Goal: Transaction & Acquisition: Purchase product/service

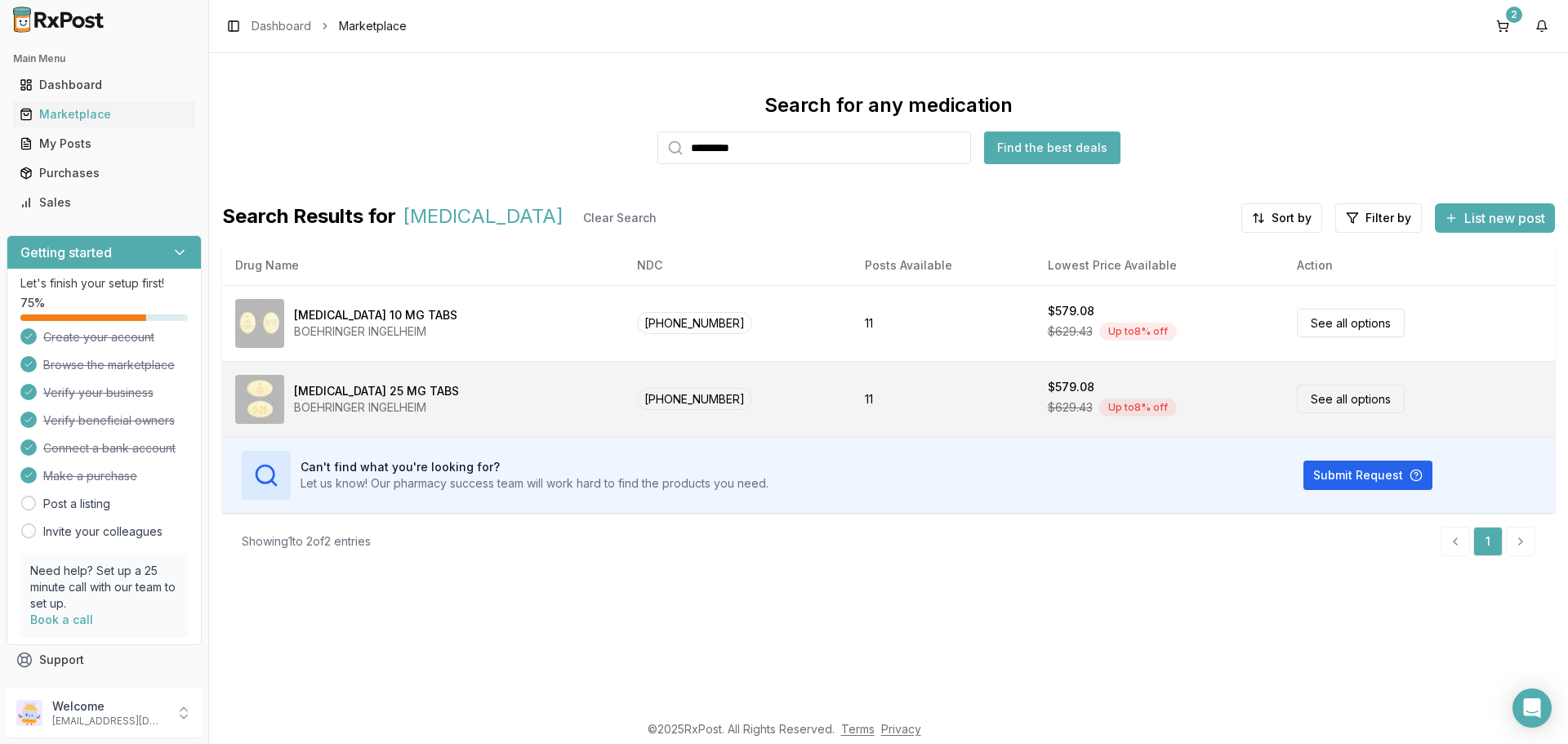
click at [1307, 412] on link "See all options" at bounding box center [1351, 399] width 108 height 28
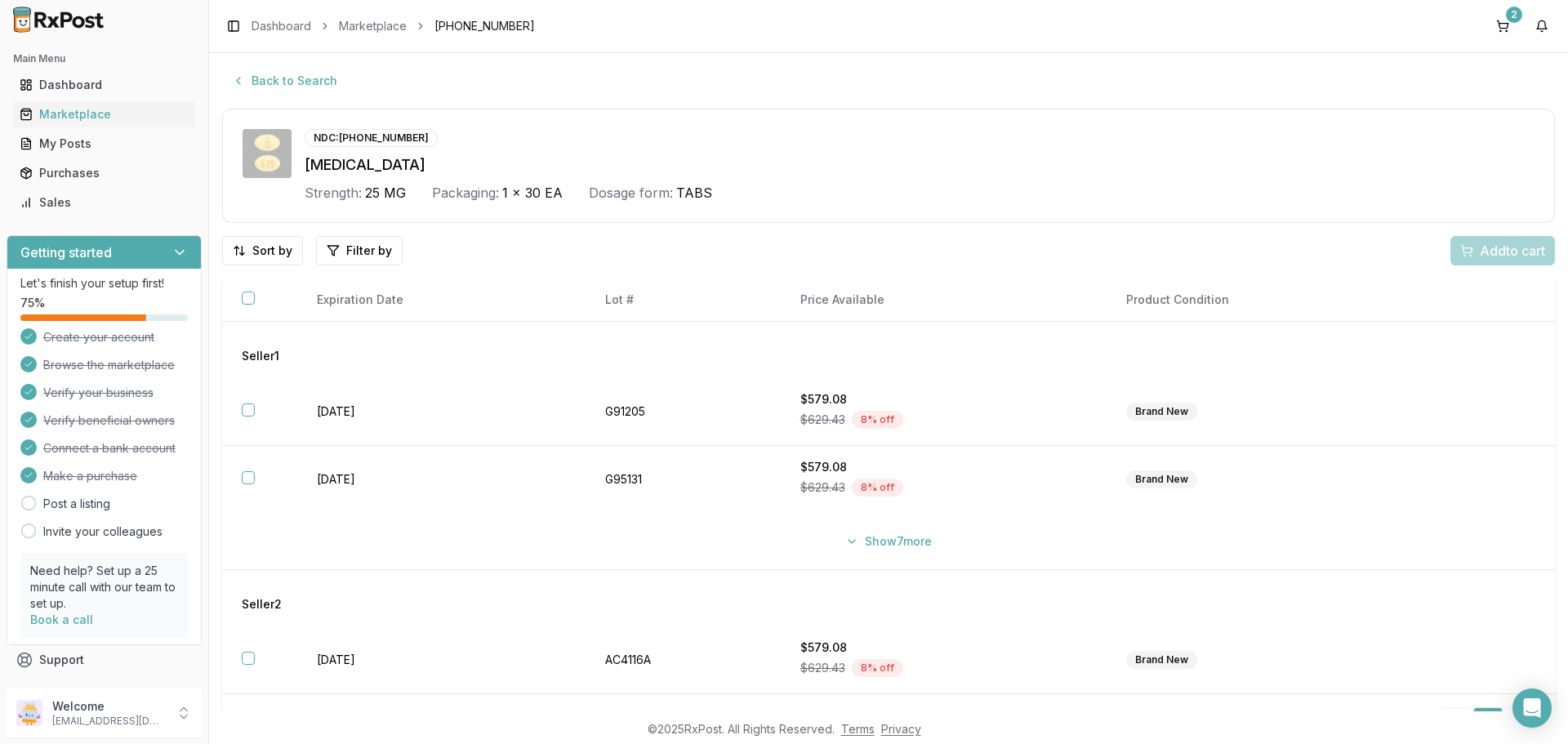
scroll to position [39, 0]
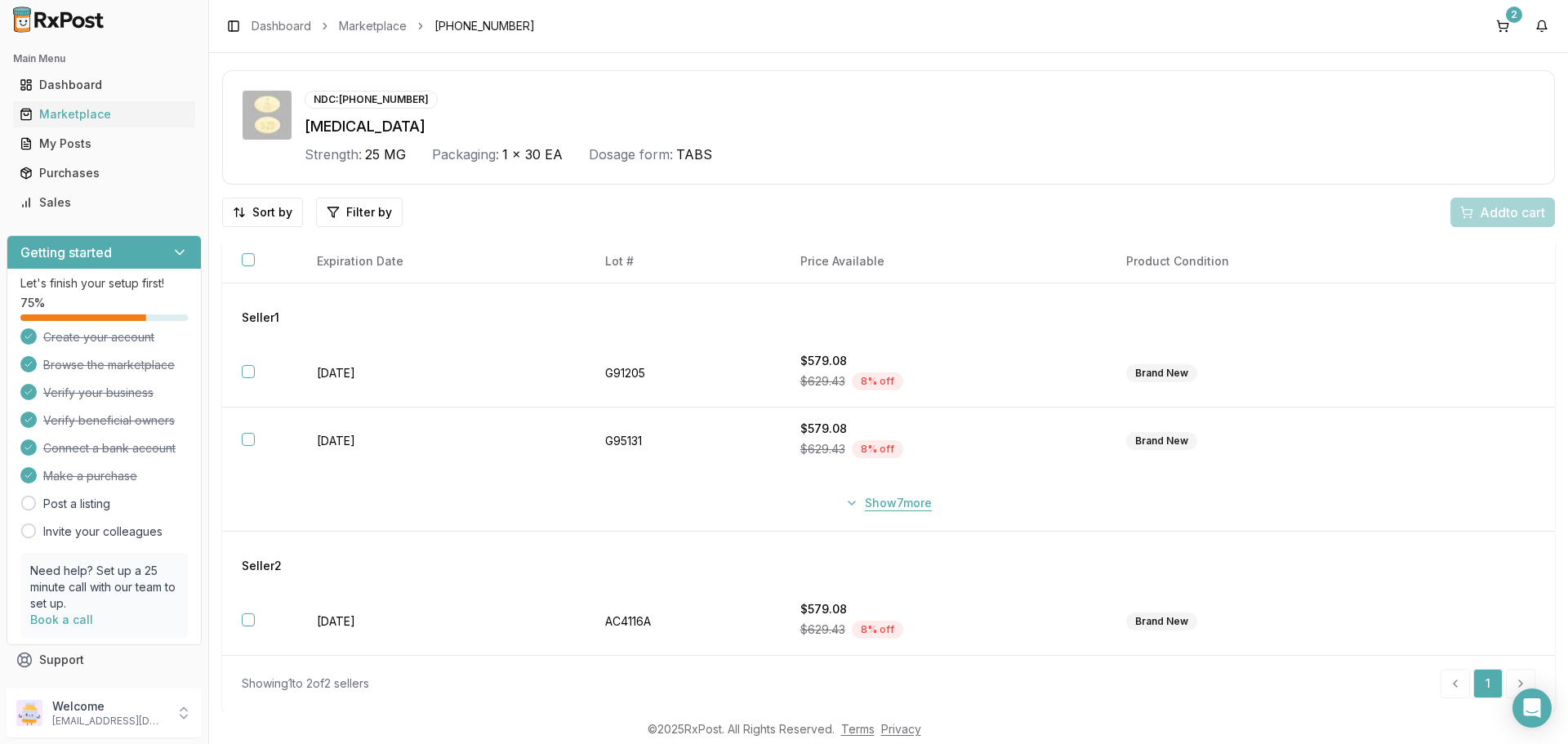
click at [846, 505] on button "Show 7 more" at bounding box center [888, 502] width 106 height 29
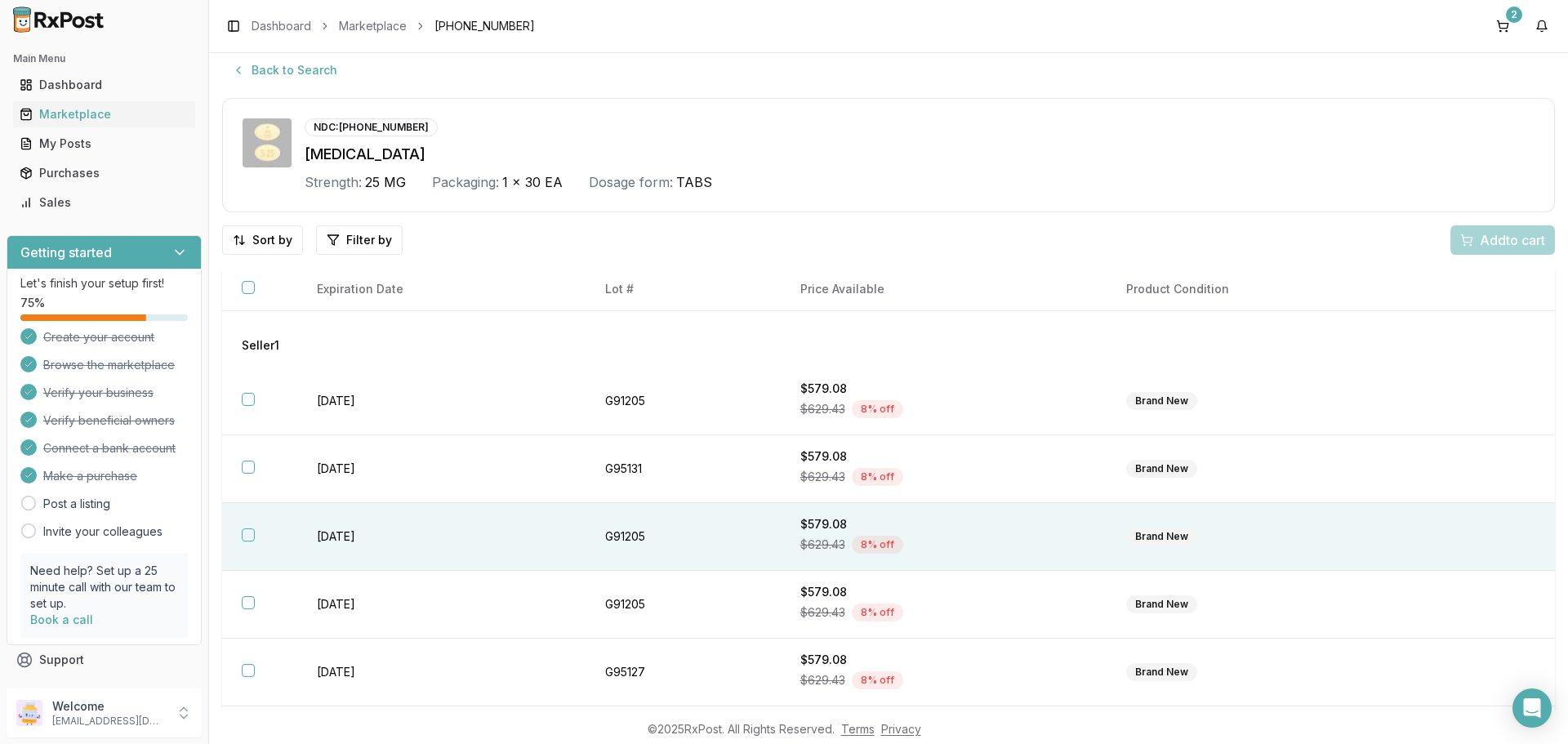
scroll to position [0, 0]
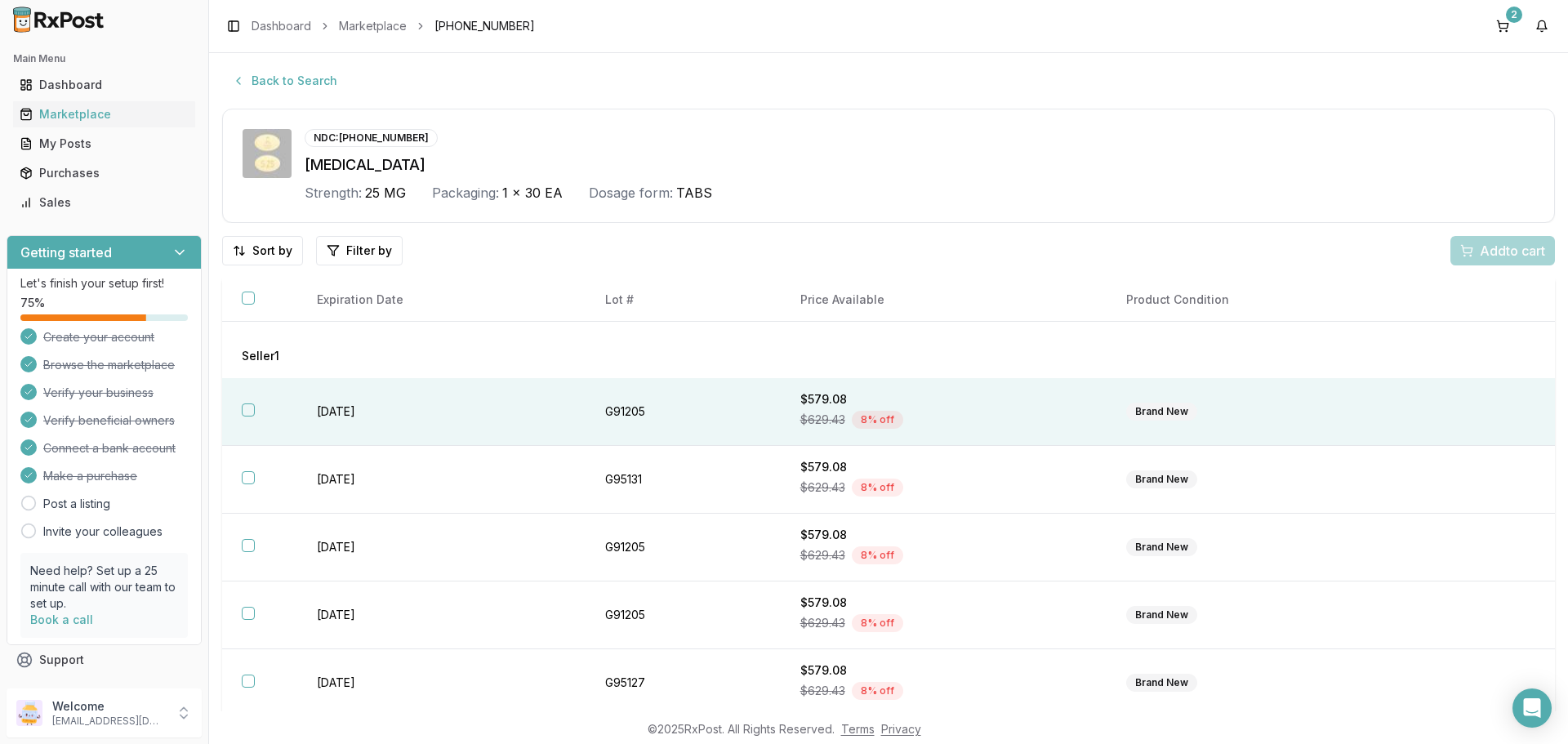
click at [256, 411] on th at bounding box center [260, 412] width 75 height 68
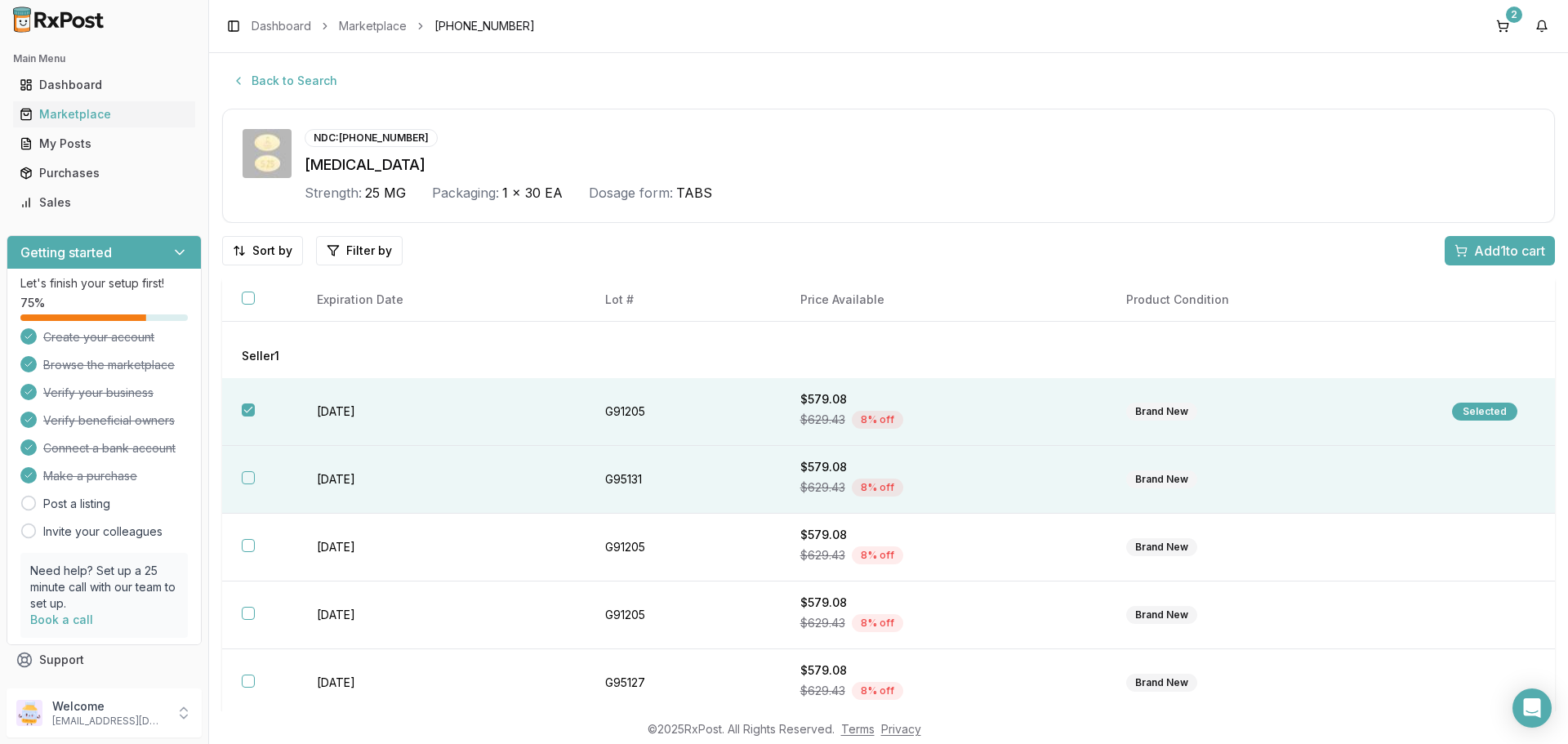
drag, startPoint x: 254, startPoint y: 468, endPoint x: 257, endPoint y: 483, distance: 15.3
click at [257, 474] on th at bounding box center [260, 480] width 75 height 68
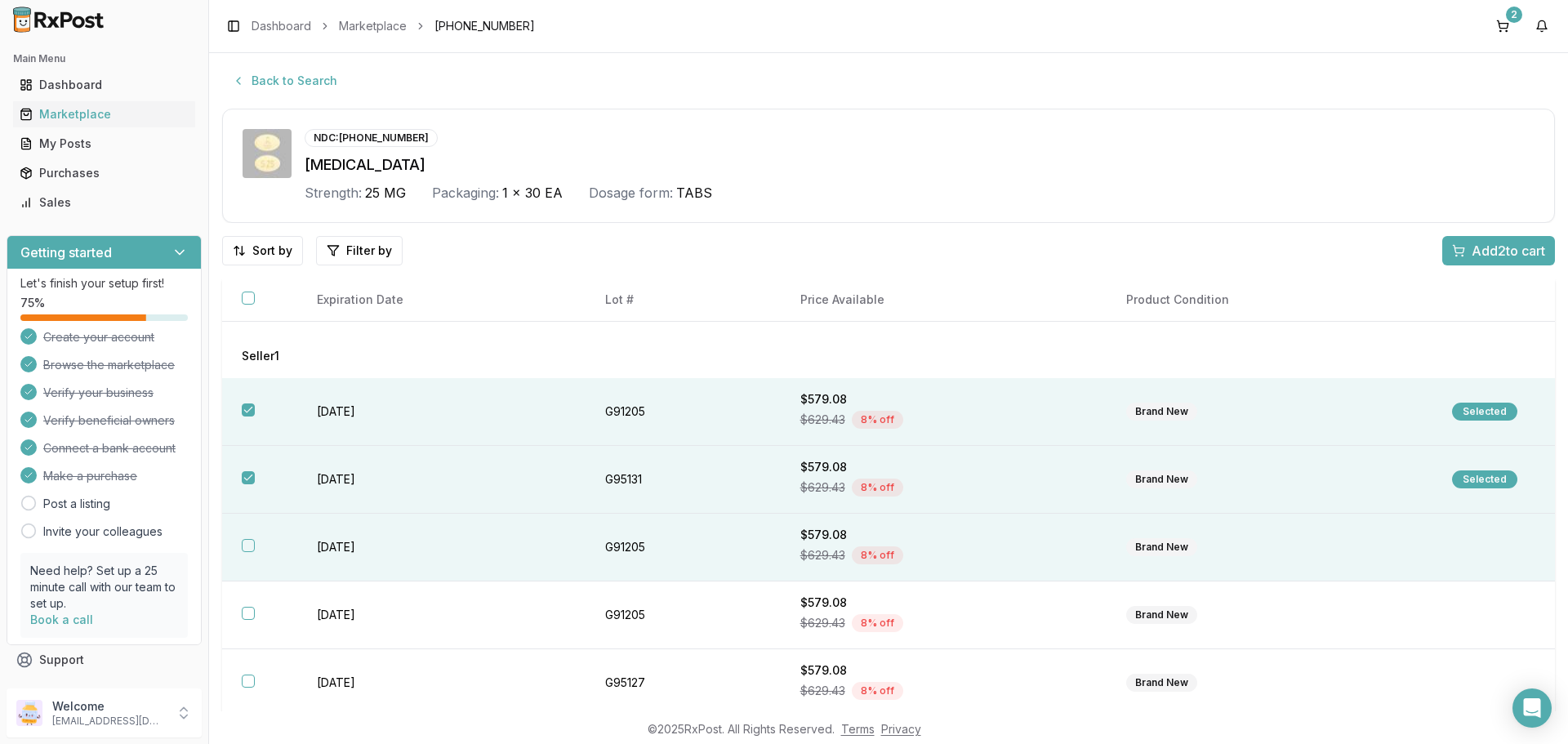
drag, startPoint x: 256, startPoint y: 543, endPoint x: 281, endPoint y: 556, distance: 28.2
click at [256, 544] on th at bounding box center [260, 547] width 75 height 68
drag, startPoint x: 1472, startPoint y: 255, endPoint x: 1478, endPoint y: 247, distance: 10.0
click at [1473, 255] on span "Add 3 to cart" at bounding box center [1509, 250] width 73 height 20
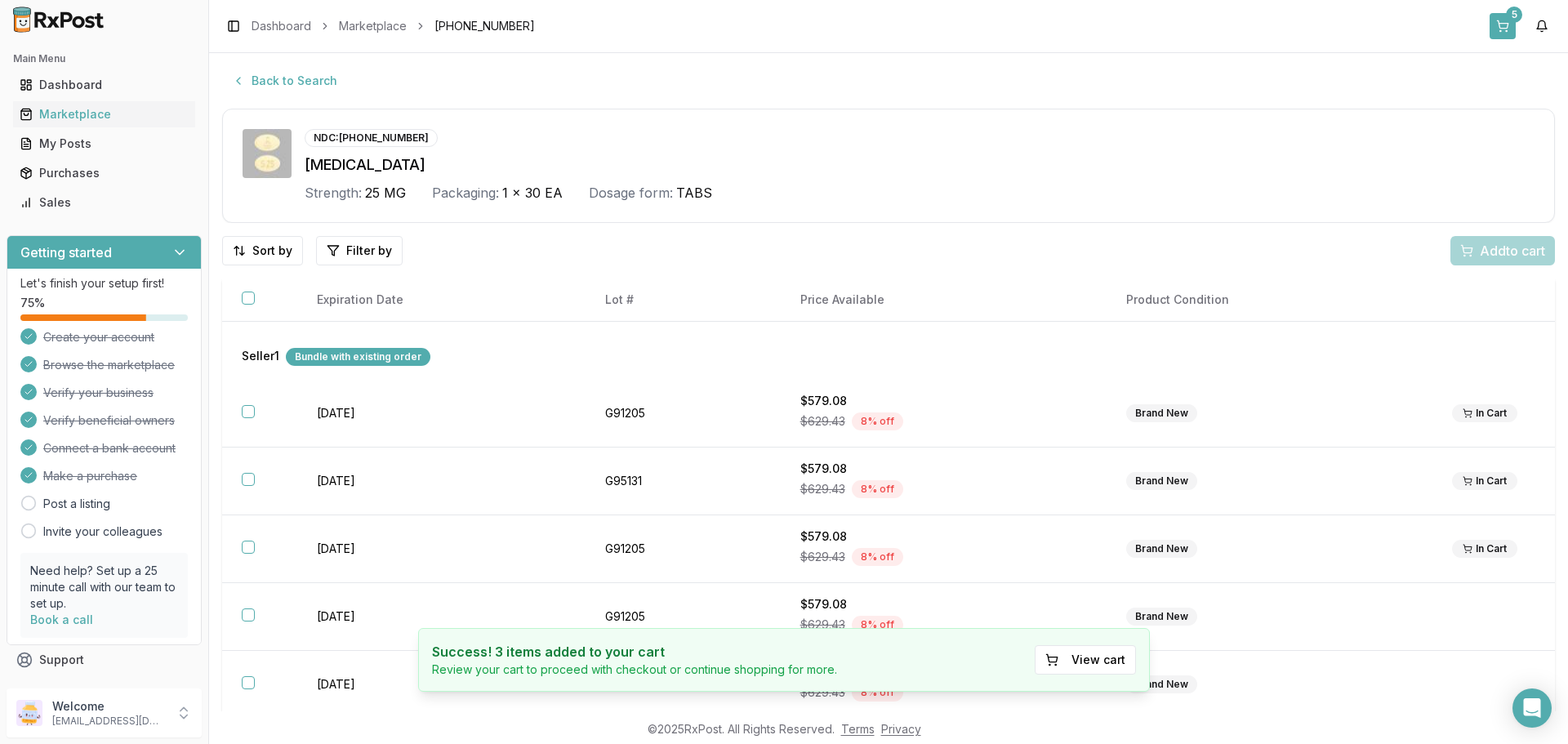
click at [1505, 26] on button "5" at bounding box center [1503, 26] width 26 height 26
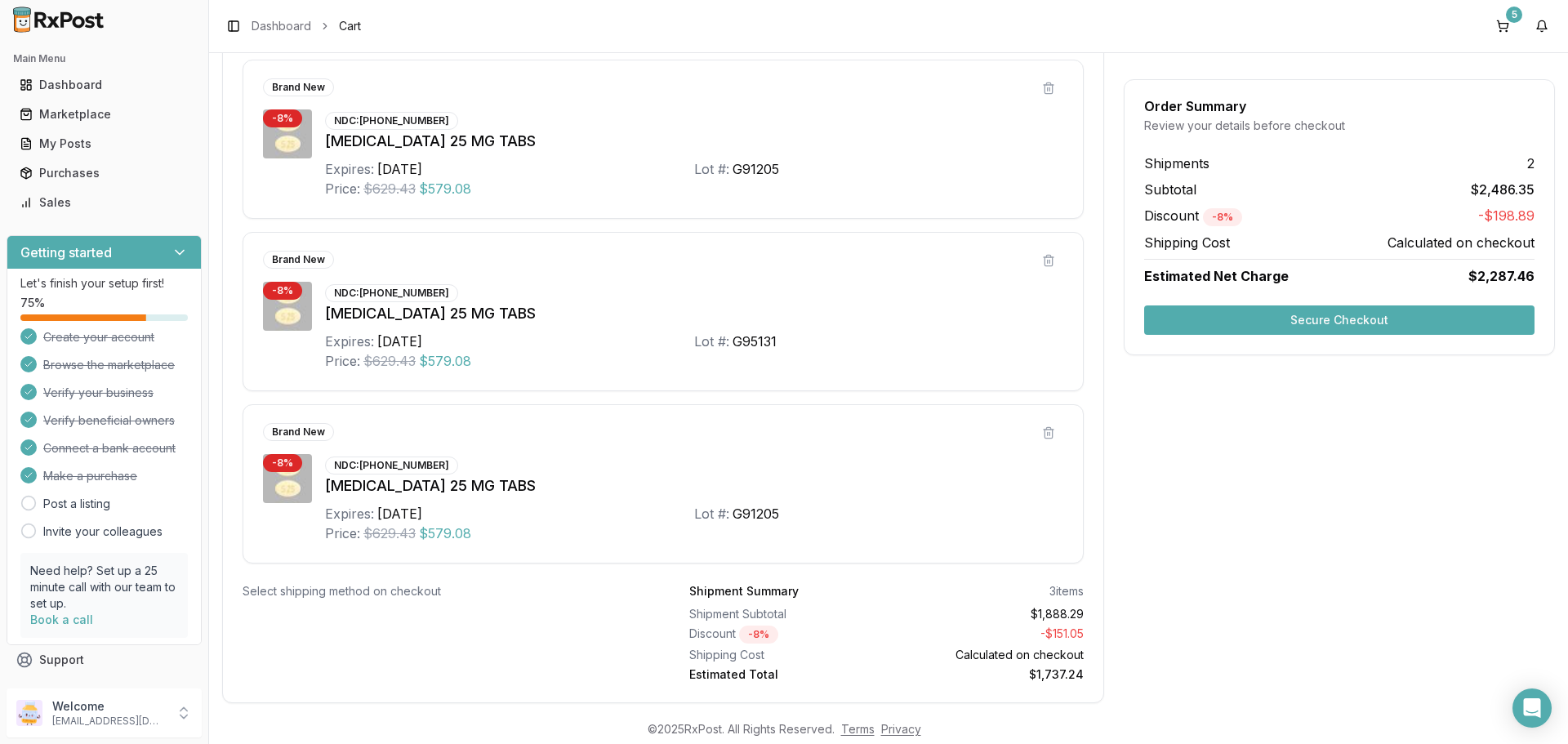
scroll to position [490, 0]
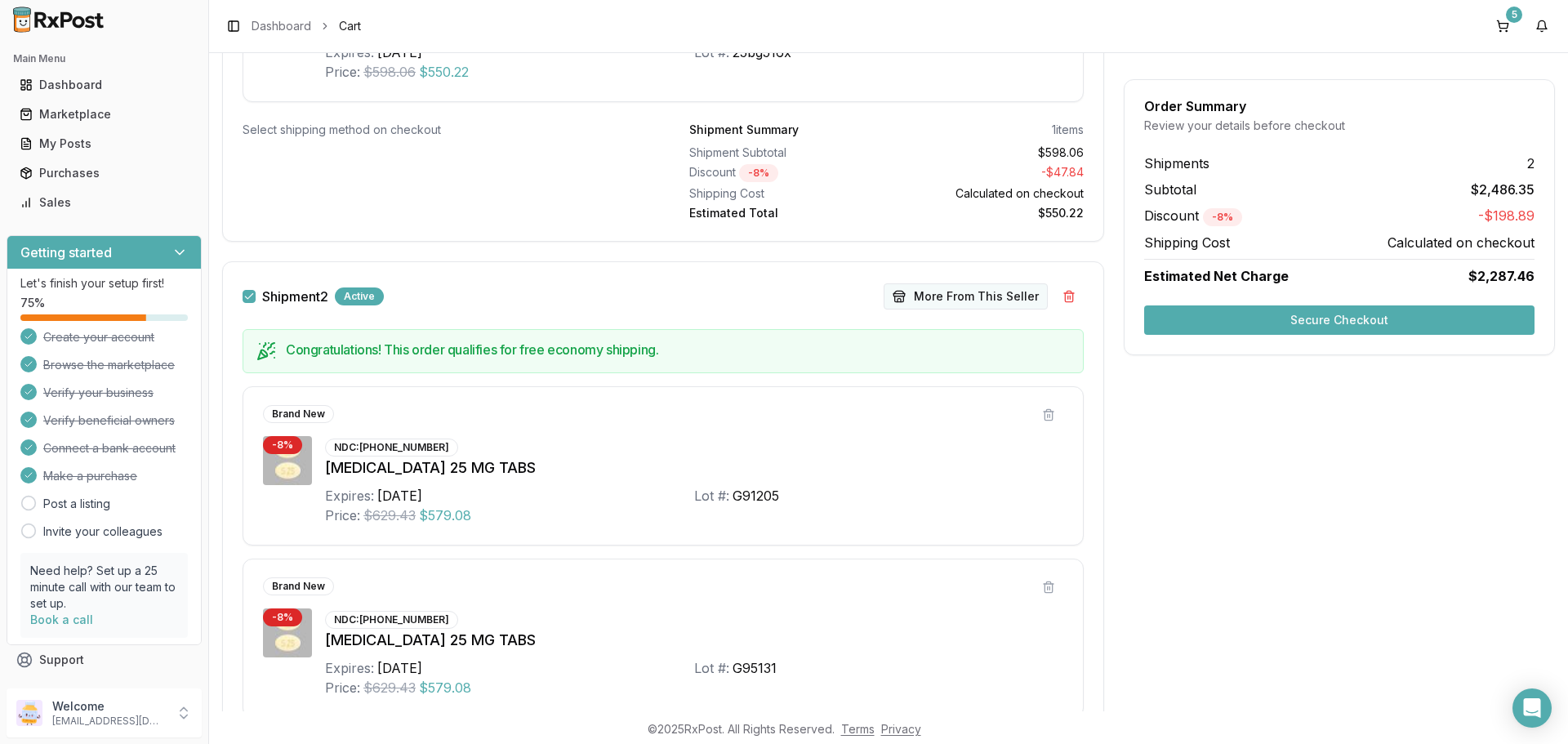
click at [958, 300] on button "More From This Seller" at bounding box center [966, 296] width 165 height 26
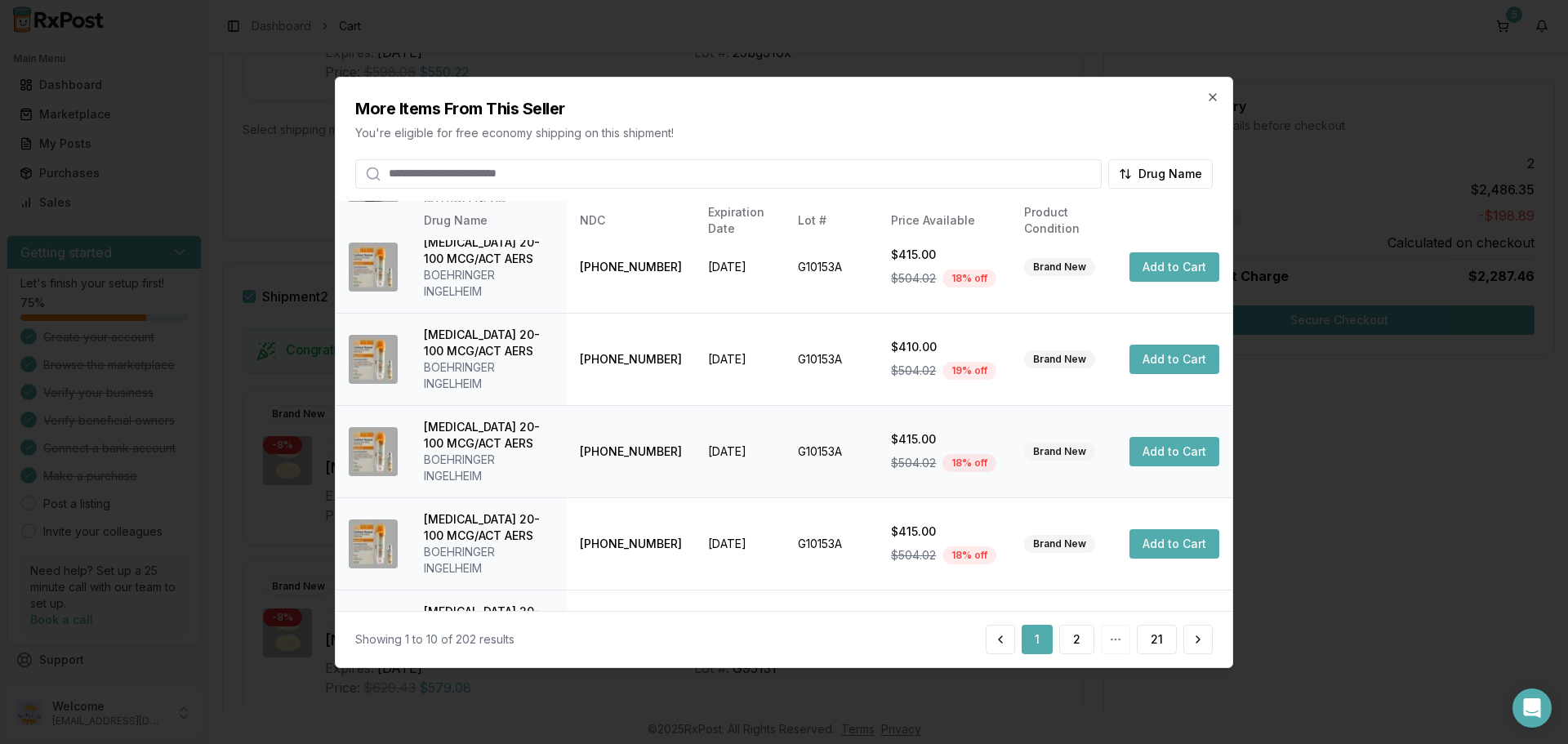
scroll to position [470, 0]
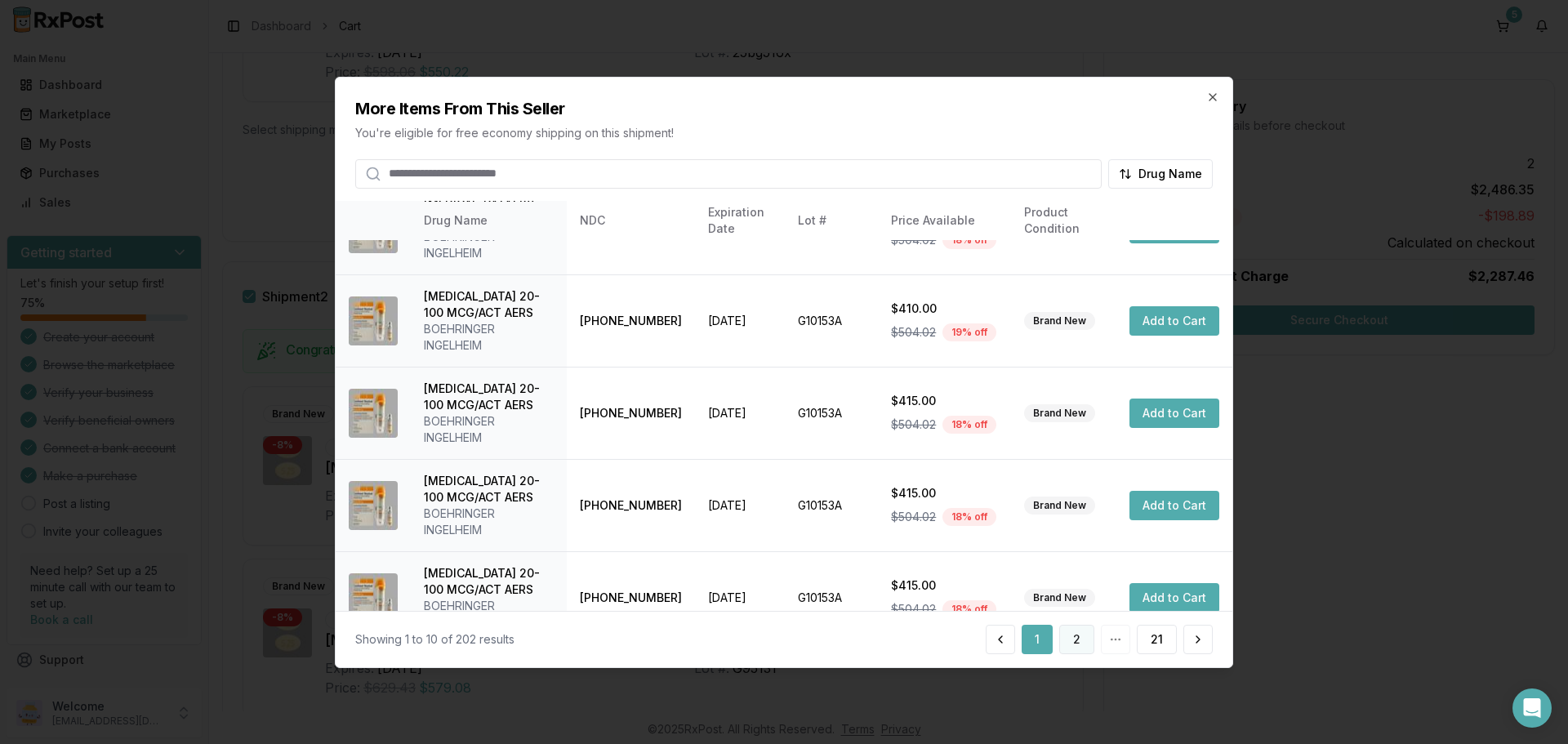
click at [1078, 643] on button "2" at bounding box center [1076, 639] width 35 height 29
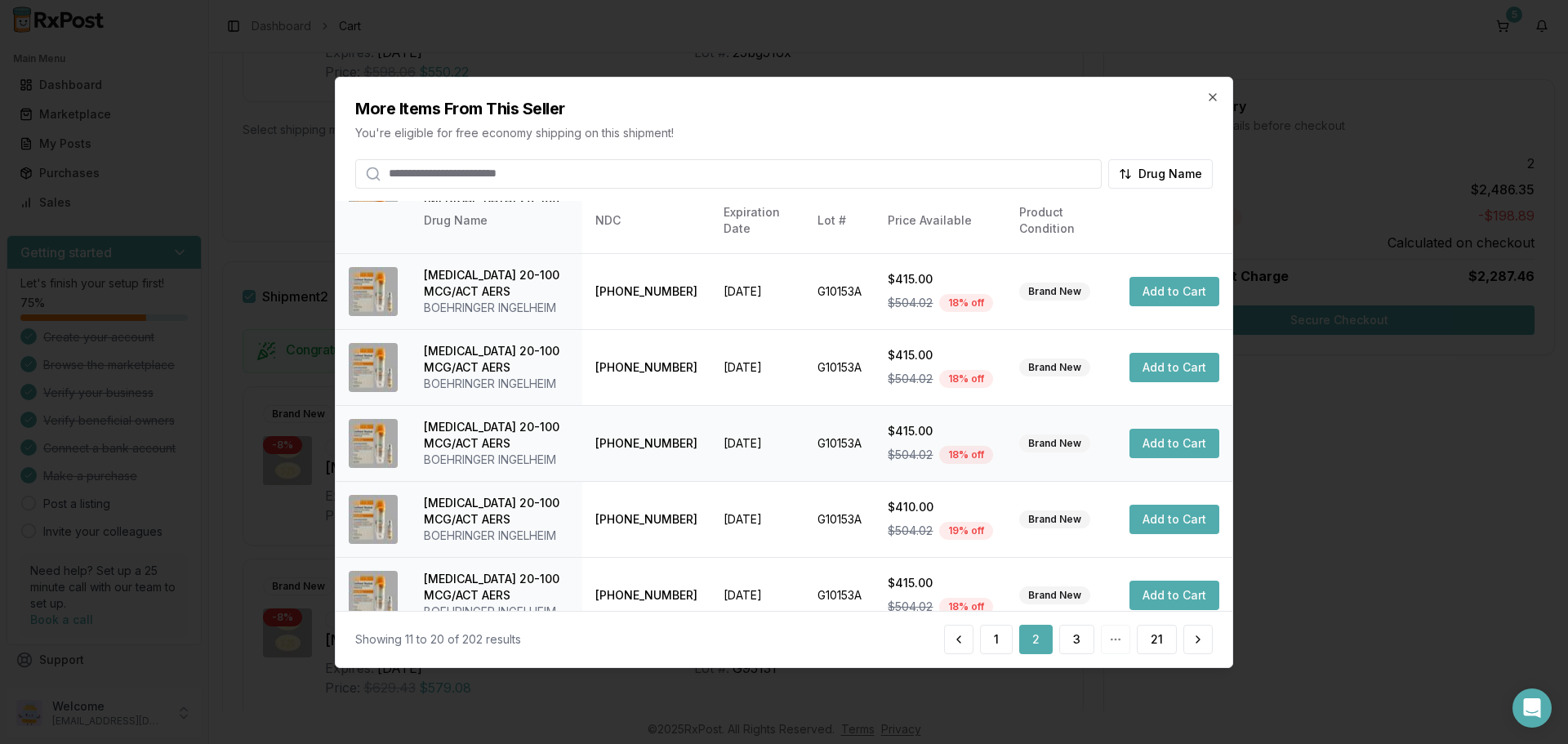
scroll to position [388, 0]
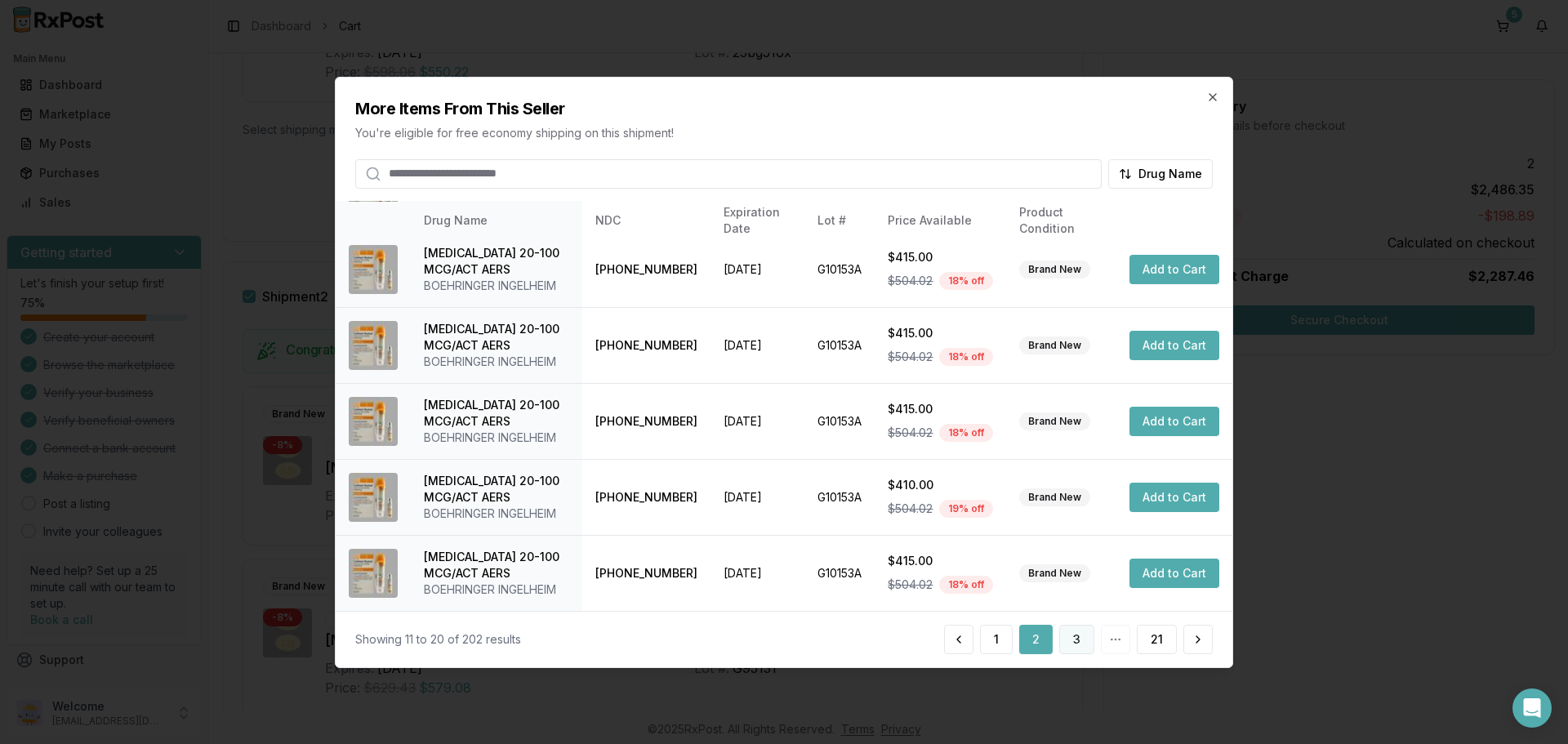
click at [1085, 641] on button "3" at bounding box center [1076, 639] width 35 height 29
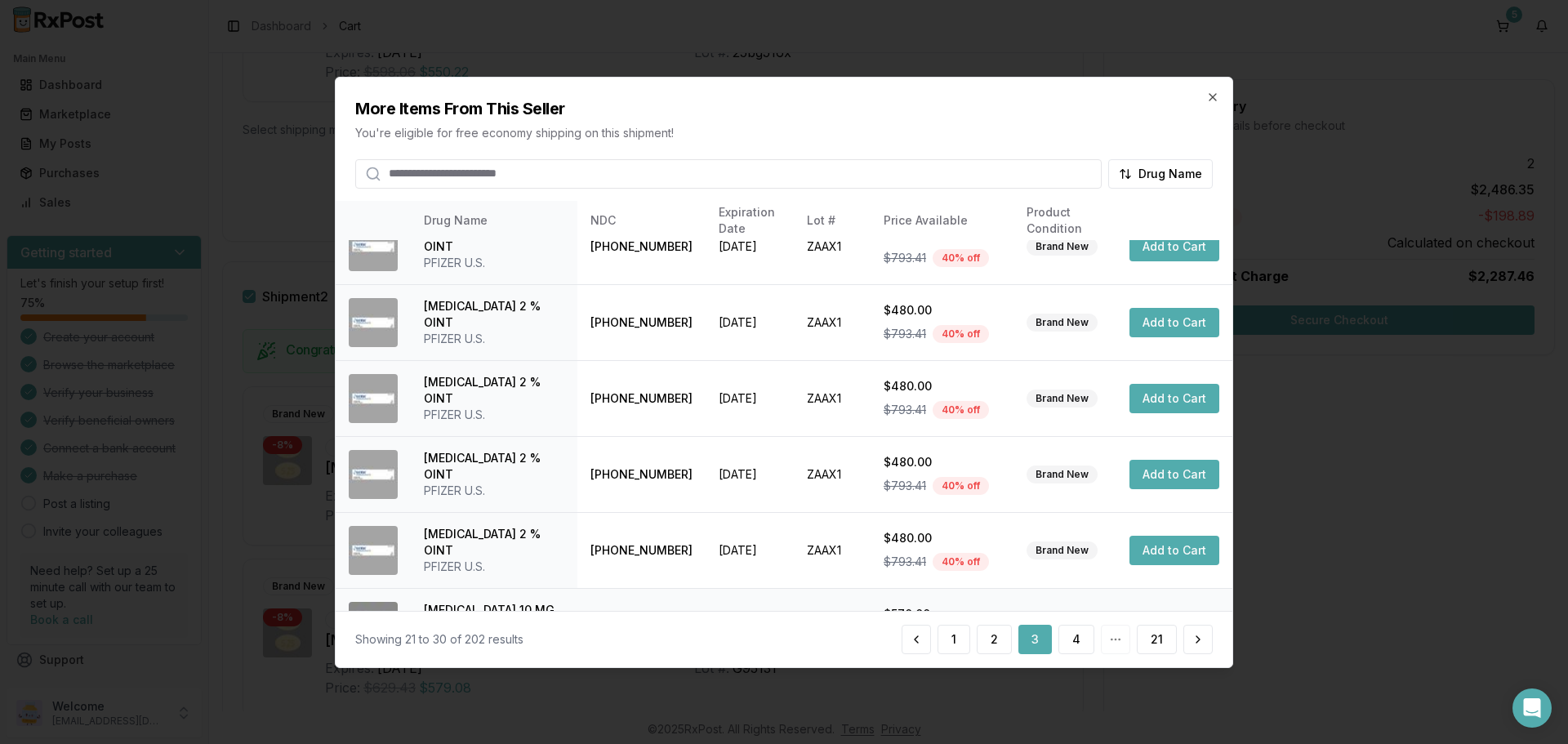
scroll to position [405, 0]
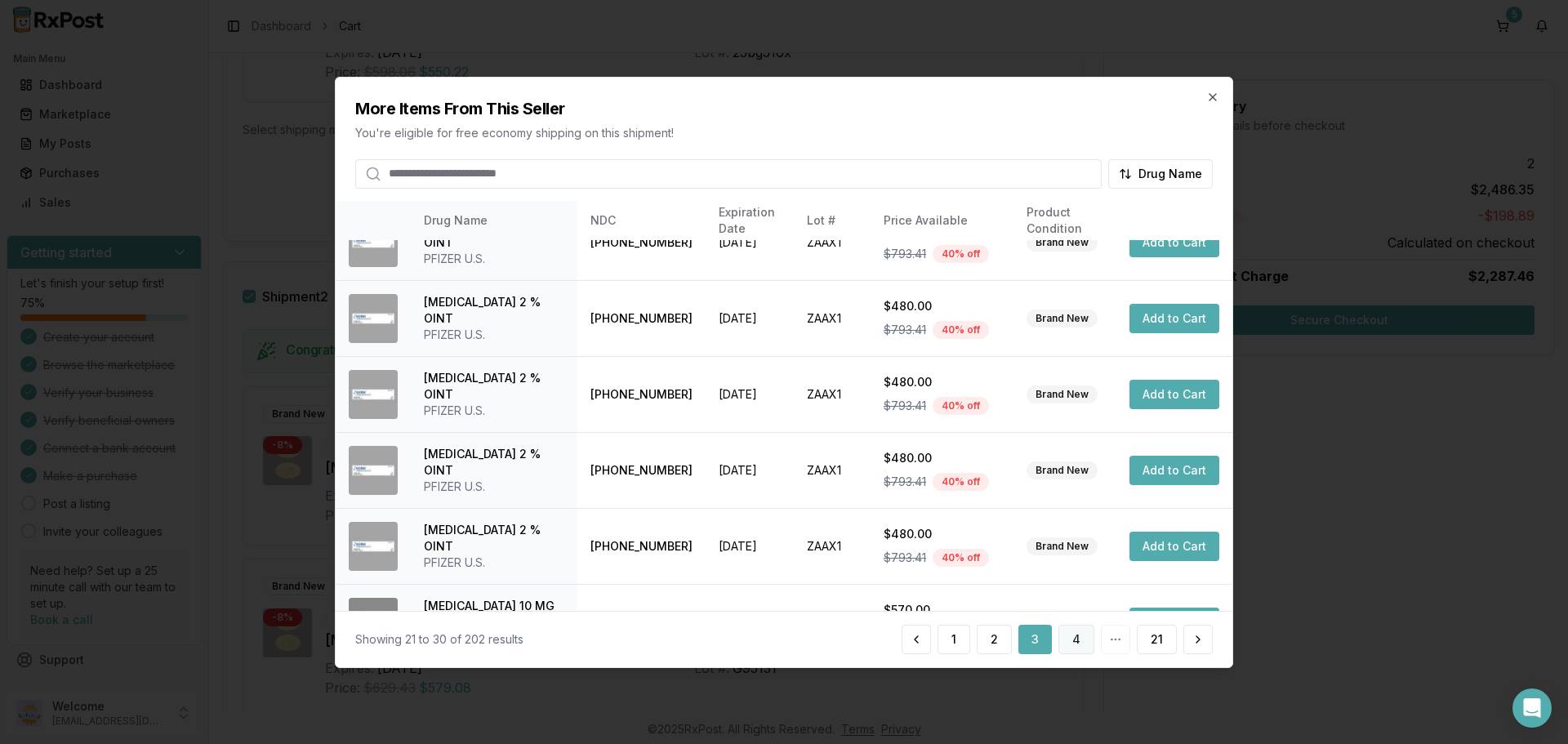
click at [1070, 636] on button "4" at bounding box center [1076, 639] width 36 height 29
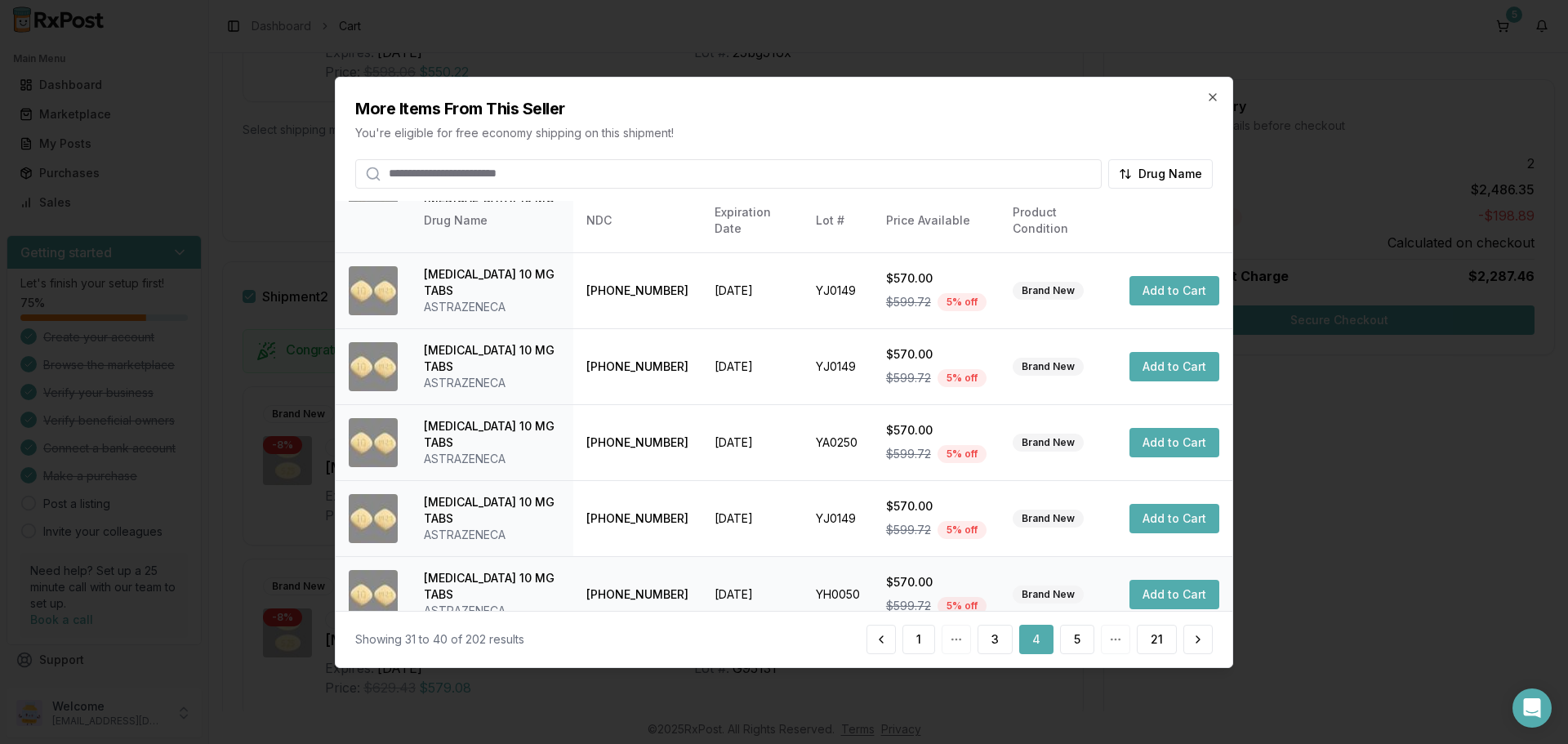
scroll to position [388, 0]
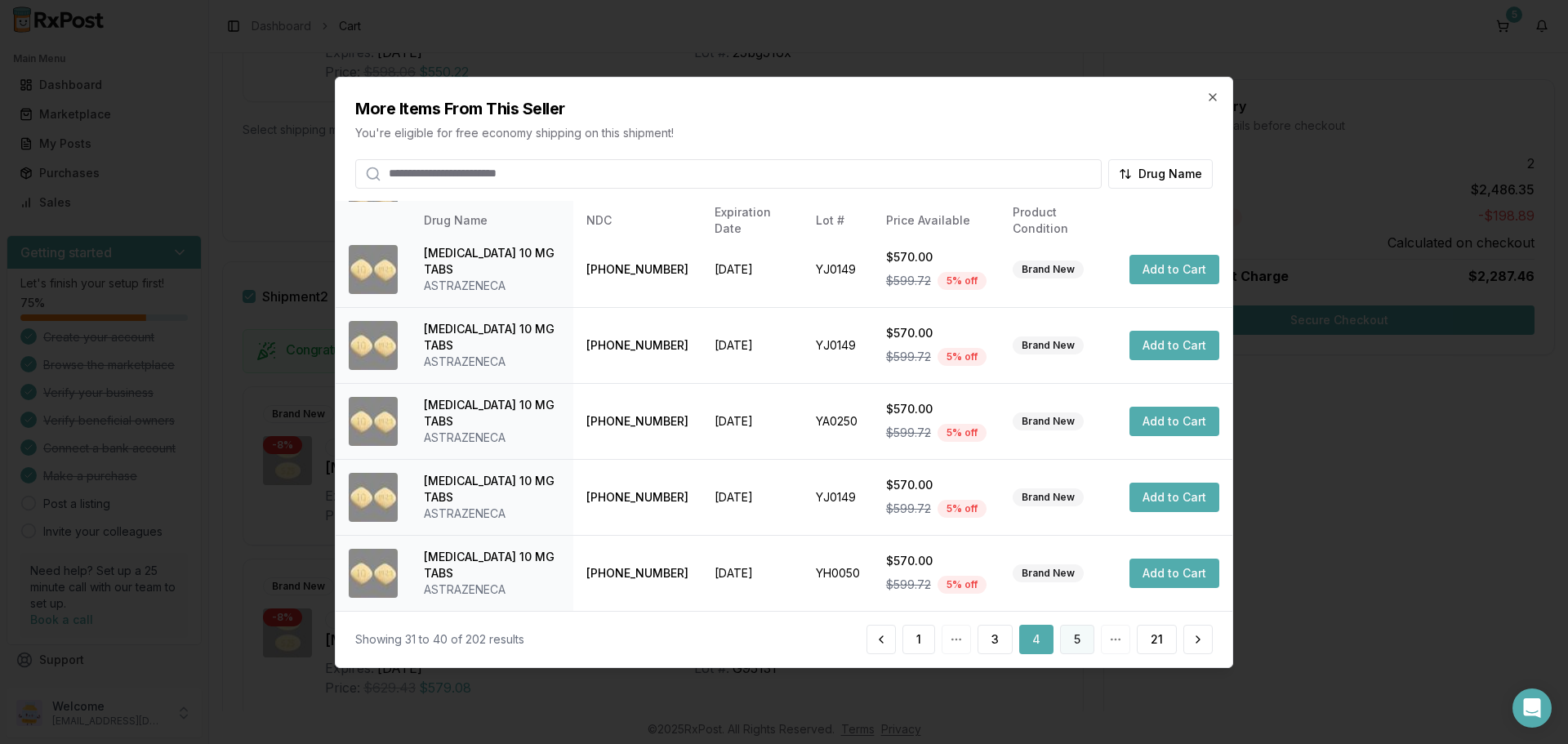
click at [1076, 635] on button "5" at bounding box center [1077, 639] width 34 height 29
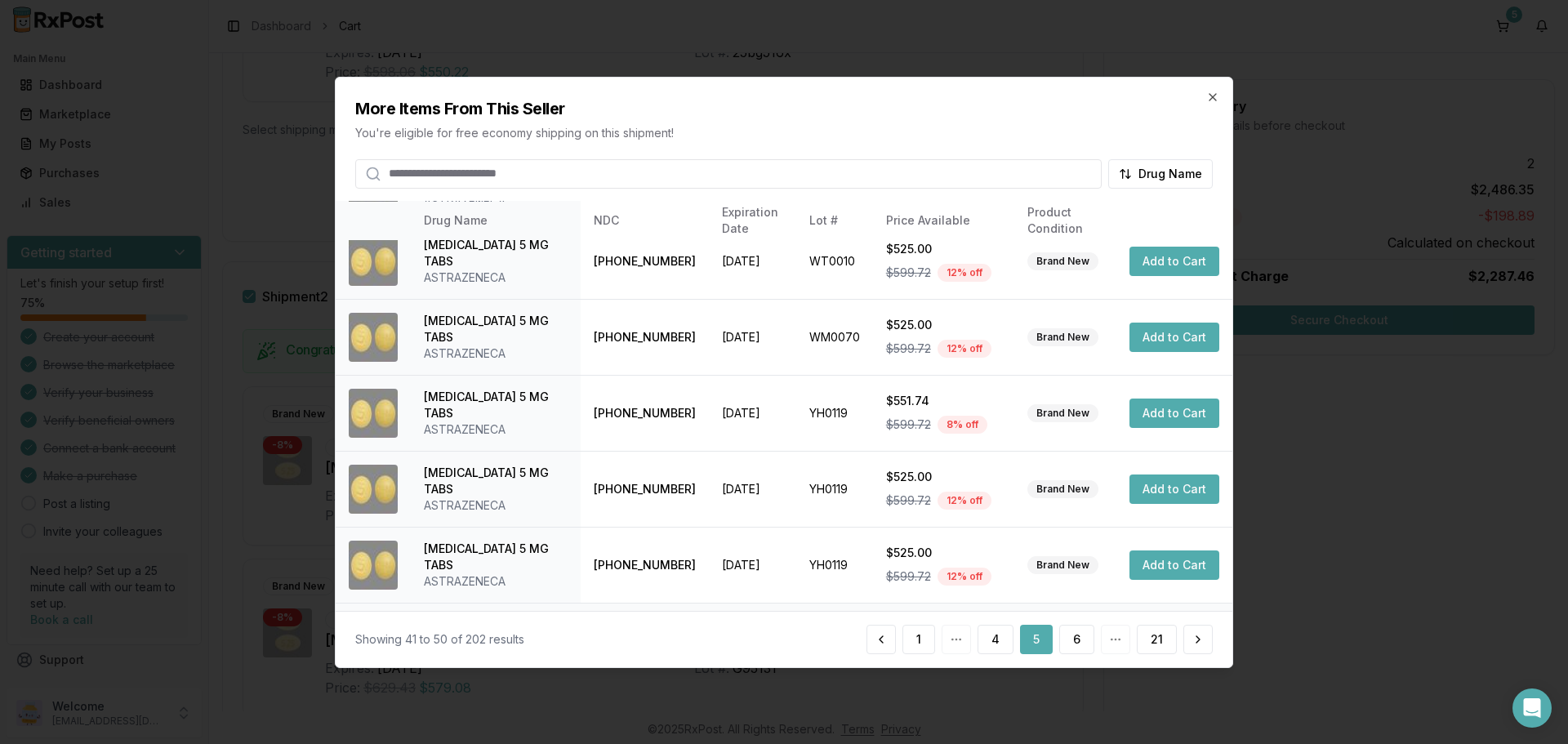
scroll to position [0, 0]
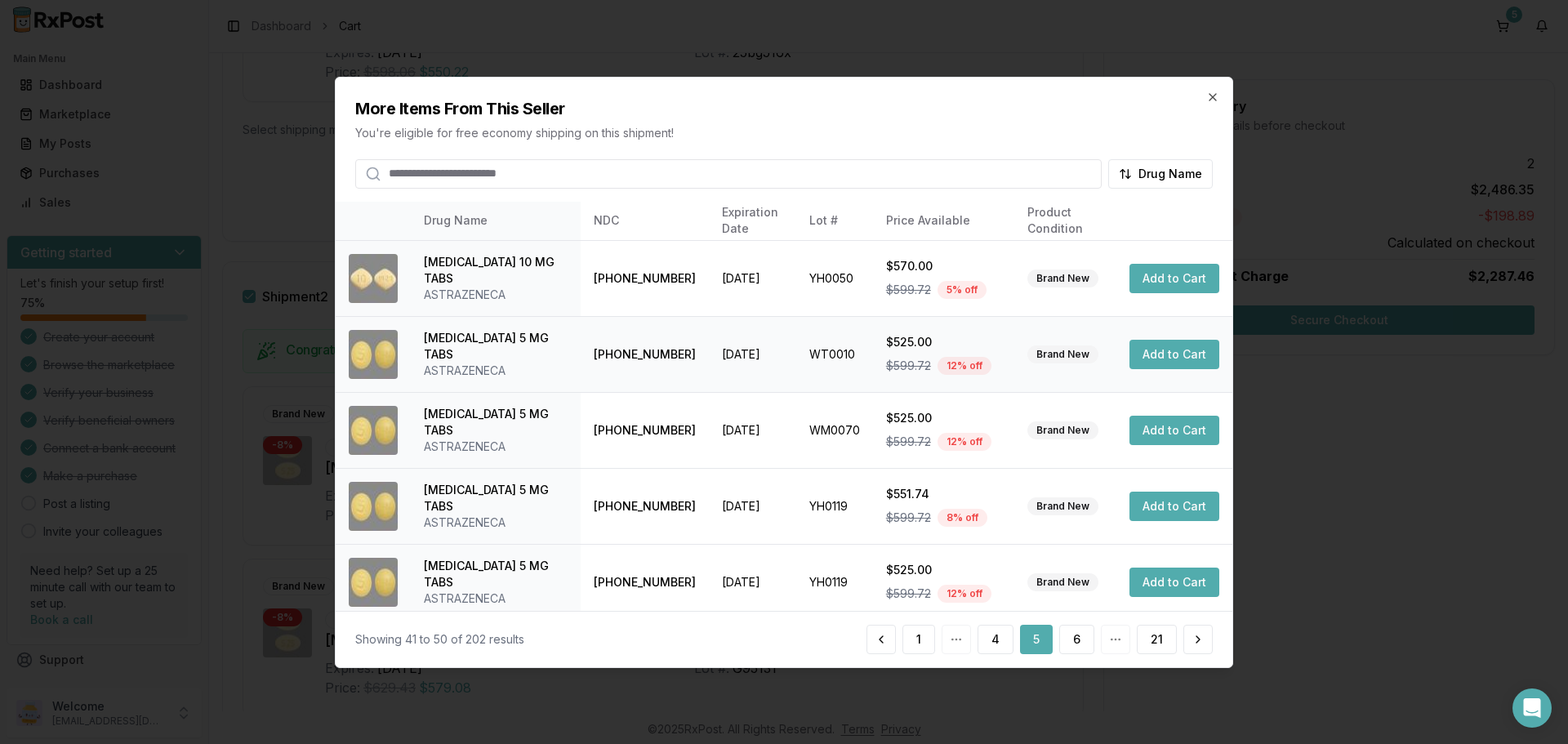
click at [1148, 357] on button "Add to Cart" at bounding box center [1175, 354] width 90 height 29
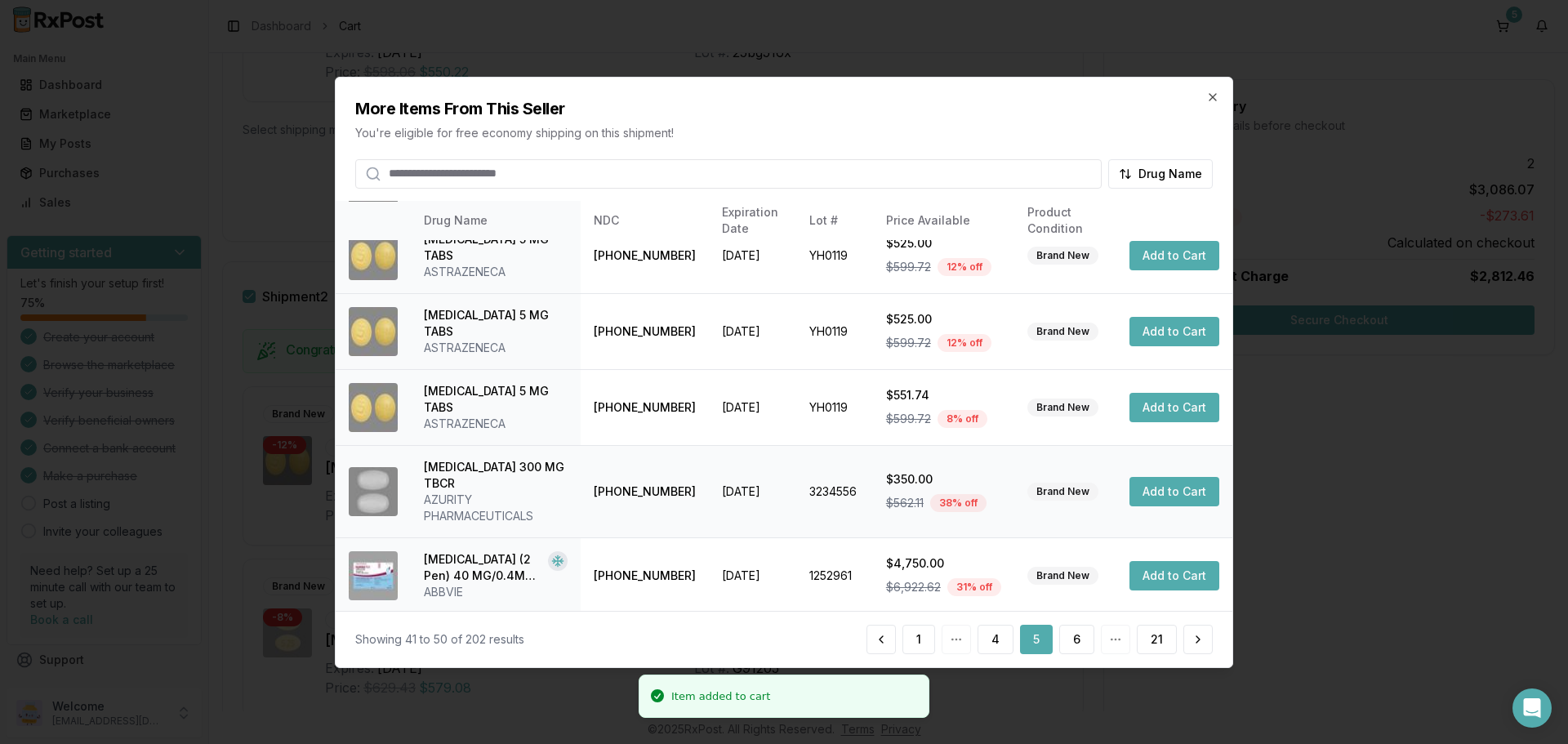
scroll to position [388, 0]
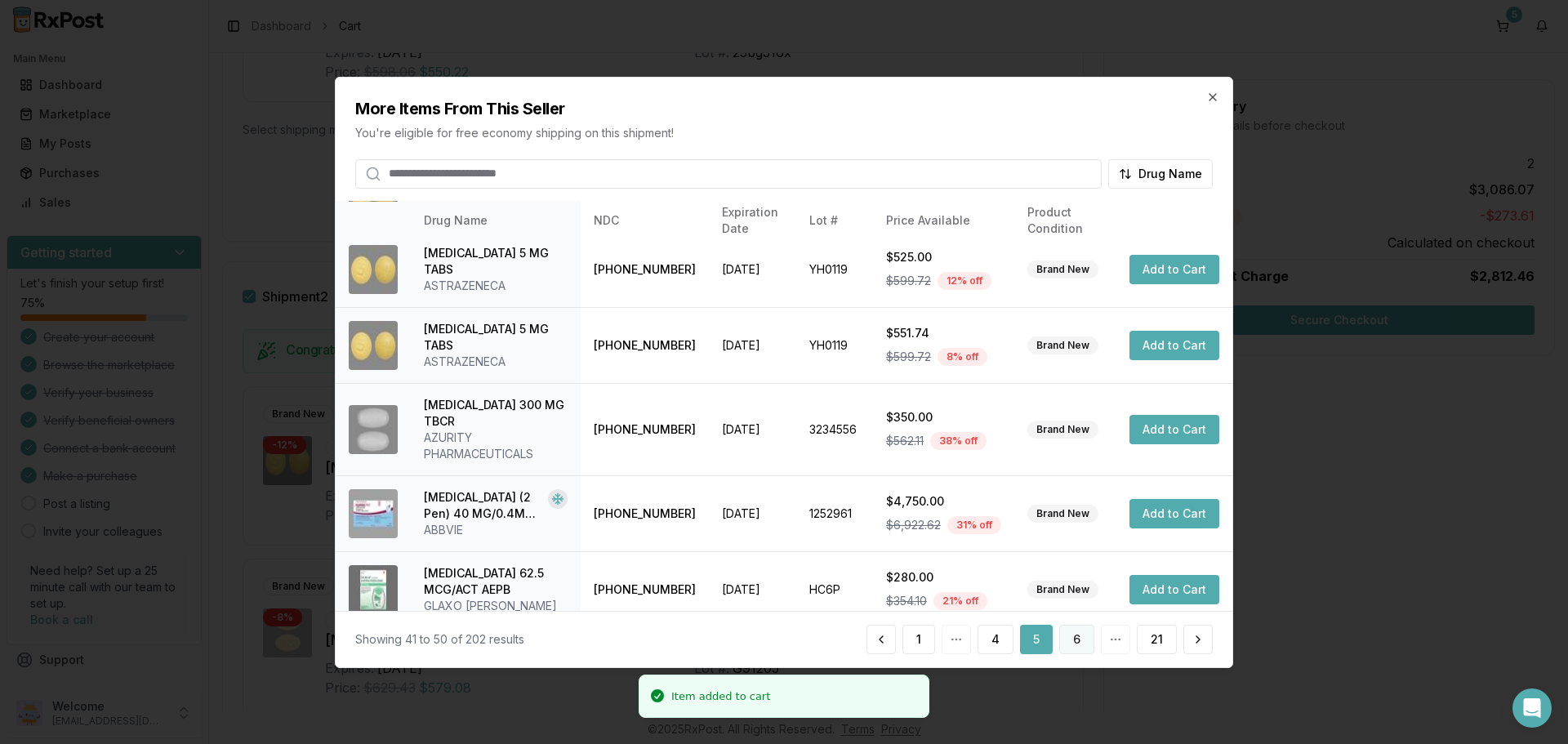
click at [1078, 642] on button "6" at bounding box center [1076, 639] width 35 height 29
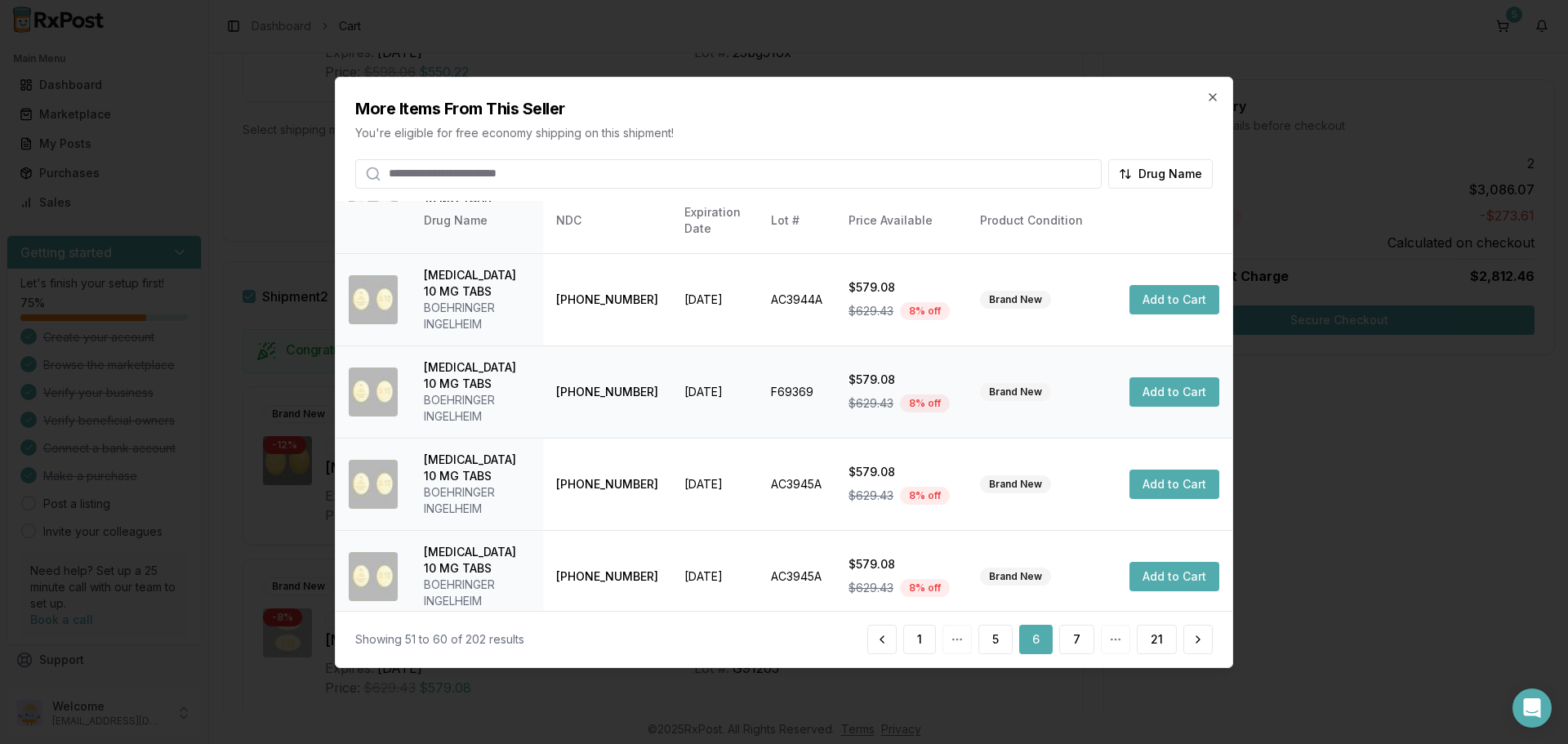
scroll to position [552, 0]
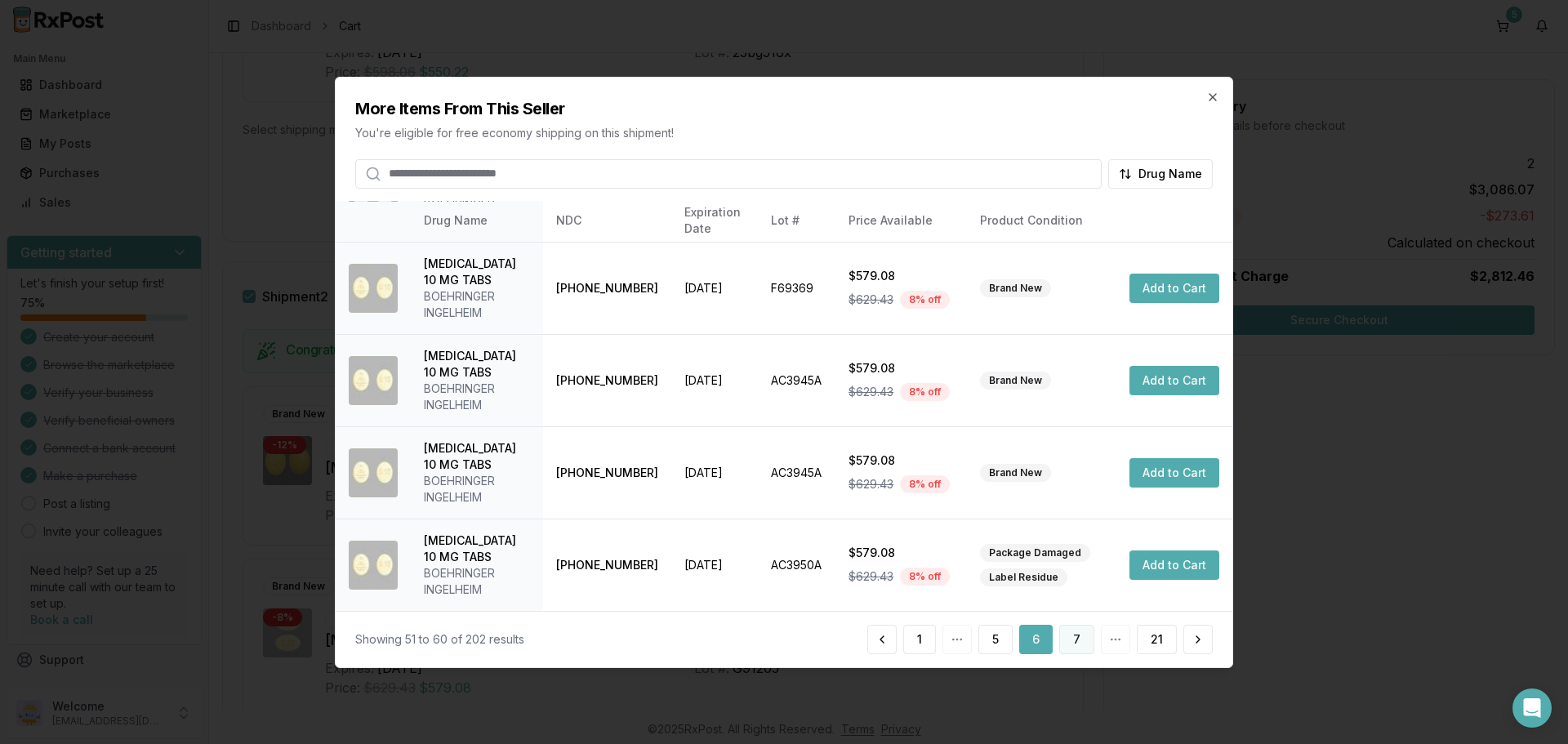
click at [1083, 643] on button "7" at bounding box center [1076, 639] width 35 height 29
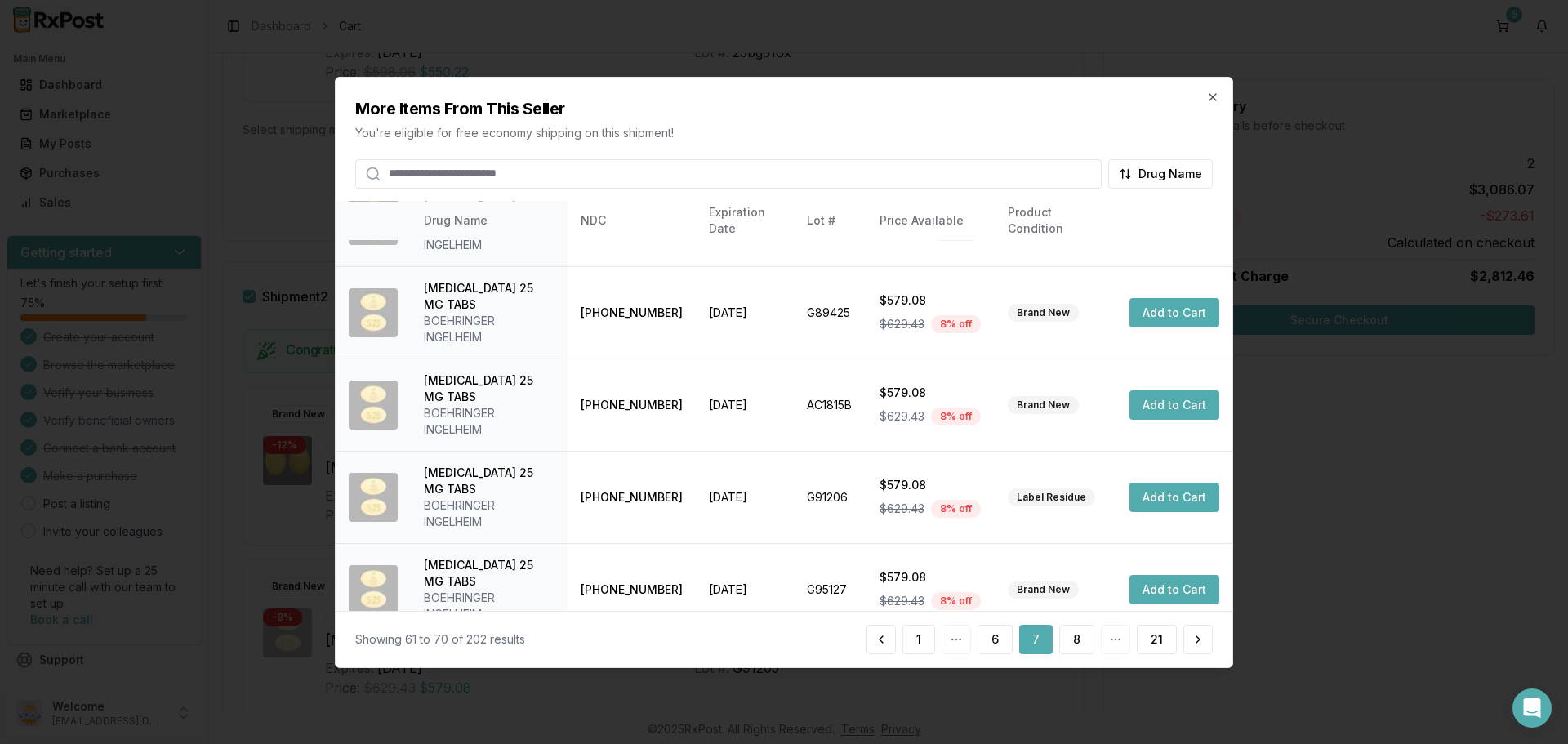
scroll to position [388, 0]
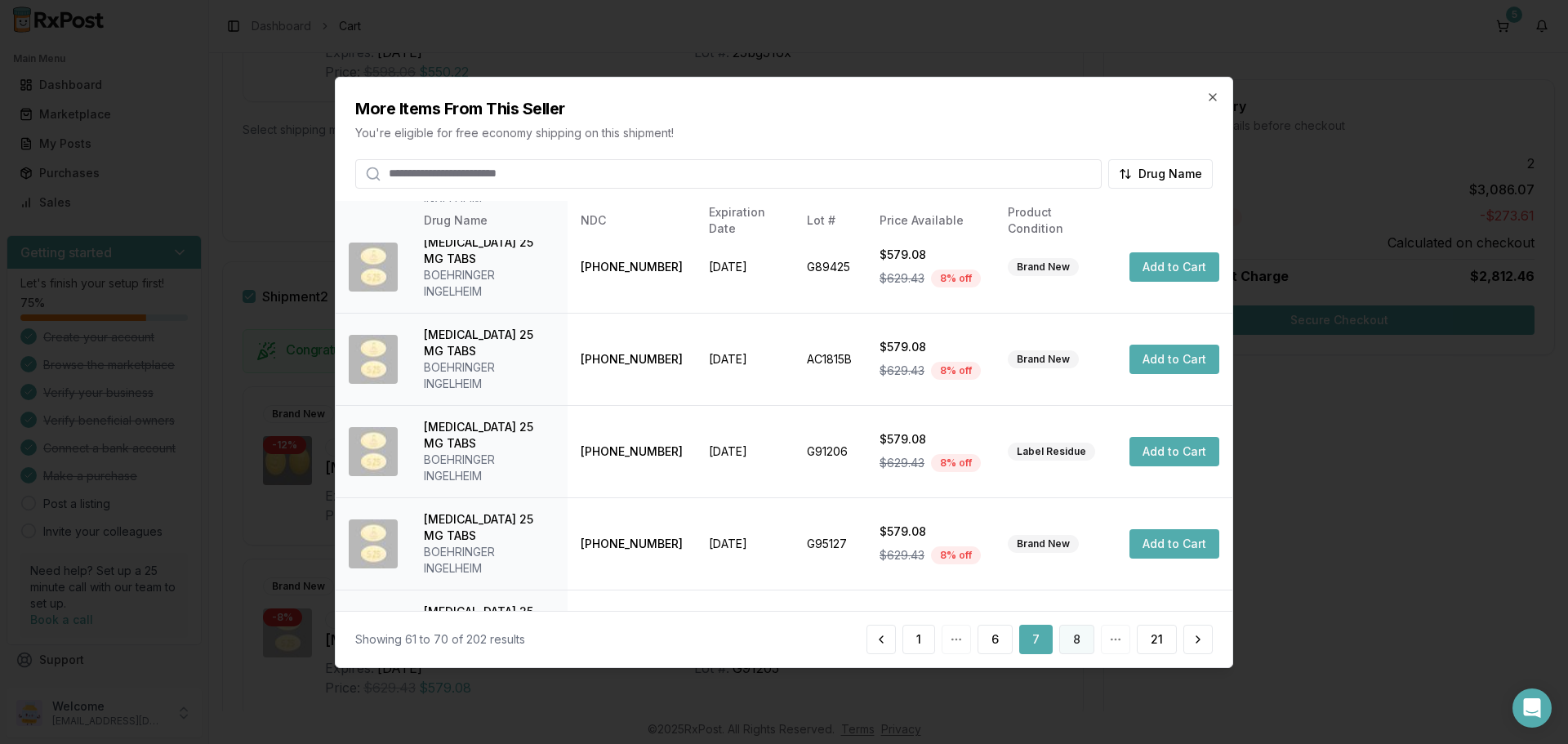
click at [1083, 643] on button "8" at bounding box center [1076, 639] width 35 height 29
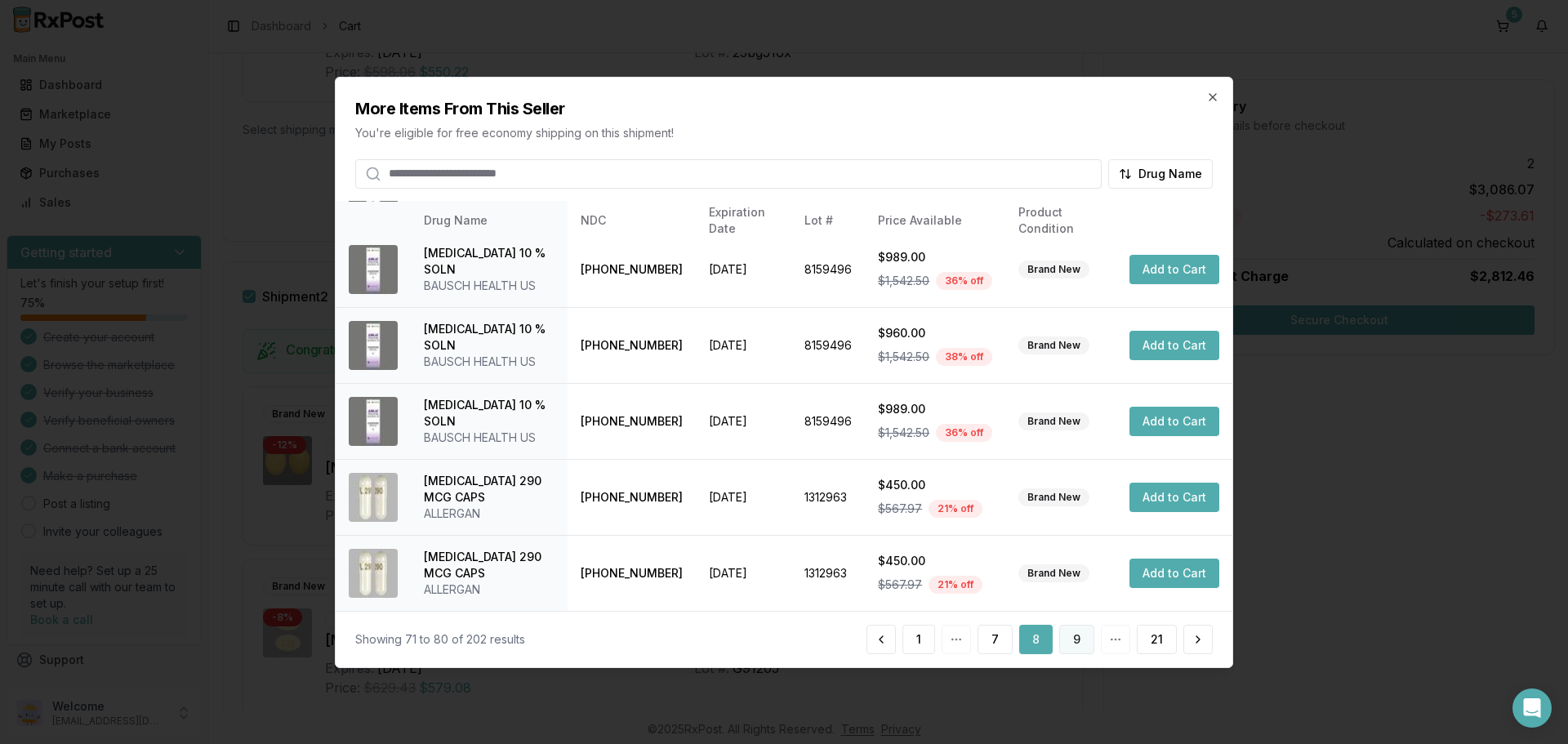
click at [1076, 639] on button "9" at bounding box center [1076, 639] width 35 height 29
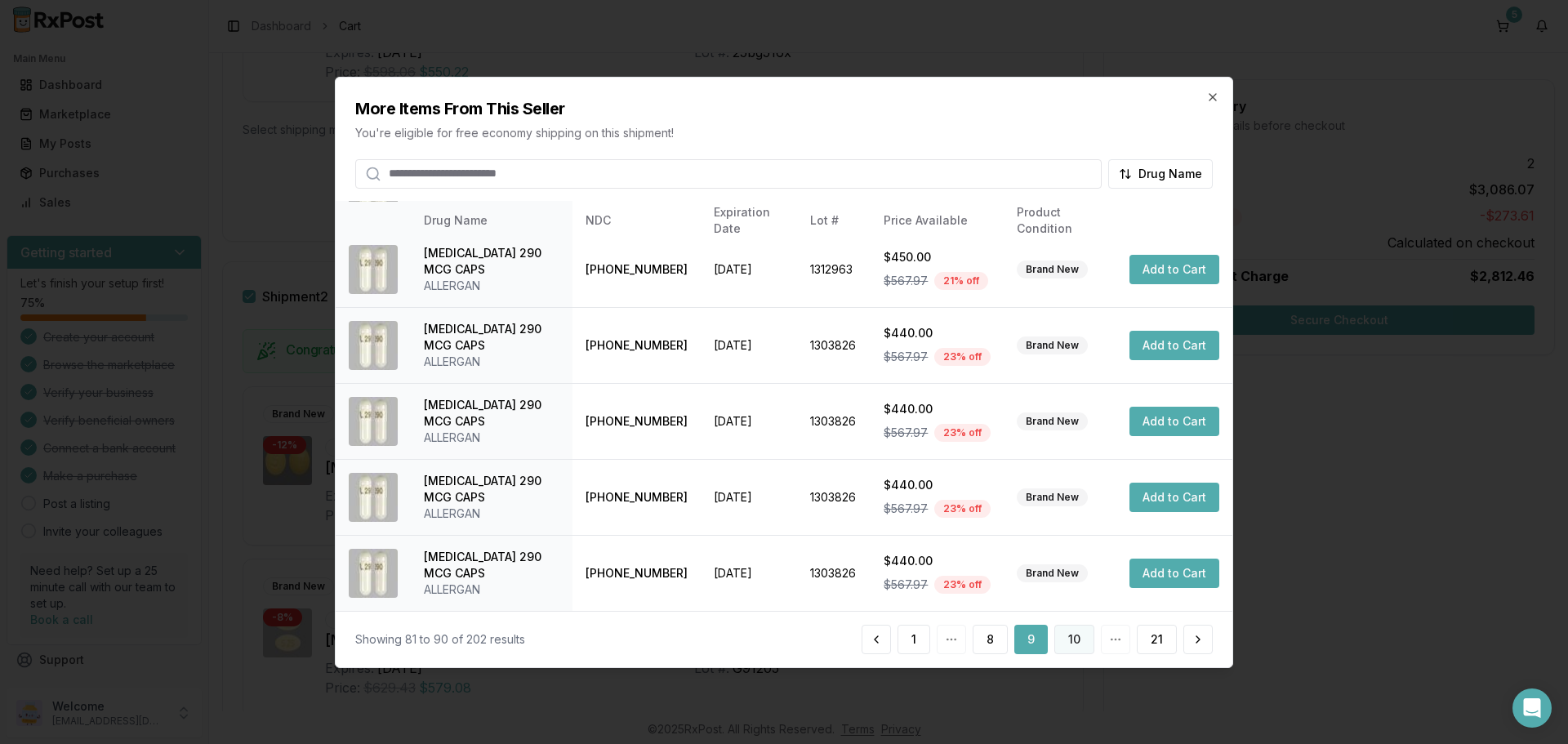
click at [1077, 645] on button "10" at bounding box center [1074, 639] width 40 height 29
click at [1081, 649] on button "11" at bounding box center [1076, 639] width 38 height 29
click at [1075, 641] on button "12" at bounding box center [1074, 639] width 40 height 29
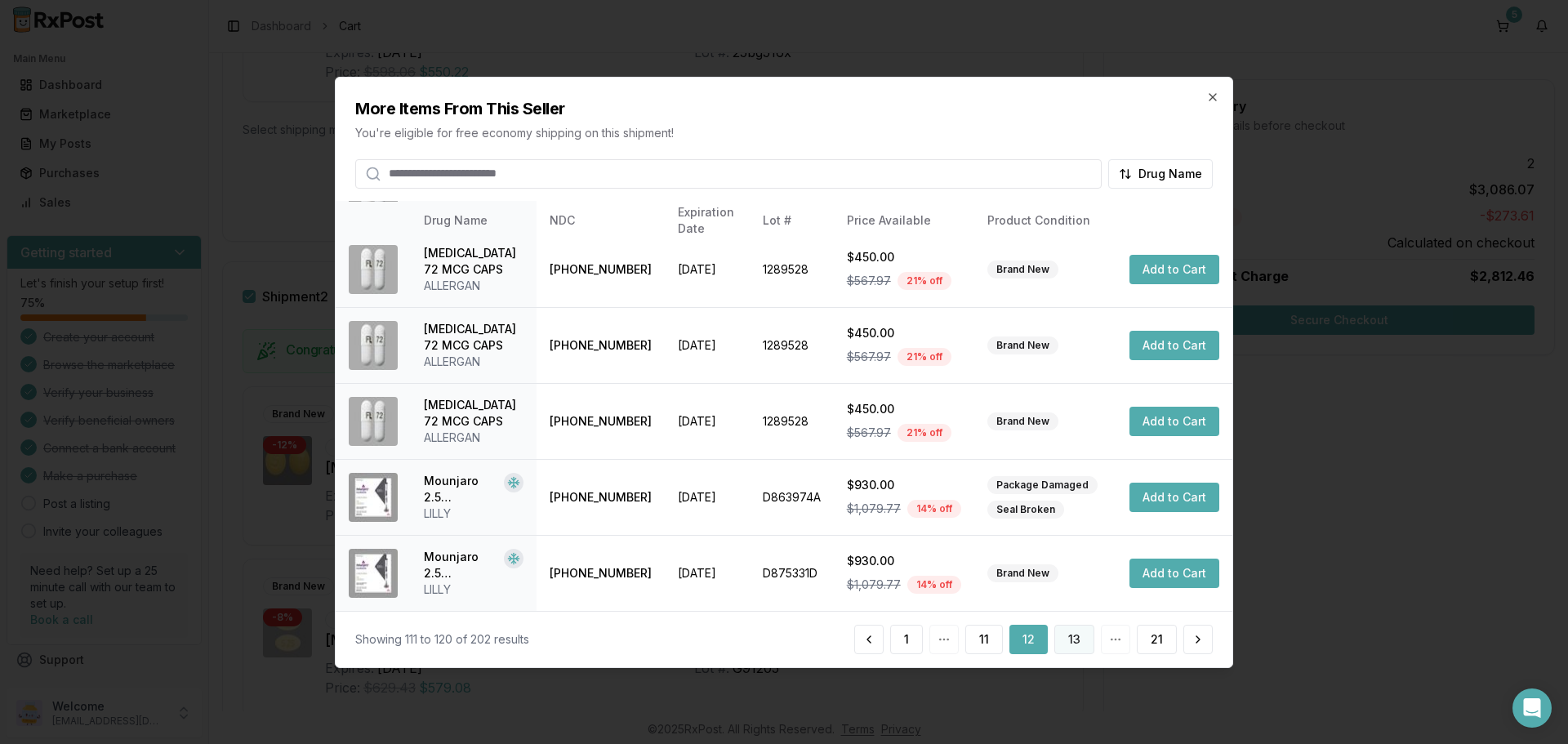
click at [1065, 639] on button "13" at bounding box center [1074, 639] width 40 height 29
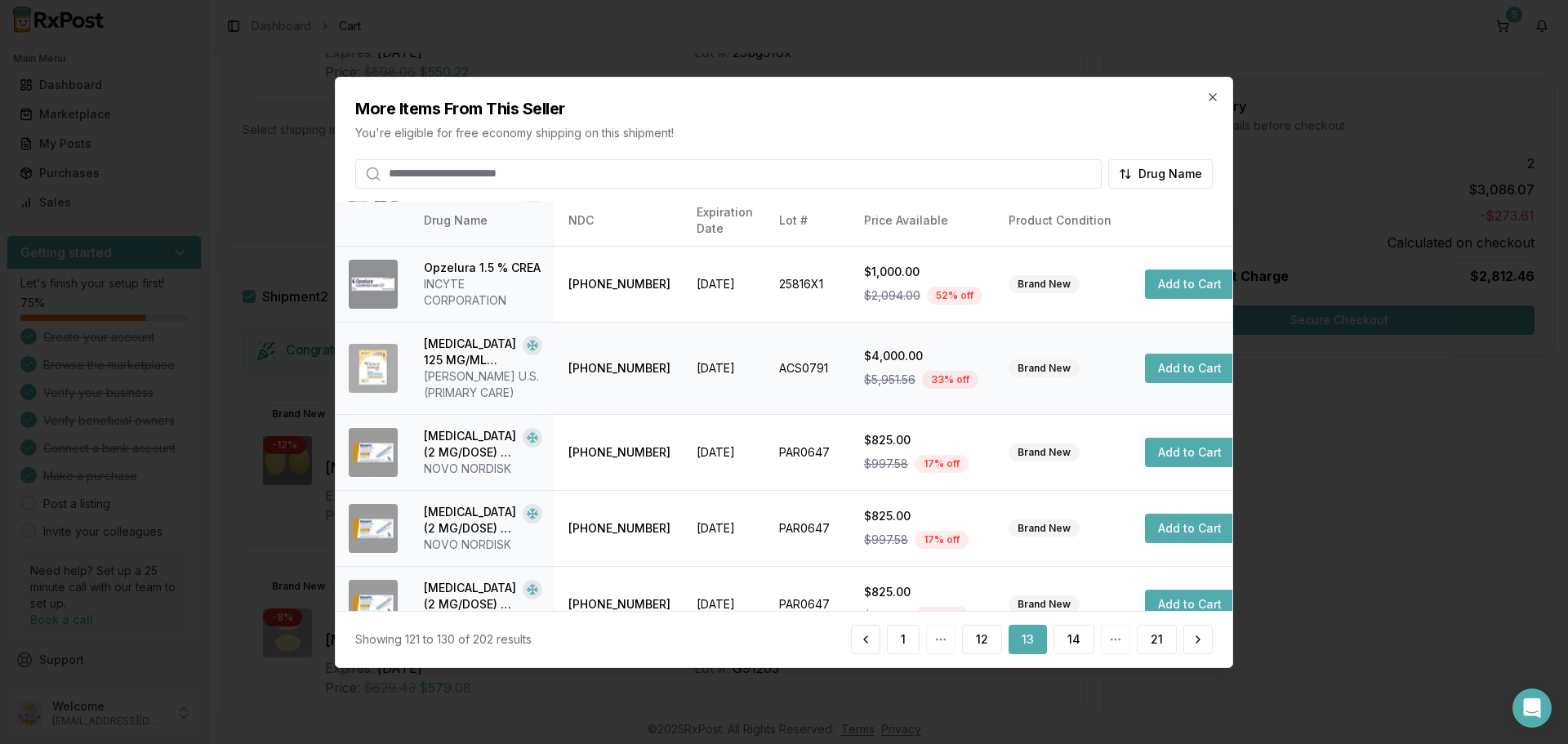
scroll to position [421, 0]
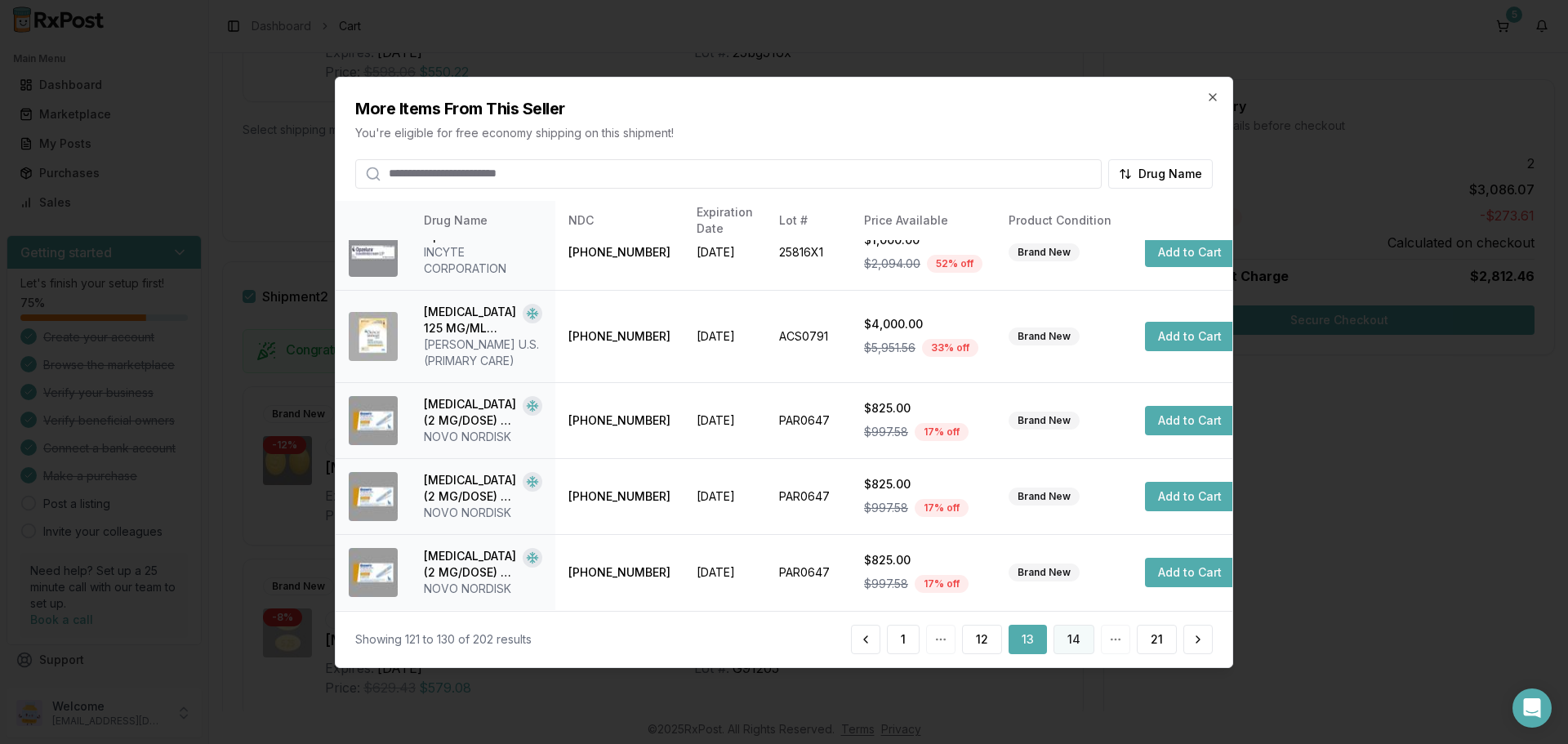
click at [1081, 642] on button "14" at bounding box center [1073, 639] width 40 height 29
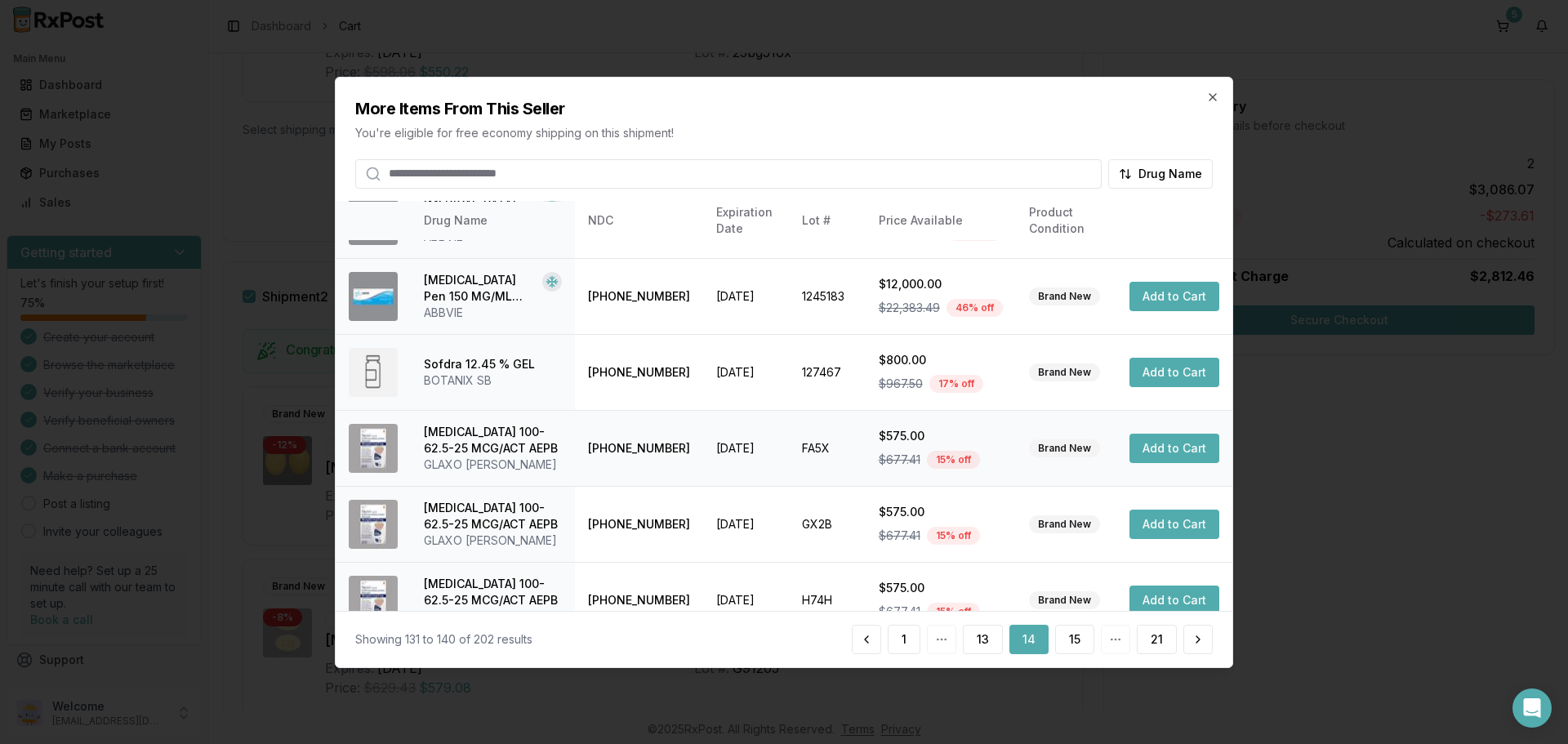
scroll to position [405, 0]
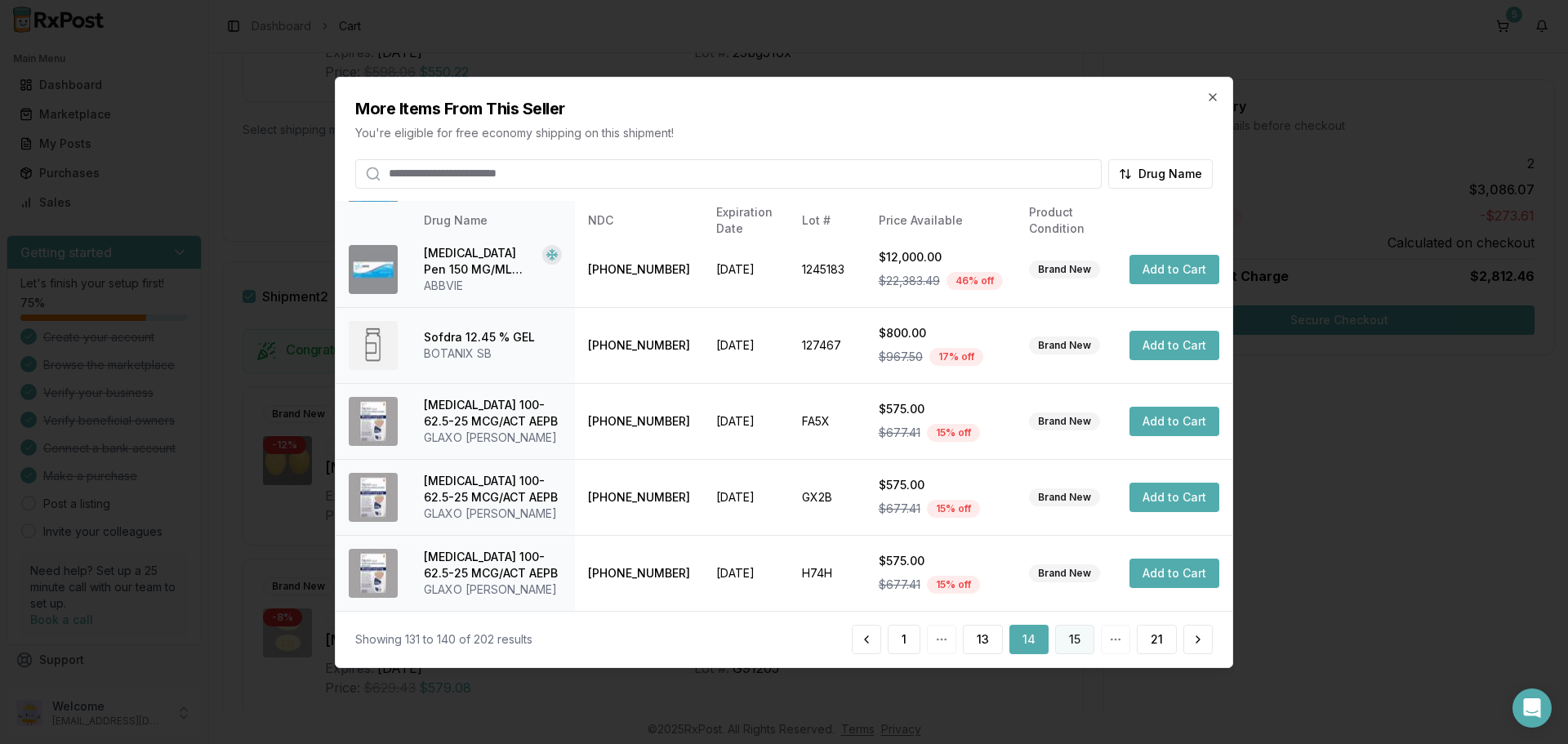
click at [1072, 636] on button "15" at bounding box center [1075, 639] width 40 height 29
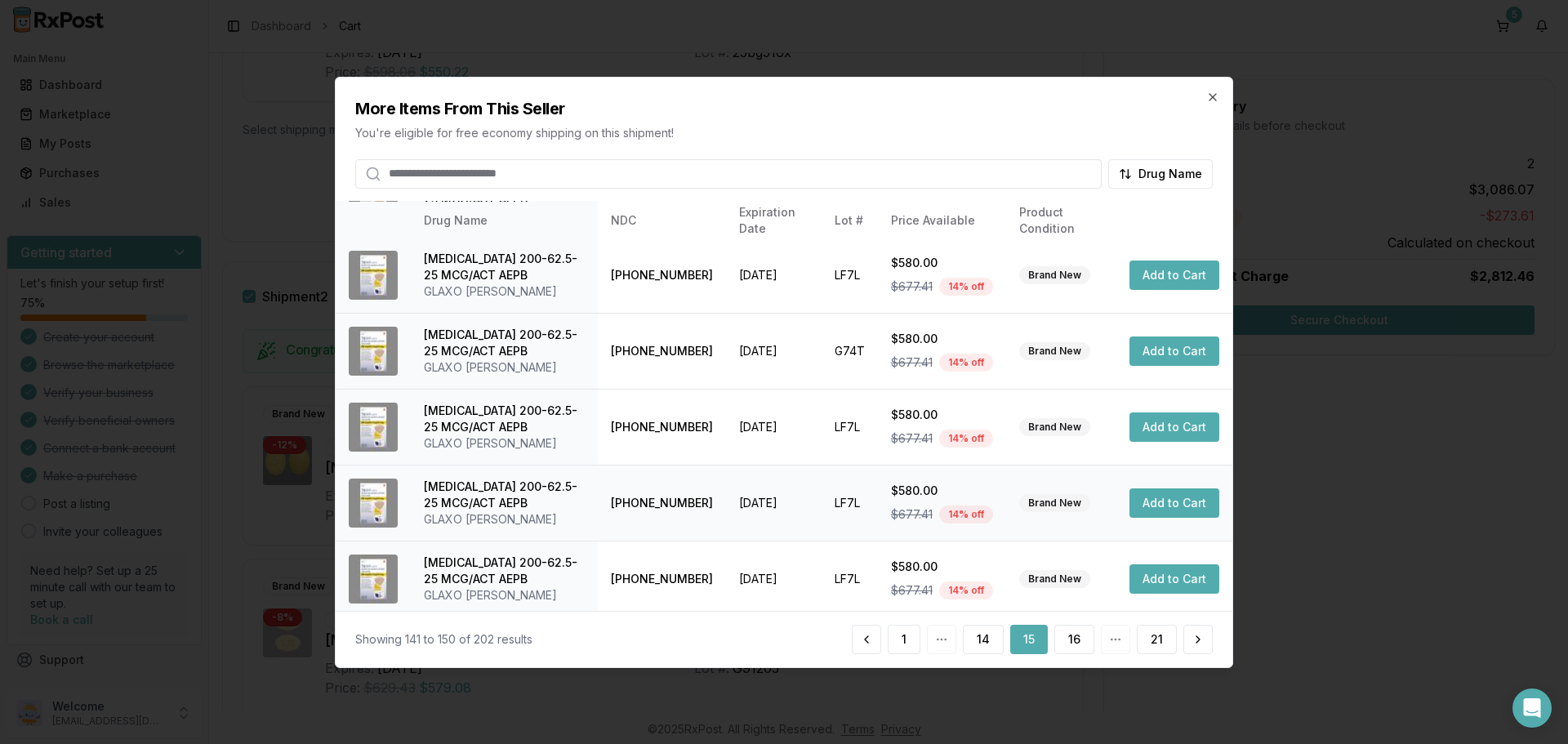
scroll to position [388, 0]
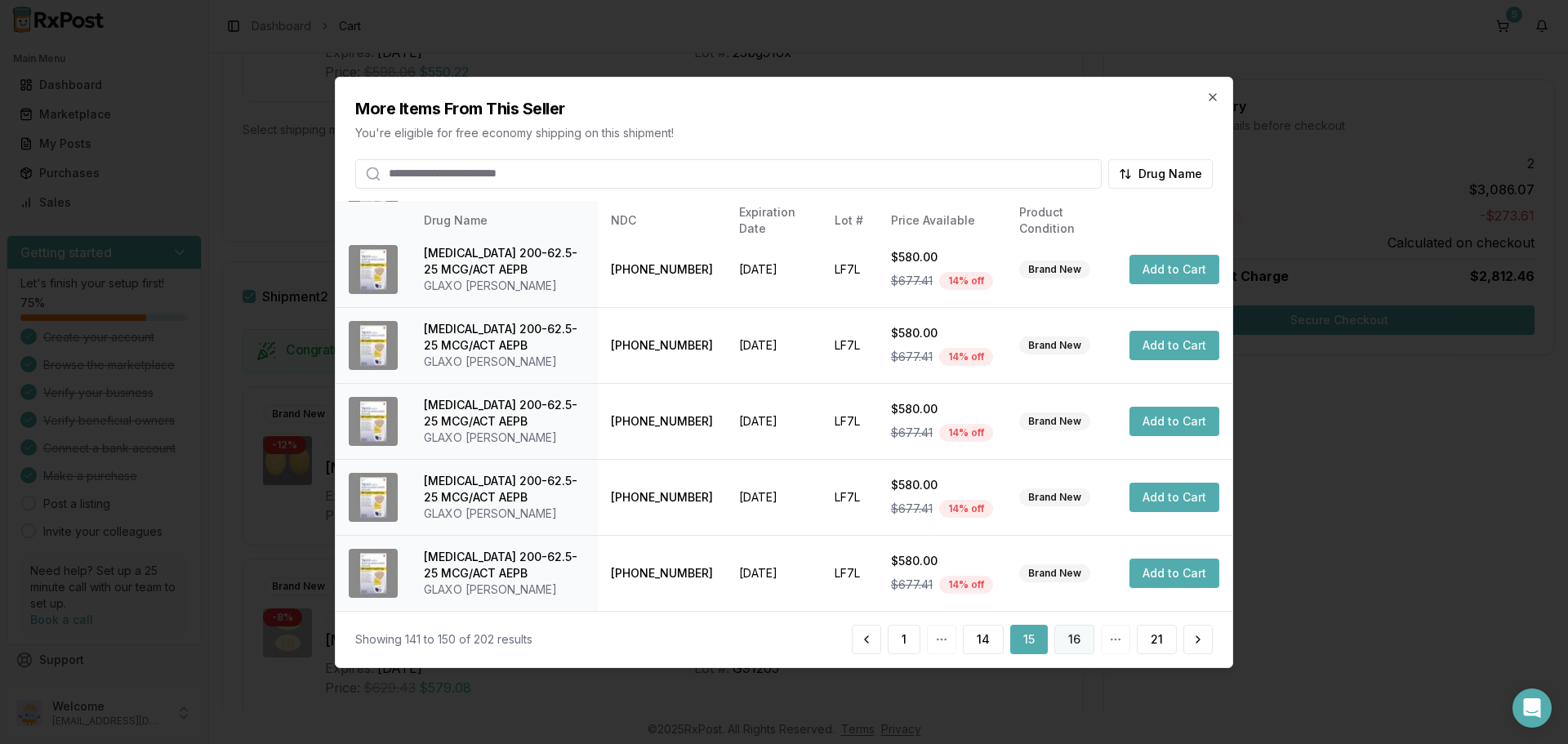
click at [1080, 637] on button "16" at bounding box center [1074, 639] width 40 height 29
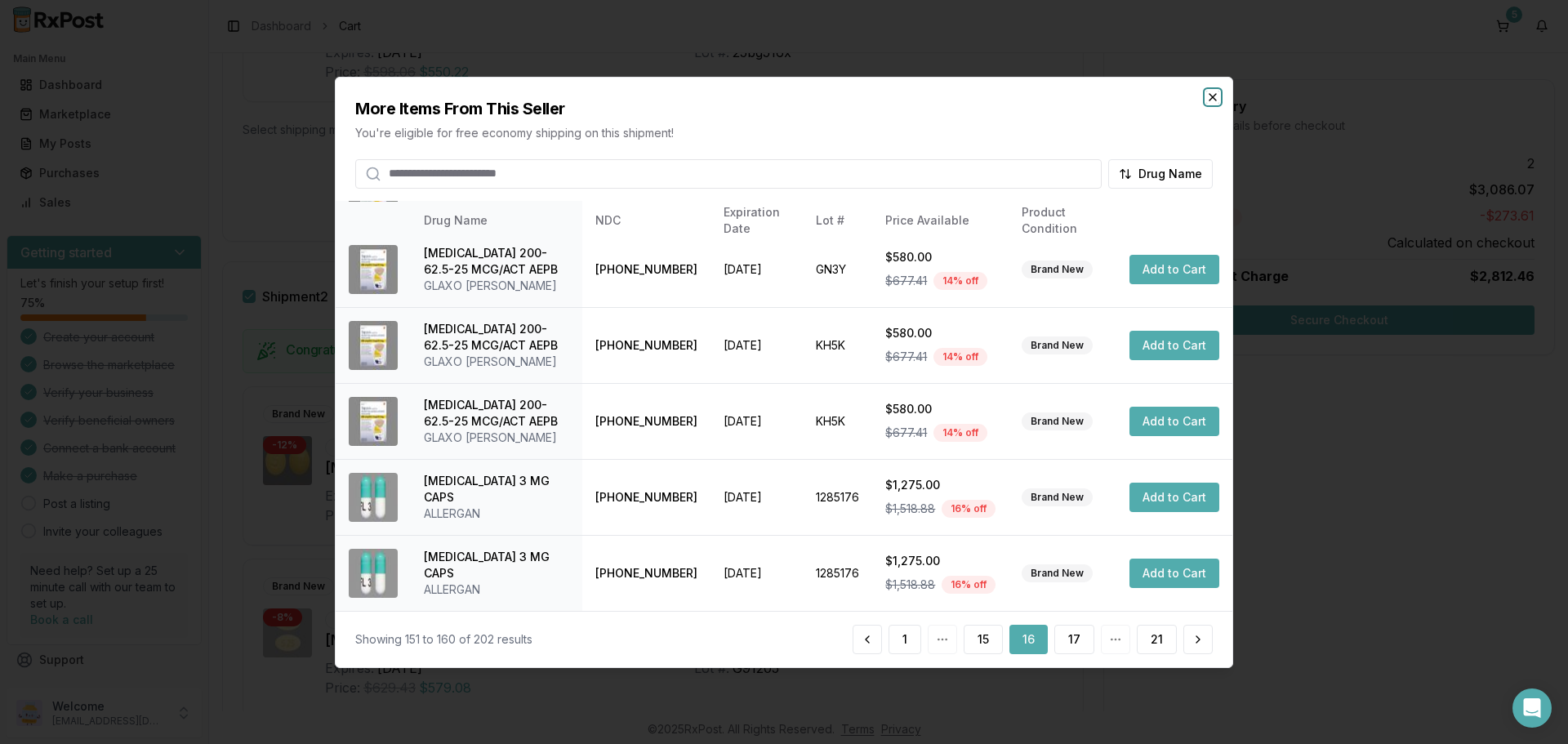
click at [1207, 96] on icon "button" at bounding box center [1213, 97] width 13 height 13
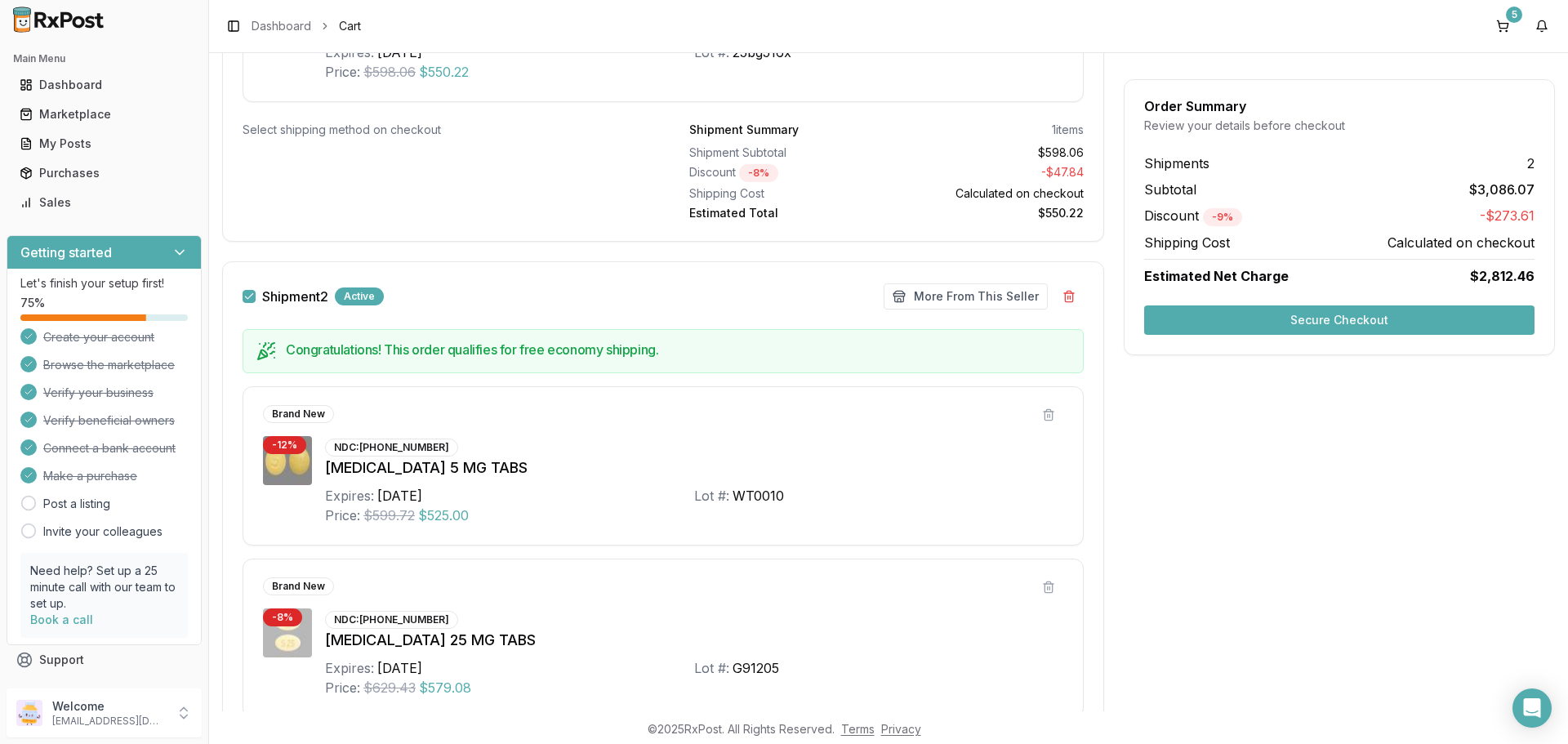
scroll to position [164, 0]
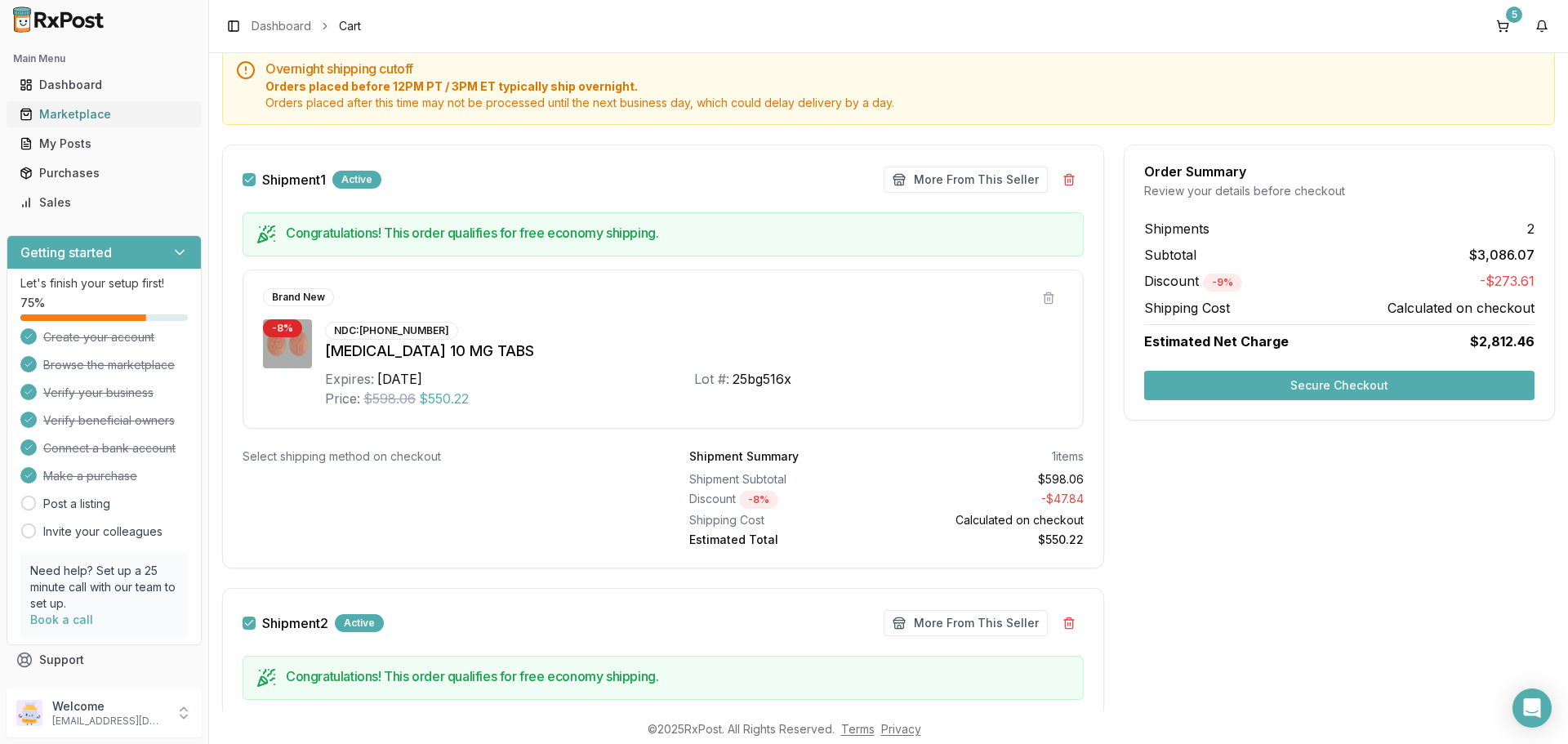
click at [102, 117] on div "Marketplace" at bounding box center [104, 114] width 169 height 16
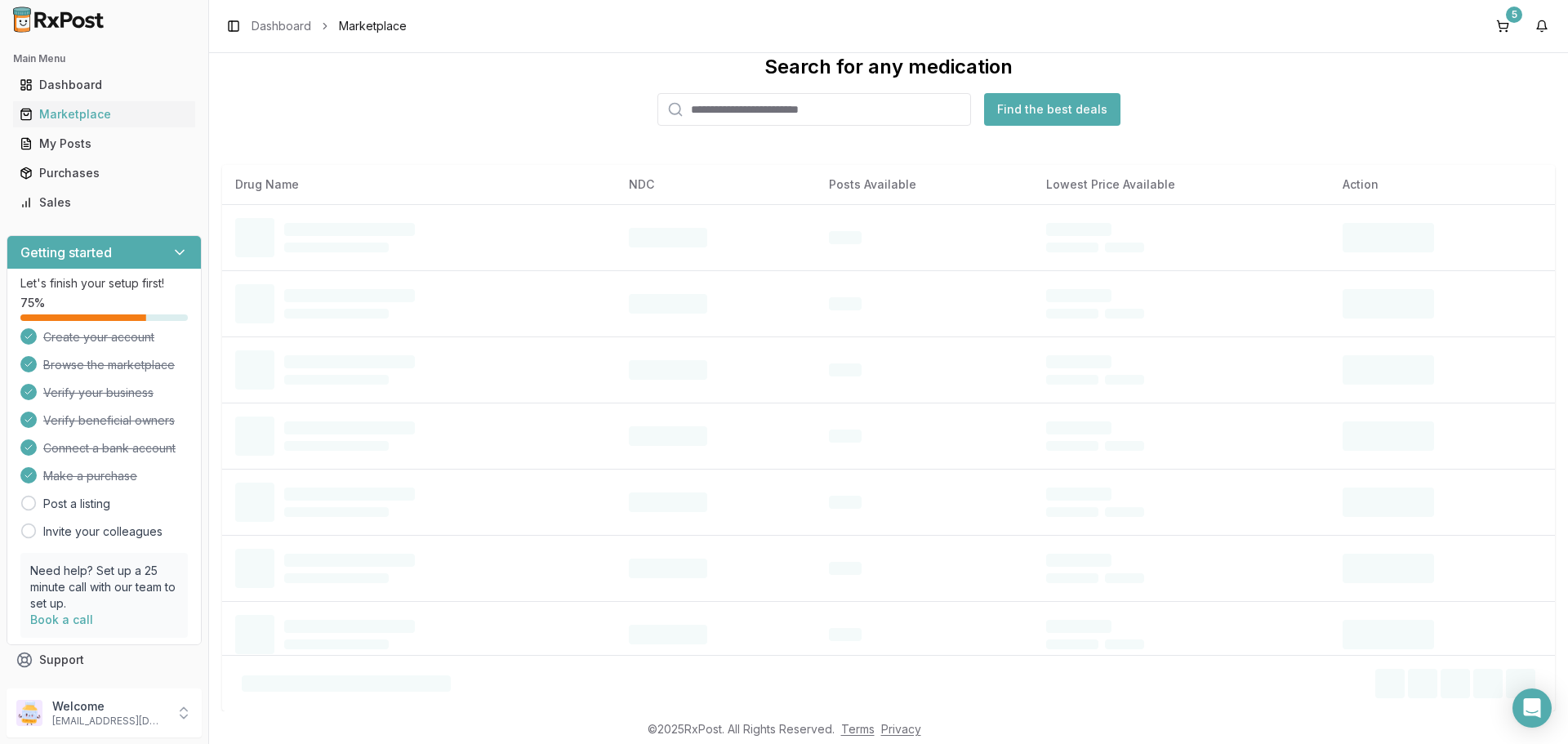
click at [754, 111] on input "search" at bounding box center [814, 109] width 313 height 33
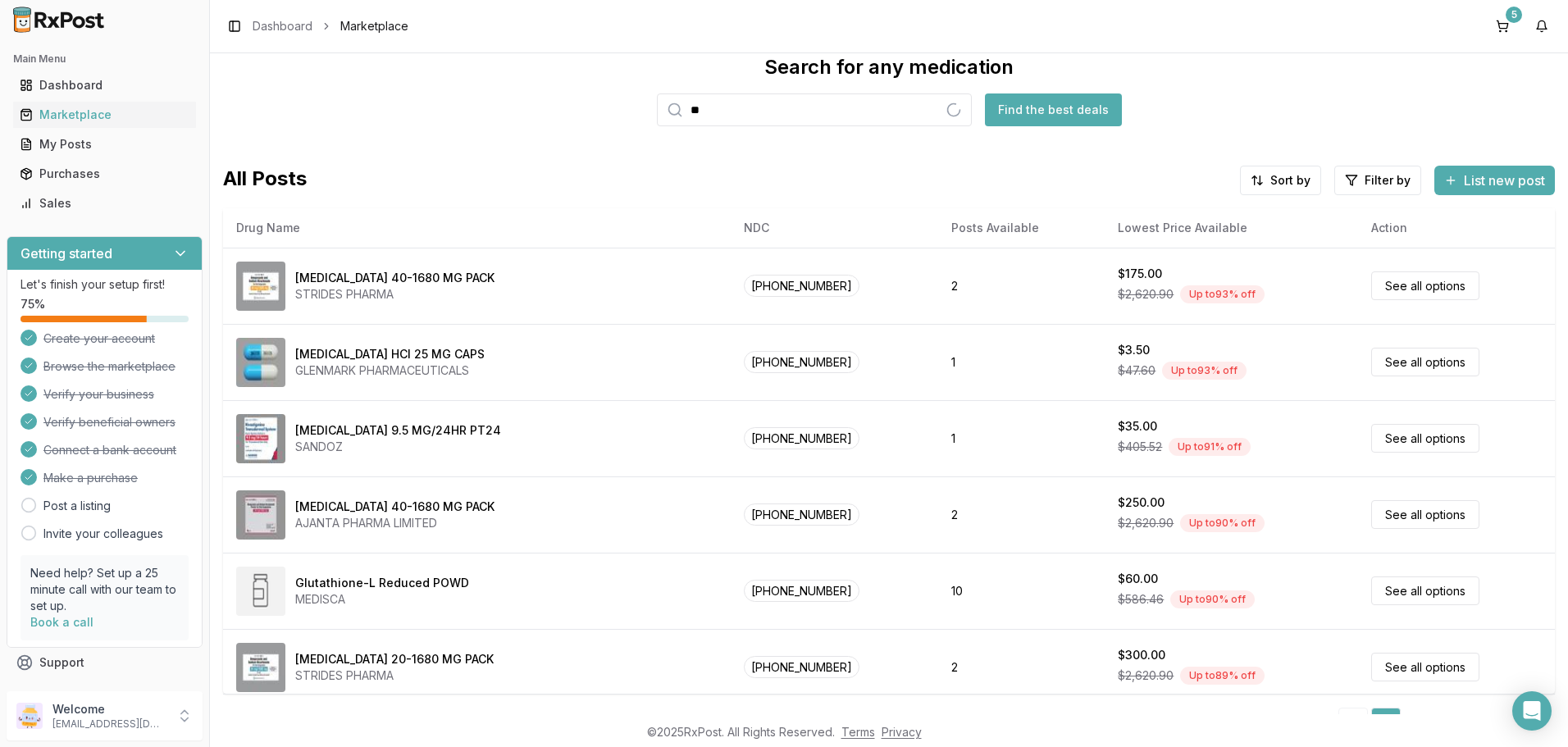
type input "*"
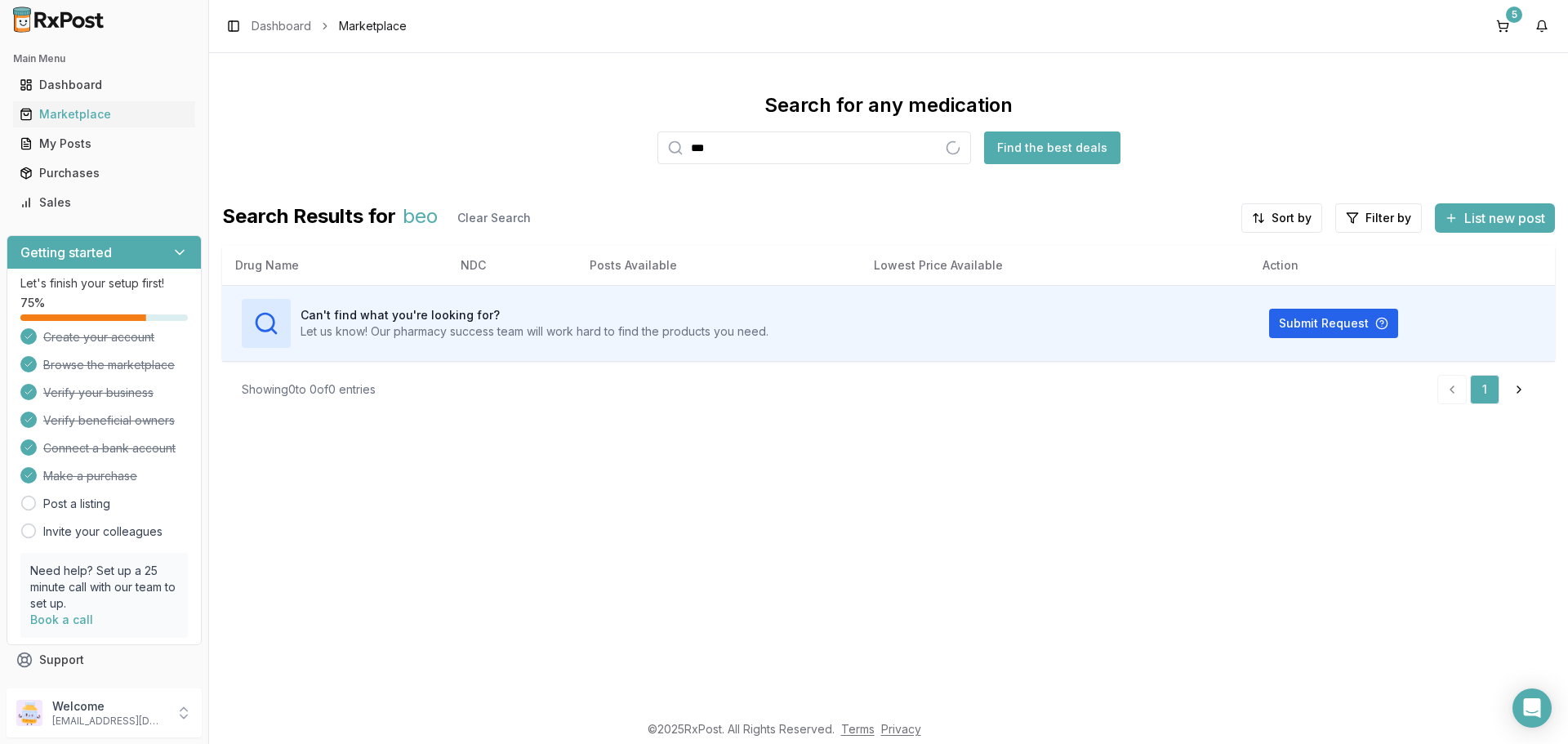
type input "****"
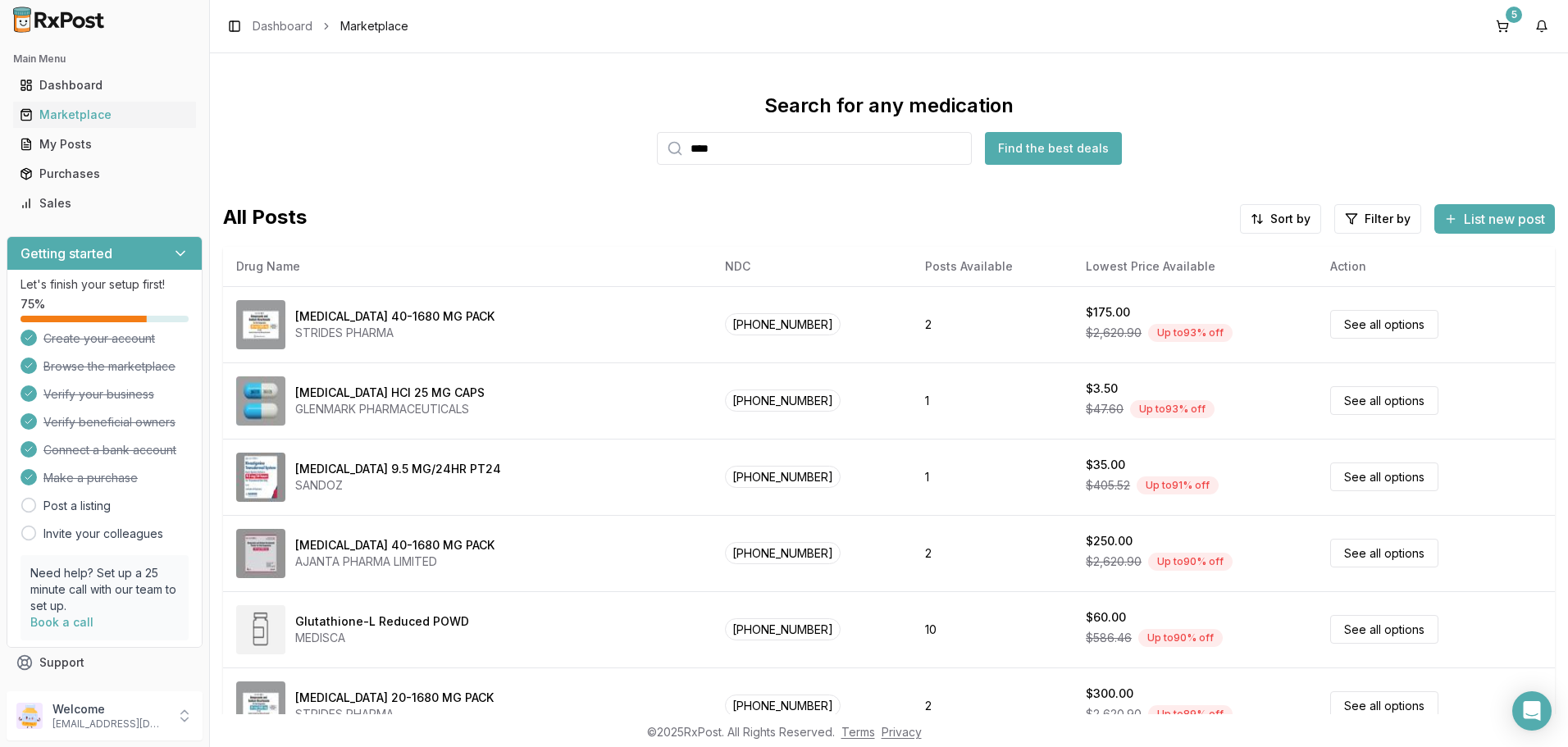
click at [954, 147] on input "****" at bounding box center [814, 148] width 315 height 33
type input "****"
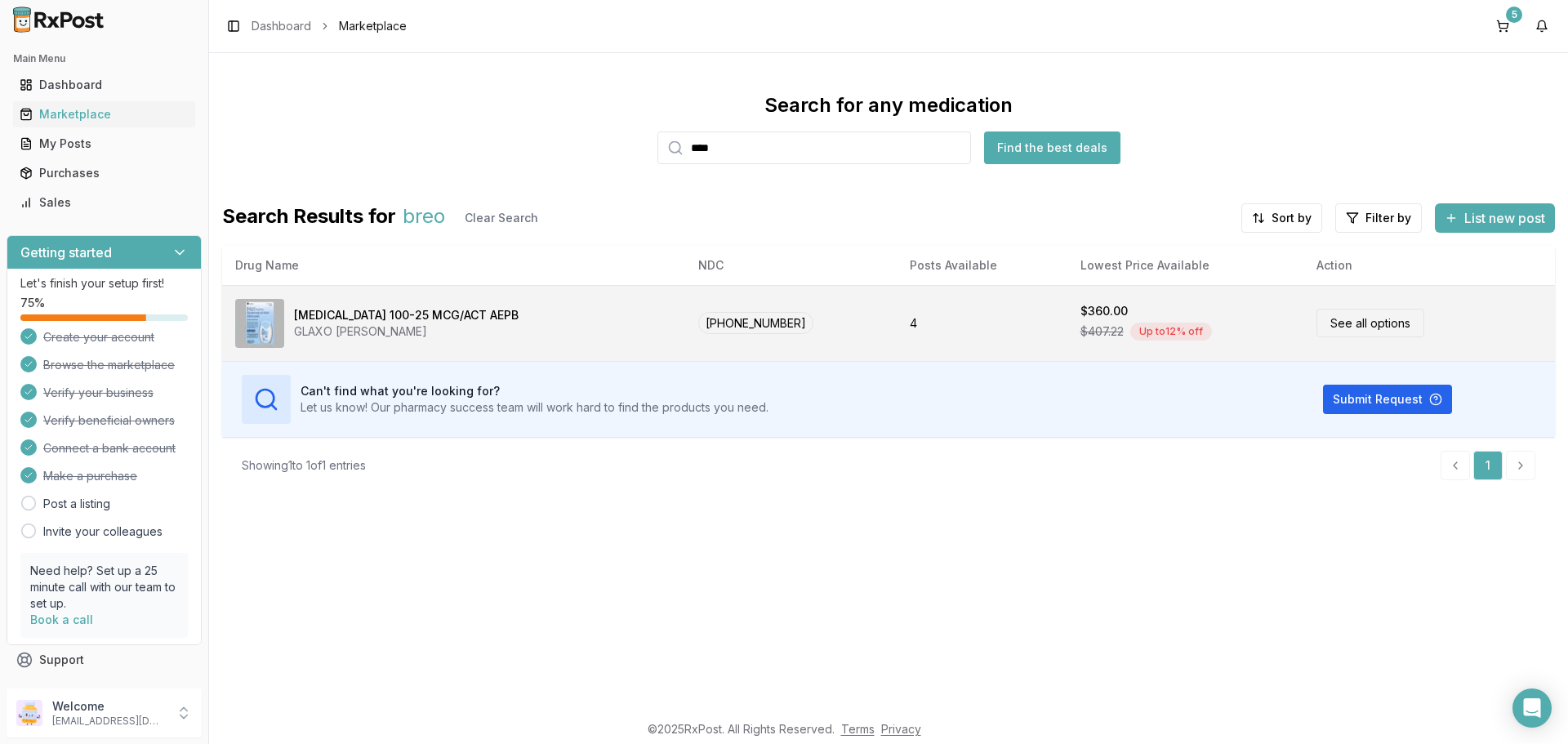
click at [1344, 321] on link "See all options" at bounding box center [1370, 323] width 108 height 28
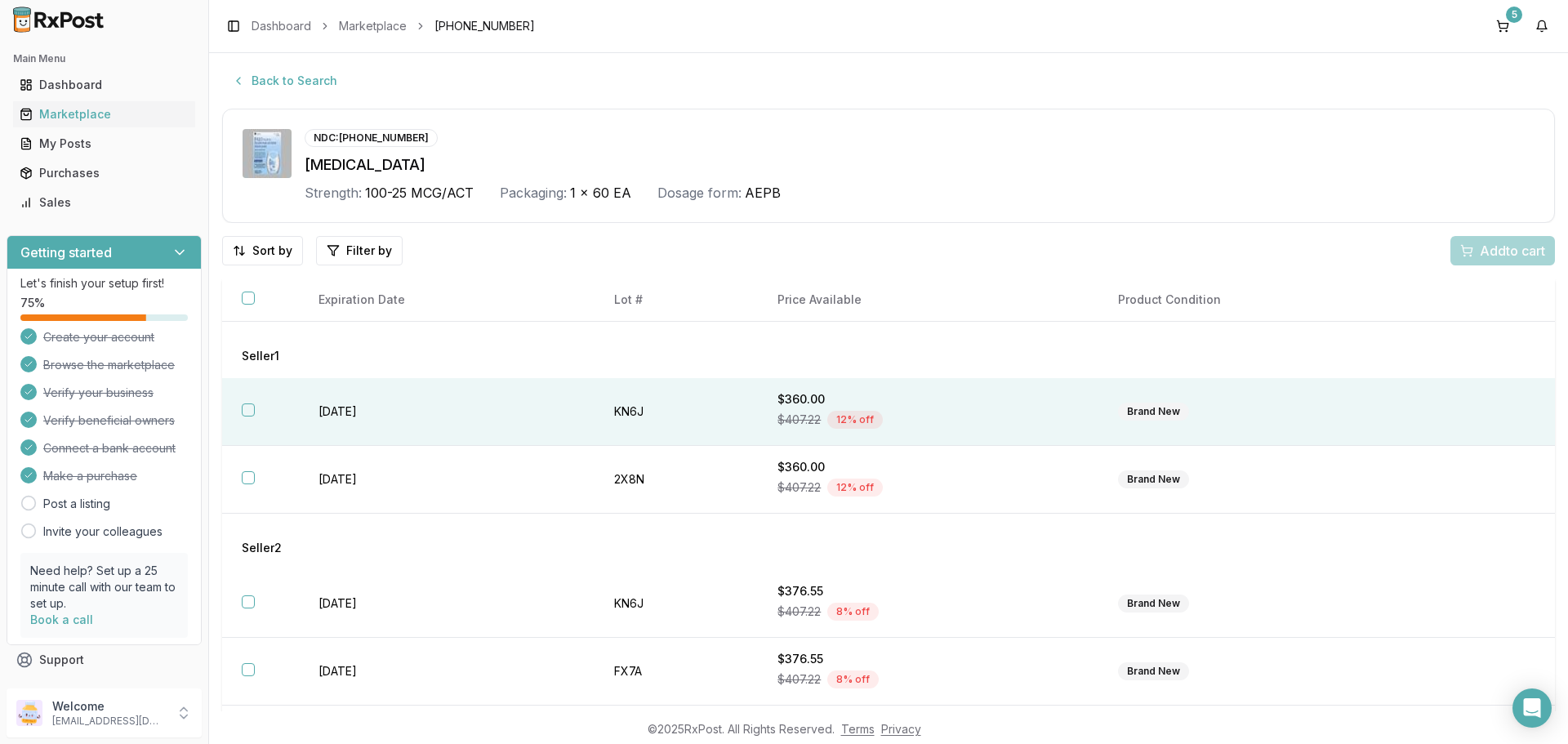
click at [248, 414] on button "button" at bounding box center [248, 410] width 13 height 13
click at [1481, 254] on span "Add 1 to cart" at bounding box center [1510, 250] width 71 height 20
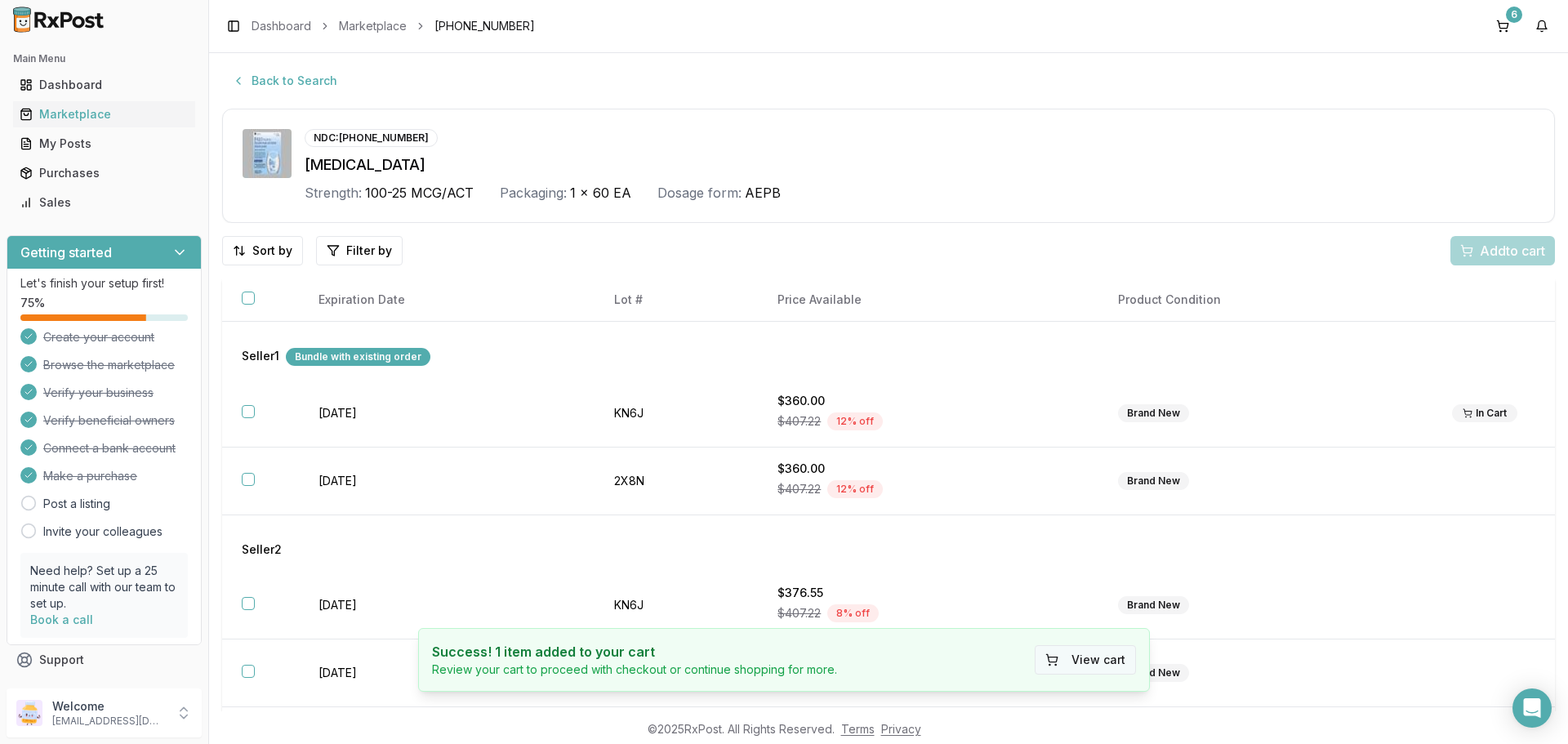
click at [1092, 663] on button "View cart" at bounding box center [1085, 659] width 102 height 29
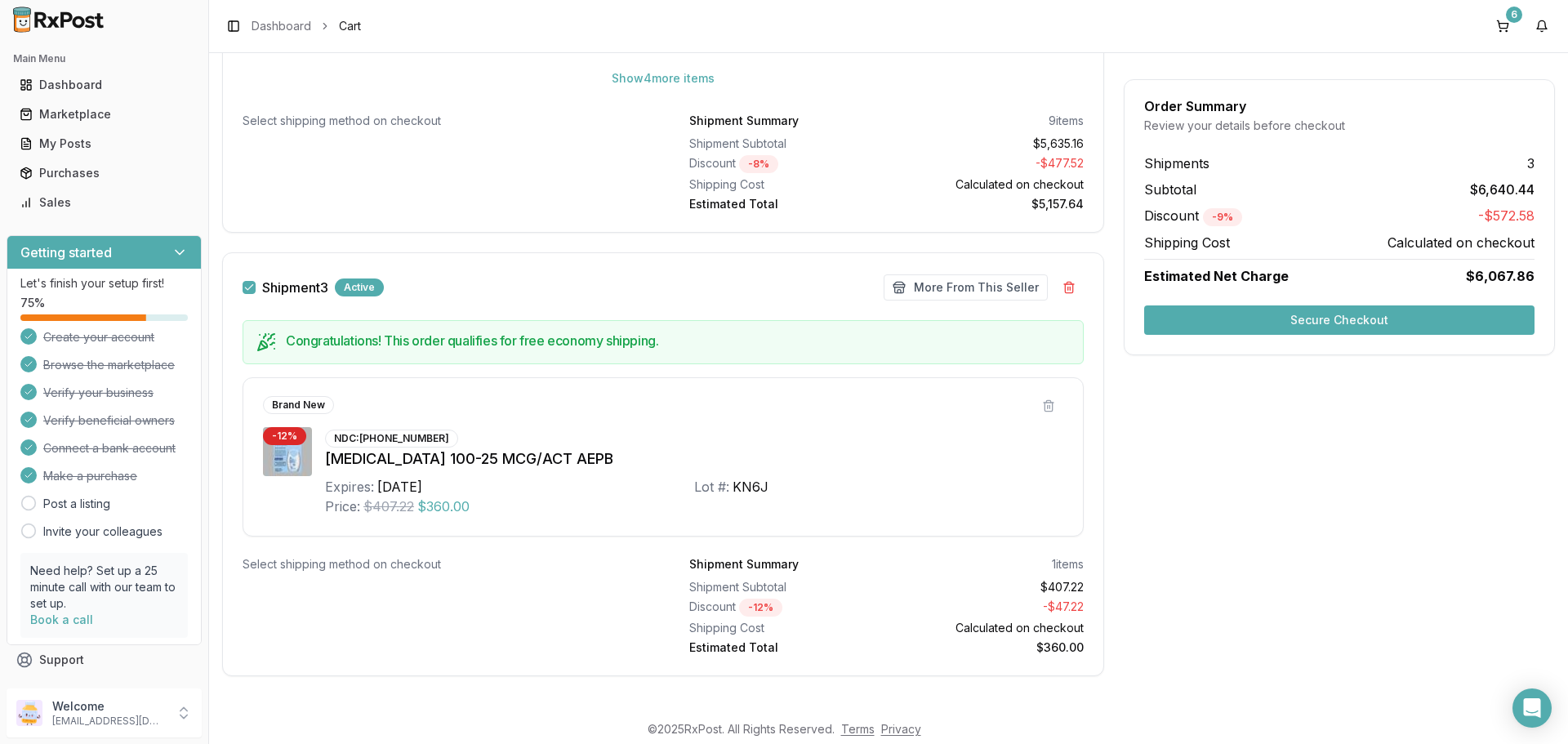
scroll to position [1686, 0]
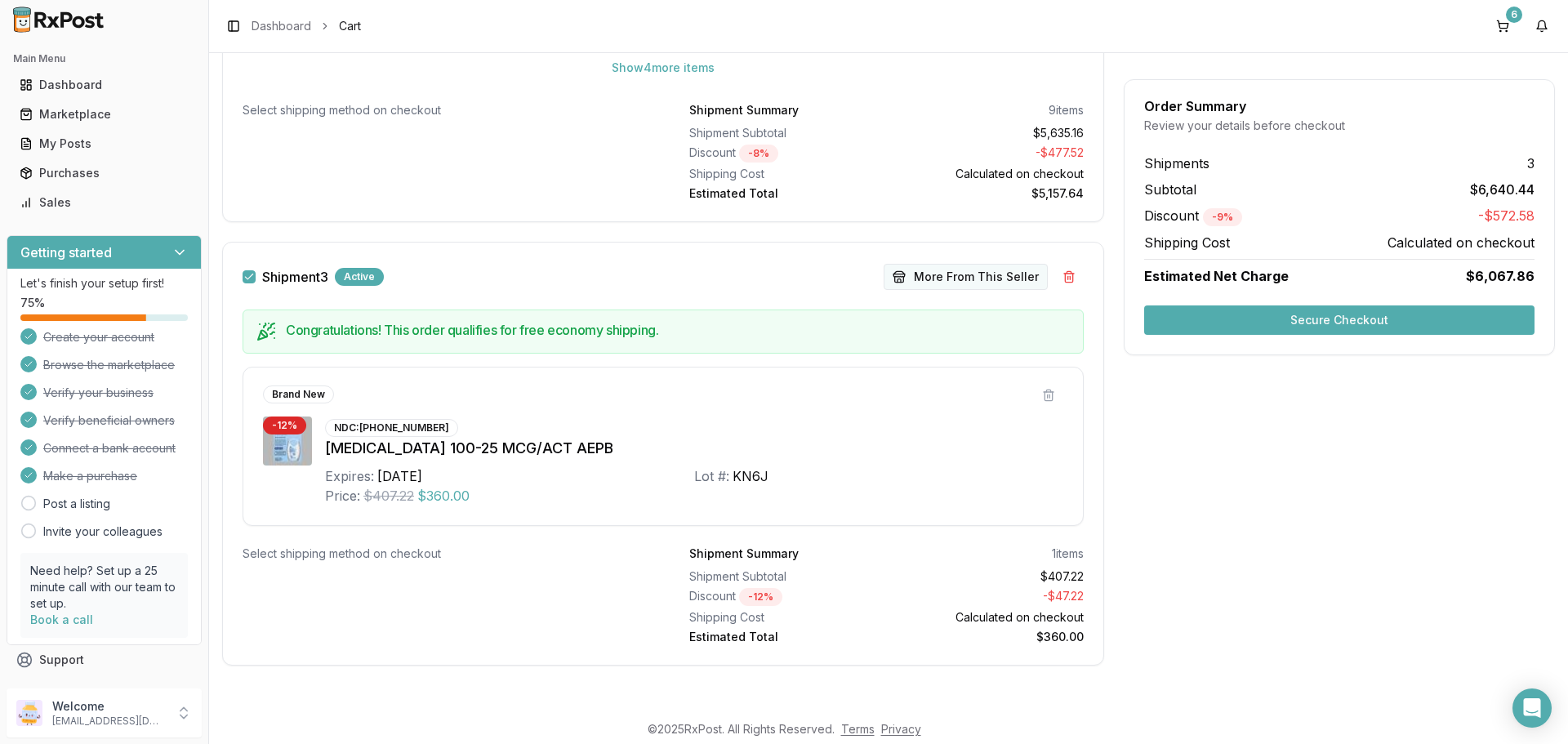
click at [920, 283] on button "More From This Seller" at bounding box center [966, 277] width 165 height 26
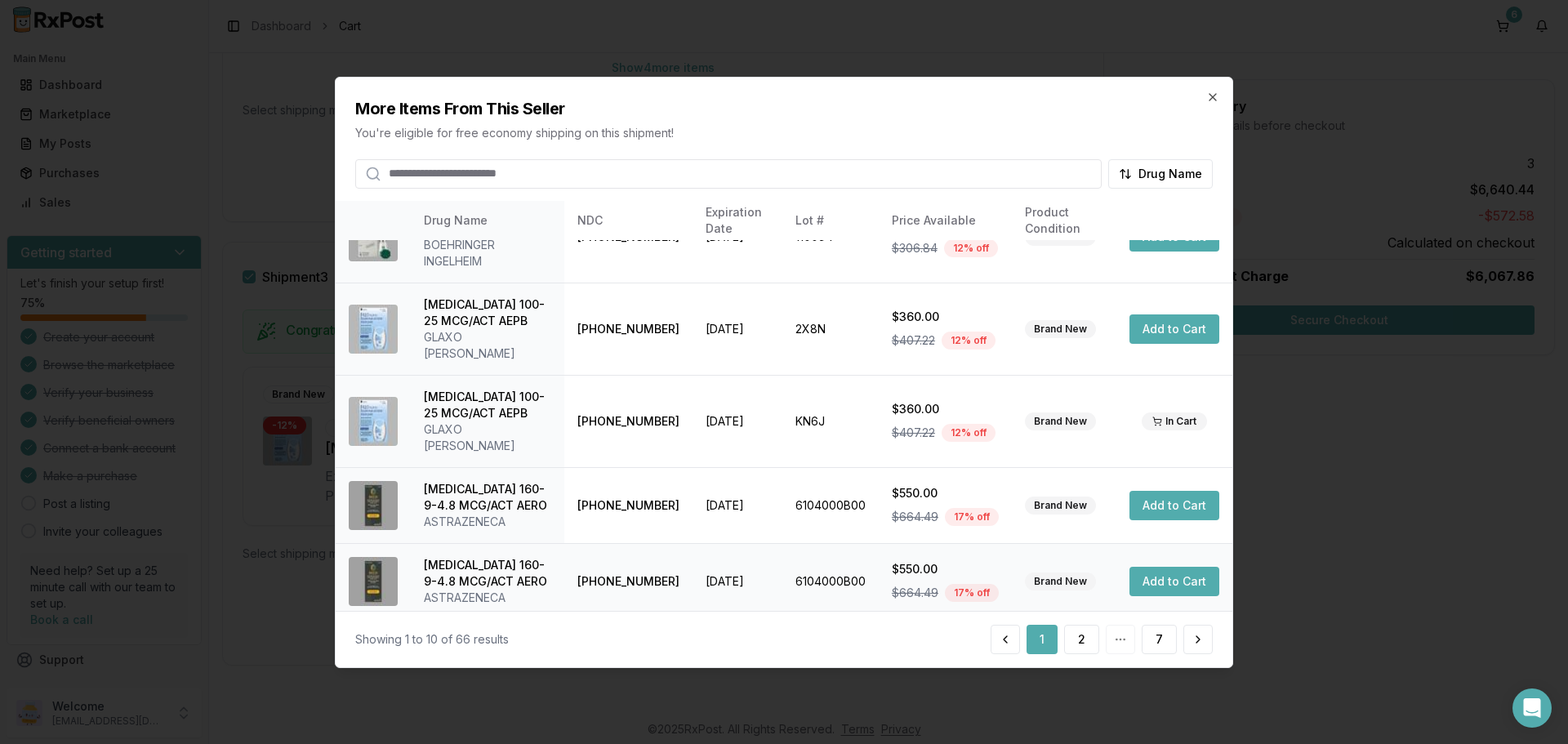
scroll to position [437, 0]
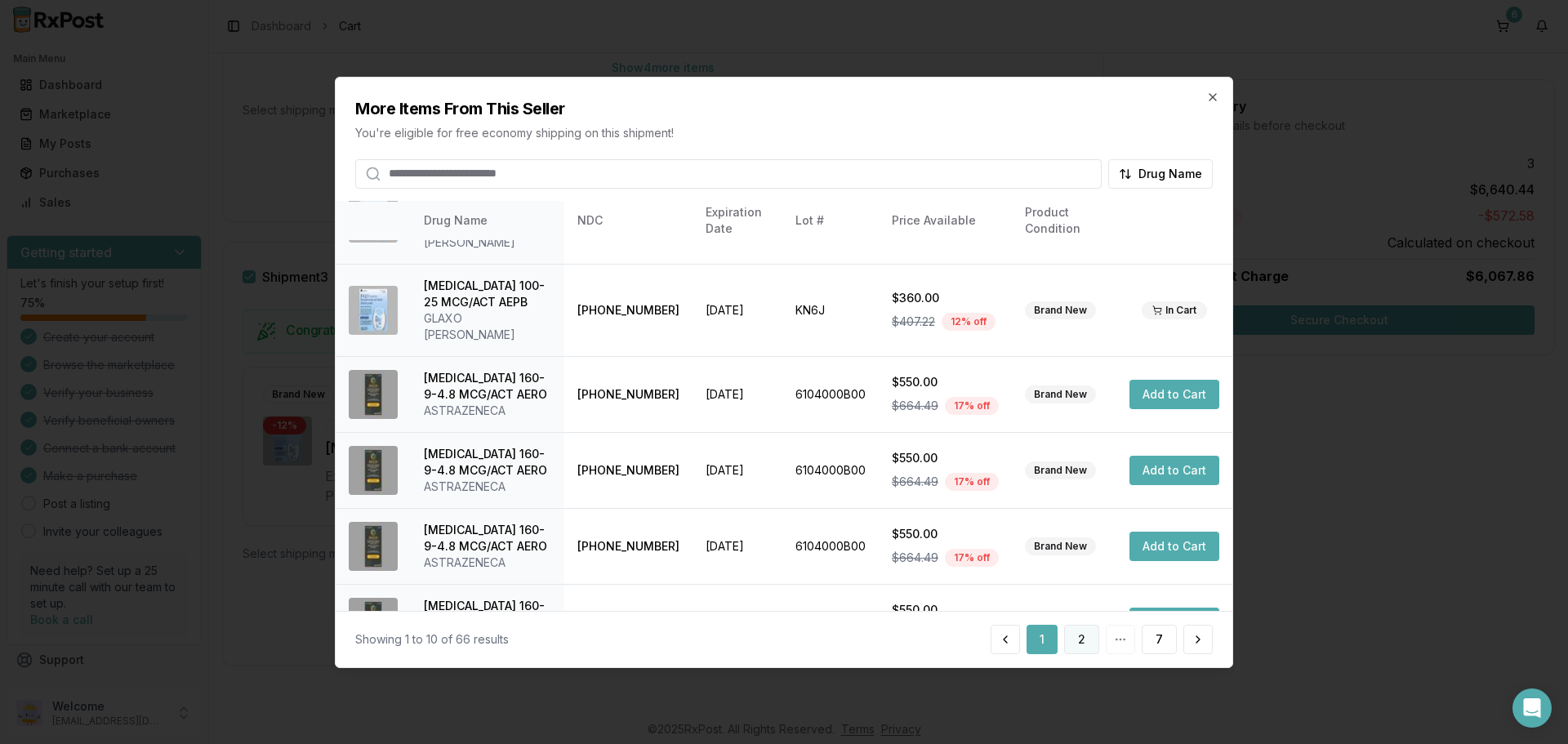
click at [1082, 637] on button "2" at bounding box center [1082, 639] width 35 height 29
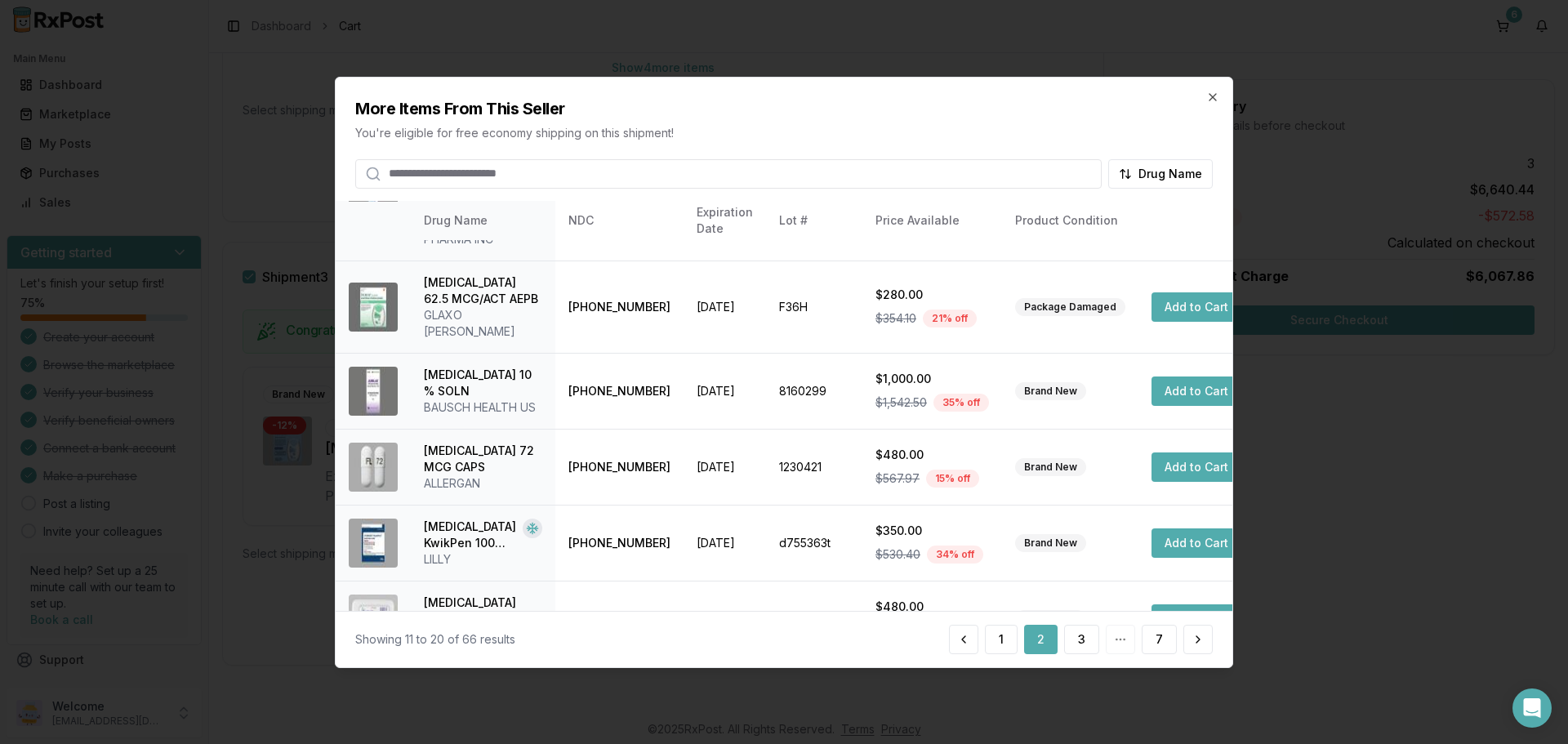
scroll to position [412, 0]
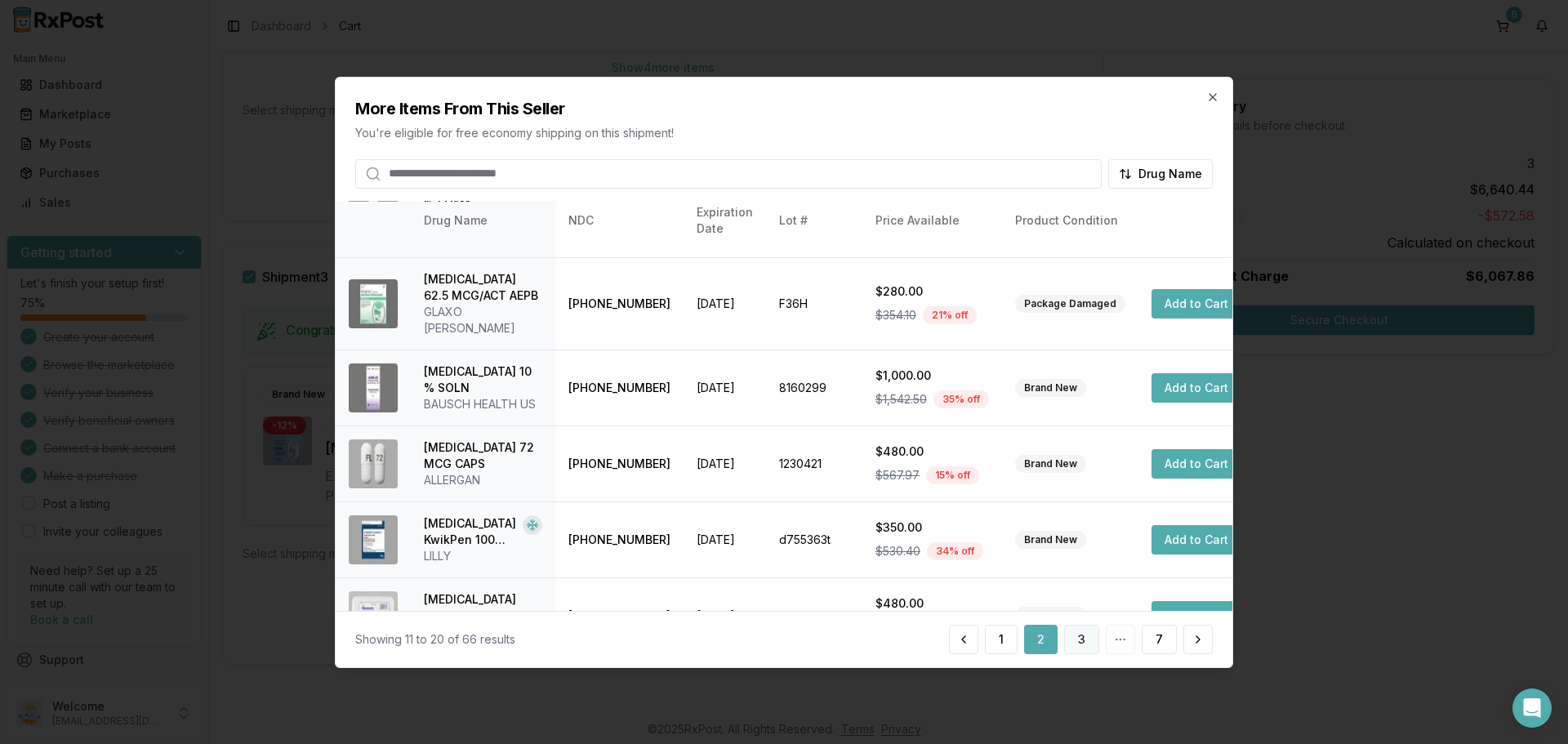
click at [1070, 637] on button "3" at bounding box center [1082, 639] width 35 height 29
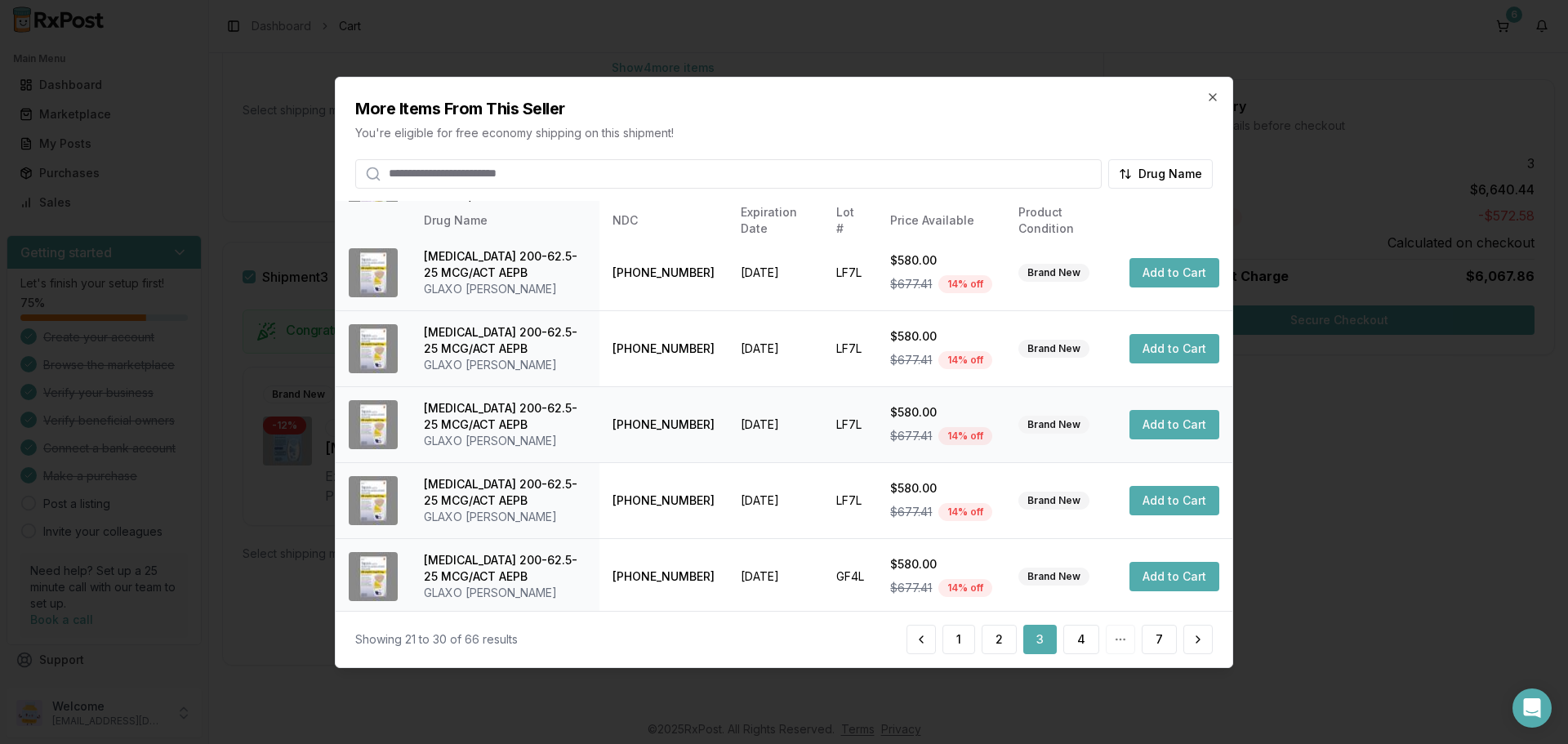
scroll to position [388, 0]
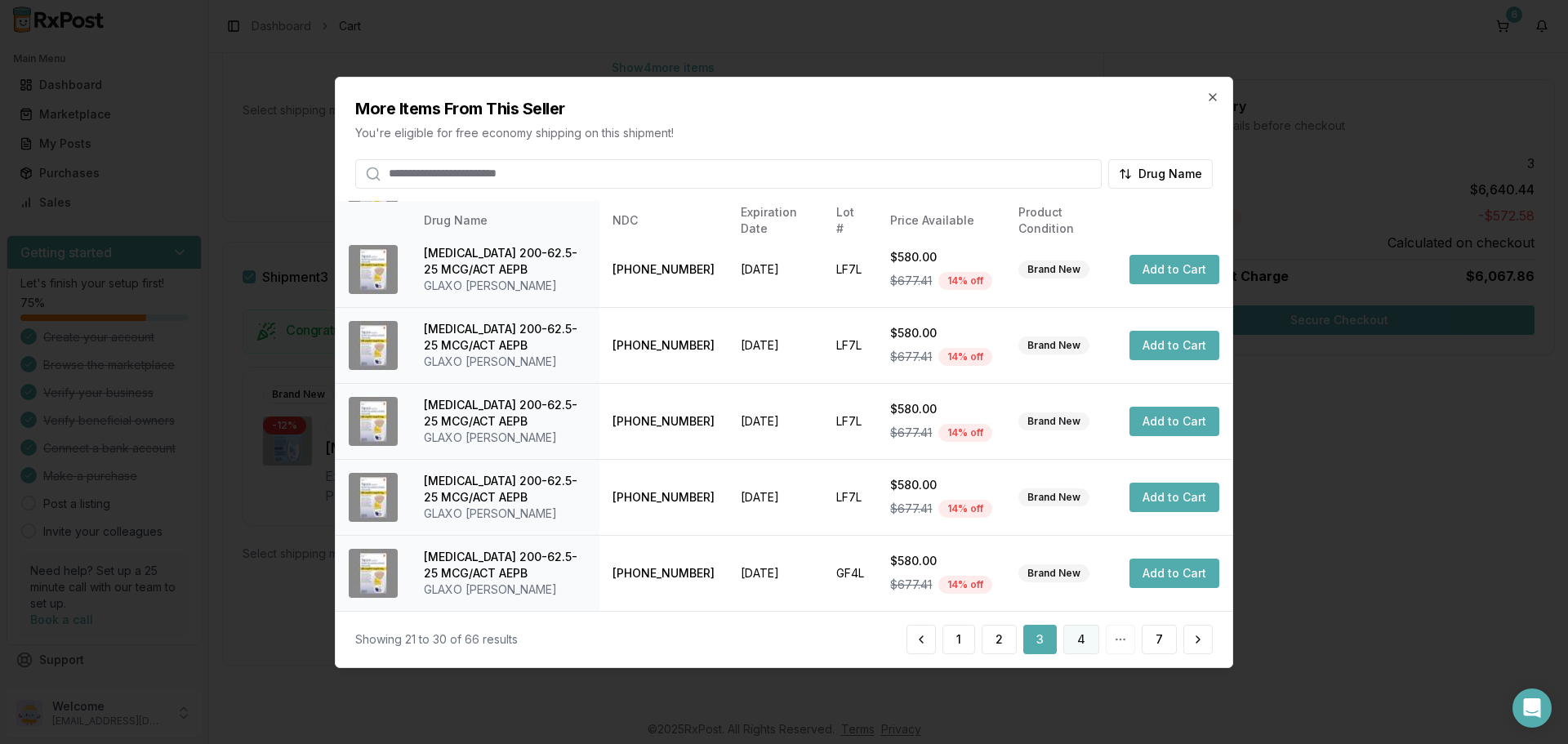
click at [1084, 639] on button "4" at bounding box center [1082, 639] width 36 height 29
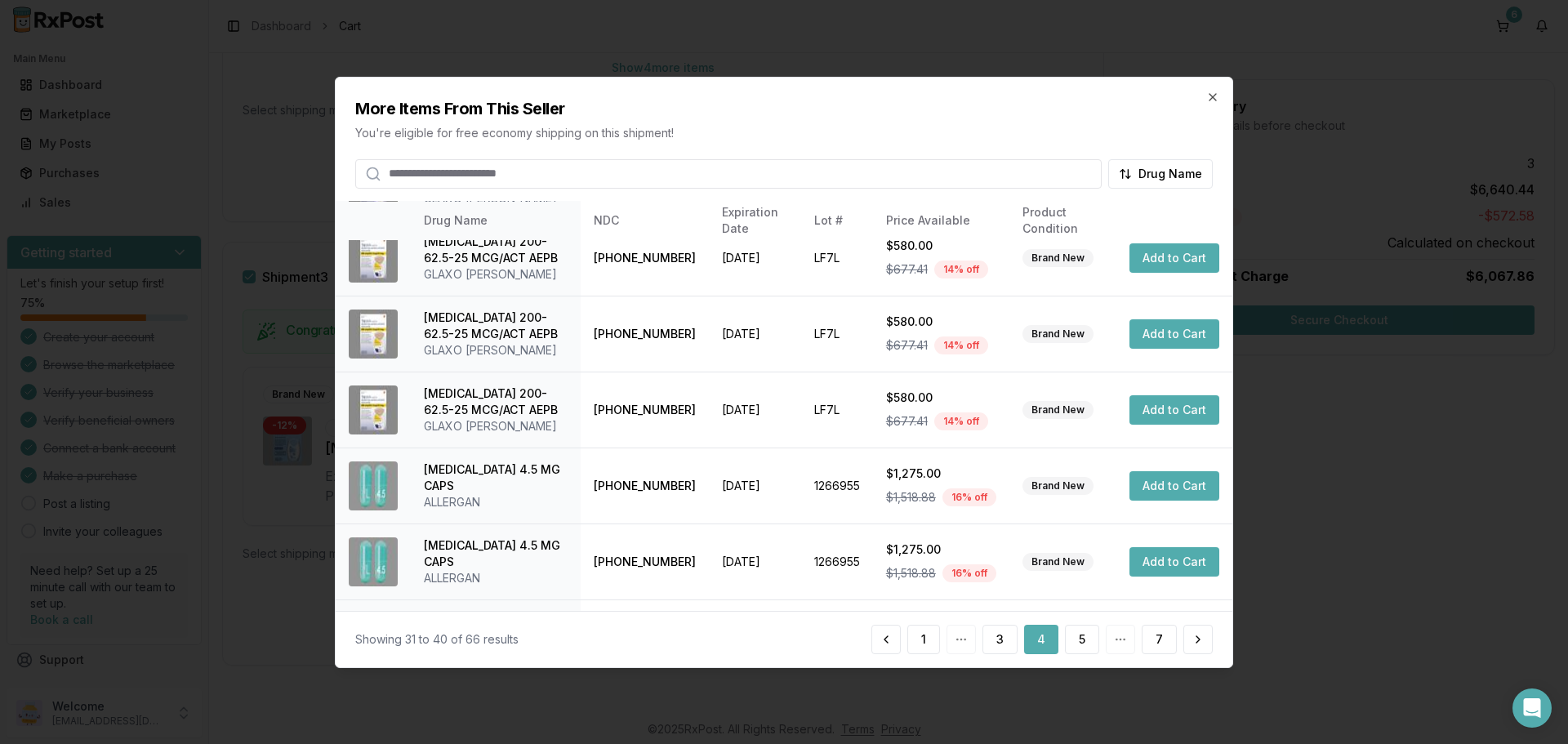
scroll to position [326, 0]
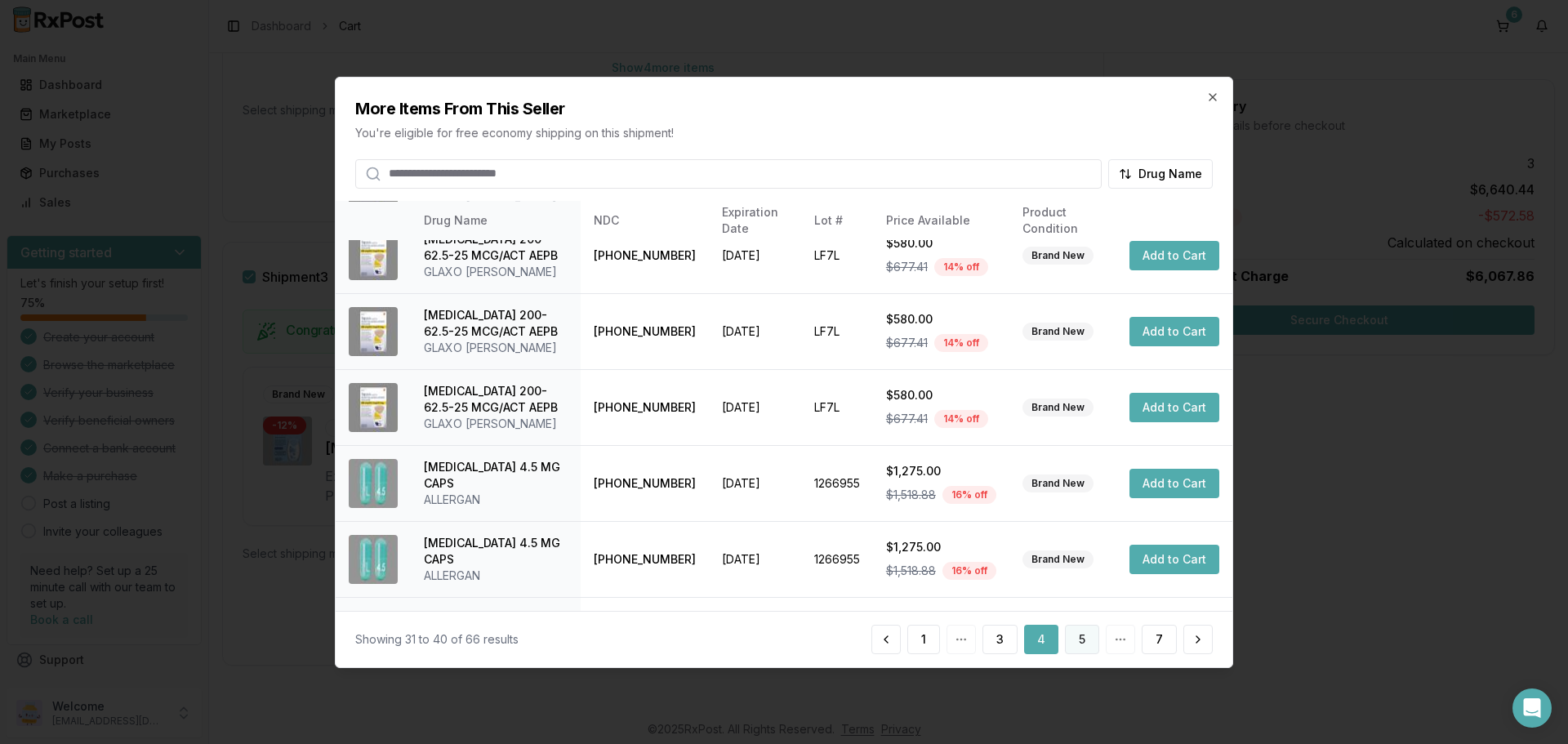
click at [1080, 636] on button "5" at bounding box center [1082, 639] width 34 height 29
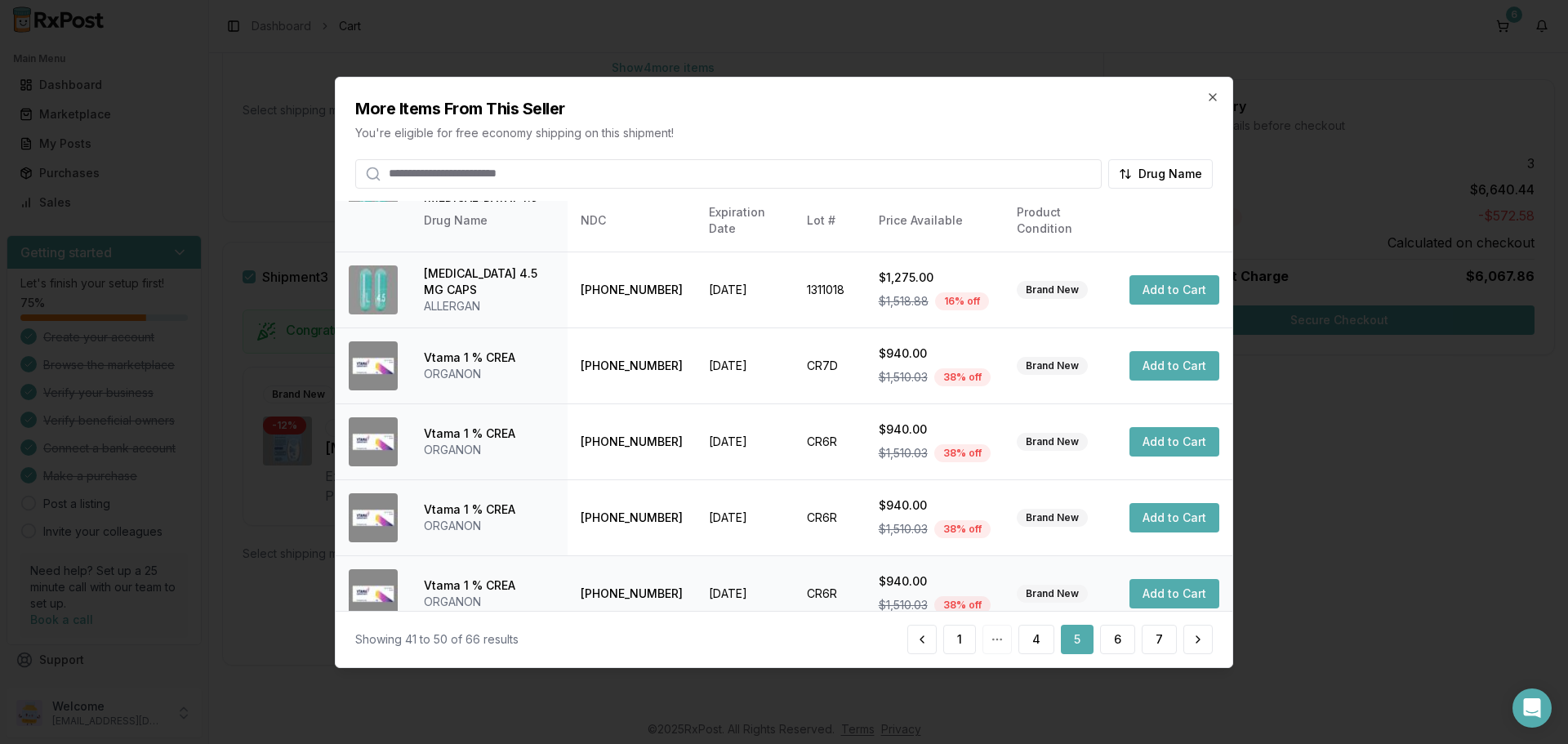
scroll to position [388, 0]
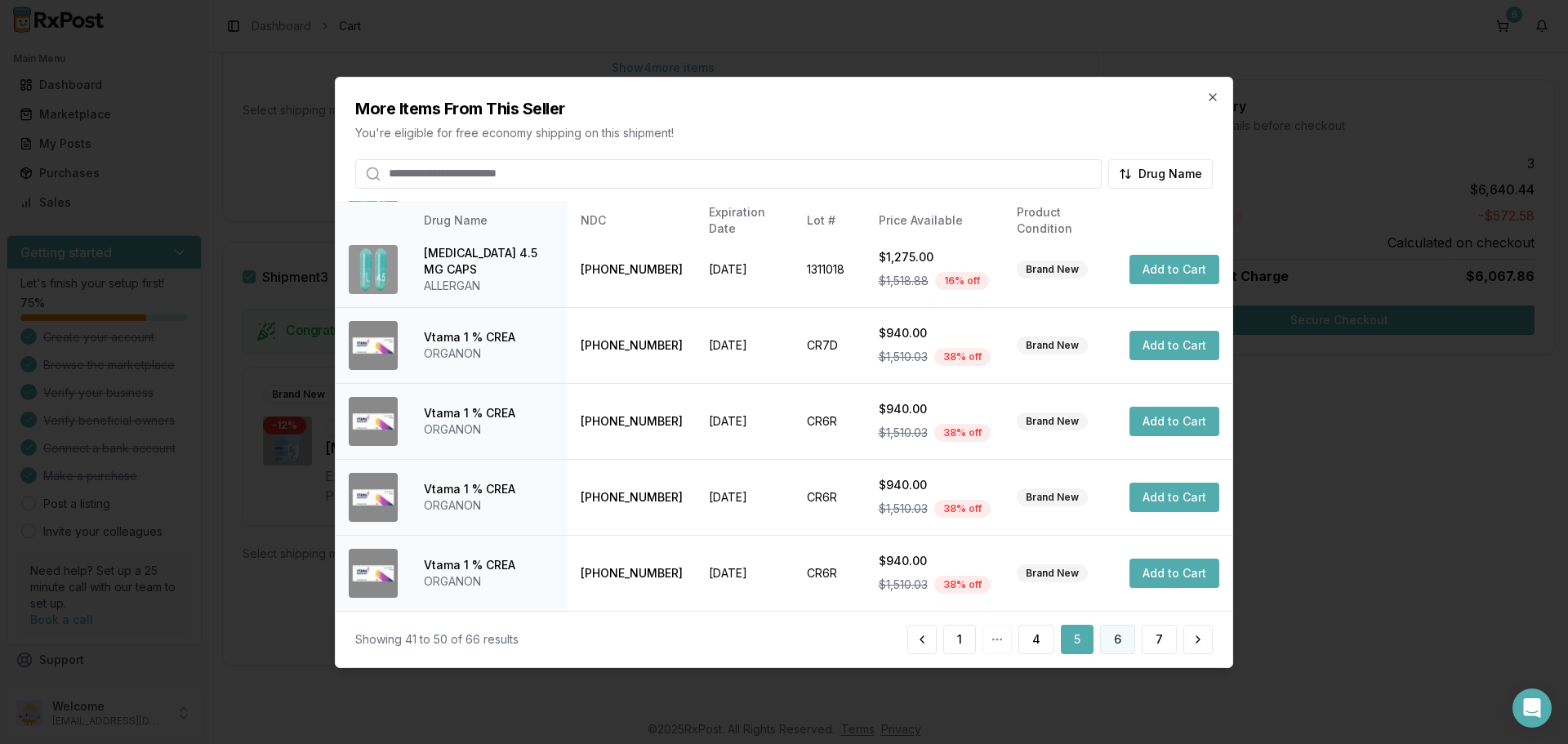
click at [1123, 630] on button "6" at bounding box center [1117, 639] width 35 height 29
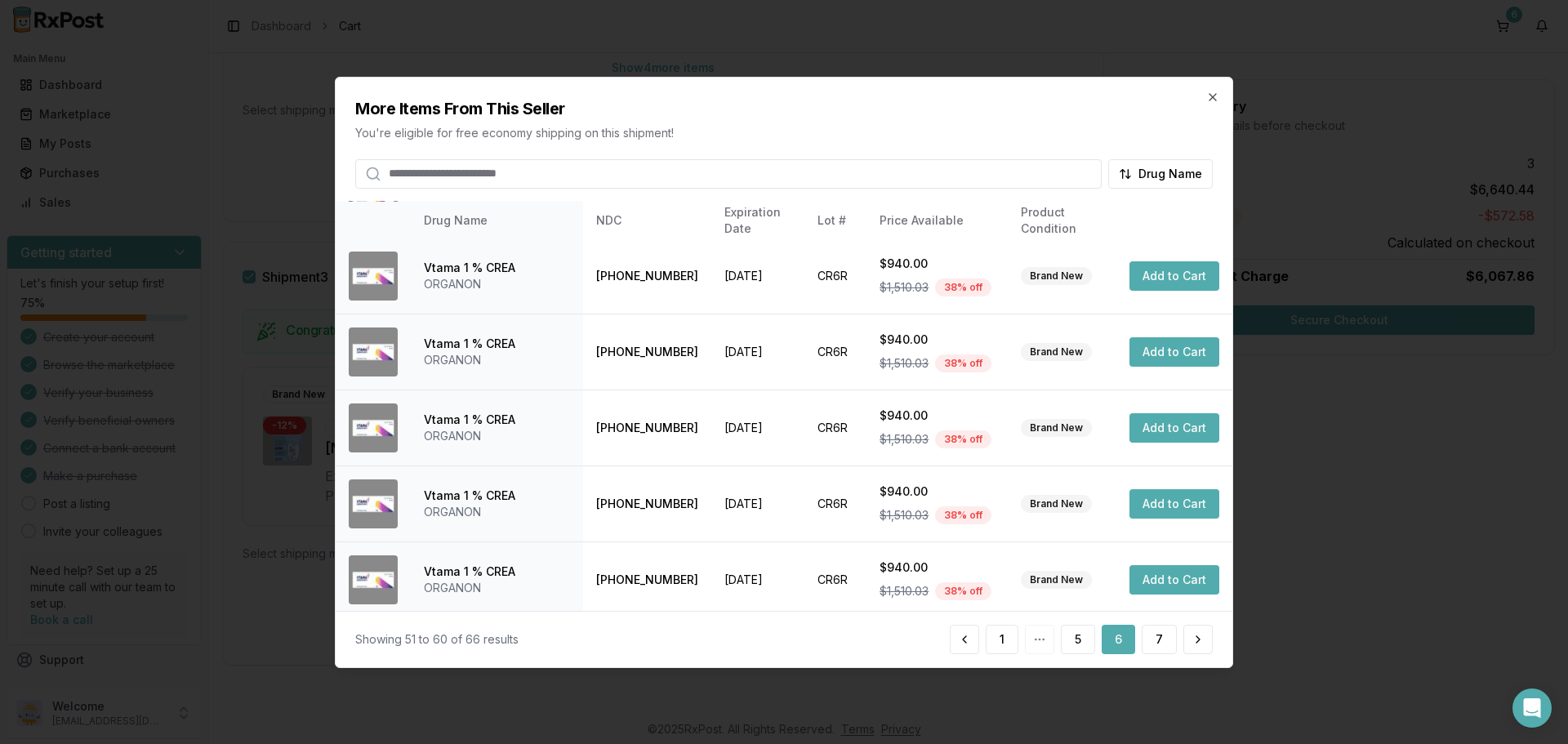
scroll to position [326, 0]
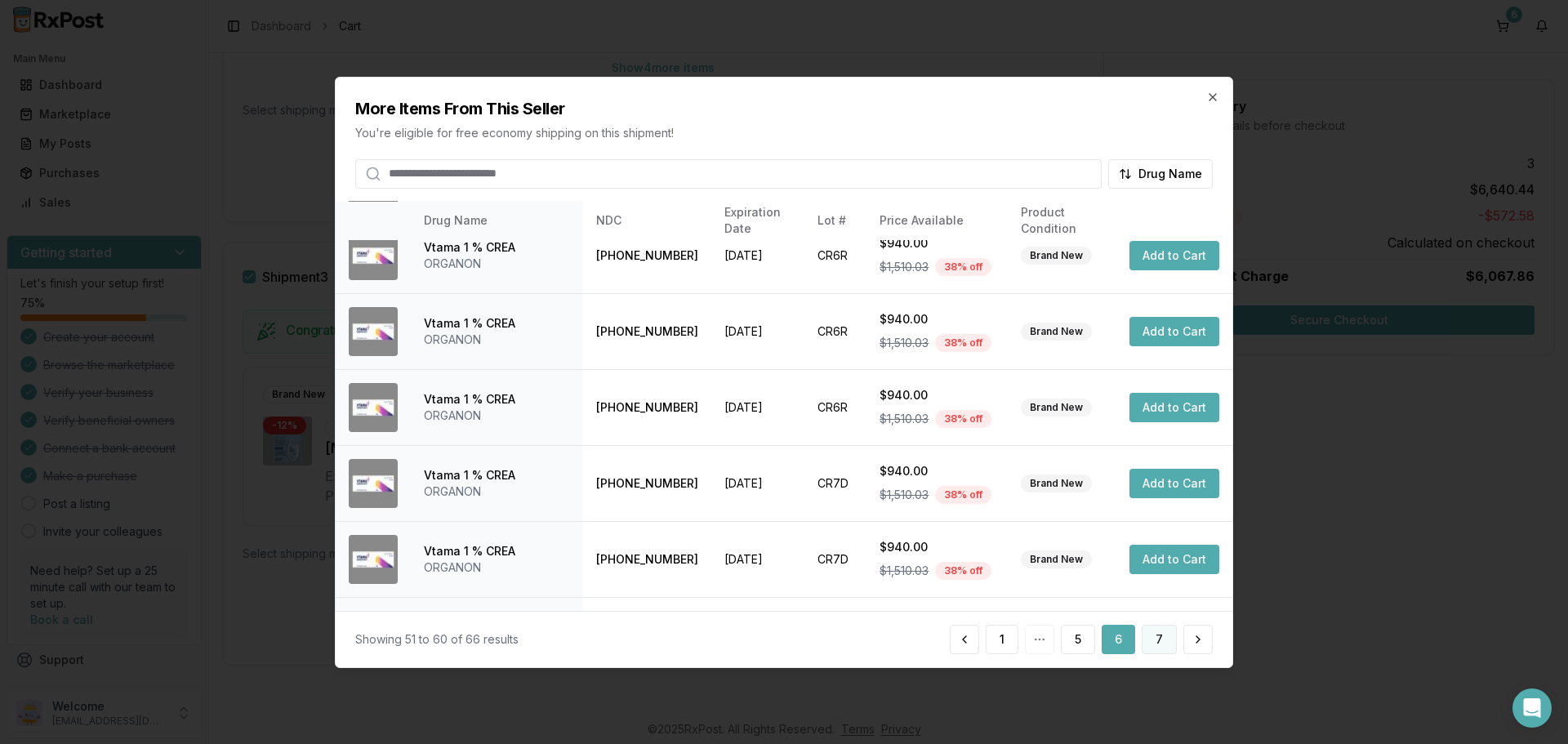
click at [1160, 640] on button "7" at bounding box center [1159, 639] width 35 height 29
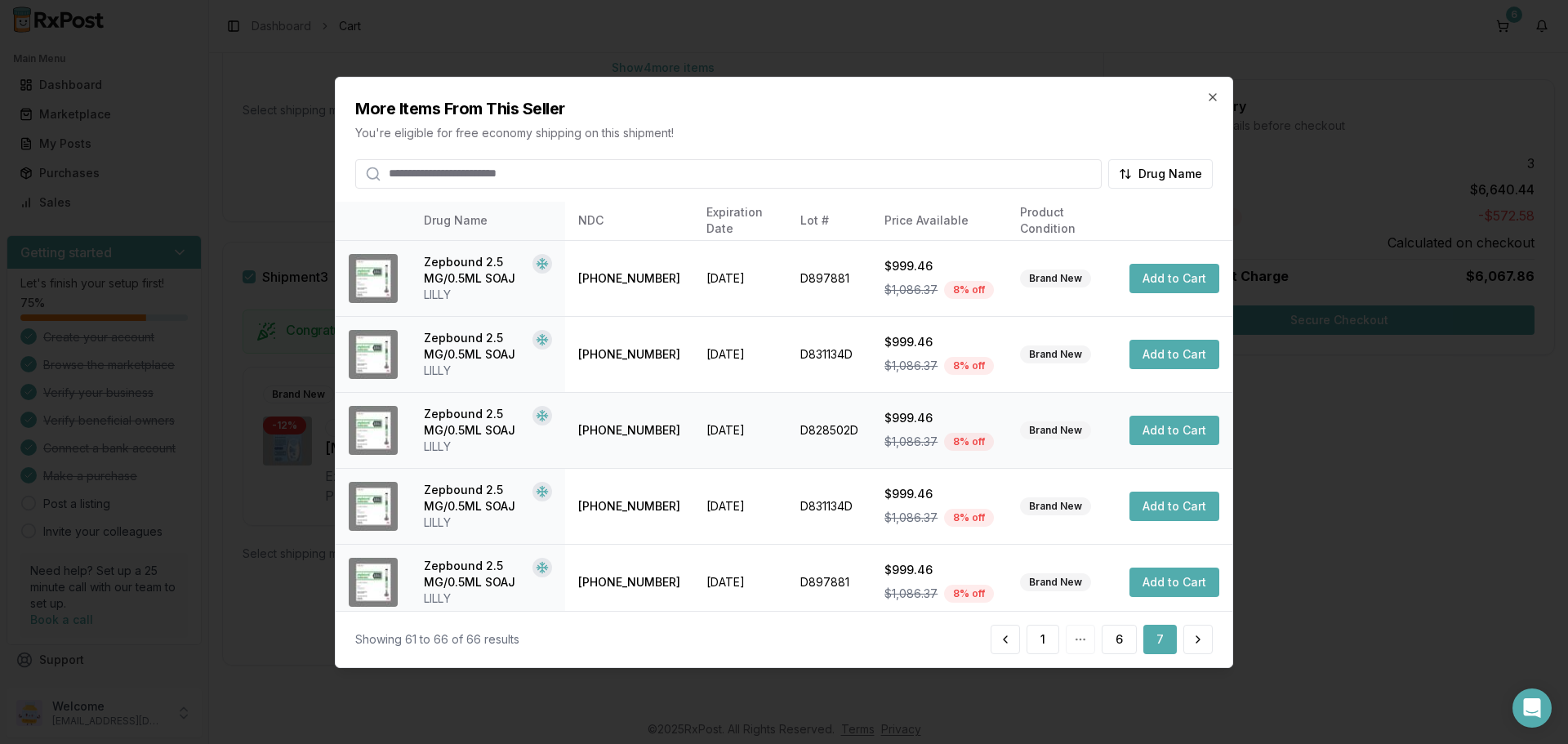
scroll to position [85, 0]
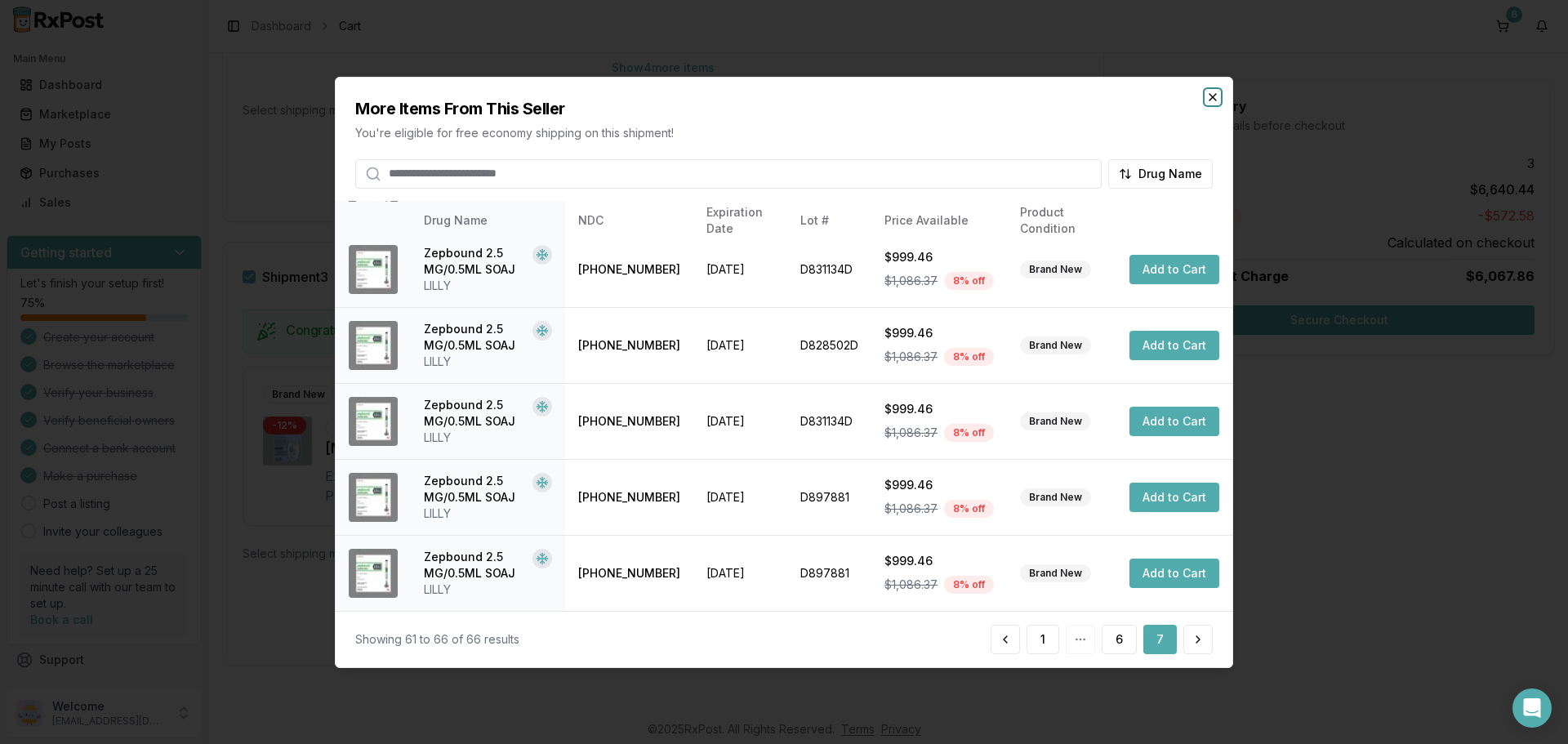
click at [1219, 102] on icon "button" at bounding box center [1213, 97] width 13 height 13
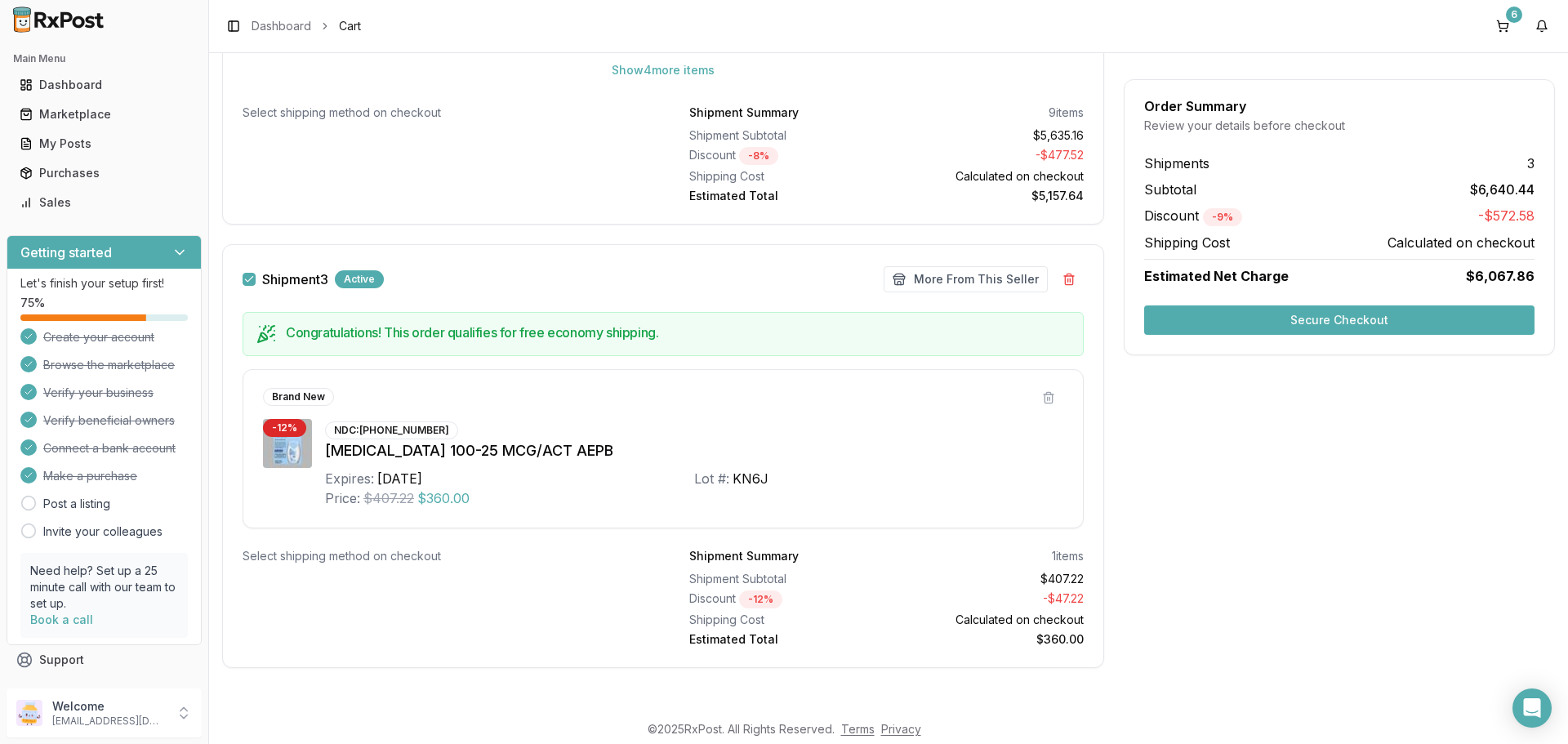
scroll to position [1686, 0]
click at [62, 115] on div "Marketplace" at bounding box center [104, 114] width 169 height 16
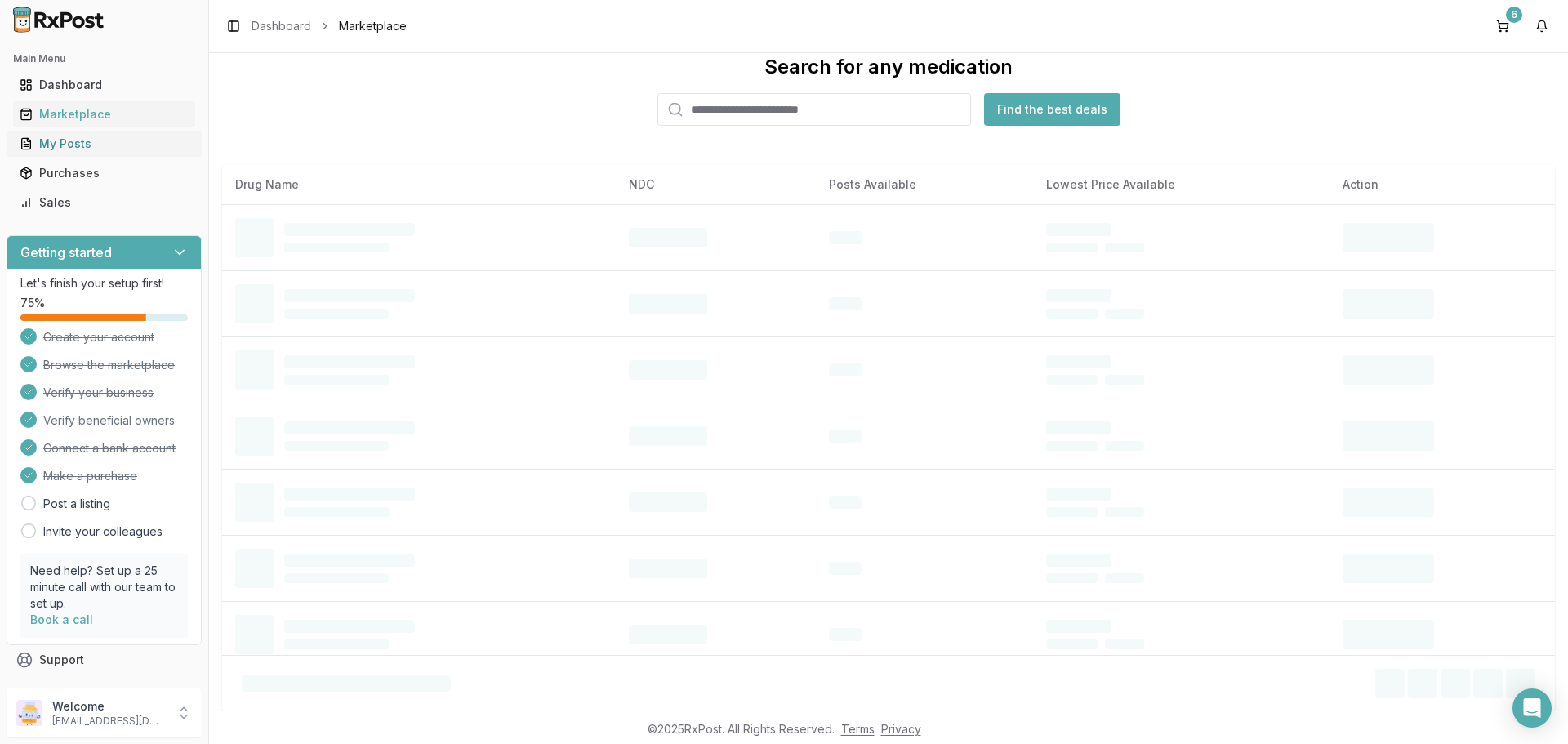
scroll to position [39, 0]
click at [721, 115] on input "search" at bounding box center [814, 109] width 313 height 33
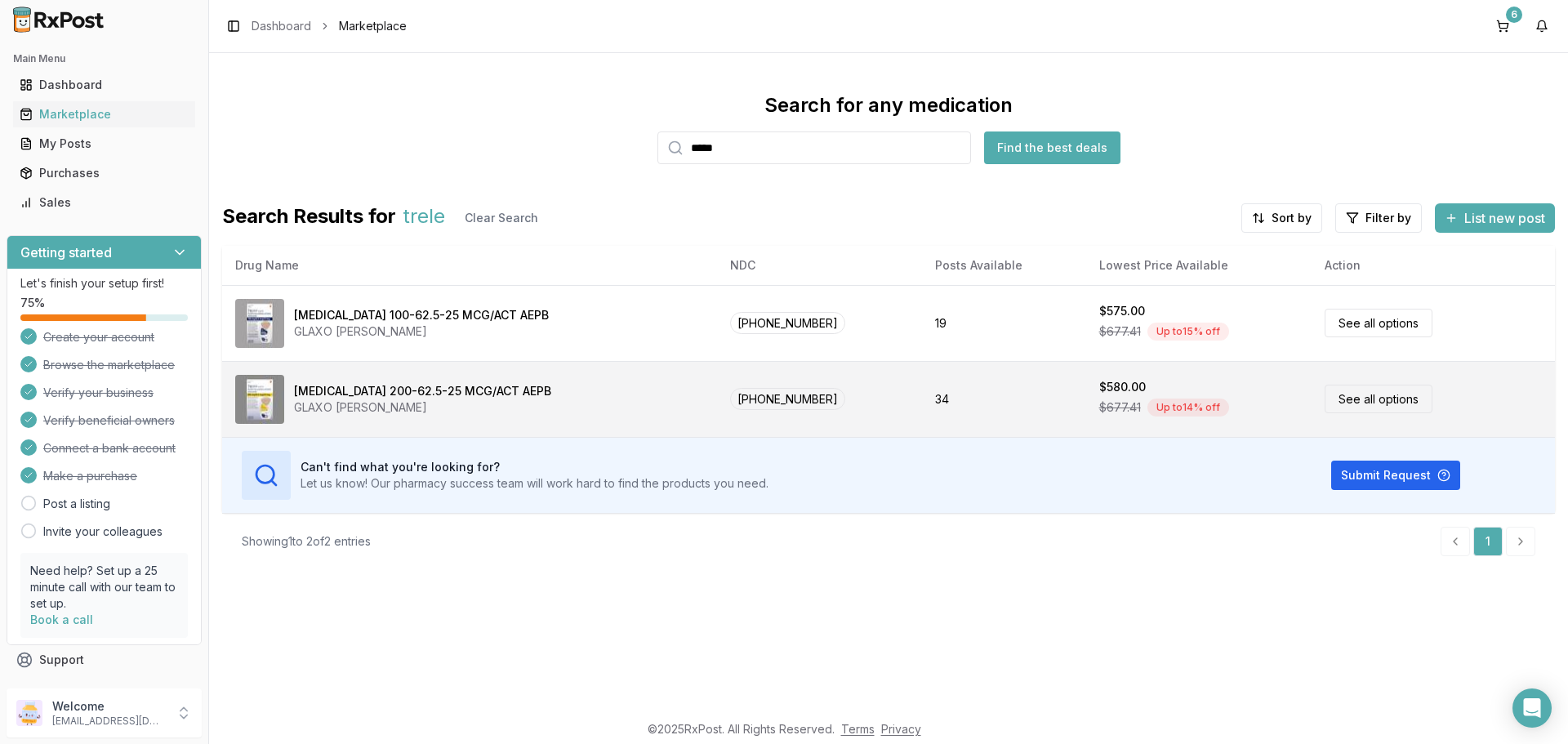
type input "*****"
click at [1342, 410] on link "See all options" at bounding box center [1379, 399] width 108 height 28
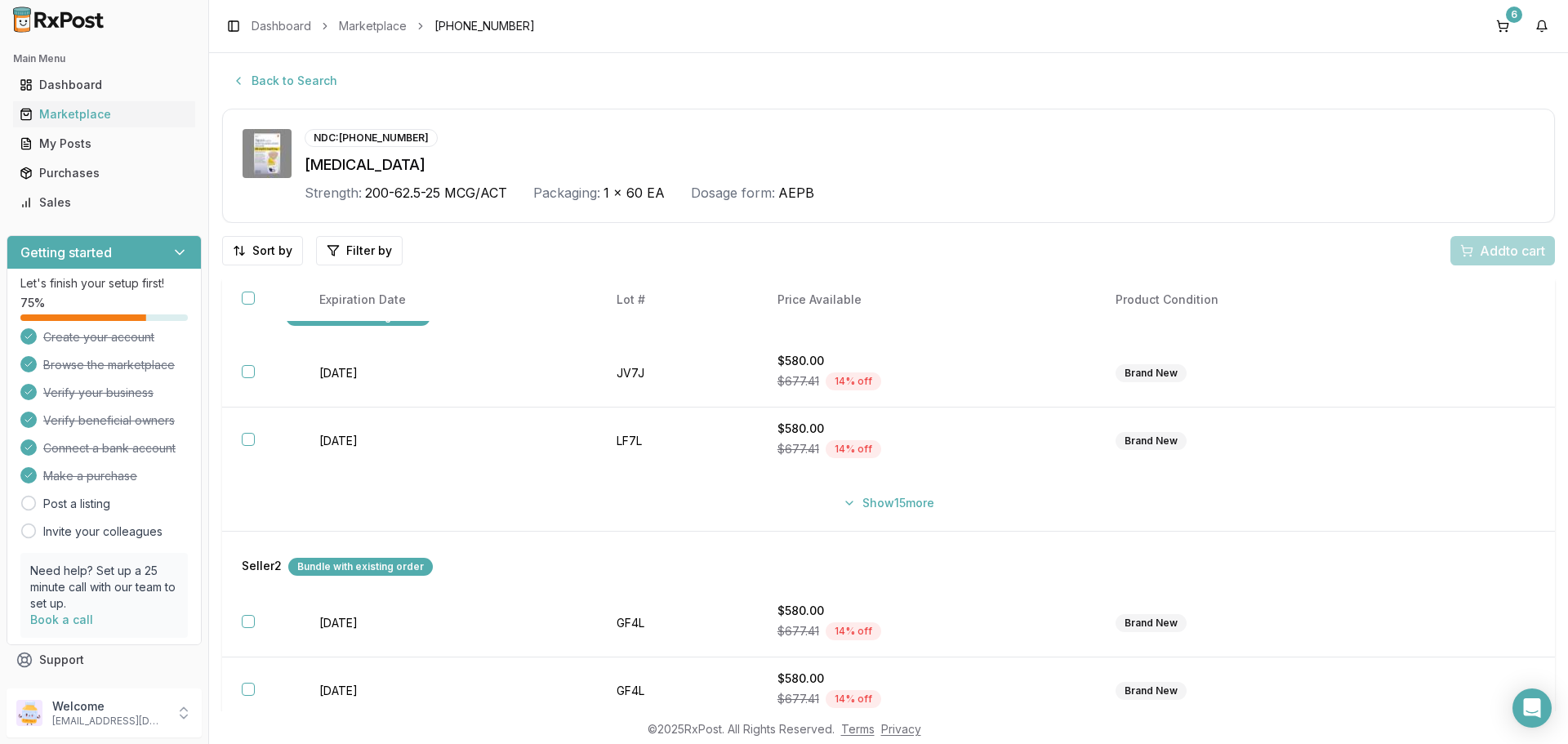
scroll to position [59, 0]
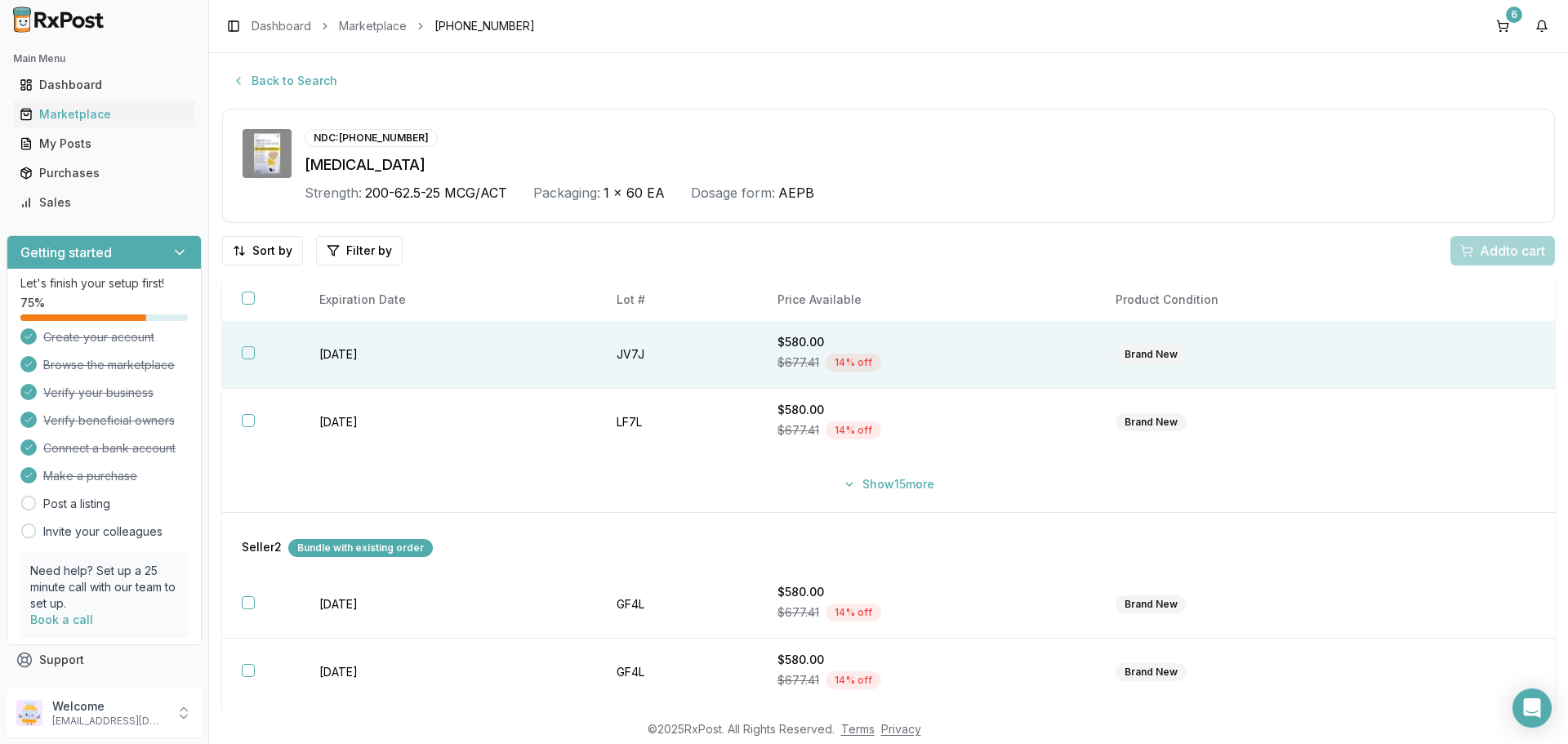
click at [250, 356] on button "button" at bounding box center [248, 353] width 13 height 13
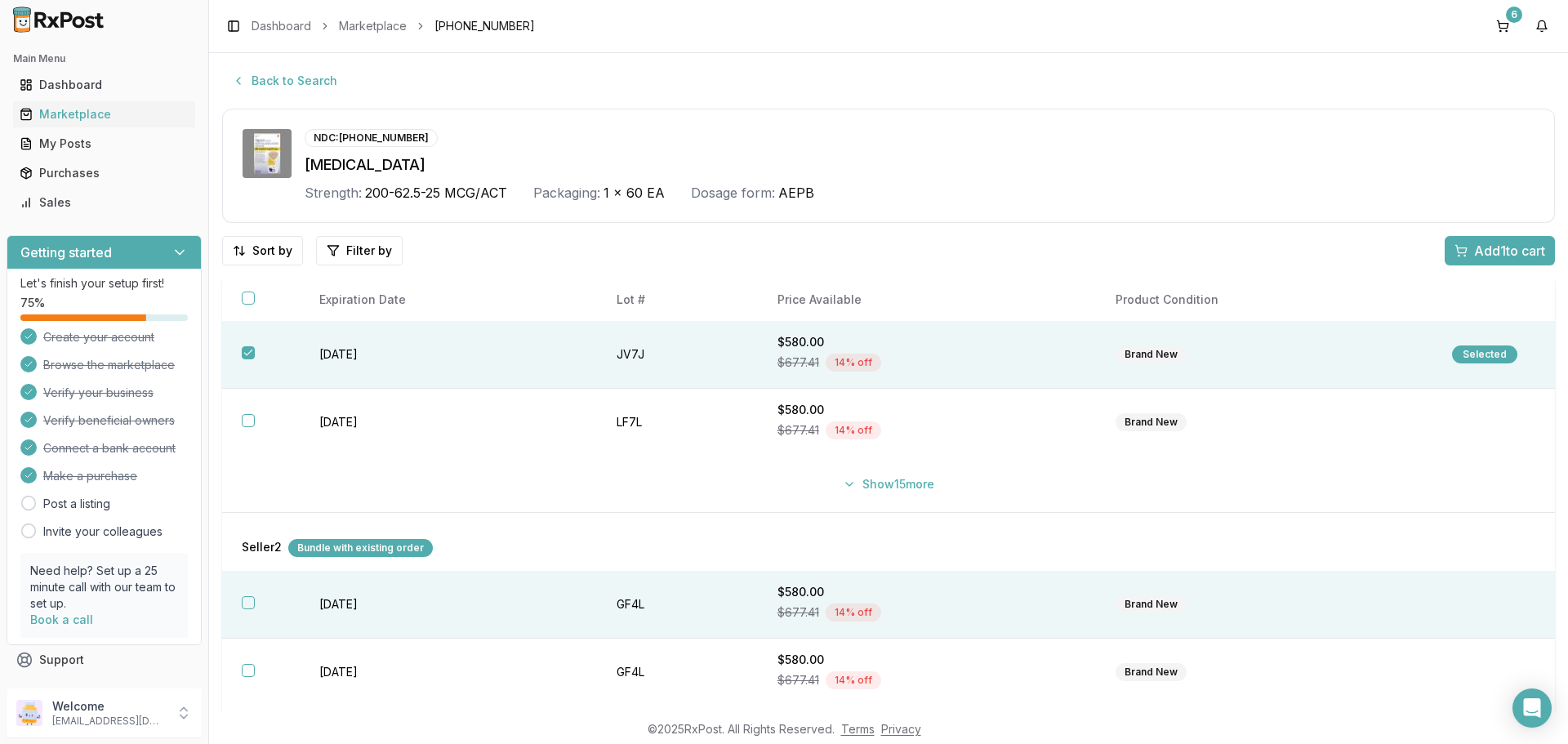
click at [258, 606] on th at bounding box center [261, 605] width 77 height 68
click at [1512, 251] on span "Add 2 to cart" at bounding box center [1509, 250] width 73 height 20
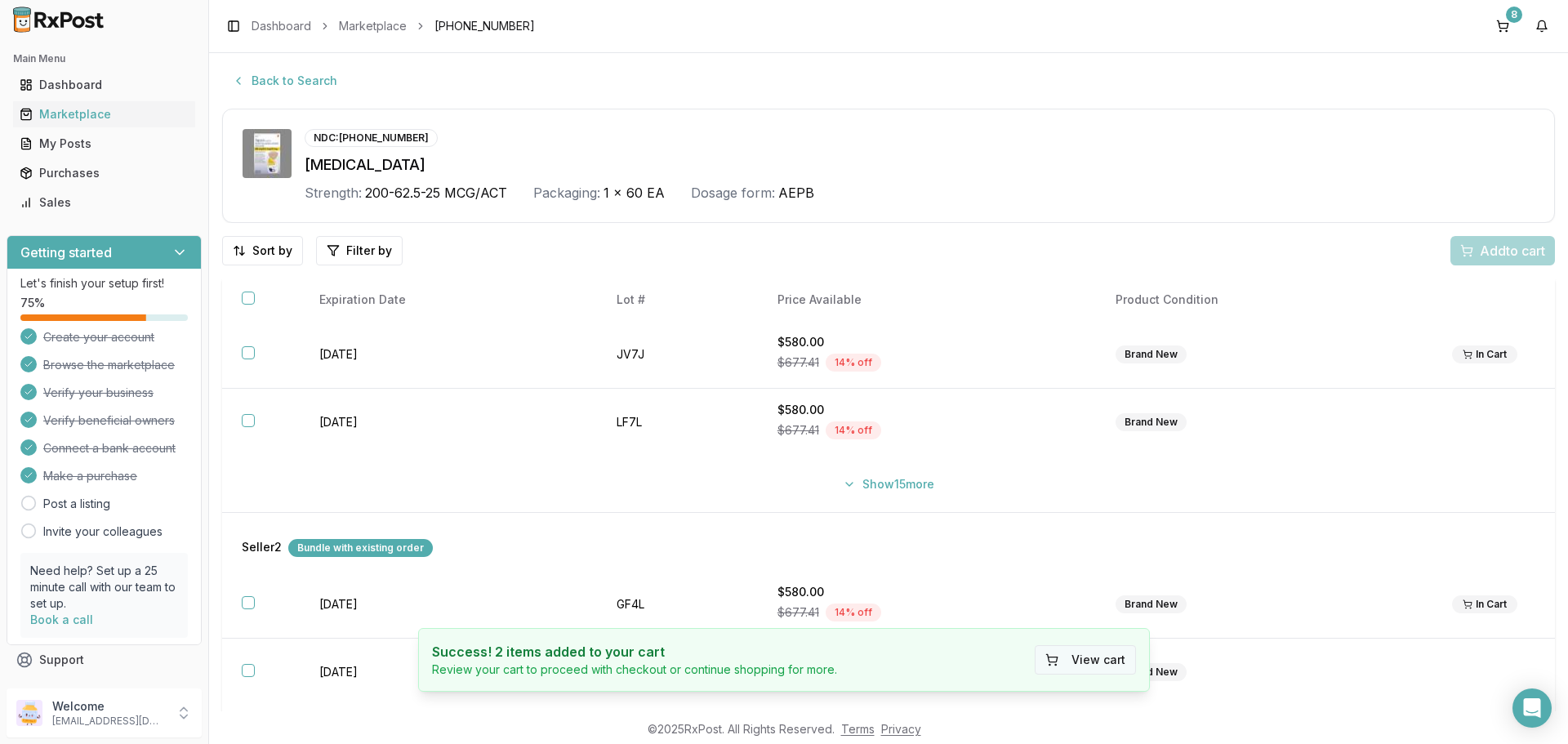
click at [1074, 655] on button "View cart" at bounding box center [1085, 659] width 102 height 29
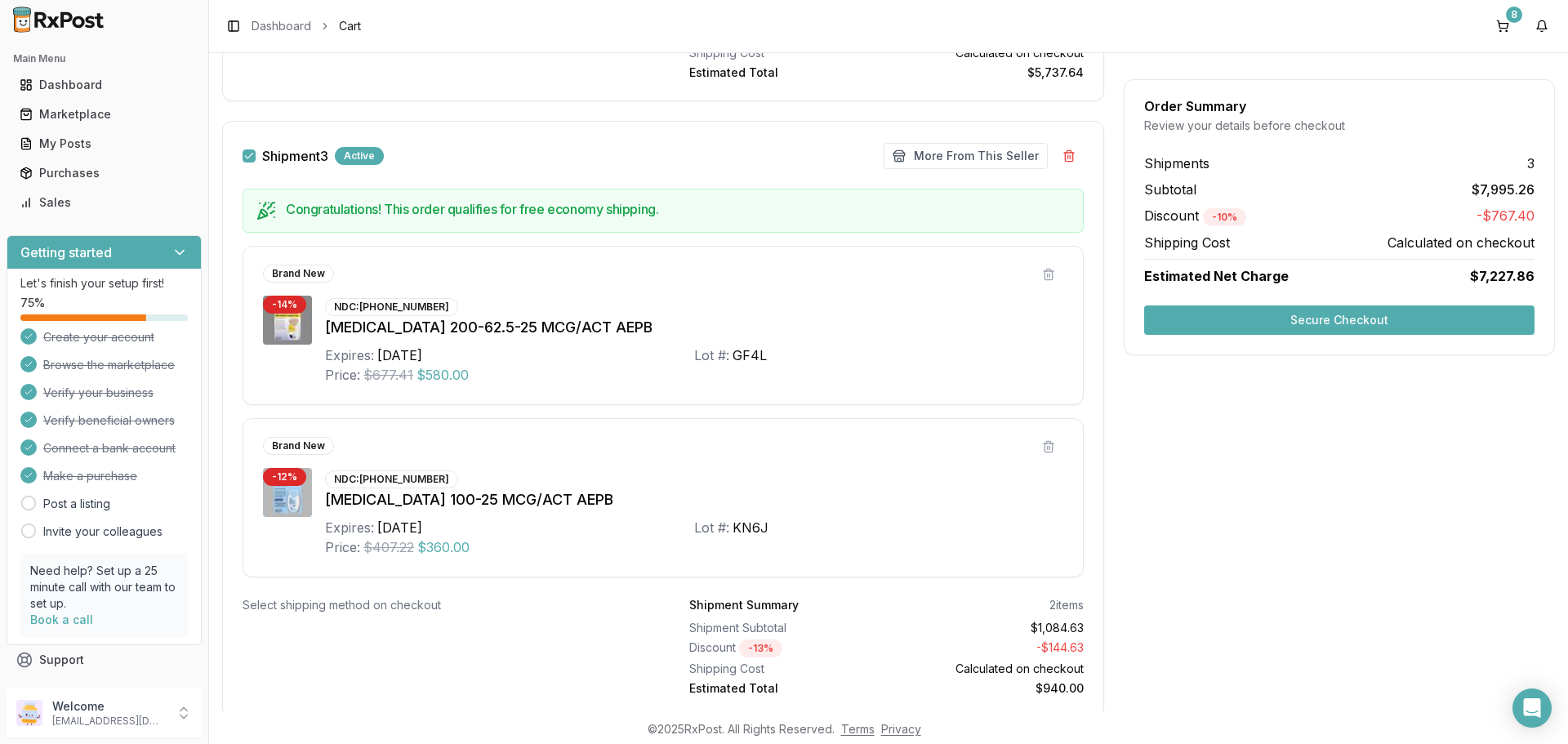
scroll to position [1858, 0]
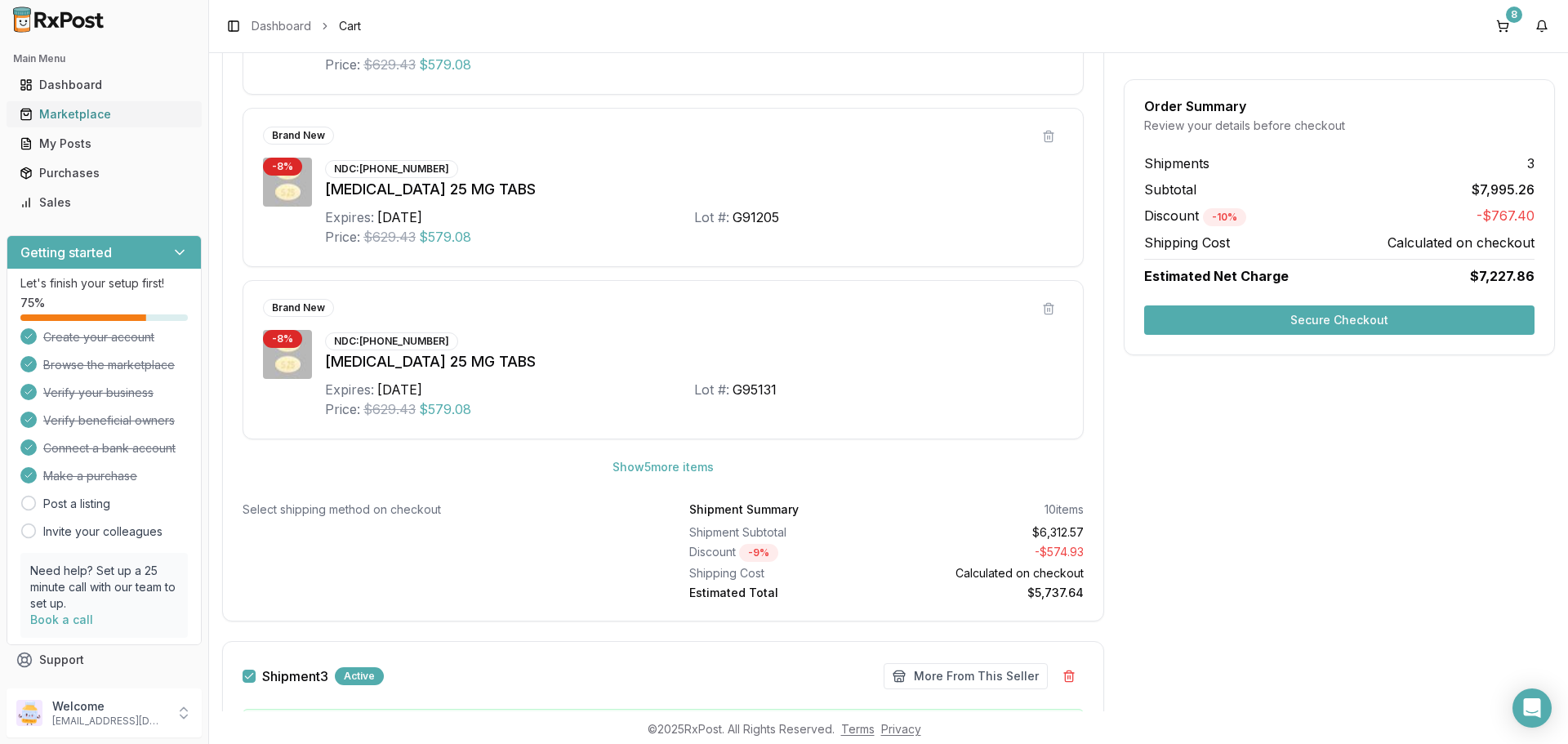
click at [88, 112] on div "Marketplace" at bounding box center [104, 114] width 169 height 16
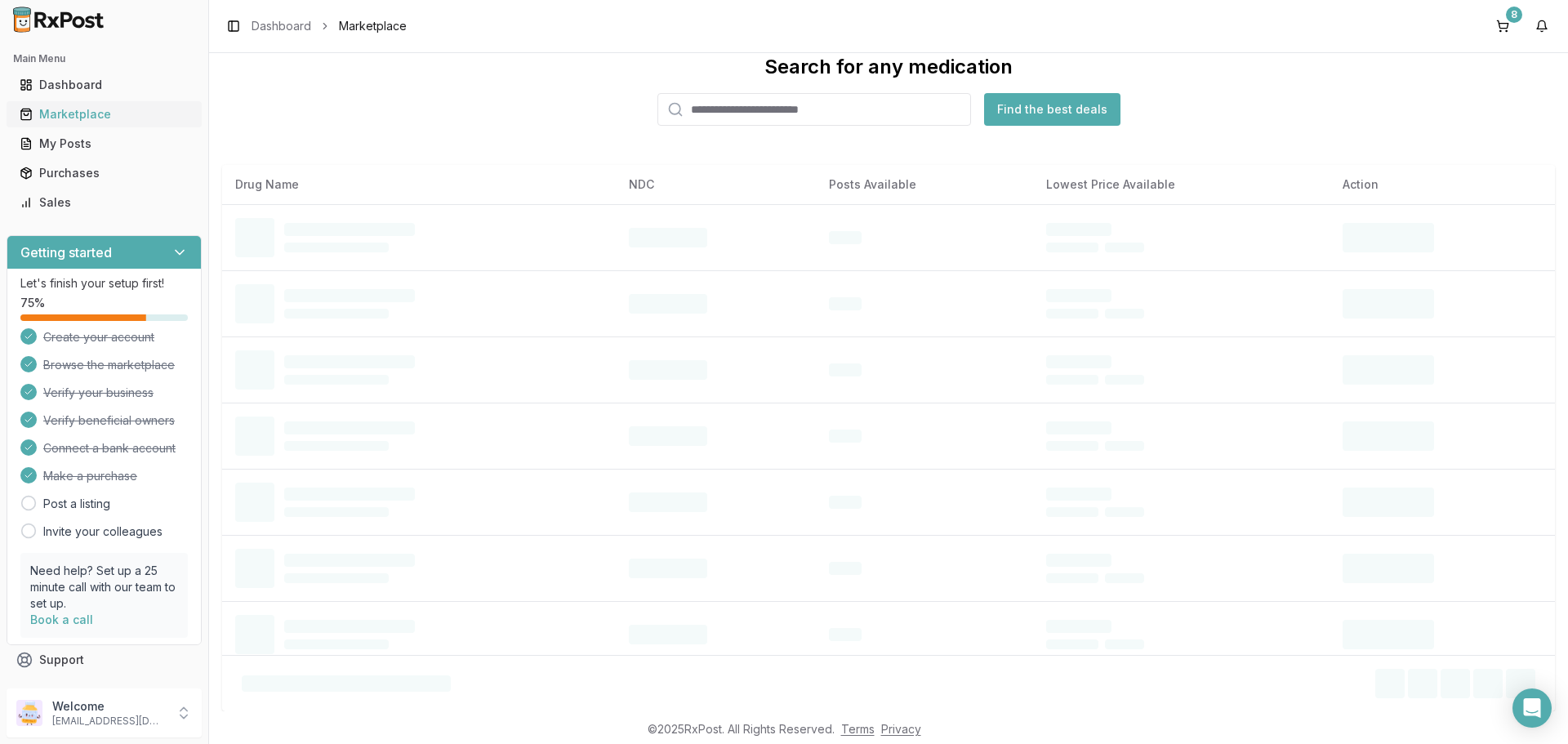
scroll to position [39, 0]
click at [736, 114] on input "search" at bounding box center [814, 109] width 313 height 33
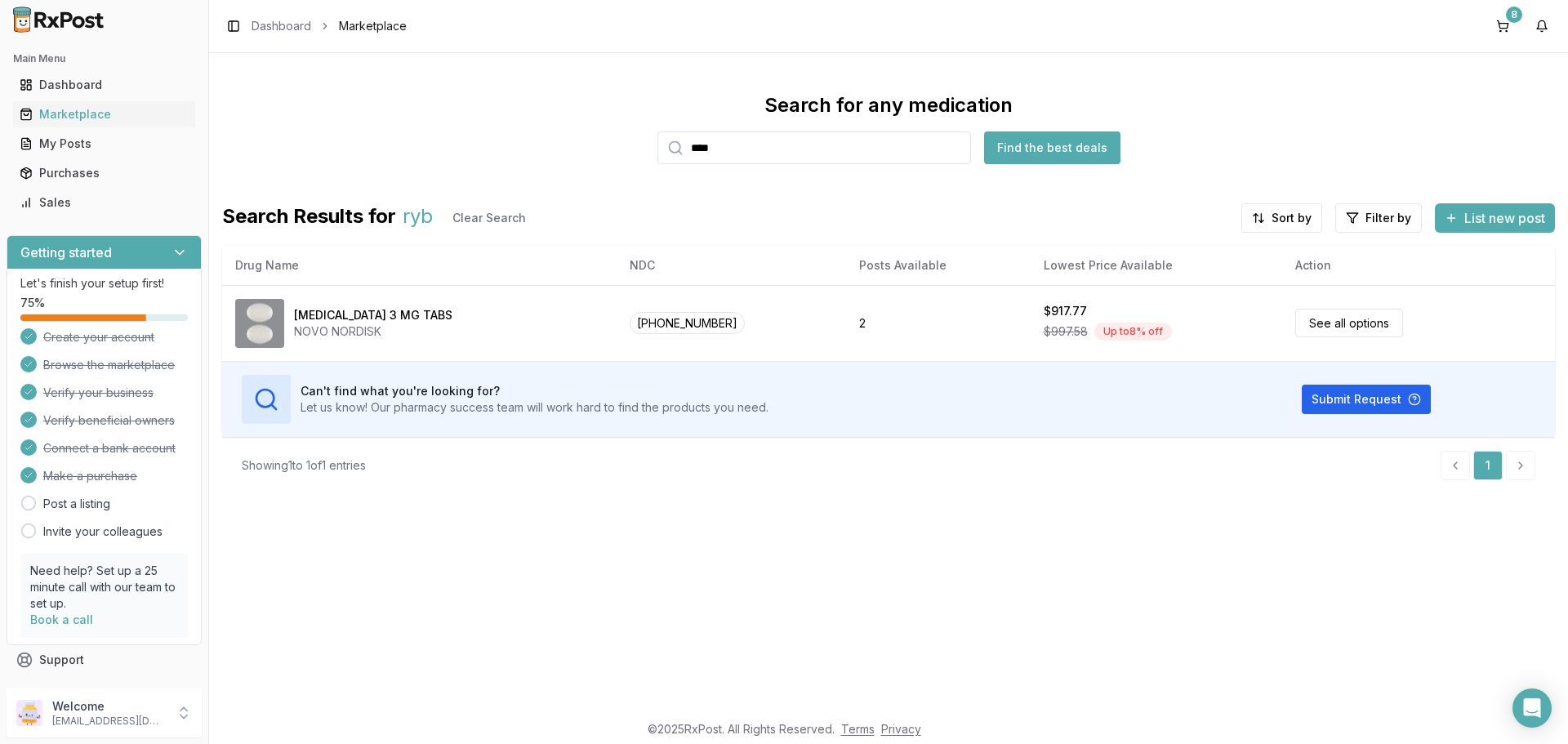
type input "*****"
click at [956, 145] on input "*****" at bounding box center [814, 148] width 313 height 33
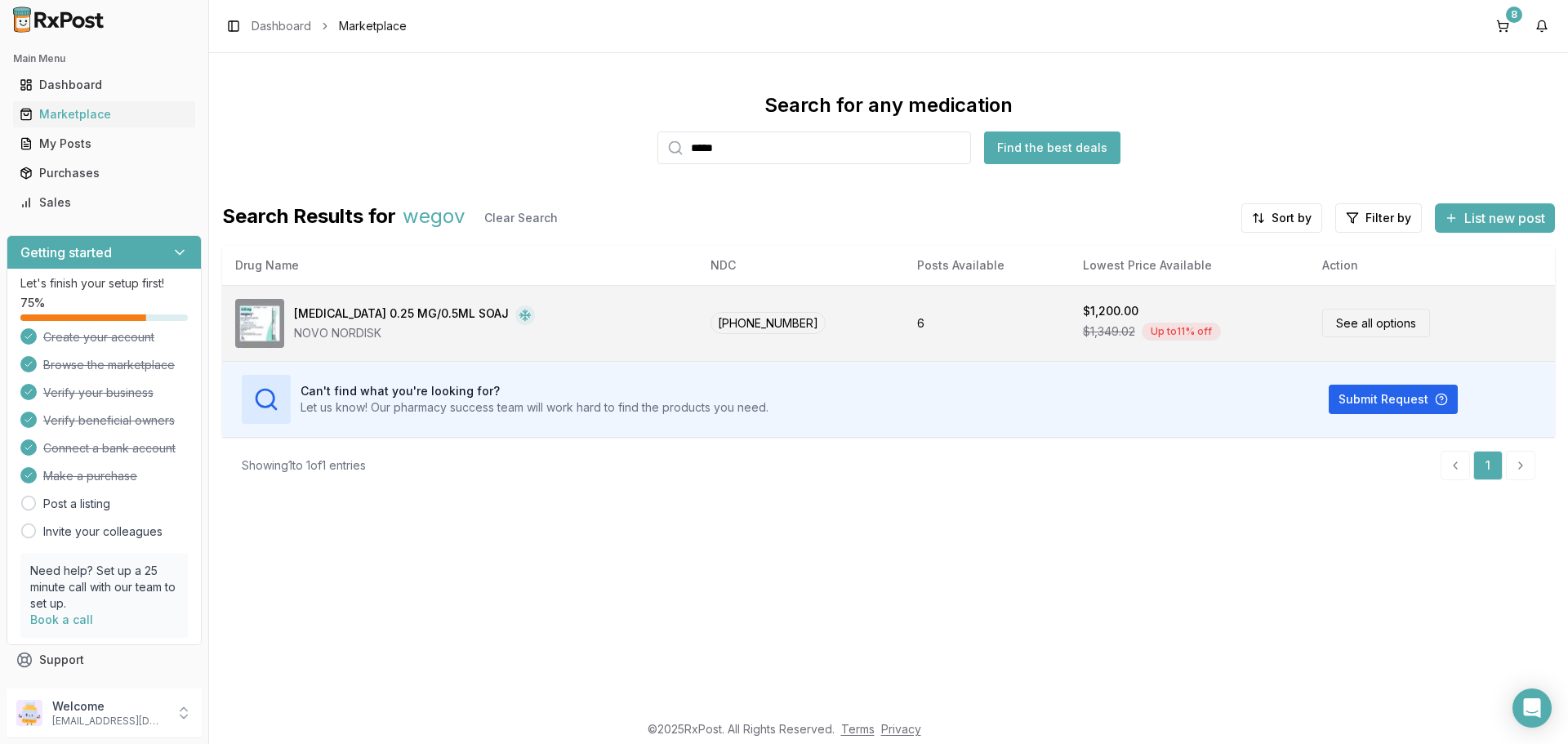
type input "*****"
click at [1357, 328] on link "See all options" at bounding box center [1376, 323] width 108 height 28
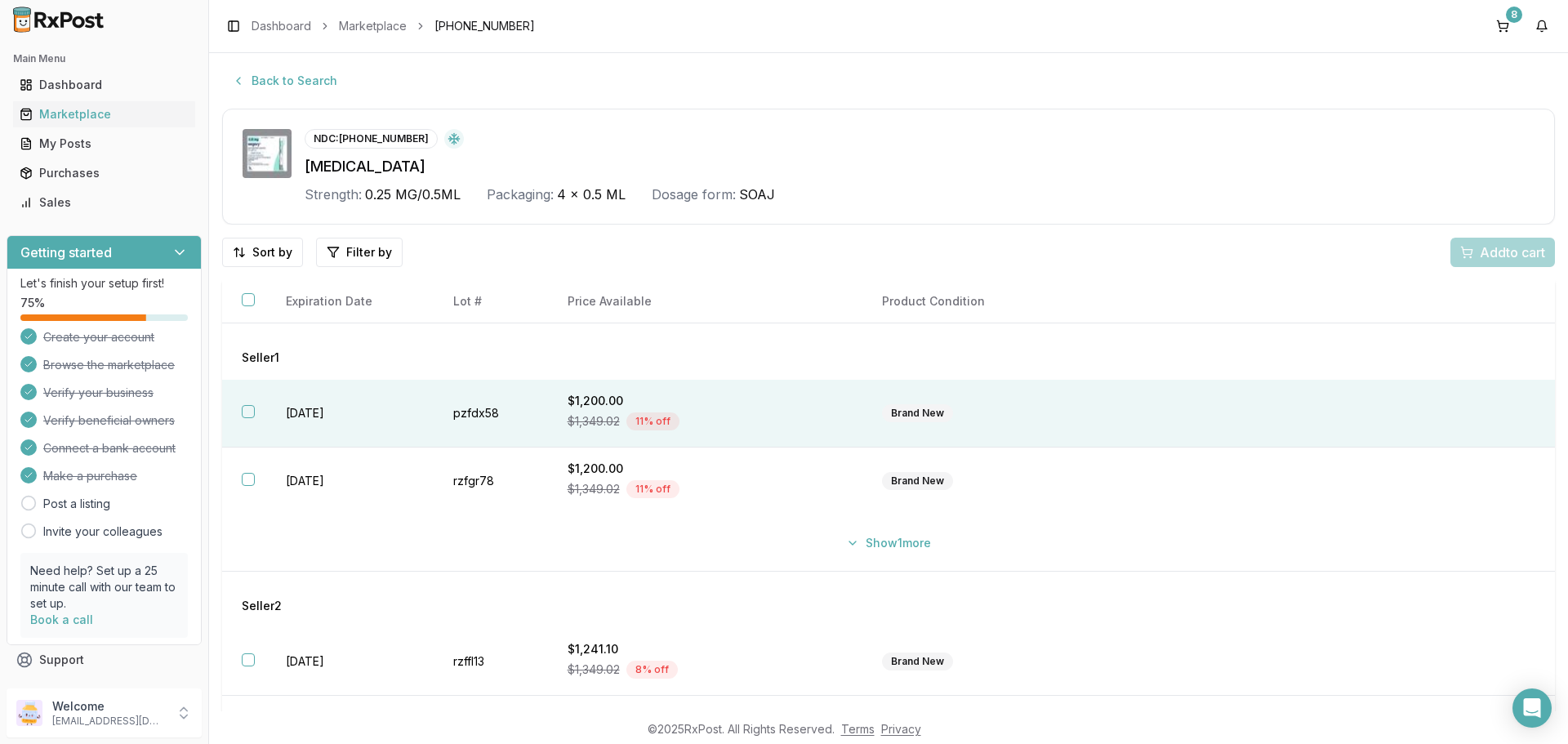
click at [249, 412] on button "button" at bounding box center [248, 412] width 13 height 13
click at [1496, 247] on span "Add 1 to cart" at bounding box center [1510, 252] width 71 height 20
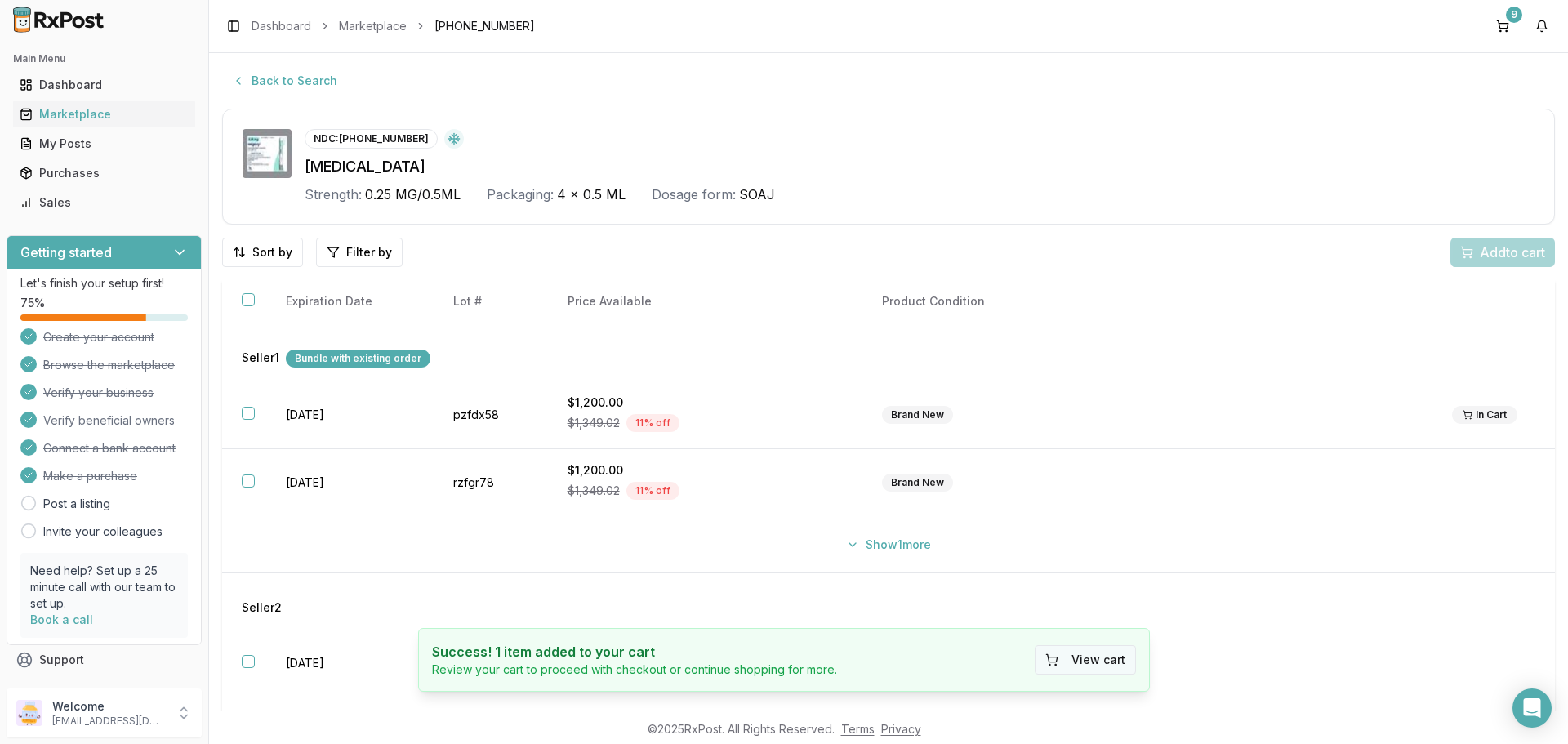
click at [1079, 659] on button "View cart" at bounding box center [1085, 659] width 102 height 29
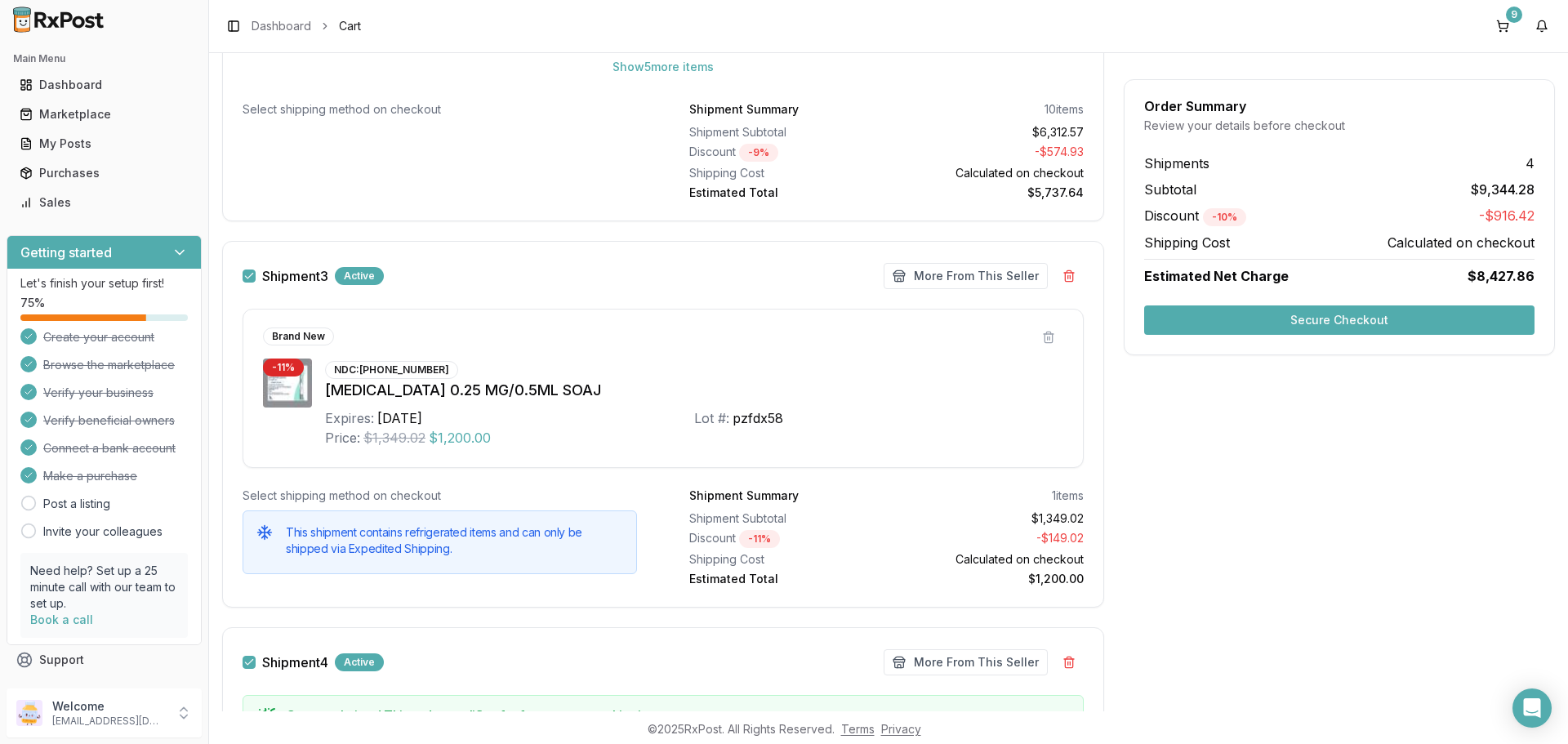
scroll to position [1716, 0]
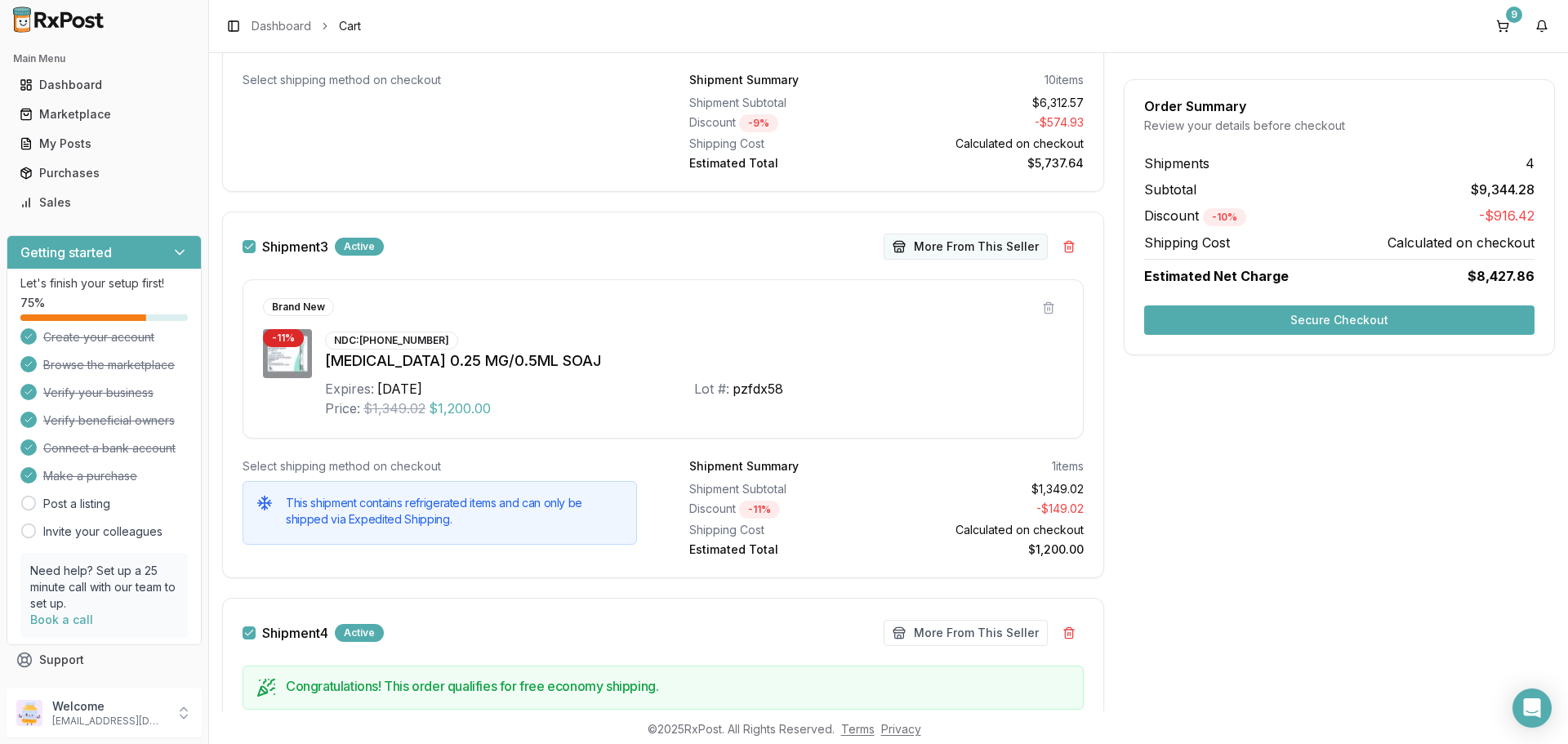
click at [954, 251] on button "More From This Seller" at bounding box center [966, 246] width 165 height 26
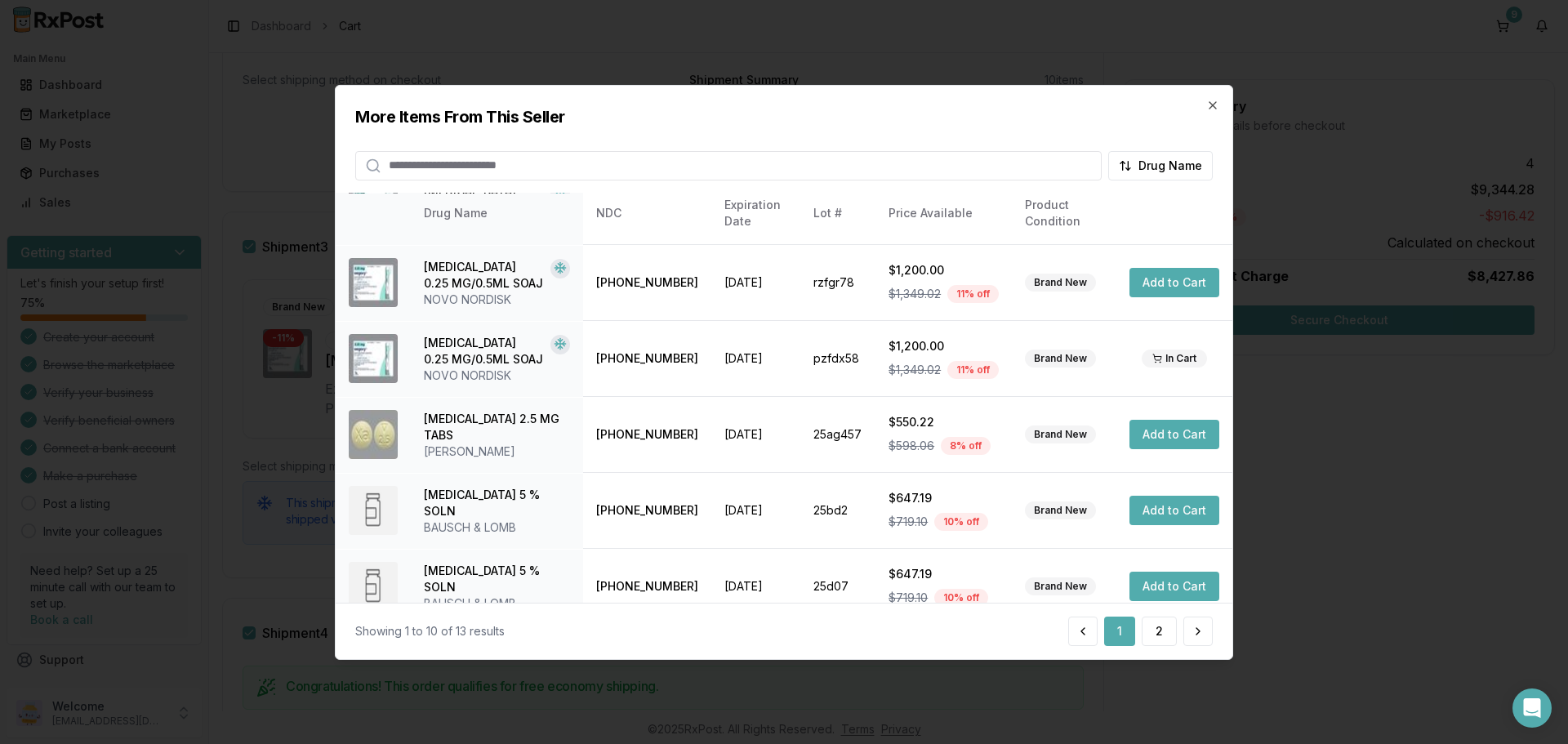
scroll to position [388, 0]
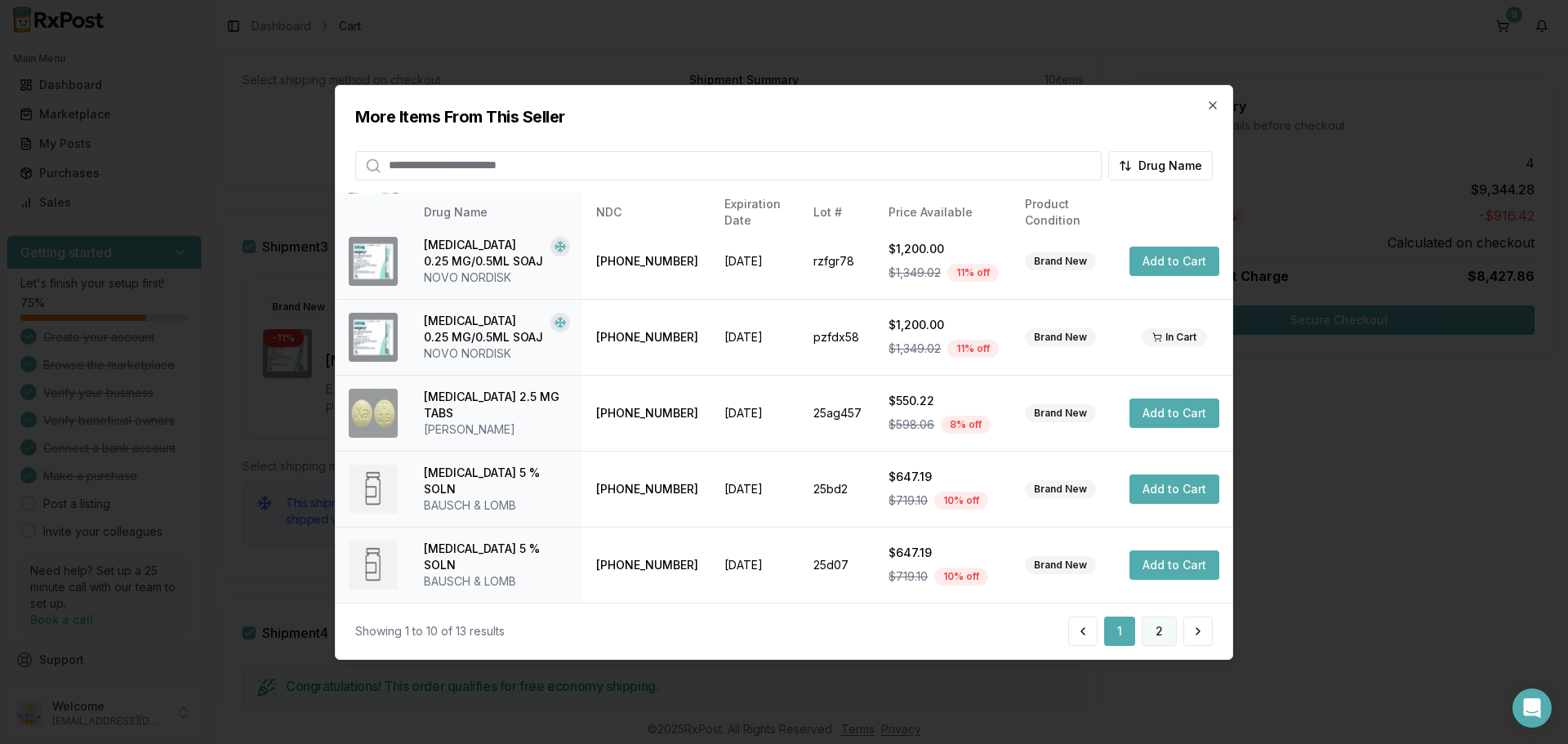
click at [1158, 632] on button "2" at bounding box center [1159, 631] width 35 height 29
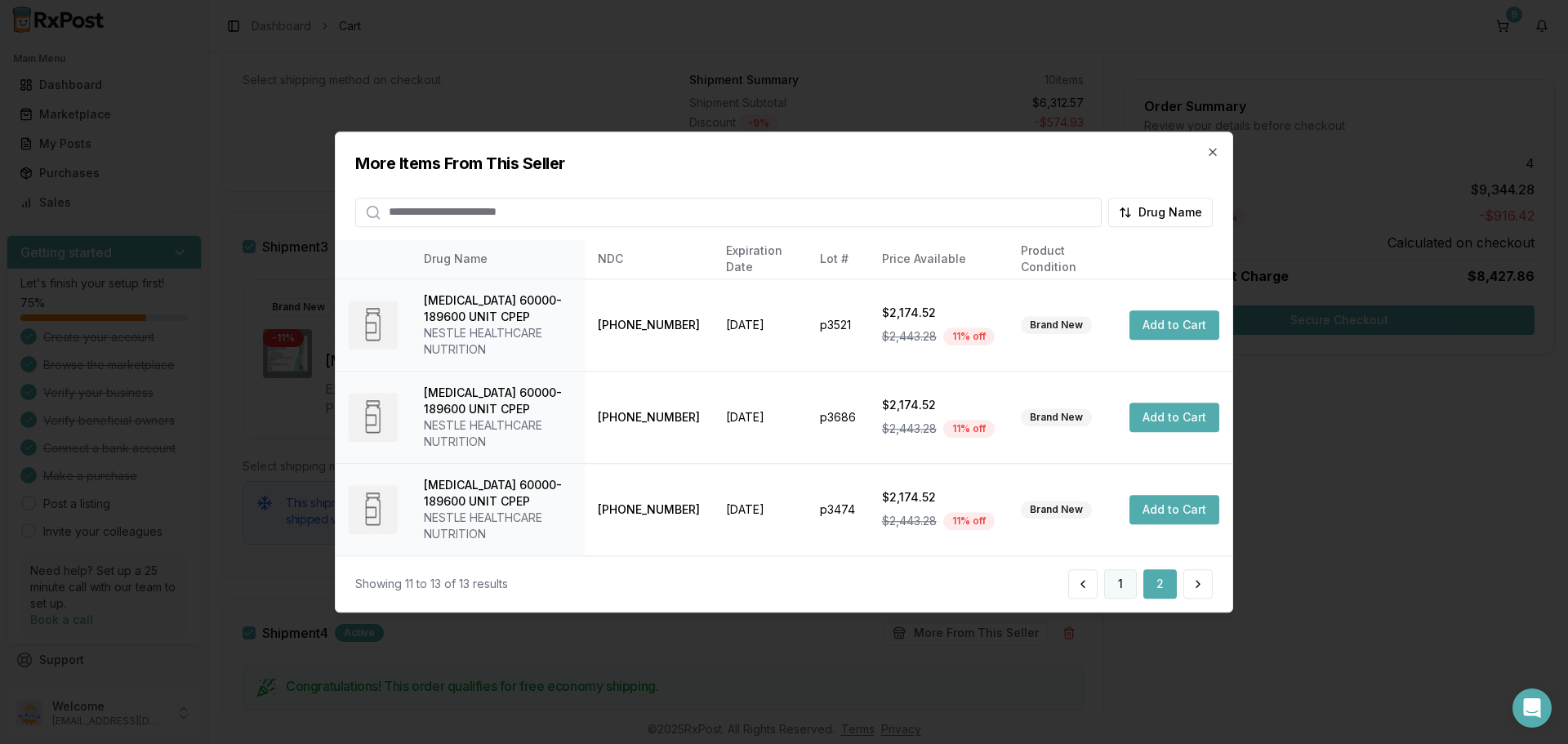
click at [1120, 588] on button "1" at bounding box center [1120, 583] width 33 height 29
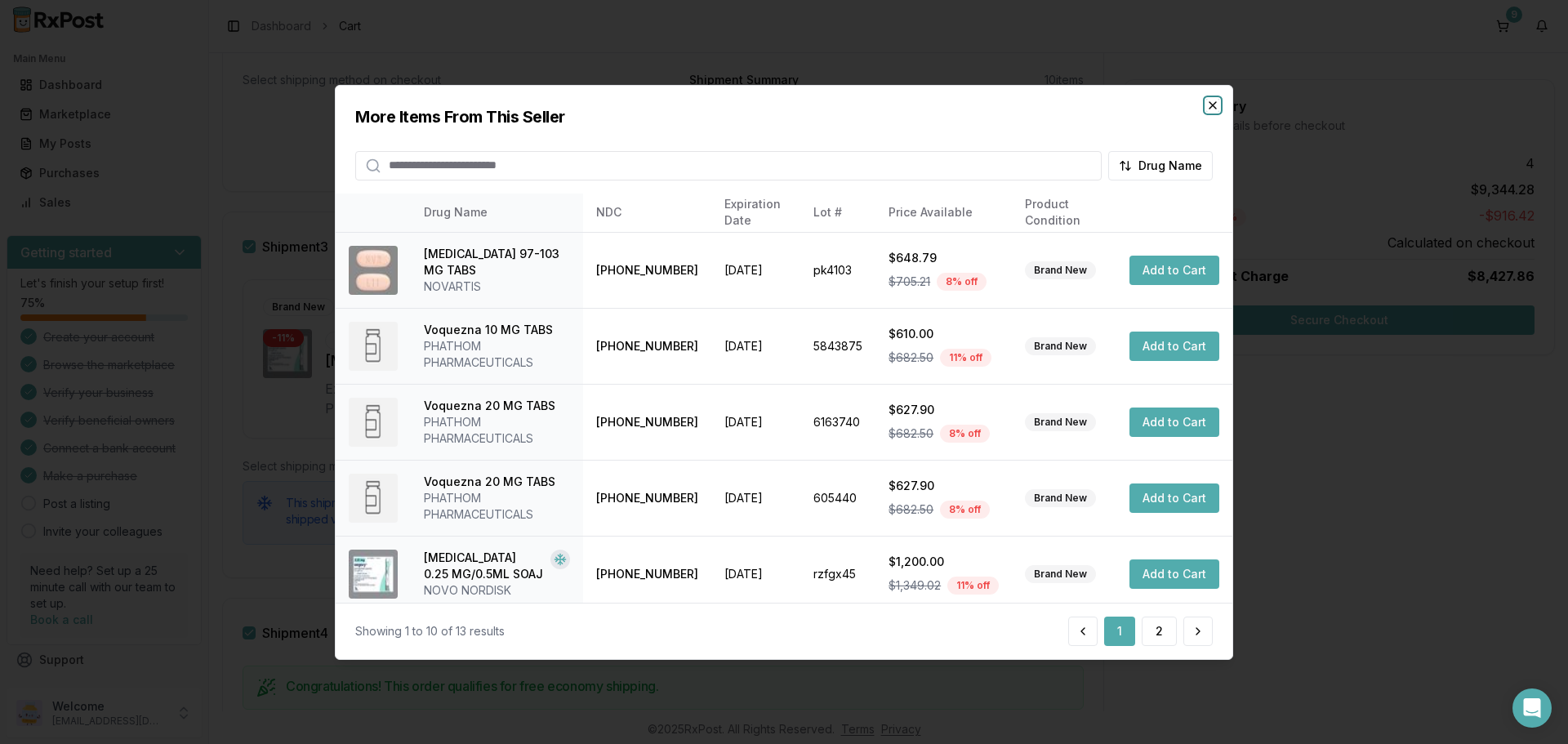
click at [1217, 107] on icon "button" at bounding box center [1213, 104] width 13 height 13
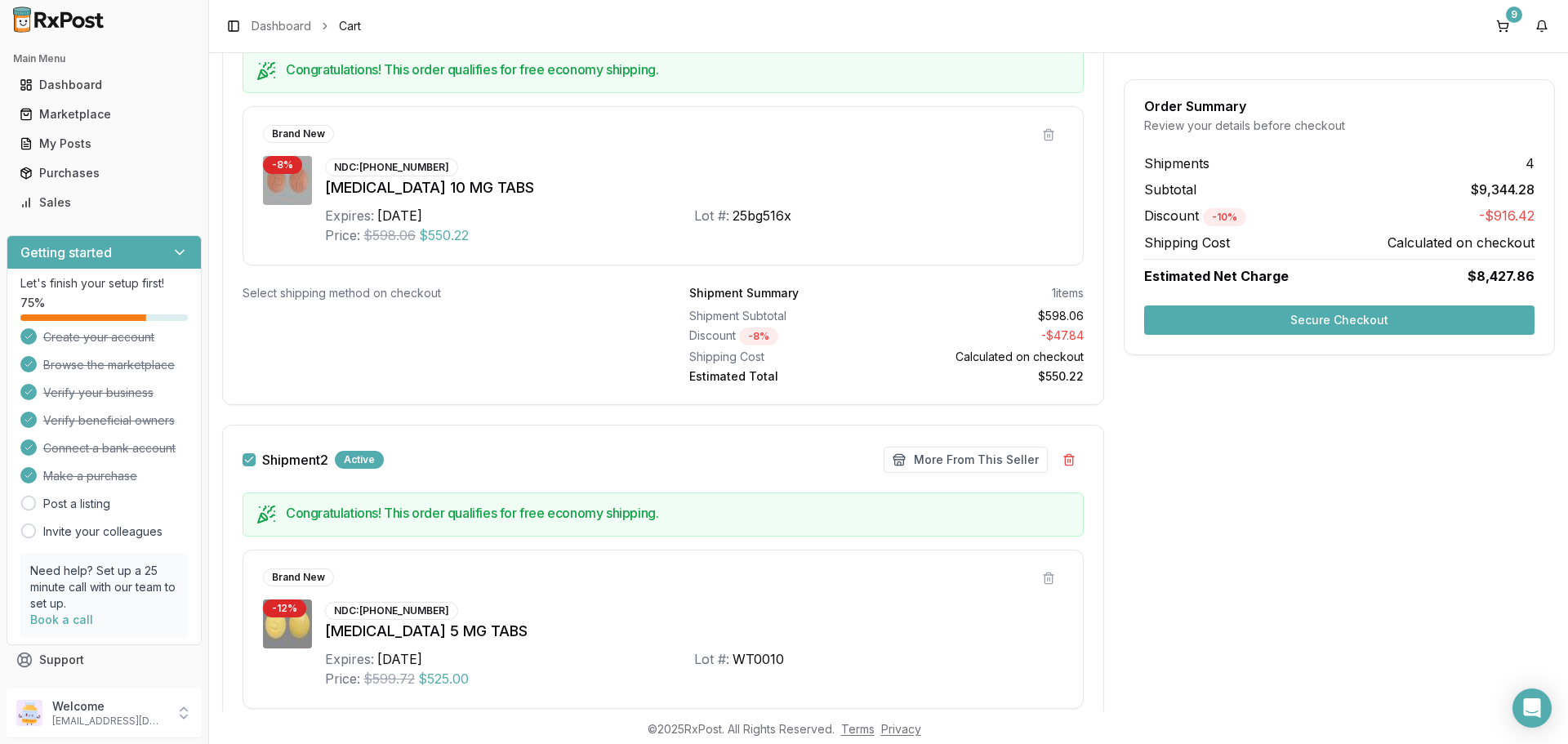
scroll to position [0, 0]
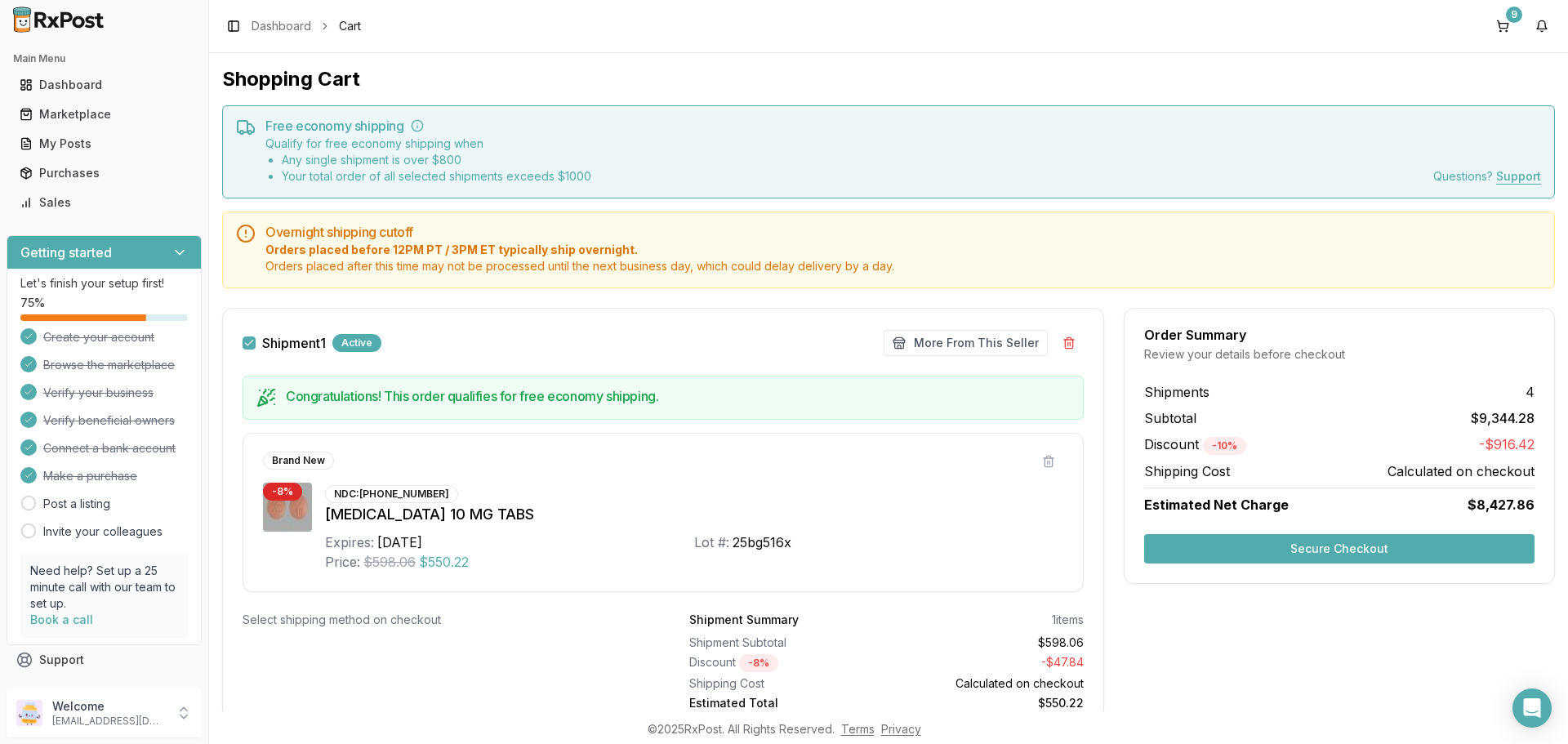
click at [251, 341] on button "Shipment 1" at bounding box center [249, 343] width 13 height 13
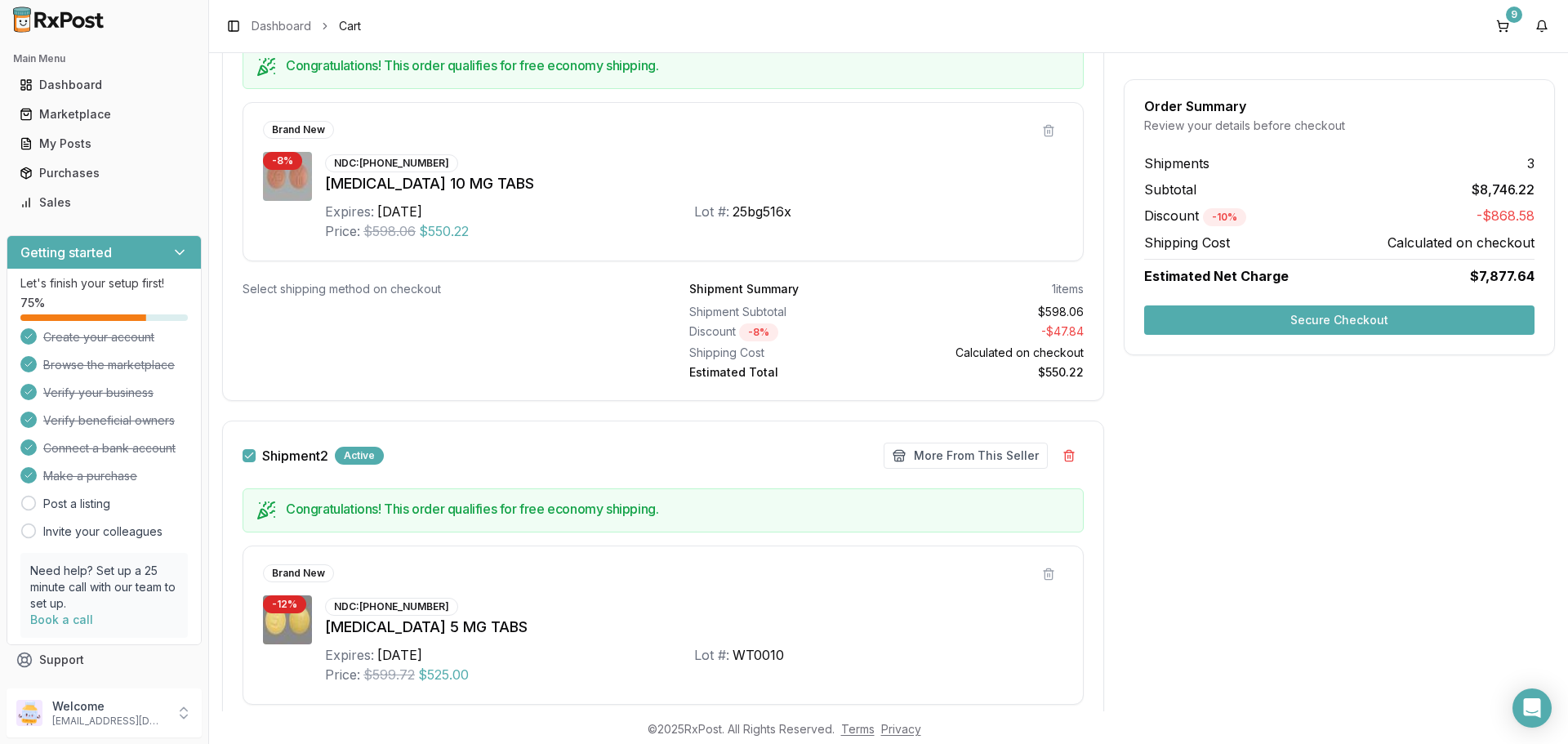
scroll to position [408, 0]
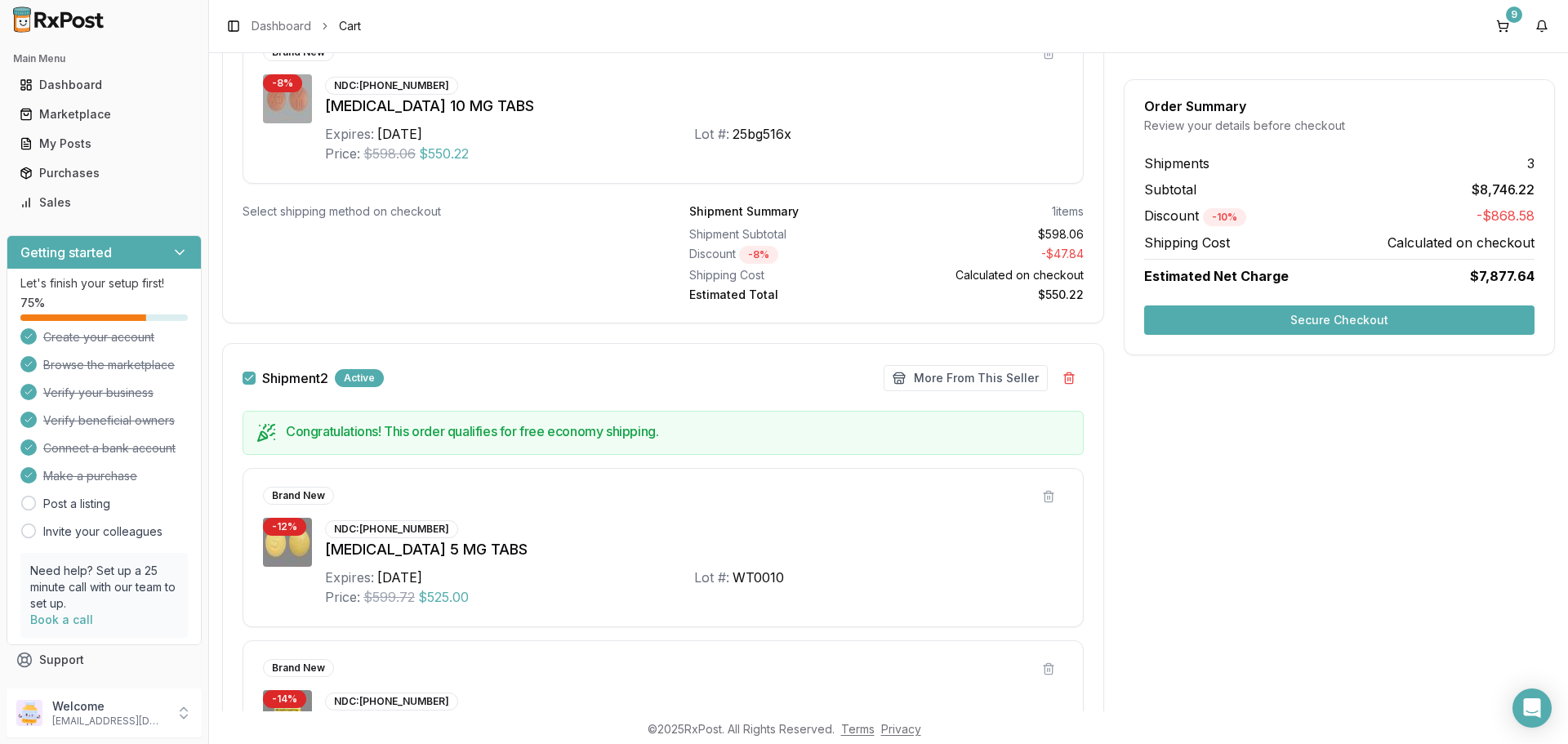
click at [250, 379] on button "Shipment 2" at bounding box center [249, 378] width 13 height 13
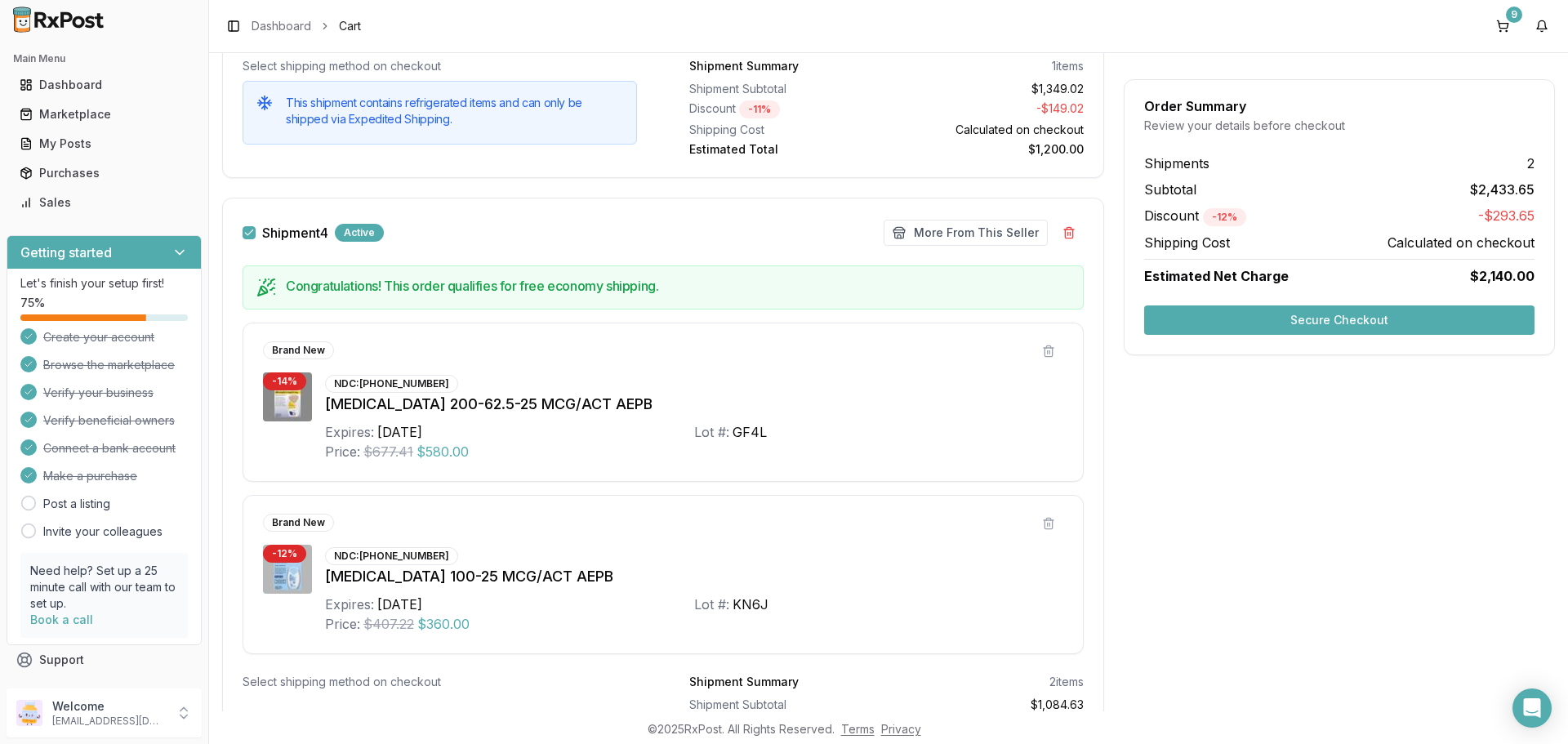
scroll to position [2124, 0]
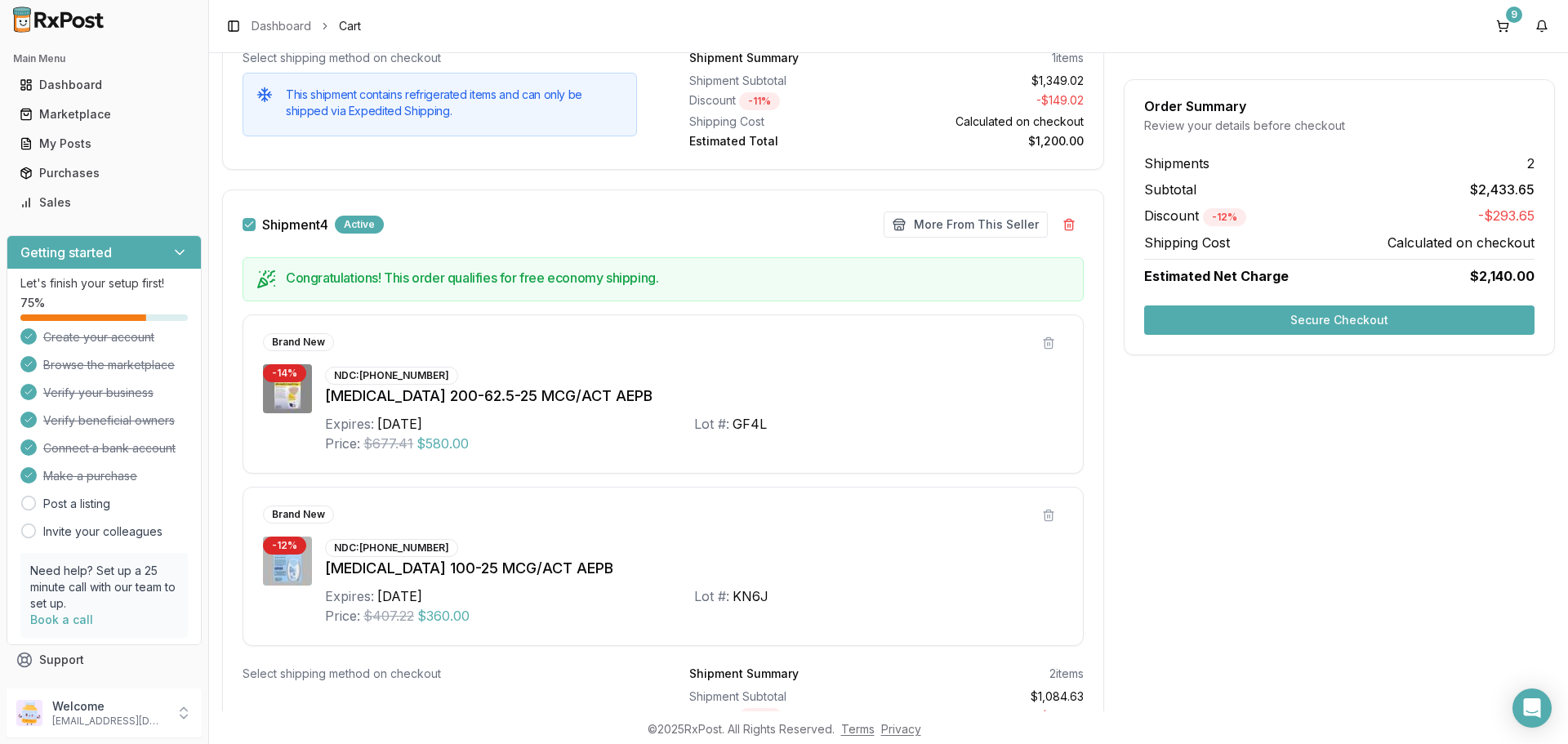
click at [254, 225] on button "Shipment 4" at bounding box center [249, 225] width 13 height 13
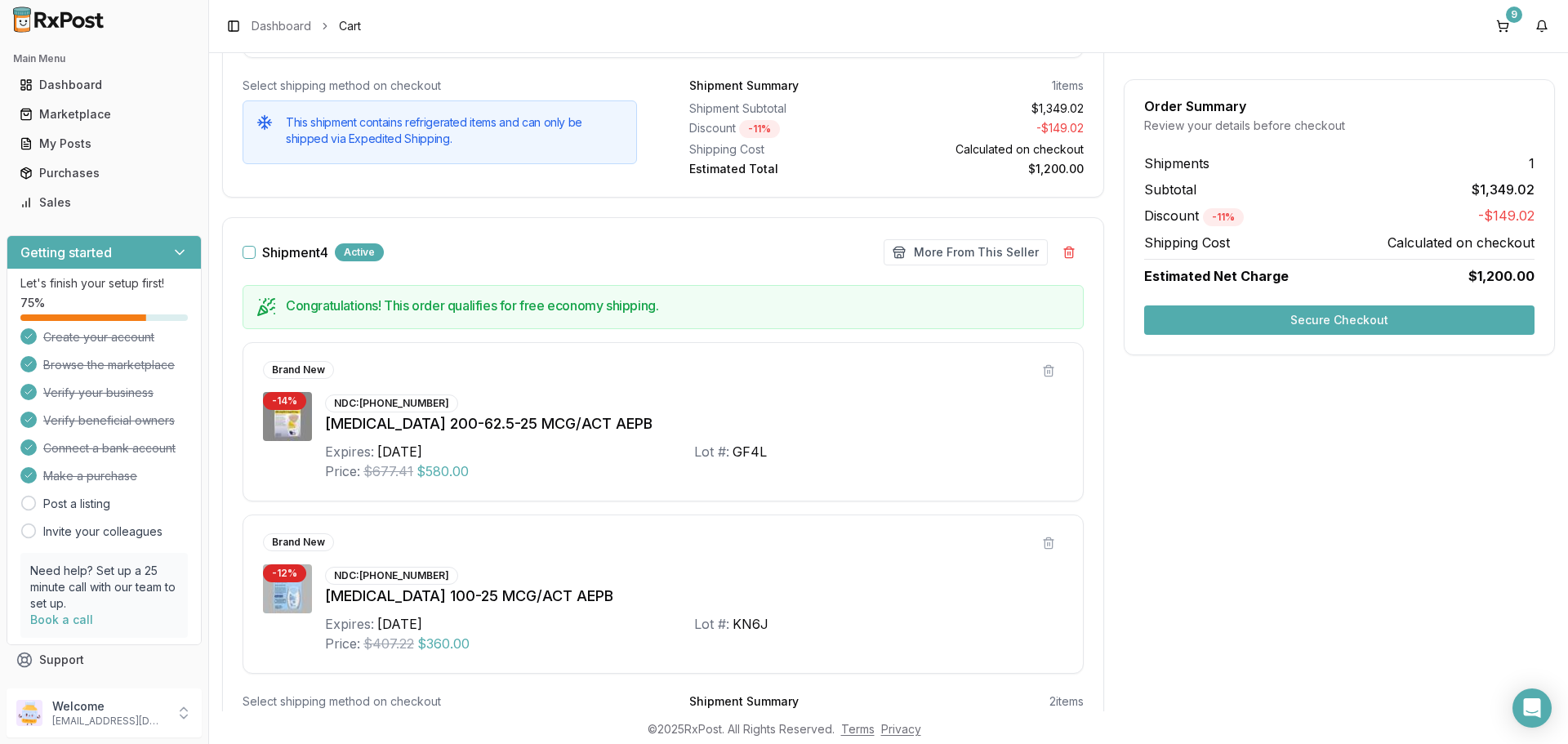
scroll to position [1917, 0]
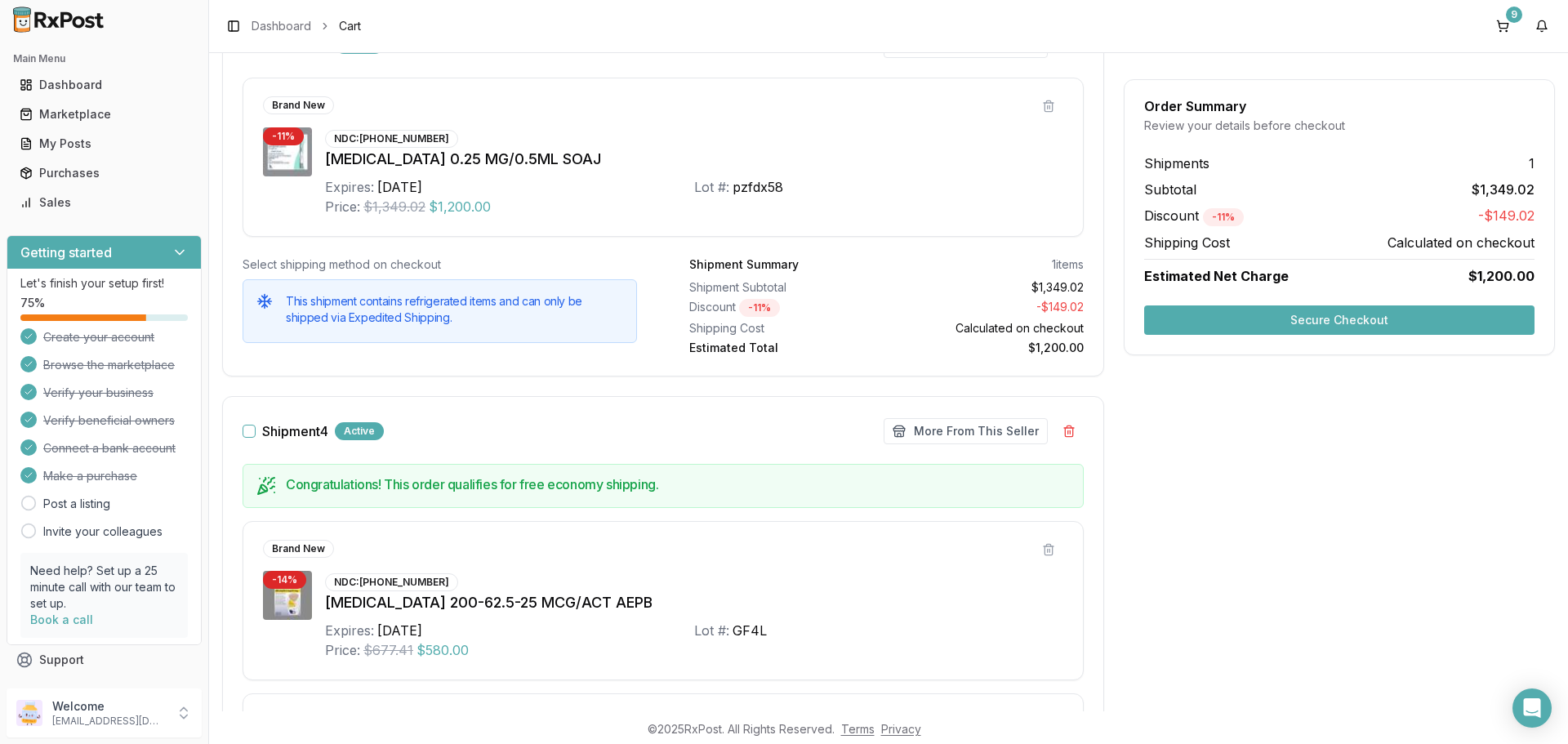
click at [1302, 321] on button "Secure Checkout" at bounding box center [1339, 320] width 390 height 29
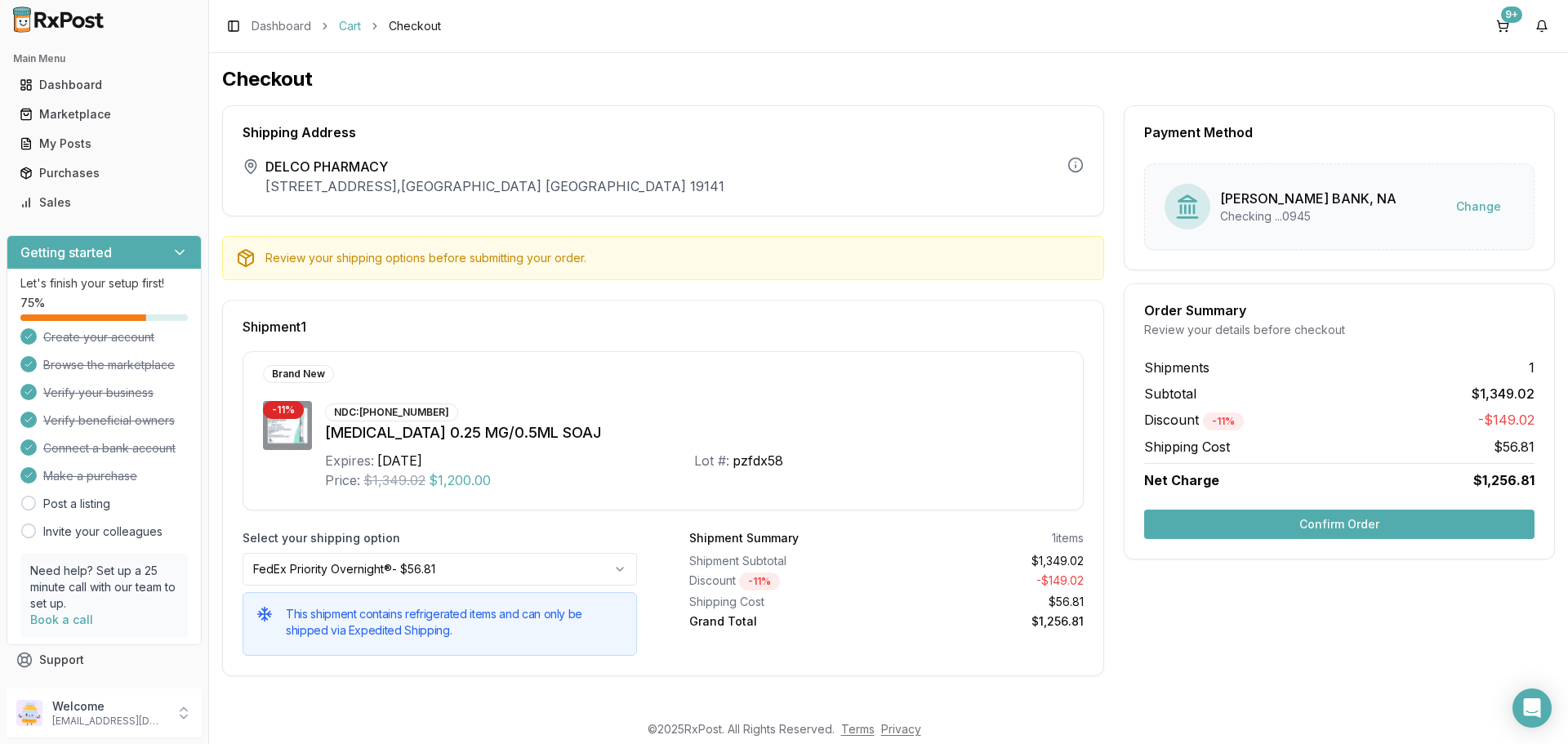
click at [351, 27] on link "Cart" at bounding box center [349, 25] width 22 height 16
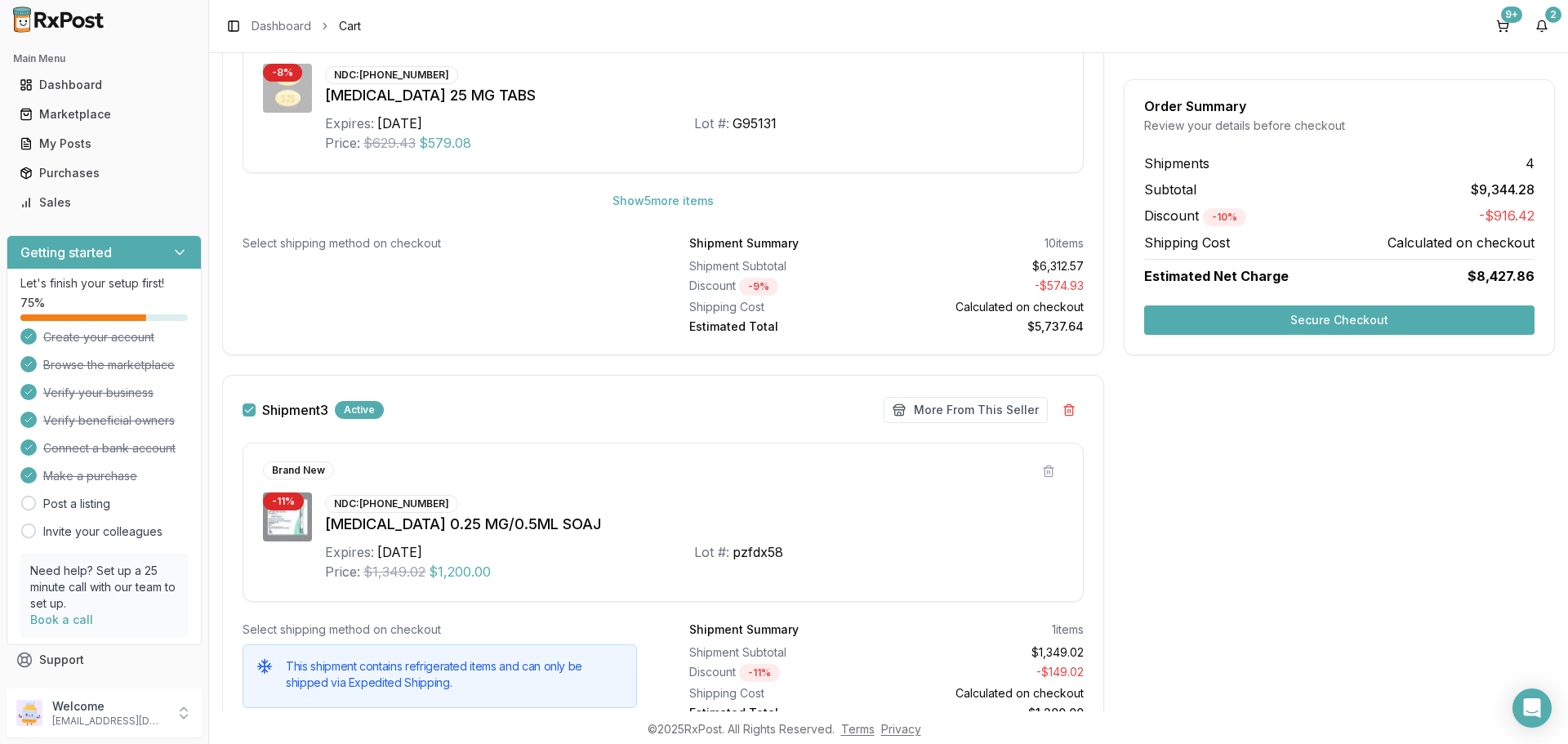
scroll to position [1716, 0]
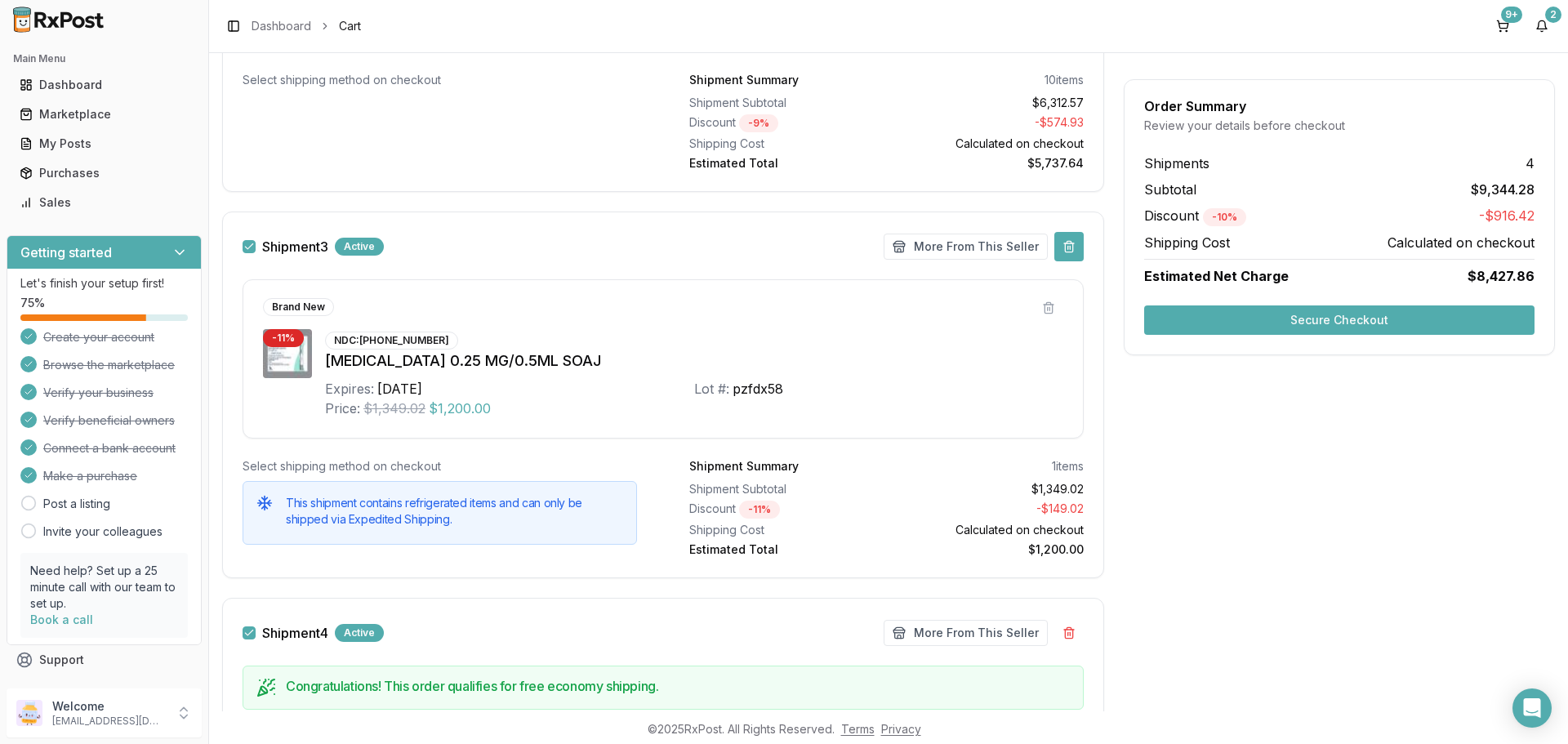
click at [1069, 249] on button at bounding box center [1069, 246] width 29 height 29
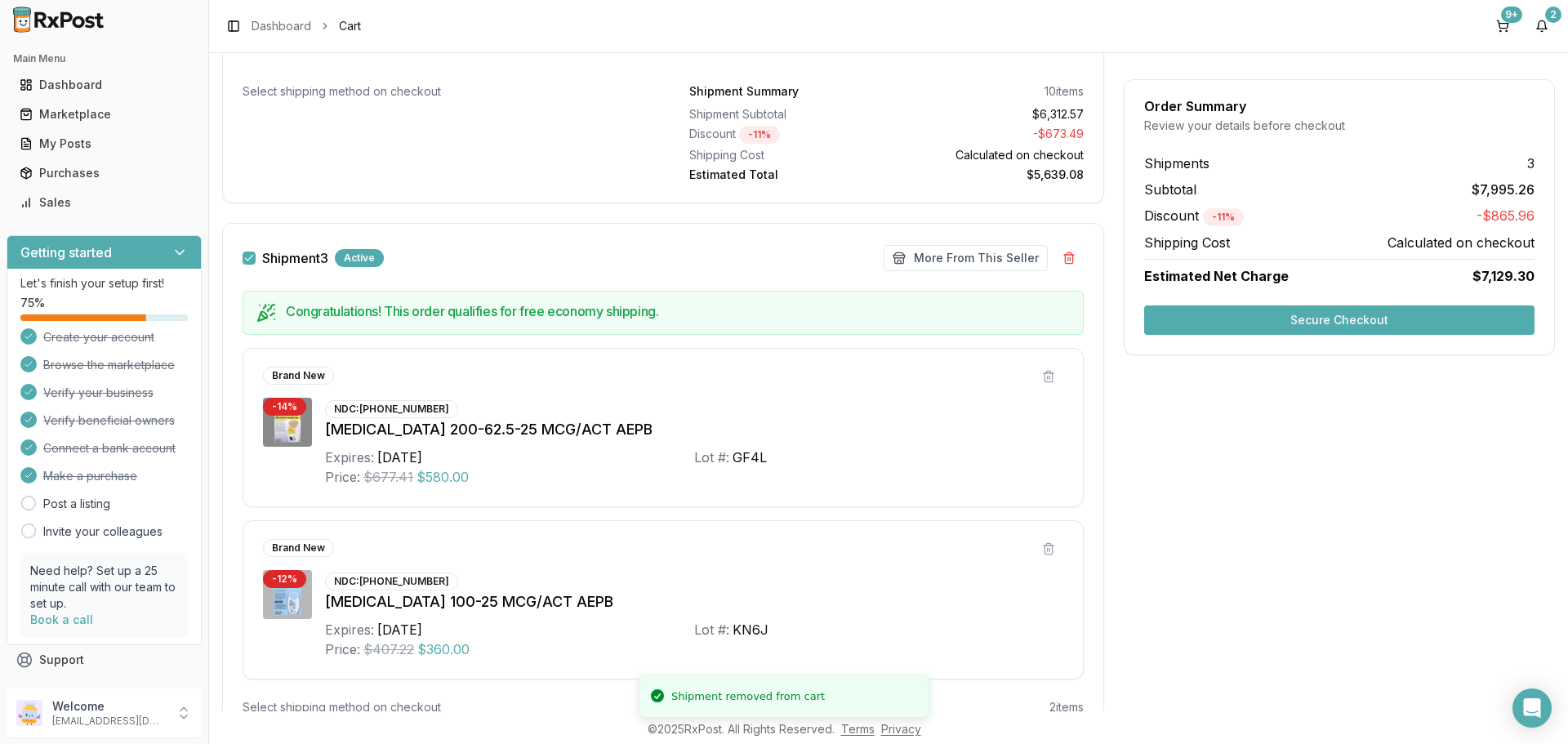
scroll to position [1449, 0]
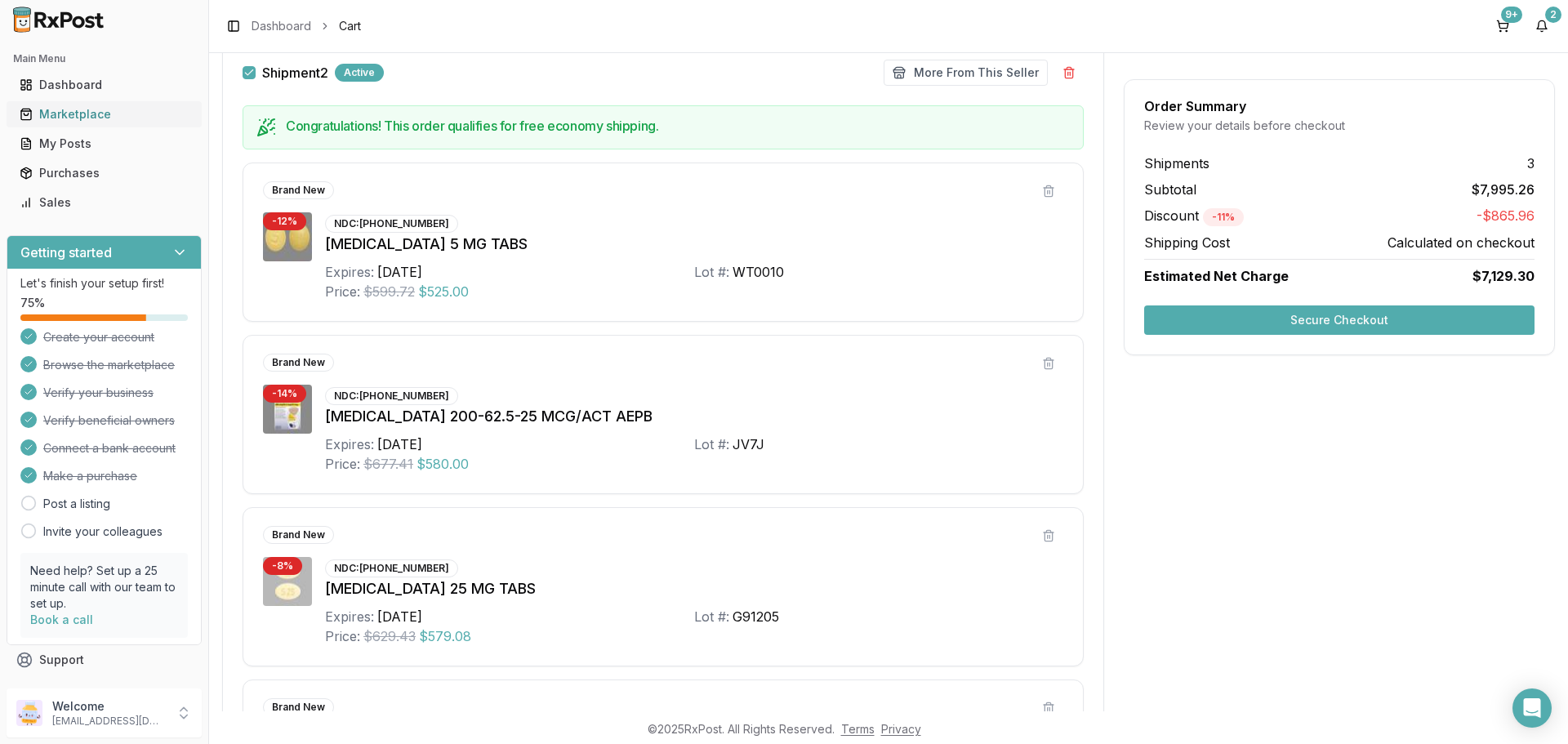
click at [72, 117] on div "Marketplace" at bounding box center [104, 114] width 169 height 16
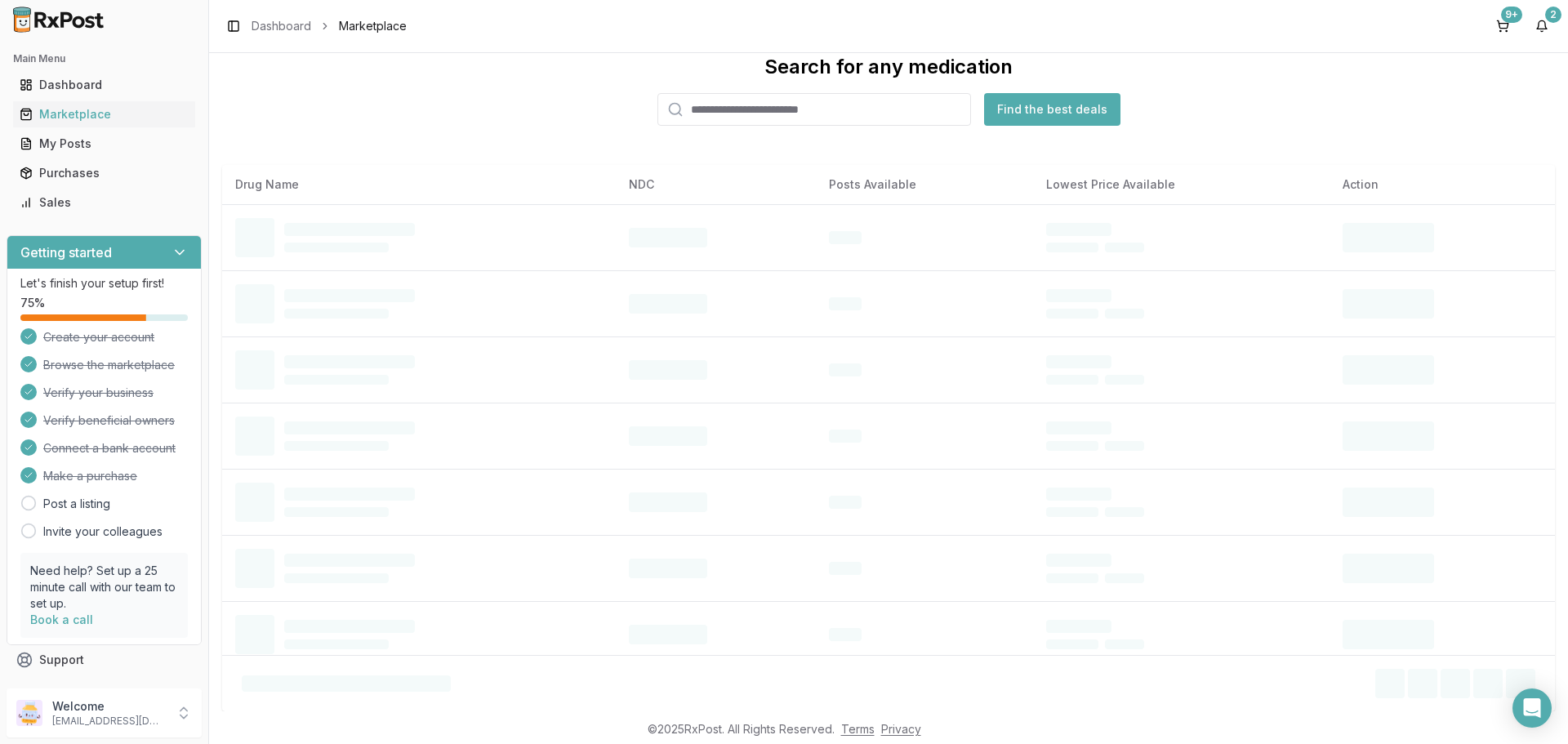
click at [752, 114] on input "search" at bounding box center [814, 109] width 313 height 33
type input "******"
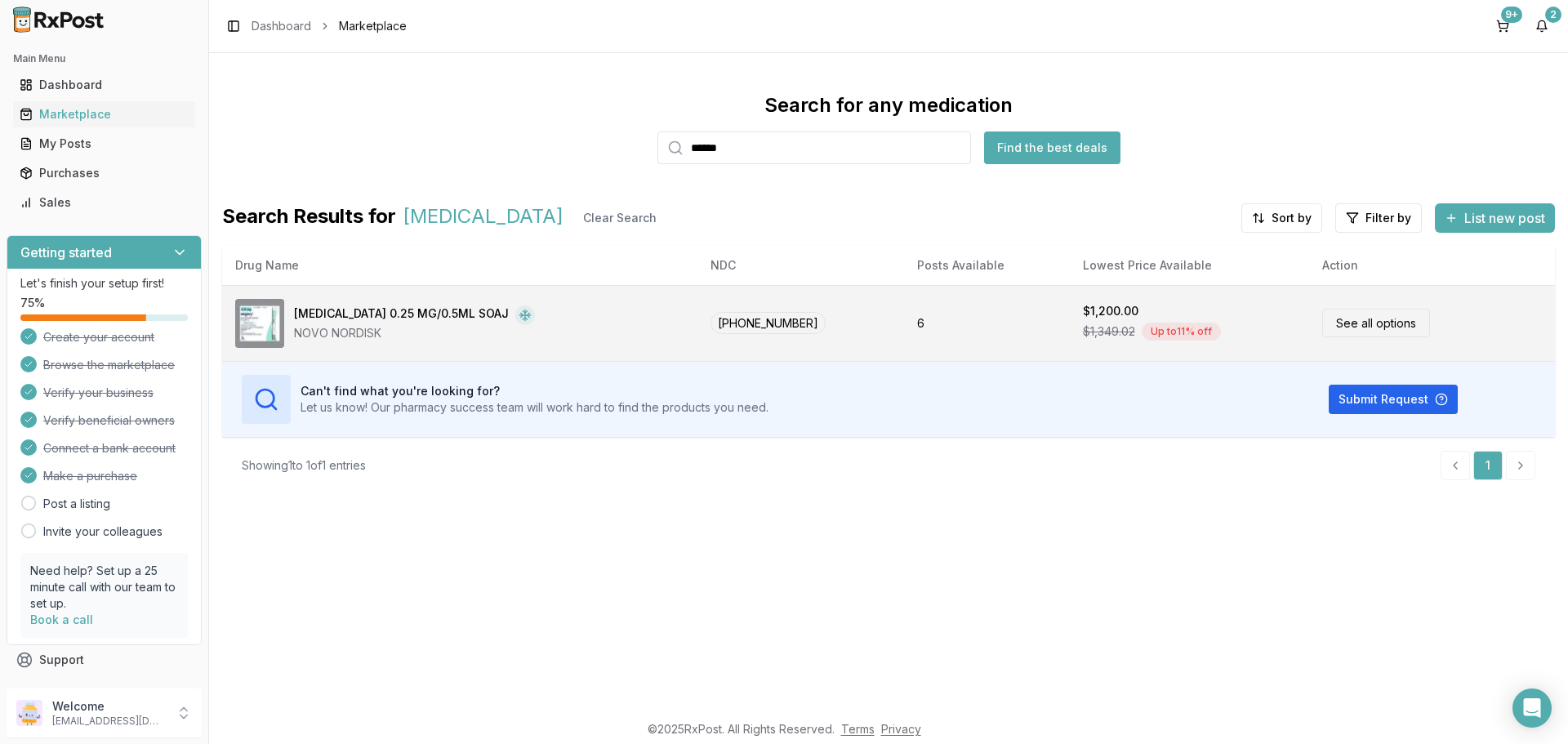
click at [1333, 324] on link "See all options" at bounding box center [1376, 323] width 108 height 28
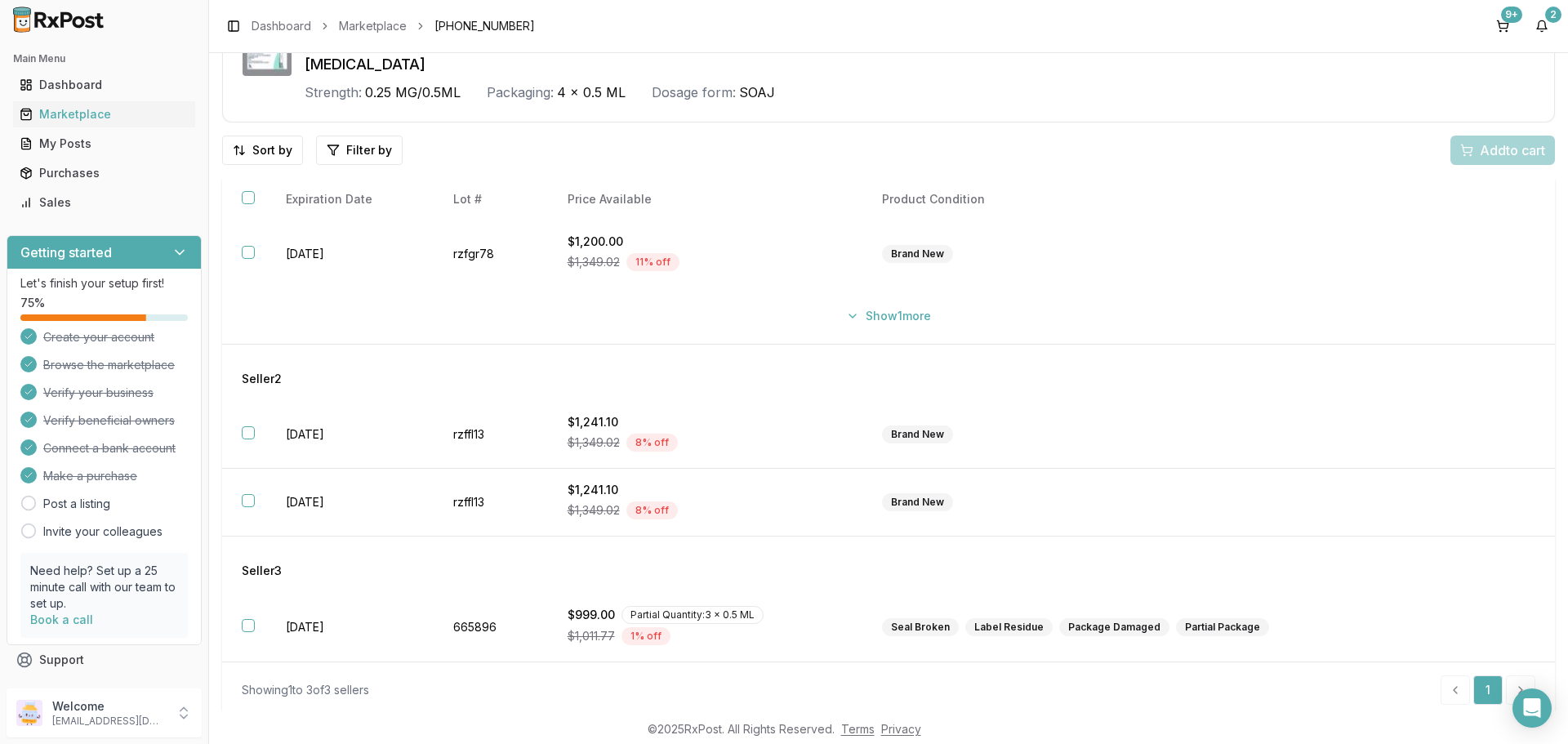
scroll to position [108, 0]
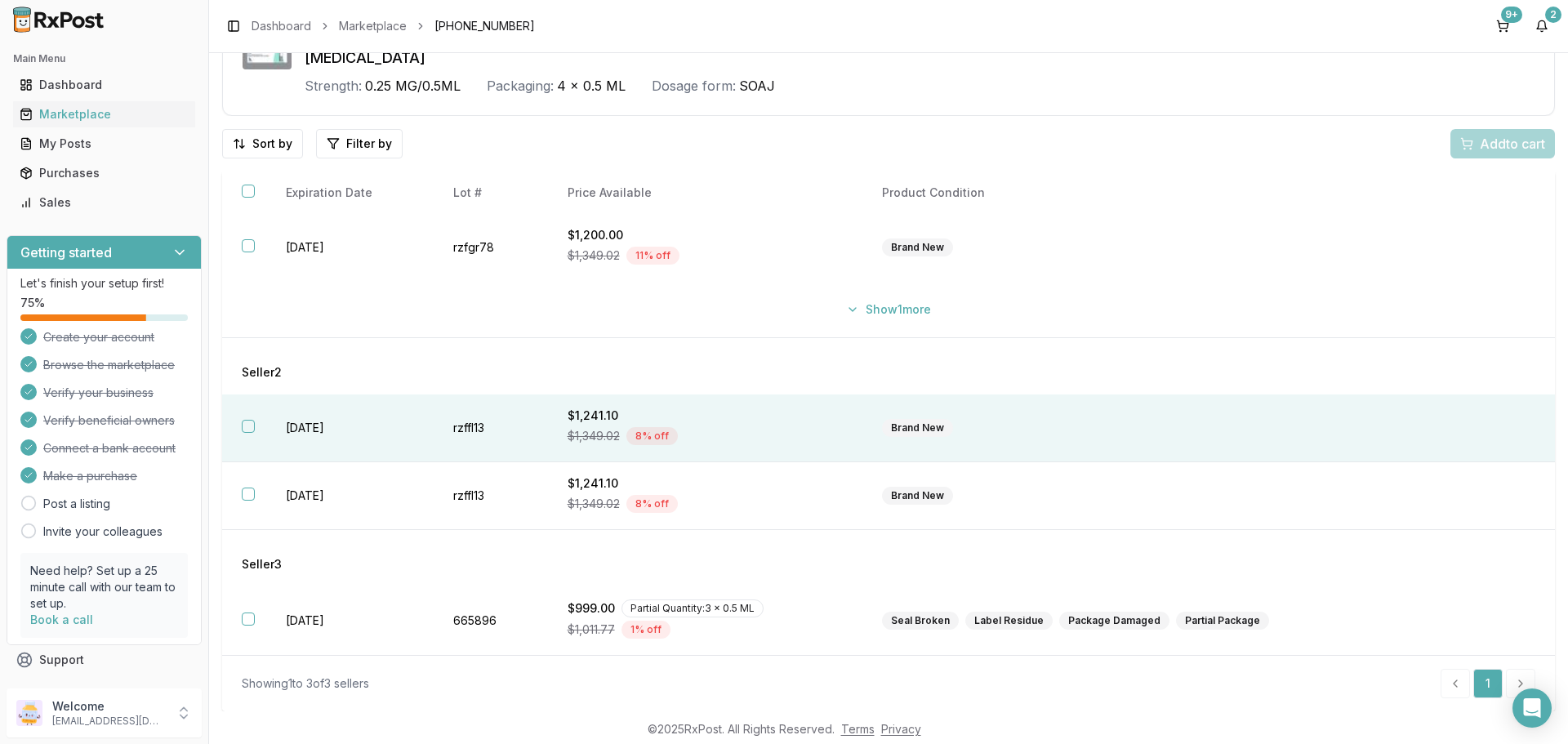
click at [243, 432] on button "button" at bounding box center [248, 426] width 13 height 13
click at [1474, 142] on span "Add 1 to cart" at bounding box center [1510, 143] width 71 height 20
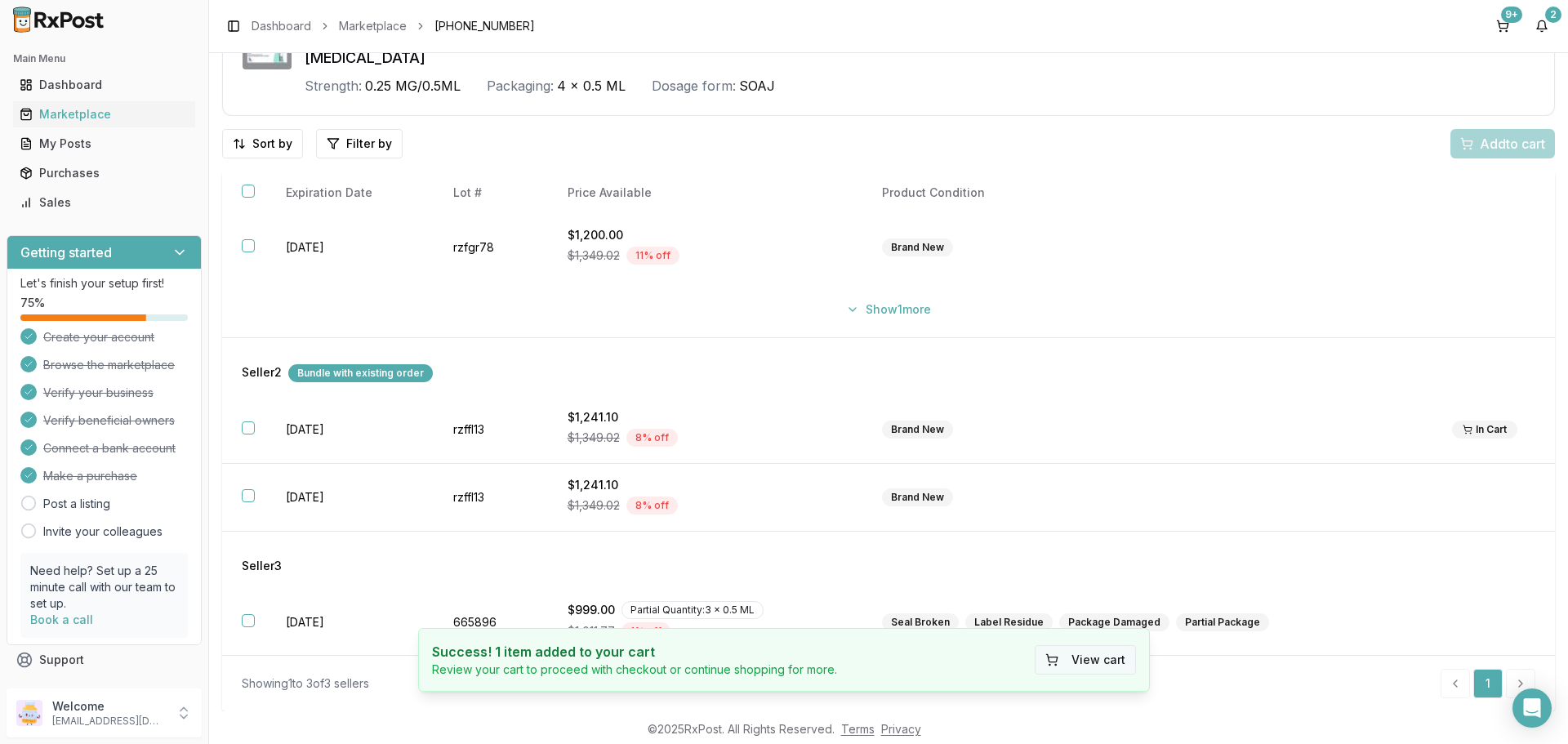
click at [1090, 649] on button "View cart" at bounding box center [1085, 659] width 102 height 29
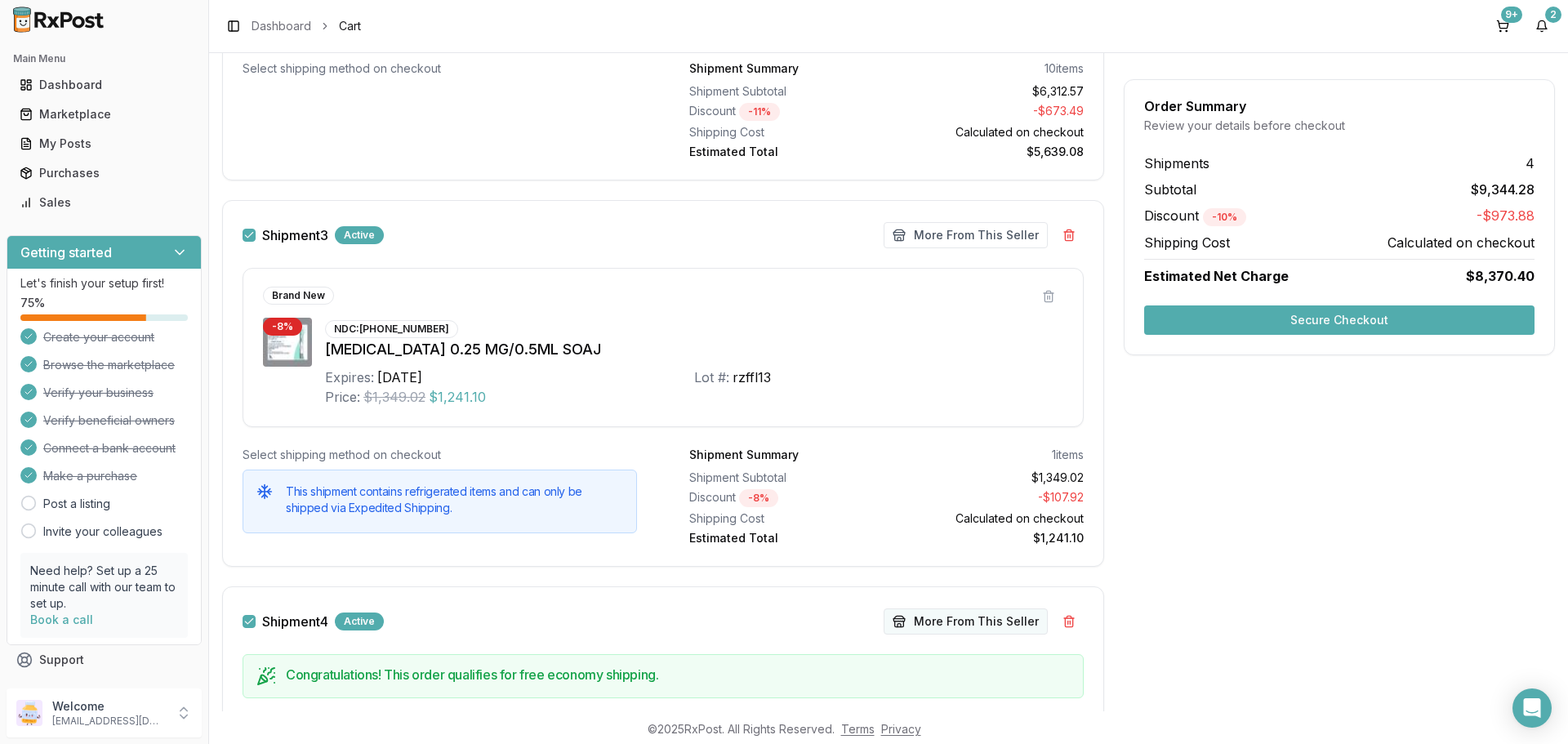
scroll to position [1729, 0]
click at [949, 243] on button "More From This Seller" at bounding box center [966, 233] width 165 height 26
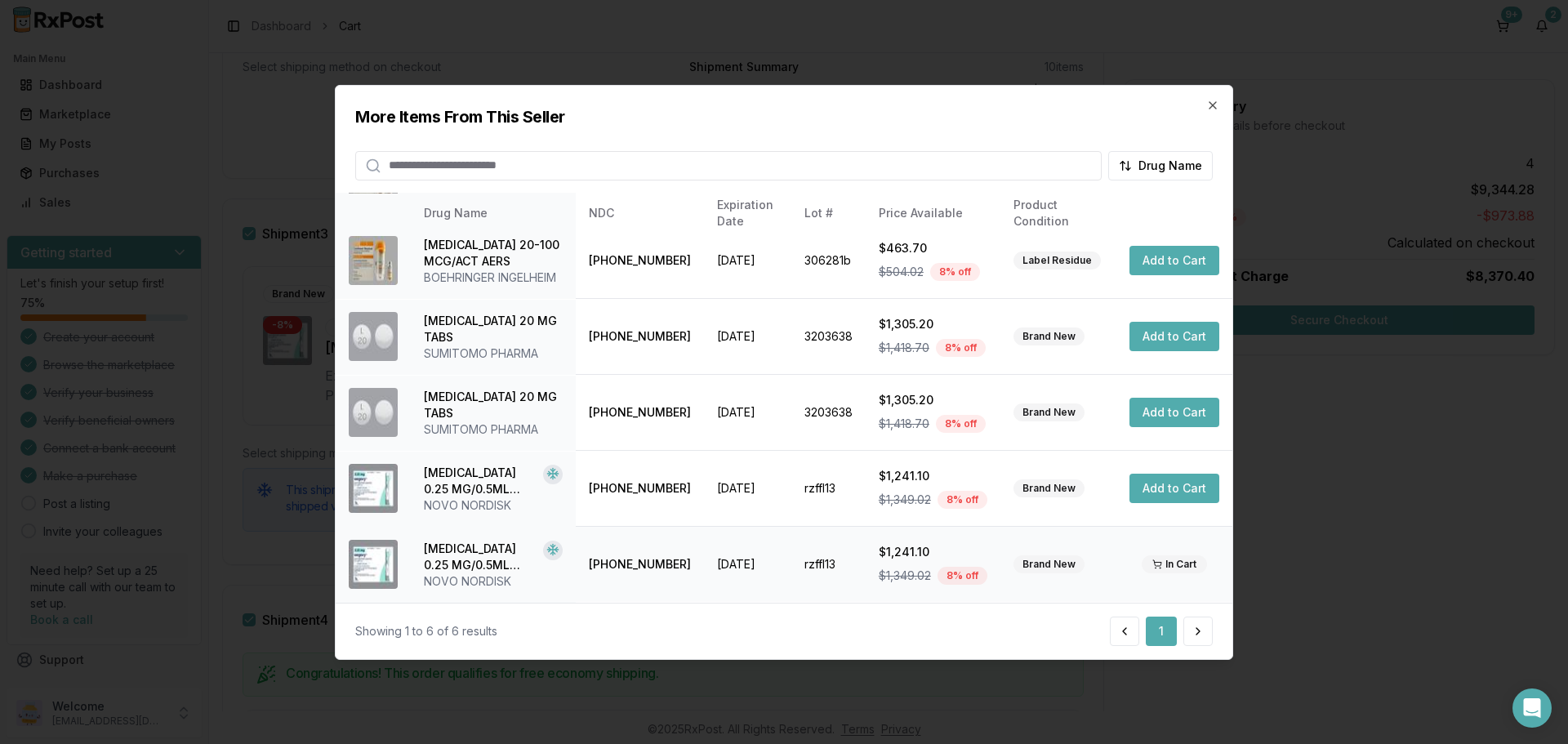
scroll to position [0, 0]
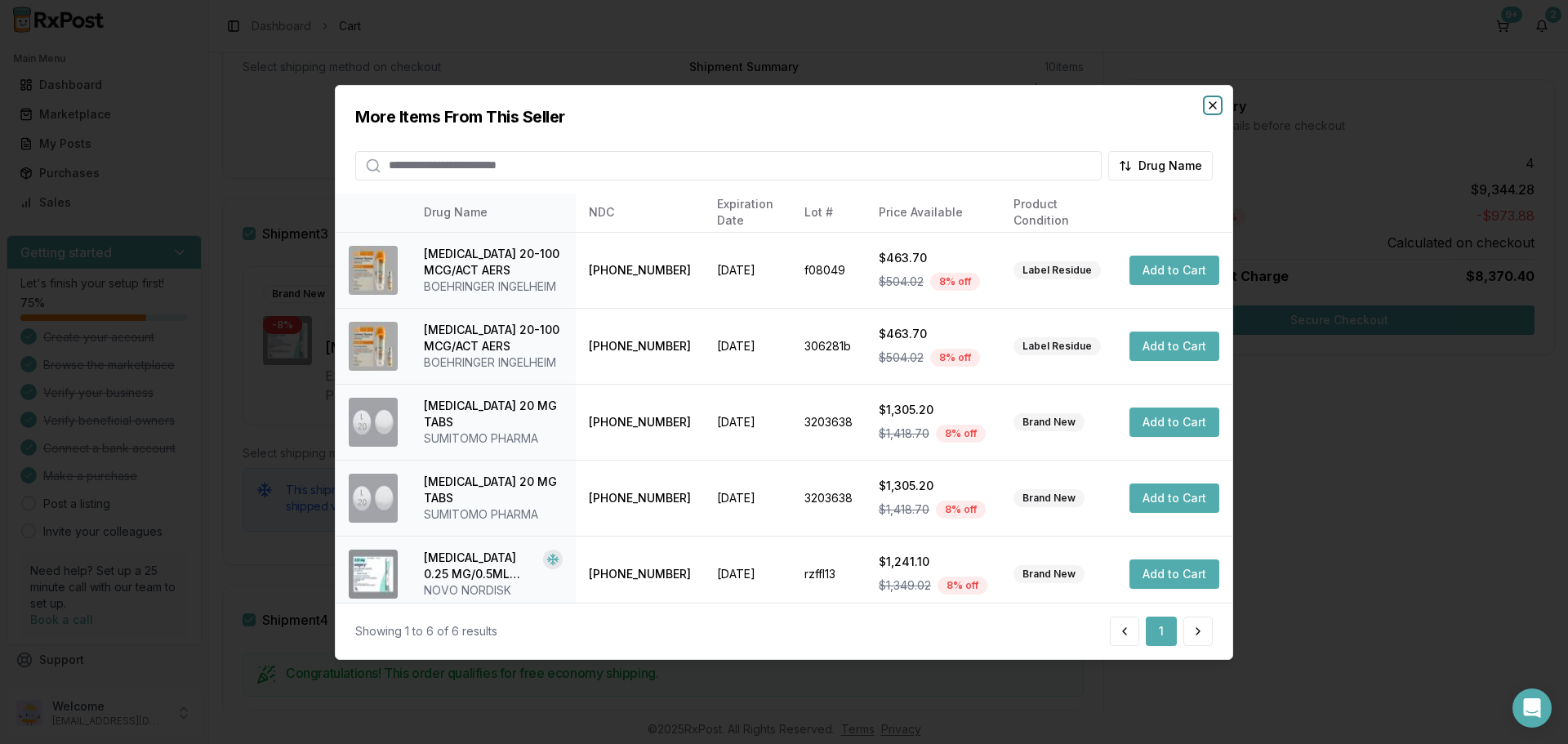
click at [1214, 103] on icon "button" at bounding box center [1213, 104] width 13 height 13
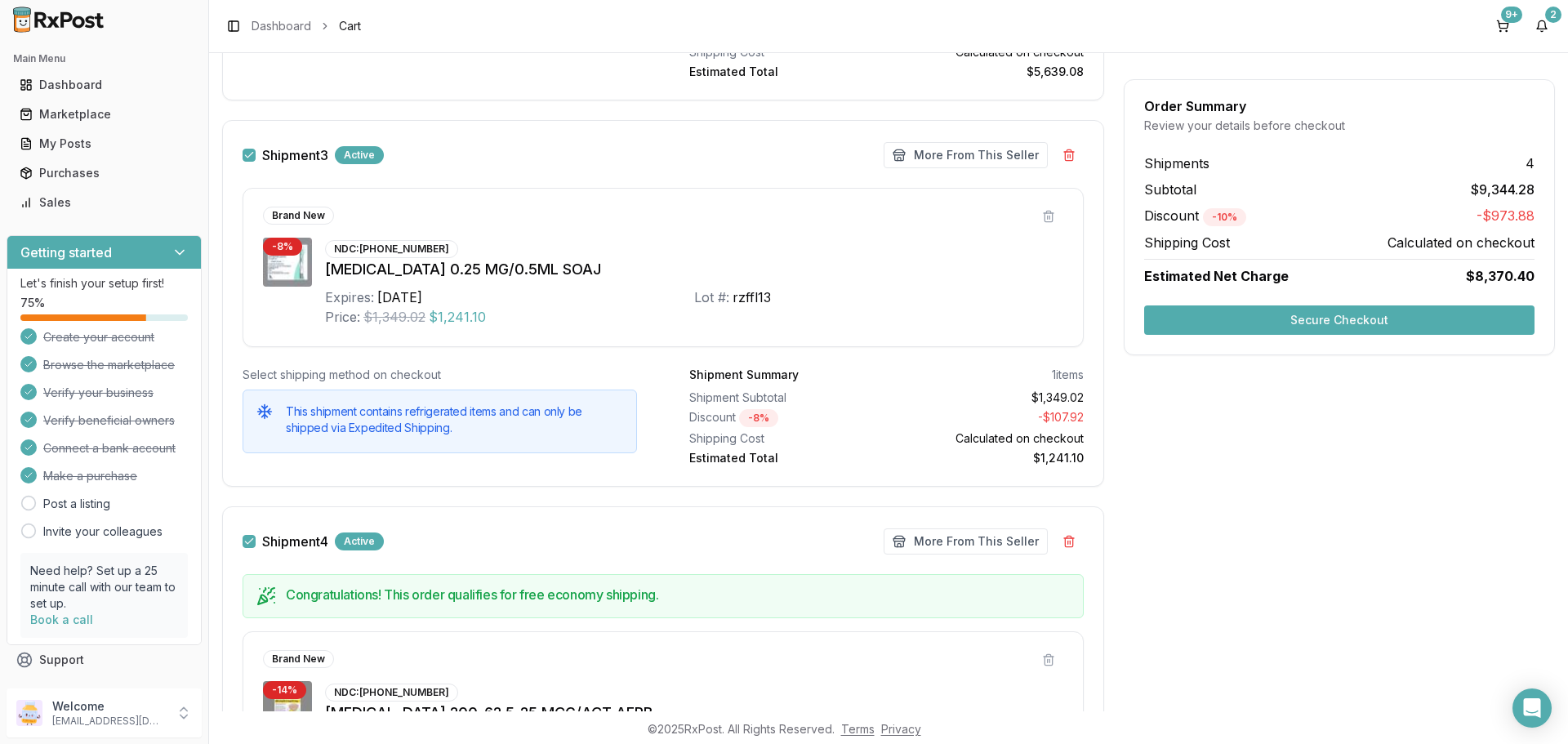
scroll to position [1973, 0]
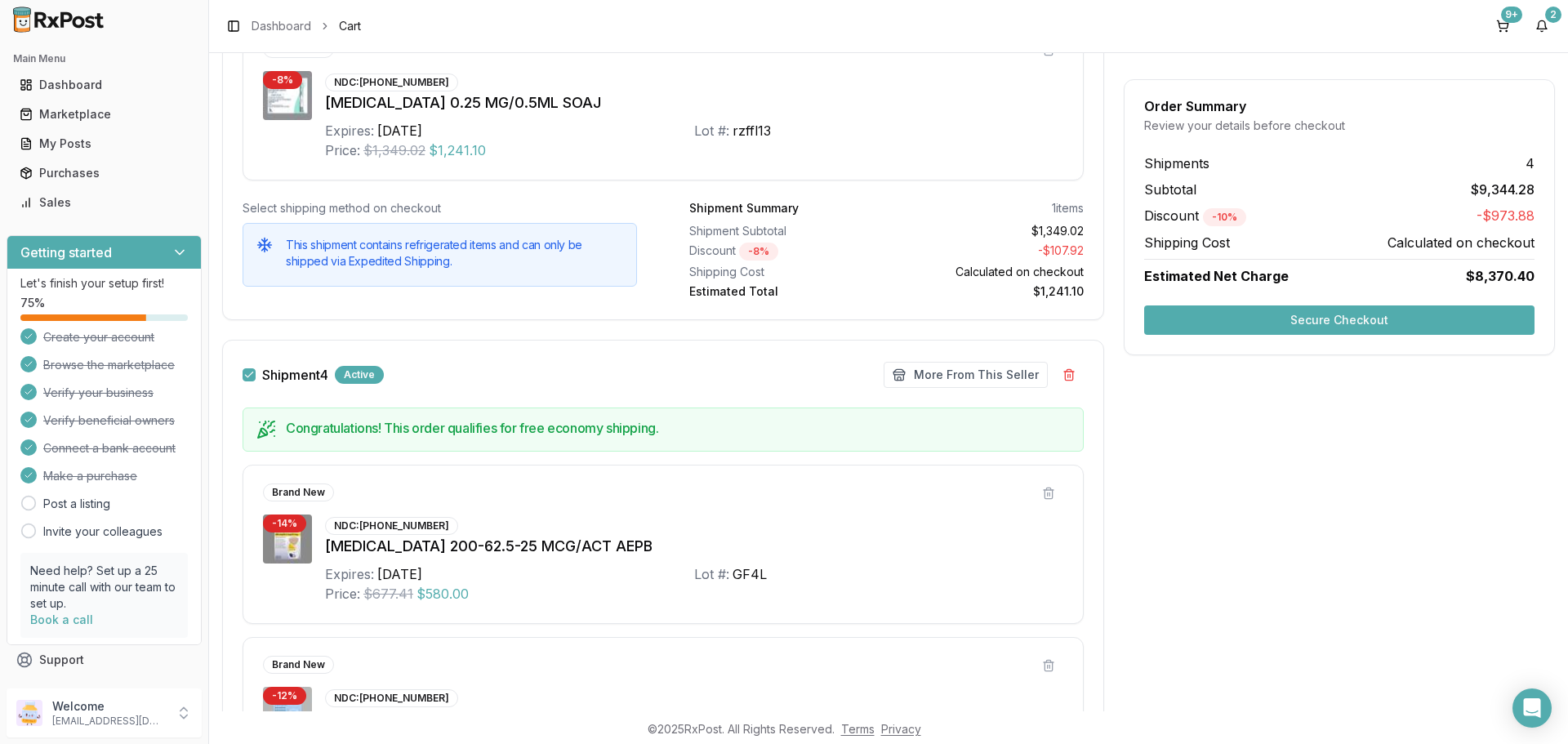
click at [253, 382] on div "Shipment 4 Active" at bounding box center [313, 374] width 141 height 18
click at [247, 376] on button "Shipment 4" at bounding box center [249, 375] width 13 height 13
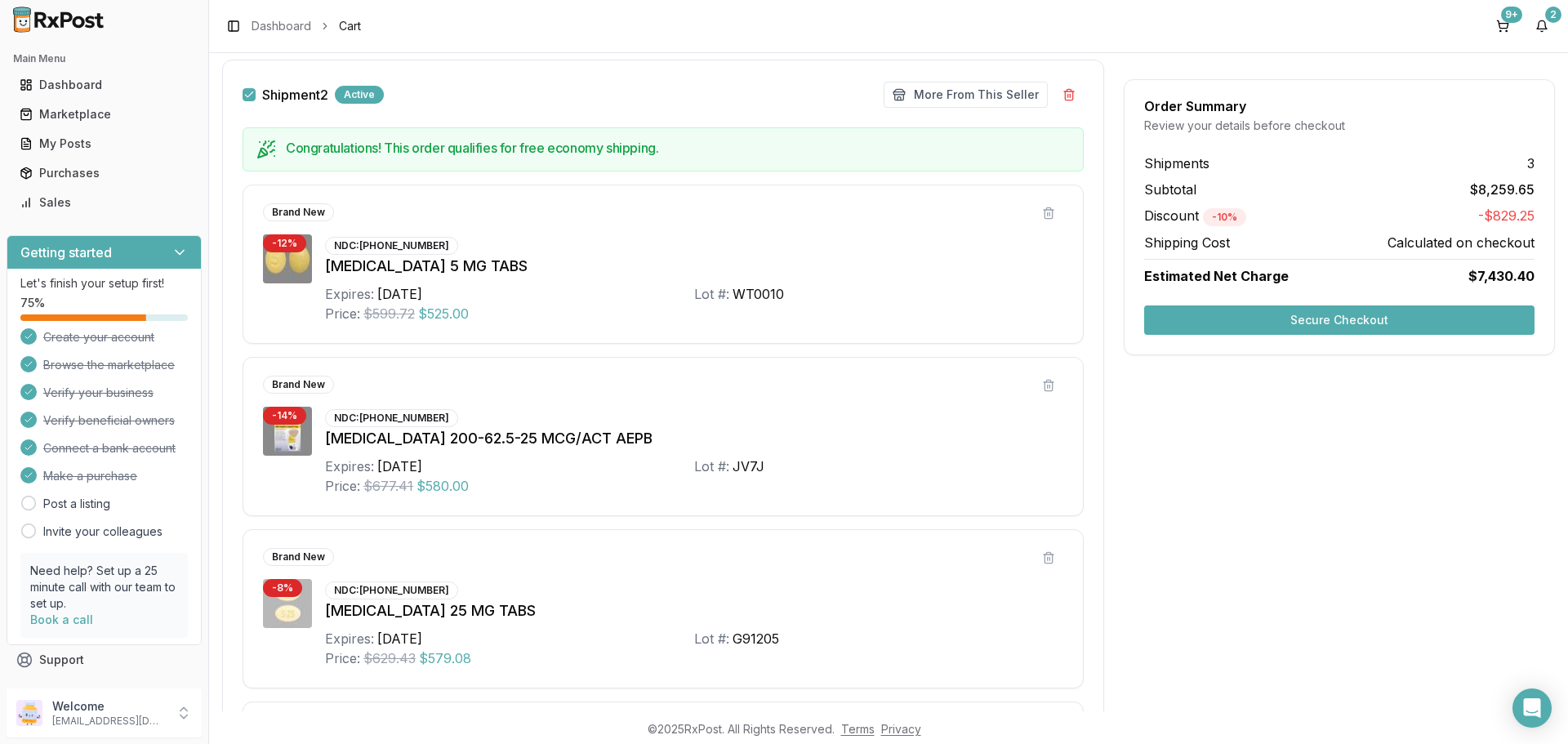
scroll to position [503, 0]
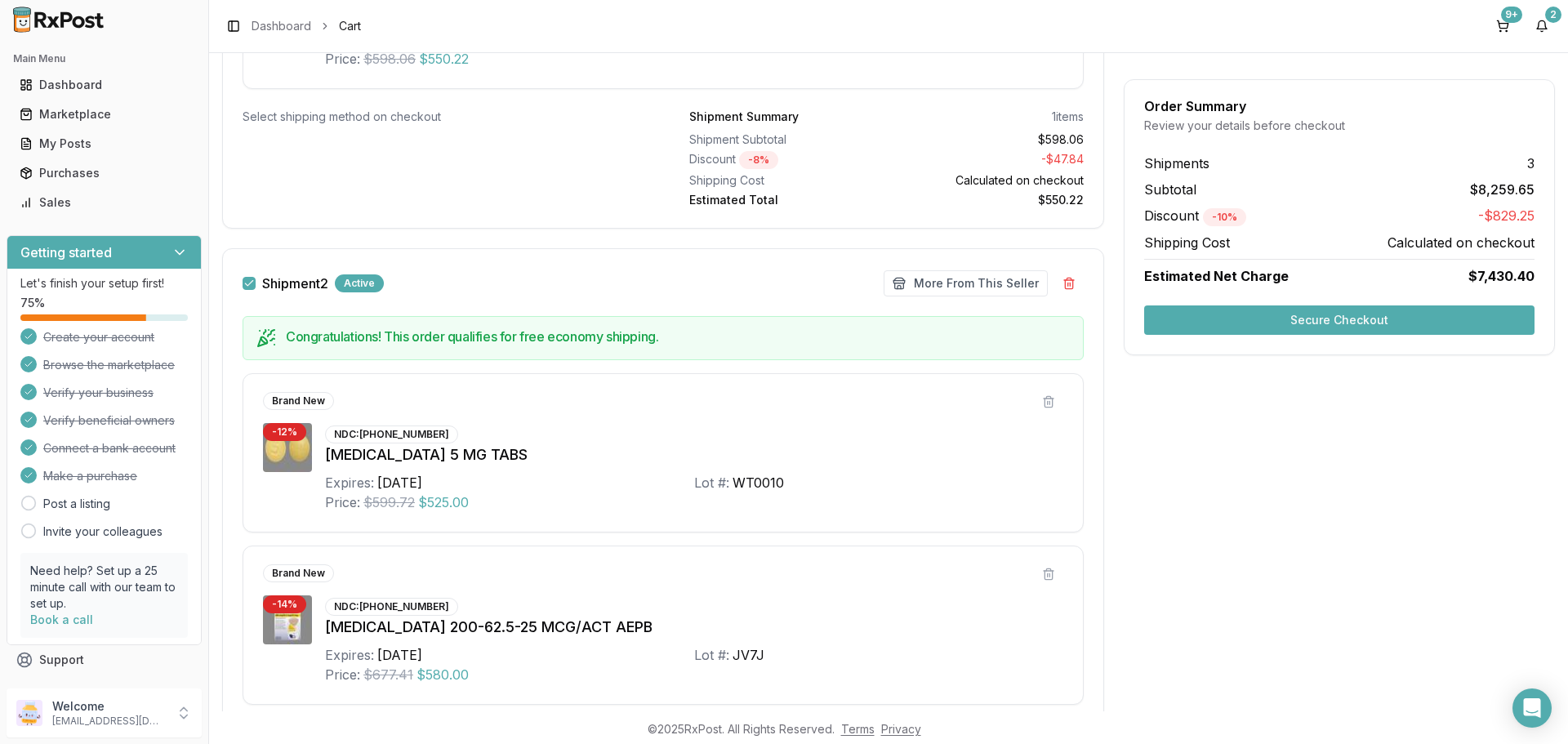
click at [255, 283] on button "Shipment 2" at bounding box center [249, 283] width 13 height 13
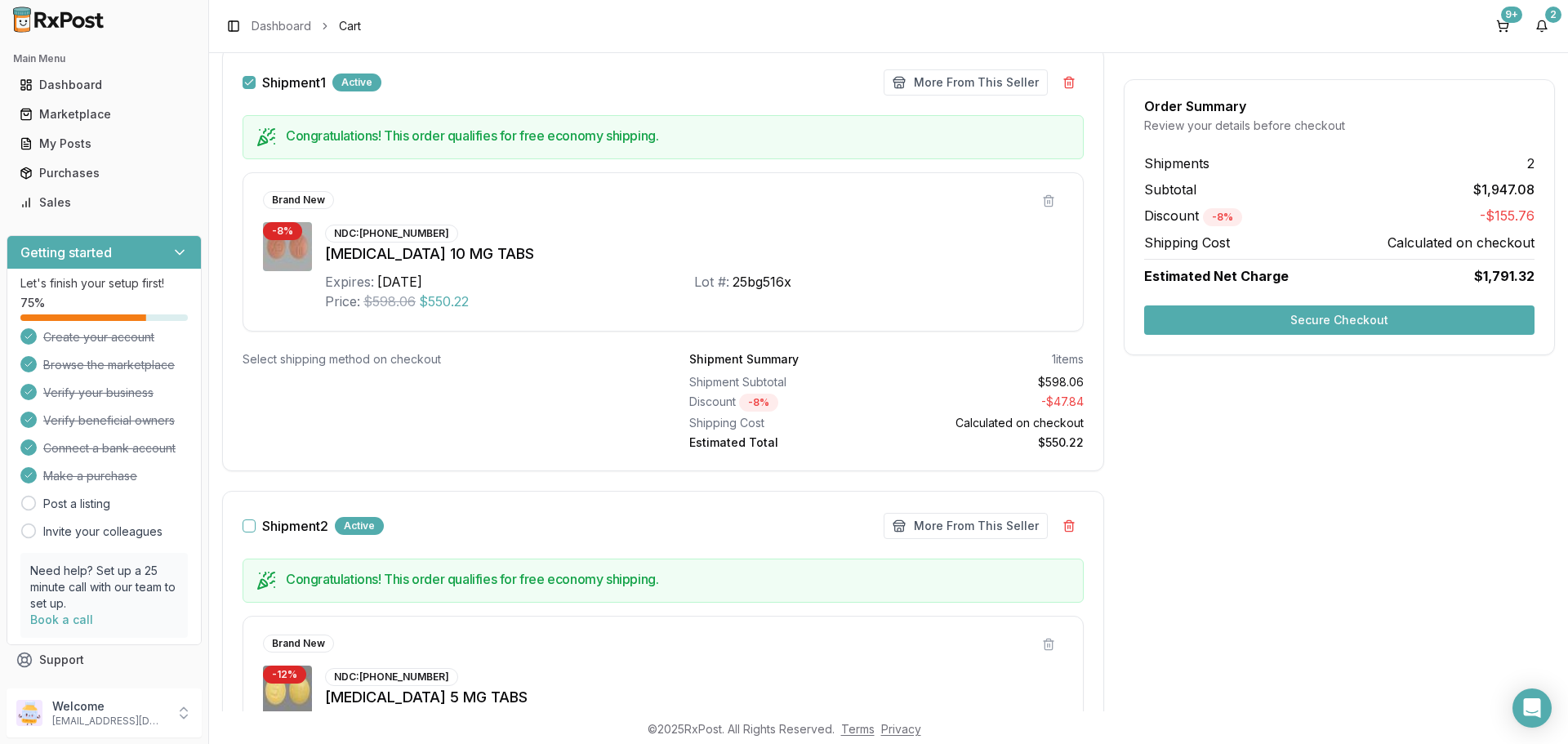
scroll to position [95, 0]
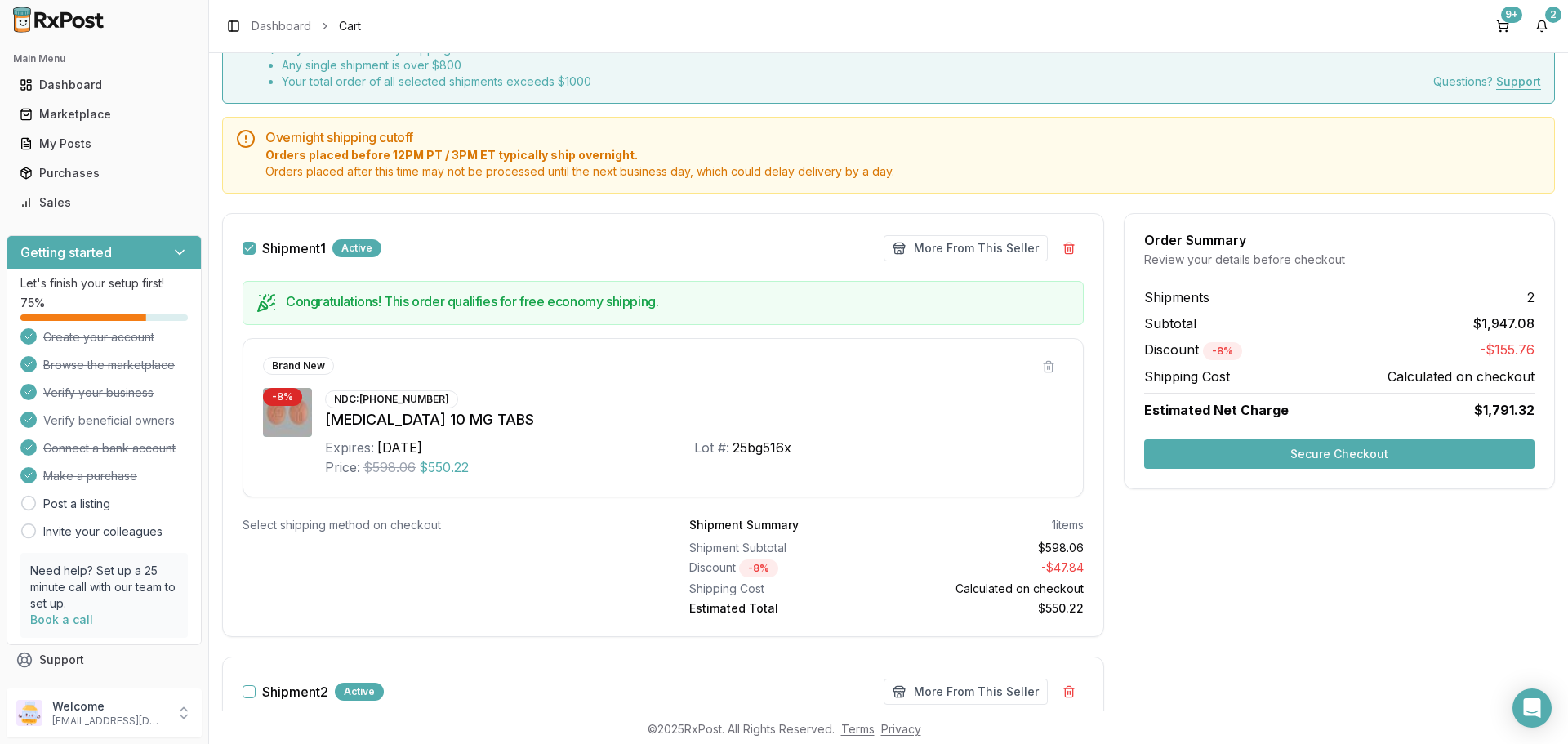
click at [249, 249] on button "Shipment 1" at bounding box center [249, 248] width 13 height 13
click at [1295, 453] on button "Secure Checkout" at bounding box center [1339, 453] width 390 height 29
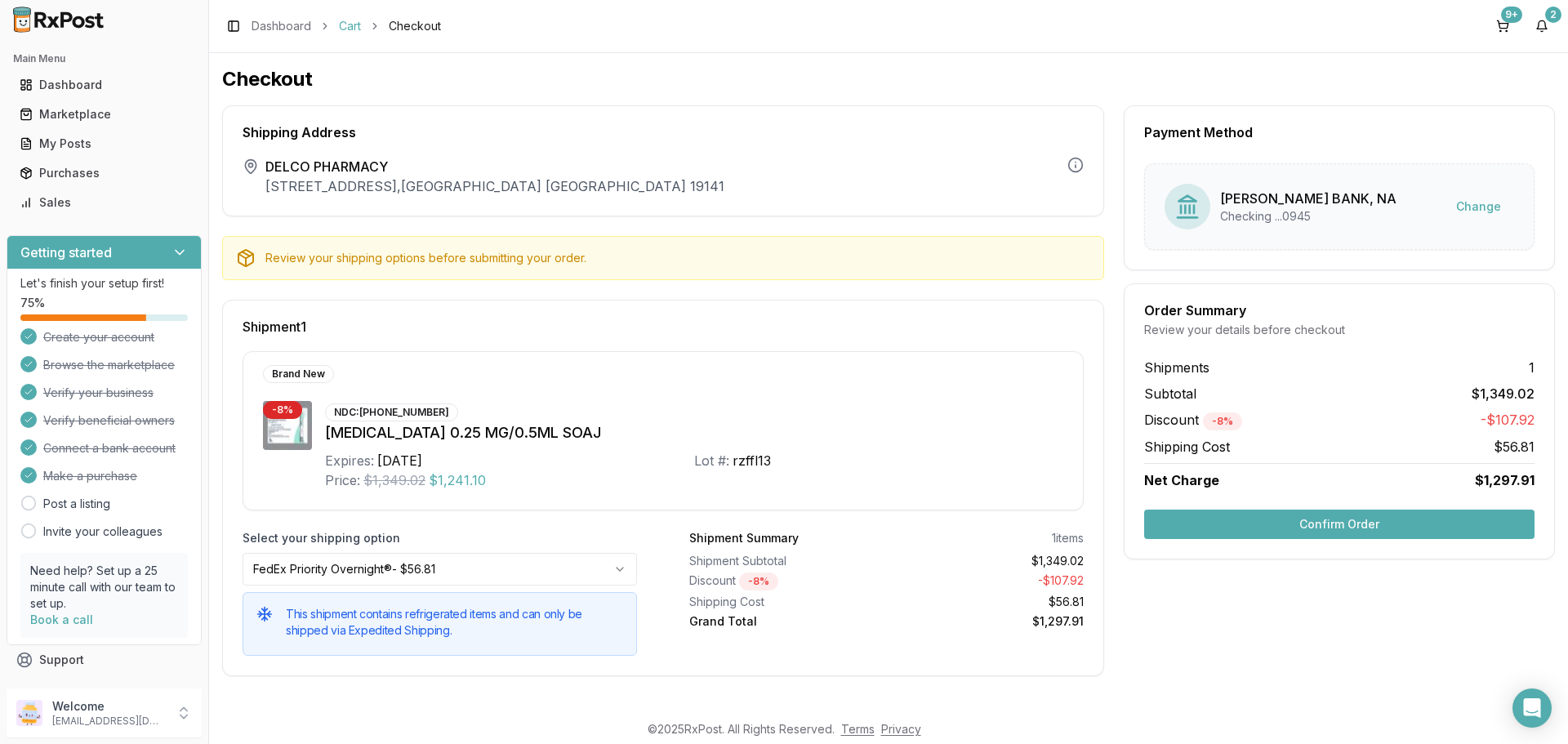
click at [347, 28] on link "Cart" at bounding box center [349, 25] width 22 height 16
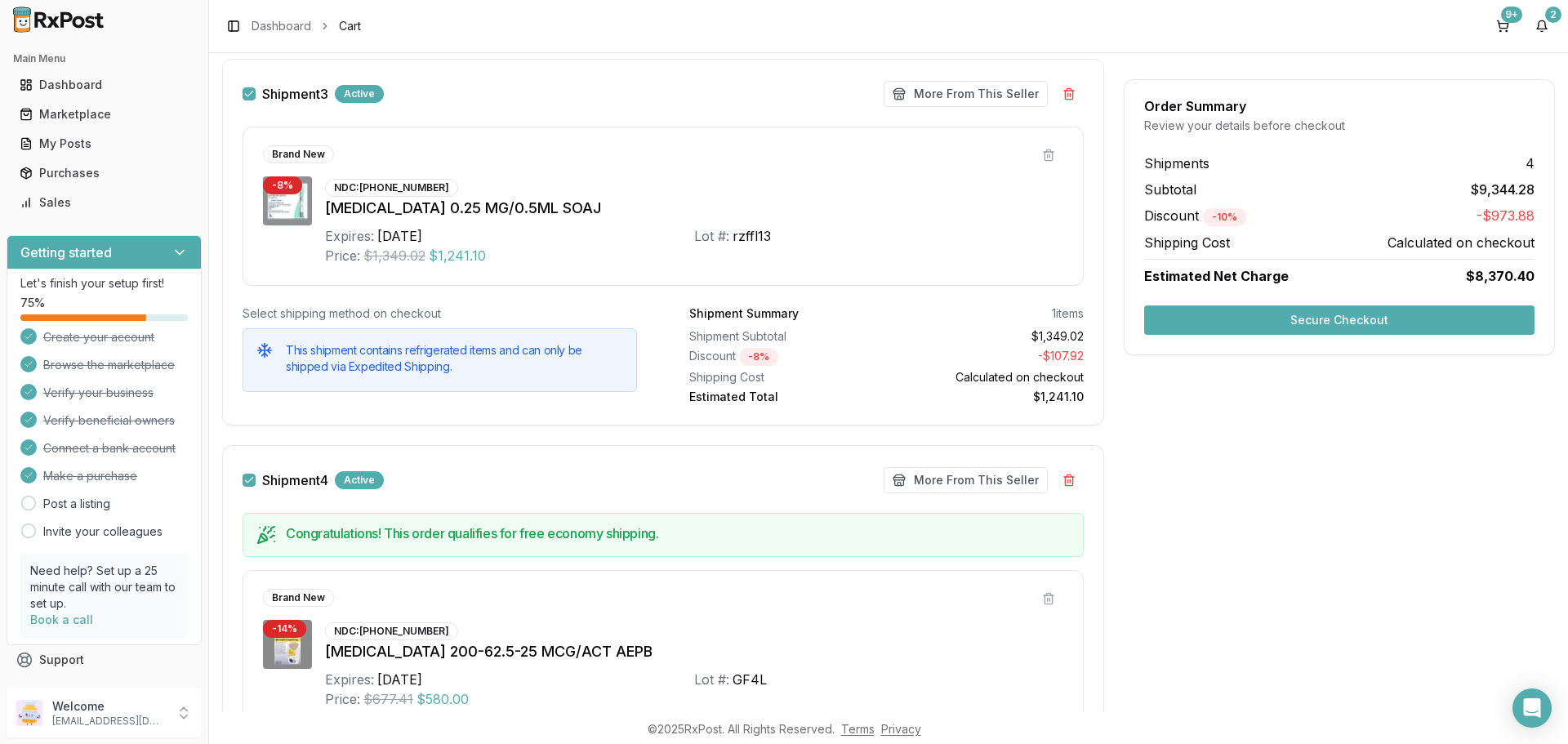
scroll to position [1878, 0]
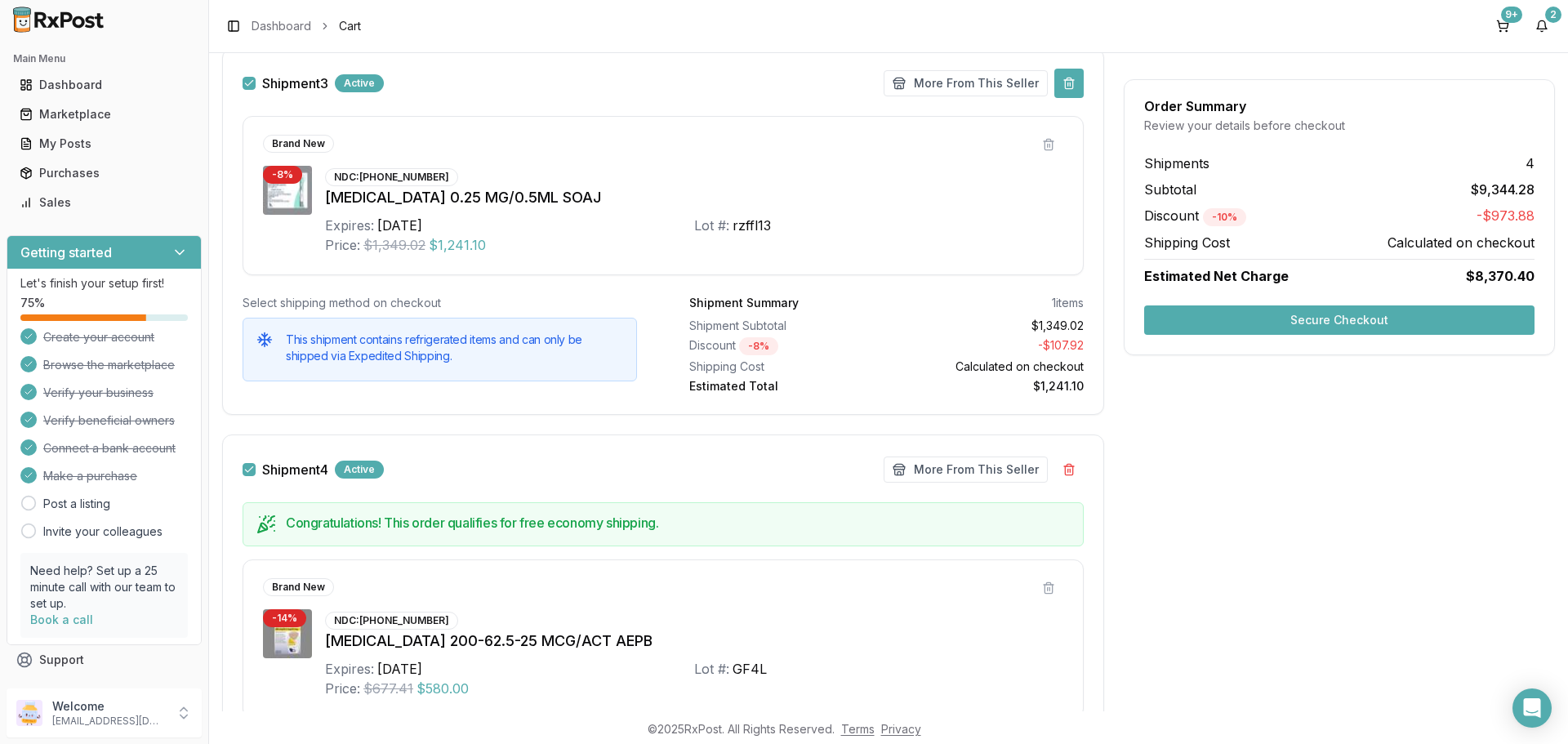
click at [1071, 83] on button at bounding box center [1069, 83] width 29 height 29
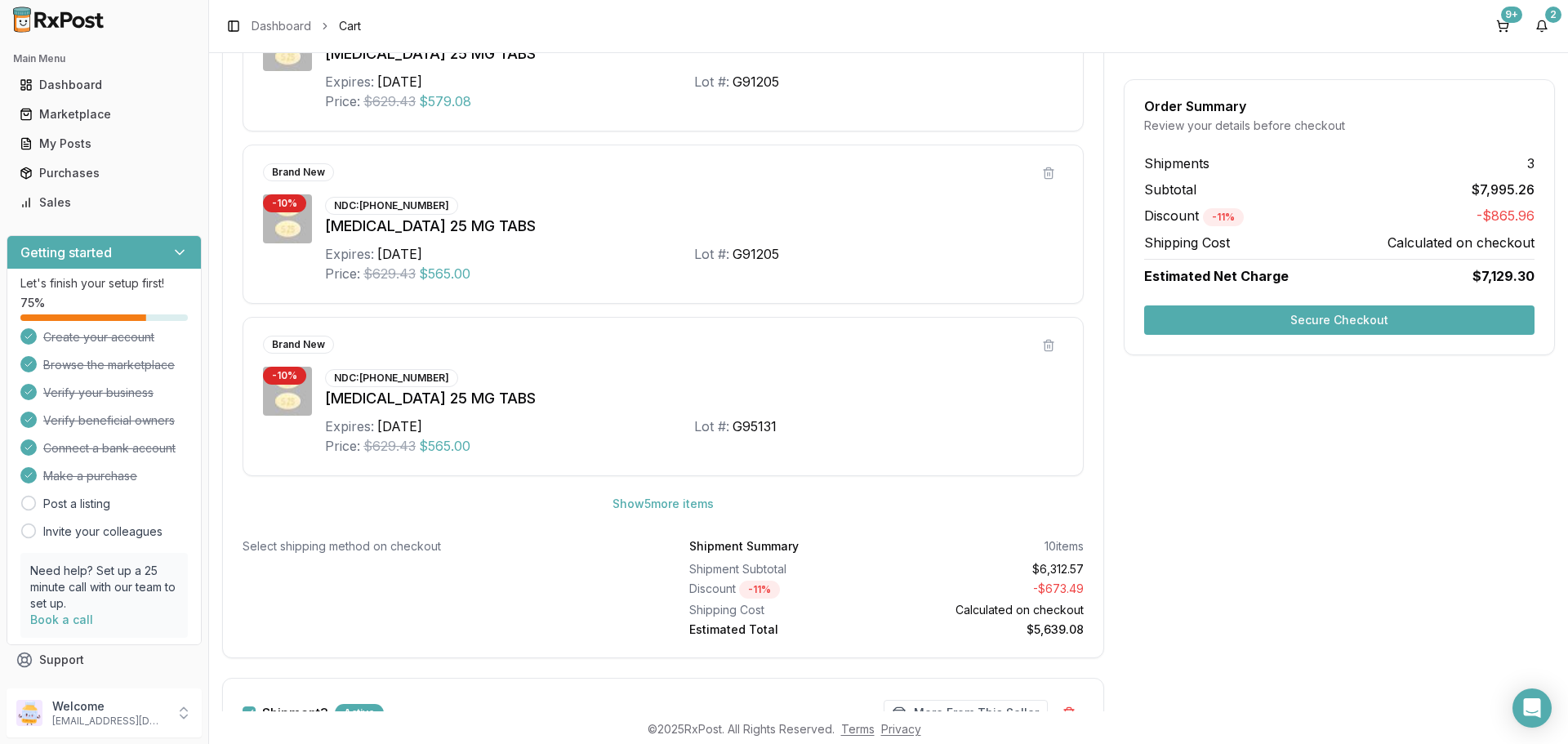
scroll to position [1247, 0]
click at [660, 506] on button "Show 5 more item s" at bounding box center [662, 505] width 127 height 29
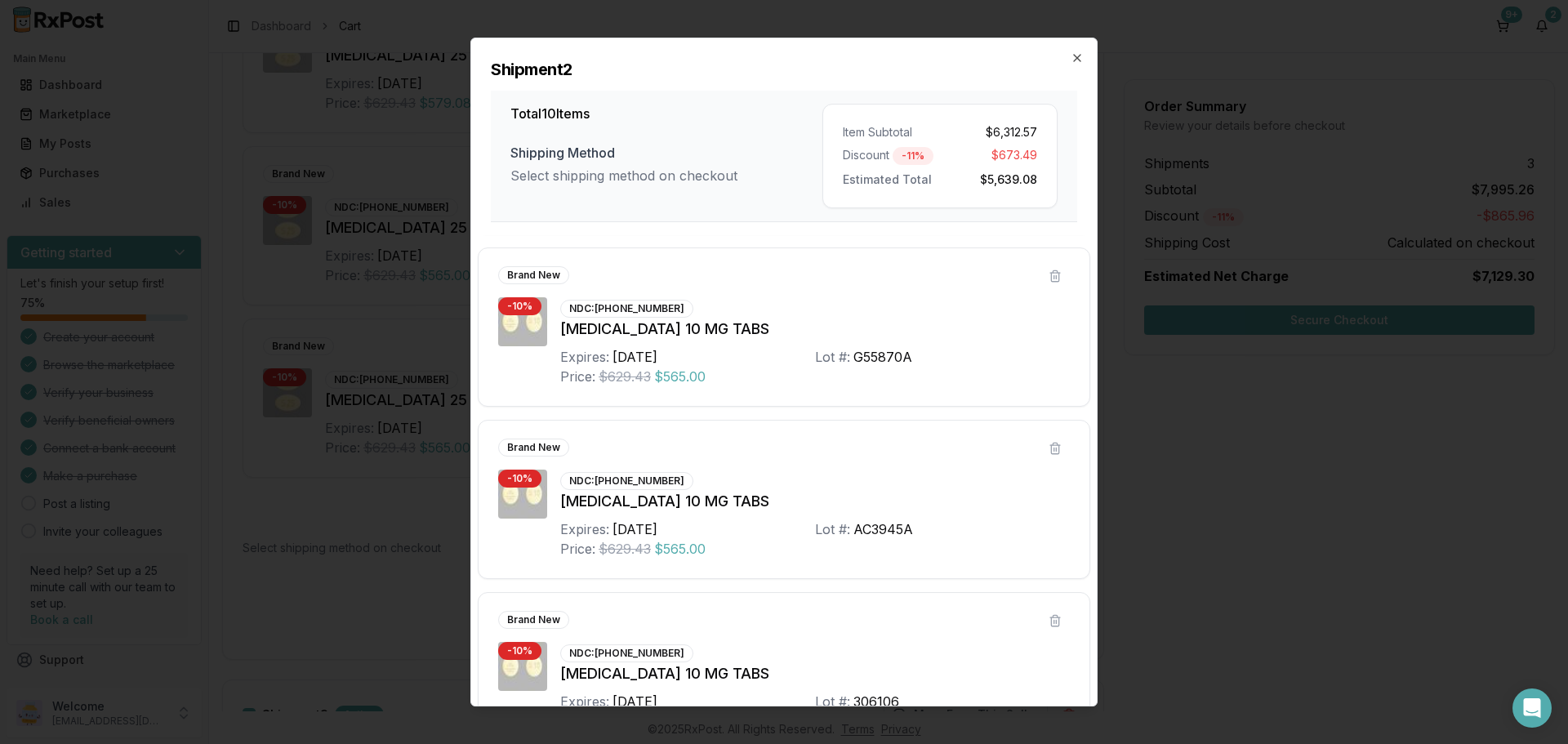
scroll to position [1252, 0]
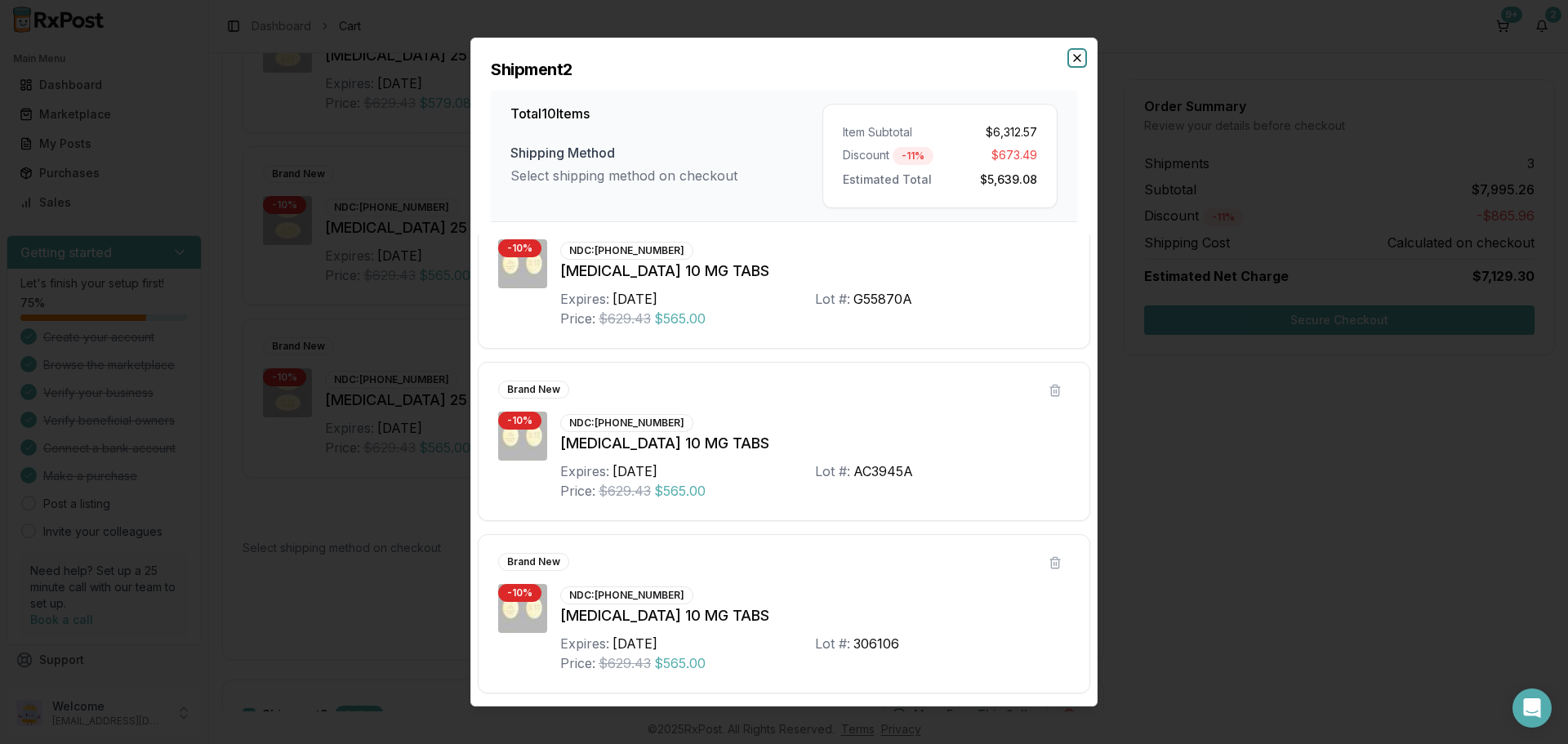
click at [1076, 62] on icon "button" at bounding box center [1077, 58] width 13 height 13
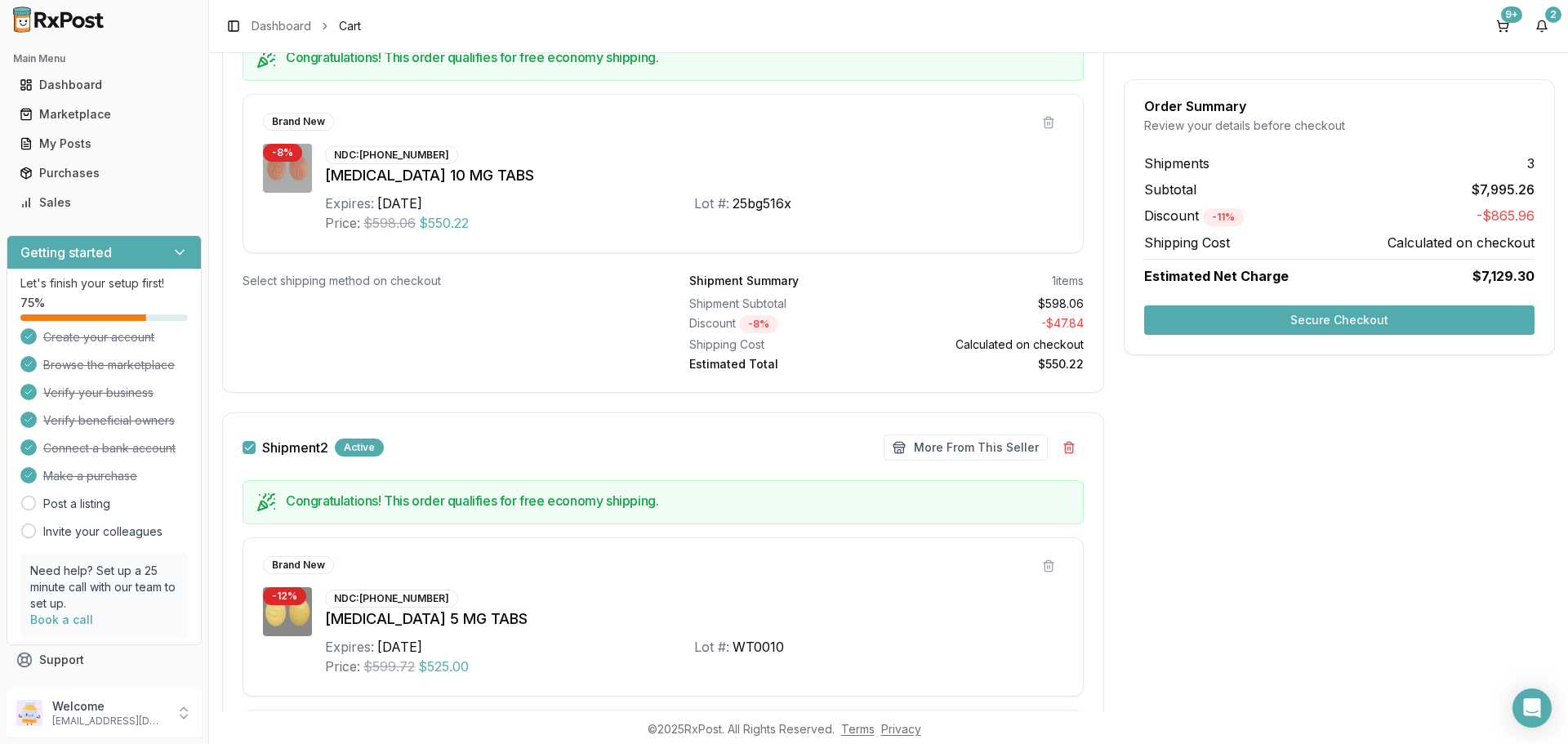
scroll to position [103, 0]
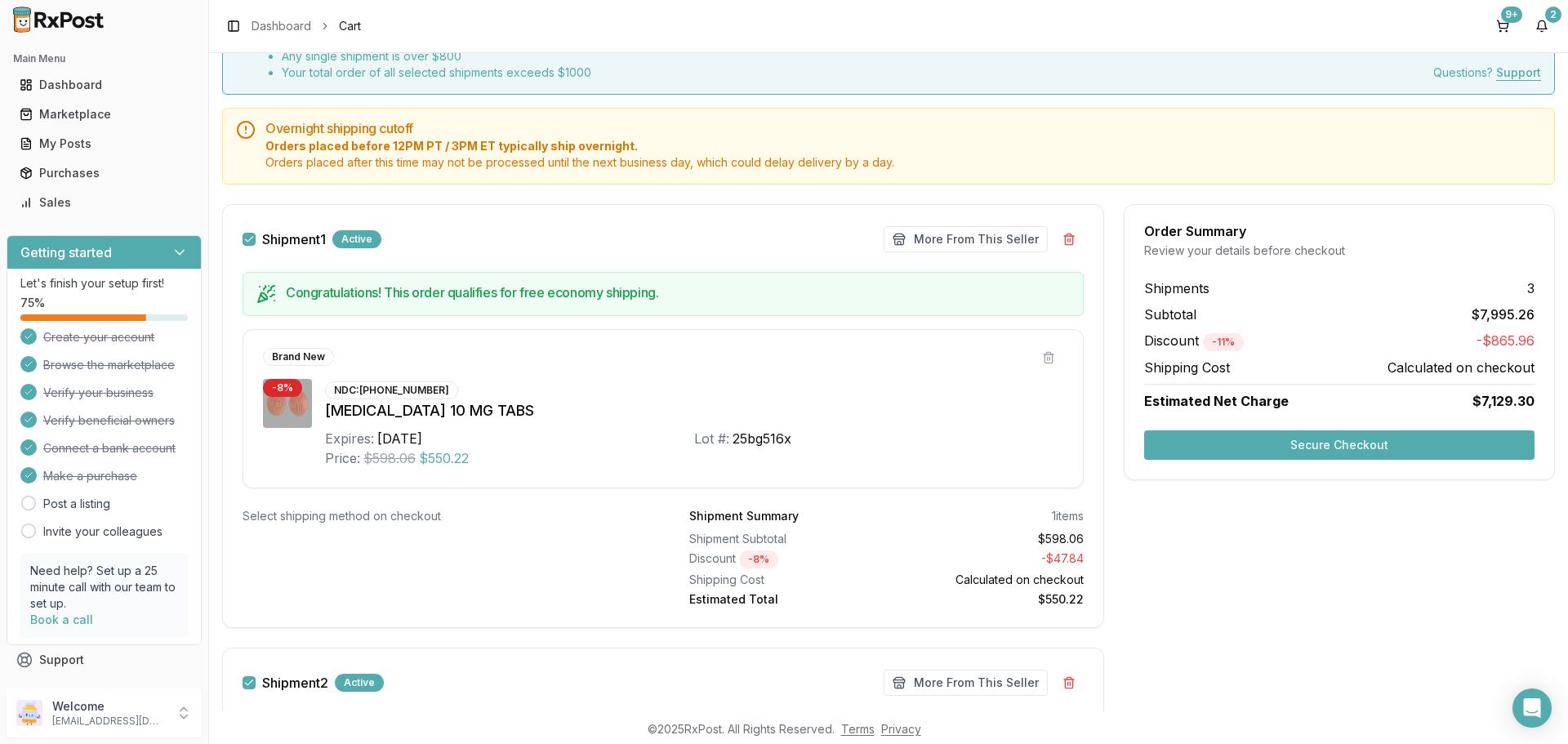
click at [253, 248] on div "Shipment 1 Active More From This Seller Make Offer More From This Seller" at bounding box center [663, 239] width 841 height 29
click at [249, 239] on button "Shipment 1" at bounding box center [249, 239] width 13 height 13
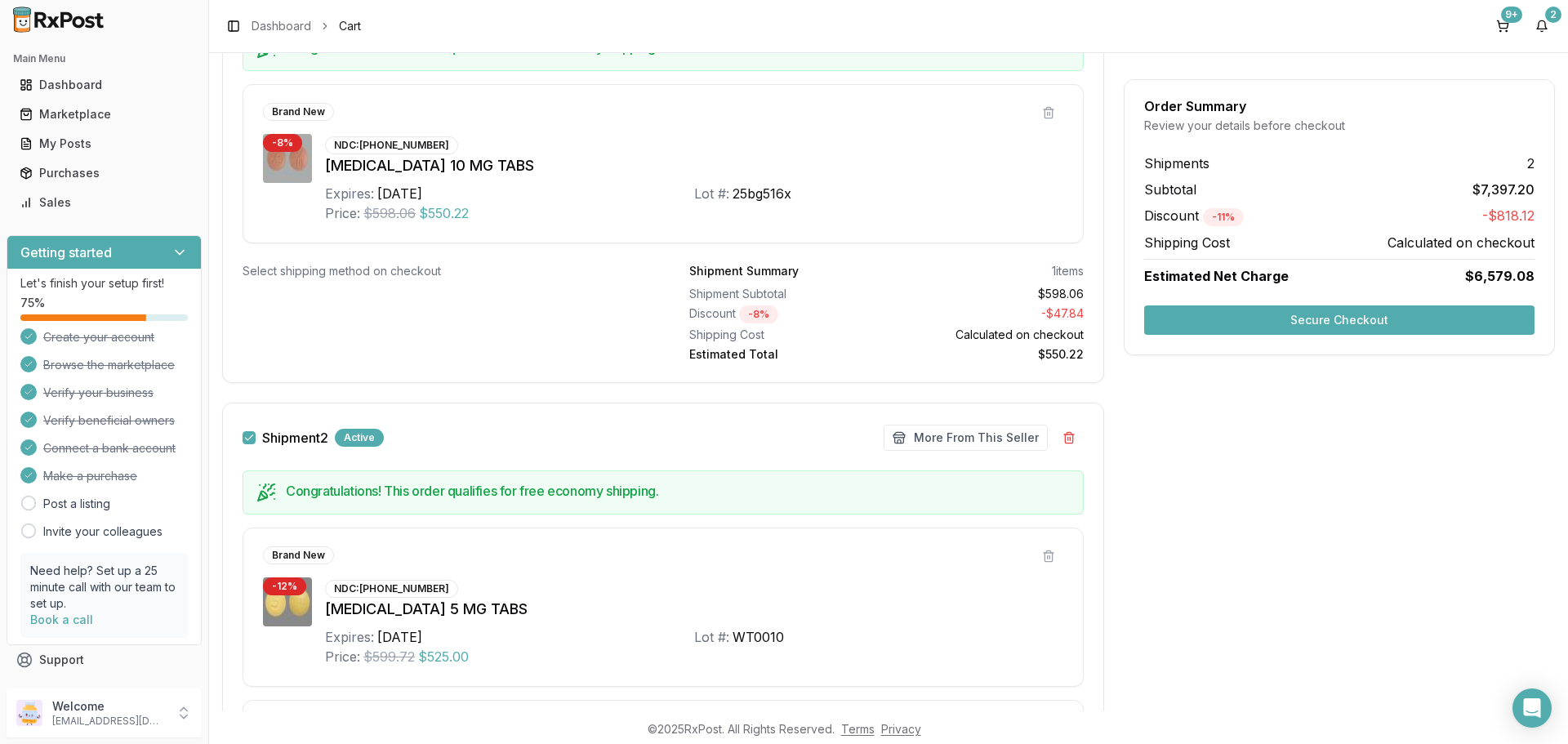
scroll to position [431, 0]
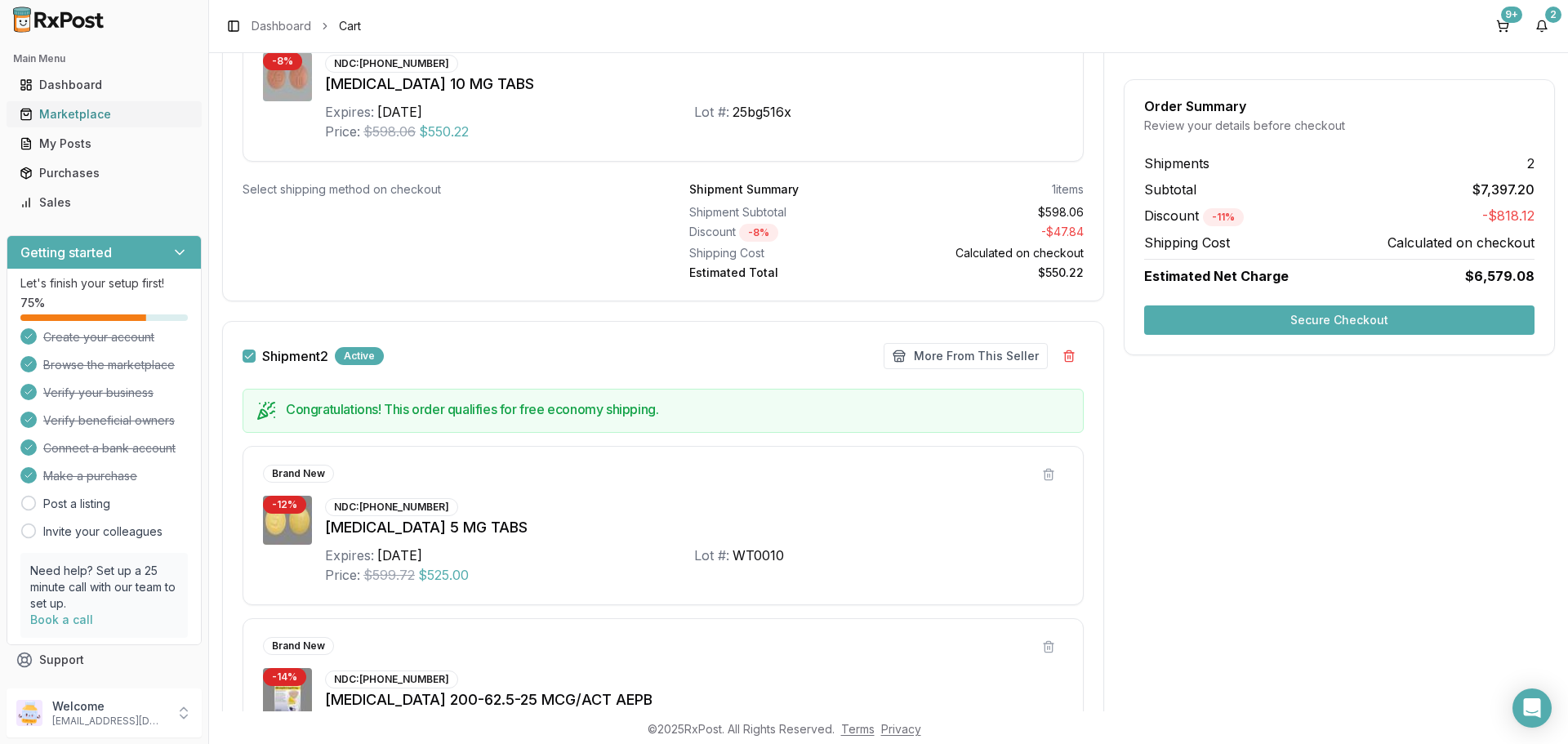
drag, startPoint x: 88, startPoint y: 113, endPoint x: 127, endPoint y: 114, distance: 39.0
click at [89, 113] on div "Marketplace" at bounding box center [104, 114] width 169 height 16
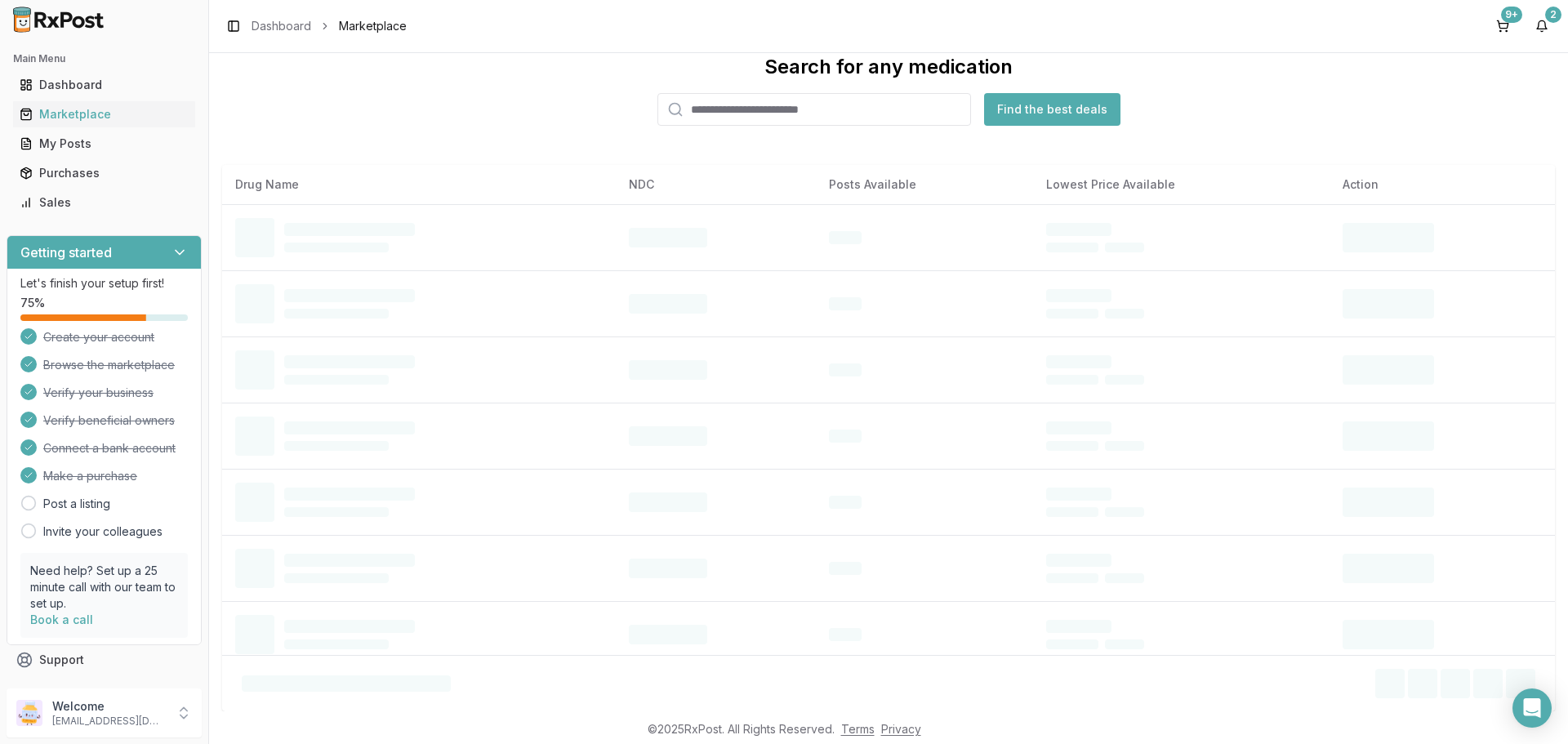
scroll to position [39, 0]
click at [742, 108] on input "search" at bounding box center [814, 109] width 313 height 33
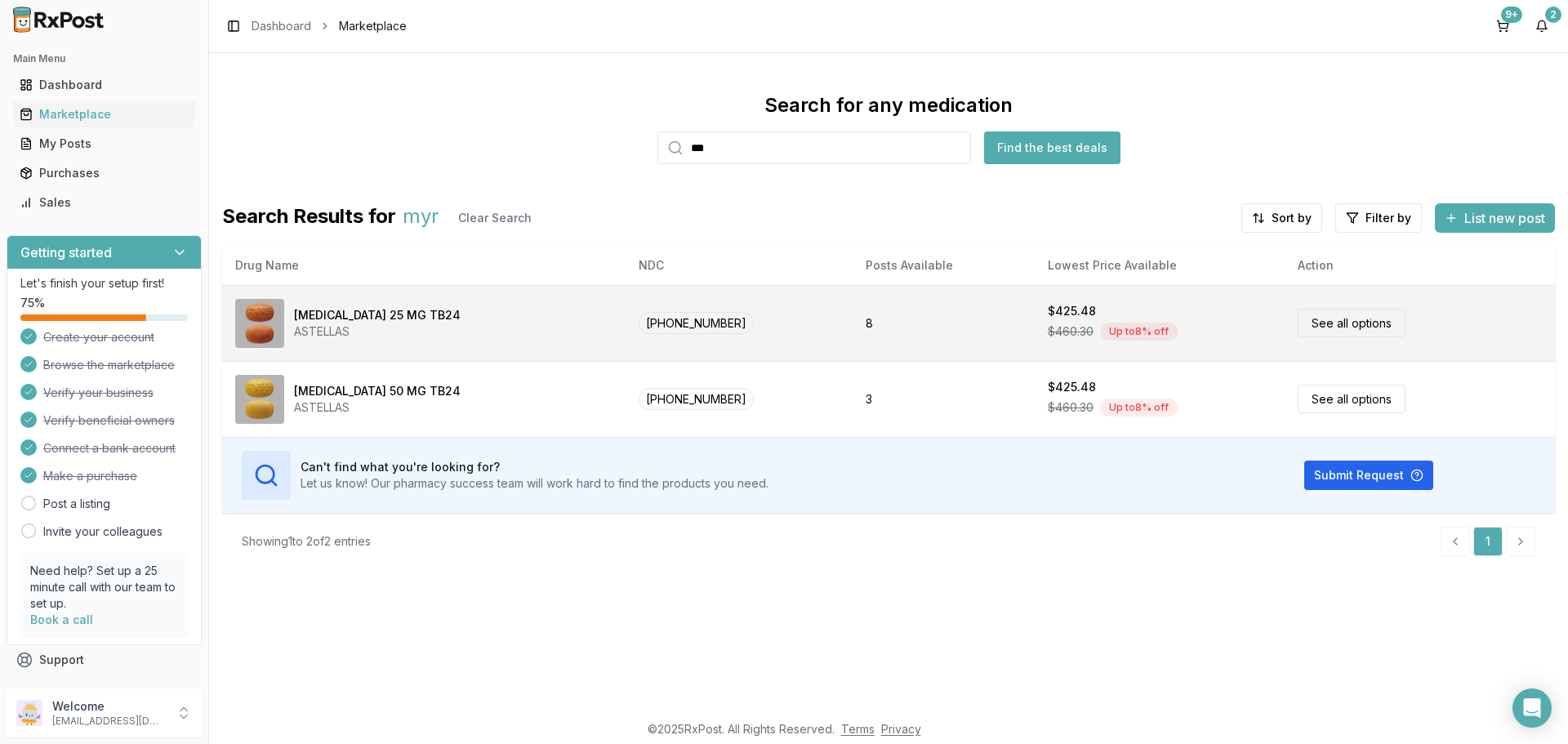
type input "***"
click at [1331, 328] on link "See all options" at bounding box center [1352, 323] width 108 height 28
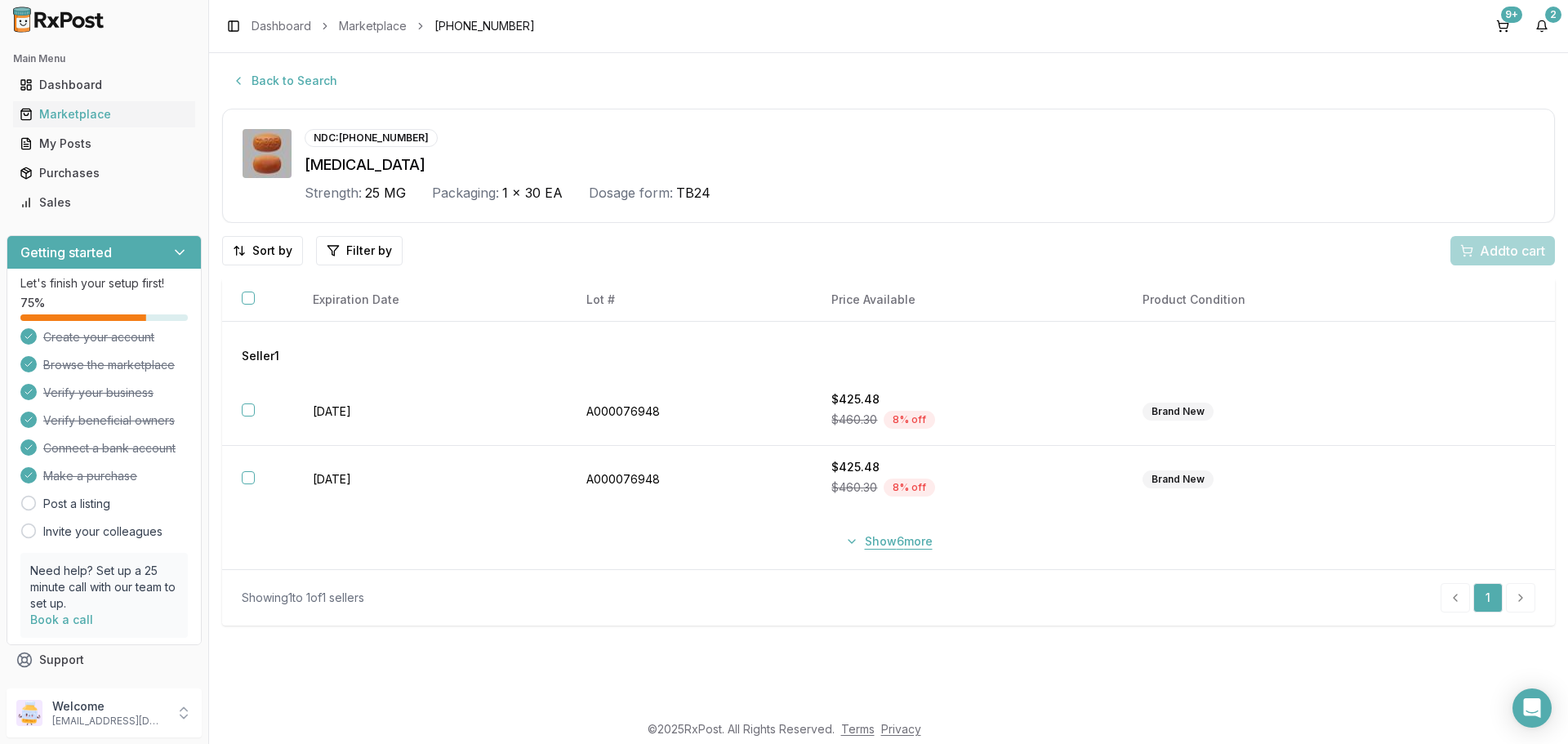
click at [871, 539] on button "Show 6 more" at bounding box center [889, 541] width 107 height 29
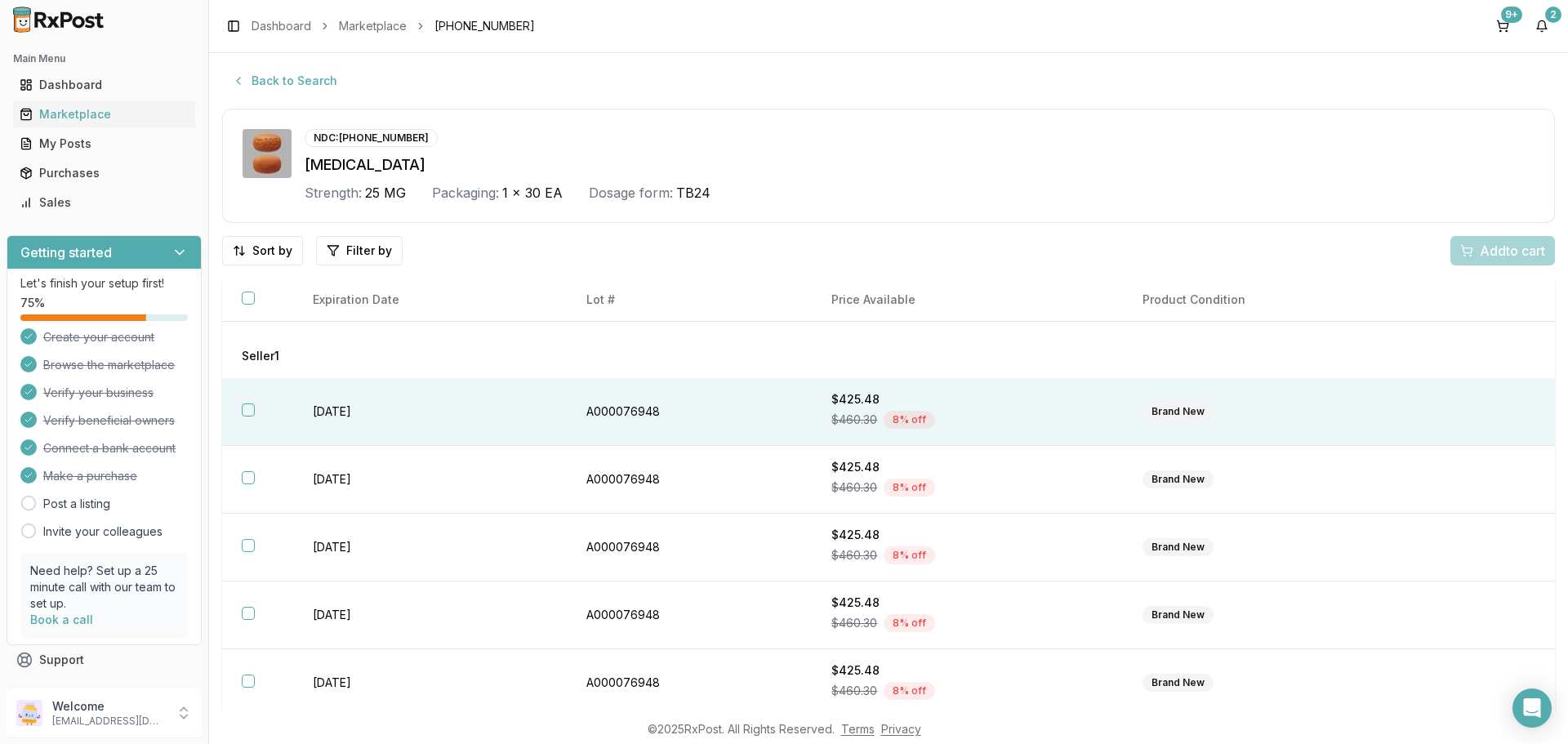
click at [258, 417] on th at bounding box center [258, 412] width 71 height 68
click at [1474, 258] on span "Add 1 to cart" at bounding box center [1510, 250] width 71 height 20
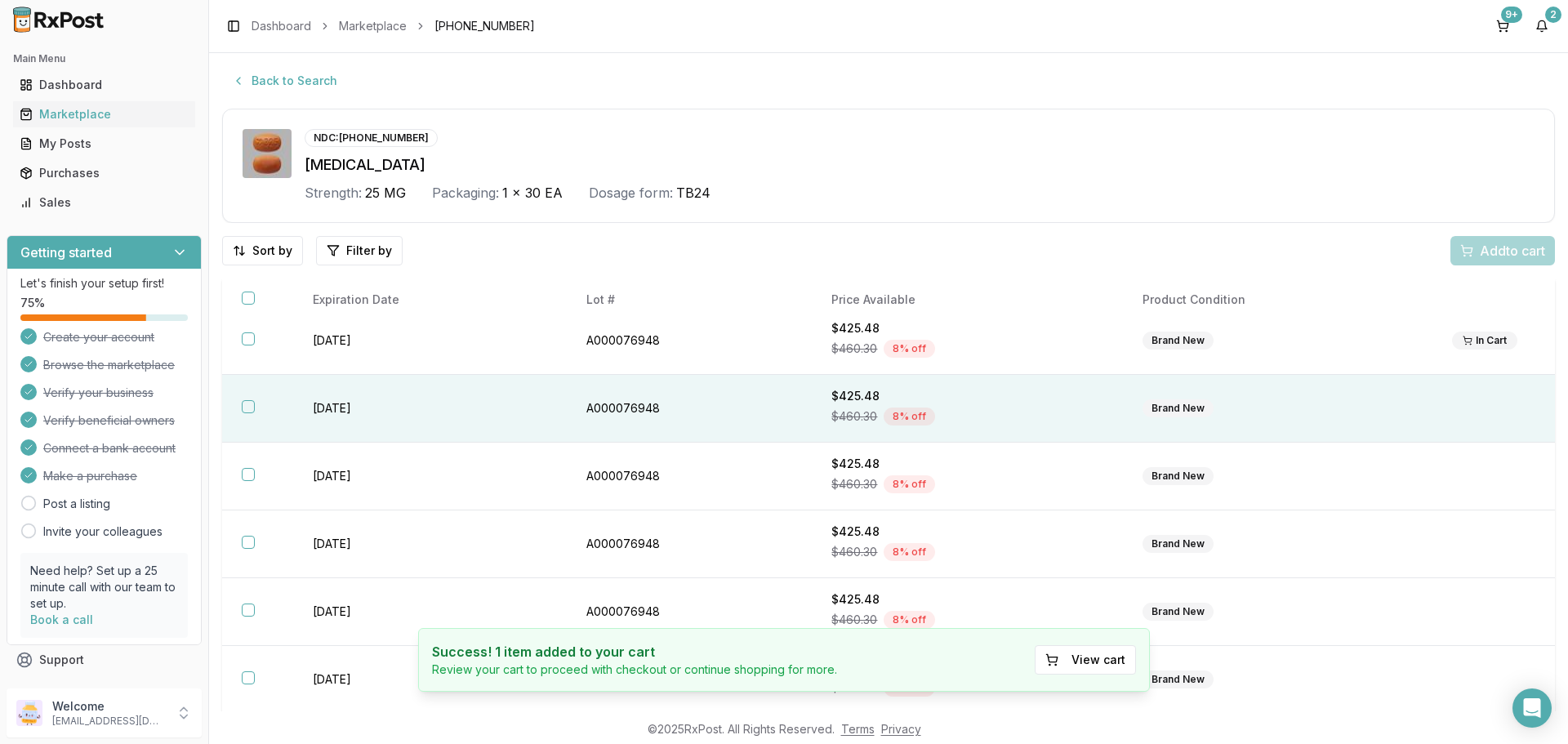
scroll to position [164, 0]
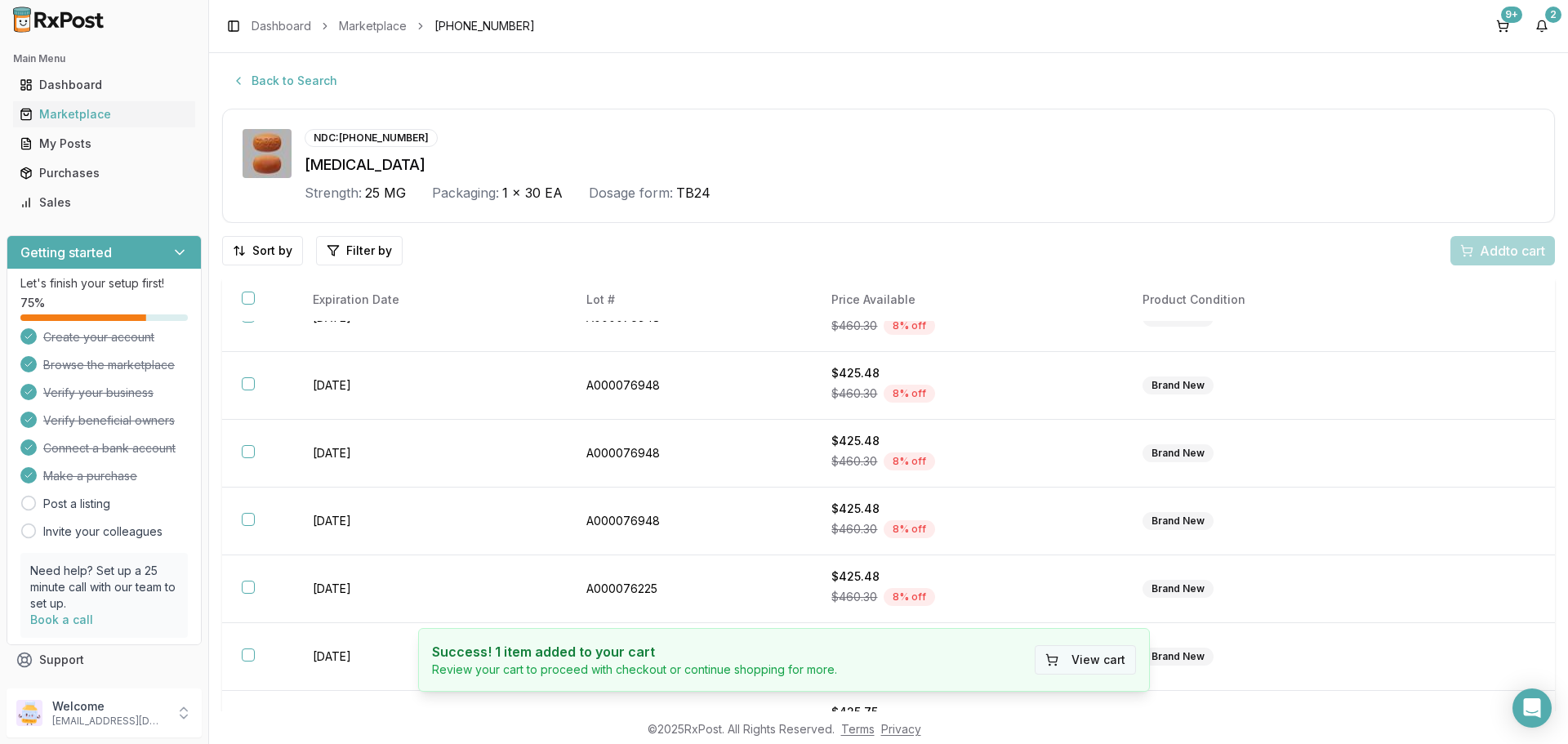
click at [1097, 660] on button "View cart" at bounding box center [1085, 659] width 102 height 29
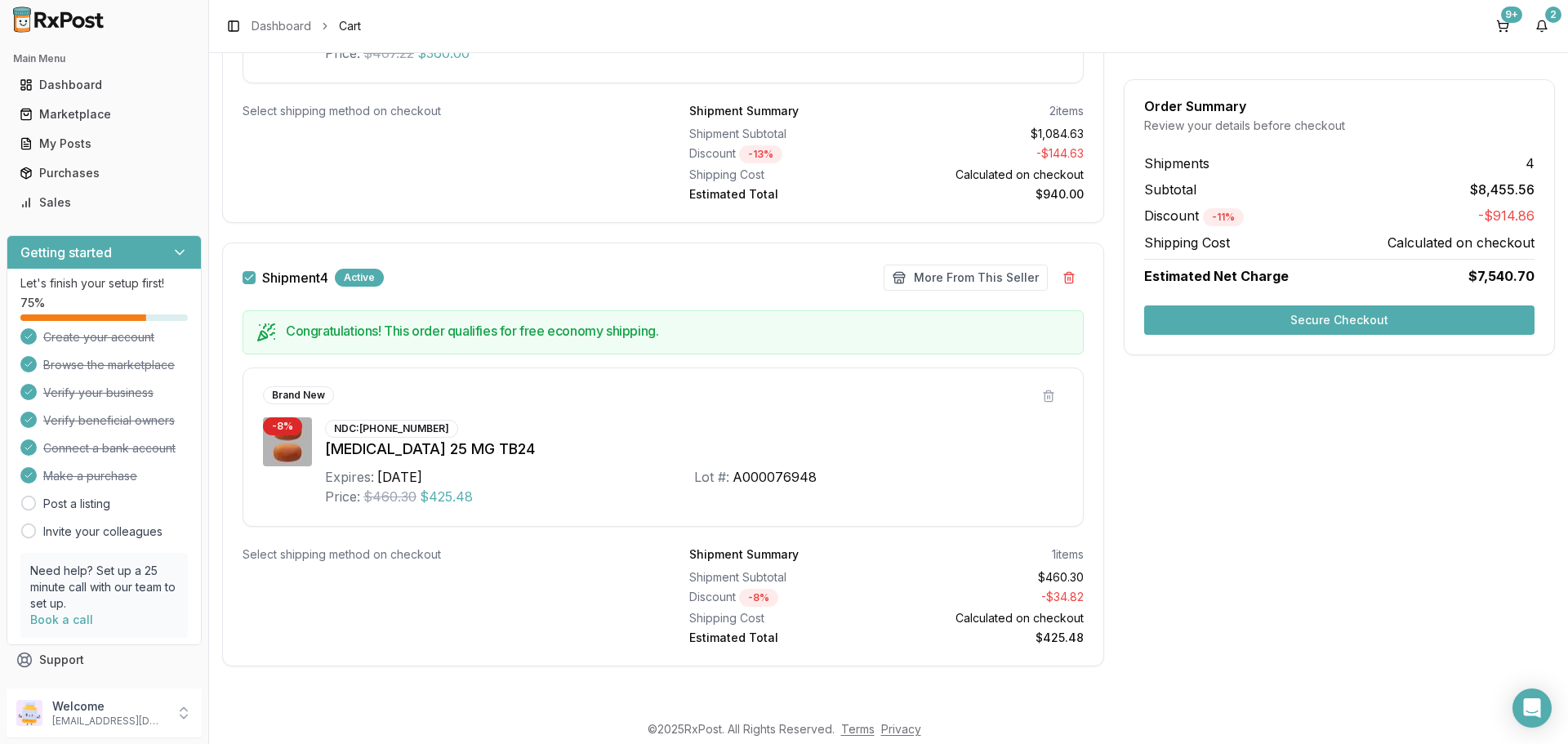
scroll to position [2301, 0]
click at [960, 275] on button "More From This Seller" at bounding box center [966, 277] width 165 height 26
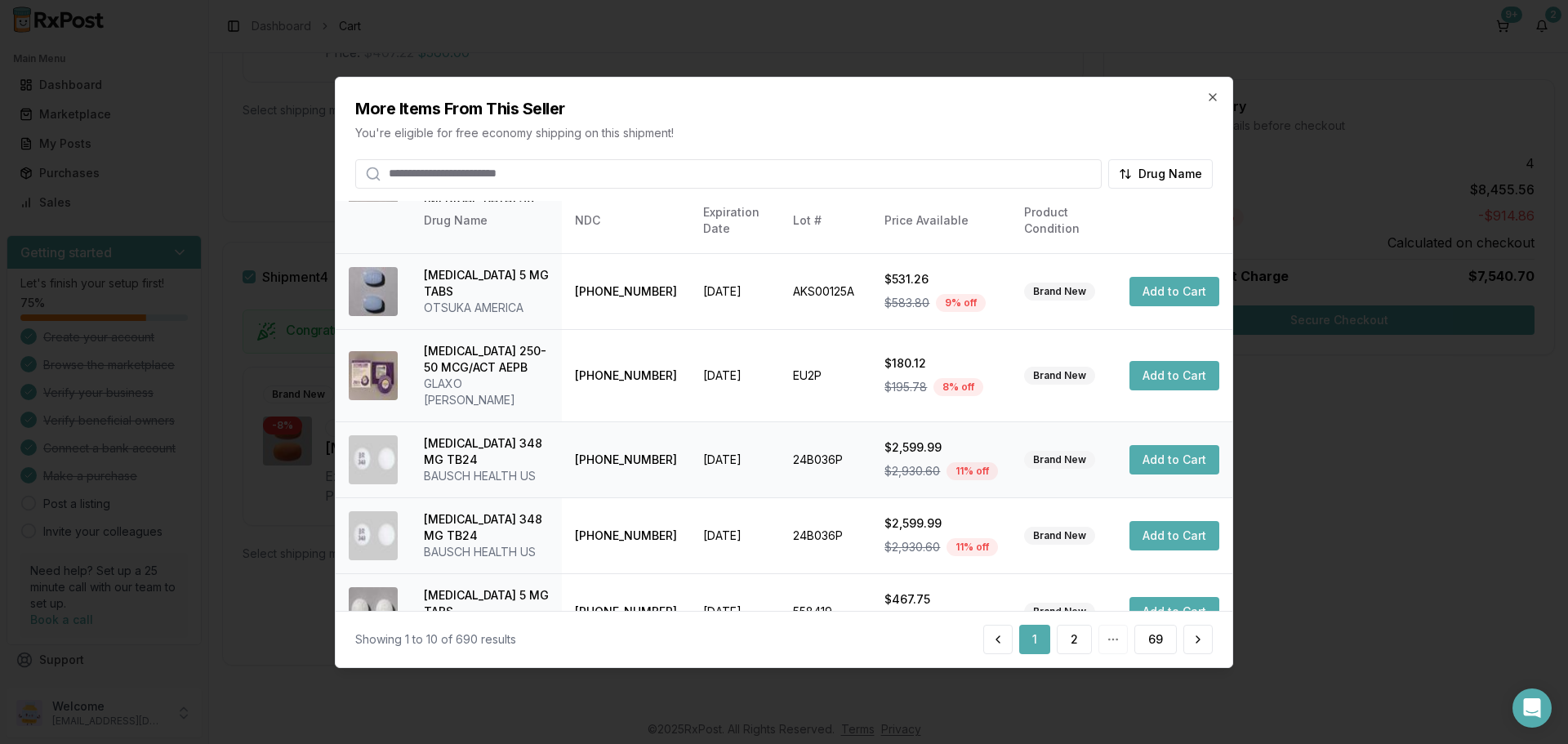
scroll to position [388, 0]
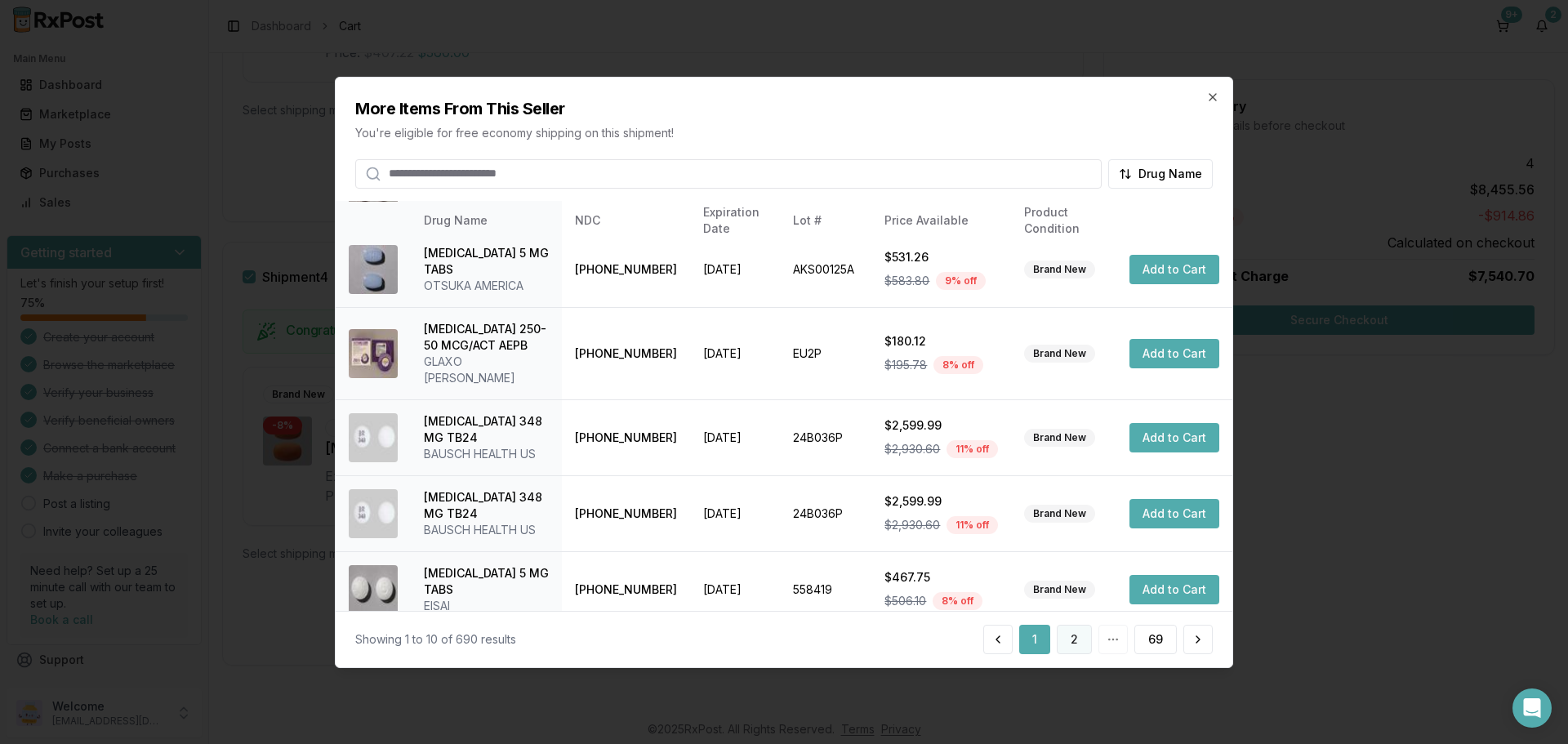
click at [1076, 641] on button "2" at bounding box center [1074, 639] width 35 height 29
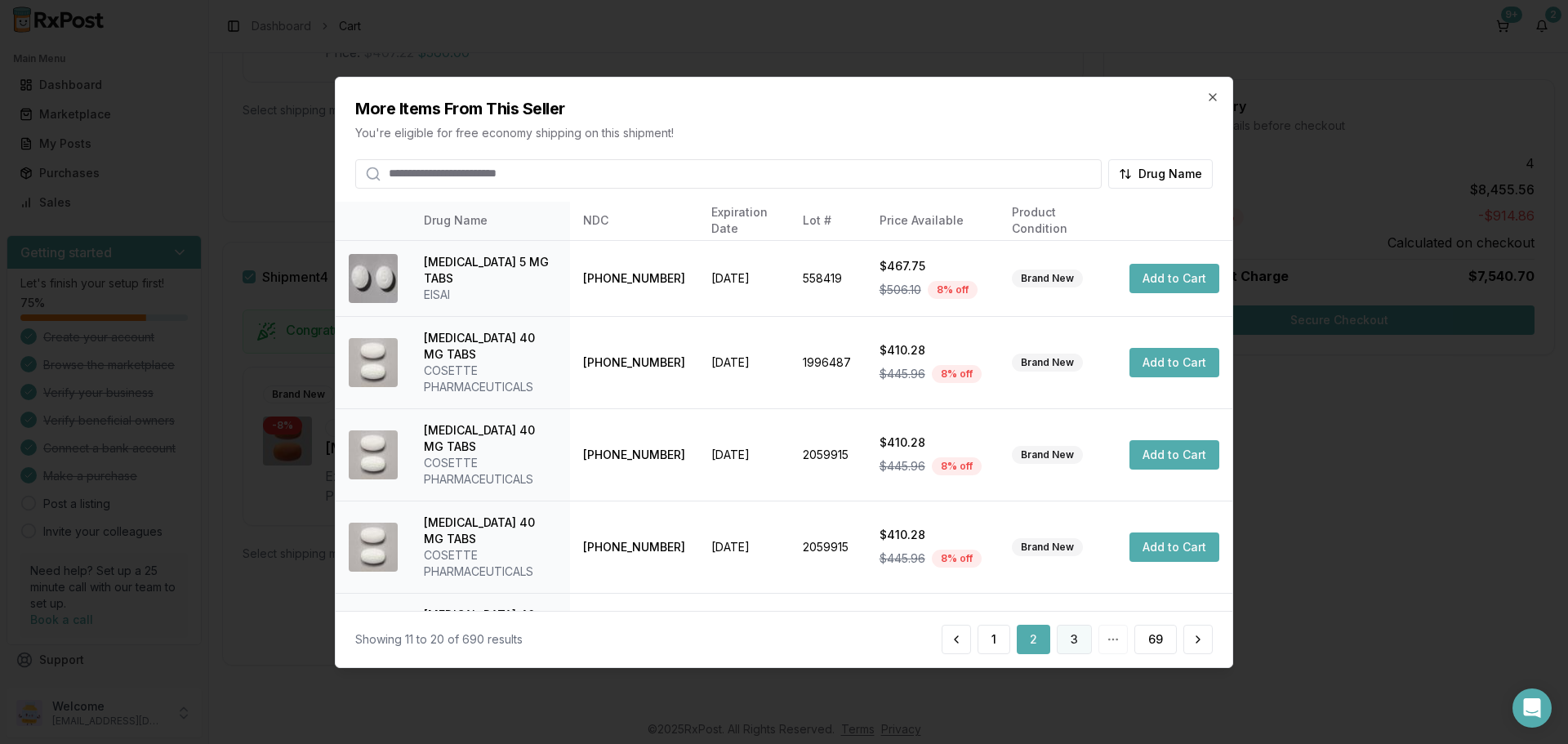
click at [1081, 642] on button "3" at bounding box center [1074, 639] width 35 height 29
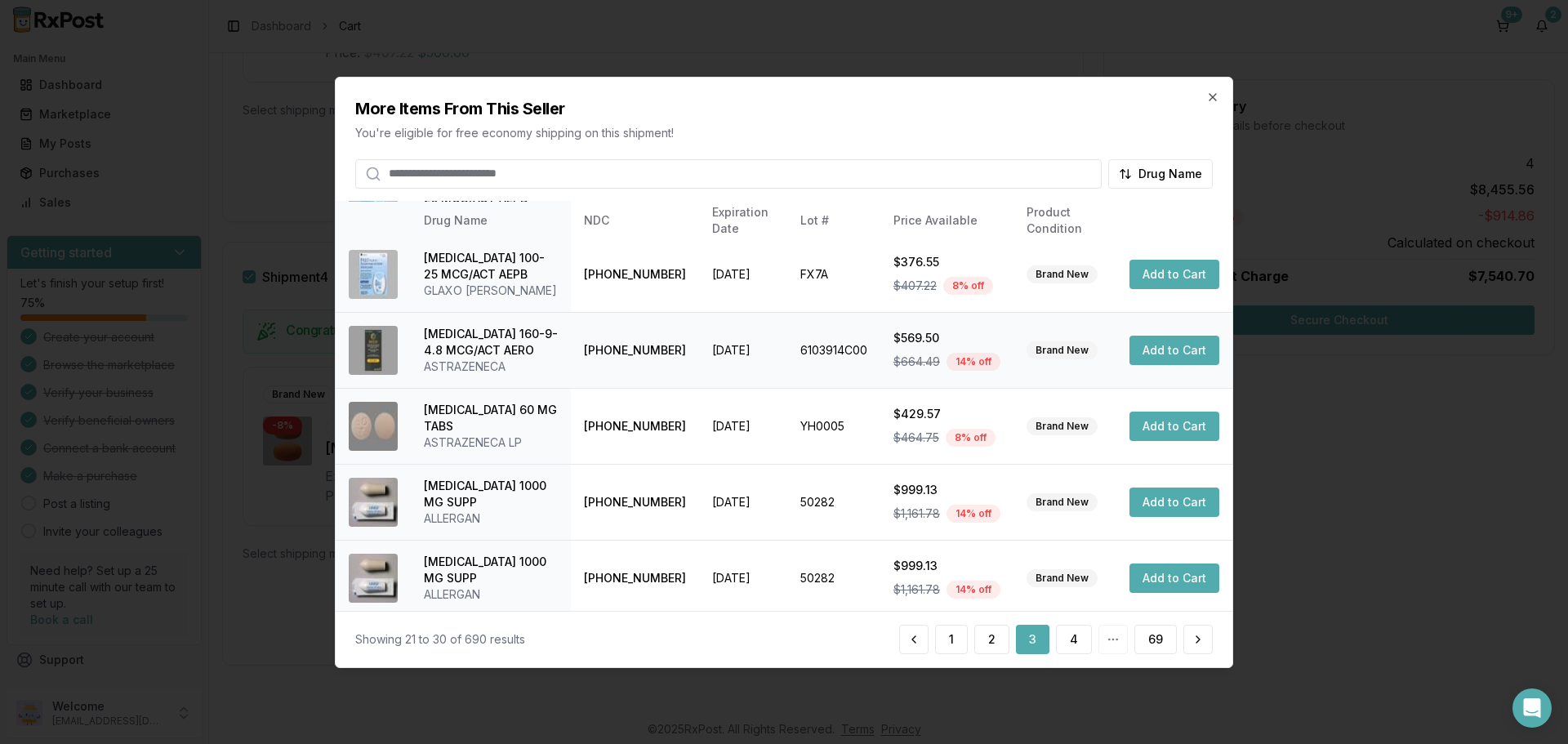
scroll to position [454, 0]
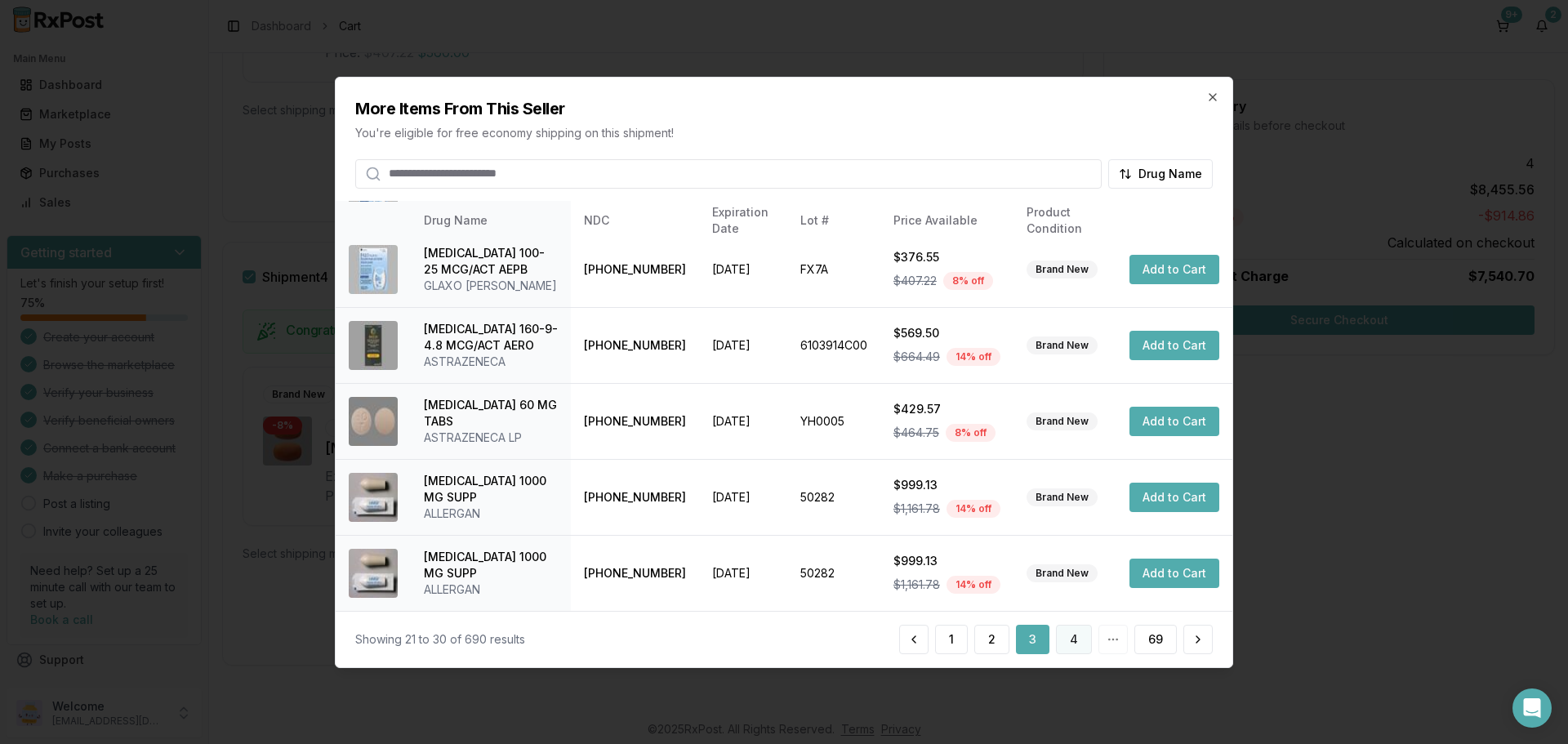
click at [1081, 644] on button "4" at bounding box center [1074, 639] width 36 height 29
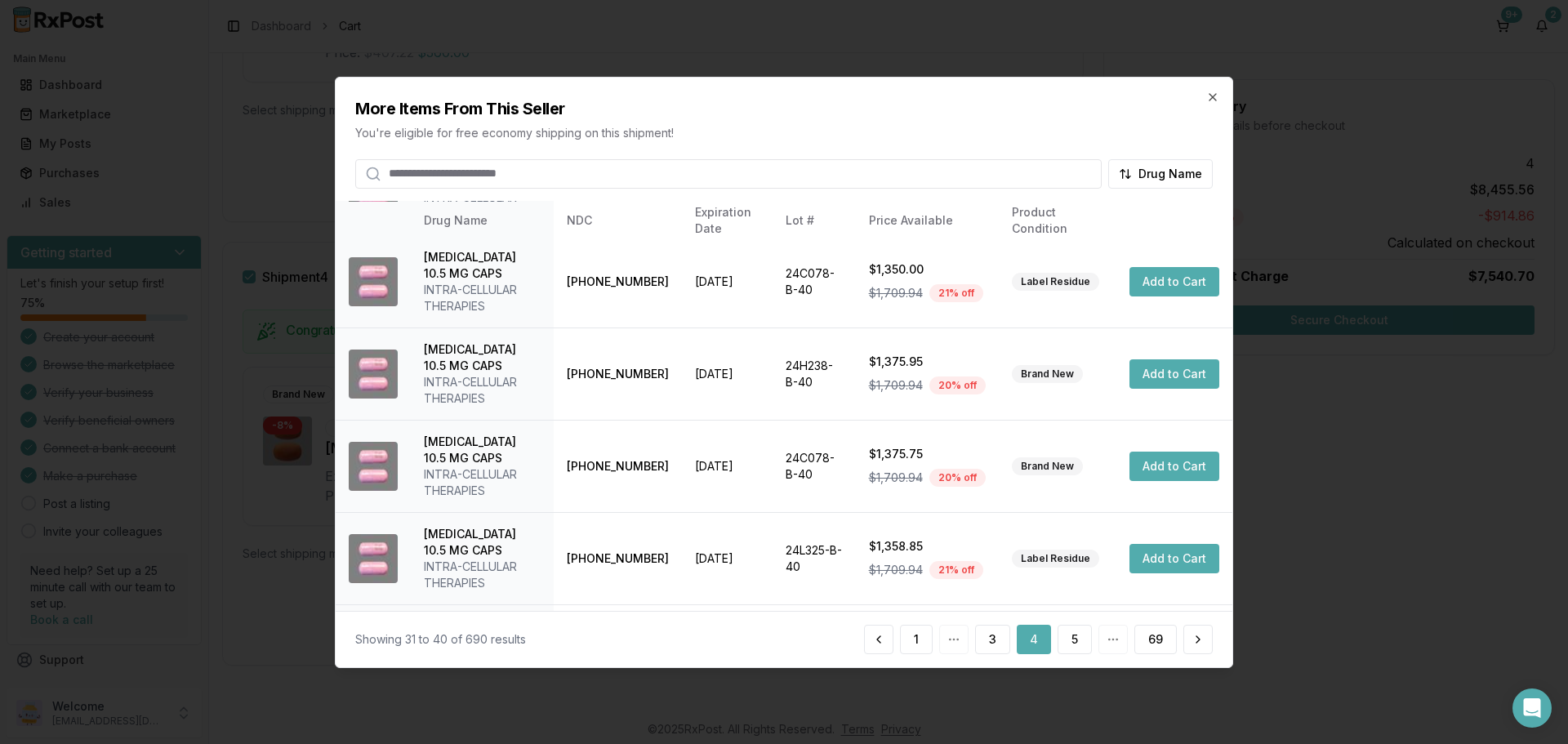
scroll to position [503, 0]
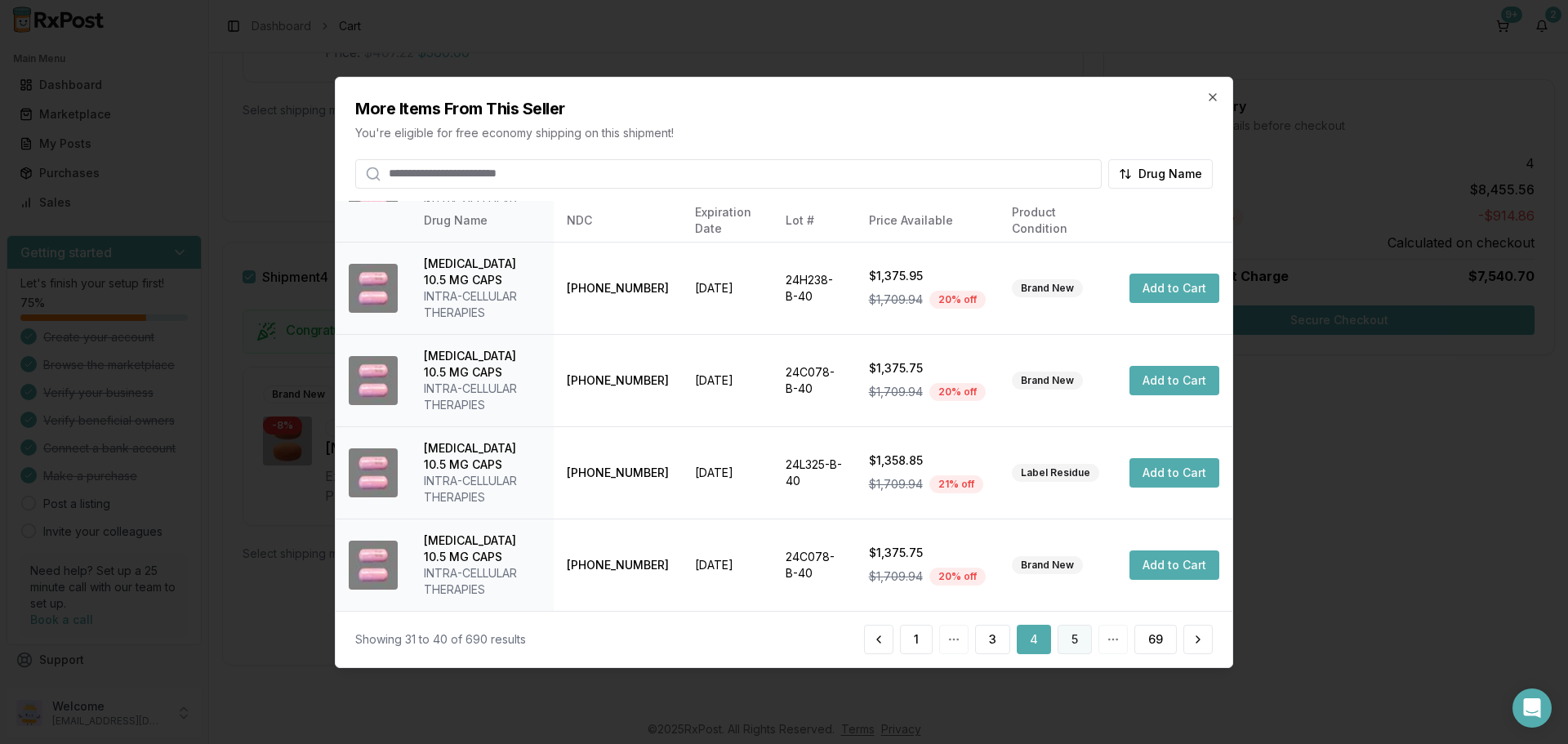
click at [1075, 634] on button "5" at bounding box center [1075, 639] width 34 height 29
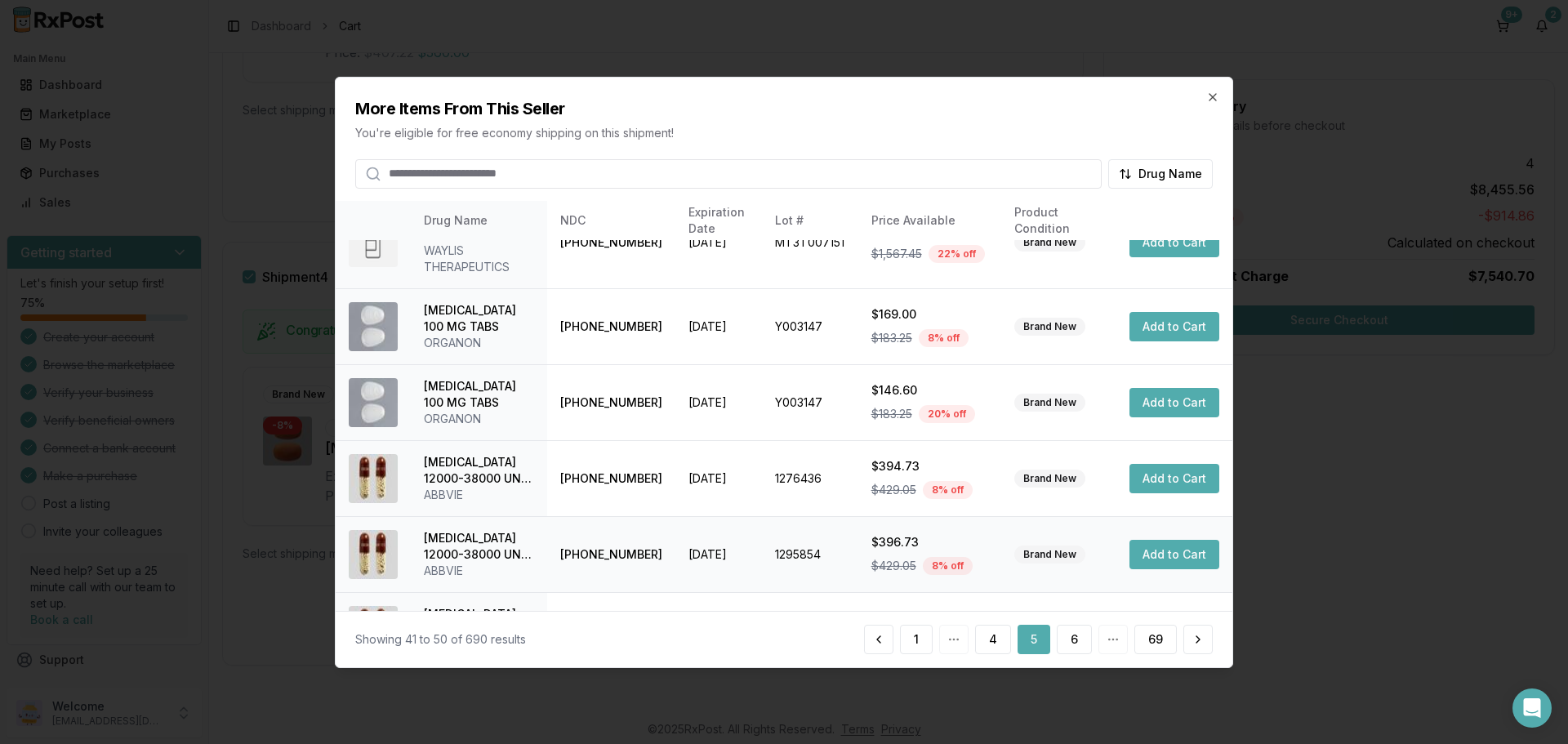
scroll to position [470, 0]
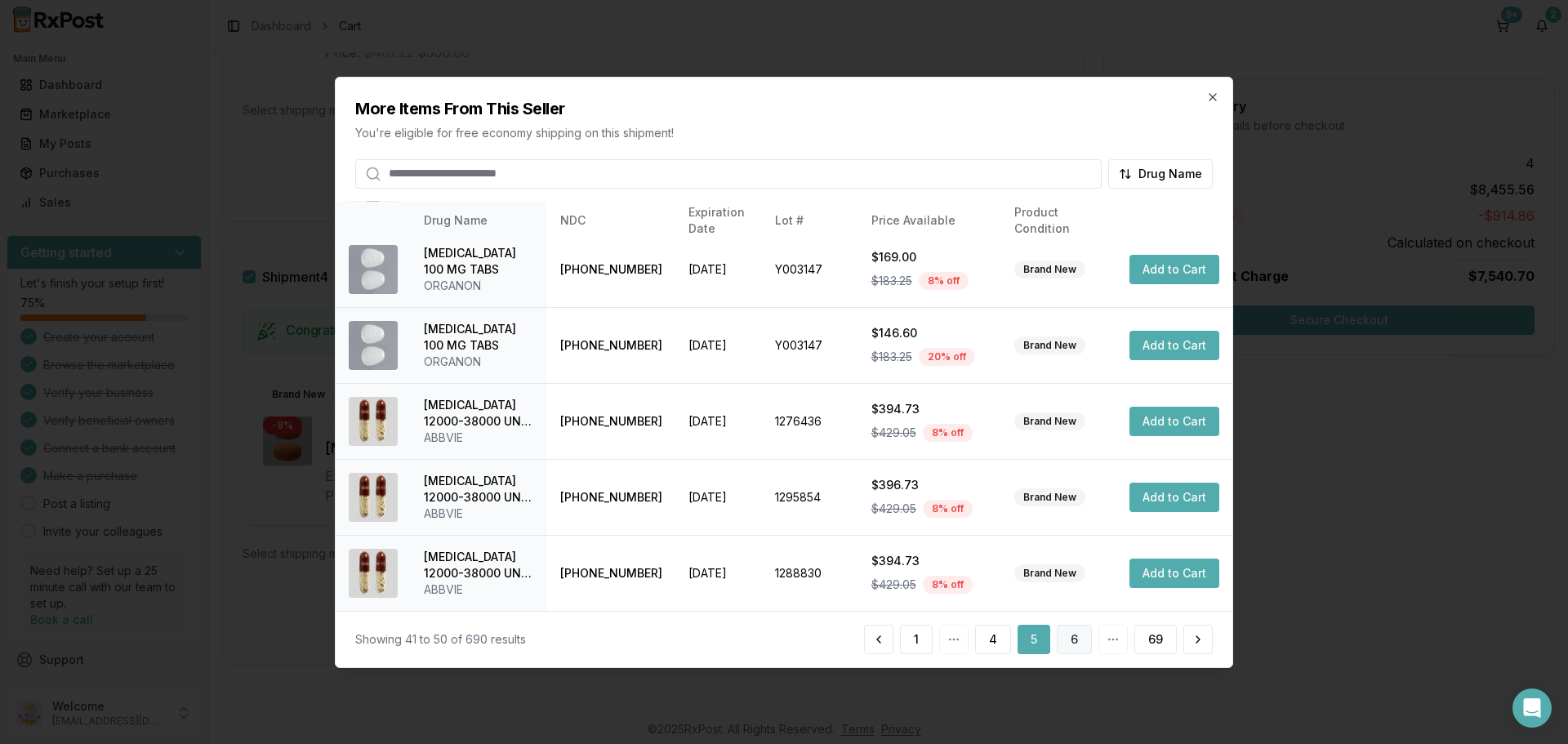
click at [1070, 645] on button "6" at bounding box center [1074, 639] width 35 height 29
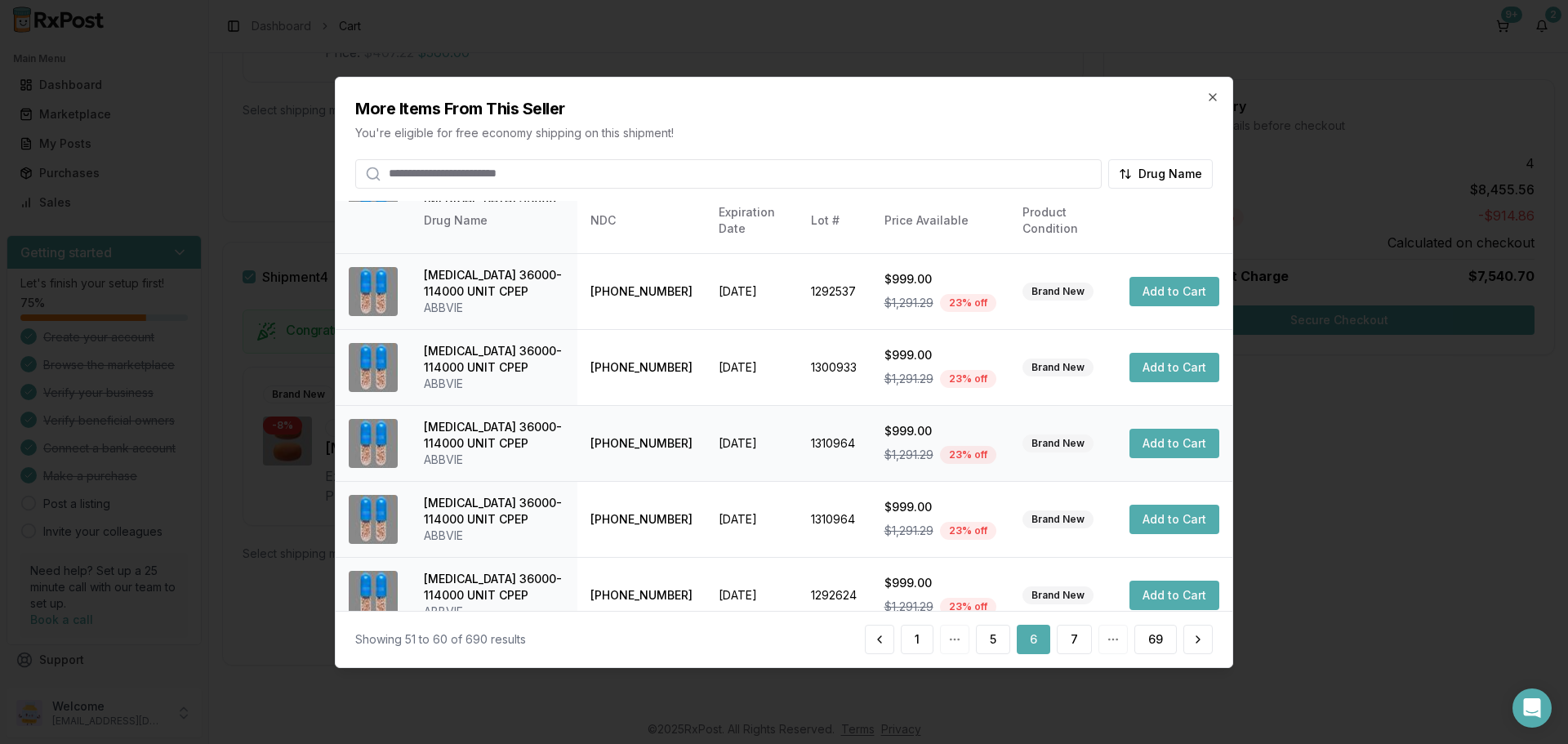
scroll to position [388, 0]
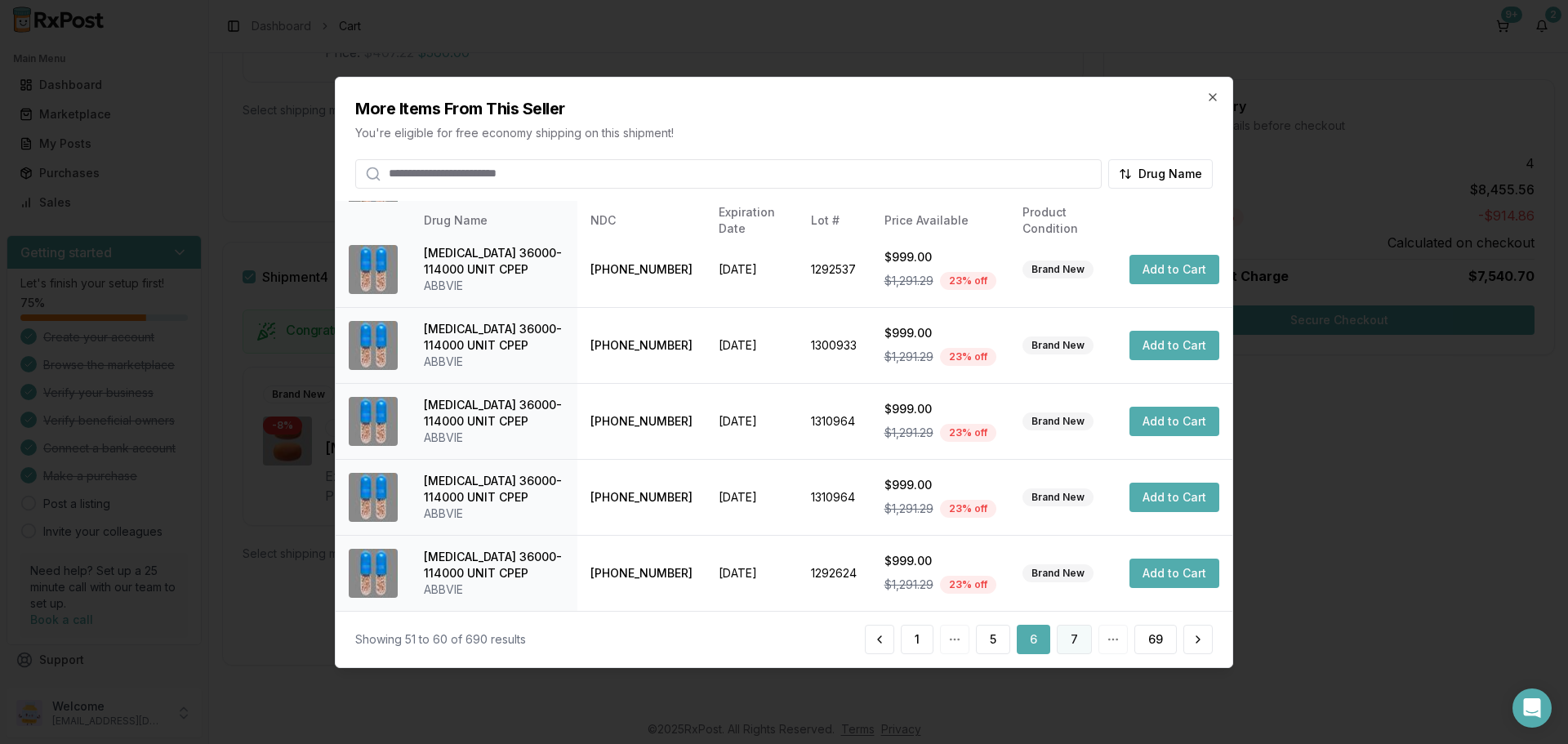
click at [1085, 642] on button "7" at bounding box center [1074, 639] width 35 height 29
click at [1075, 630] on button "8" at bounding box center [1074, 639] width 35 height 29
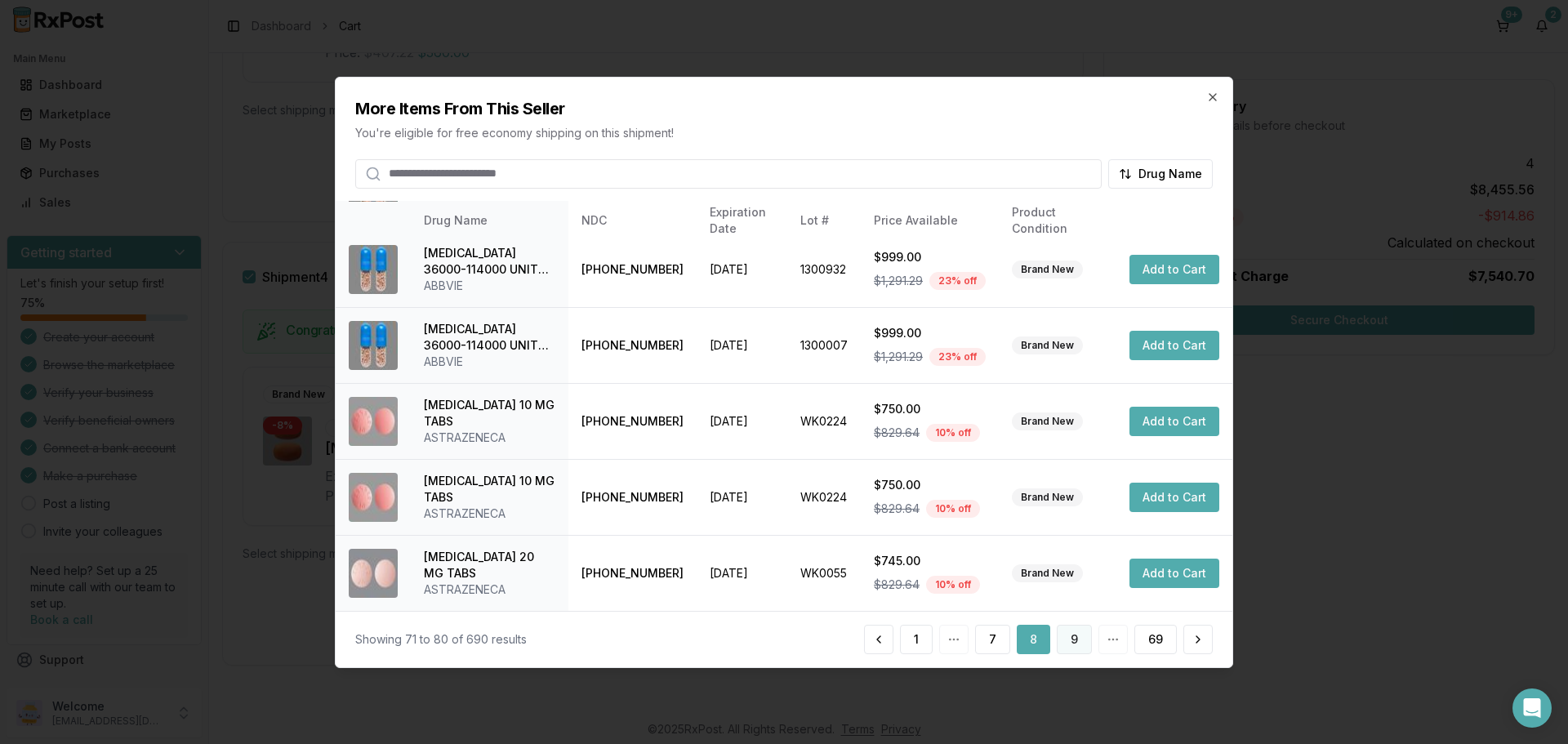
click at [1070, 641] on button "9" at bounding box center [1074, 639] width 35 height 29
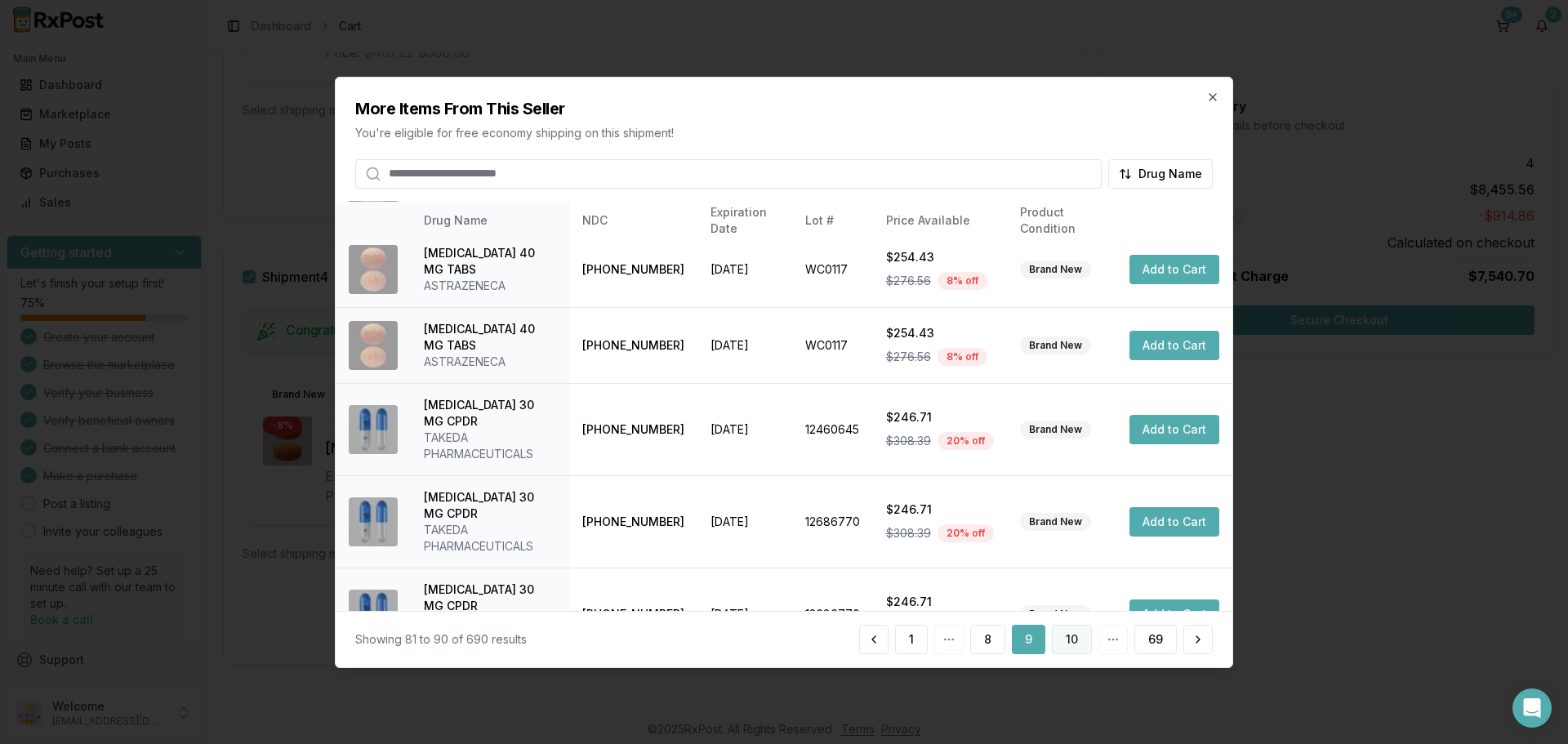
click at [1067, 642] on button "10" at bounding box center [1071, 639] width 40 height 29
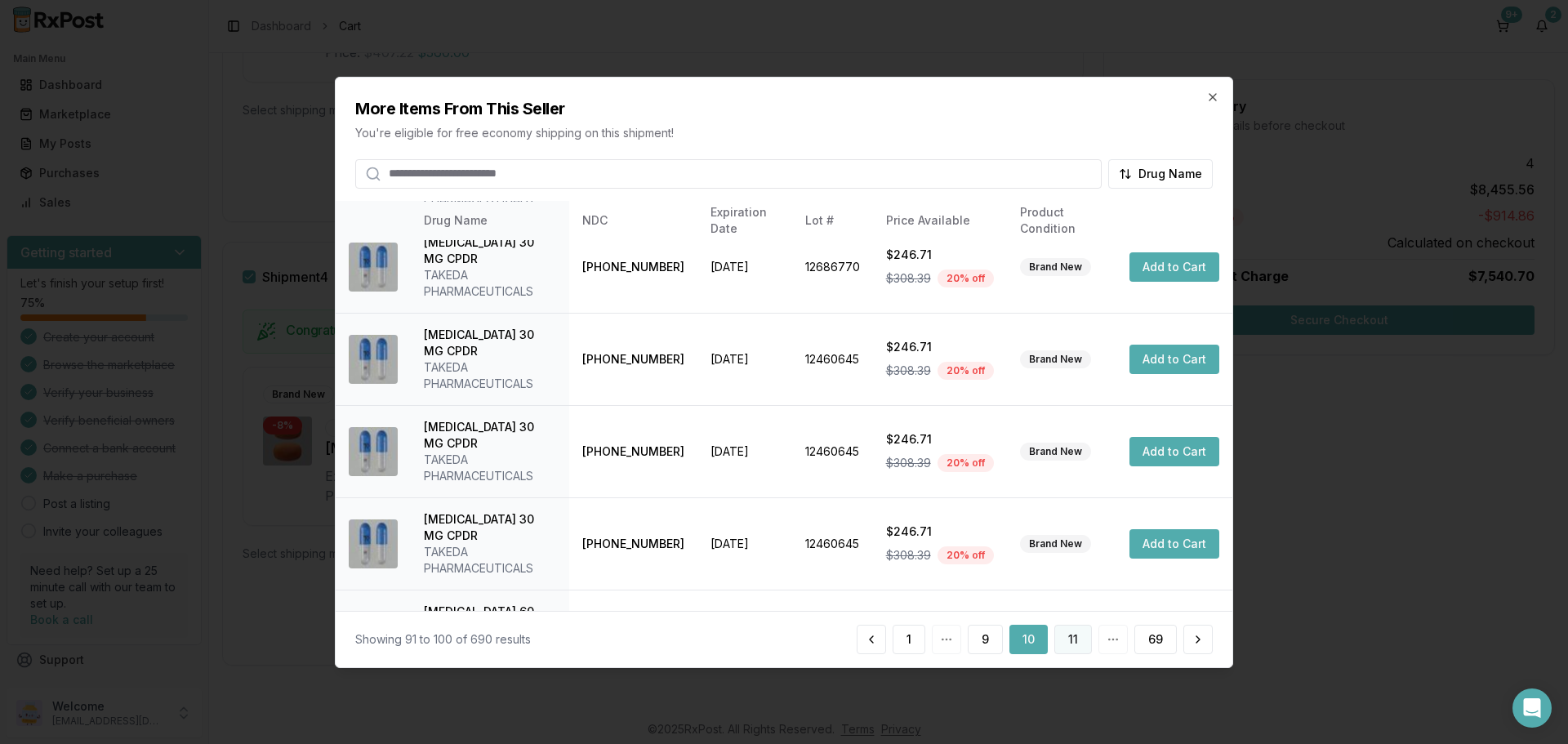
click at [1082, 643] on button "11" at bounding box center [1073, 639] width 38 height 29
click at [1073, 639] on button "12" at bounding box center [1071, 639] width 40 height 29
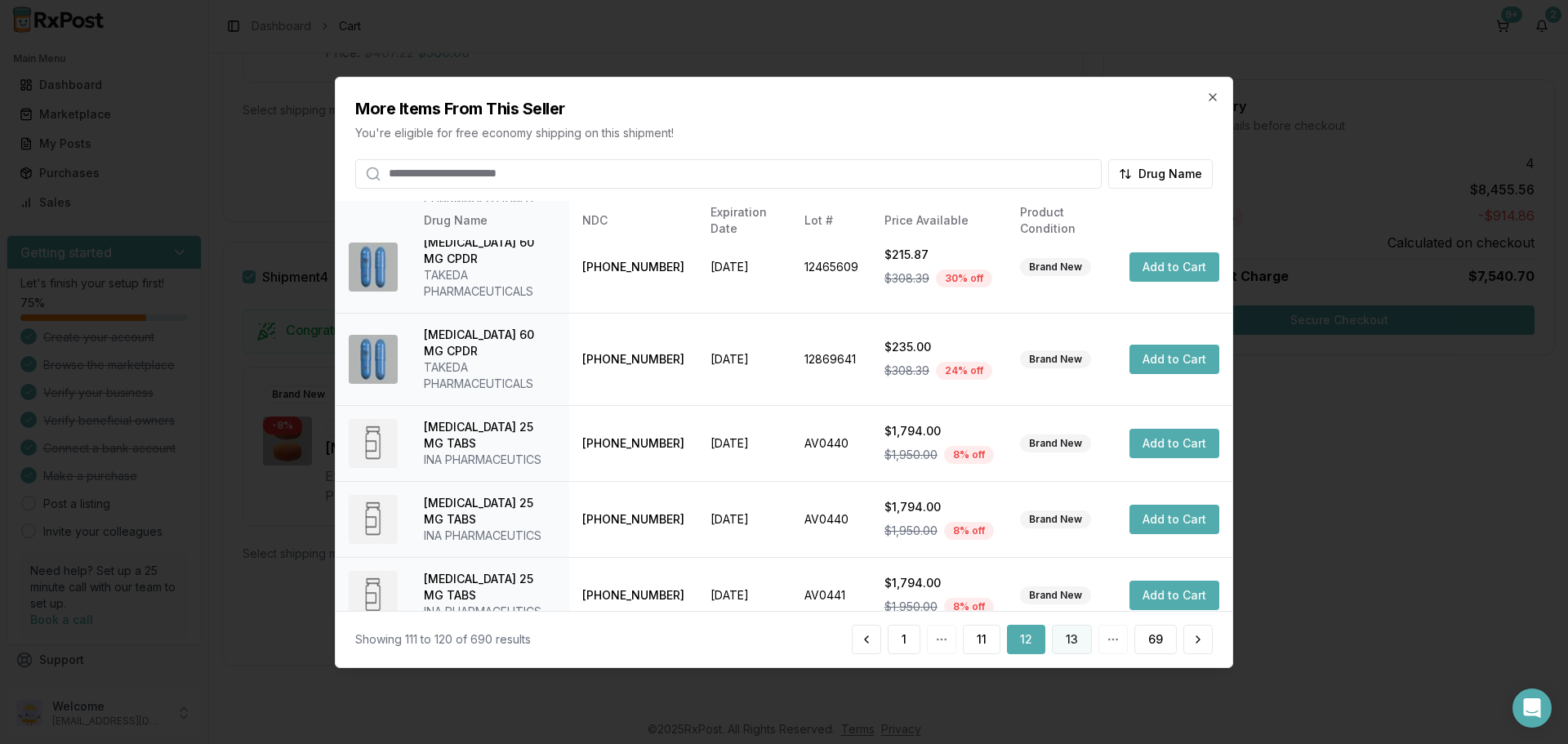
click at [1073, 644] on button "13" at bounding box center [1071, 639] width 40 height 29
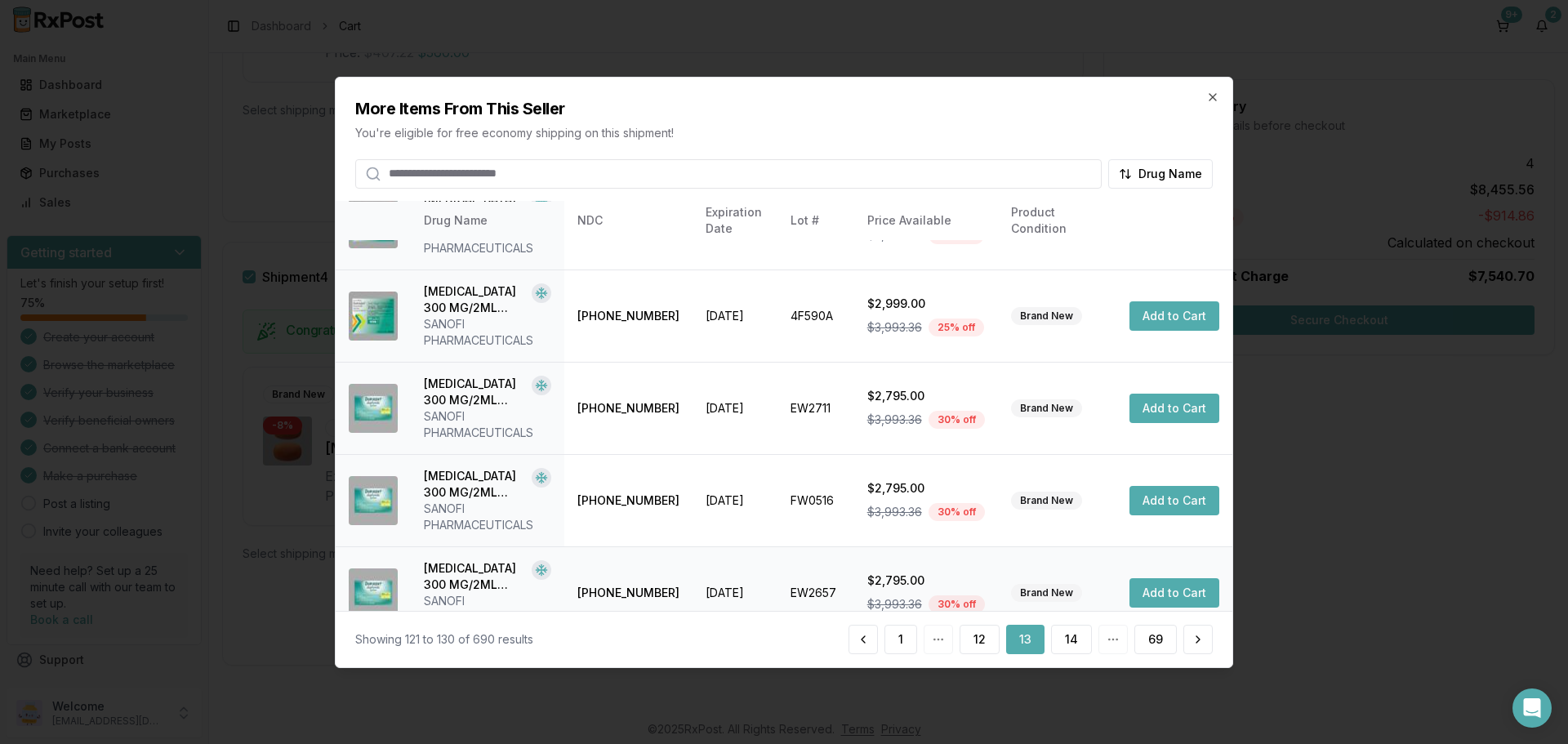
scroll to position [487, 0]
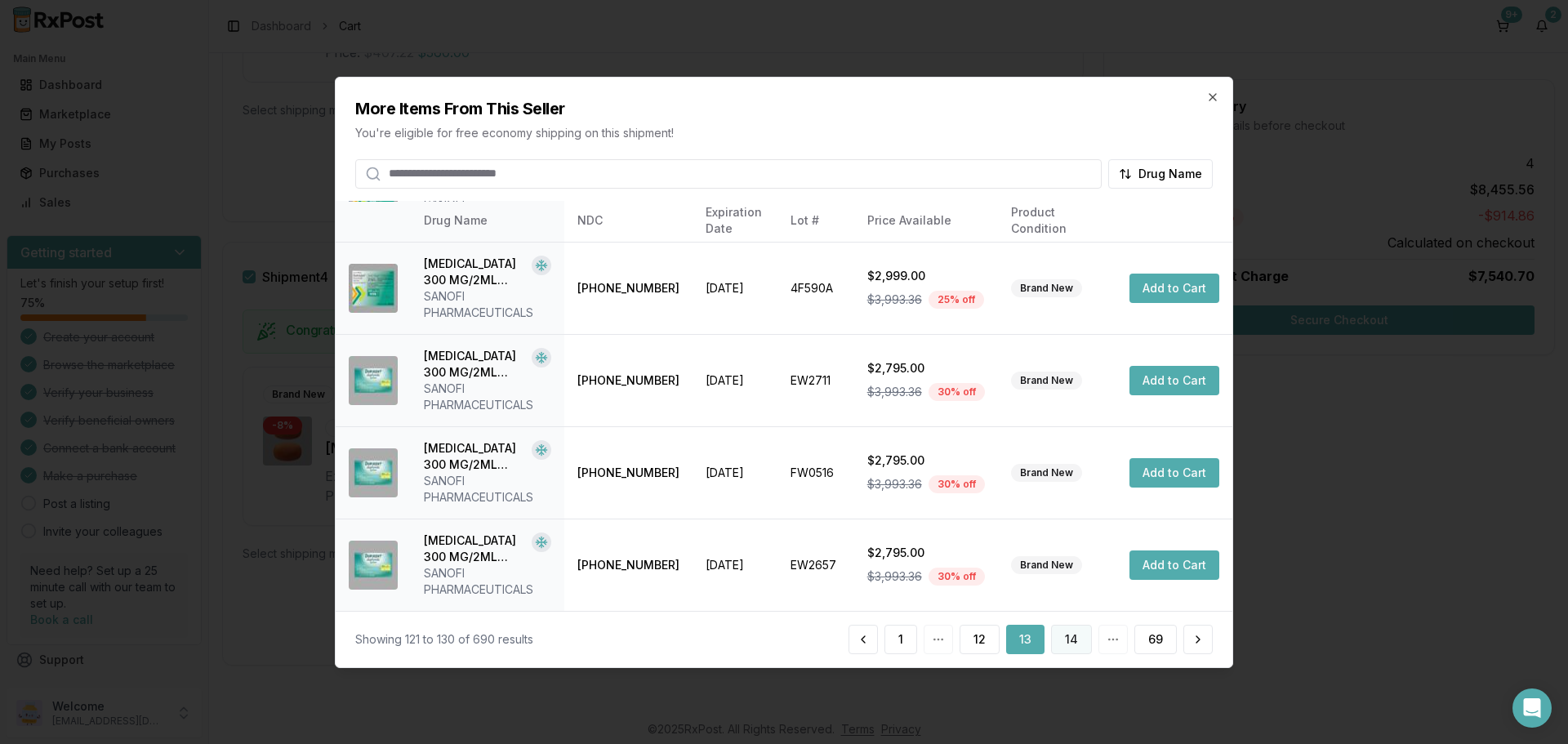
click at [1075, 648] on button "14" at bounding box center [1071, 639] width 40 height 29
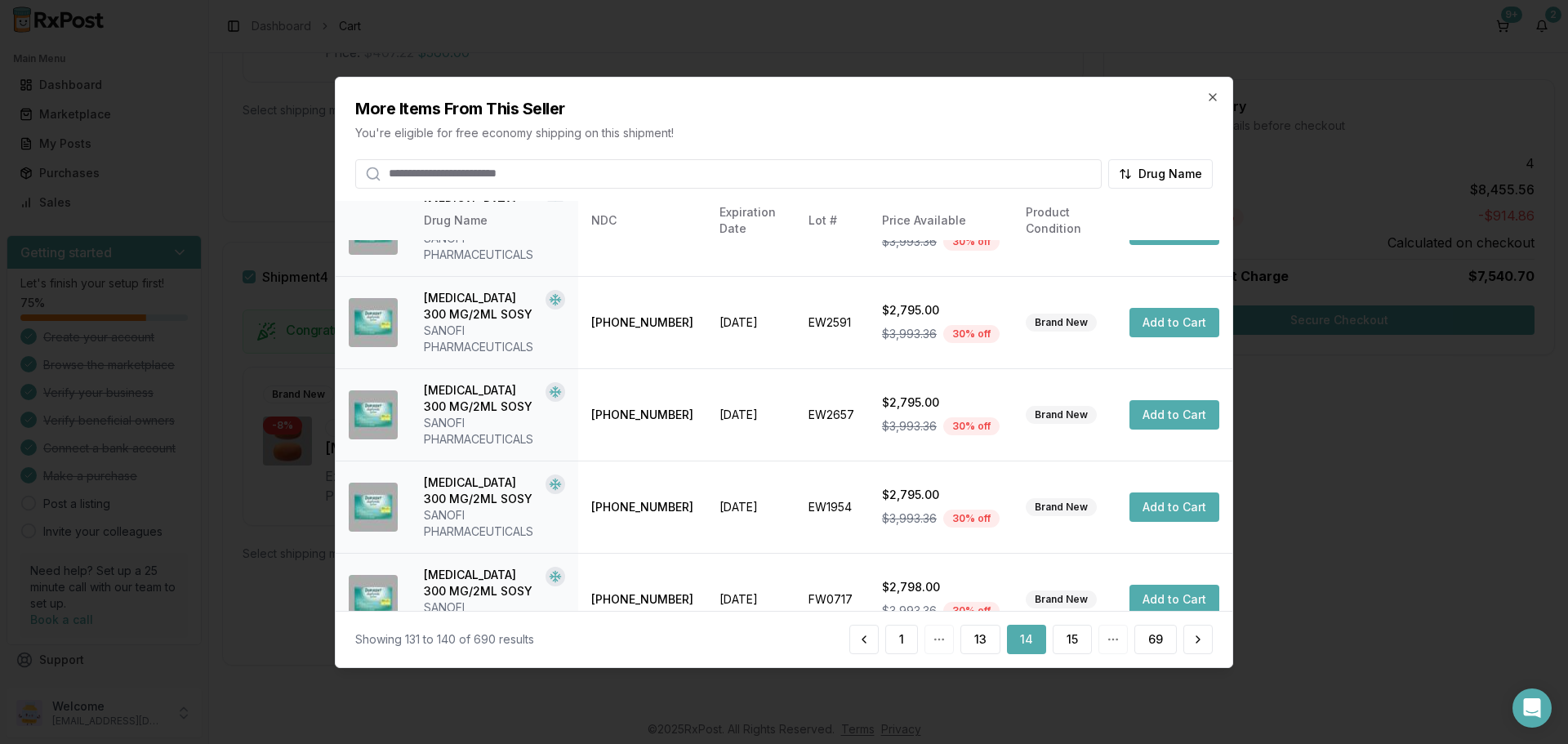
scroll to position [503, 0]
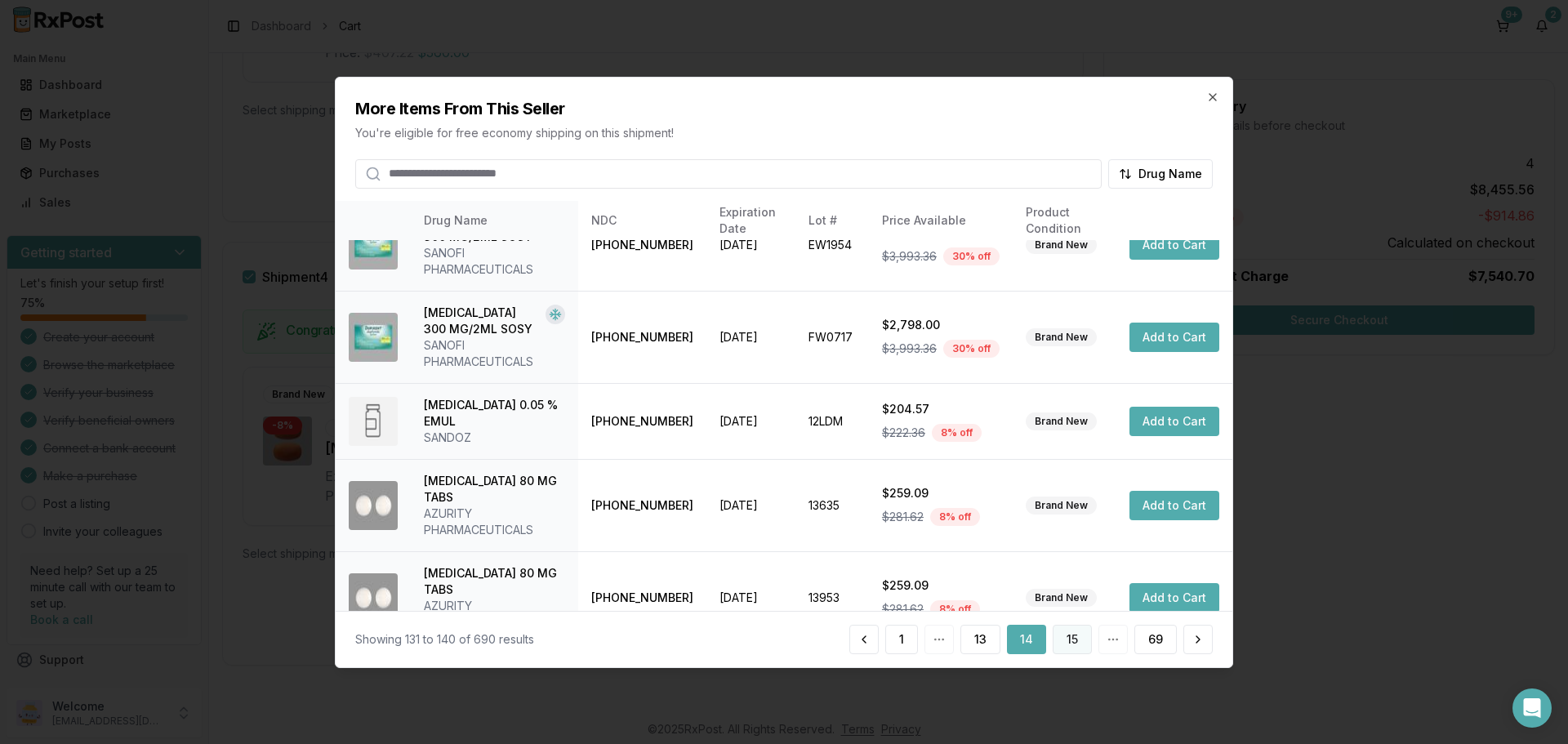
click at [1074, 641] on button "15" at bounding box center [1072, 639] width 40 height 29
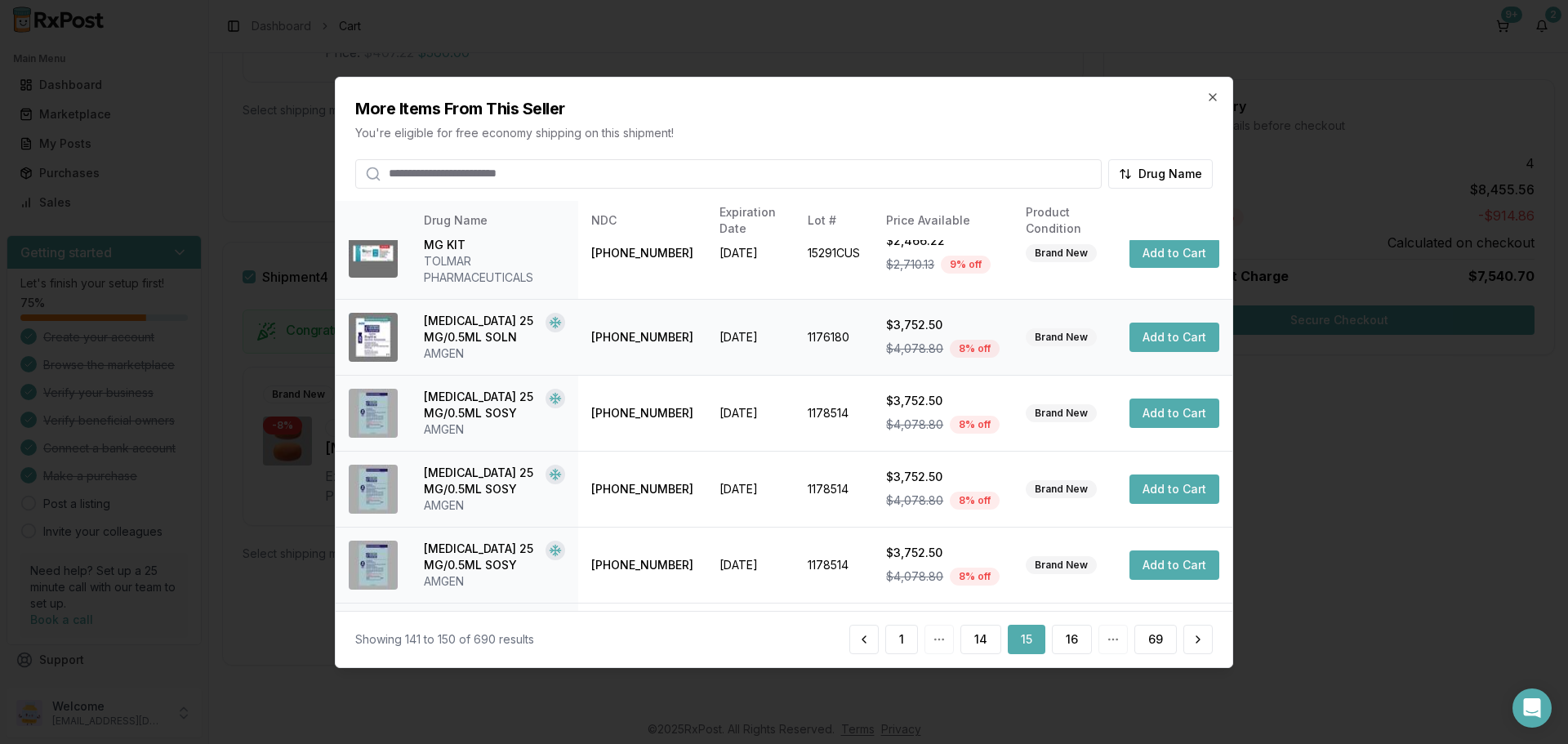
scroll to position [457, 0]
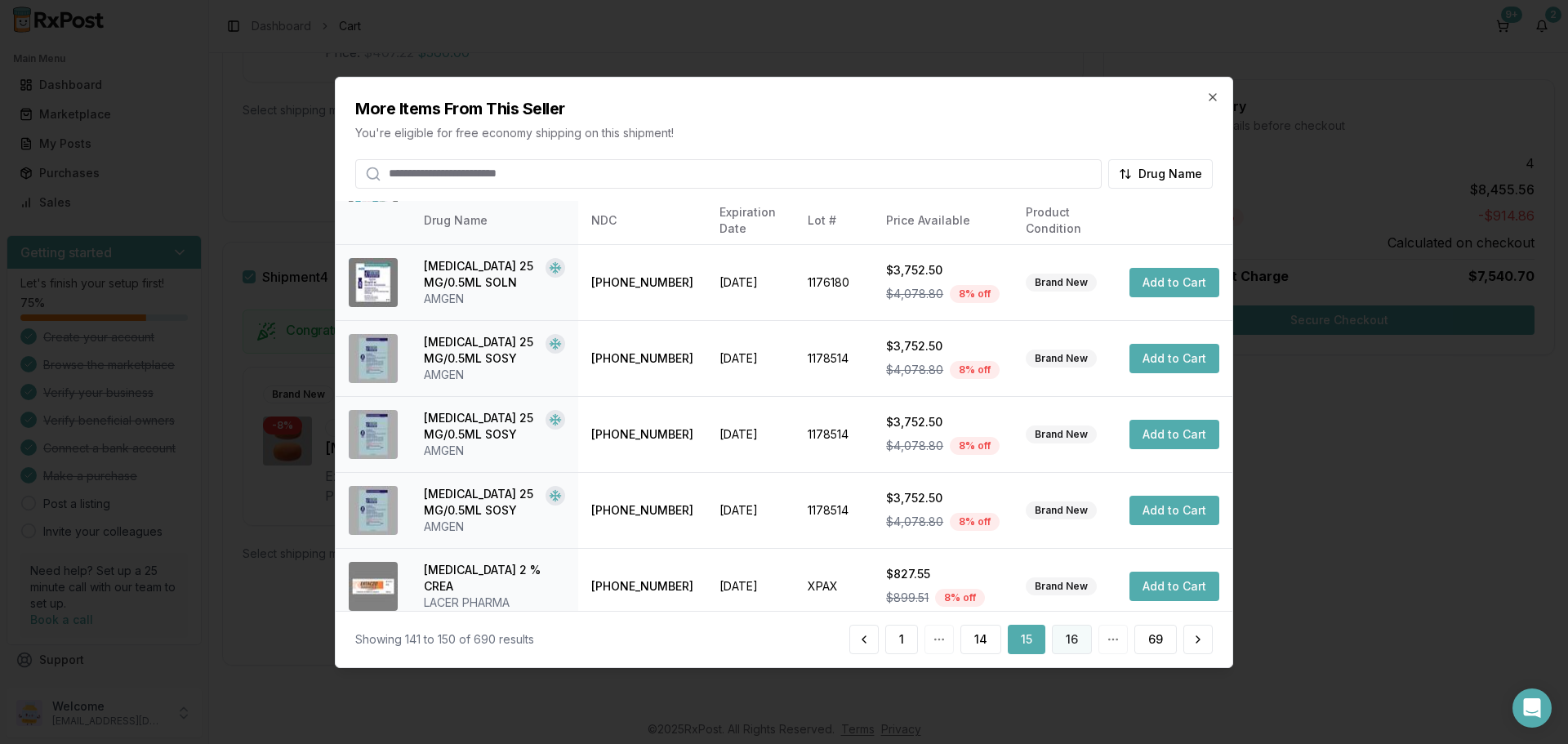
click at [1067, 642] on button "16" at bounding box center [1071, 639] width 40 height 29
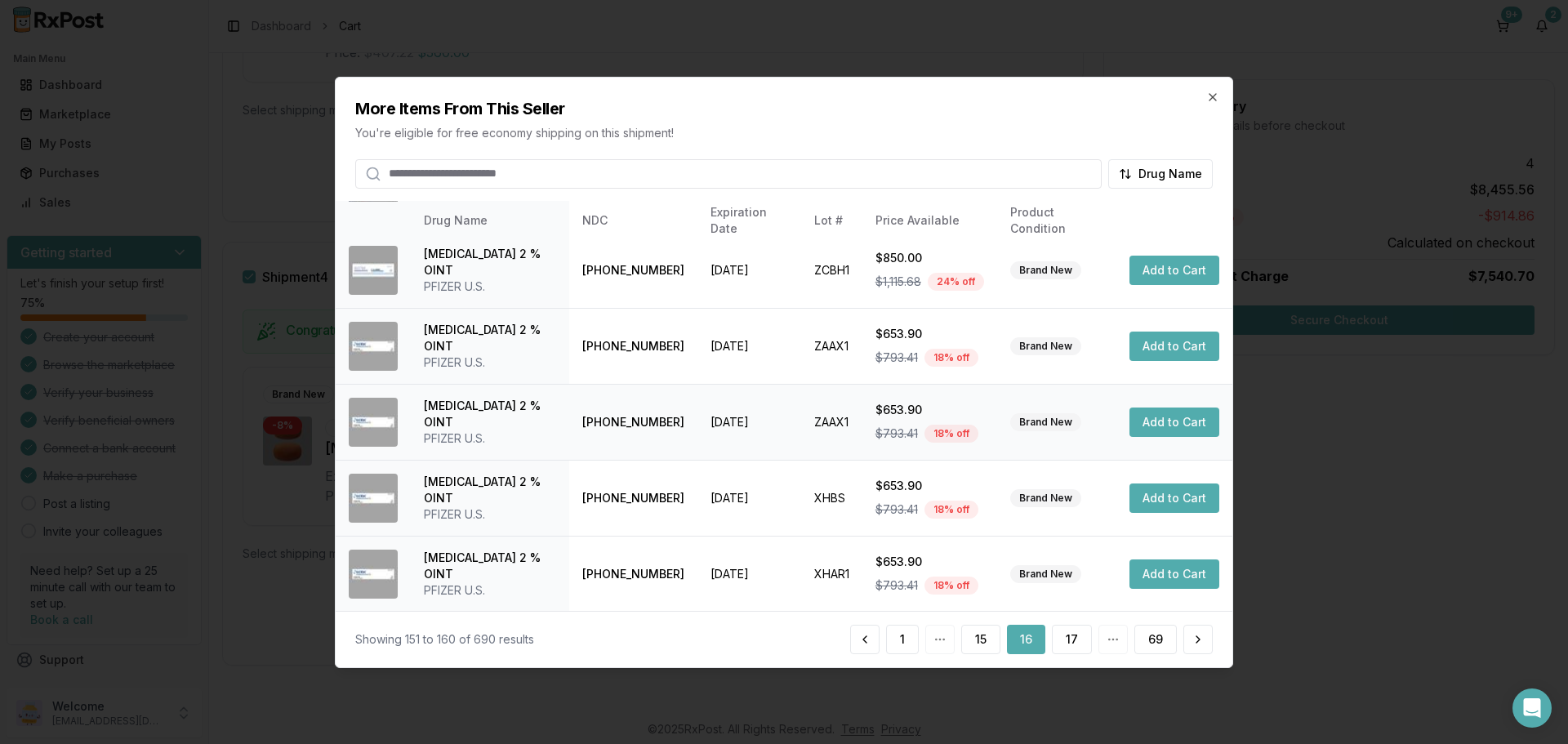
scroll to position [388, 0]
click at [1060, 638] on button "17" at bounding box center [1071, 639] width 40 height 29
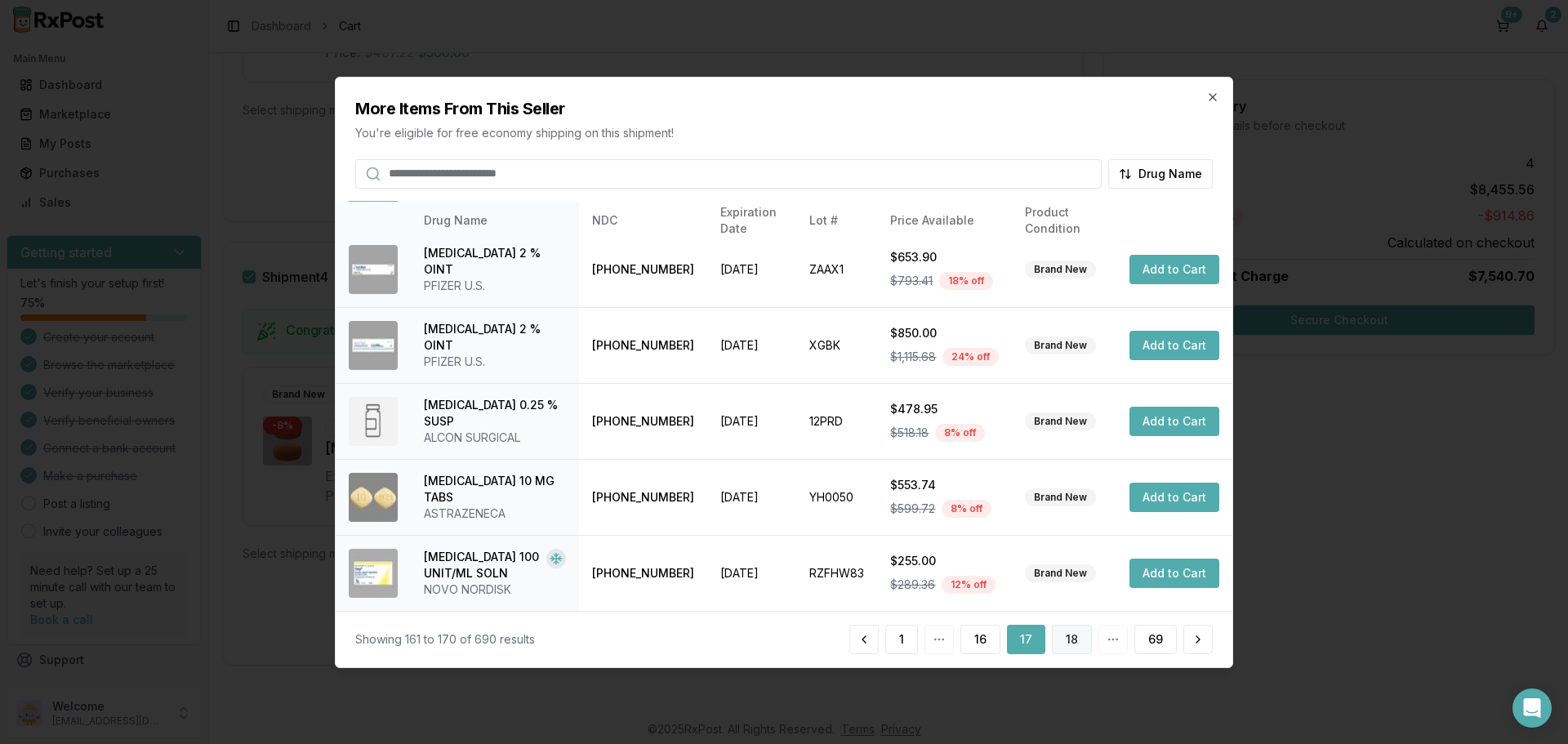
click at [1074, 641] on button "18" at bounding box center [1071, 639] width 40 height 29
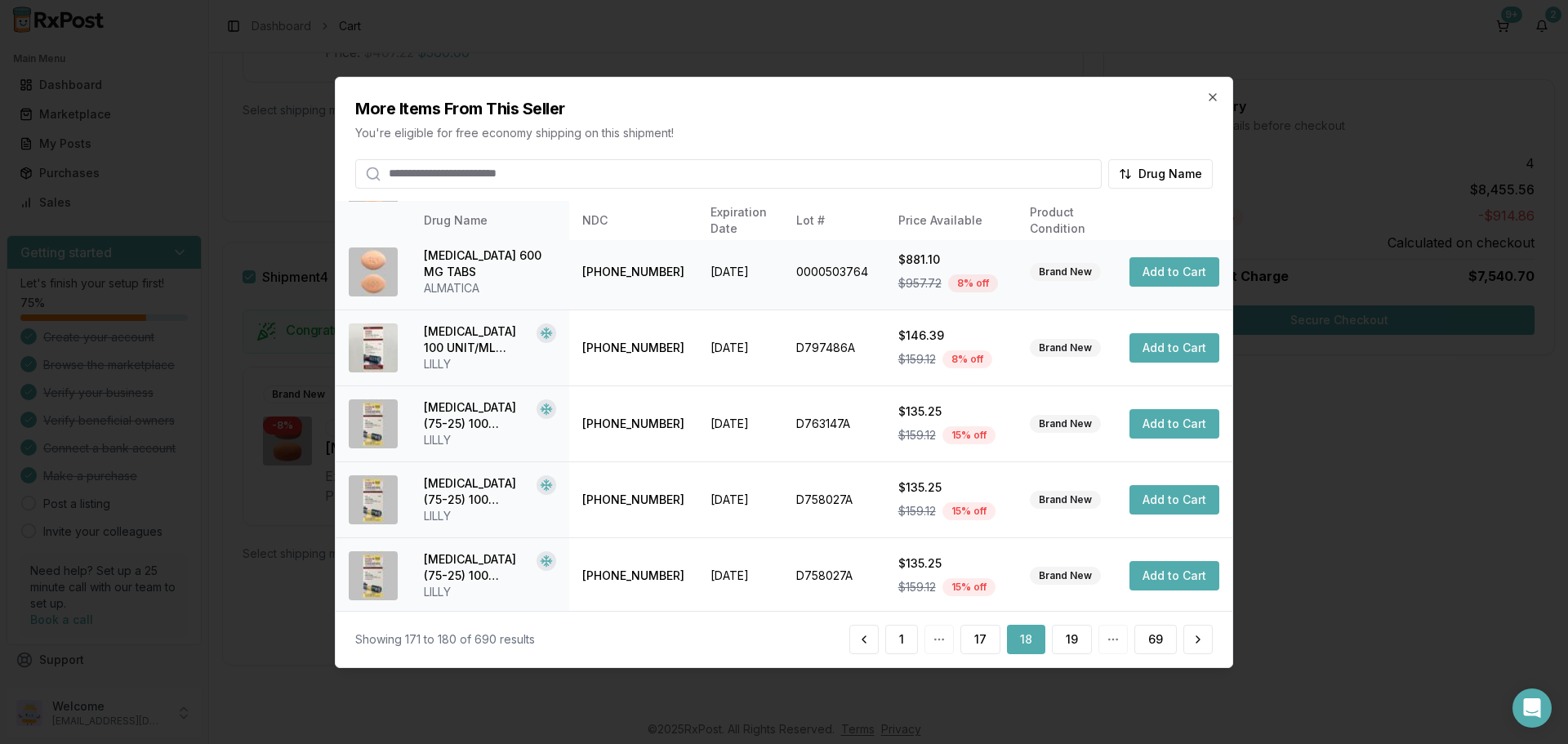
scroll to position [405, 0]
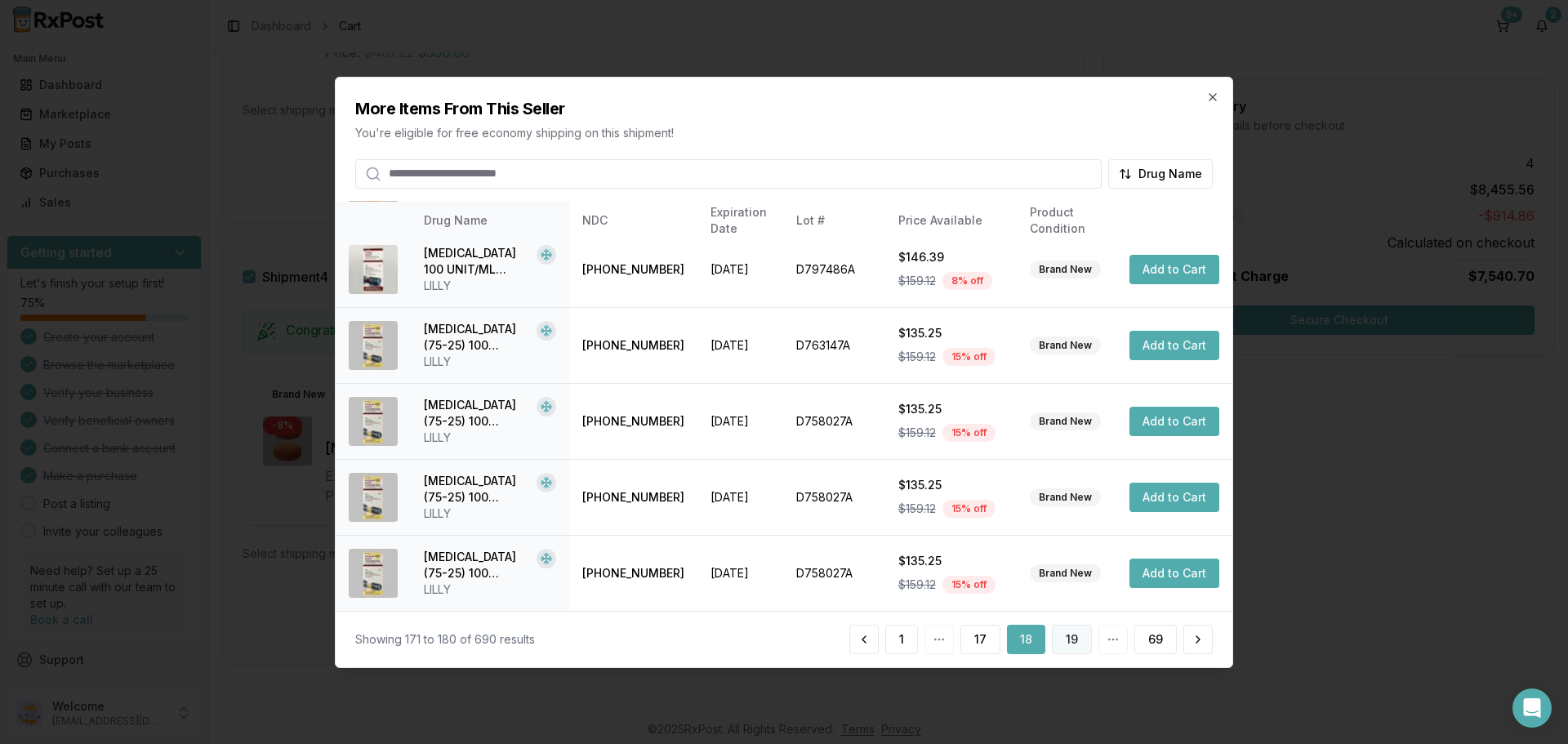
click at [1074, 643] on button "19" at bounding box center [1071, 639] width 40 height 29
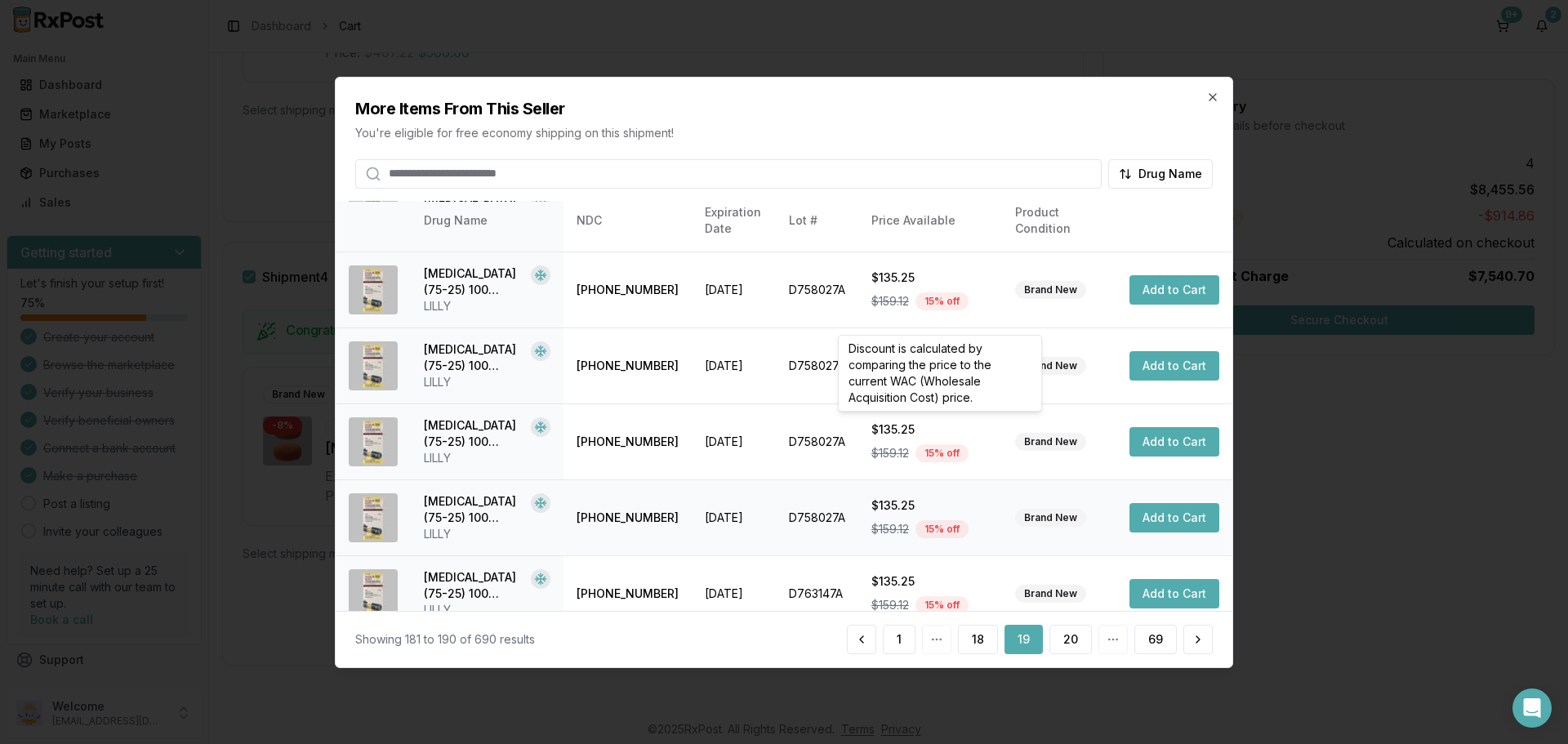
scroll to position [388, 0]
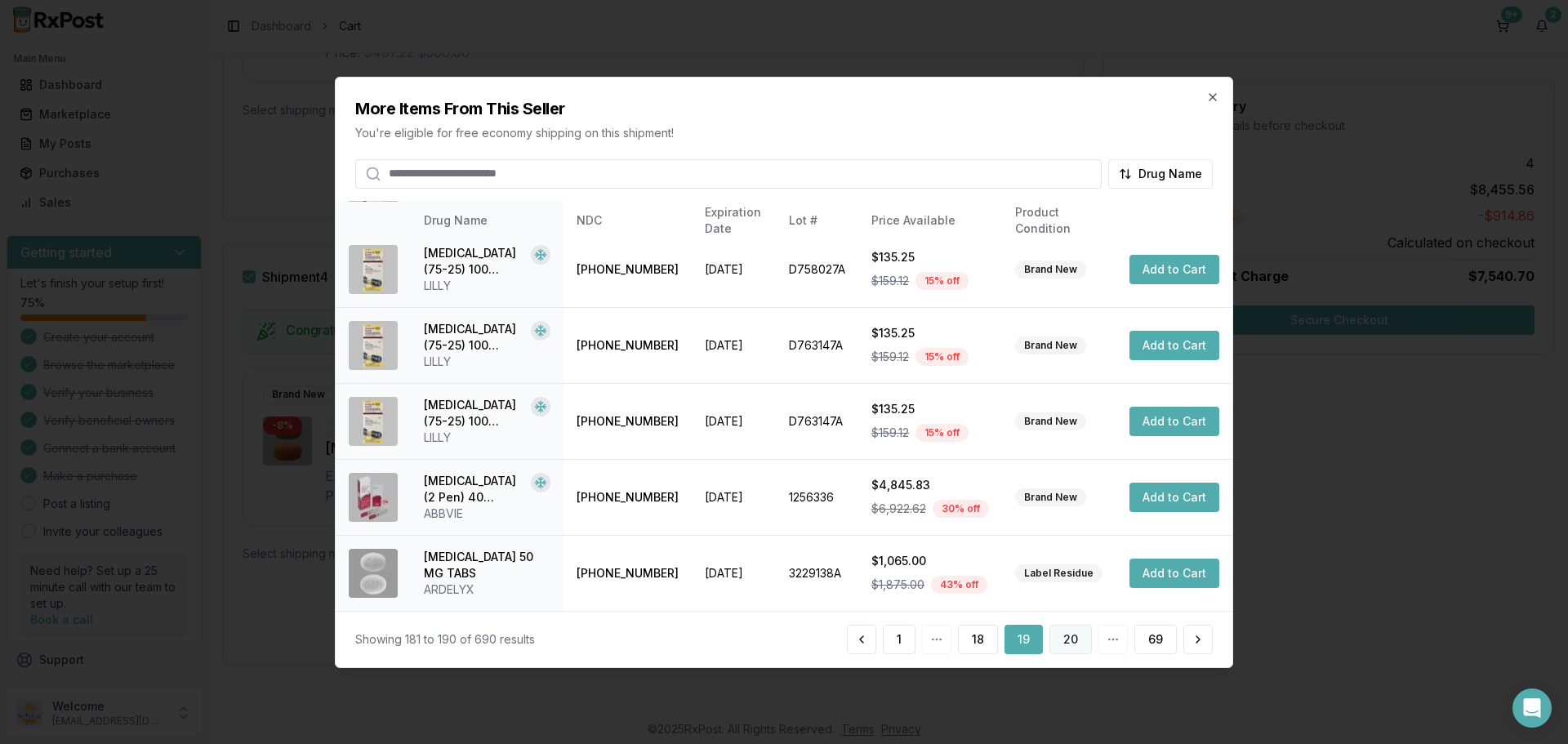
click at [1073, 641] on button "20" at bounding box center [1070, 639] width 42 height 29
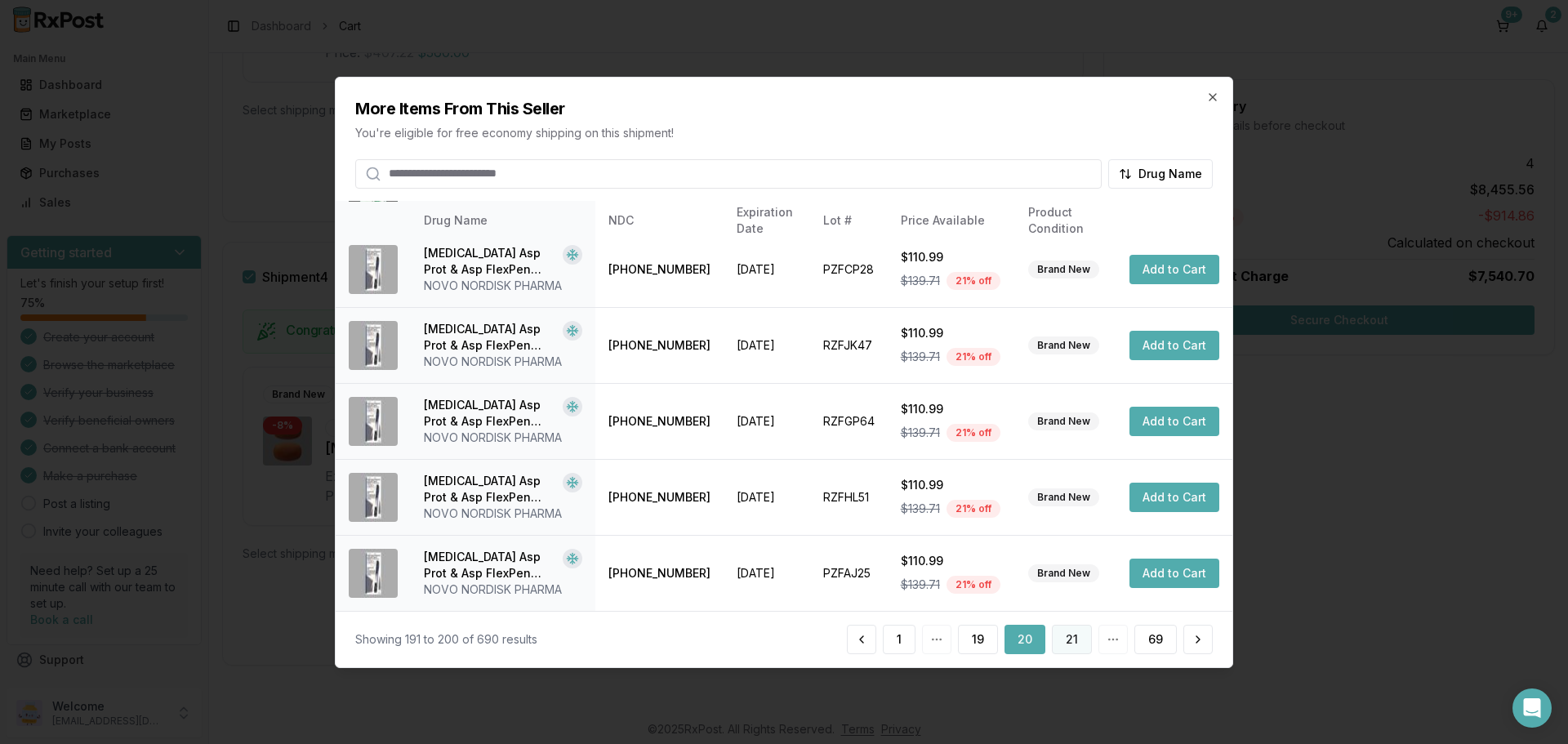
click at [1068, 636] on button "21" at bounding box center [1071, 639] width 40 height 29
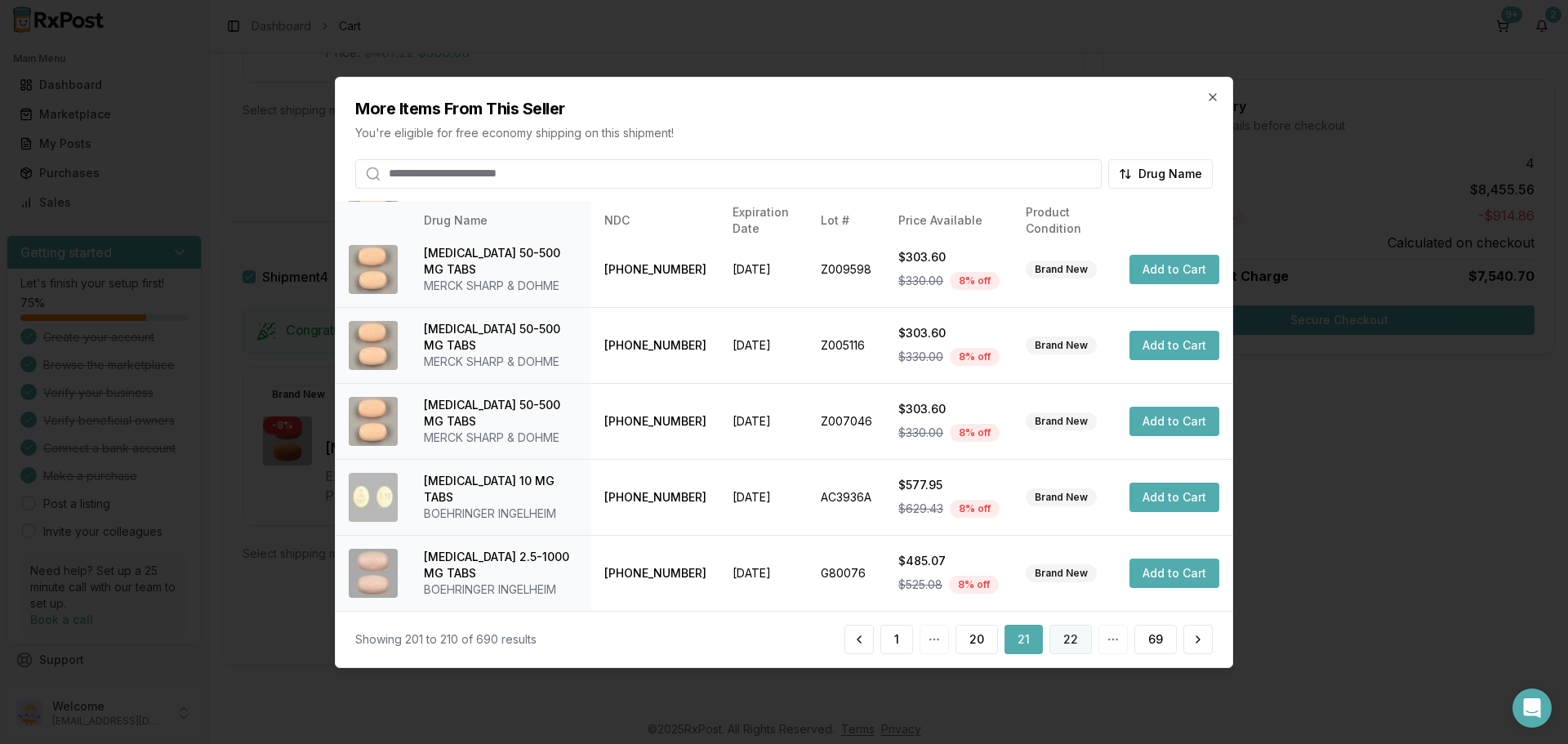
click at [1071, 643] on button "22" at bounding box center [1070, 639] width 42 height 29
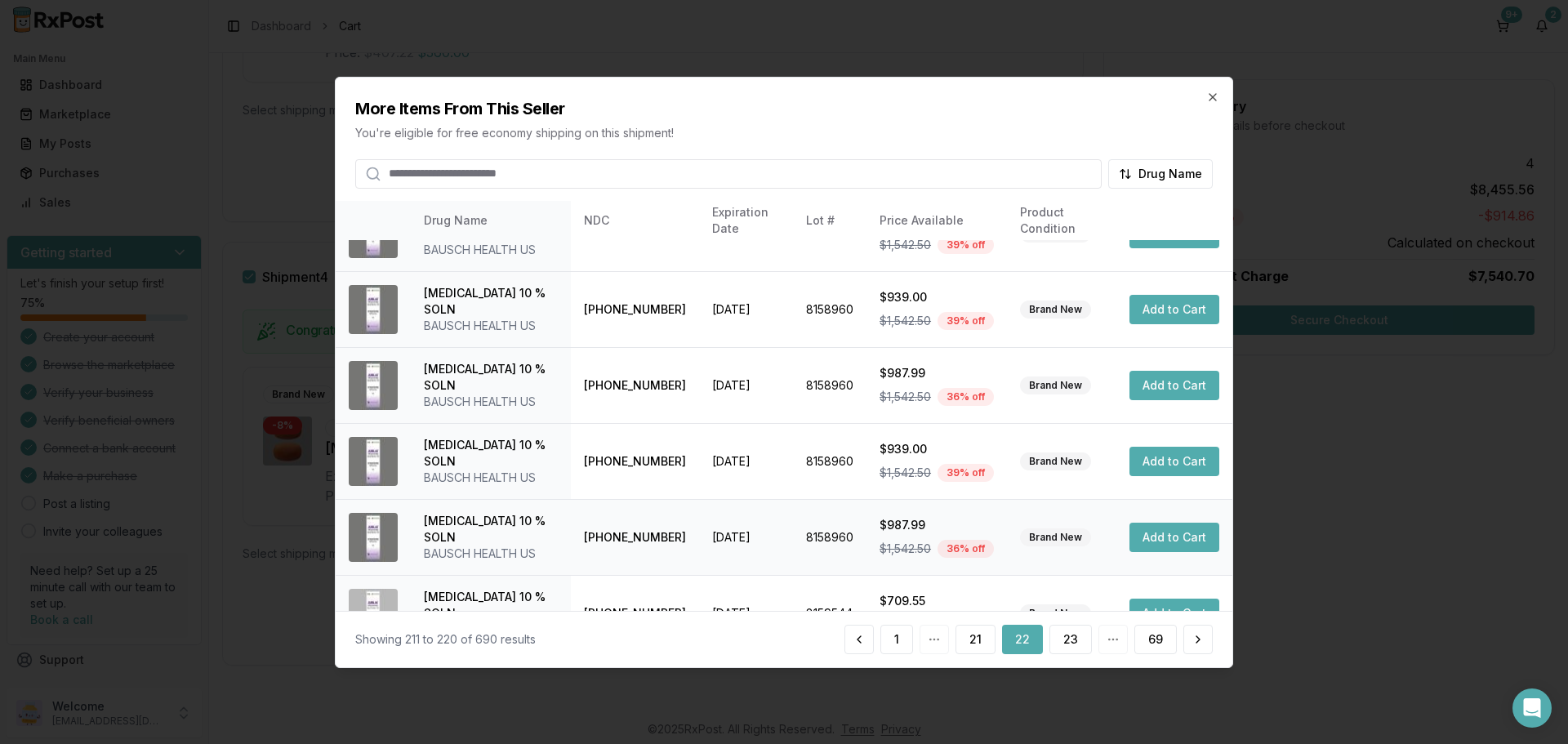
scroll to position [405, 0]
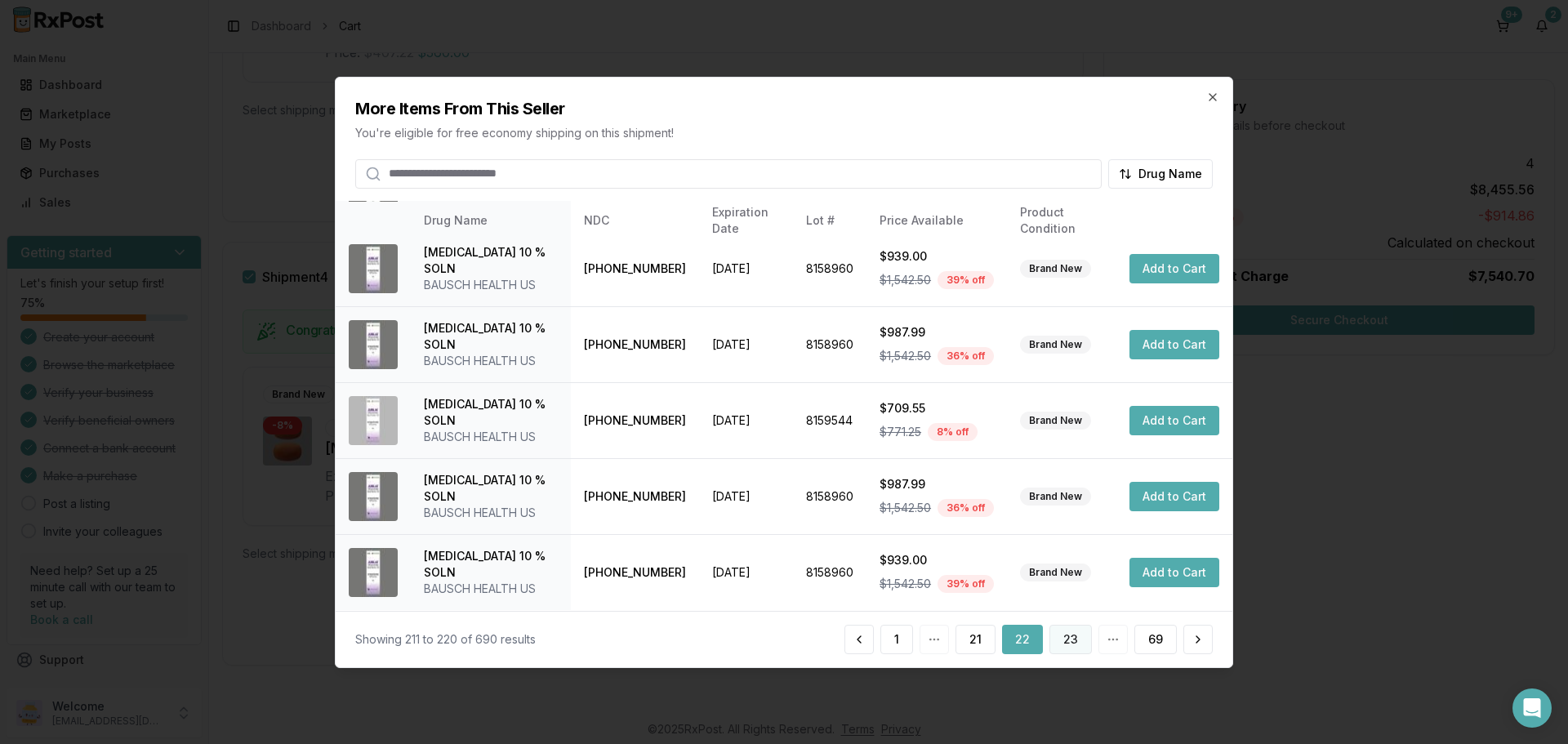
click at [1079, 645] on button "23" at bounding box center [1070, 639] width 42 height 29
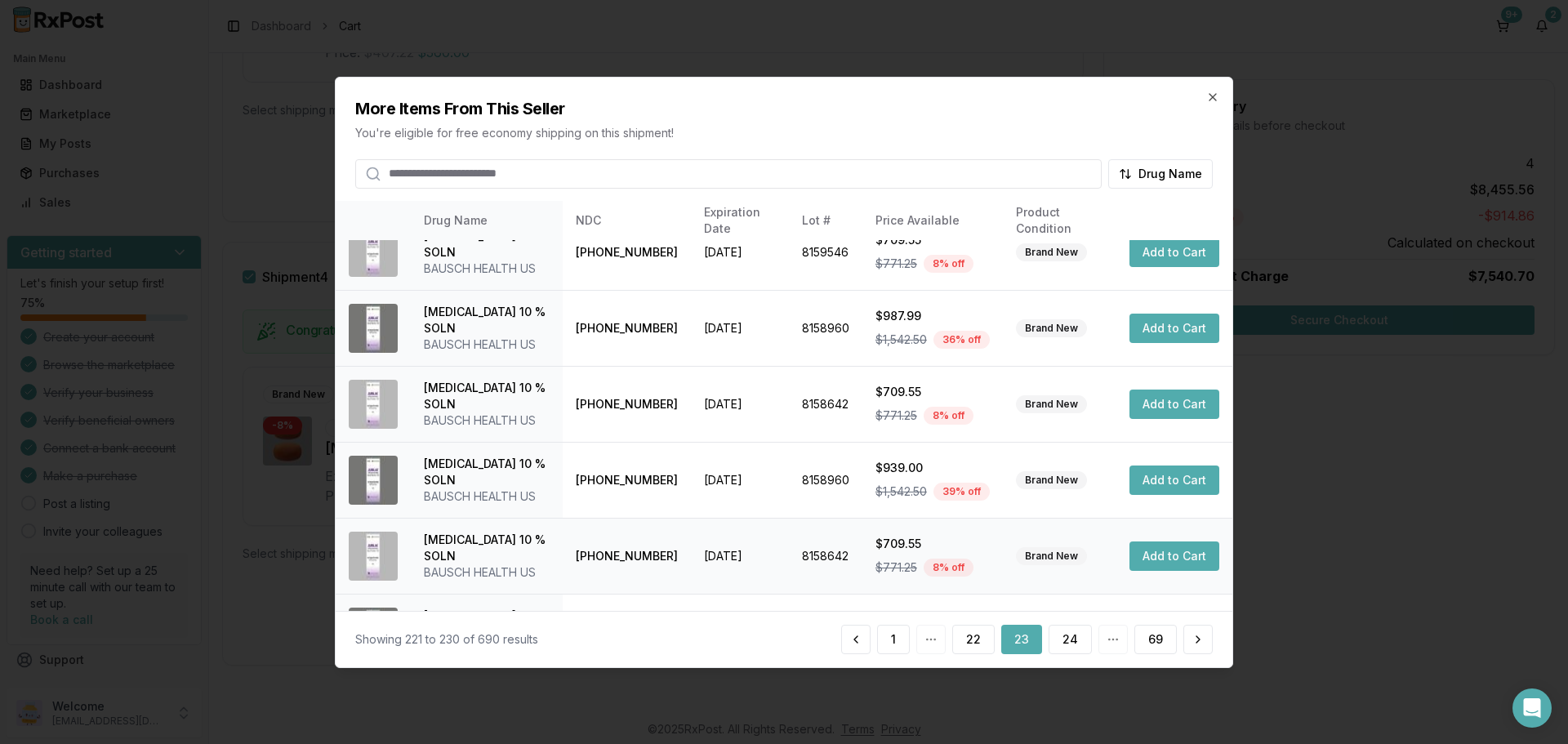
scroll to position [388, 0]
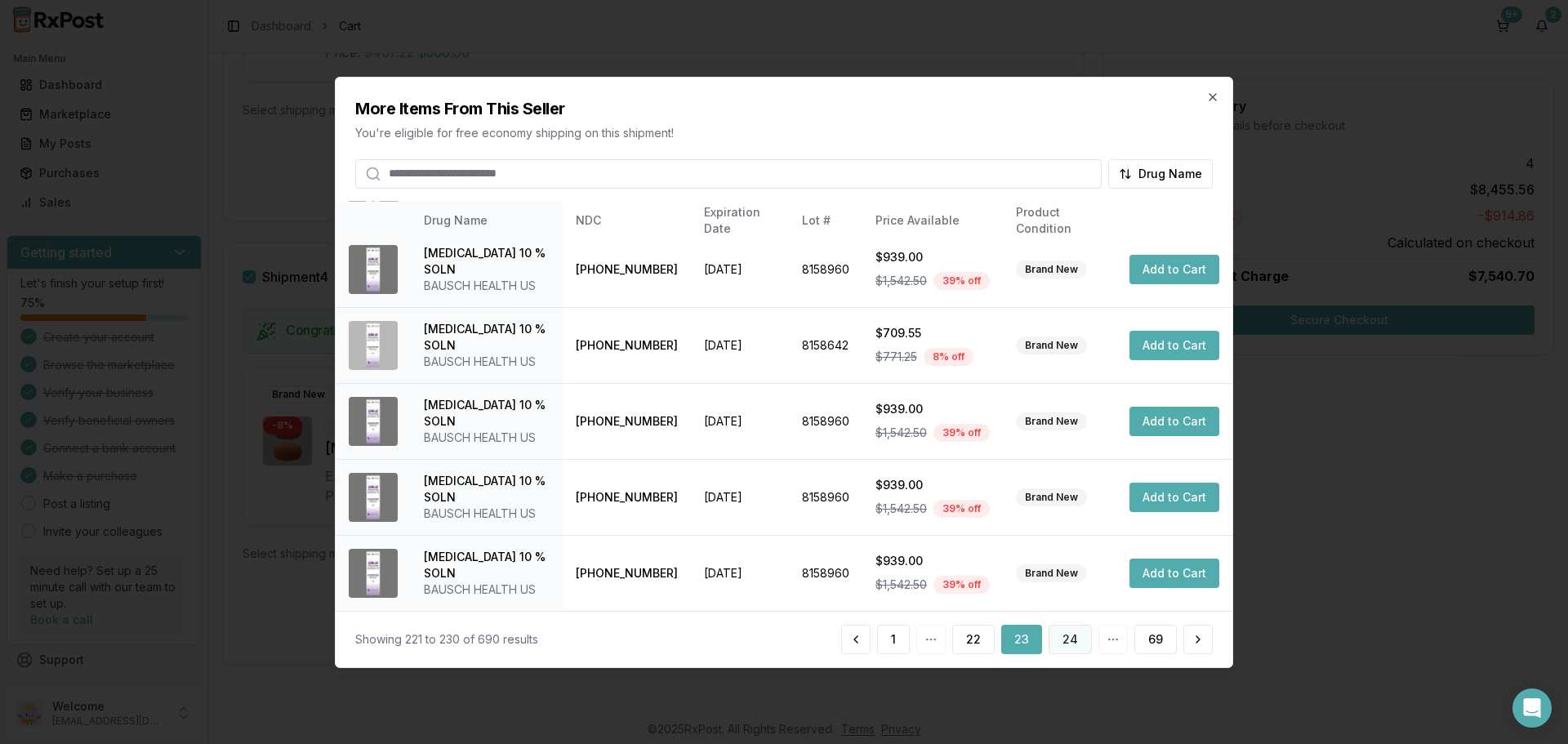
click at [1070, 641] on button "24" at bounding box center [1070, 639] width 43 height 29
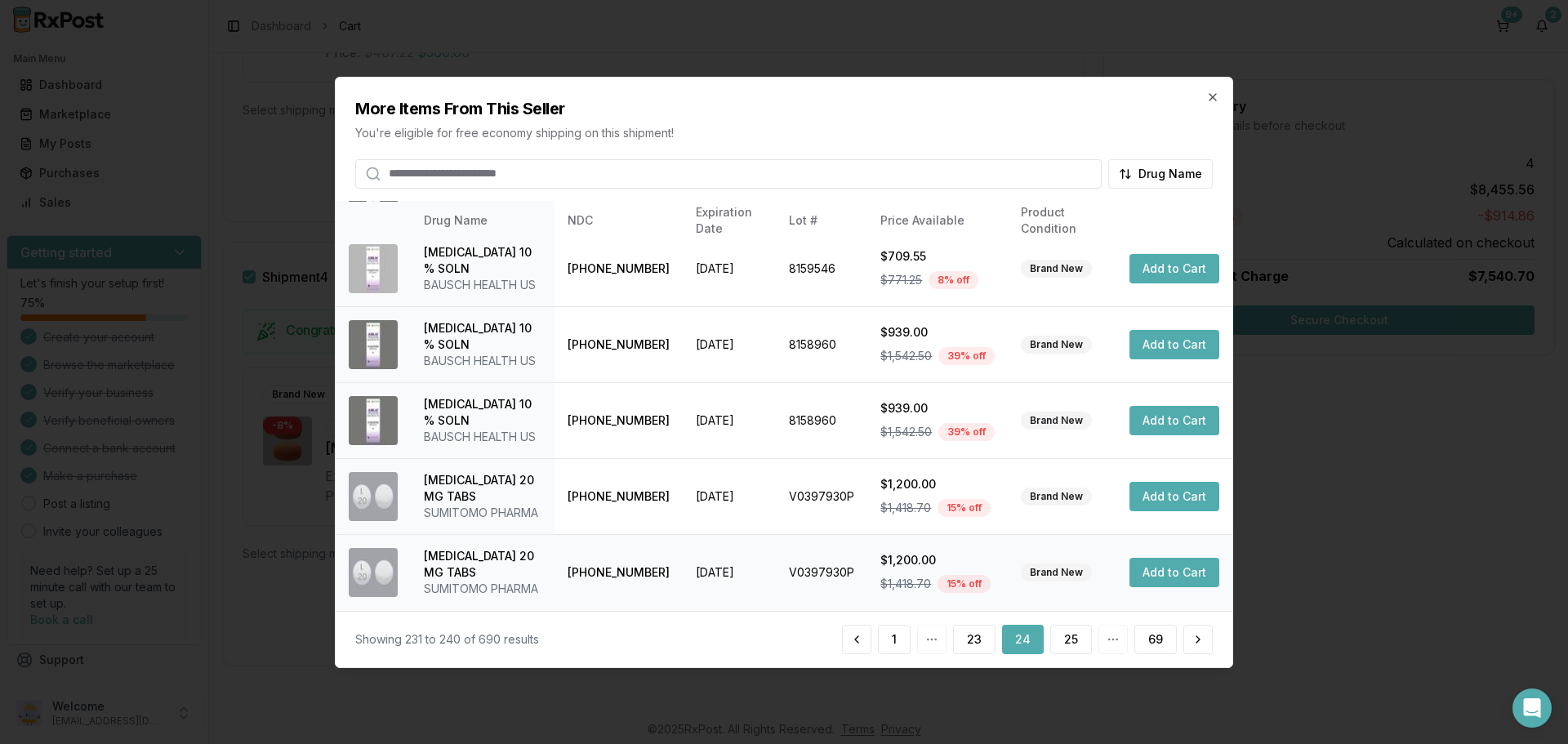
scroll to position [421, 0]
click at [1058, 643] on button "25" at bounding box center [1071, 639] width 41 height 29
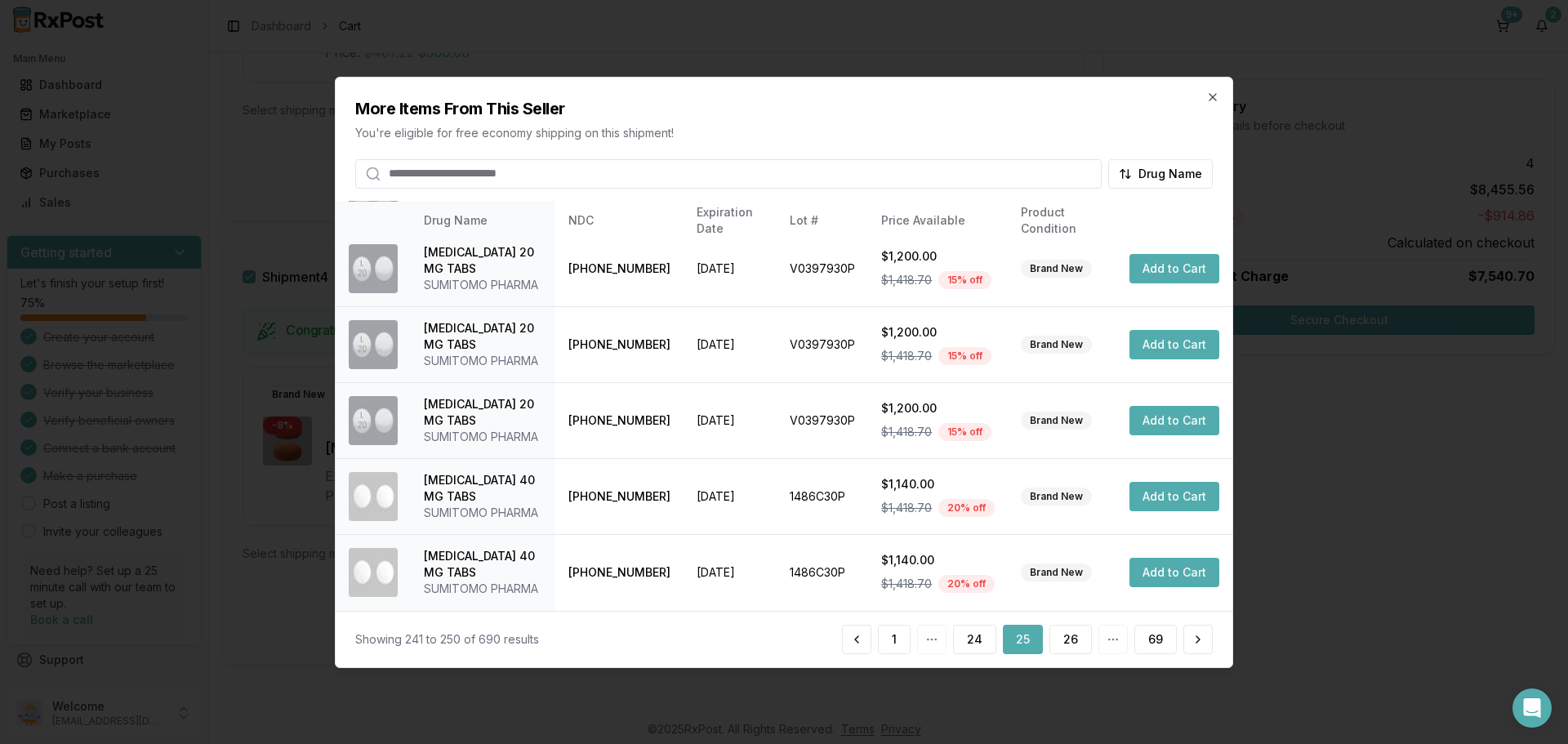
scroll to position [552, 0]
click at [1072, 652] on button "26" at bounding box center [1070, 639] width 42 height 29
click at [1063, 641] on button "27" at bounding box center [1070, 639] width 42 height 29
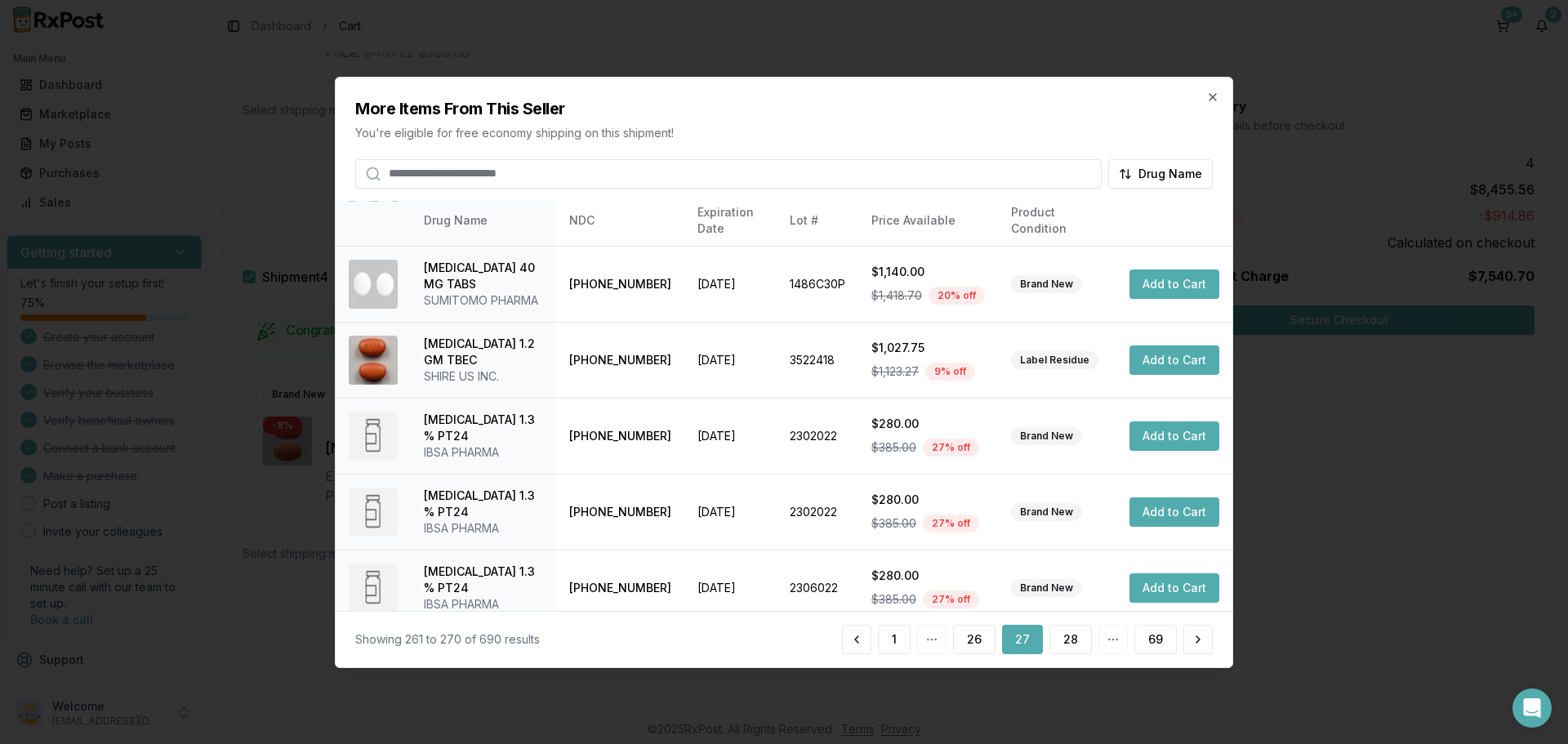
scroll to position [388, 0]
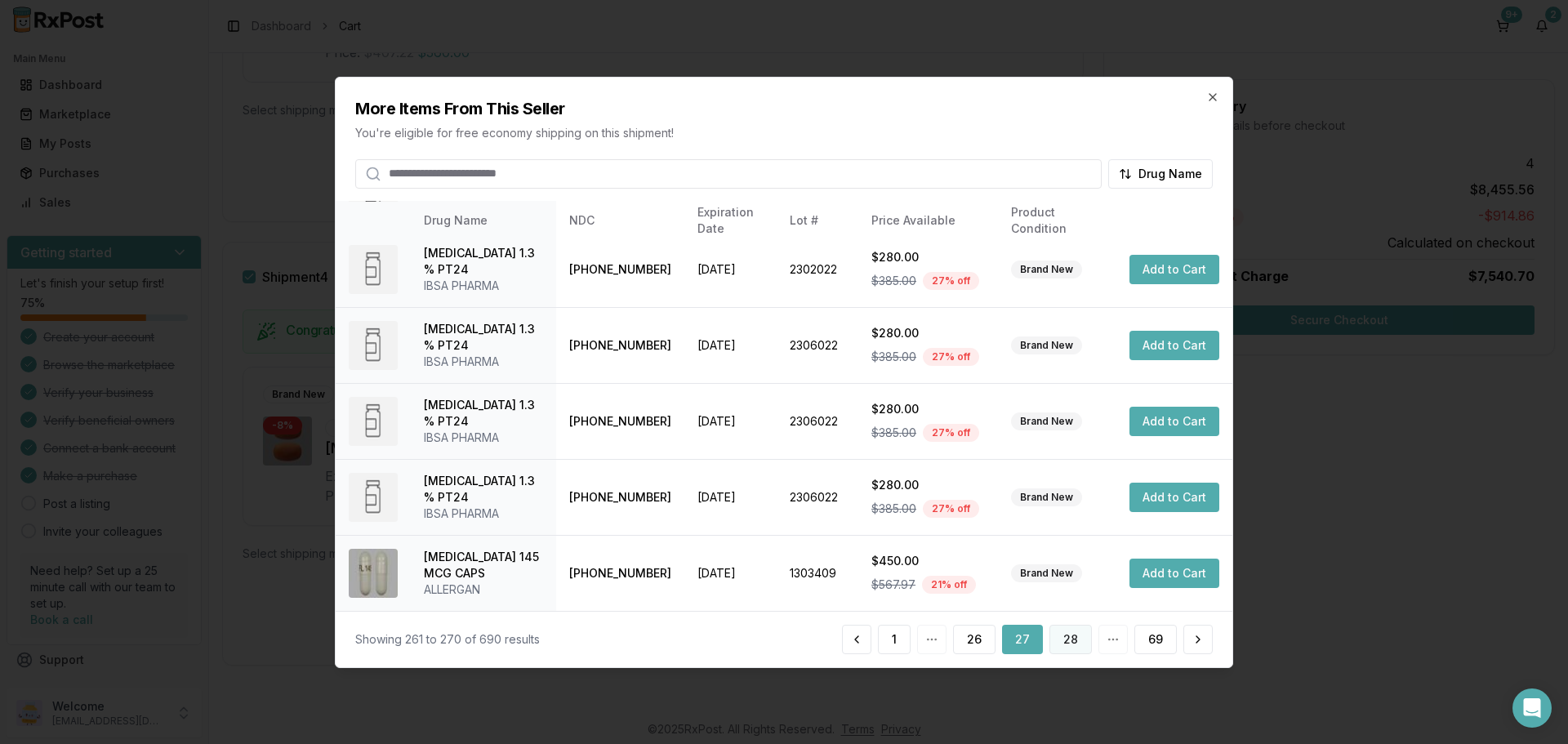
click at [1077, 638] on button "28" at bounding box center [1070, 639] width 42 height 29
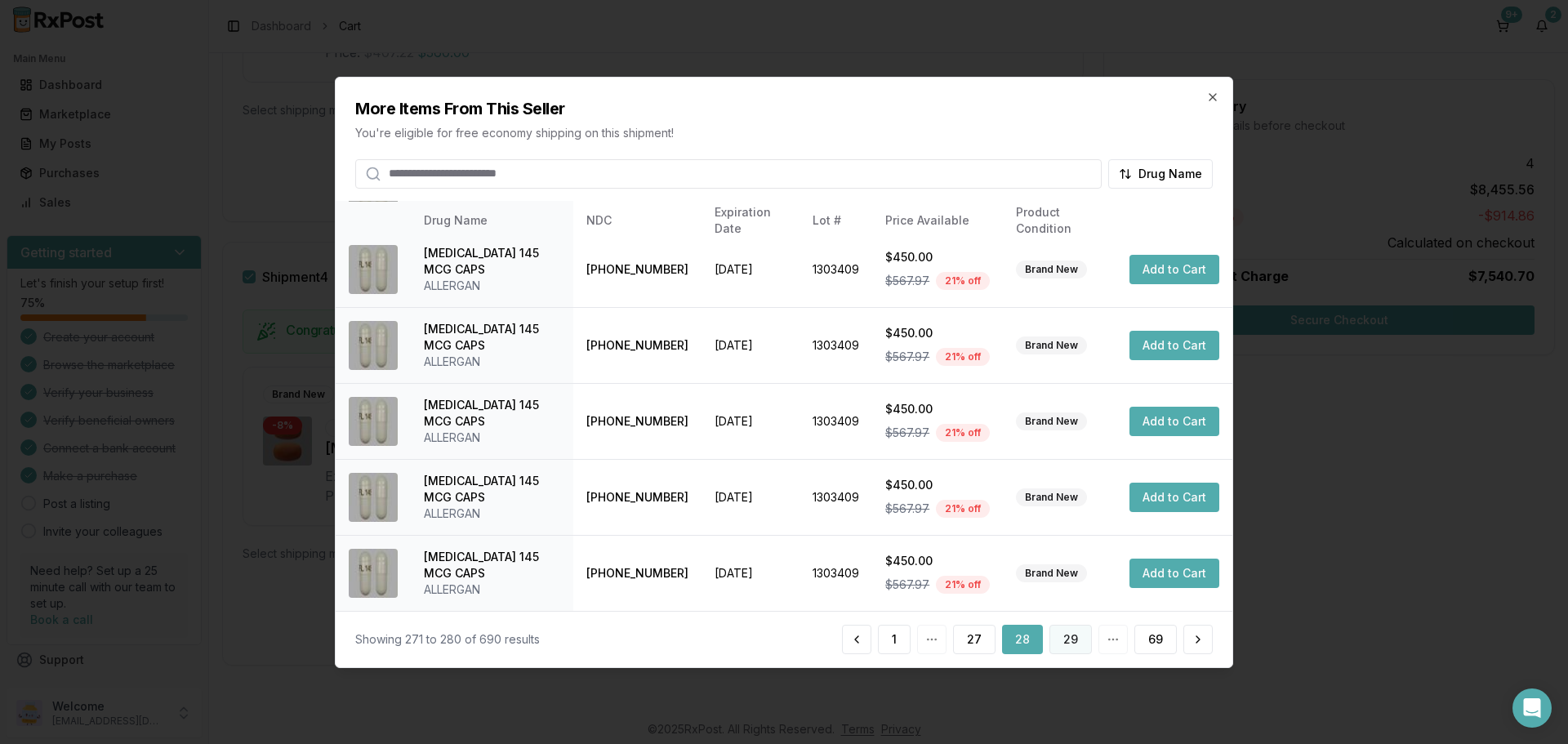
click at [1073, 634] on button "29" at bounding box center [1070, 639] width 42 height 29
click at [1055, 636] on button "30" at bounding box center [1070, 639] width 42 height 29
click at [1082, 652] on button "31" at bounding box center [1071, 639] width 40 height 29
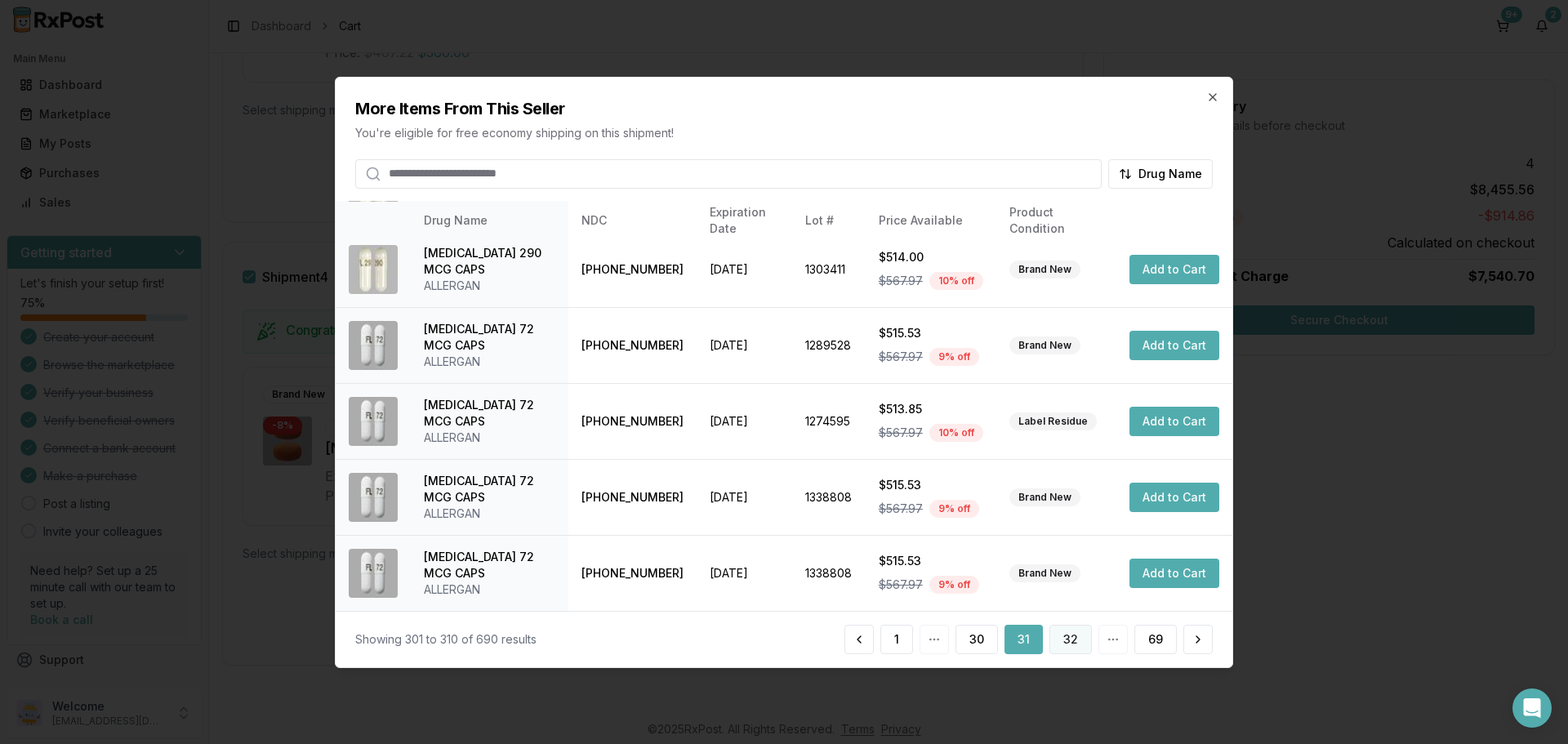
click at [1073, 637] on button "32" at bounding box center [1070, 639] width 42 height 29
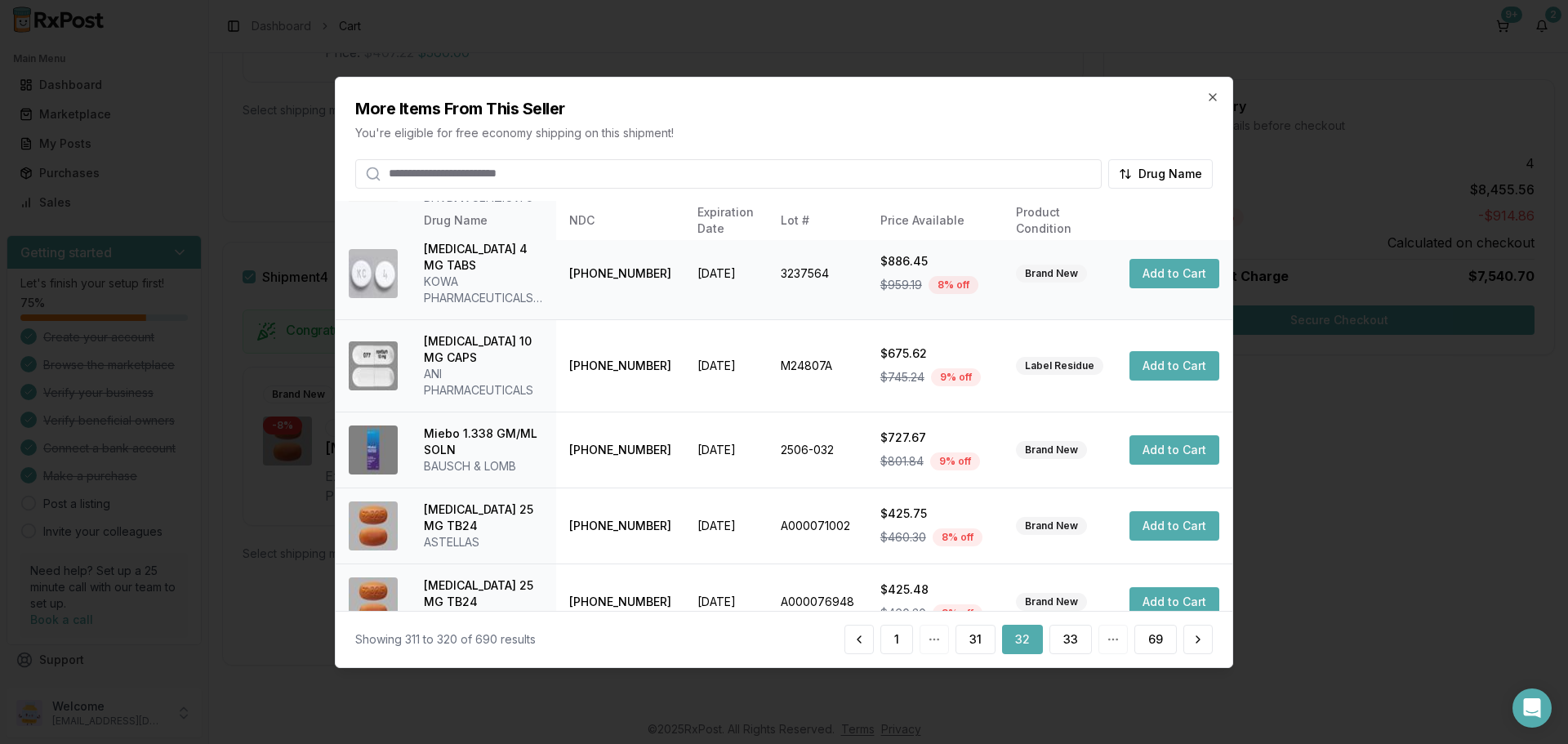
scroll to position [421, 0]
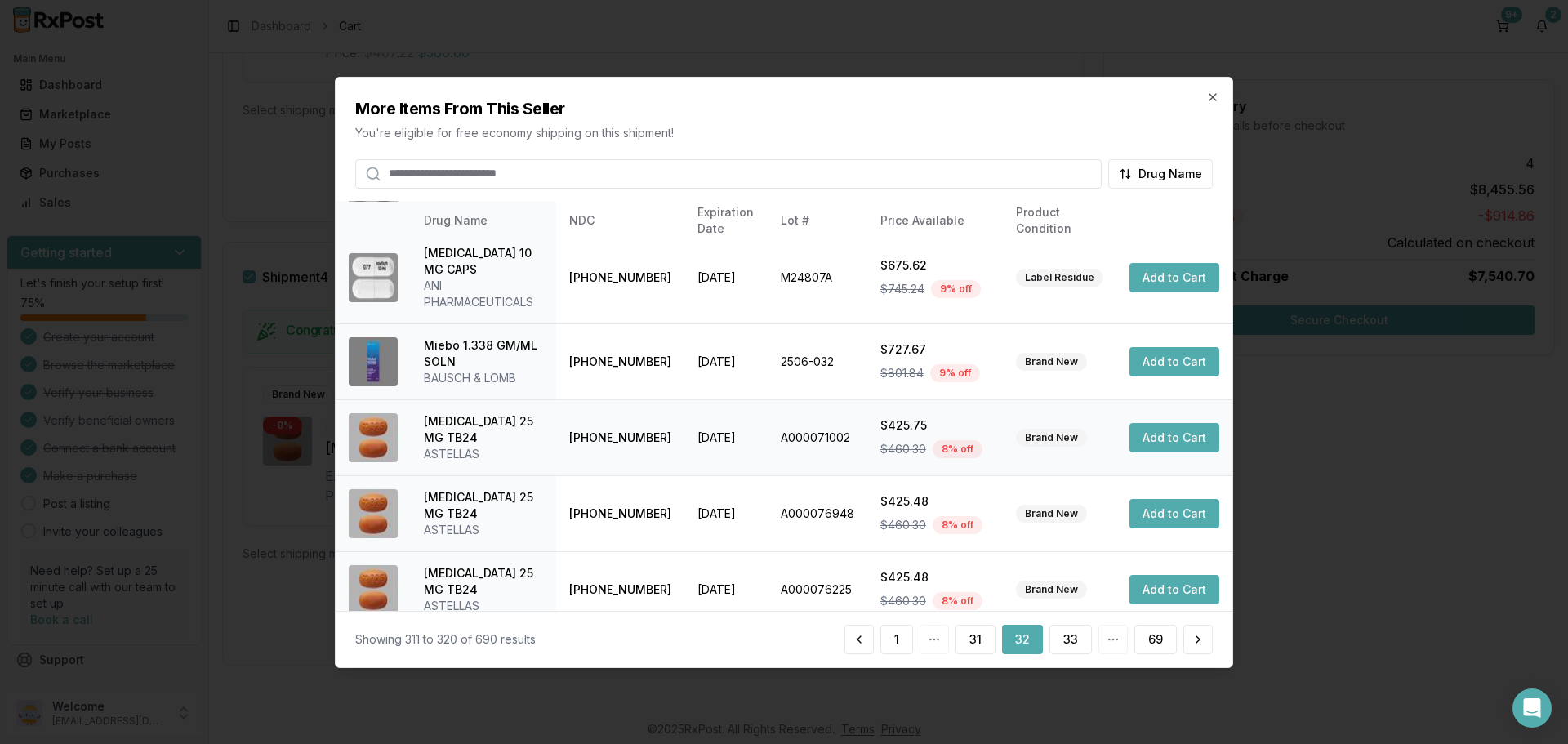
click at [1147, 423] on button "Add to Cart" at bounding box center [1175, 437] width 90 height 29
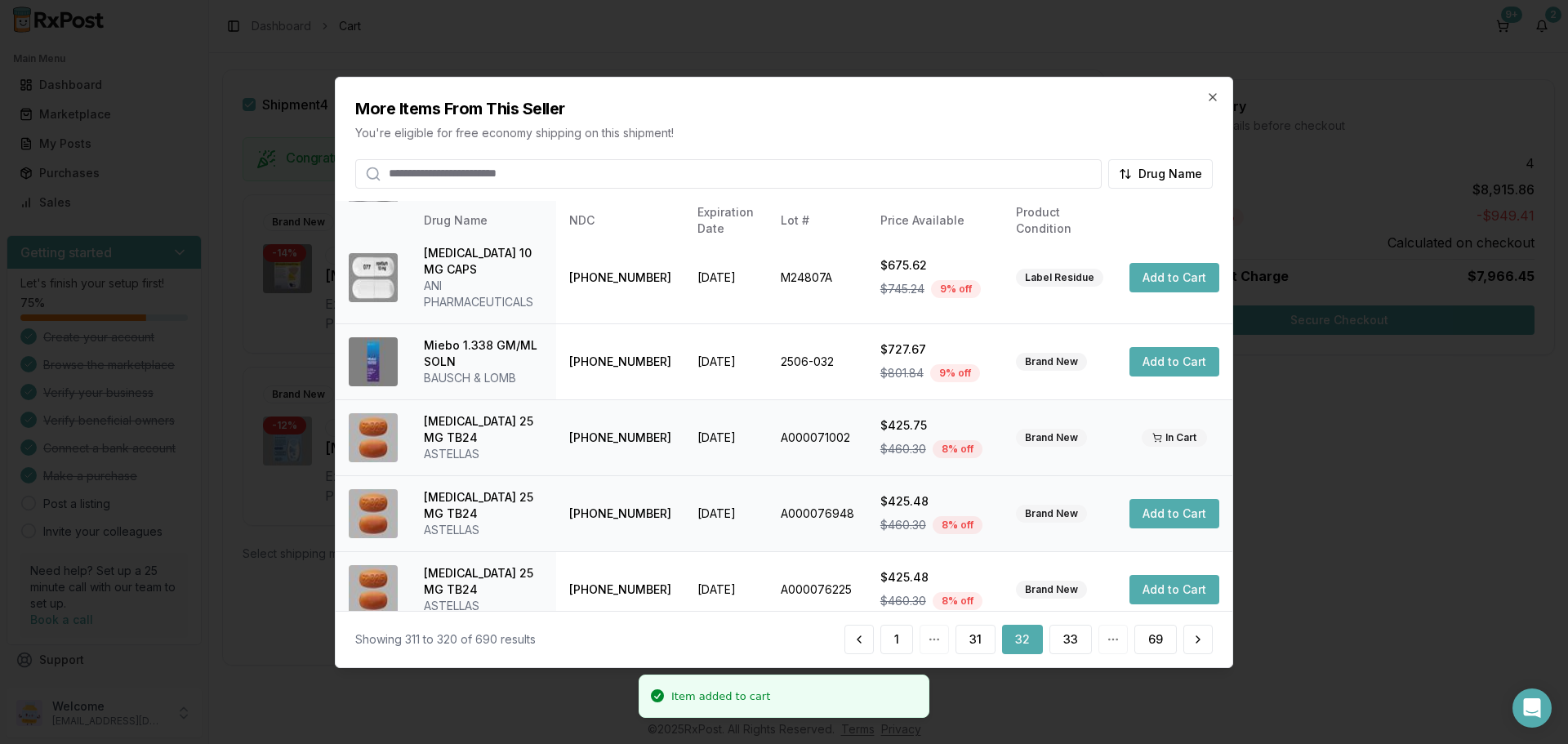
click at [1153, 499] on button "Add to Cart" at bounding box center [1175, 514] width 90 height 29
click at [1075, 641] on button "33" at bounding box center [1070, 639] width 42 height 29
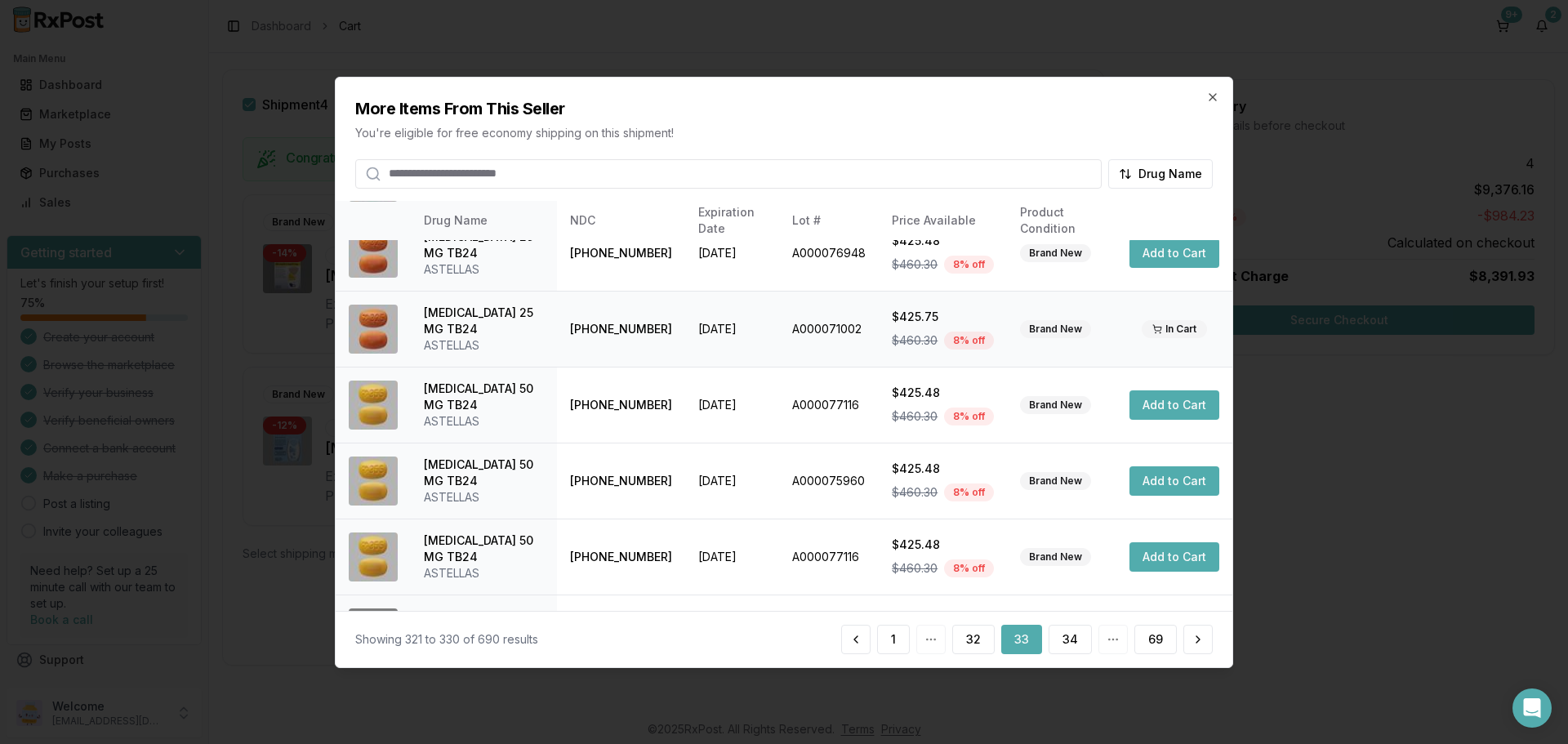
scroll to position [388, 0]
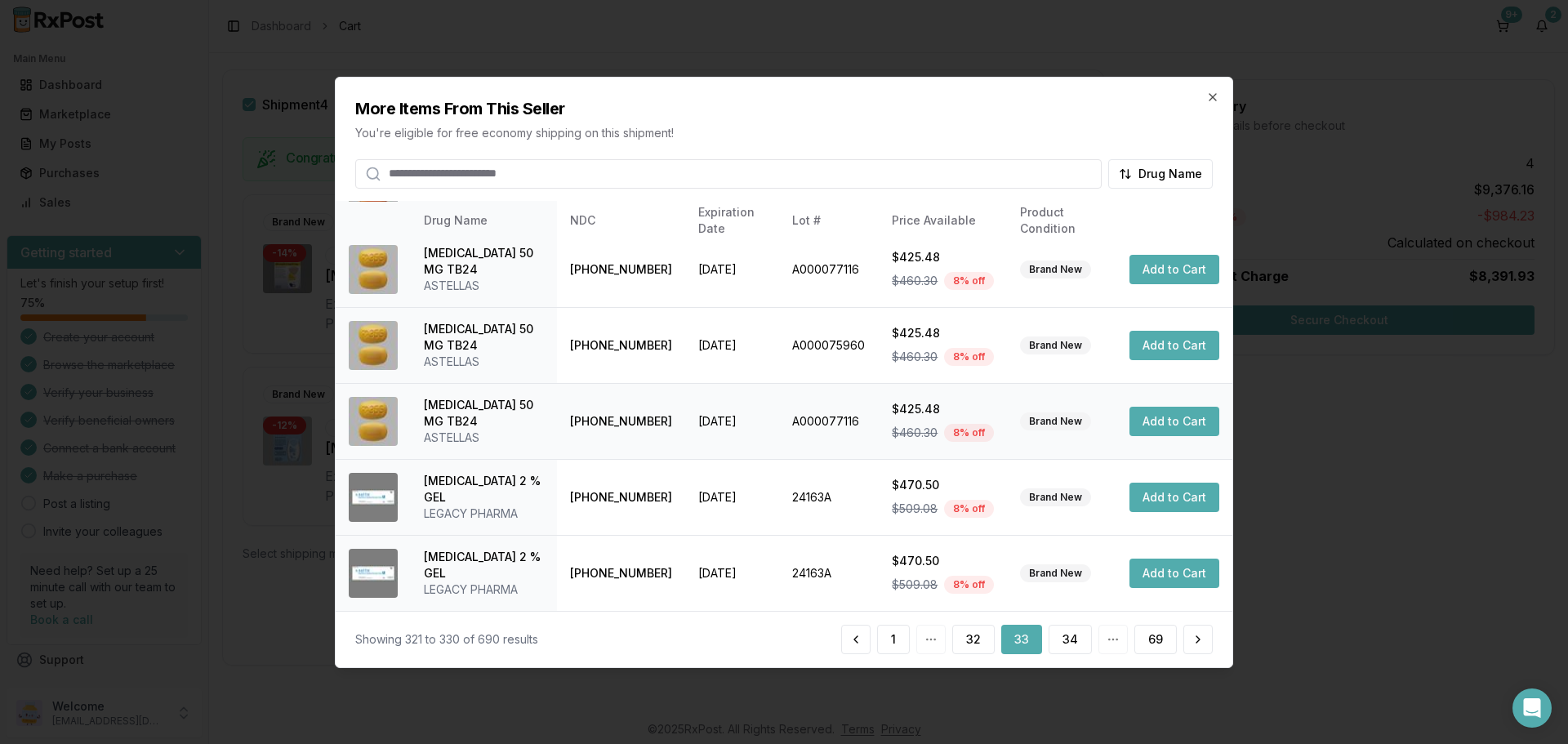
click at [1158, 421] on button "Add to Cart" at bounding box center [1175, 420] width 90 height 29
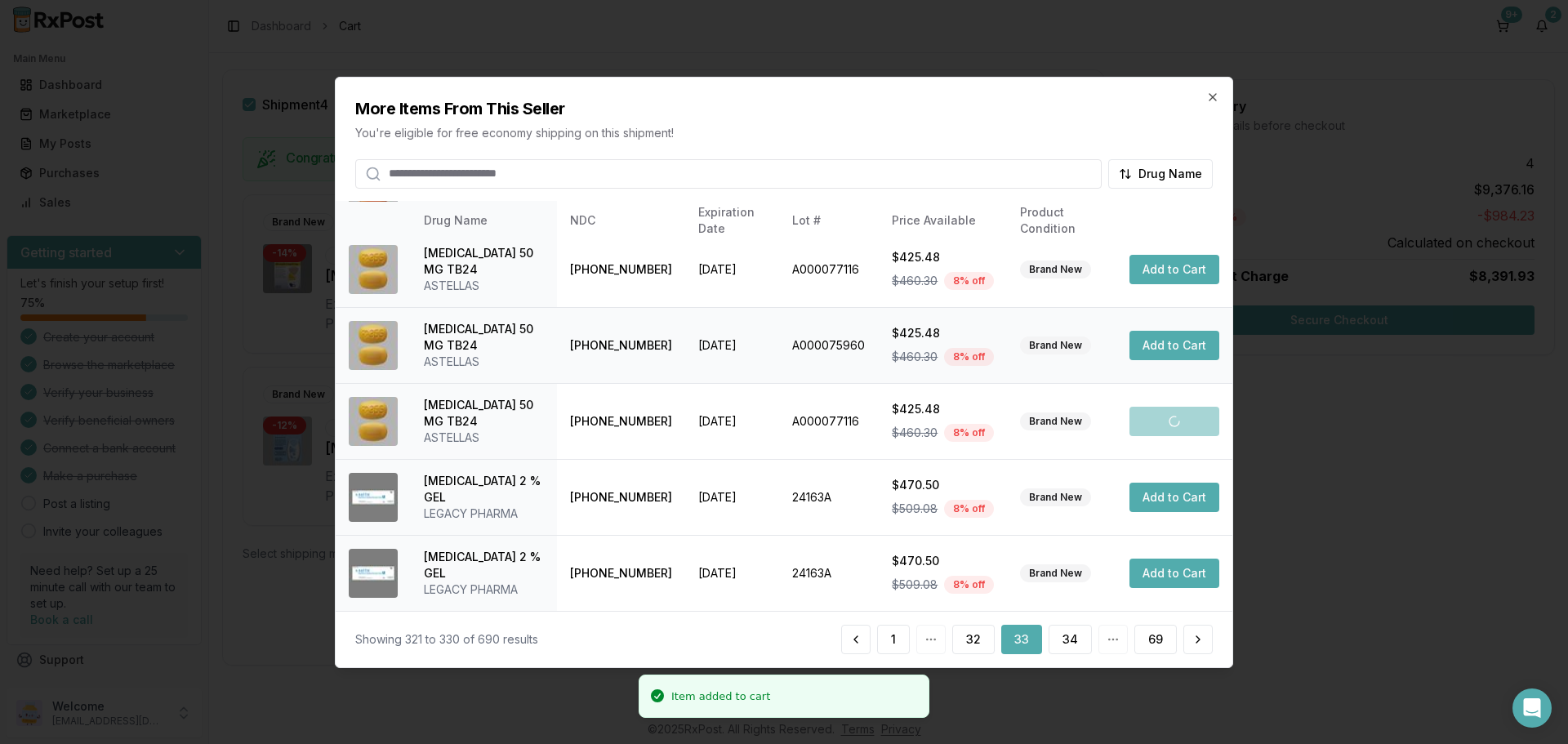
click at [1147, 340] on button "Add to Cart" at bounding box center [1175, 345] width 90 height 29
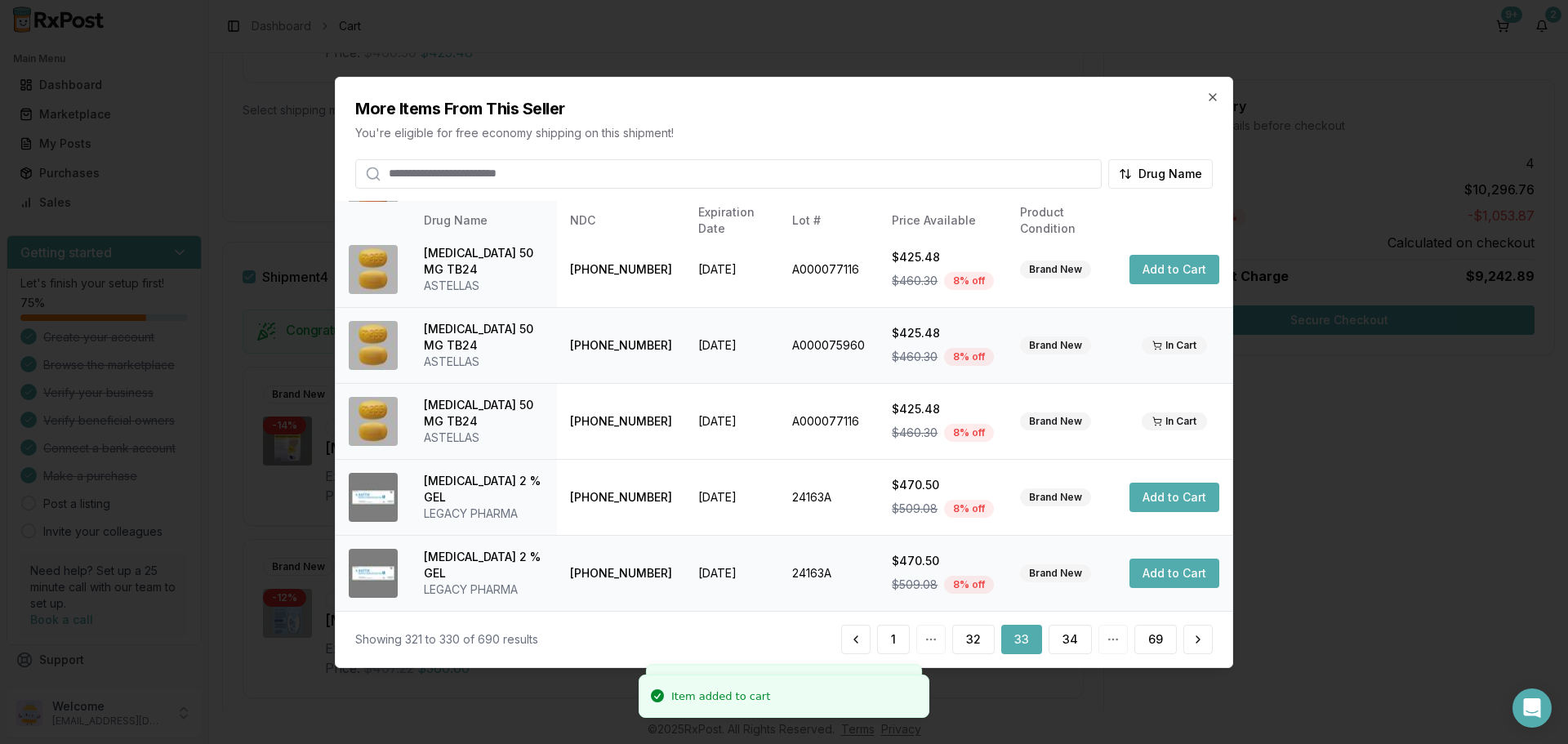
scroll to position [2990, 0]
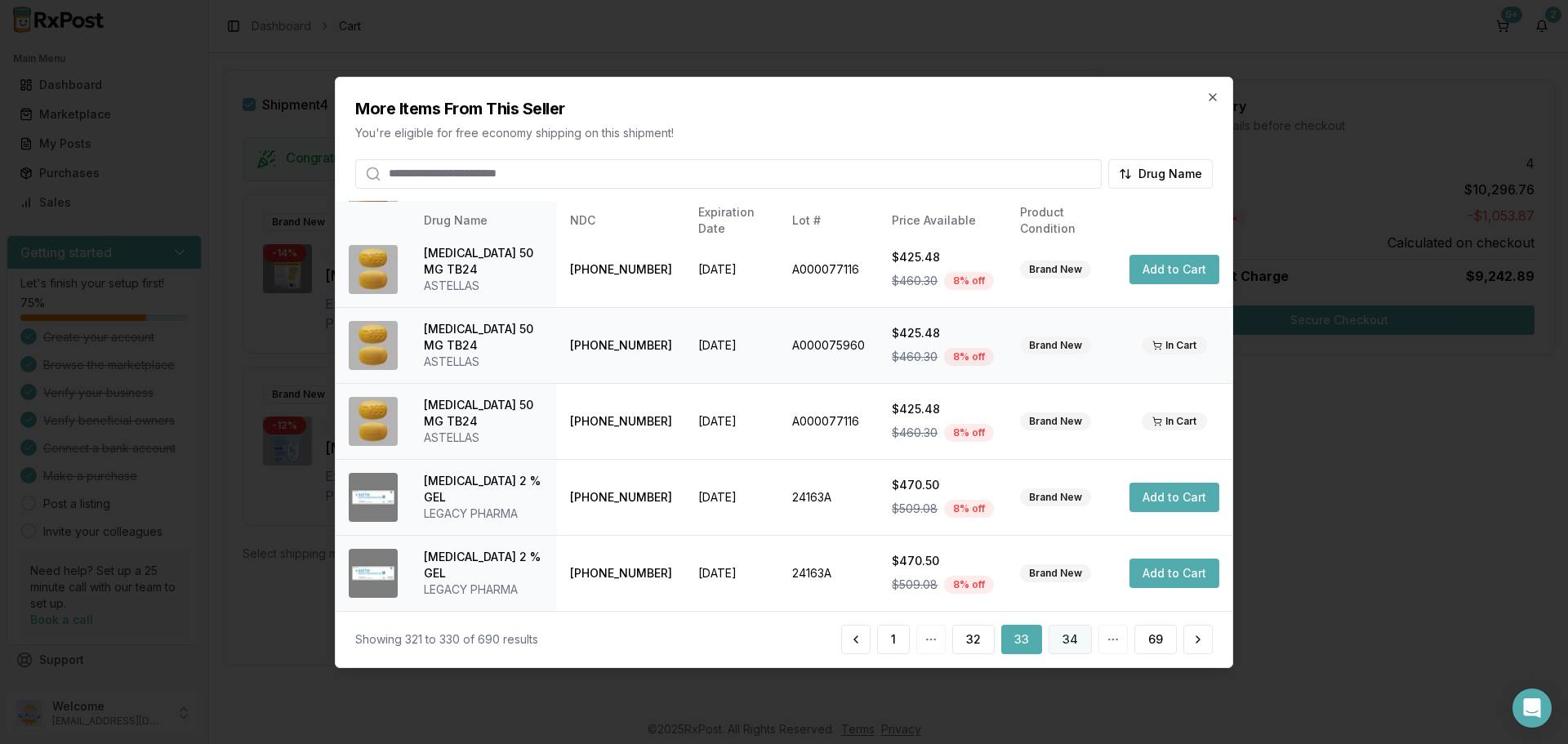
click at [1072, 642] on button "34" at bounding box center [1070, 639] width 43 height 29
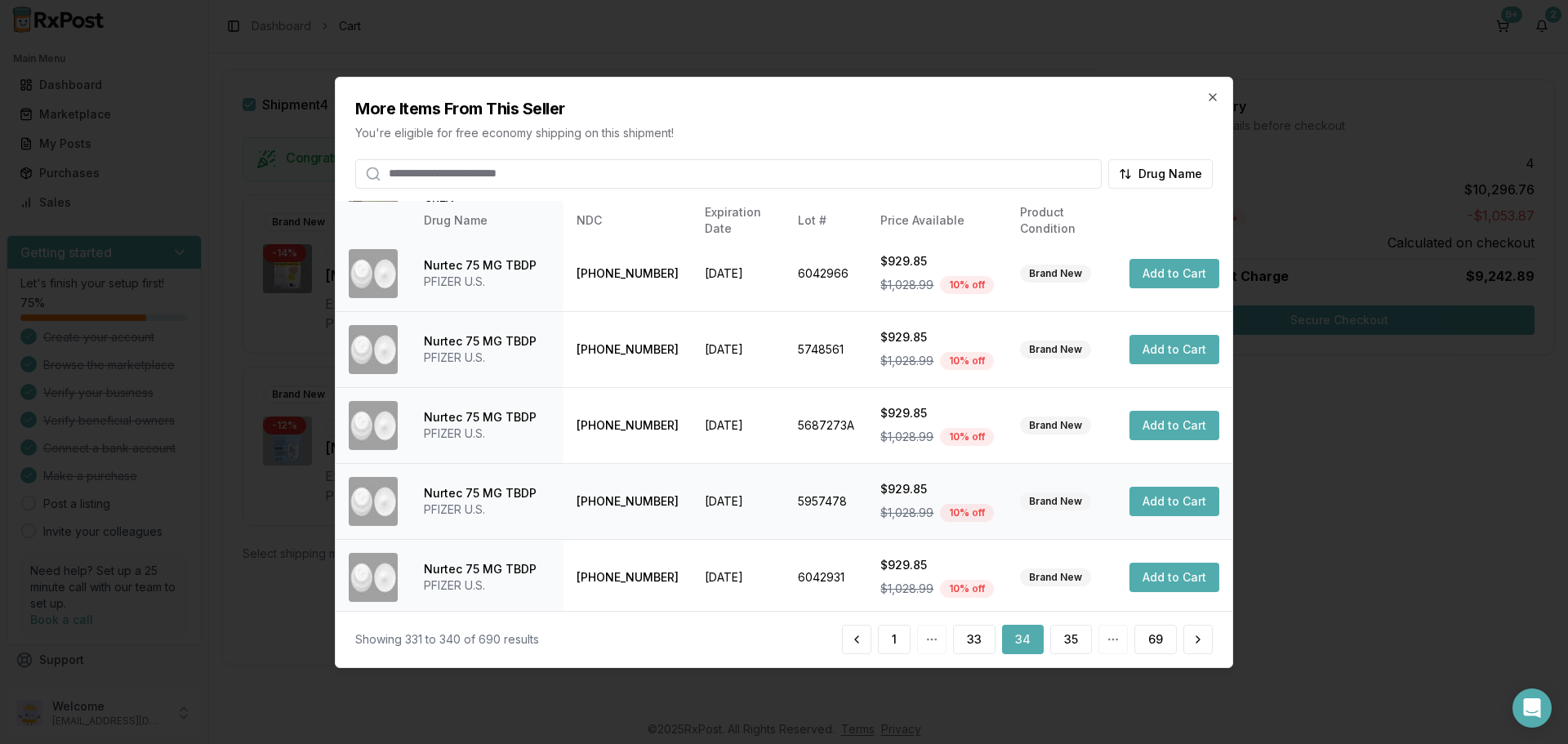
scroll to position [388, 0]
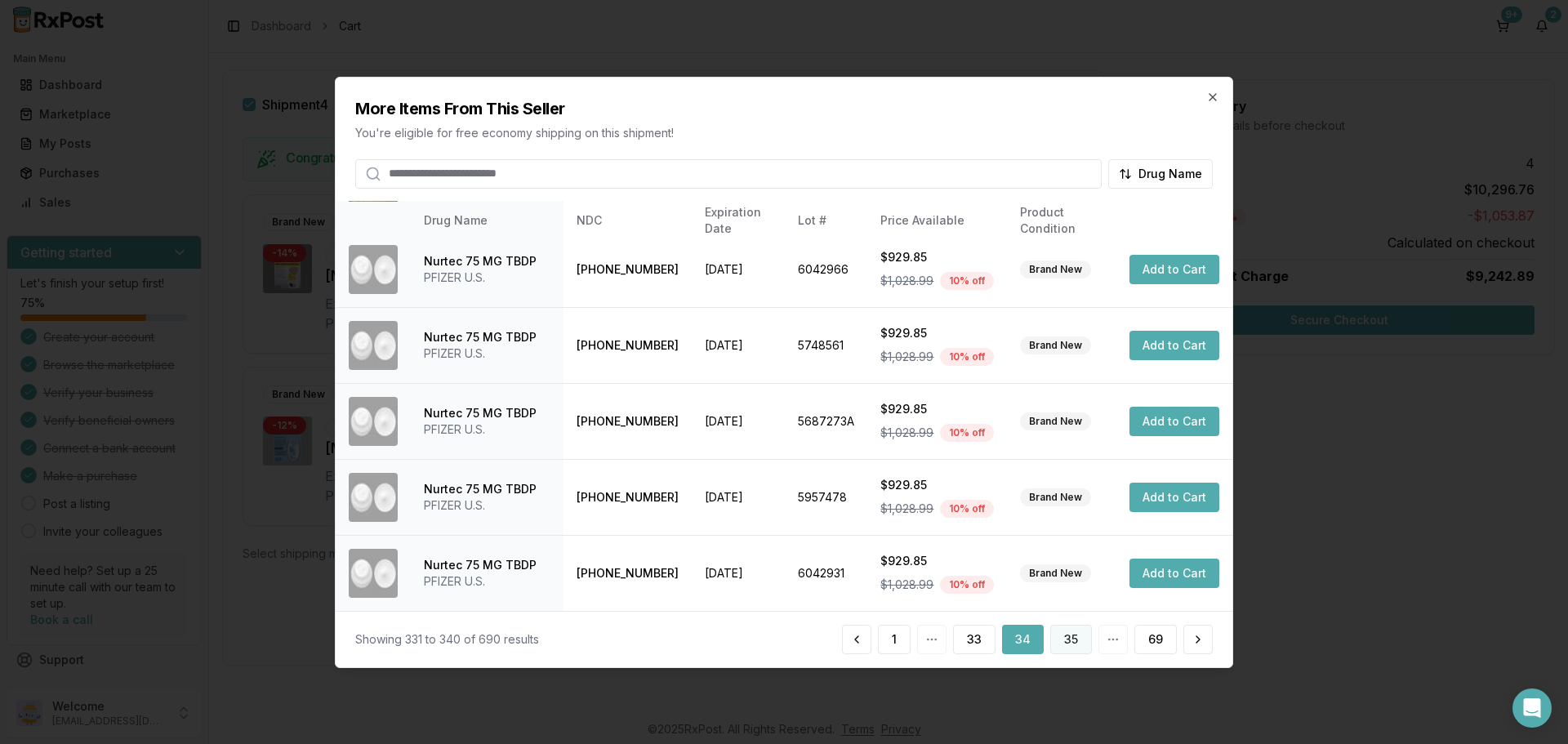
click at [1063, 642] on button "35" at bounding box center [1071, 639] width 41 height 29
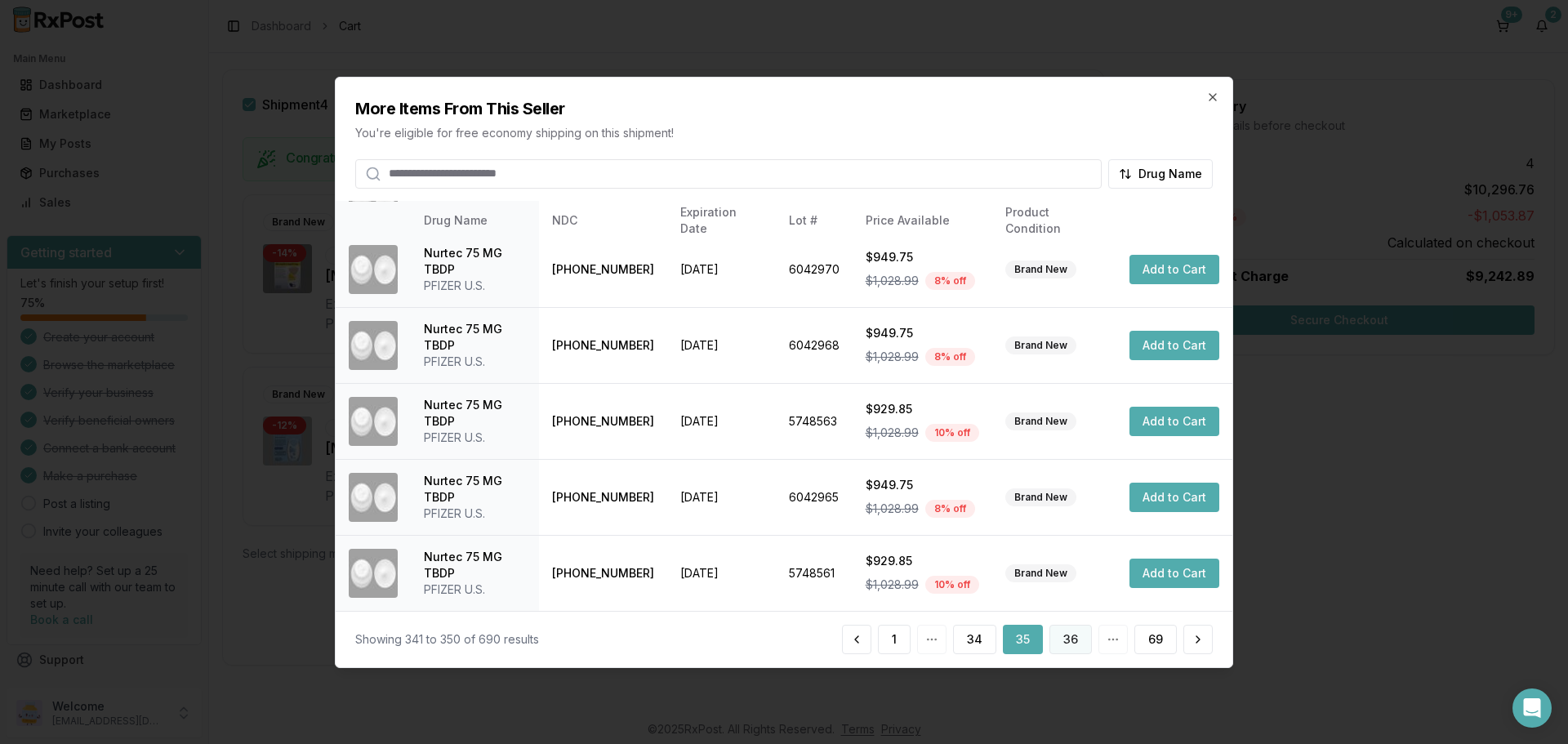
click at [1076, 644] on button "36" at bounding box center [1070, 639] width 42 height 29
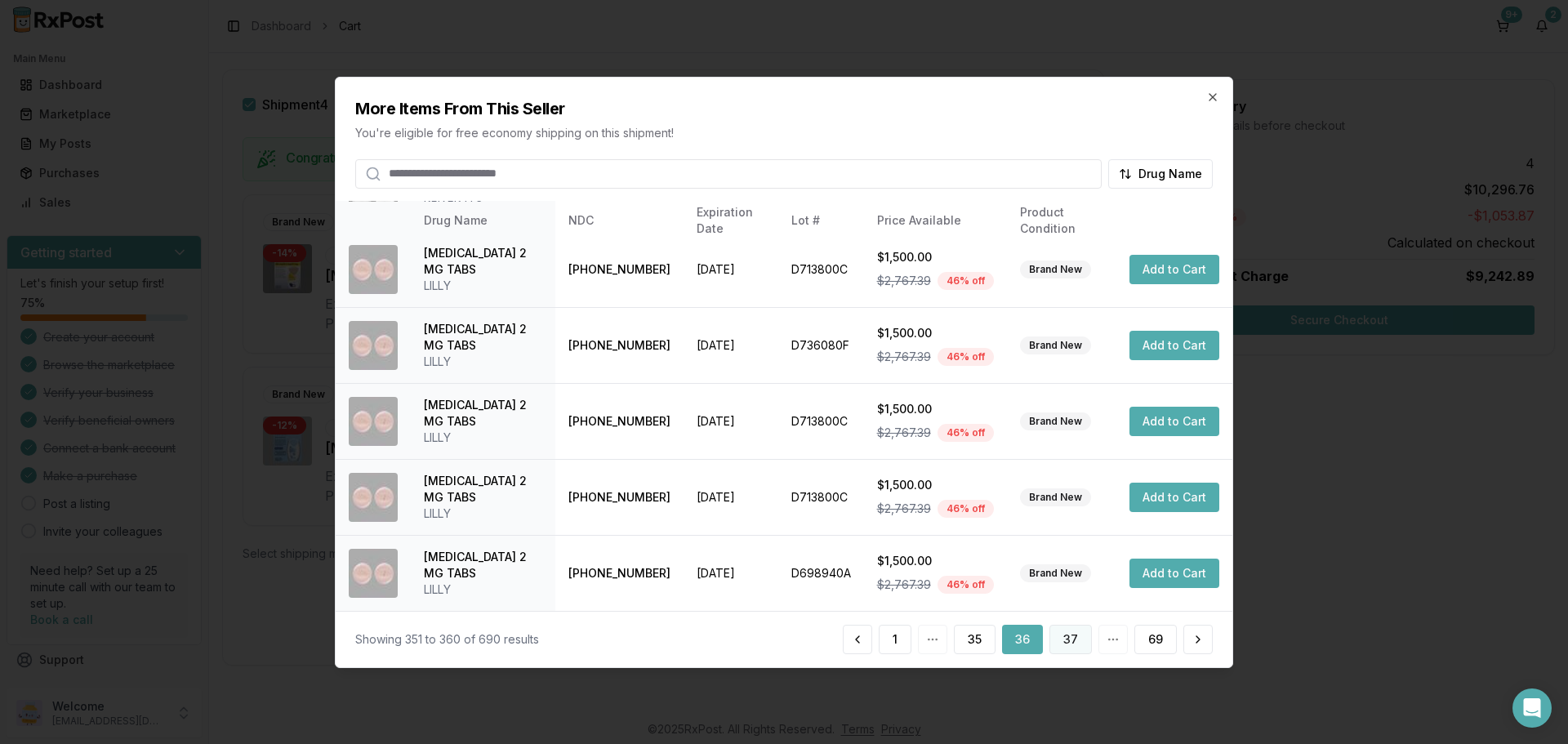
click at [1066, 631] on button "37" at bounding box center [1070, 639] width 42 height 29
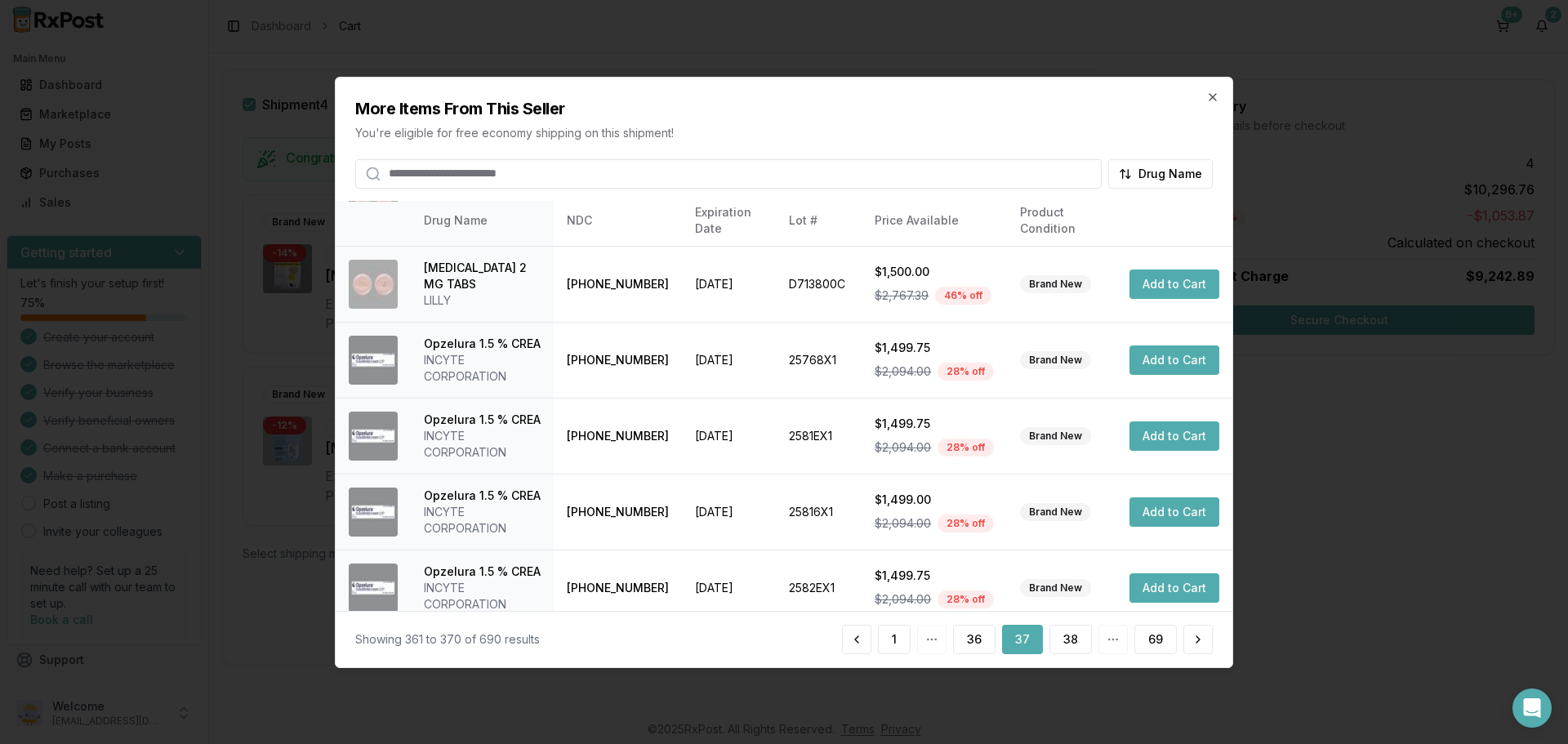
scroll to position [503, 0]
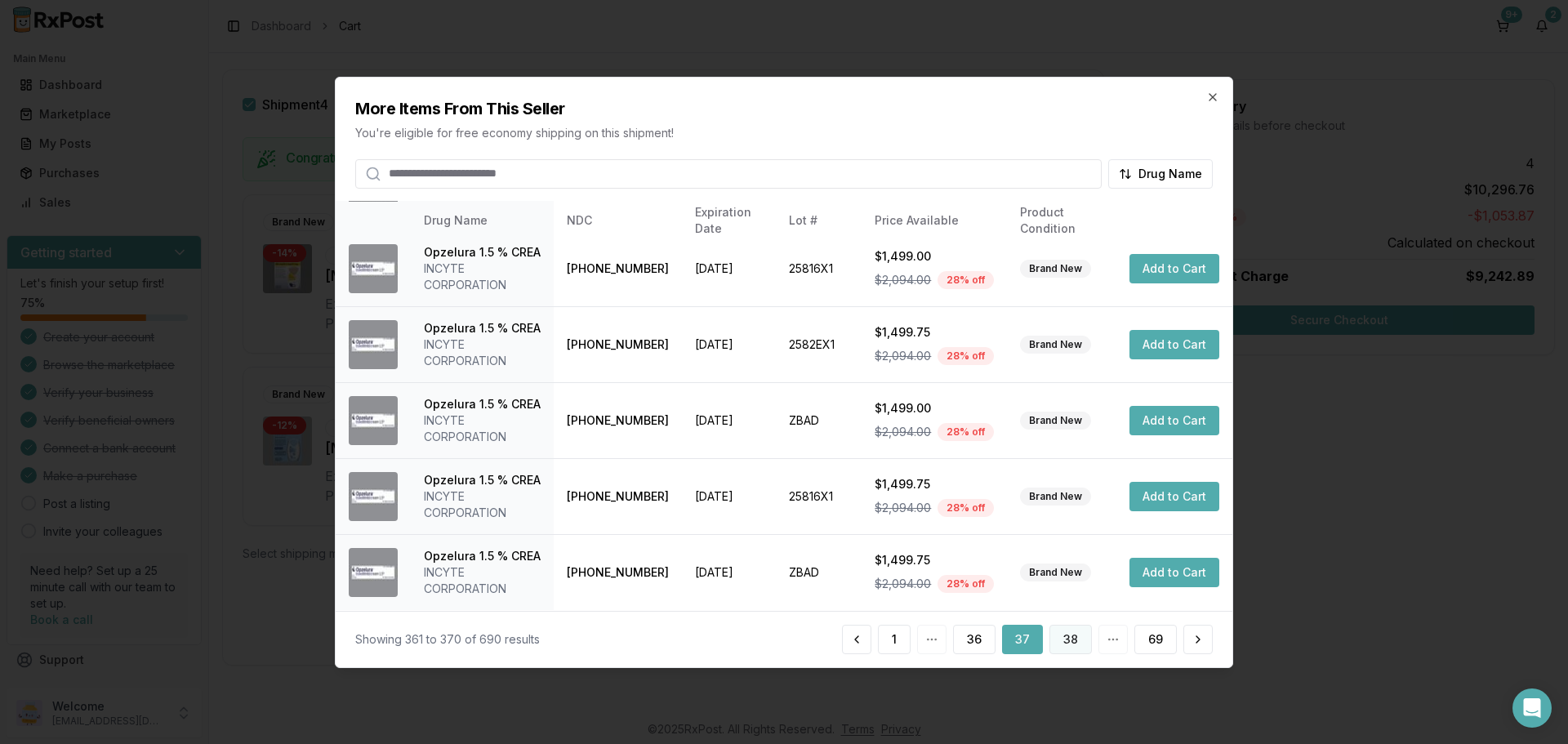
click at [1077, 639] on button "38" at bounding box center [1070, 639] width 42 height 29
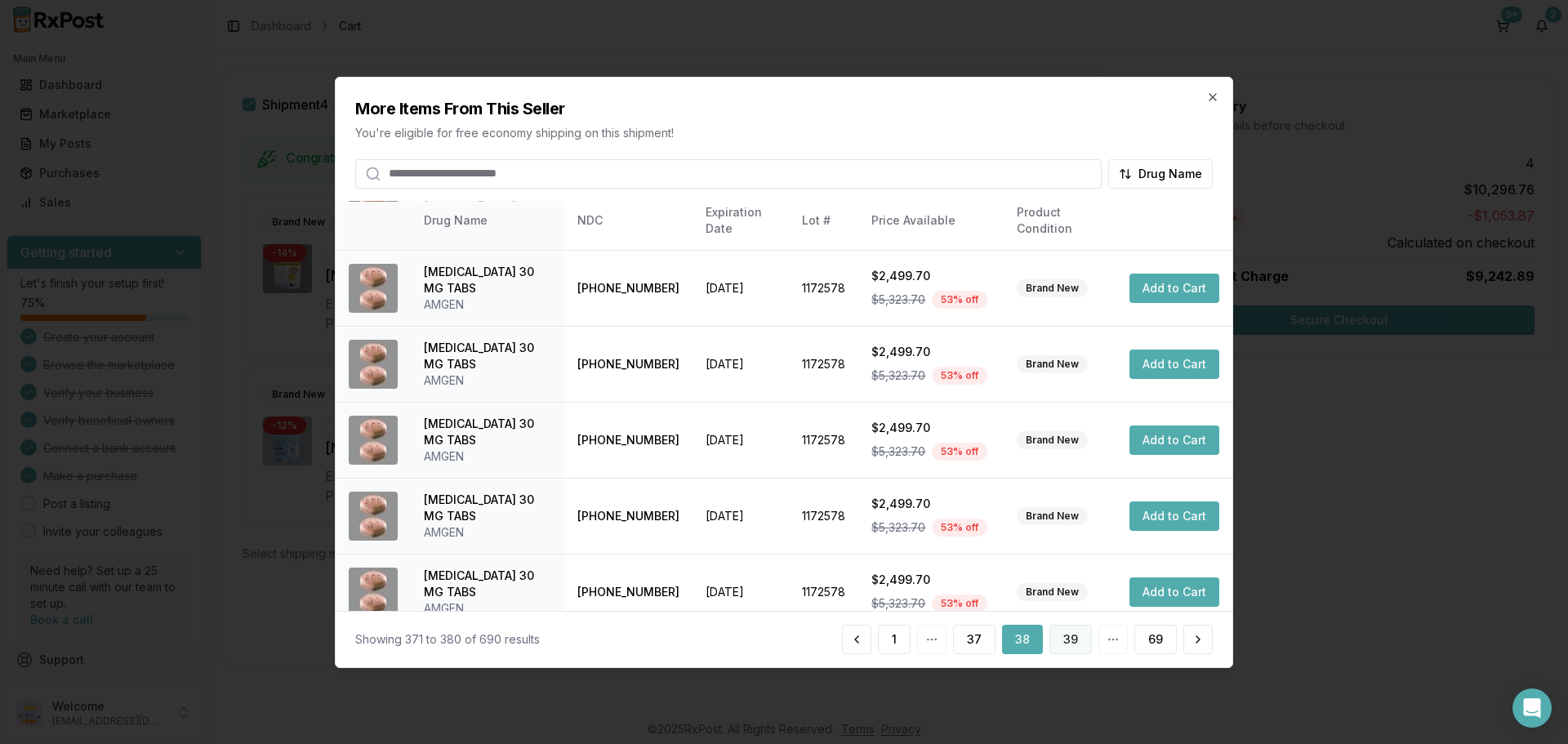
scroll to position [388, 0]
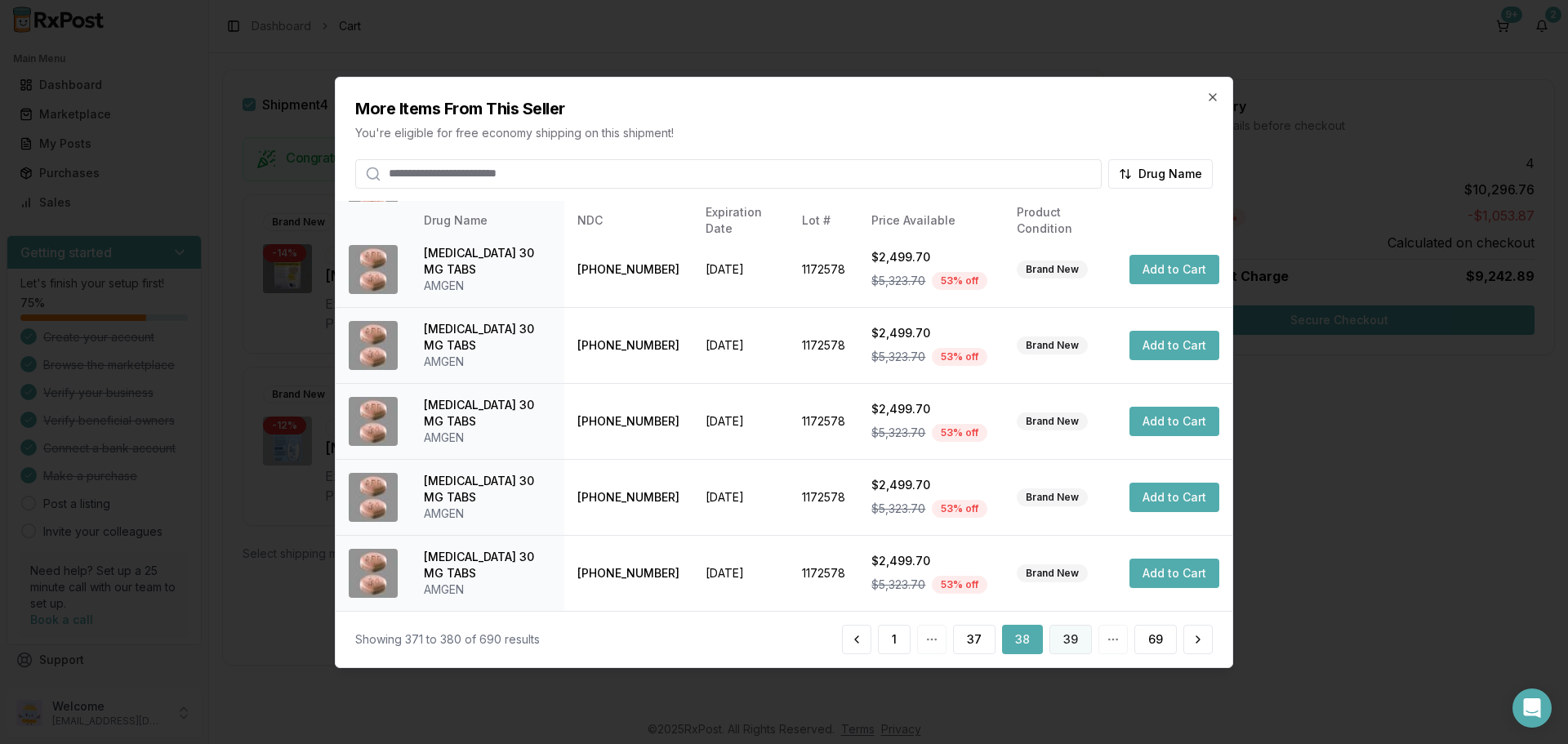
click at [1072, 641] on button "39" at bounding box center [1070, 639] width 42 height 29
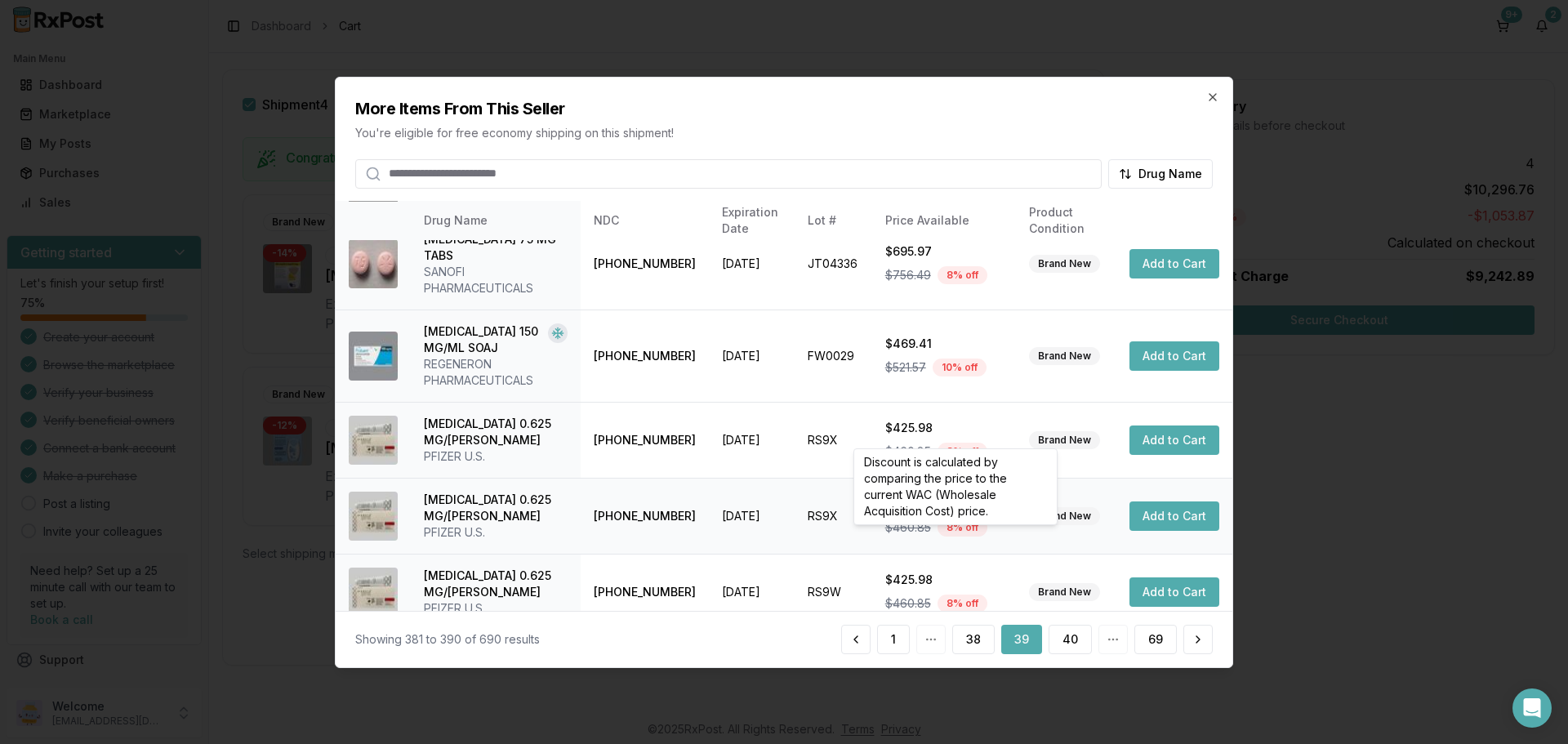
scroll to position [0, 0]
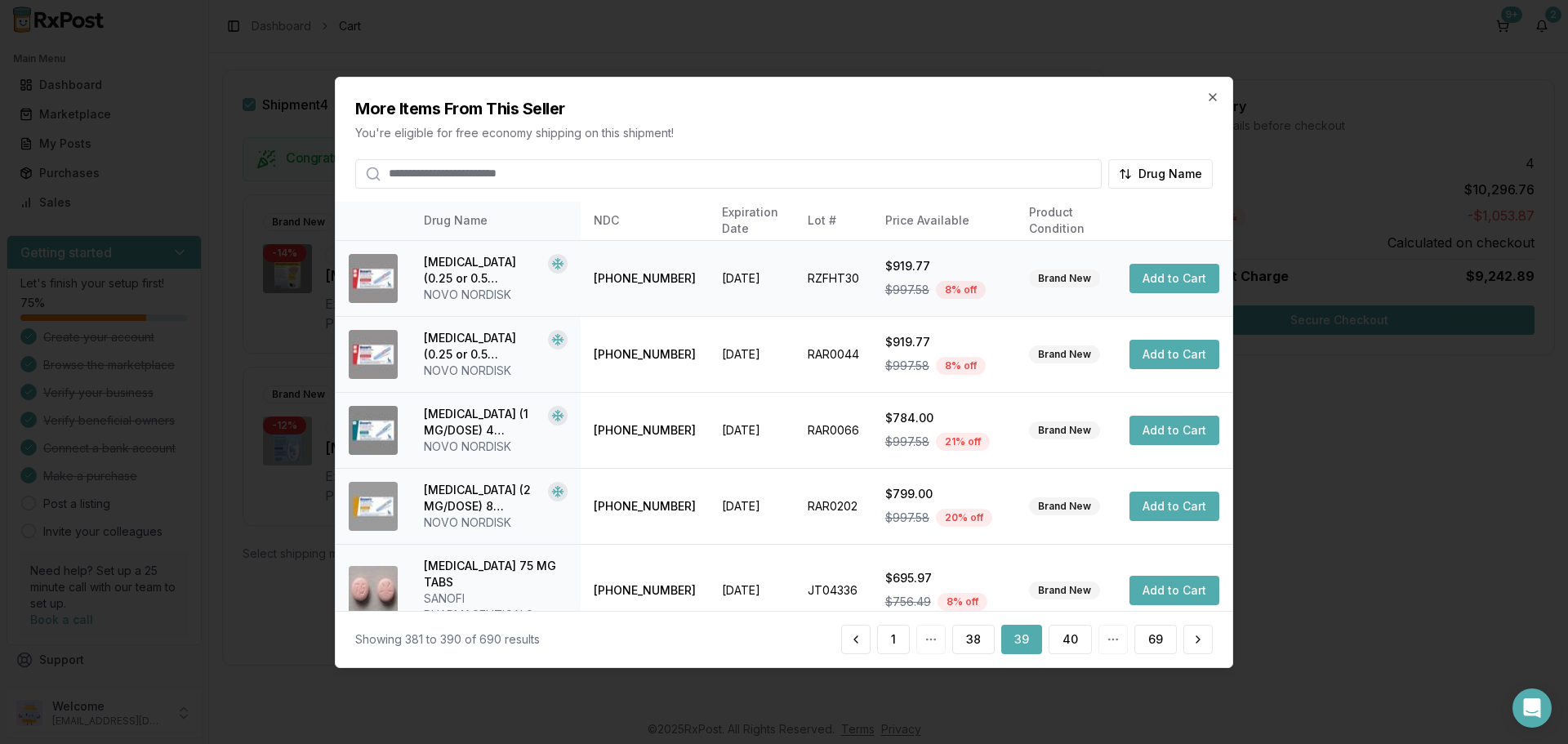
click at [1149, 285] on button "Add to Cart" at bounding box center [1175, 277] width 90 height 29
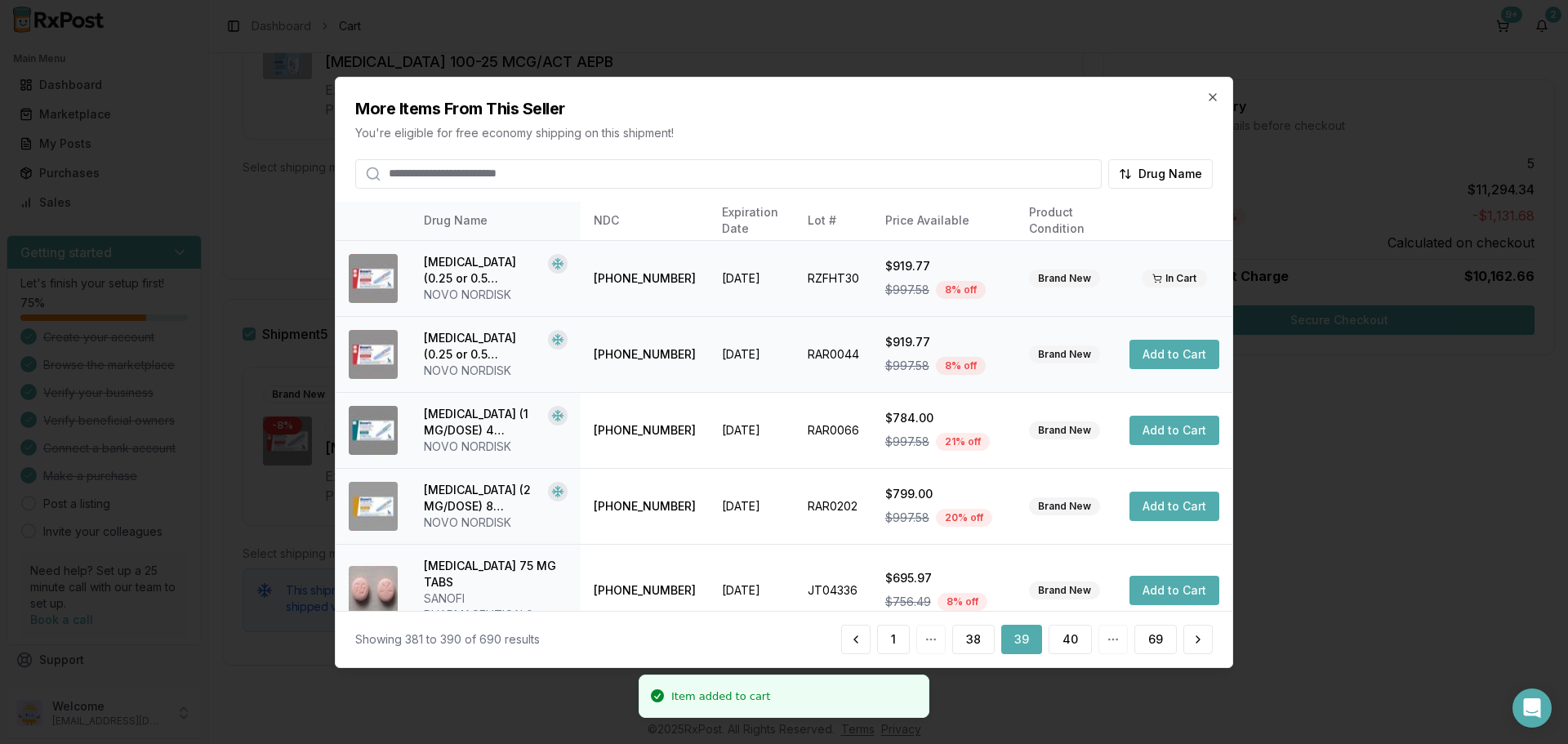
click at [1153, 356] on button "Add to Cart" at bounding box center [1175, 354] width 90 height 29
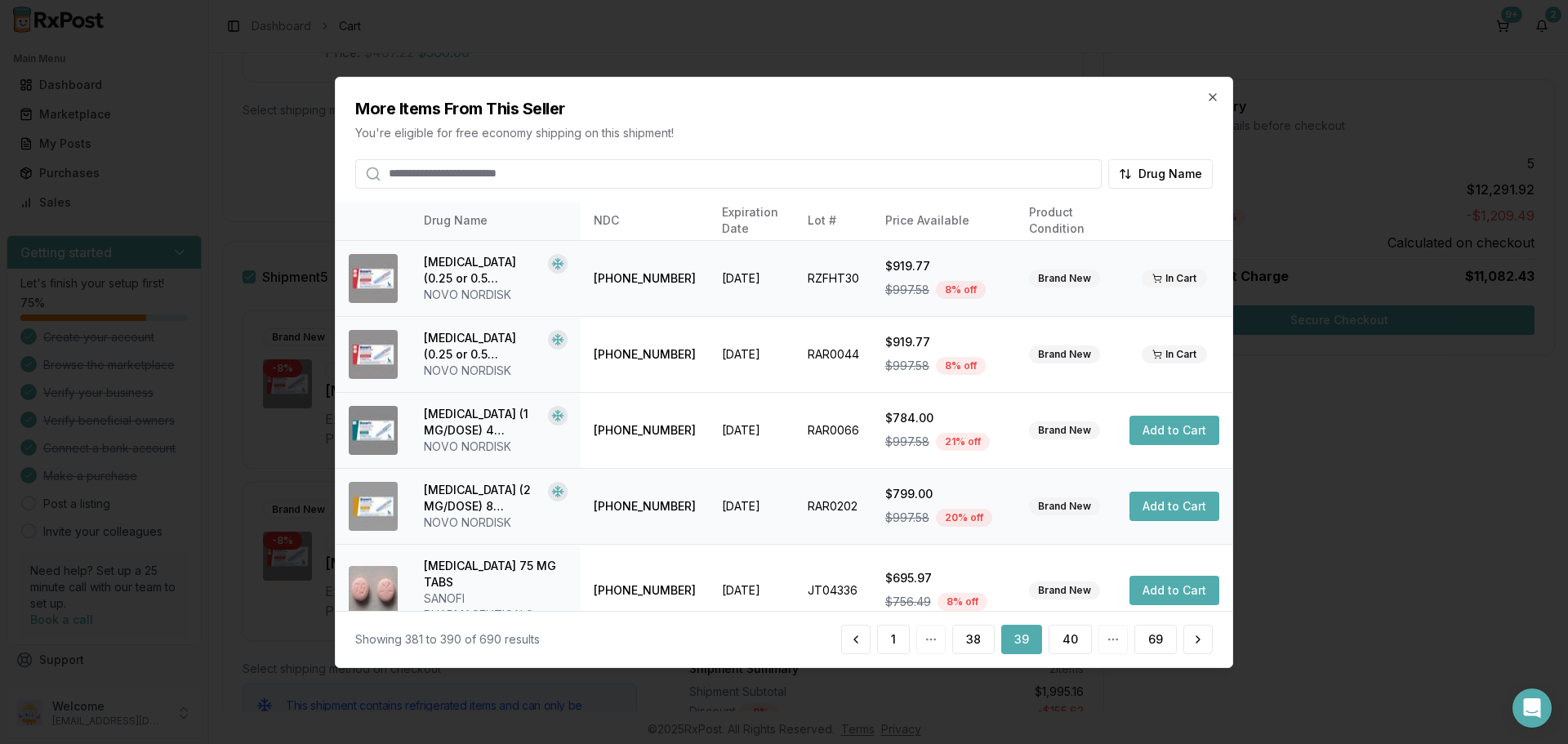
click at [1148, 508] on button "Add to Cart" at bounding box center [1175, 506] width 90 height 29
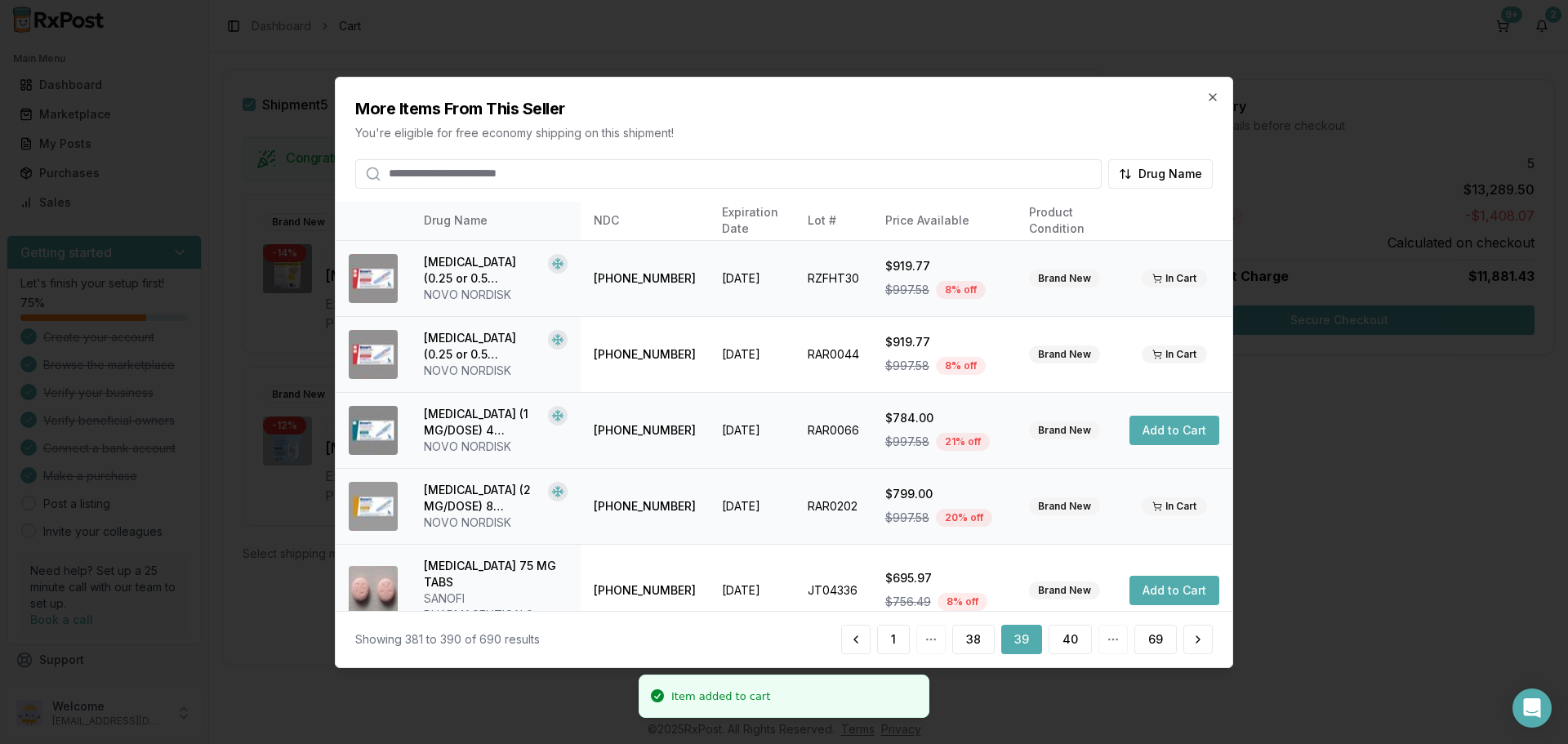
click at [1146, 432] on button "Add to Cart" at bounding box center [1175, 430] width 90 height 29
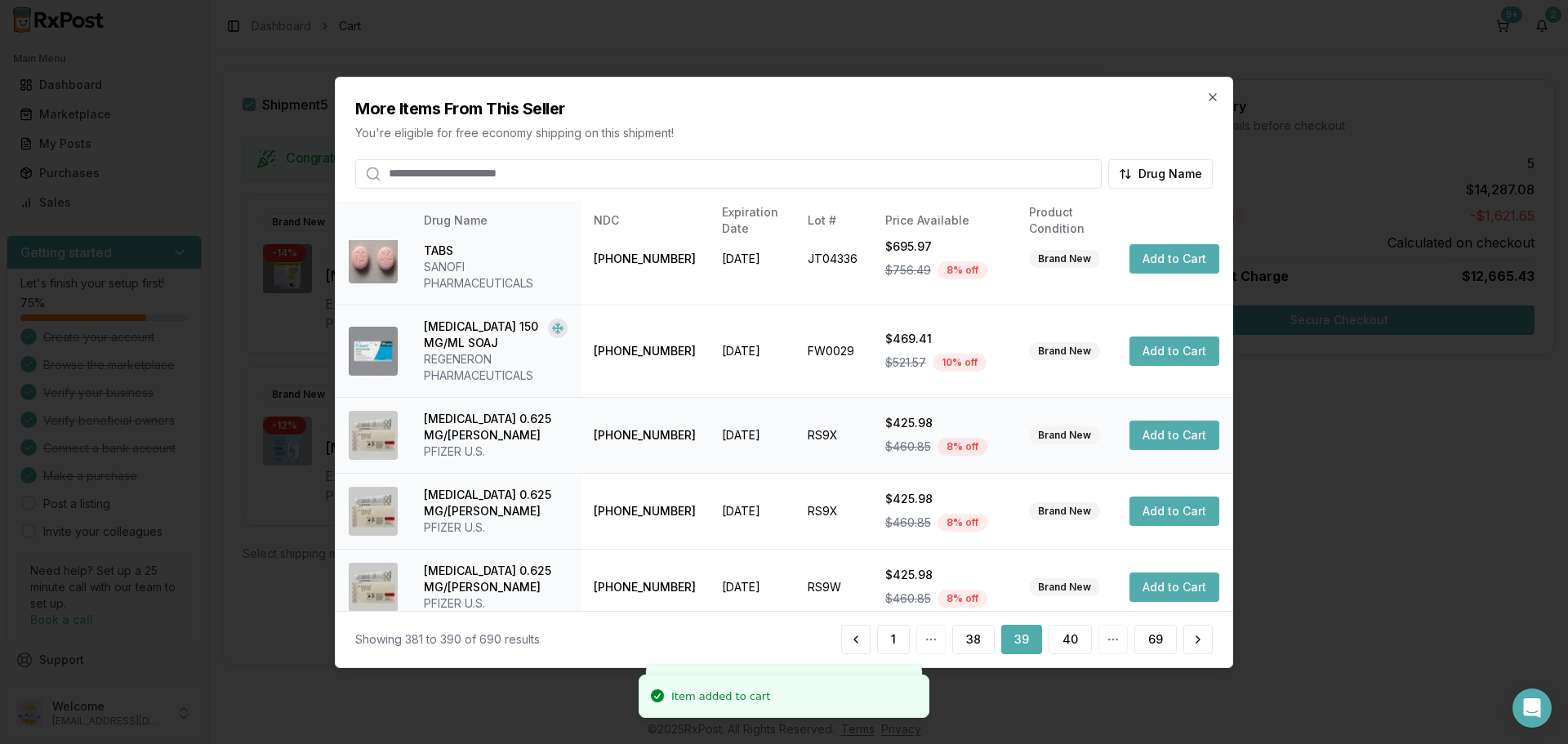
scroll to position [405, 0]
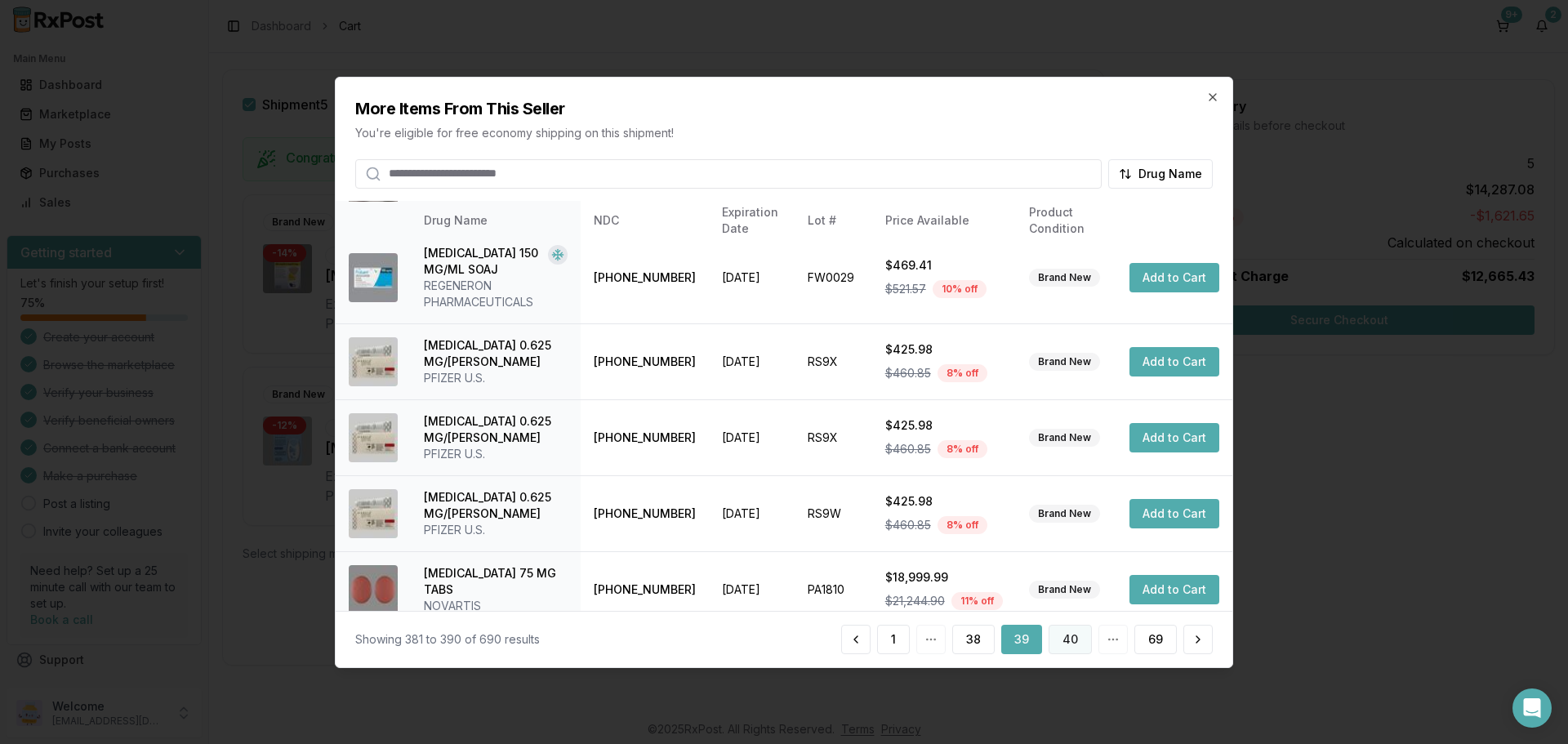
click at [1075, 639] on button "40" at bounding box center [1070, 639] width 43 height 29
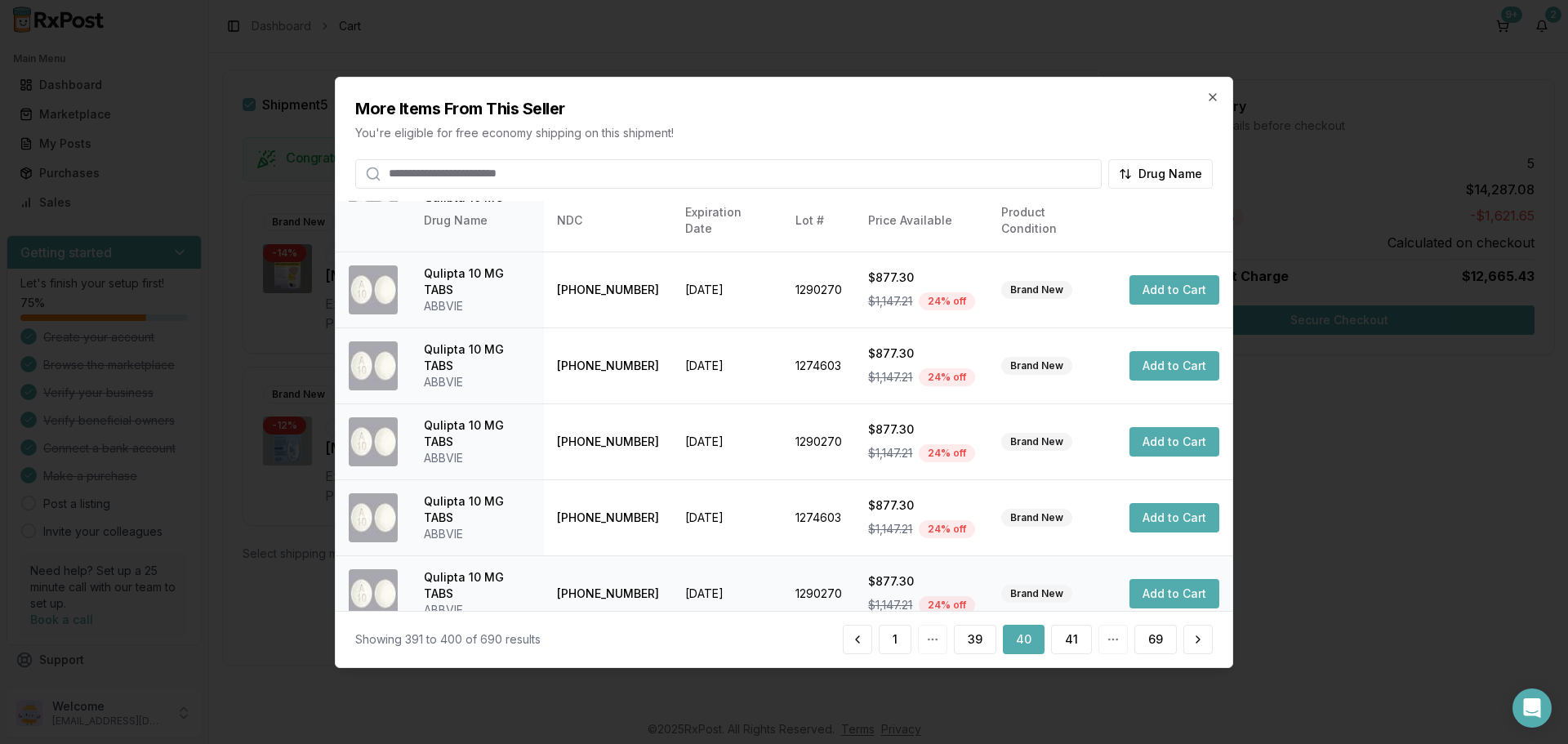
scroll to position [388, 0]
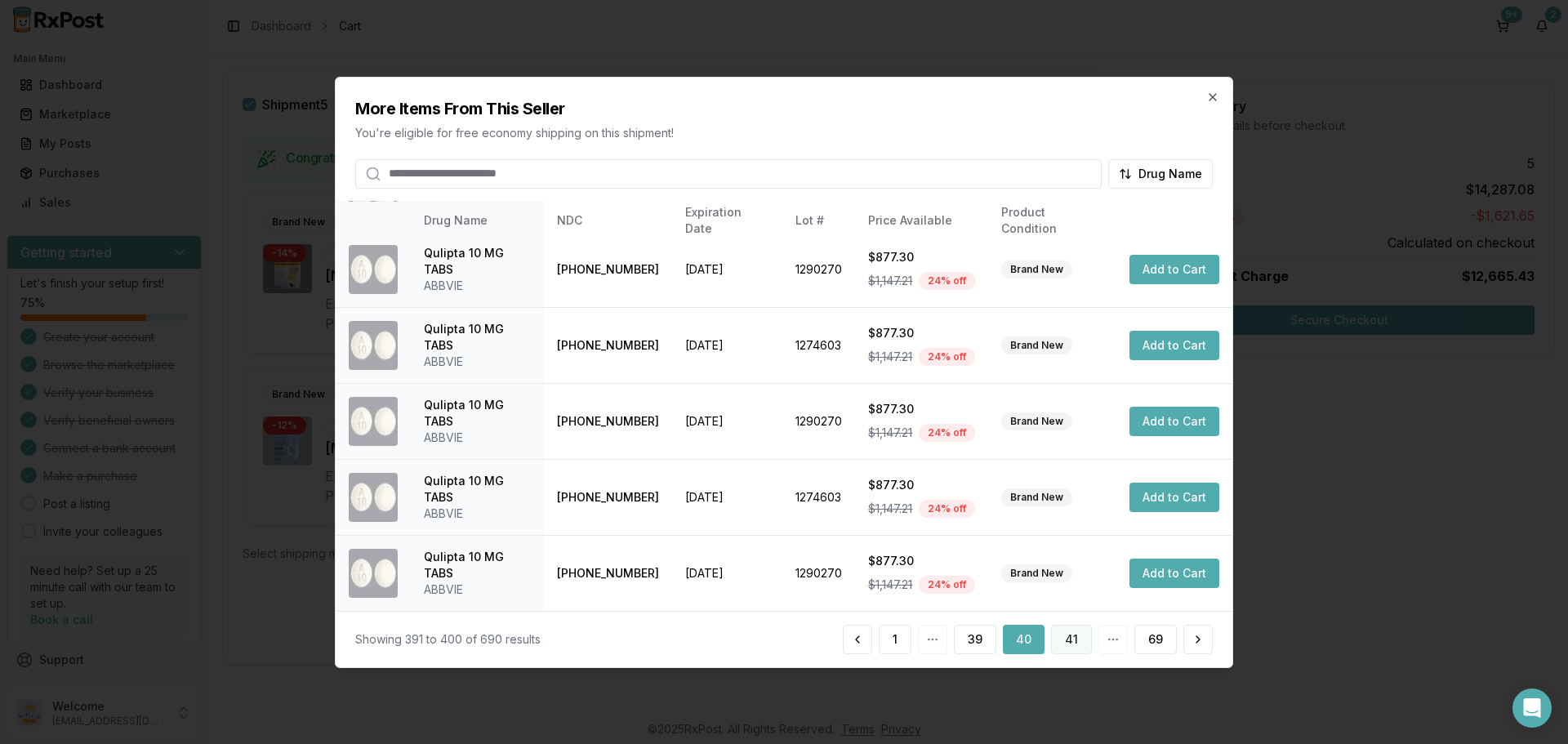
click at [1071, 646] on button "41" at bounding box center [1071, 639] width 40 height 29
click at [1077, 649] on button "42" at bounding box center [1070, 639] width 43 height 29
click at [1070, 638] on button "43" at bounding box center [1070, 639] width 43 height 29
click at [1068, 641] on button "44" at bounding box center [1069, 639] width 44 height 29
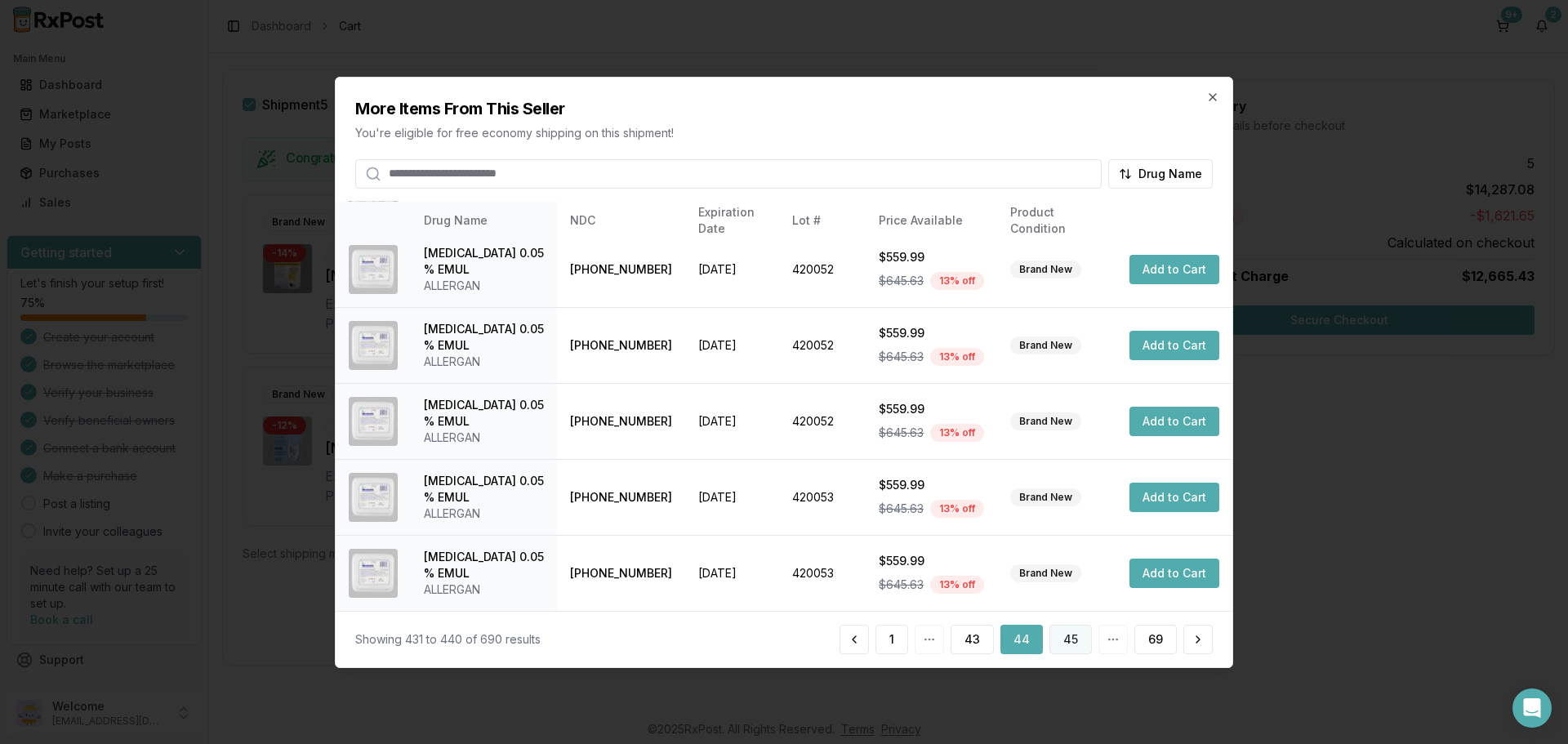
click at [1069, 636] on button "45" at bounding box center [1070, 639] width 42 height 29
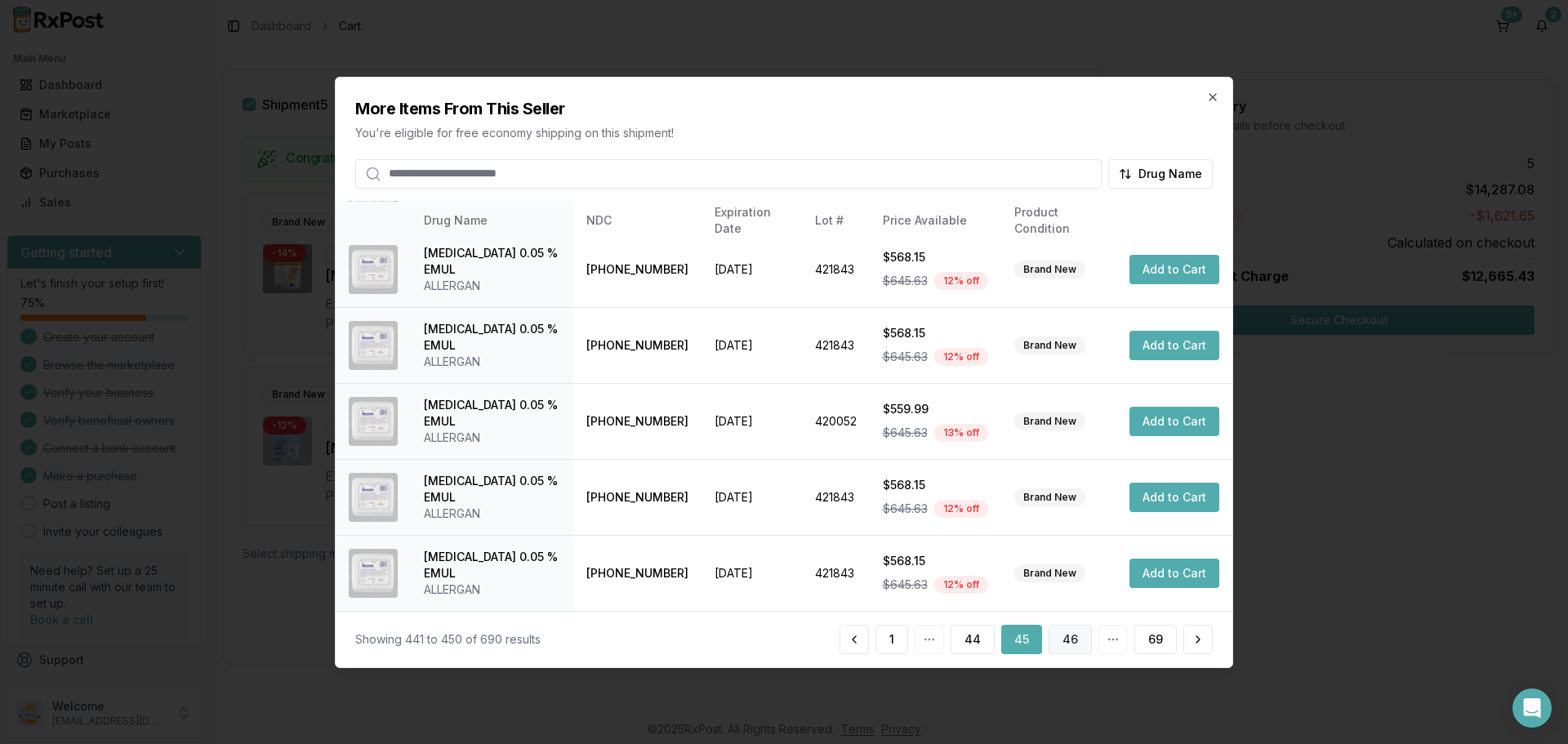
click at [1065, 641] on button "46" at bounding box center [1070, 639] width 43 height 29
click at [1074, 637] on button "47" at bounding box center [1070, 639] width 43 height 29
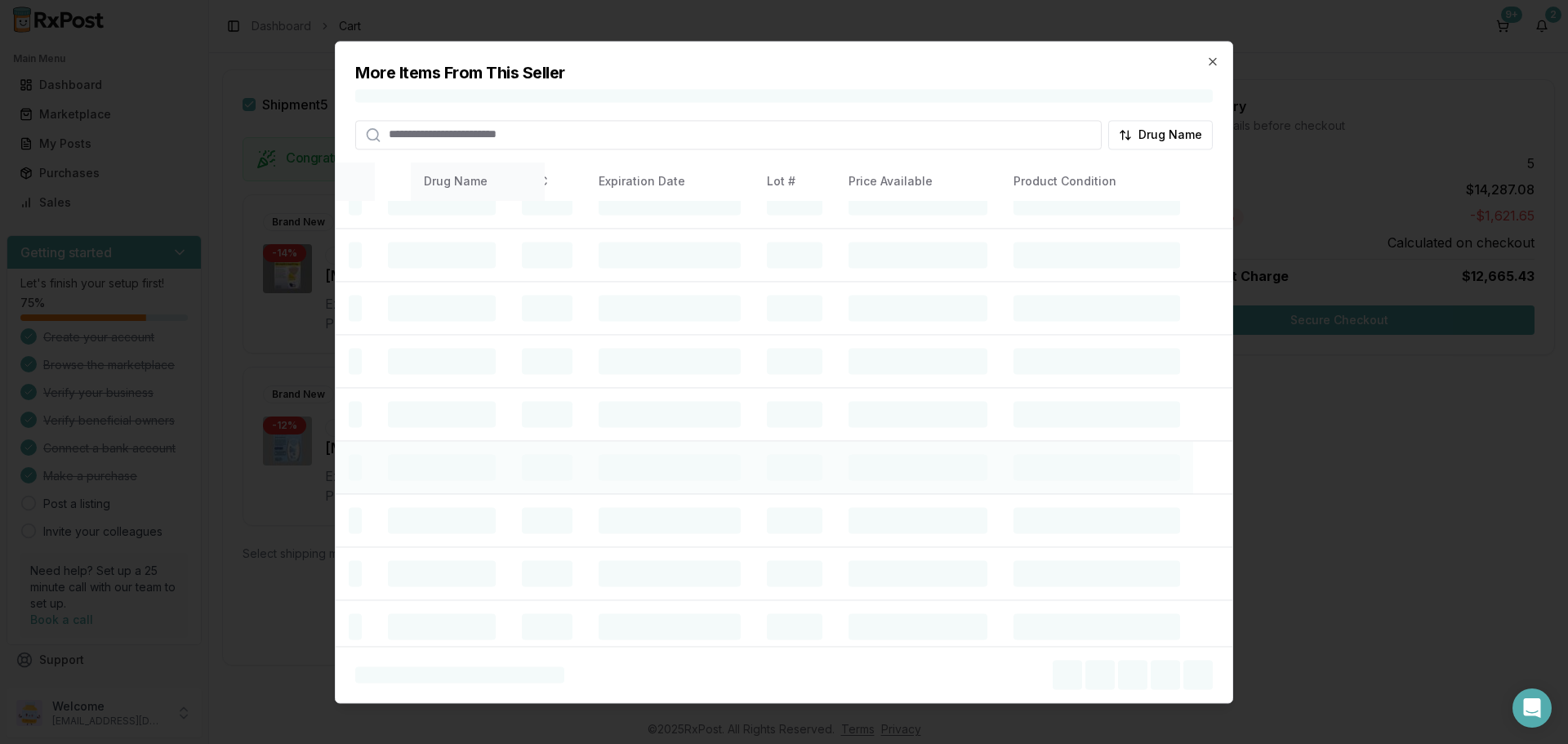
scroll to position [0, 0]
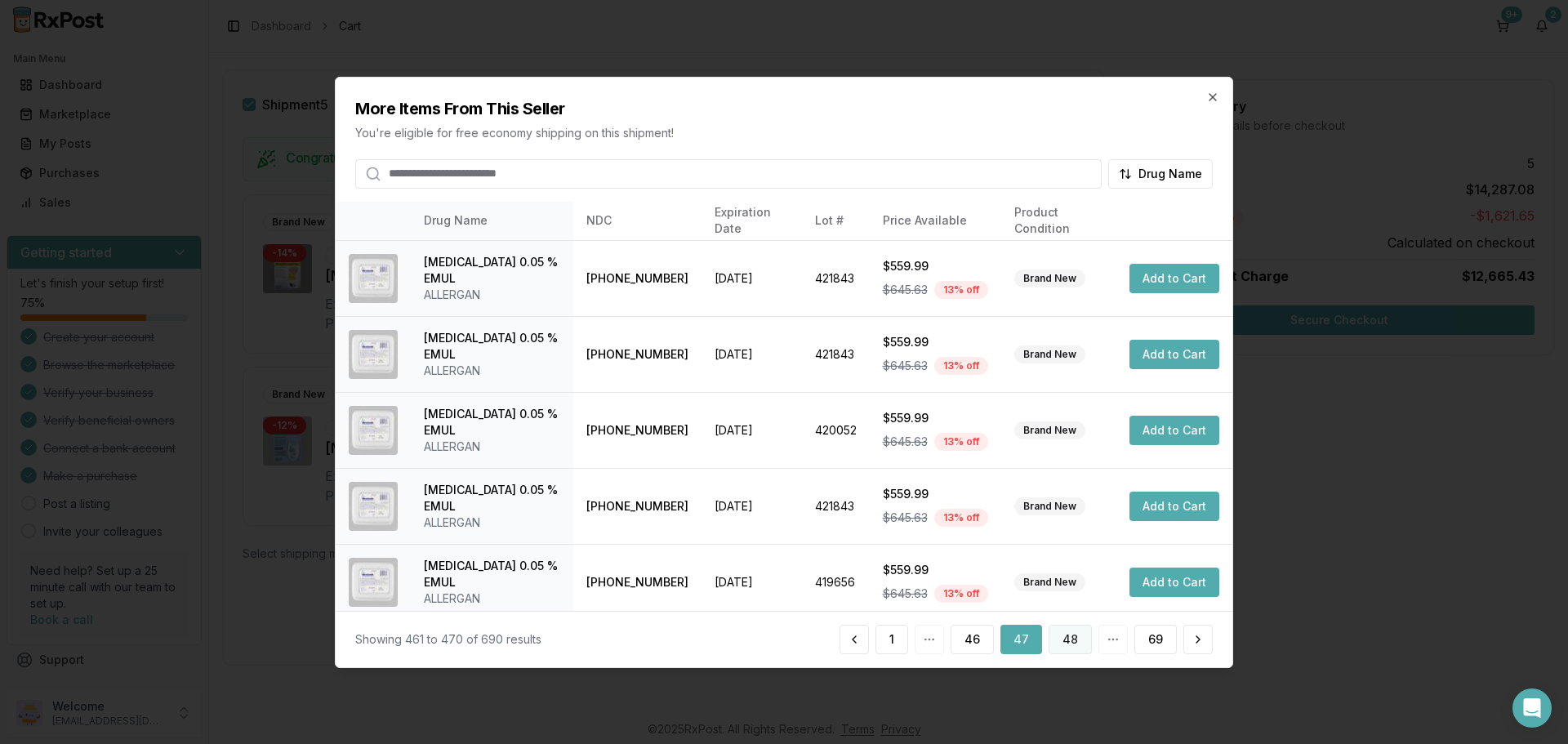
click at [1069, 641] on button "48" at bounding box center [1070, 639] width 43 height 29
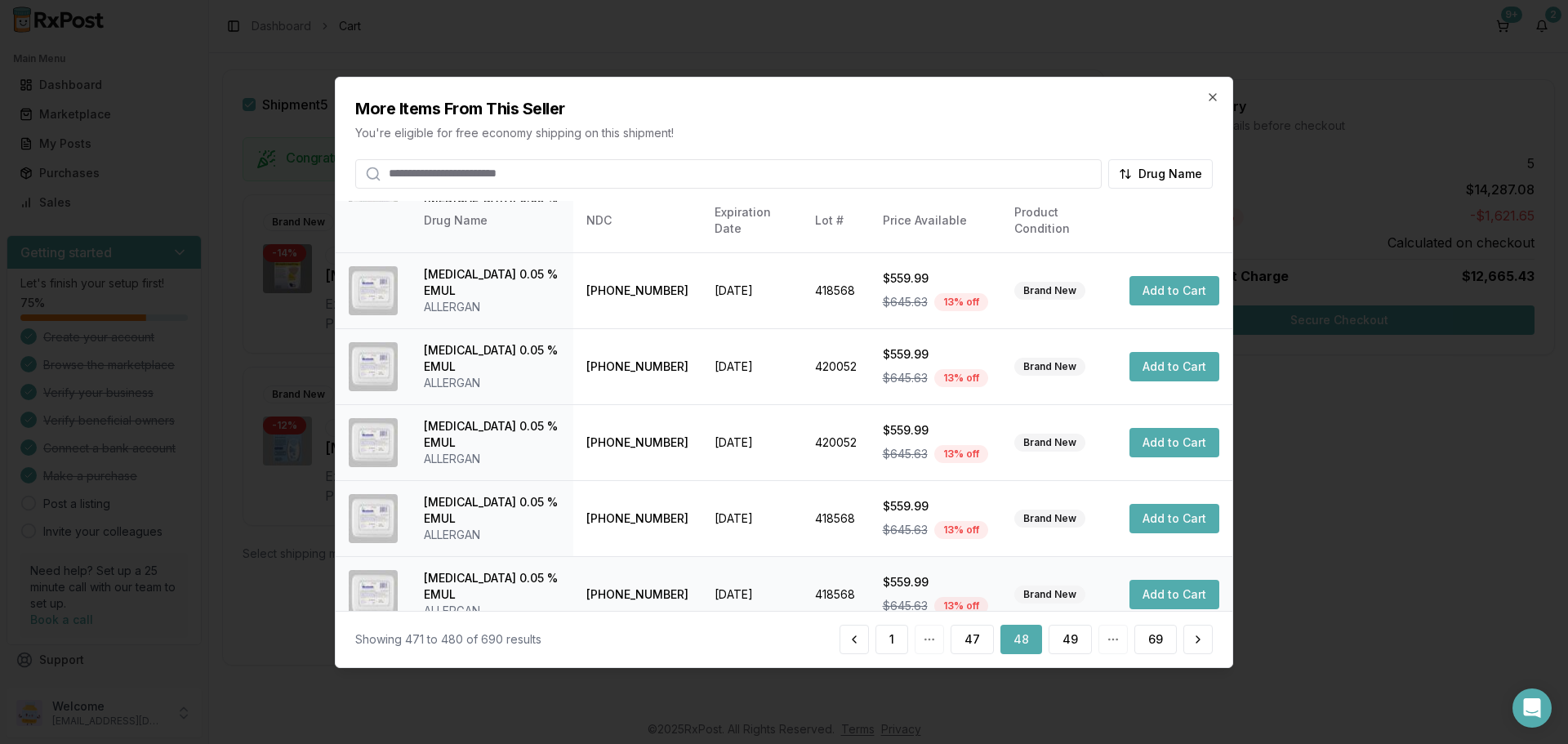
scroll to position [388, 0]
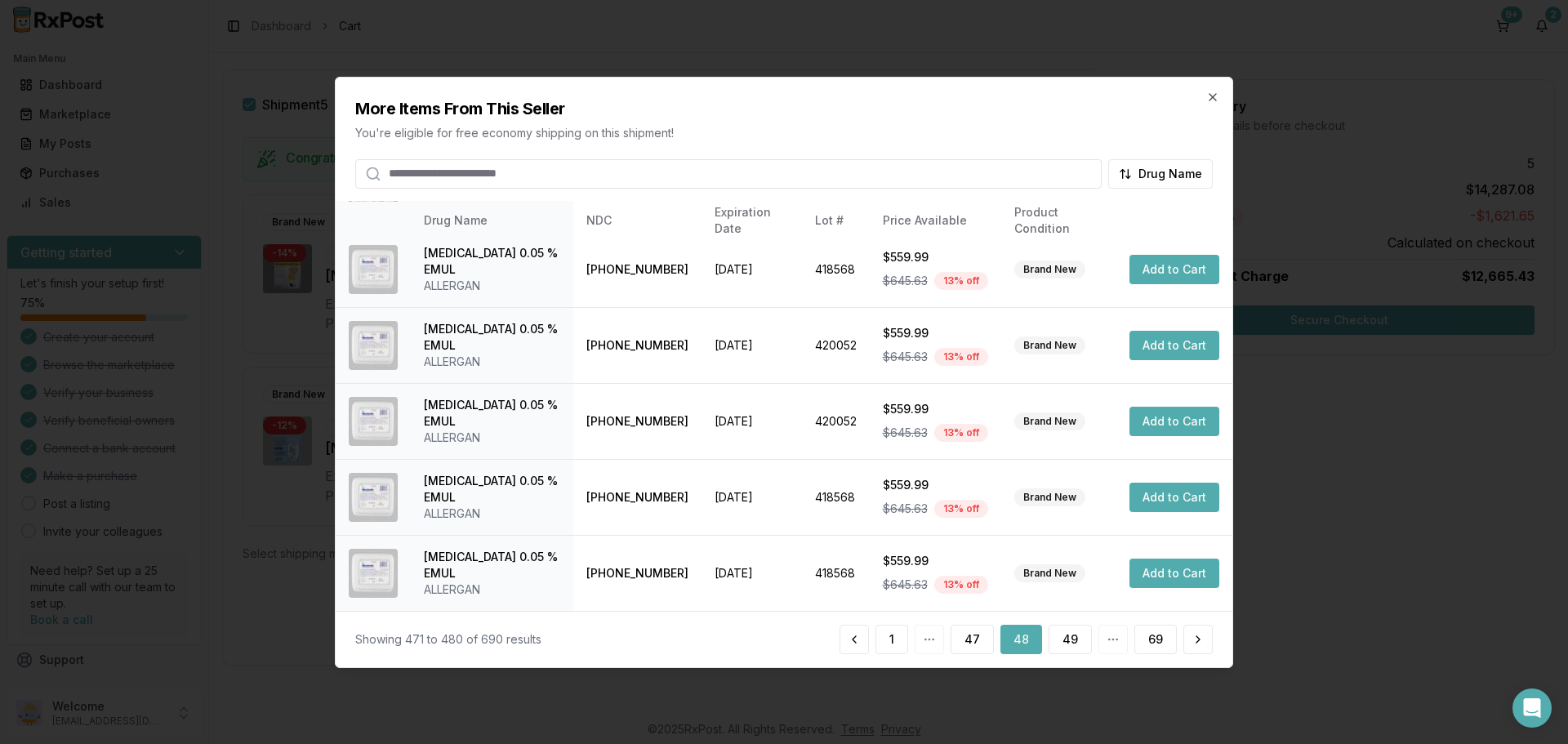
click at [1066, 655] on div "Showing 471 to 480 of 690 results 1 47 48 49 69" at bounding box center [784, 640] width 896 height 56
click at [1064, 643] on button "49" at bounding box center [1070, 639] width 43 height 29
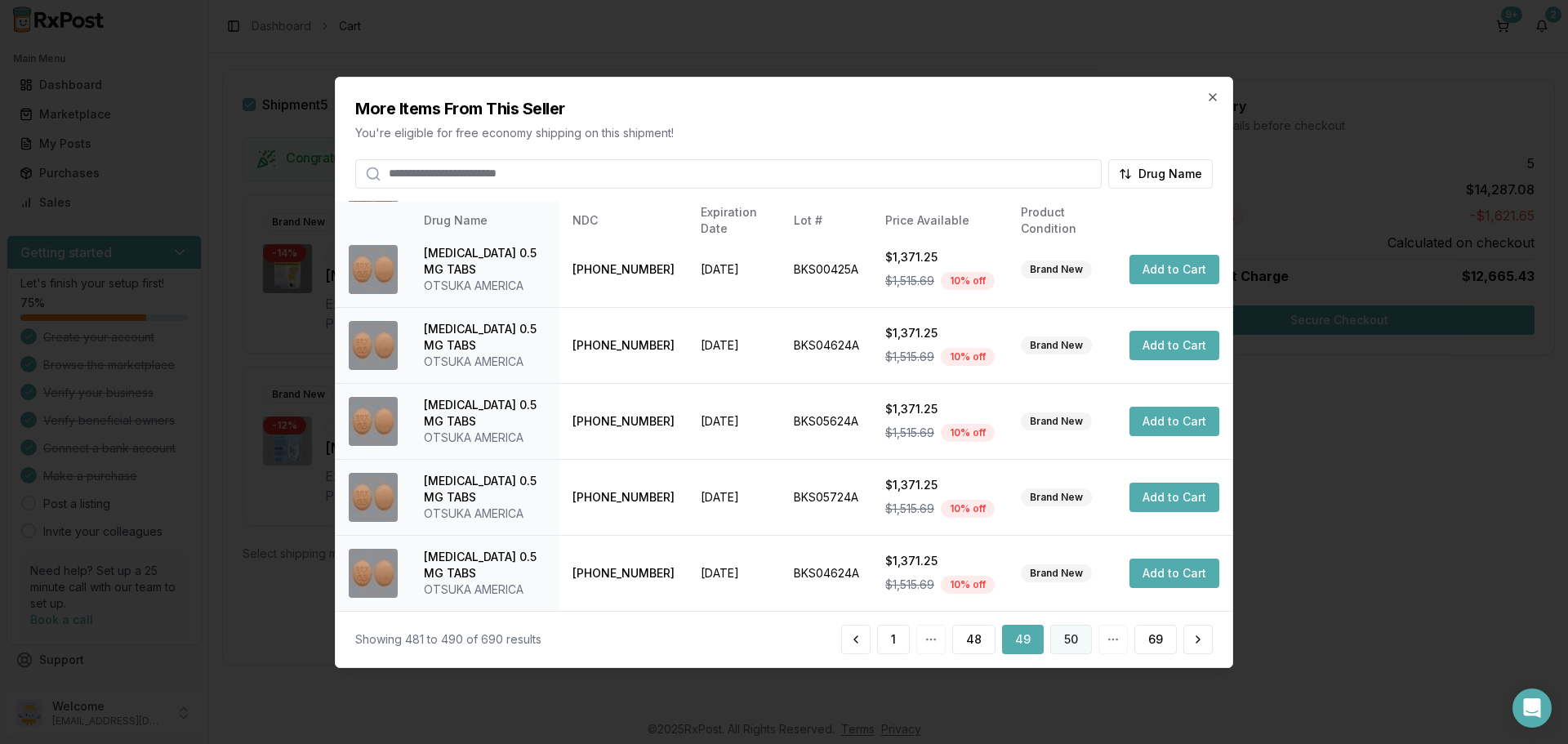
click at [1065, 639] on button "50" at bounding box center [1071, 639] width 41 height 29
click at [1078, 643] on button "51" at bounding box center [1072, 639] width 40 height 29
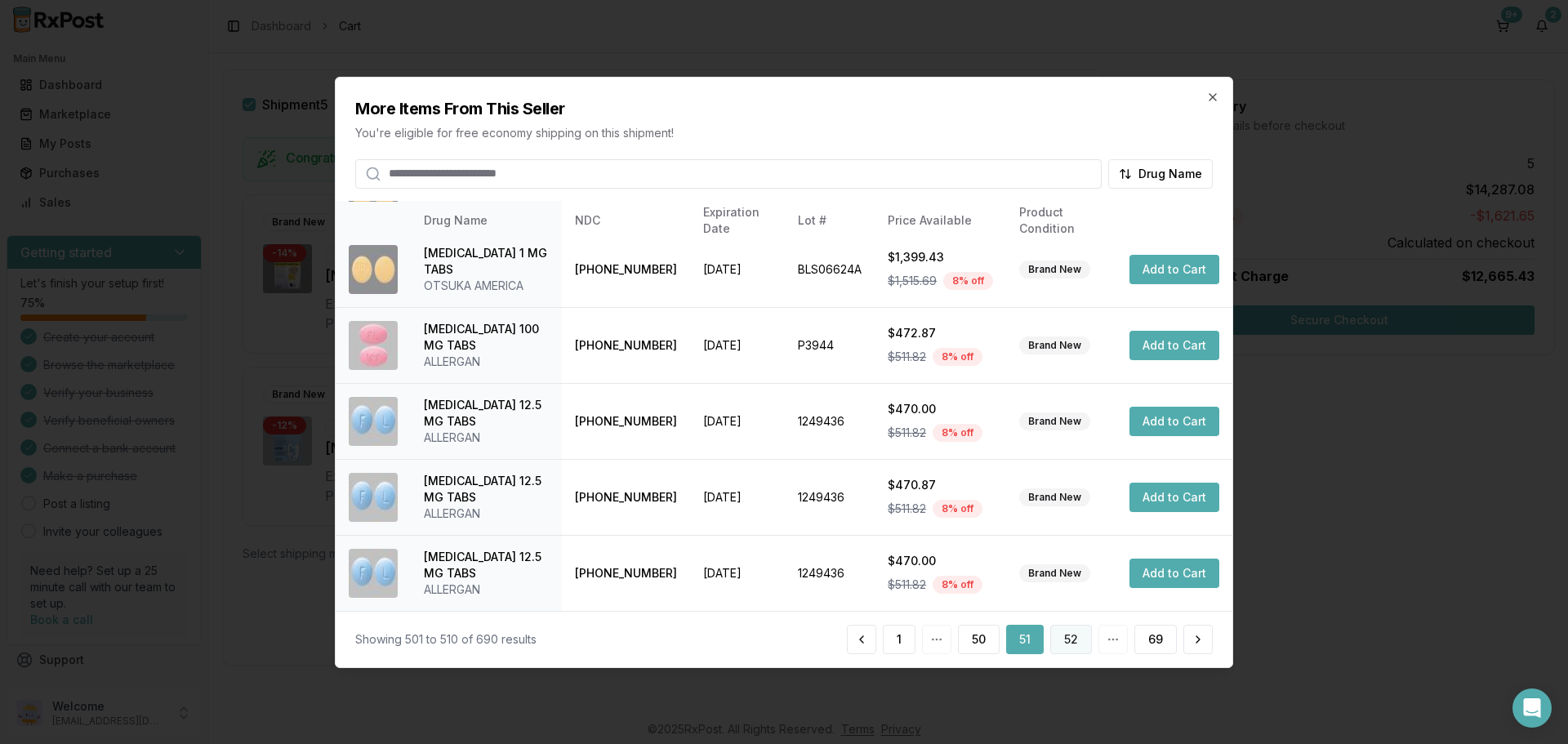
click at [1069, 644] on button "52" at bounding box center [1071, 639] width 41 height 29
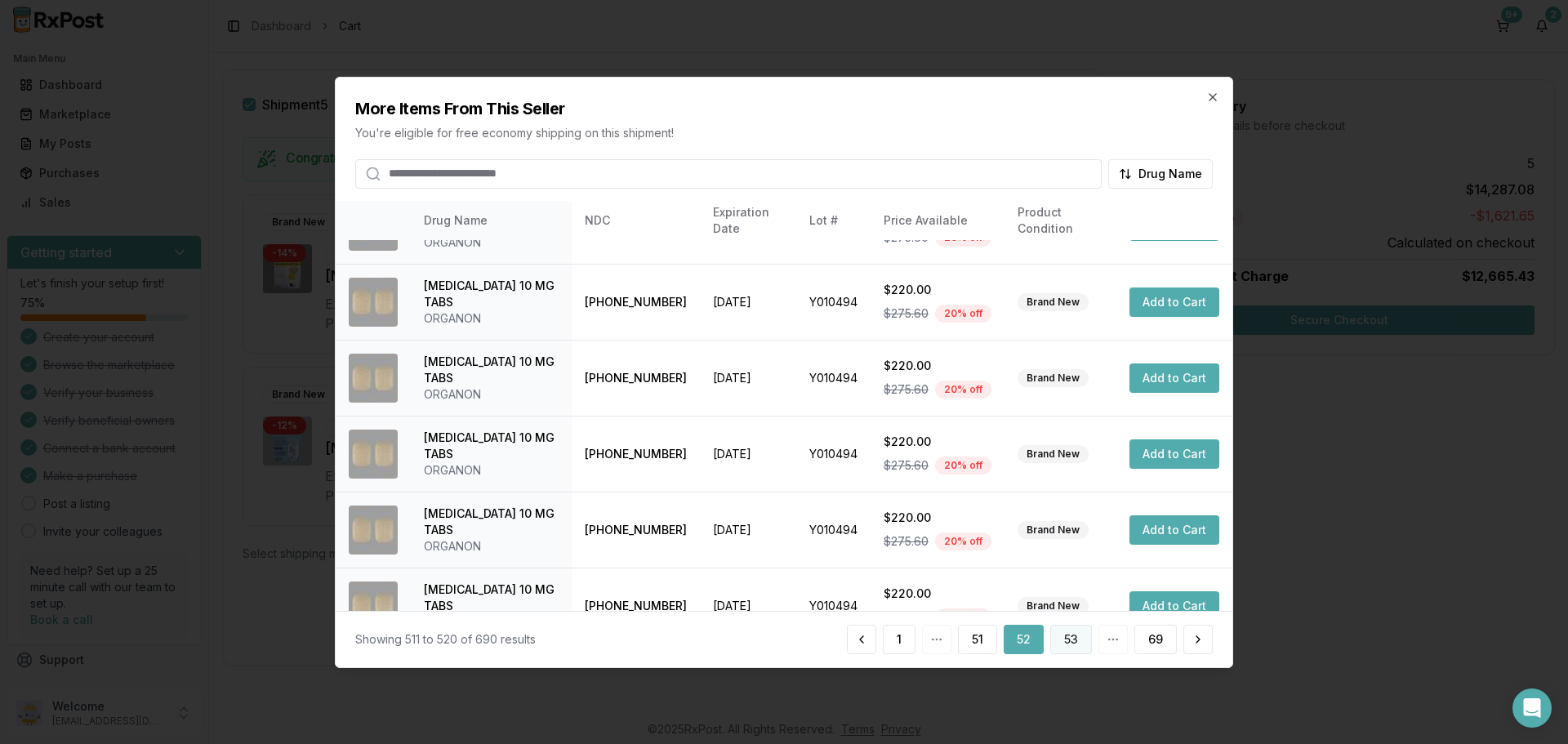
click at [1074, 641] on button "53" at bounding box center [1071, 639] width 41 height 29
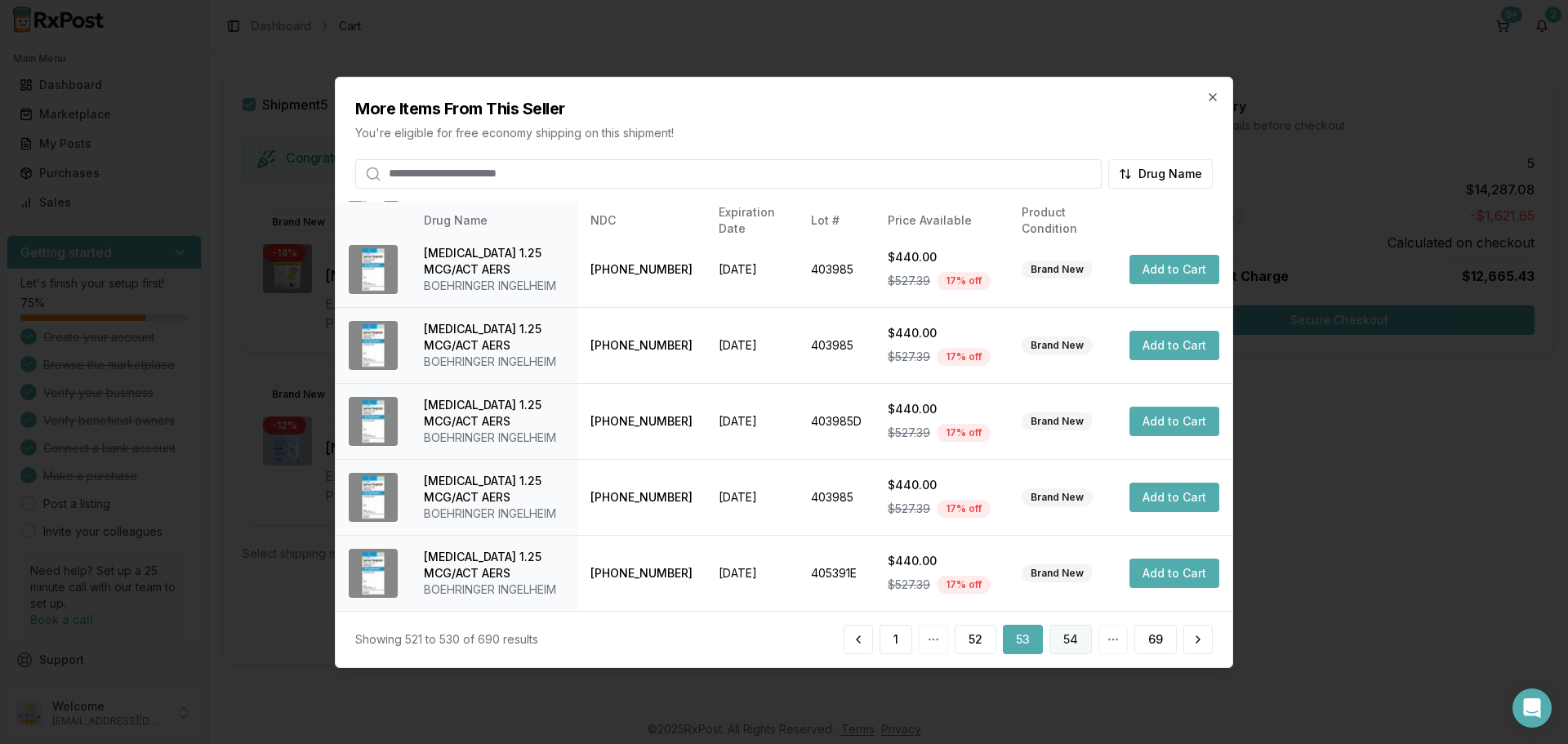
drag, startPoint x: 1067, startPoint y: 639, endPoint x: 1063, endPoint y: 630, distance: 9.8
click at [1063, 630] on button "54" at bounding box center [1070, 639] width 42 height 29
click at [1067, 643] on button "55" at bounding box center [1071, 639] width 40 height 29
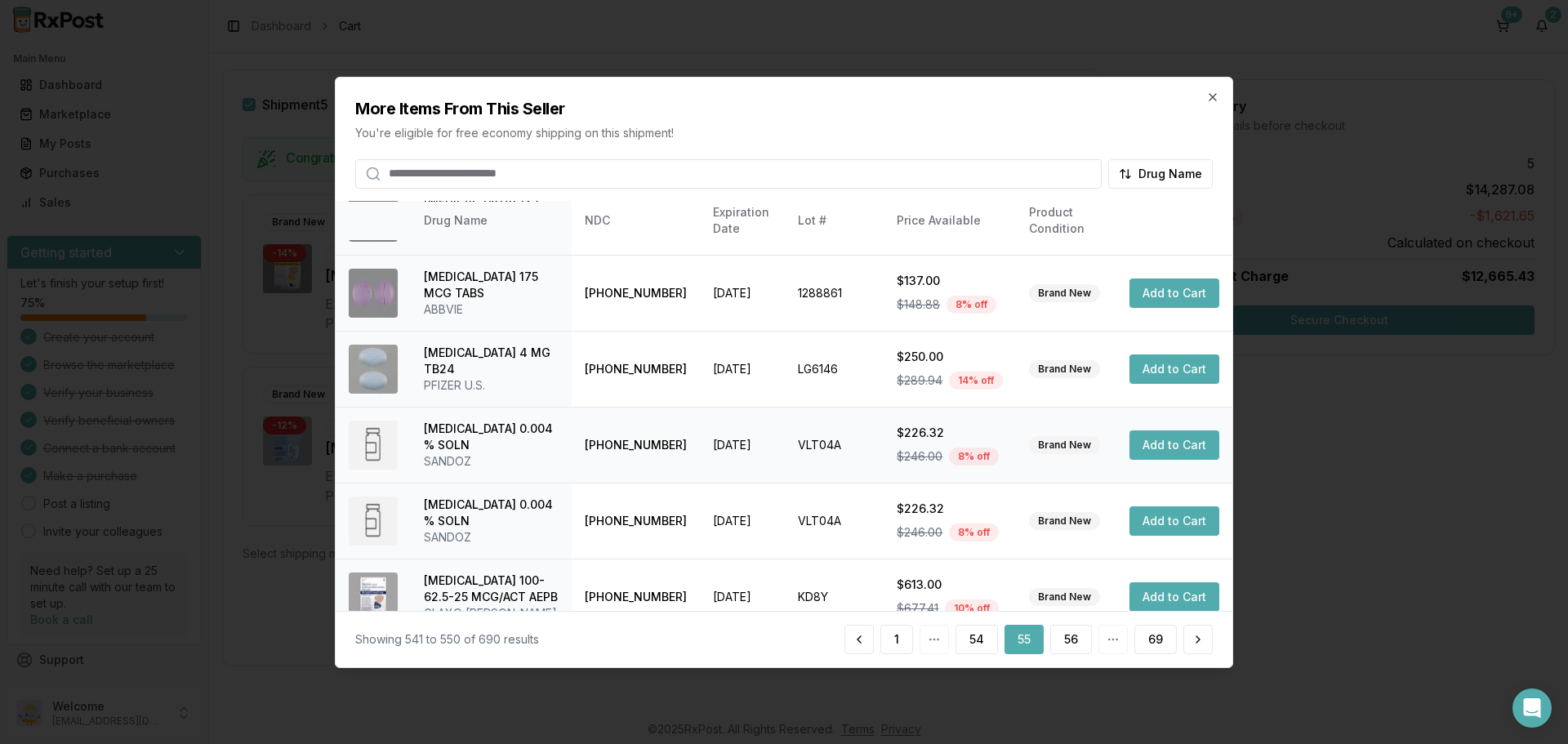
scroll to position [326, 0]
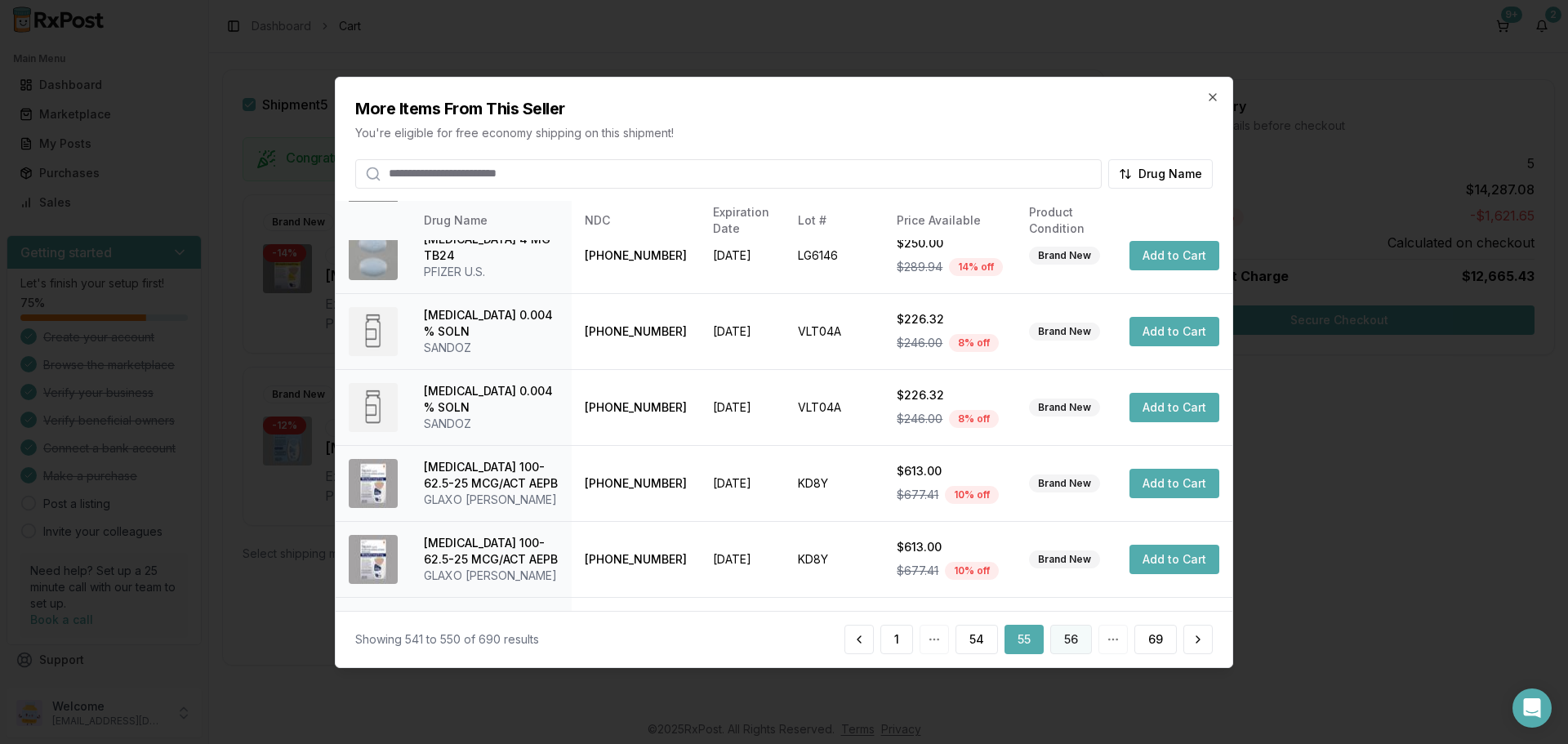
click at [1074, 637] on button "56" at bounding box center [1071, 639] width 41 height 29
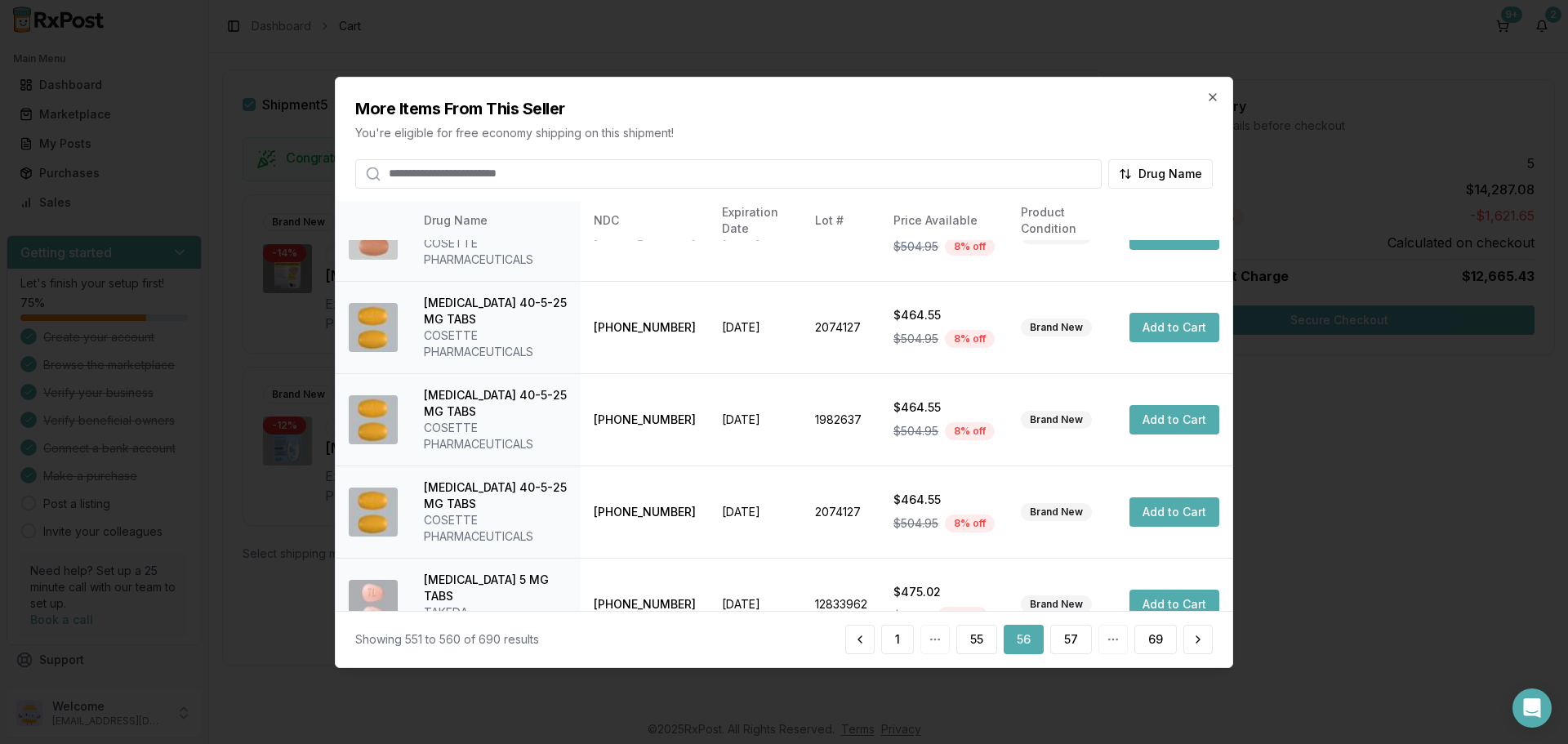
scroll to position [519, 0]
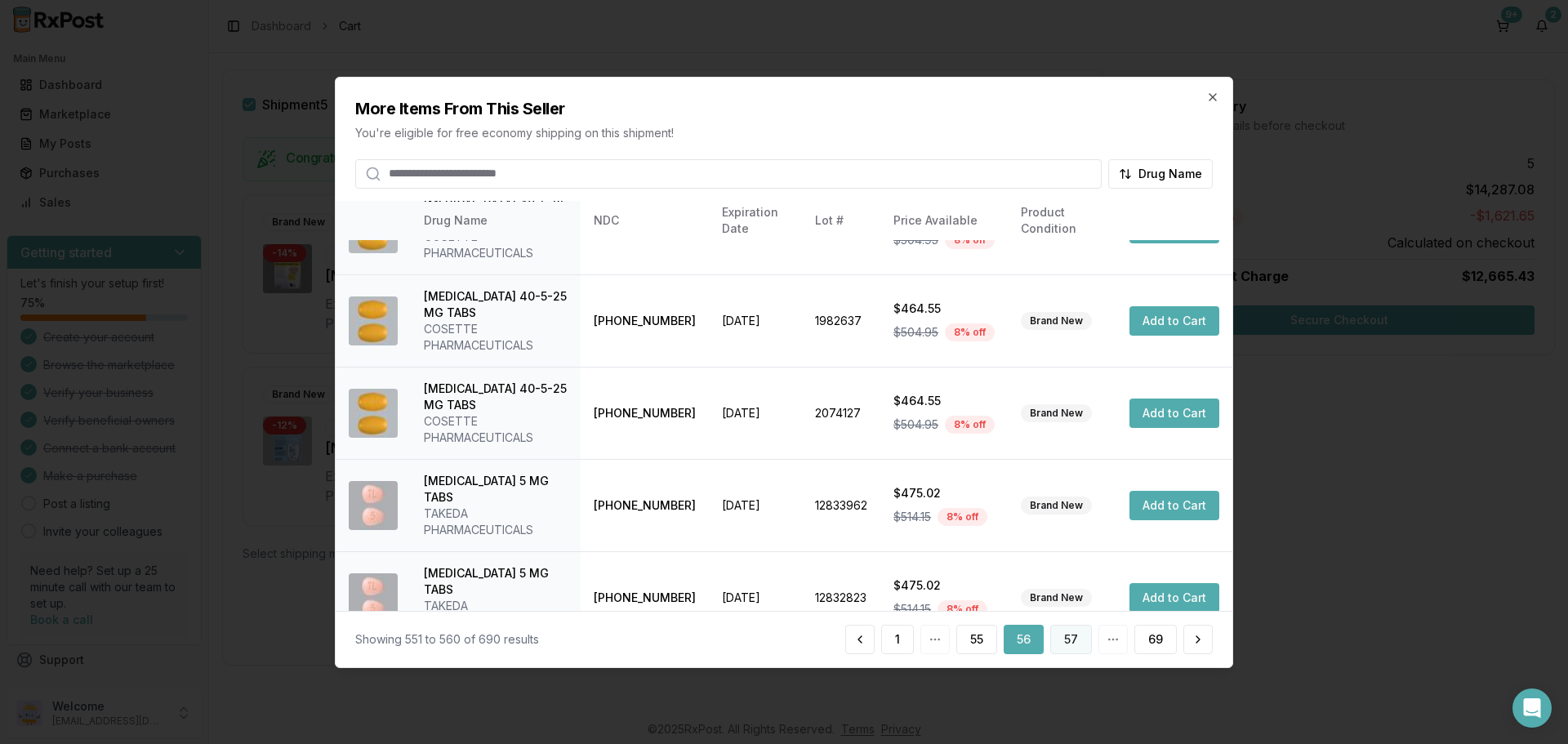
click at [1073, 649] on button "57" at bounding box center [1071, 639] width 41 height 29
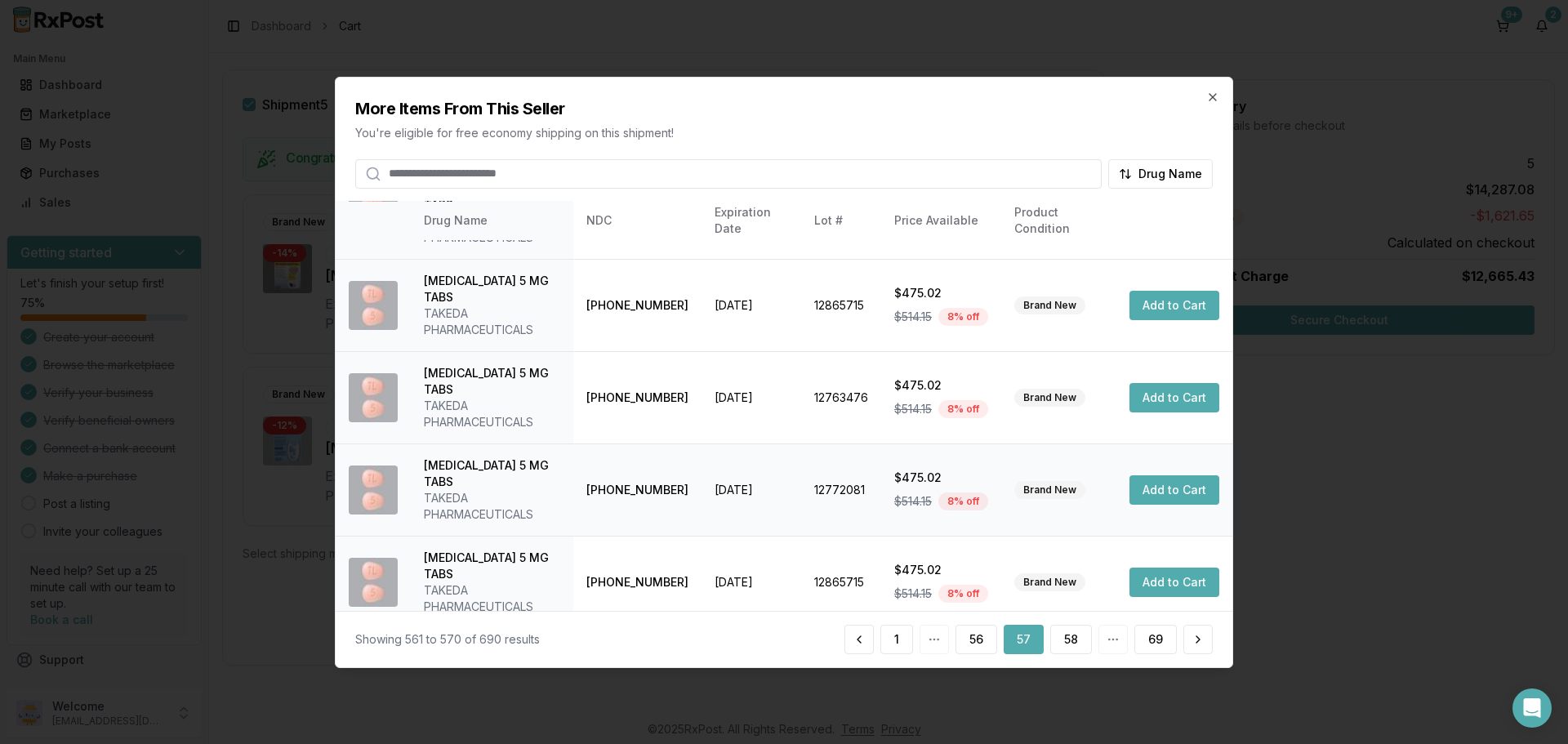
scroll to position [388, 0]
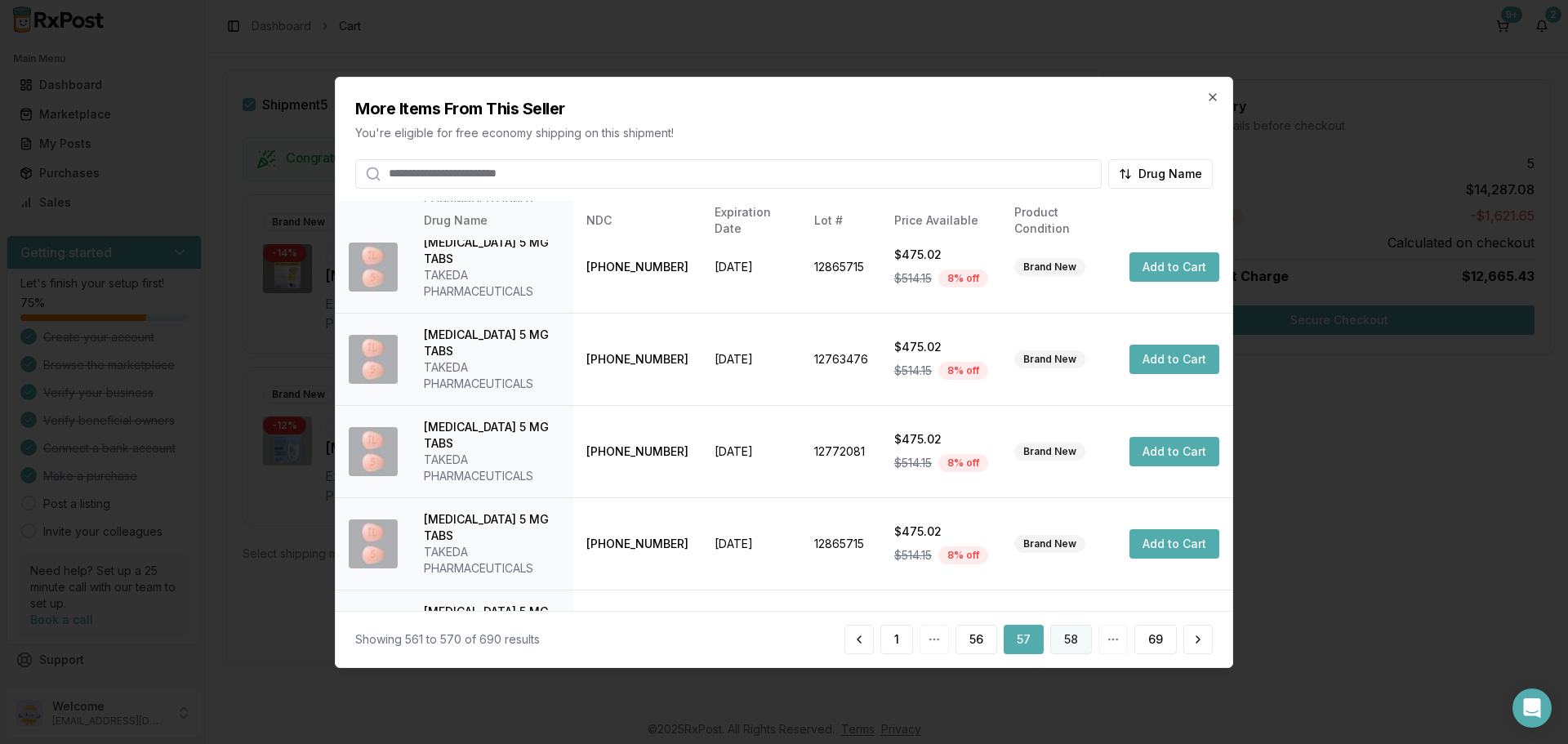
click at [1077, 646] on button "58" at bounding box center [1071, 639] width 41 height 29
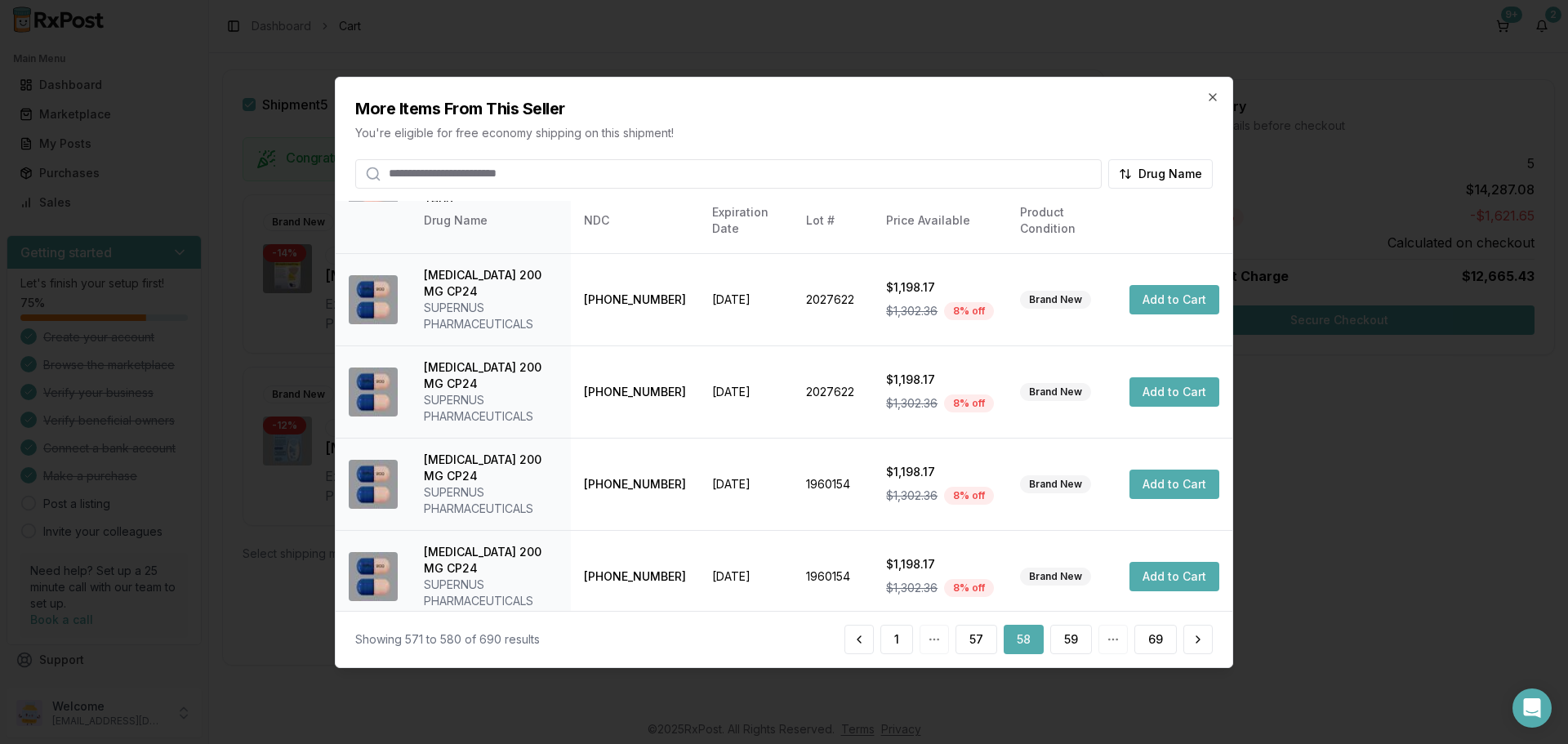
scroll to position [0, 0]
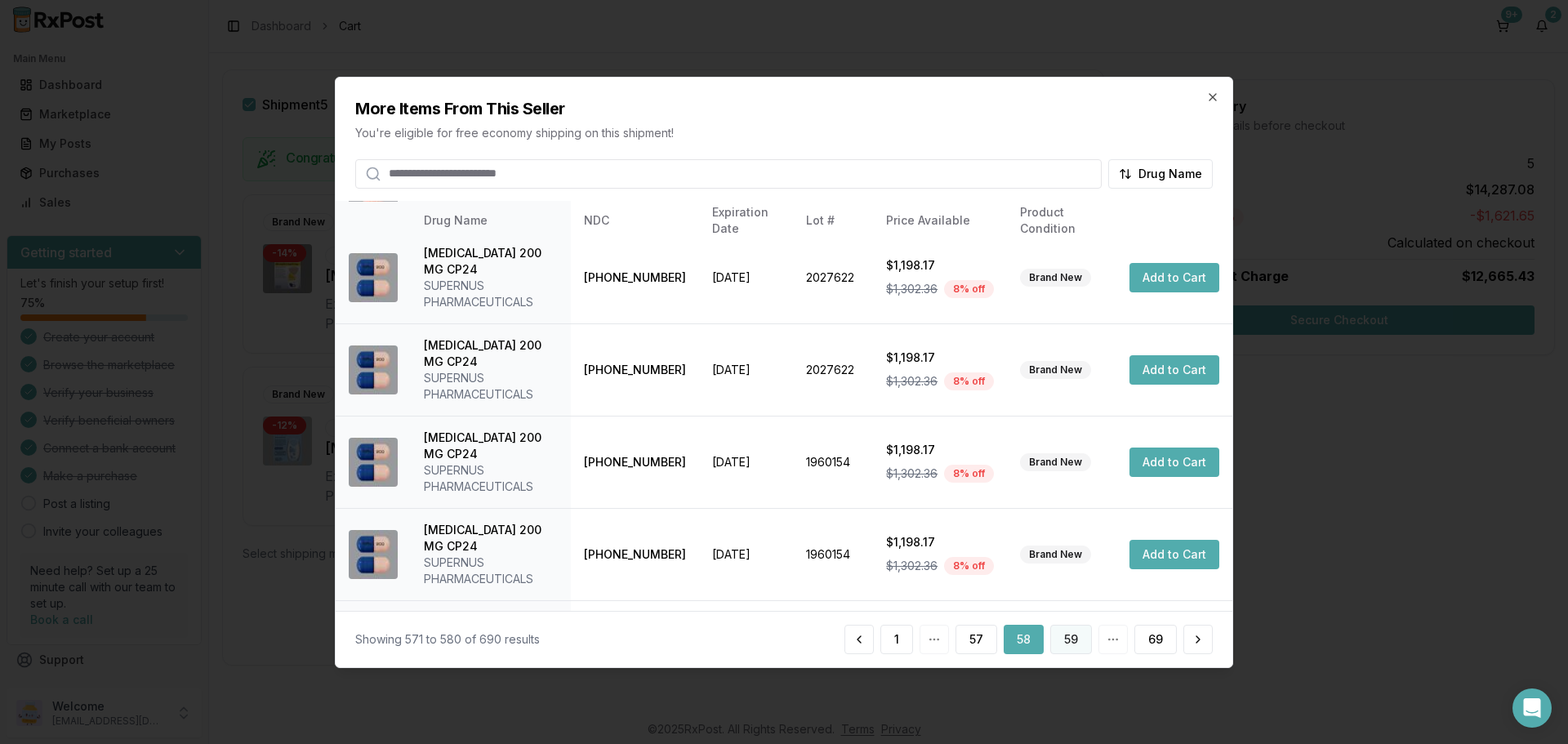
click at [1070, 641] on button "59" at bounding box center [1071, 639] width 41 height 29
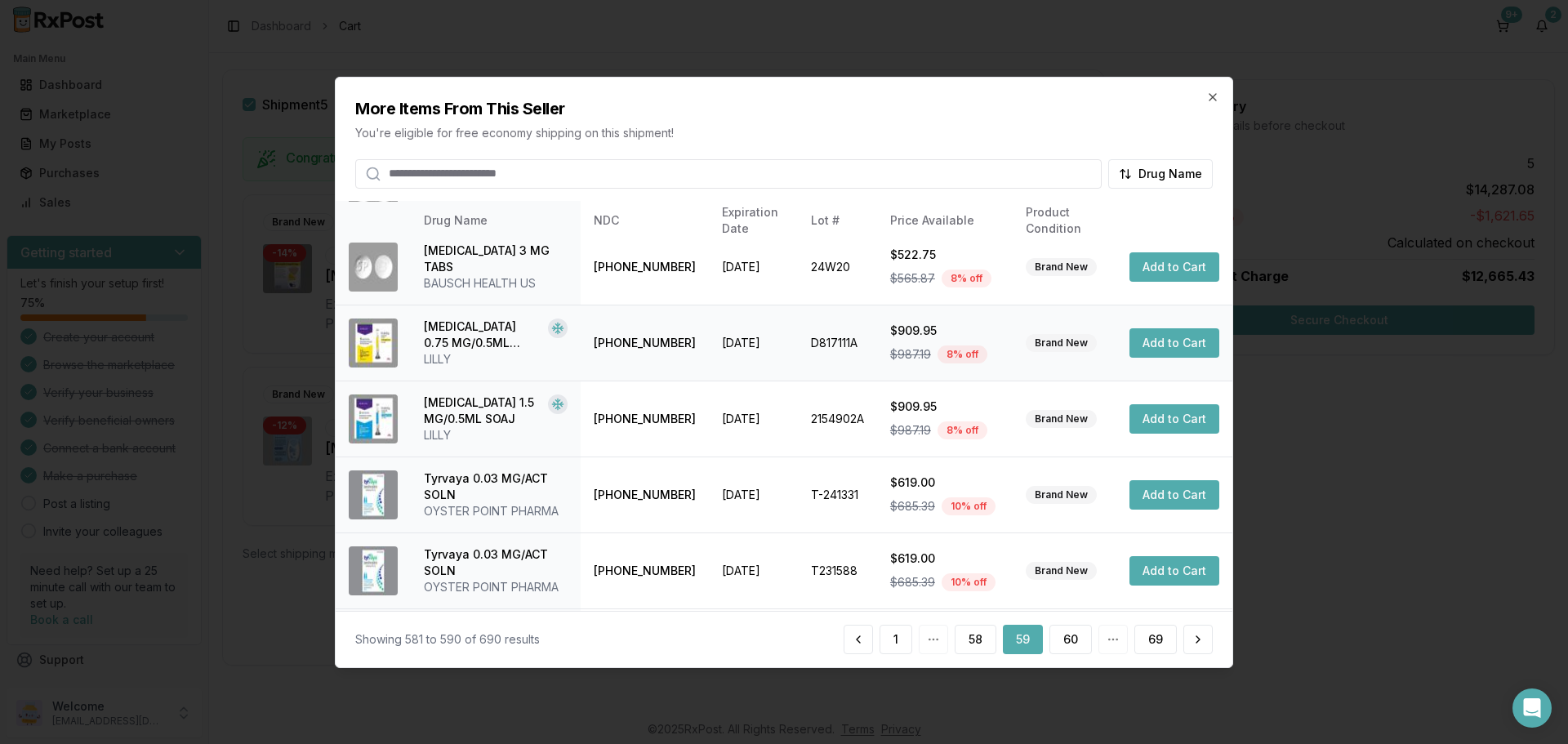
click at [1149, 340] on button "Add to Cart" at bounding box center [1175, 342] width 90 height 29
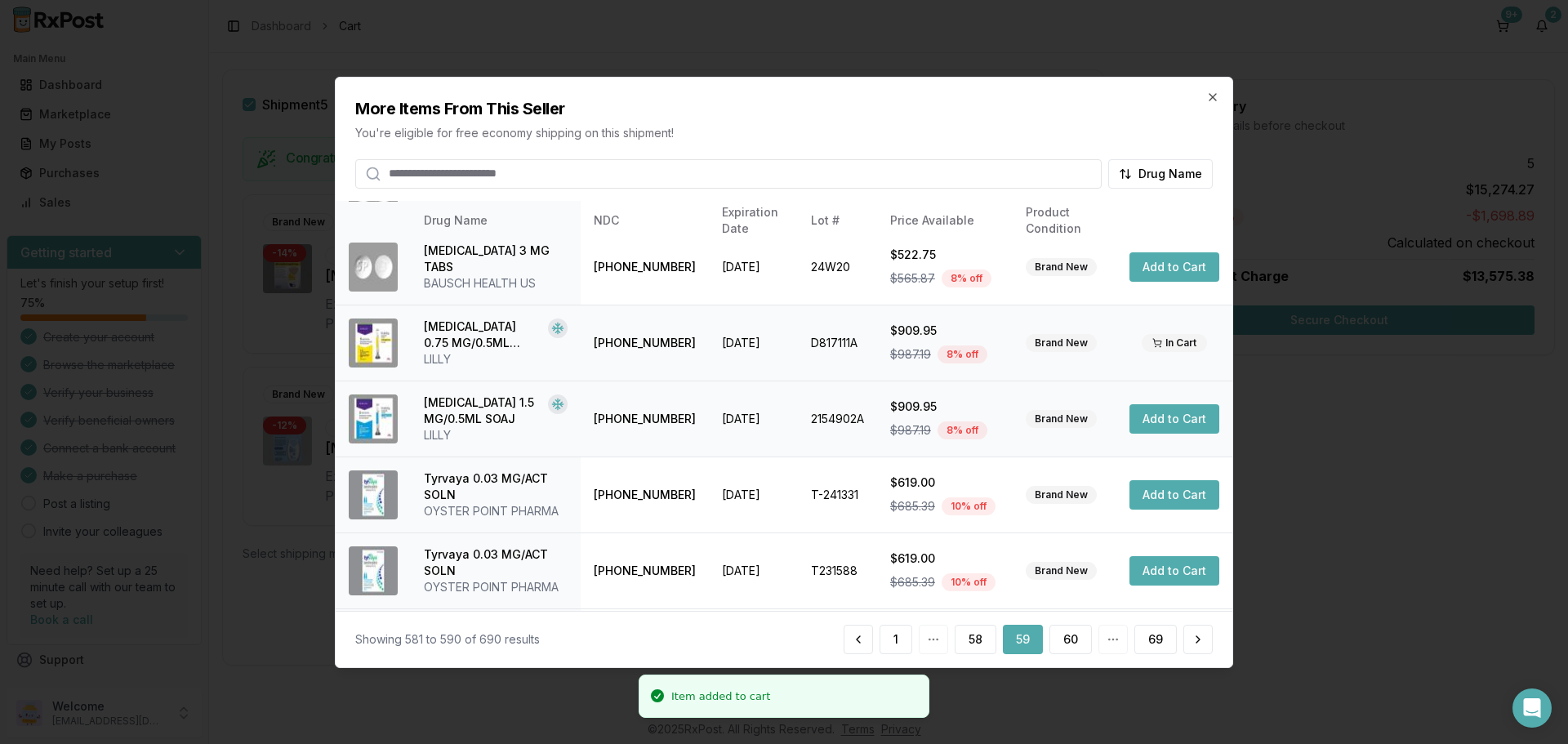
click at [1139, 419] on button "Add to Cart" at bounding box center [1175, 419] width 90 height 29
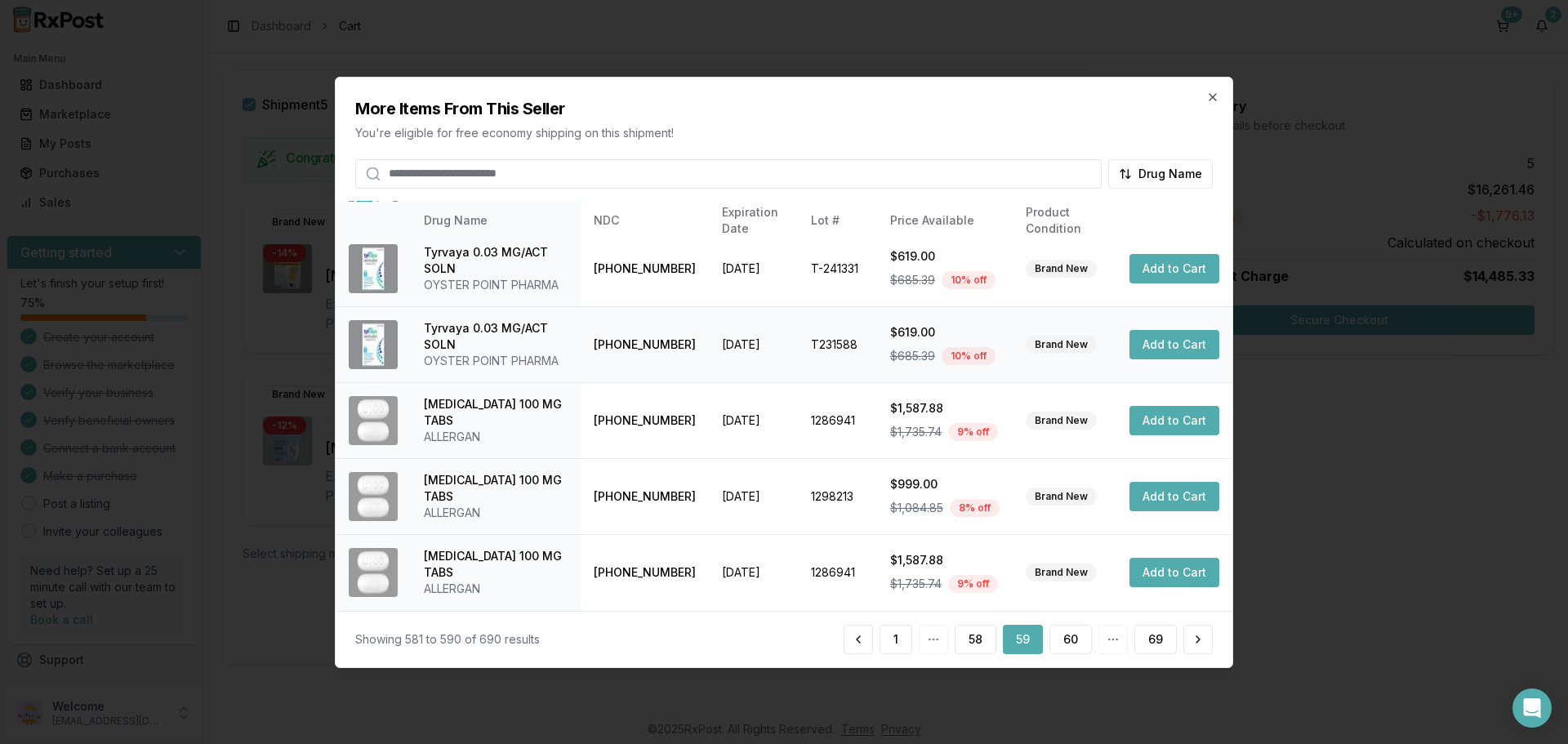
scroll to position [421, 0]
click at [1068, 641] on button "60" at bounding box center [1070, 639] width 42 height 29
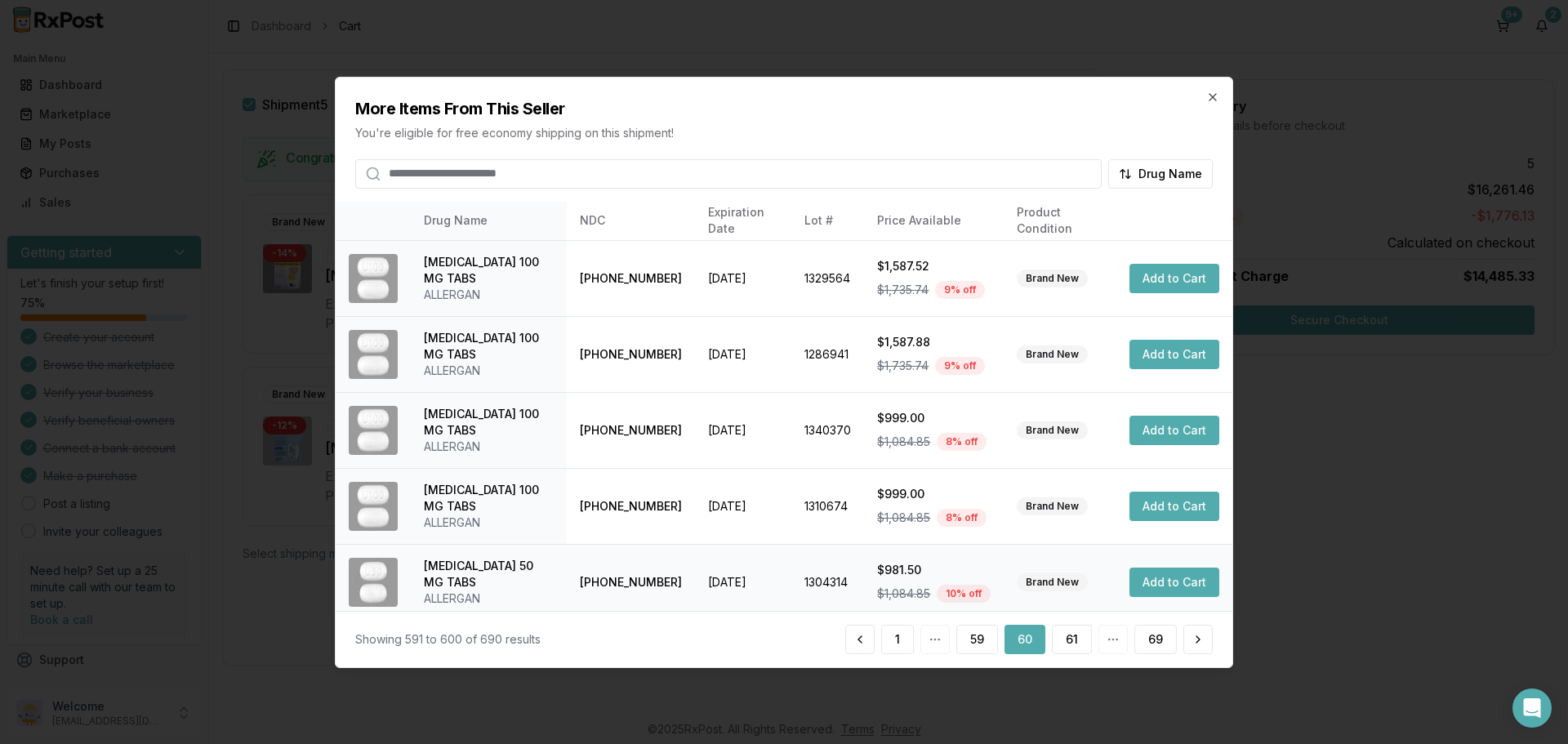
scroll to position [388, 0]
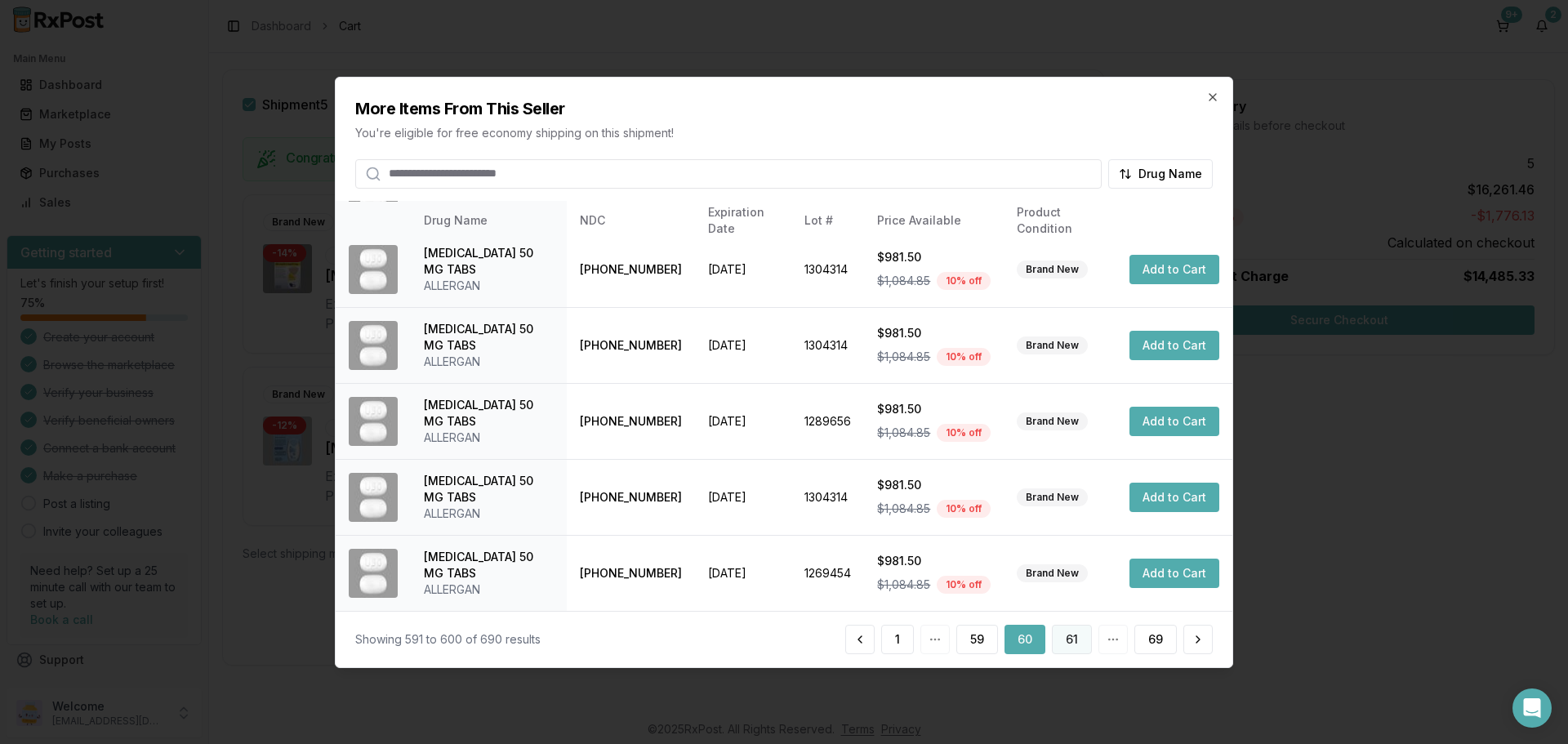
click at [1073, 644] on button "61" at bounding box center [1071, 639] width 40 height 29
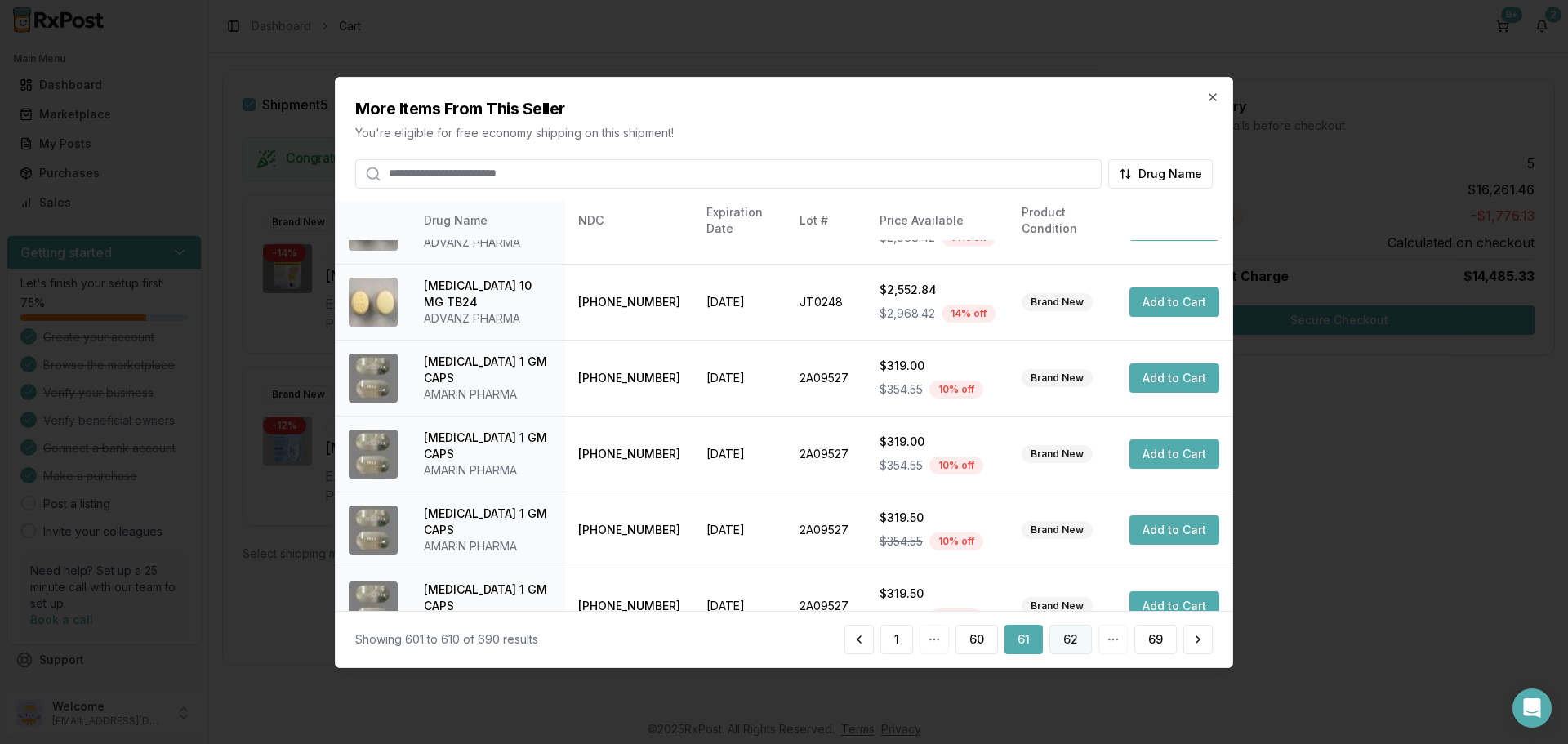
click at [1076, 640] on button "62" at bounding box center [1070, 639] width 42 height 29
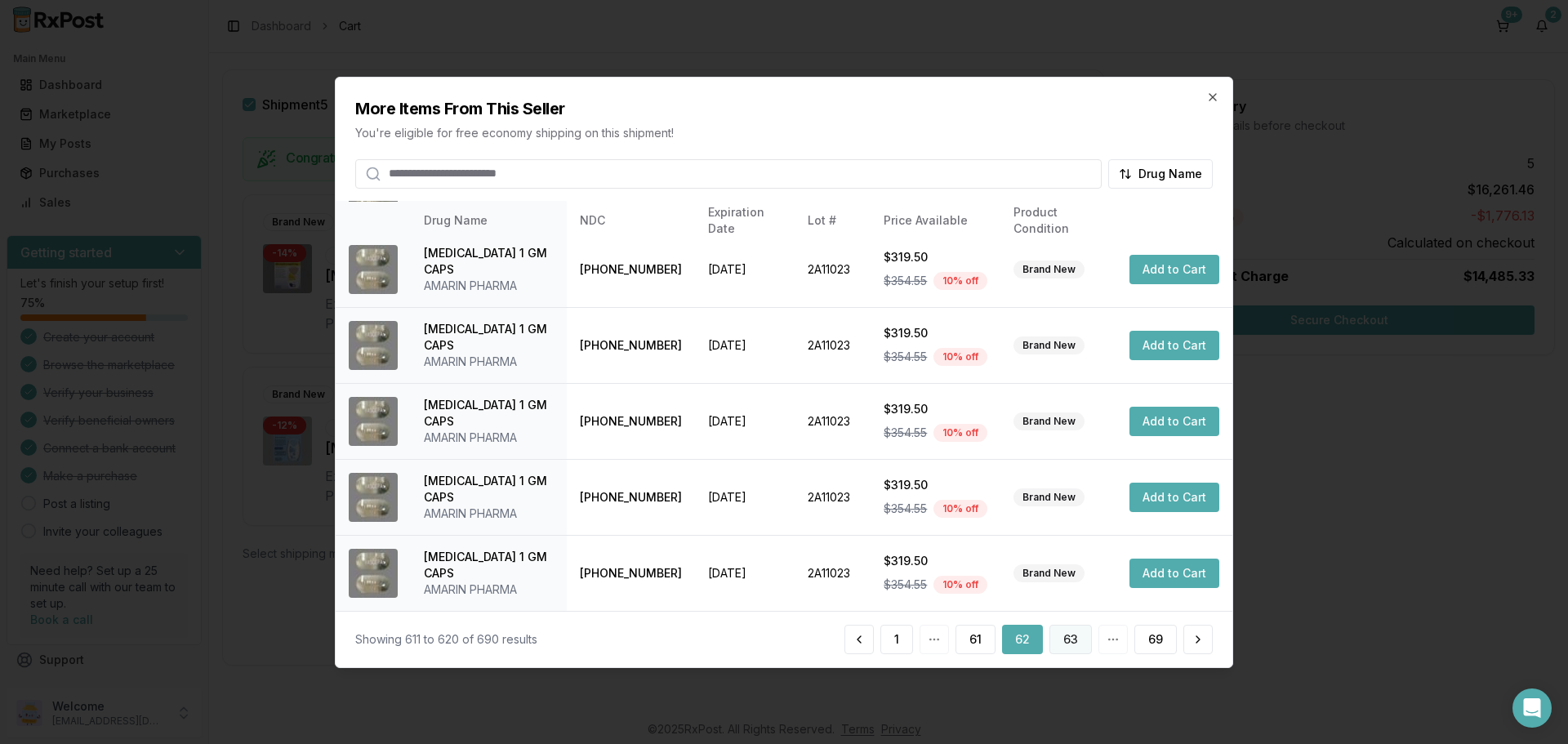
click at [1068, 646] on button "63" at bounding box center [1070, 639] width 42 height 29
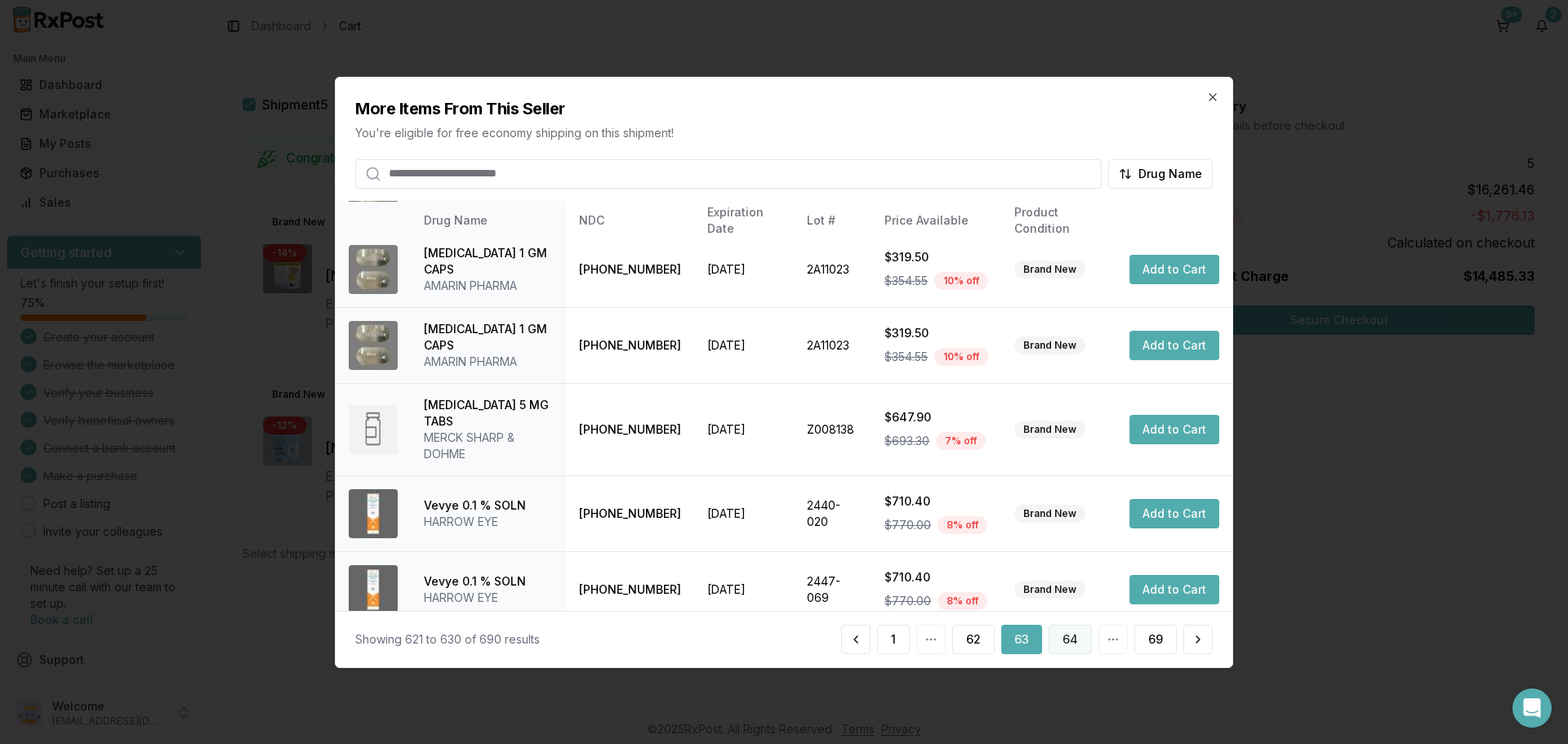
click at [1068, 641] on button "64" at bounding box center [1070, 639] width 43 height 29
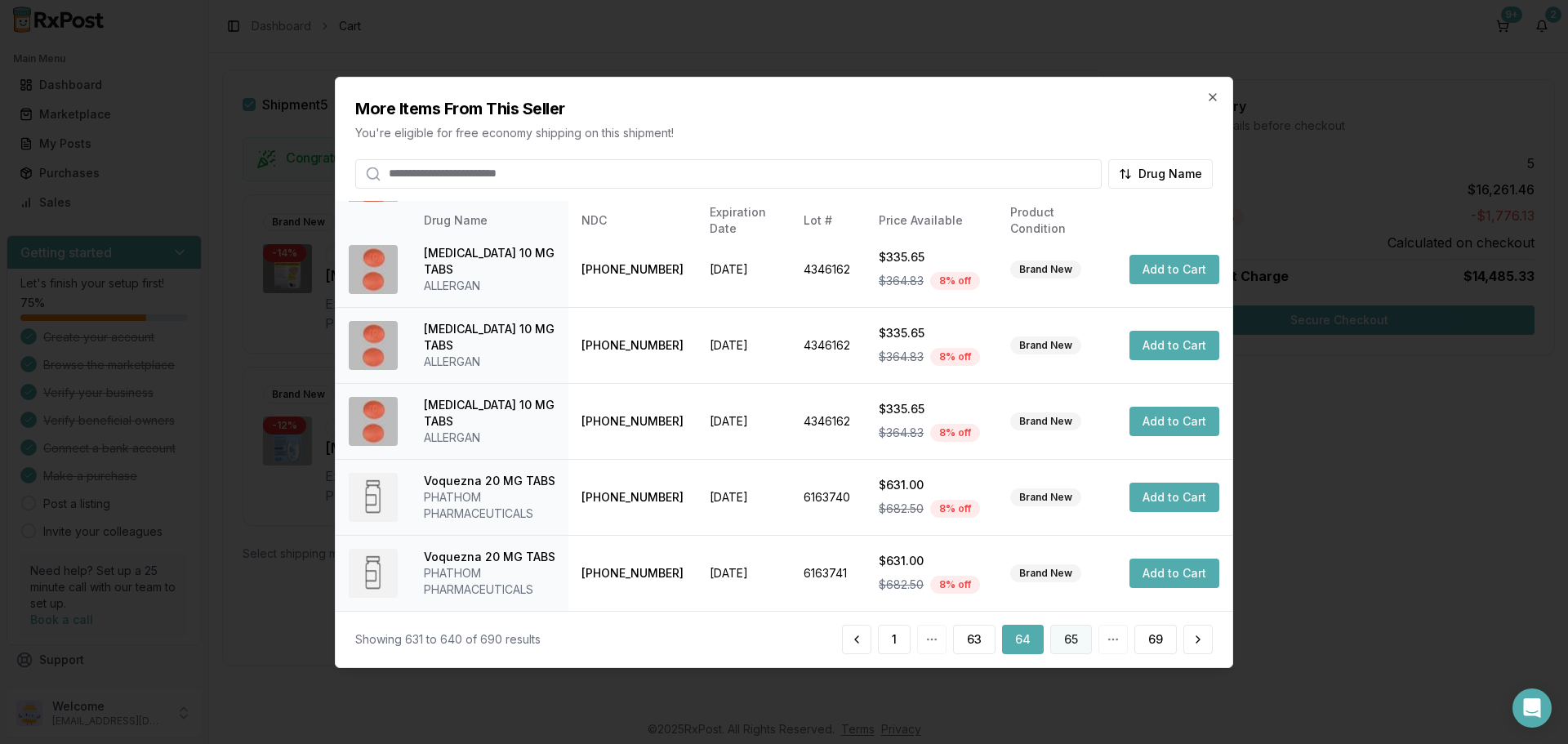
click at [1059, 637] on button "65" at bounding box center [1071, 639] width 41 height 29
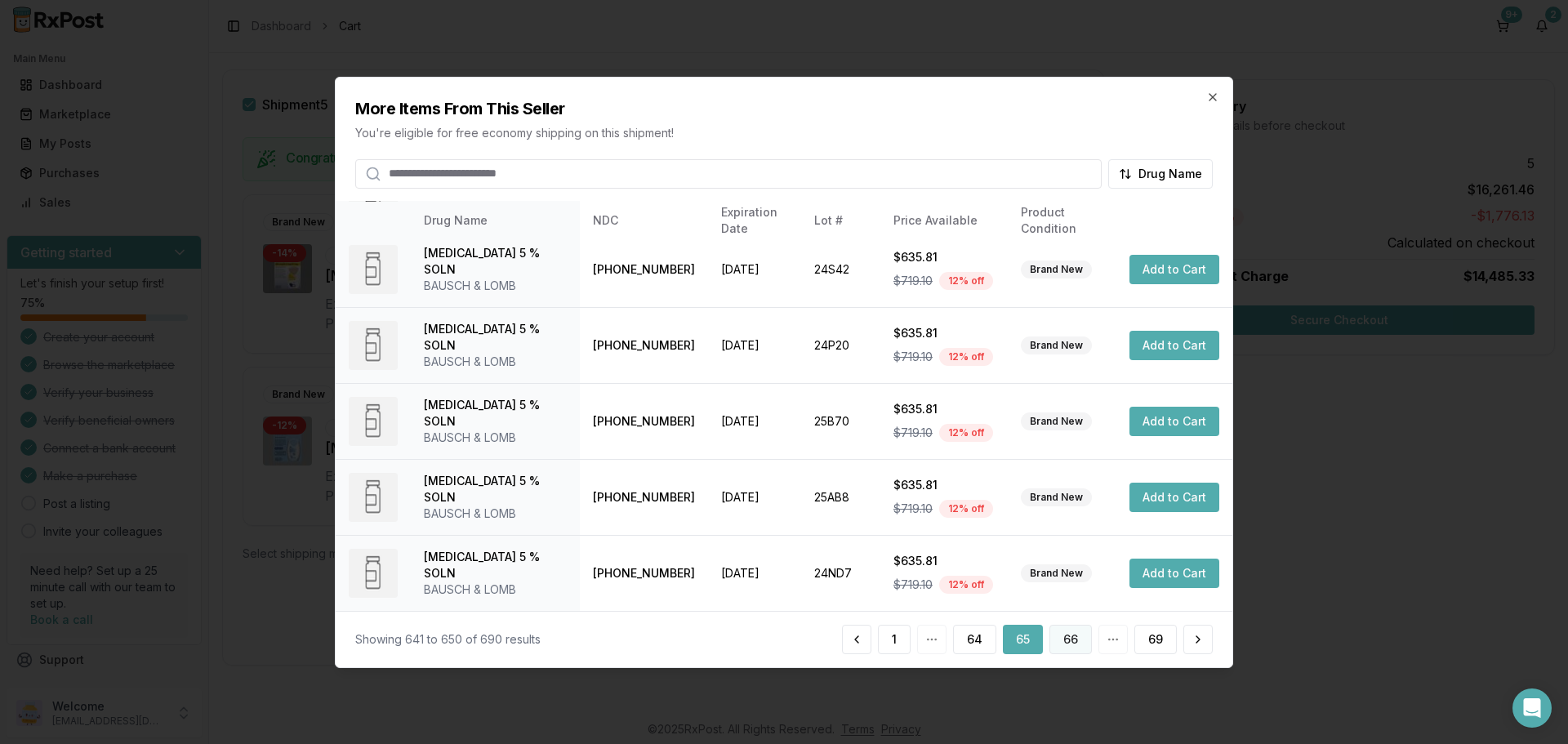
click at [1073, 639] on button "66" at bounding box center [1070, 639] width 42 height 29
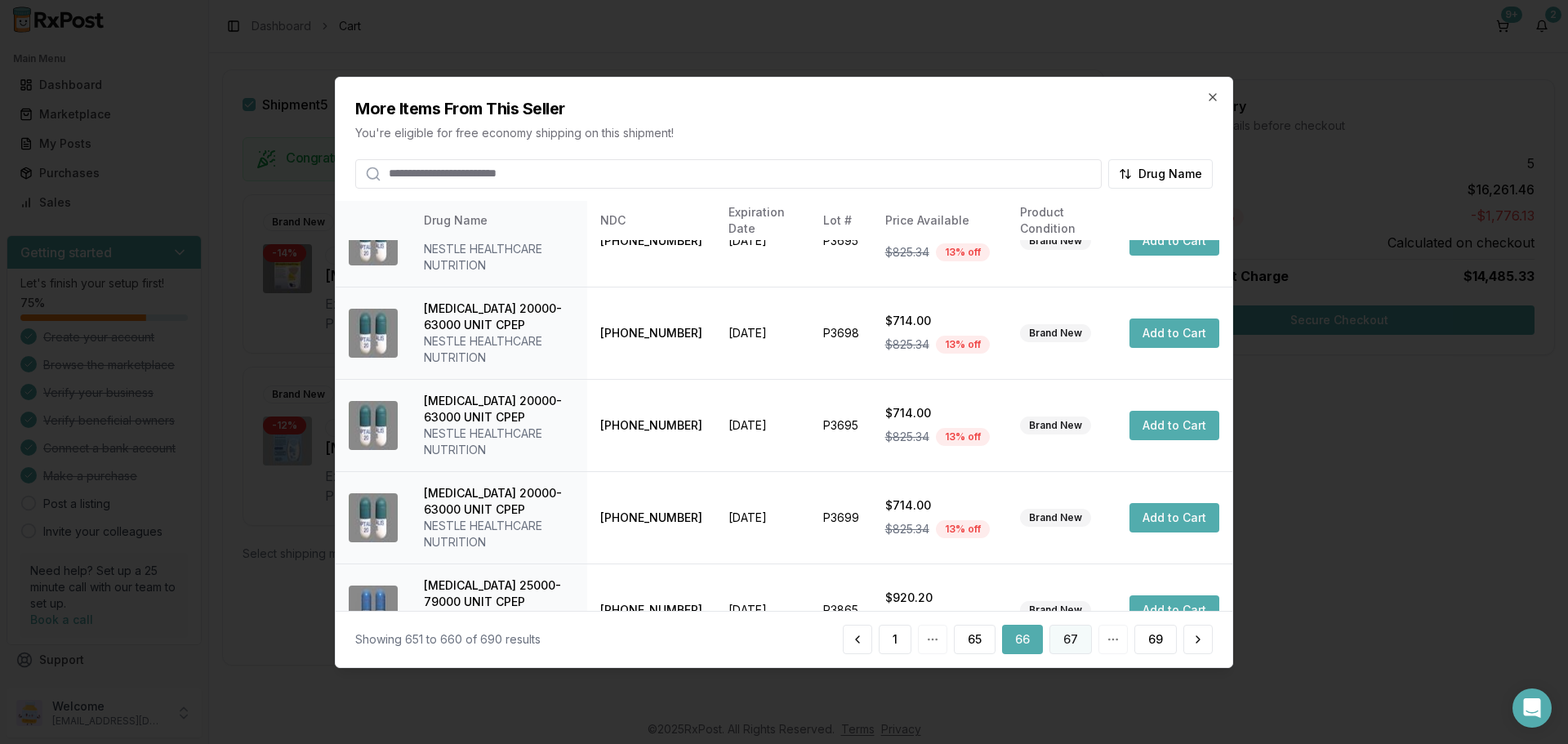
scroll to position [503, 0]
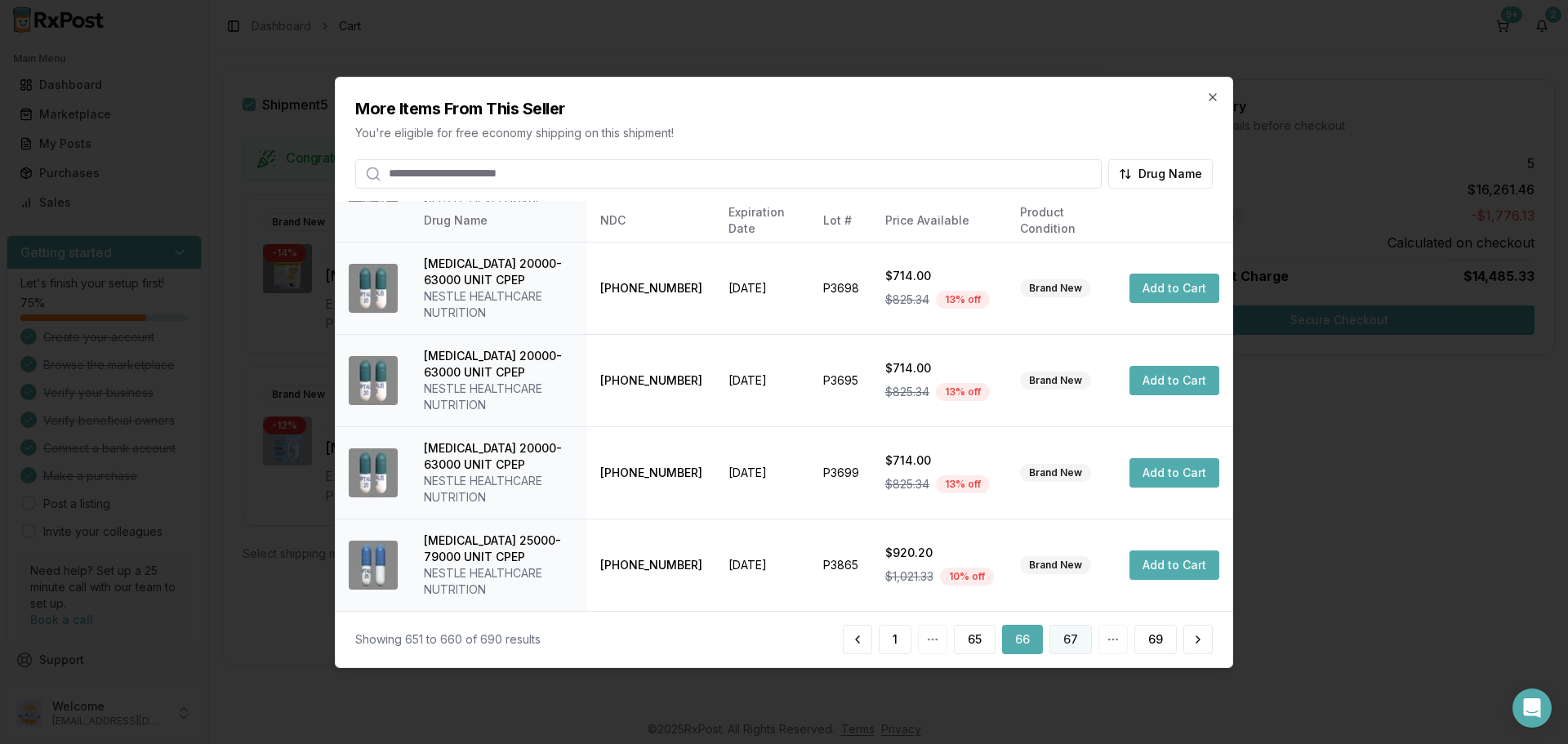
click at [1077, 641] on button "67" at bounding box center [1070, 639] width 42 height 29
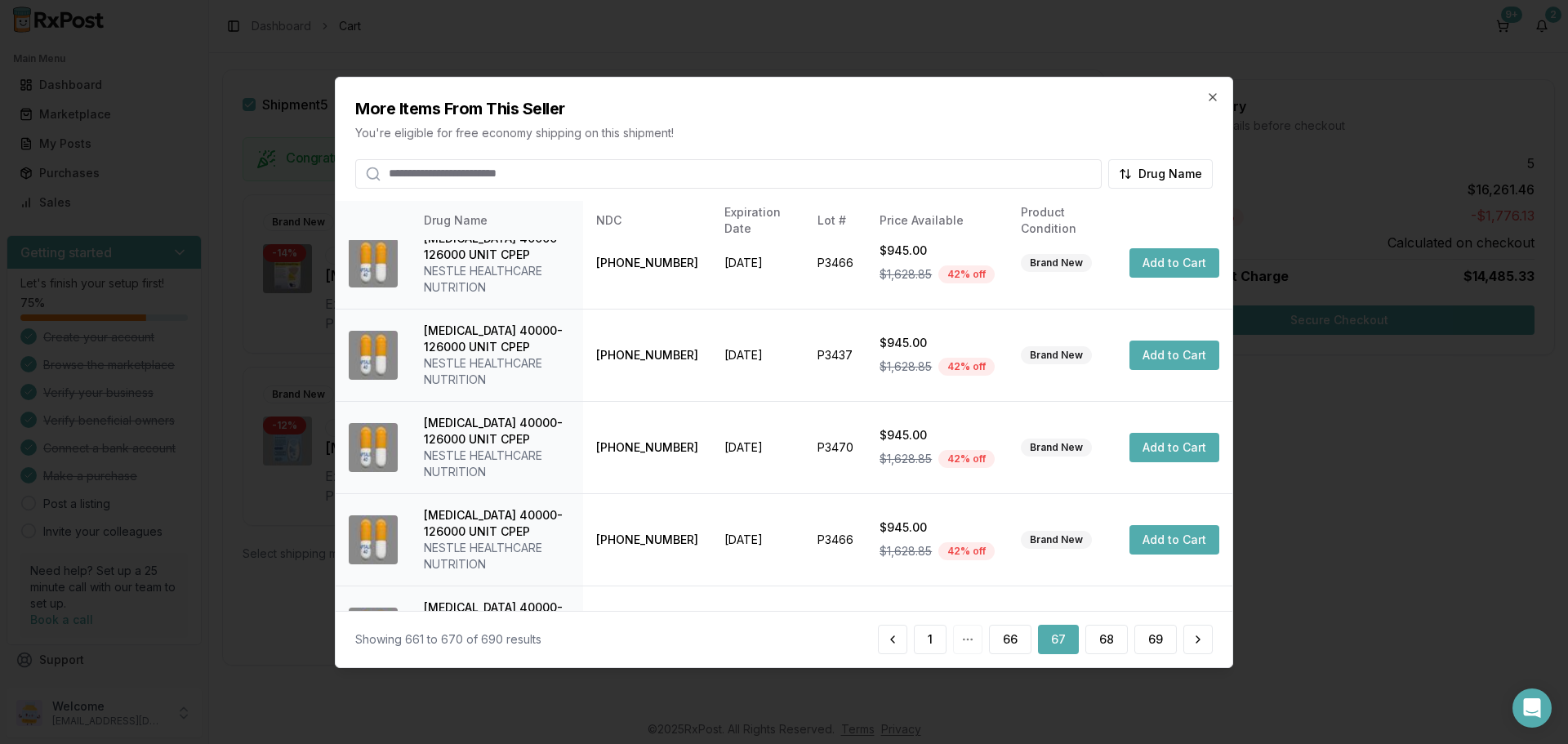
scroll to position [552, 0]
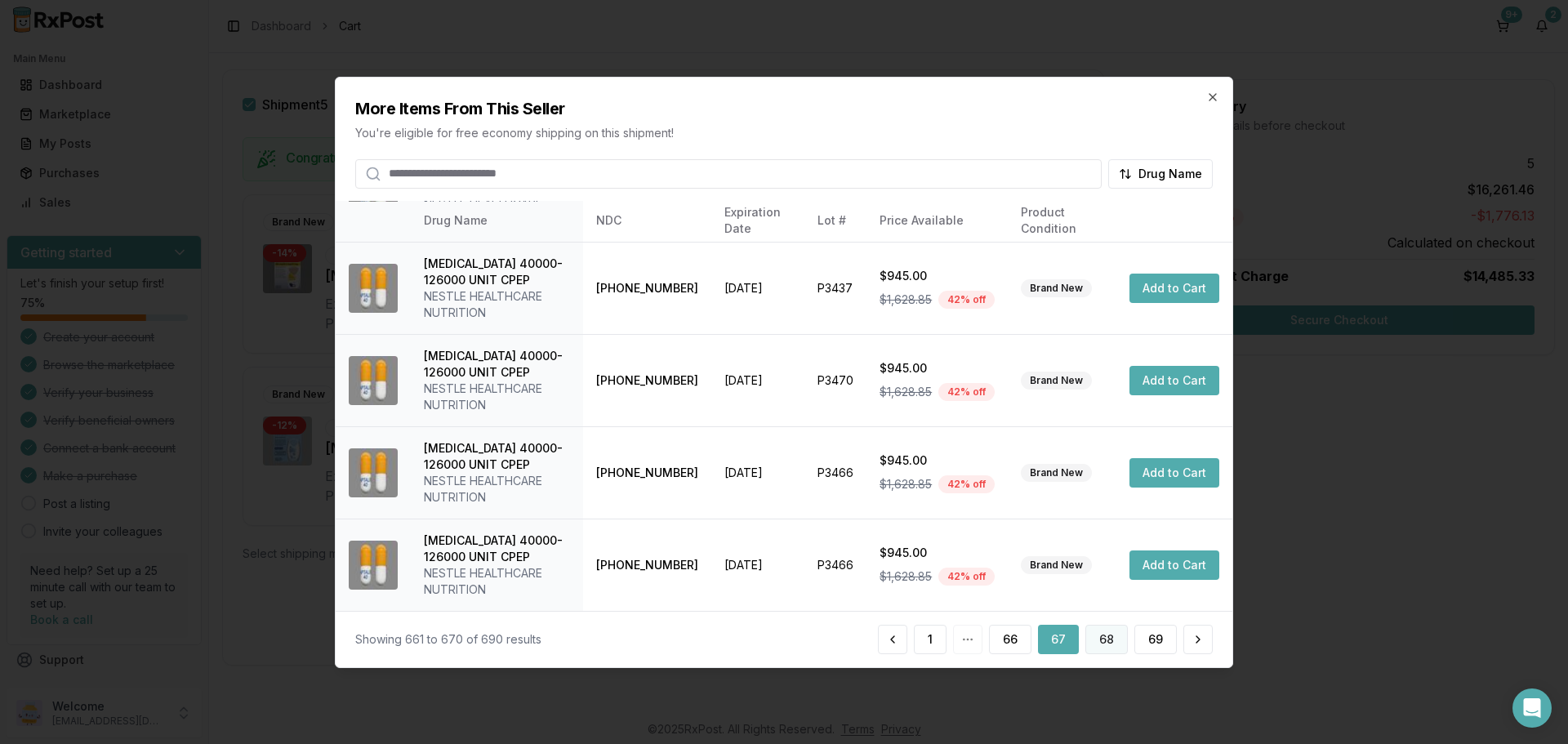
click at [1099, 641] on button "68" at bounding box center [1106, 639] width 42 height 29
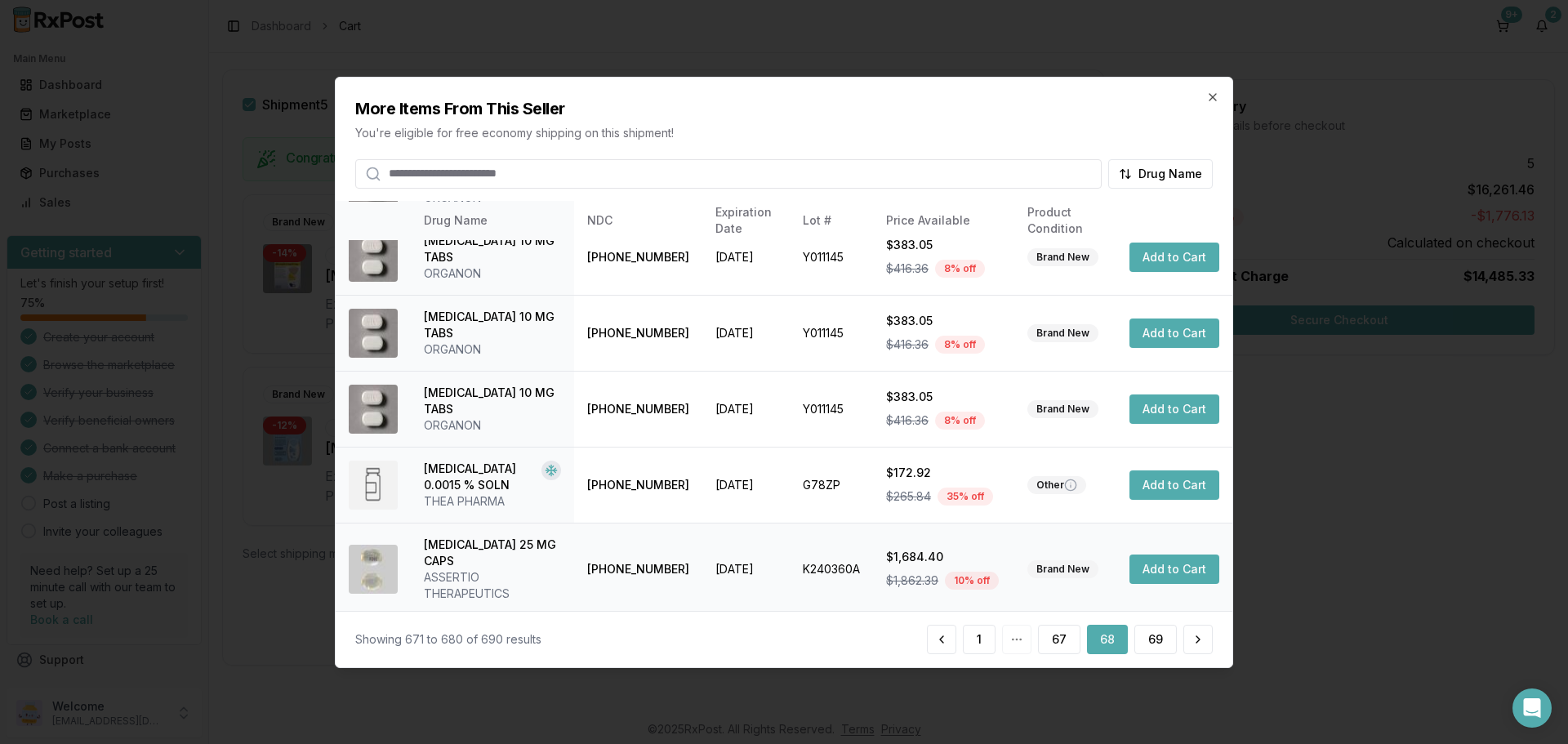
scroll to position [421, 0]
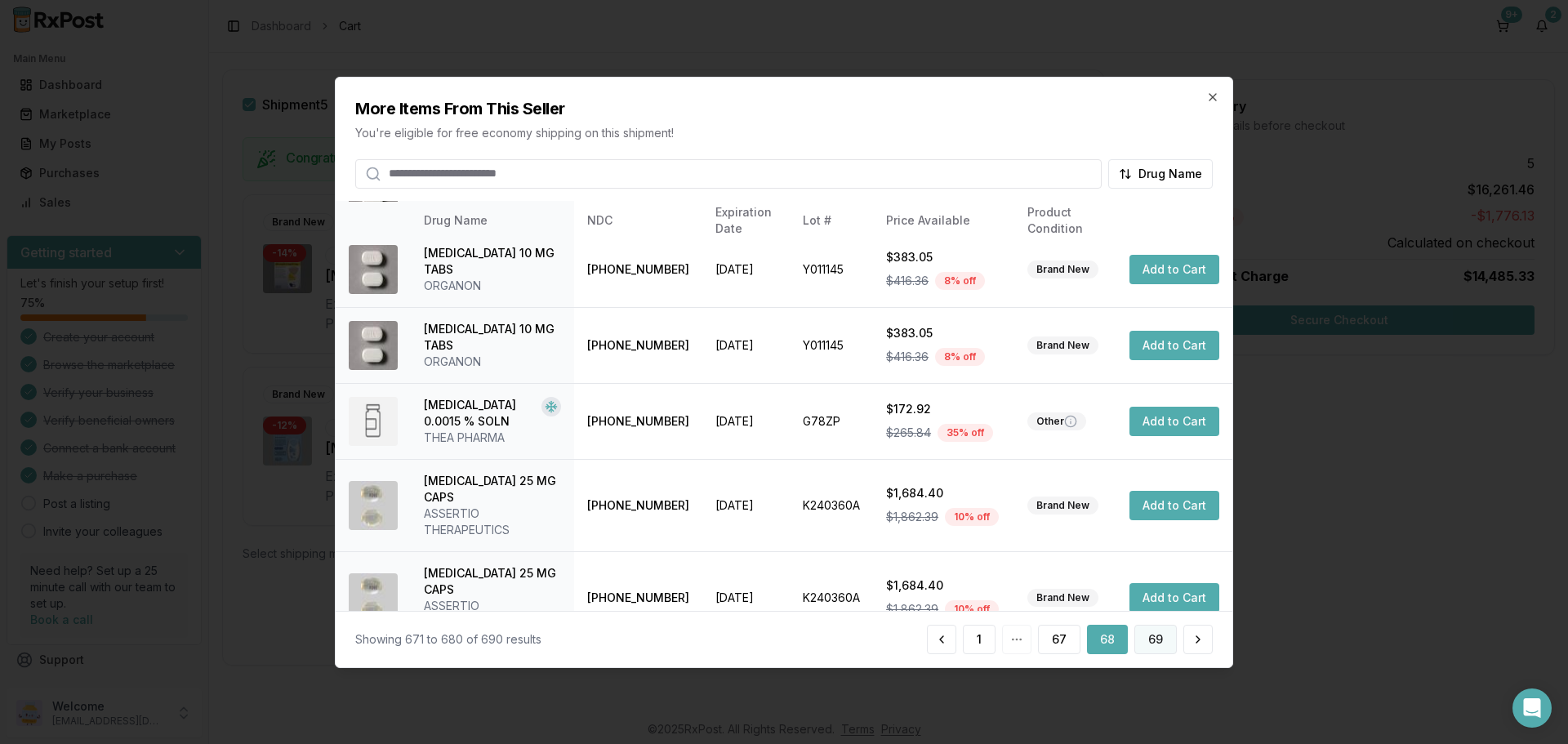
click at [1142, 645] on button "69" at bounding box center [1155, 639] width 42 height 29
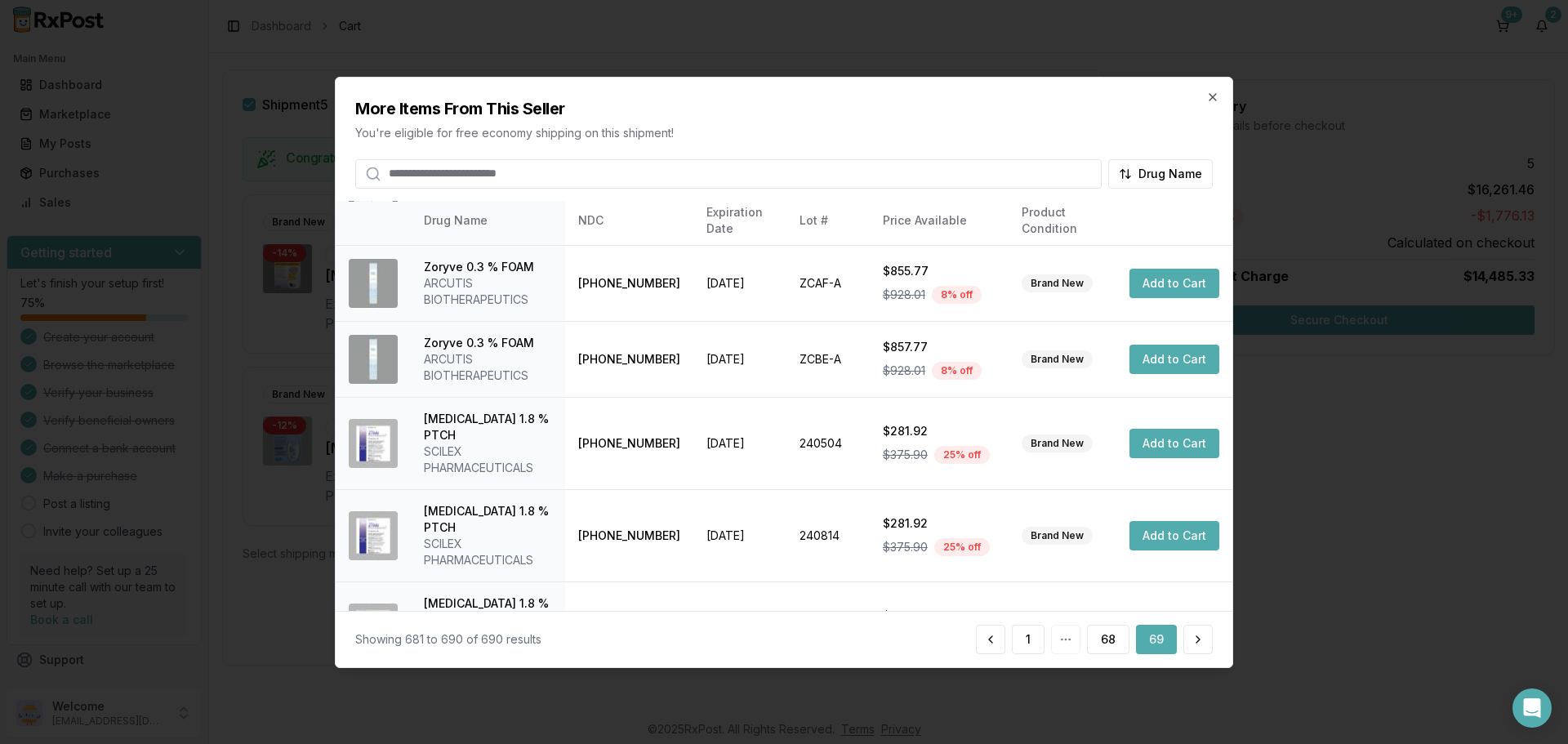
scroll to position [388, 0]
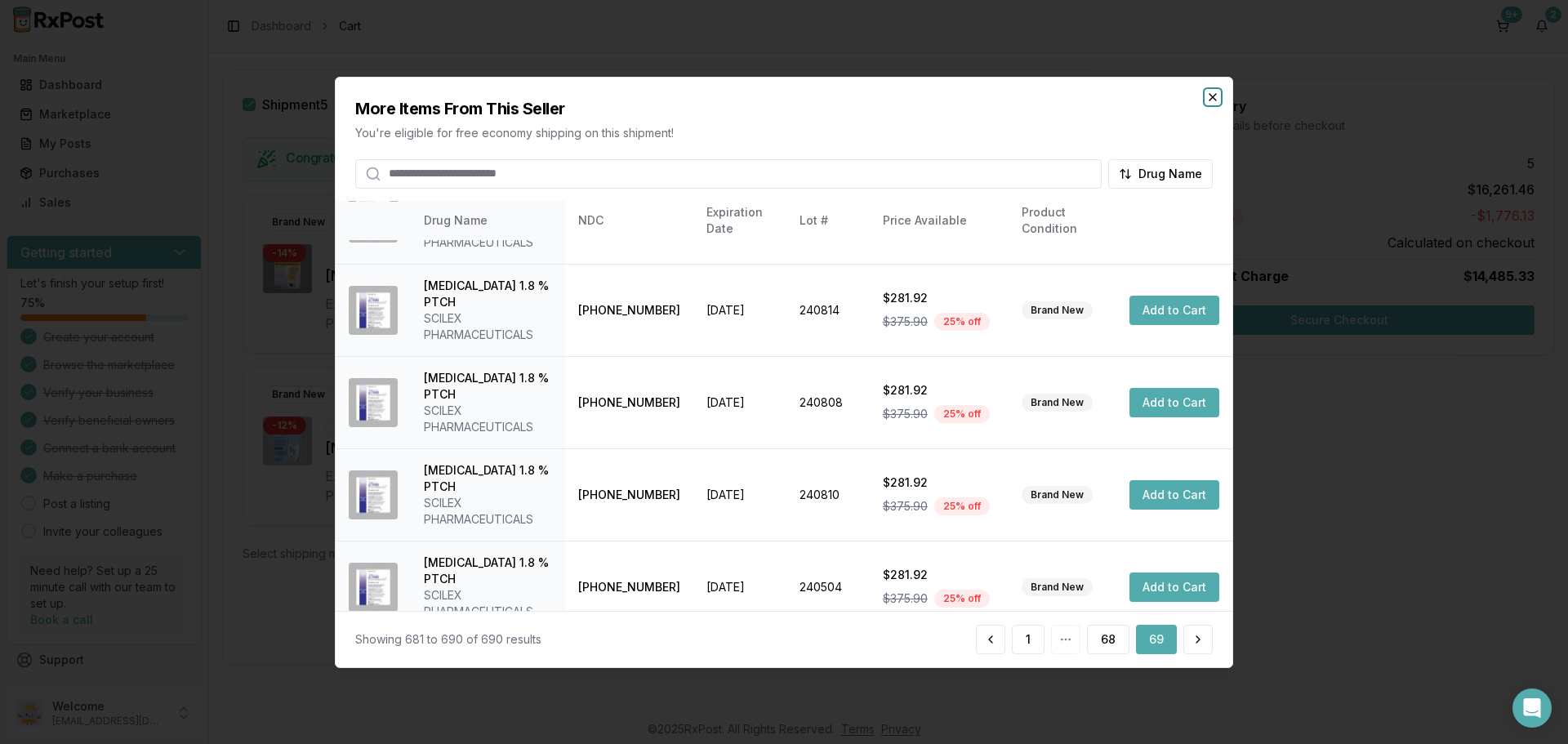
click at [1210, 99] on icon "button" at bounding box center [1213, 97] width 13 height 13
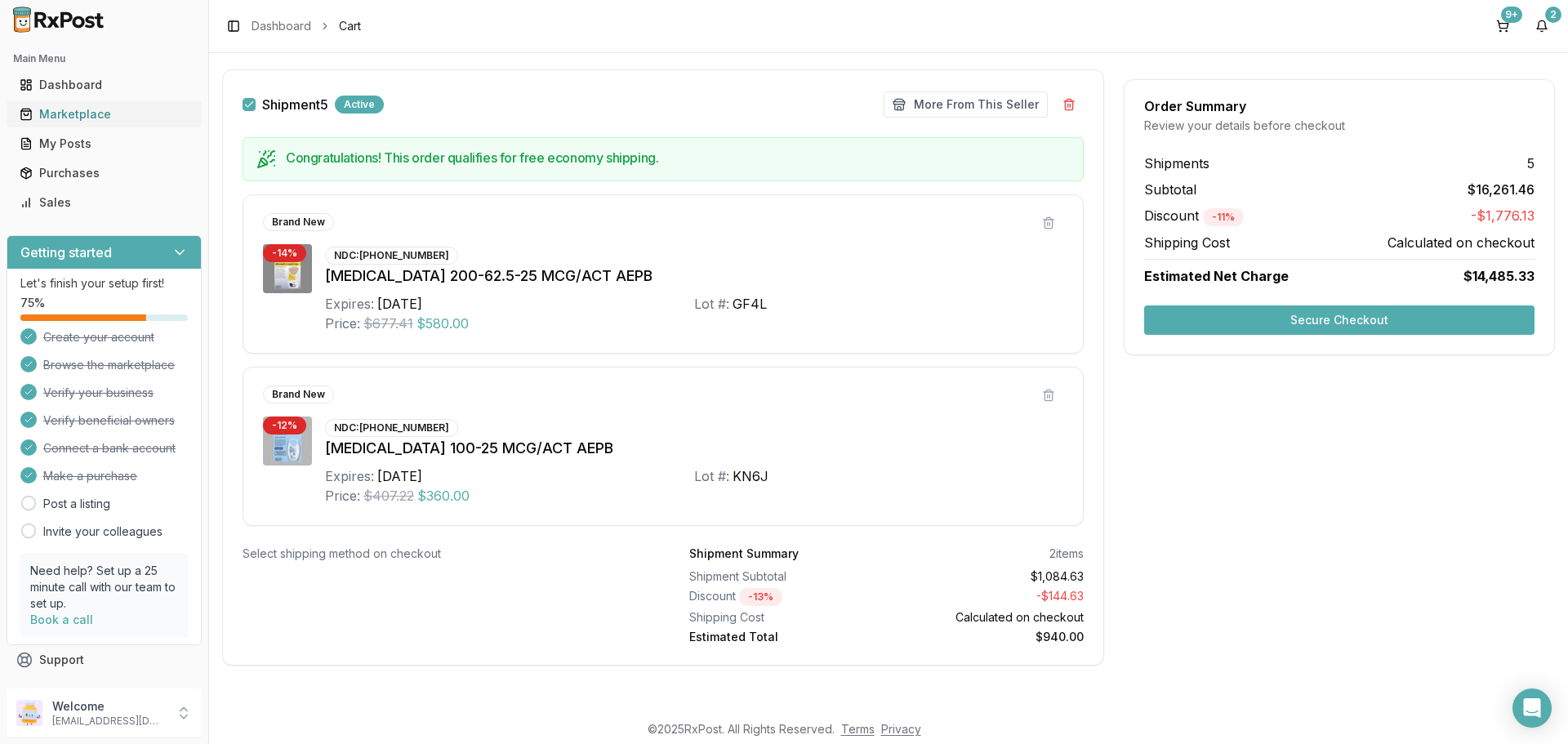
click at [122, 120] on div "Marketplace" at bounding box center [104, 114] width 169 height 16
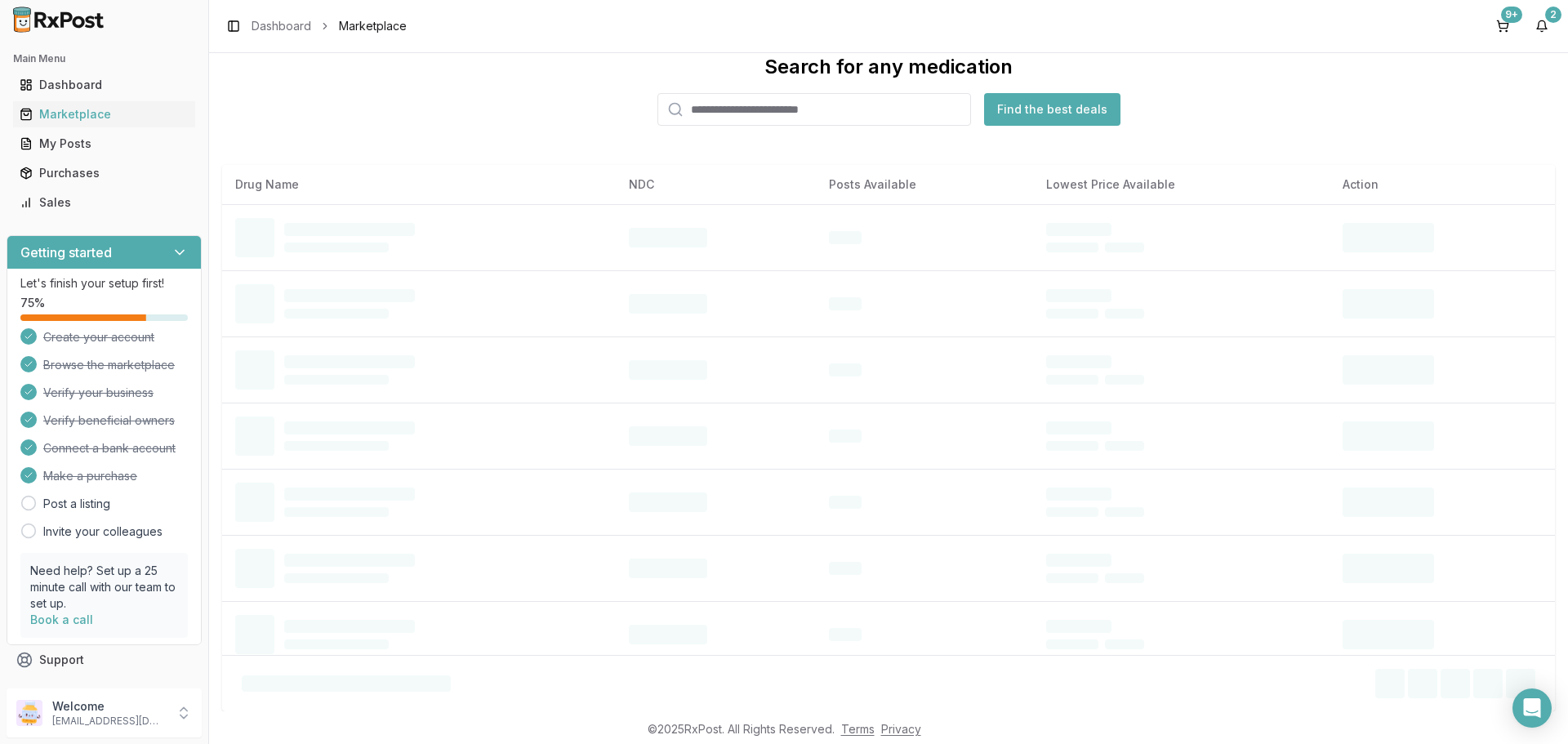
click at [773, 109] on input "search" at bounding box center [814, 109] width 313 height 33
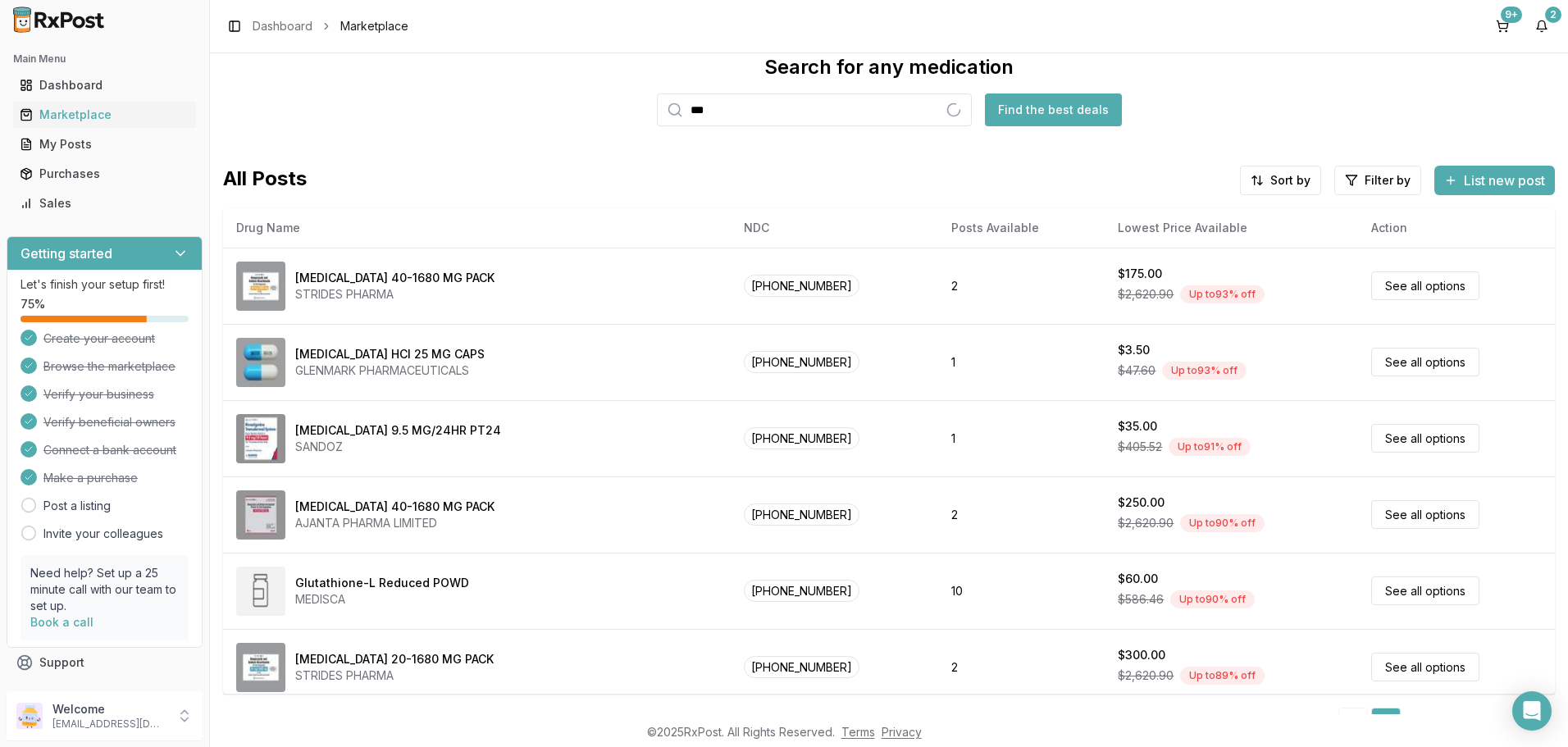
type input "*********"
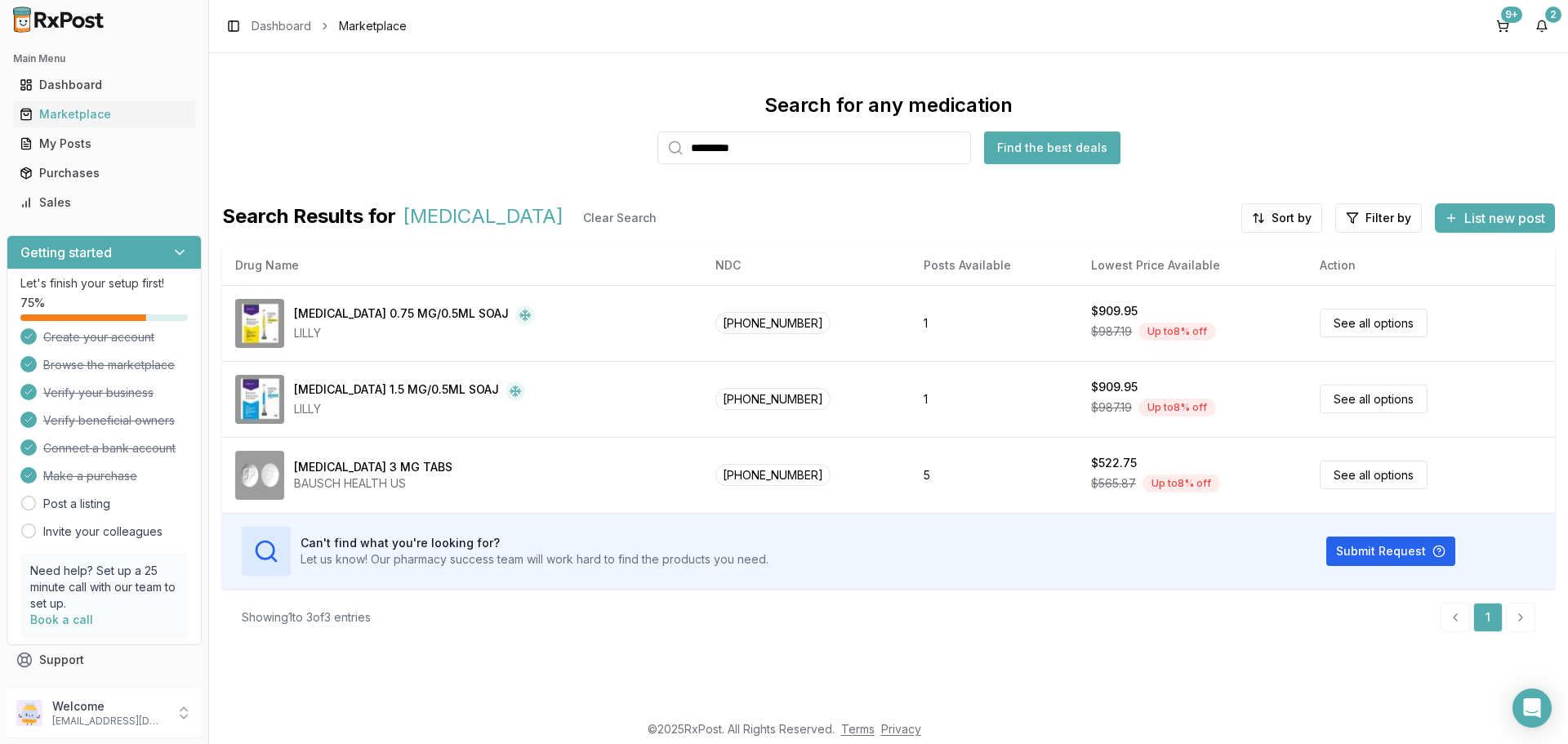
drag, startPoint x: 957, startPoint y: 149, endPoint x: 944, endPoint y: 148, distance: 13.0
click at [955, 149] on input "*********" at bounding box center [814, 148] width 313 height 33
type input "*******"
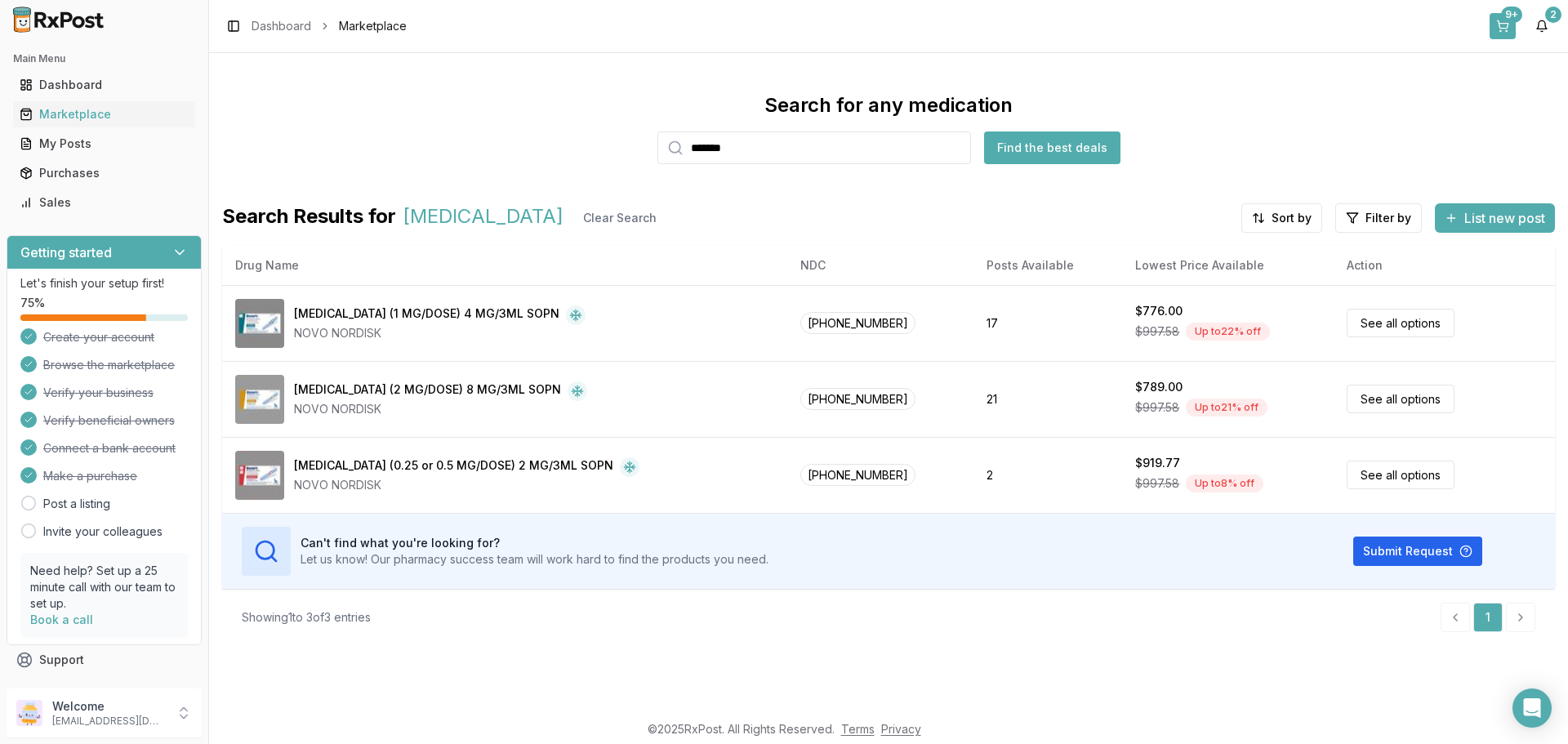
click at [1499, 31] on button "9+" at bounding box center [1503, 26] width 26 height 26
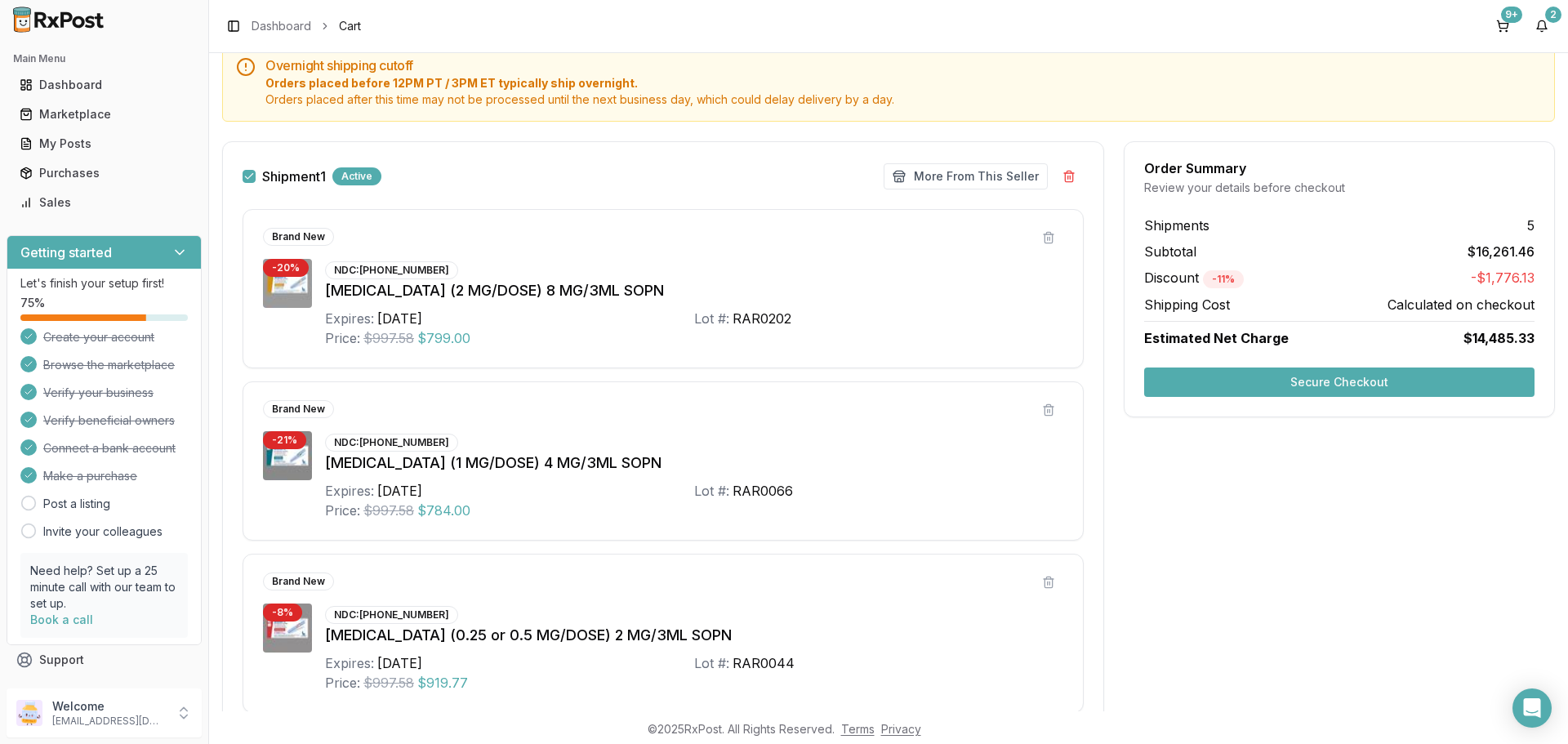
scroll to position [164, 0]
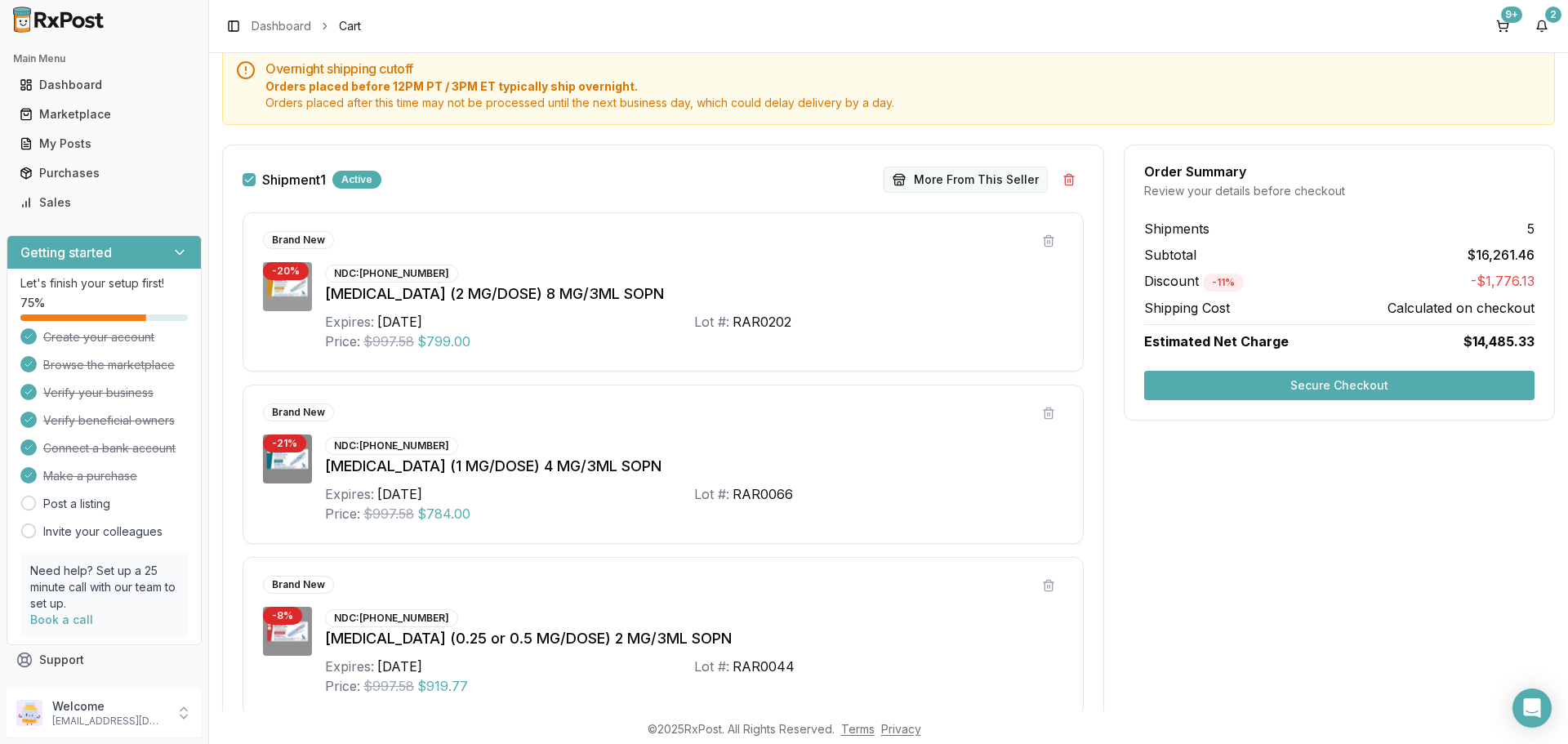
click at [941, 183] on button "More From This Seller" at bounding box center [966, 180] width 165 height 26
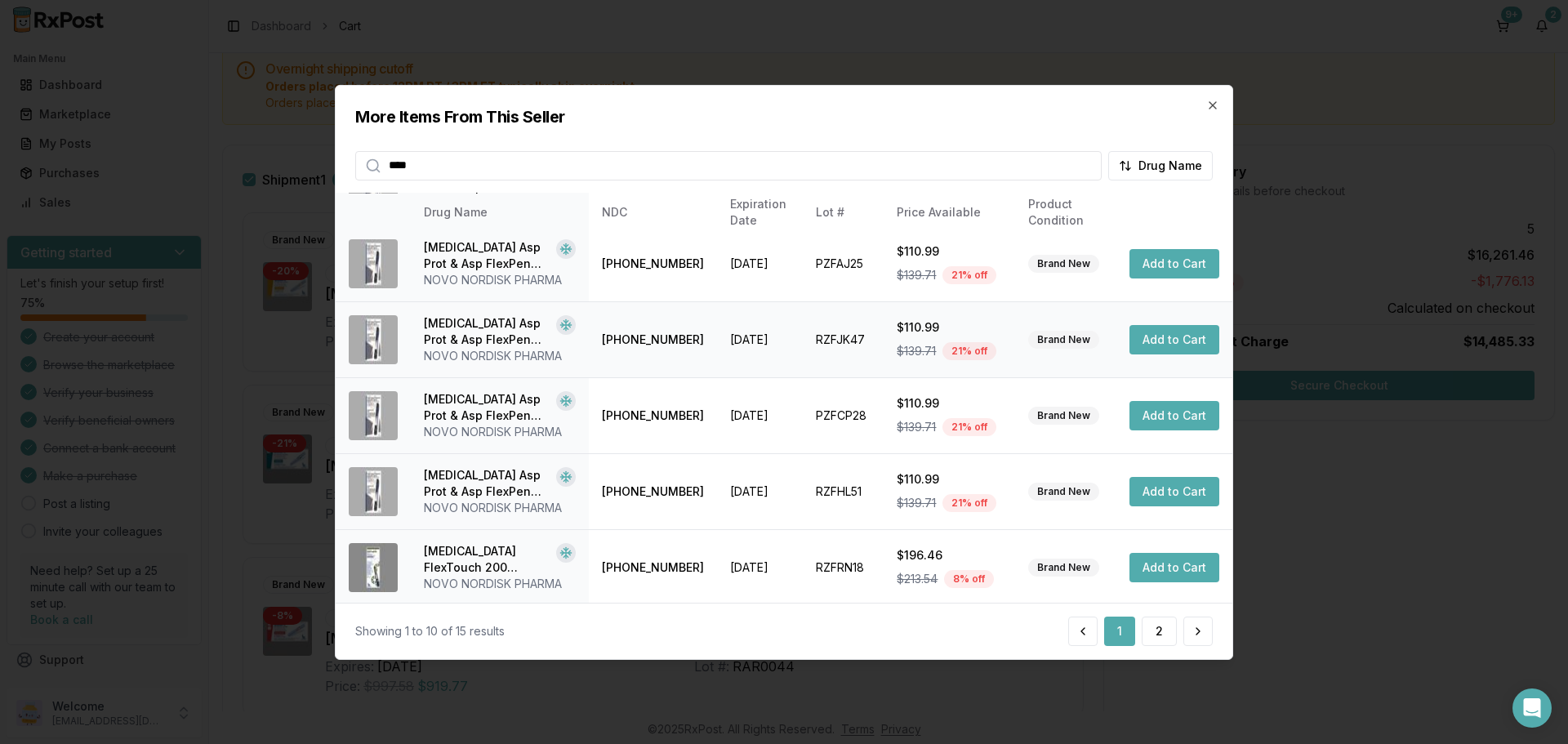
scroll to position [326, 0]
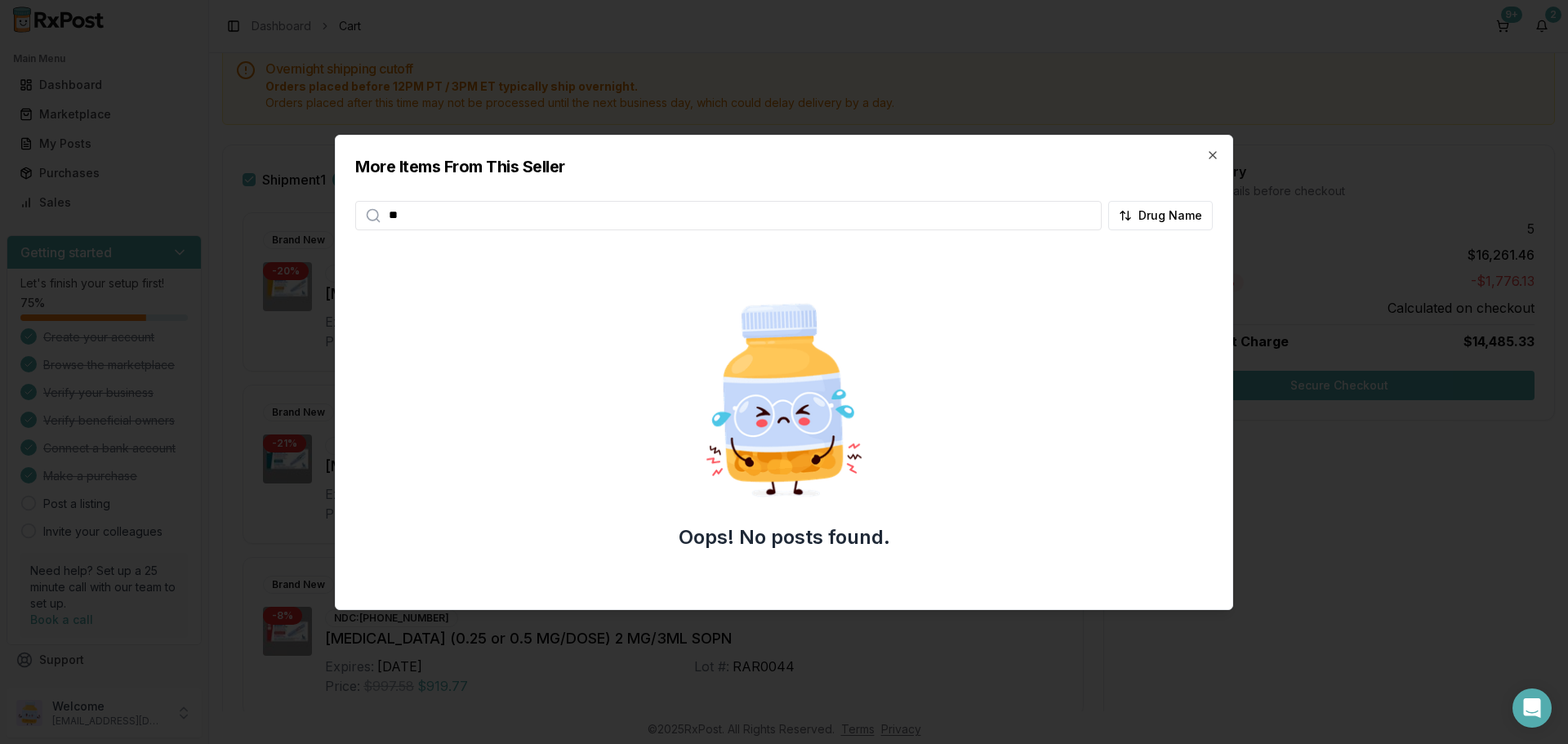
type input "*"
type input "*****"
click at [1217, 159] on icon "button" at bounding box center [1213, 155] width 13 height 13
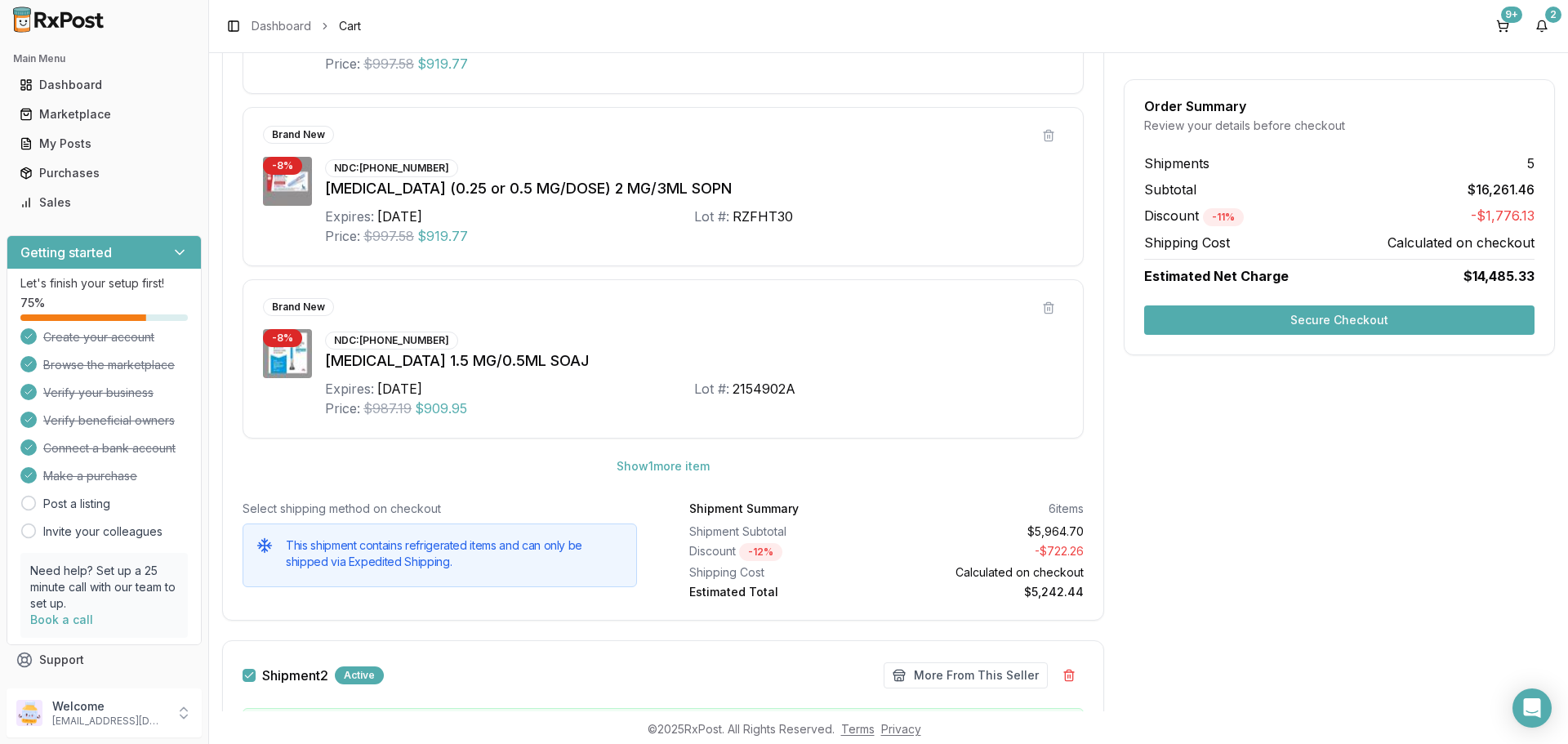
scroll to position [980, 0]
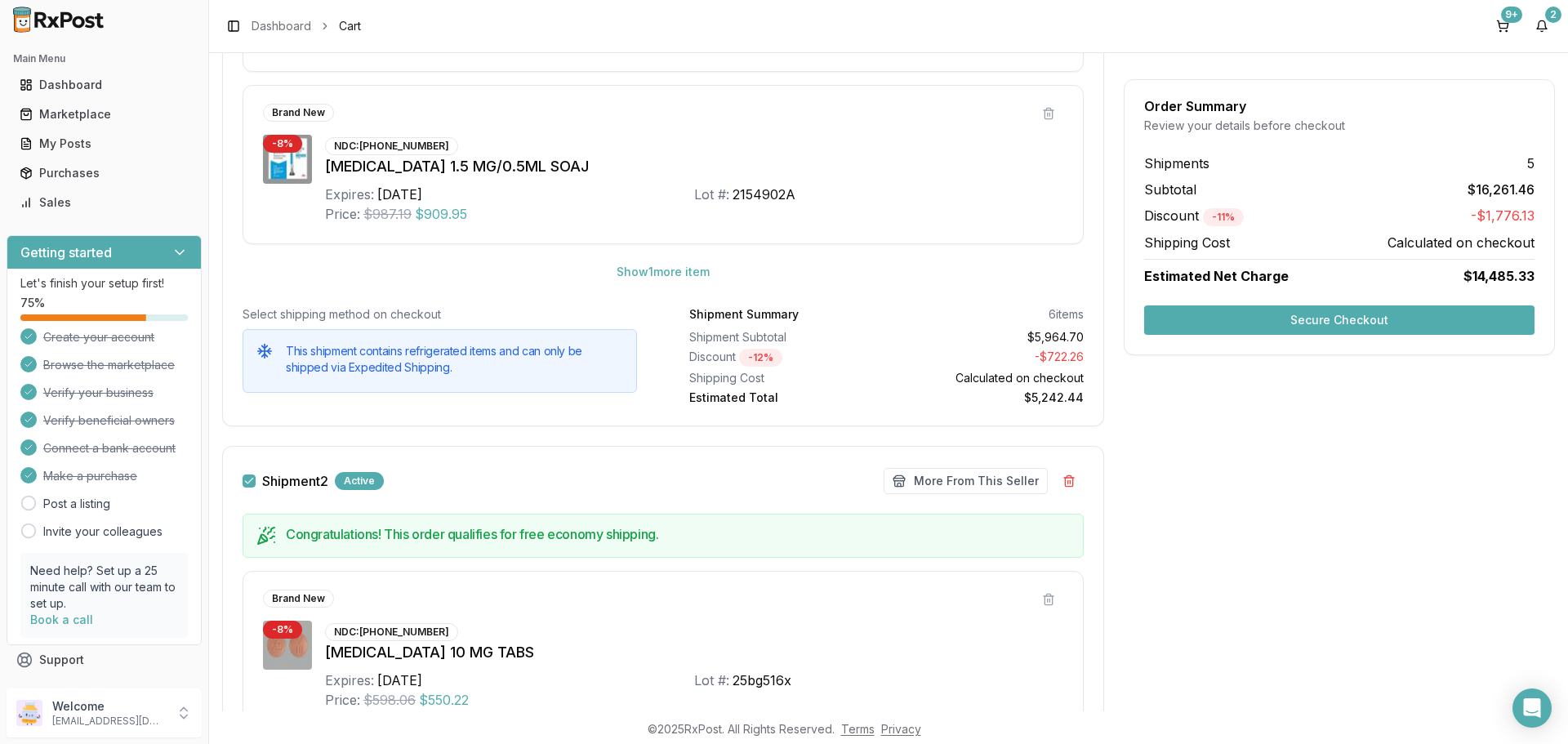
click at [251, 481] on button "Shipment 2" at bounding box center [249, 482] width 13 height 13
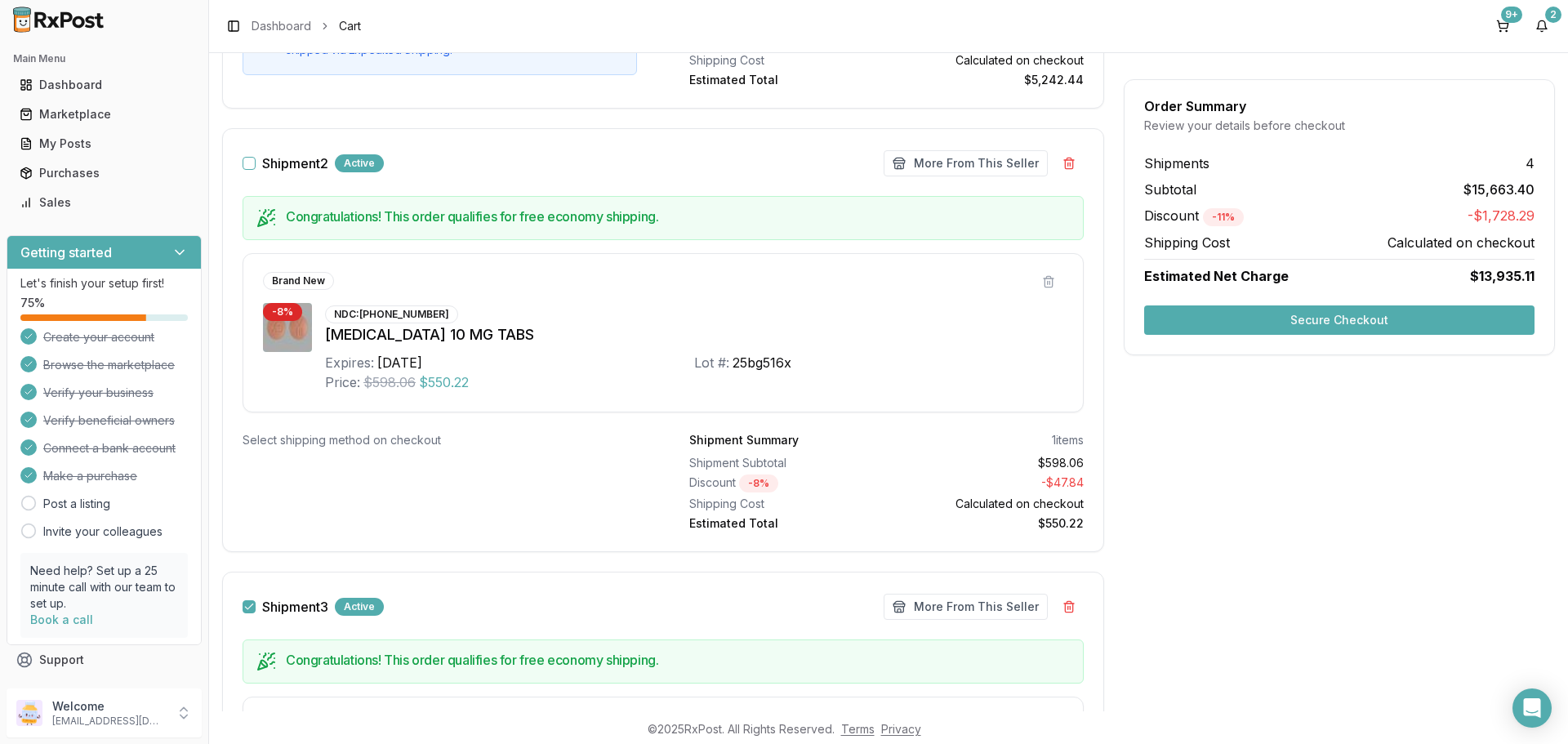
scroll to position [1388, 0]
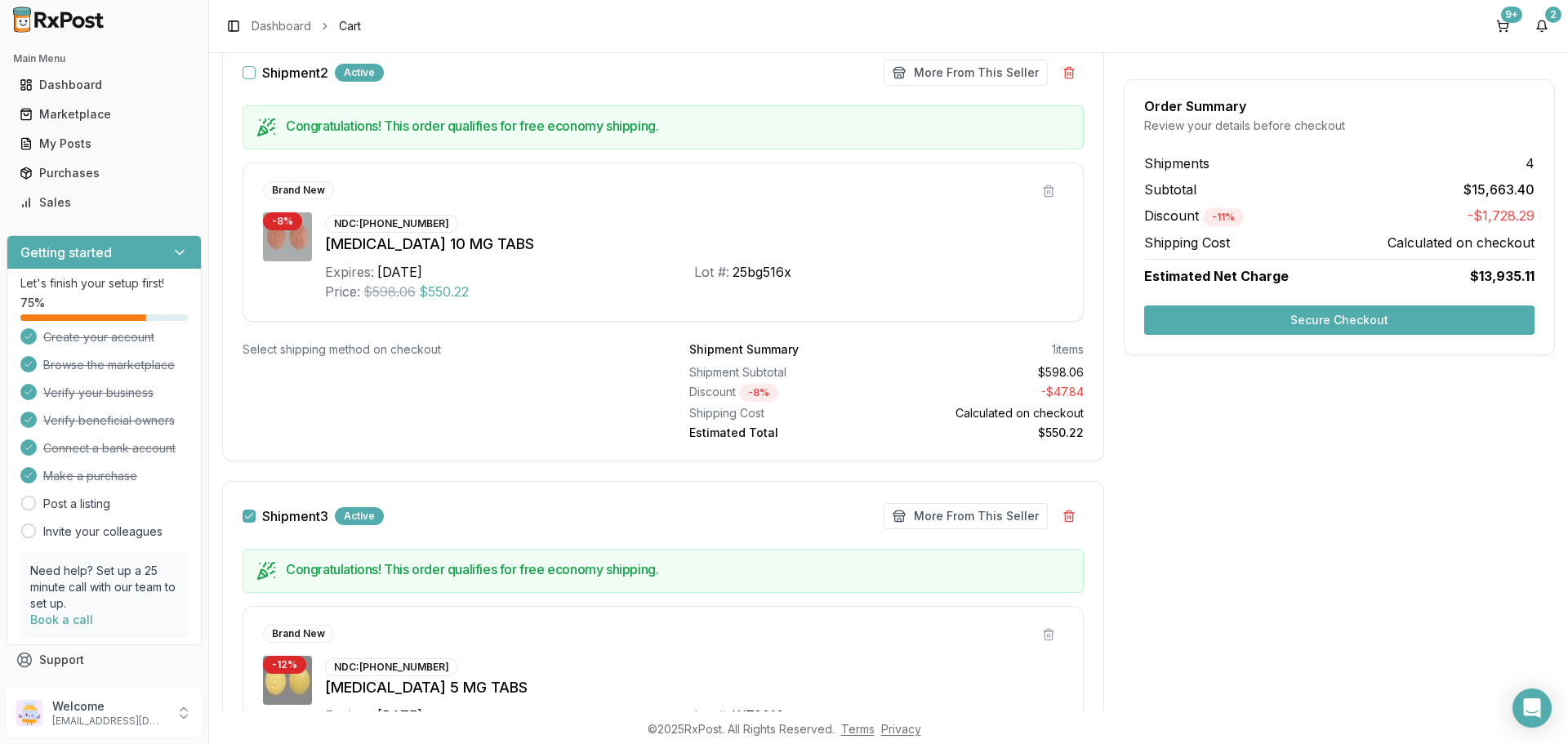
click at [251, 514] on button "Shipment 3" at bounding box center [249, 516] width 13 height 13
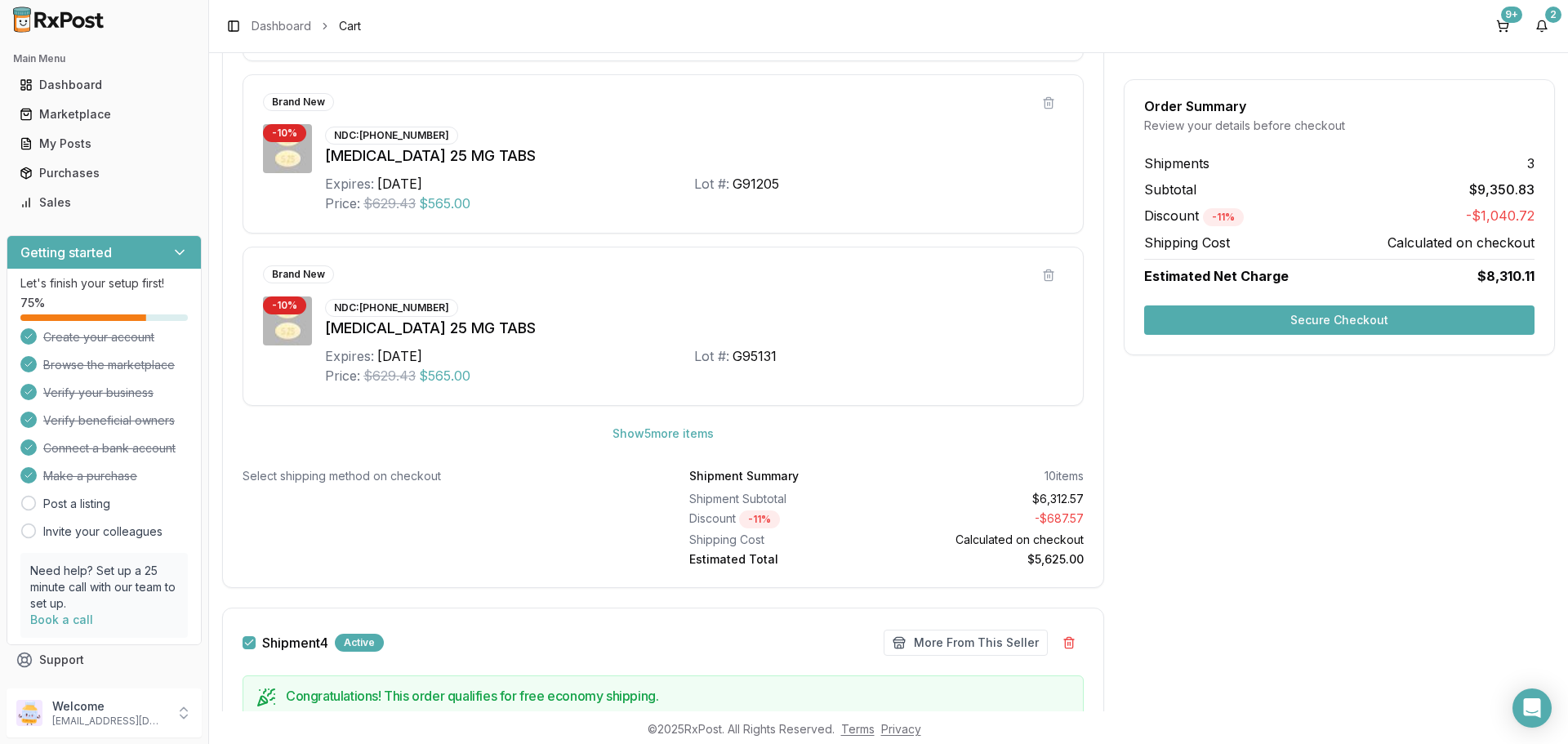
scroll to position [2614, 0]
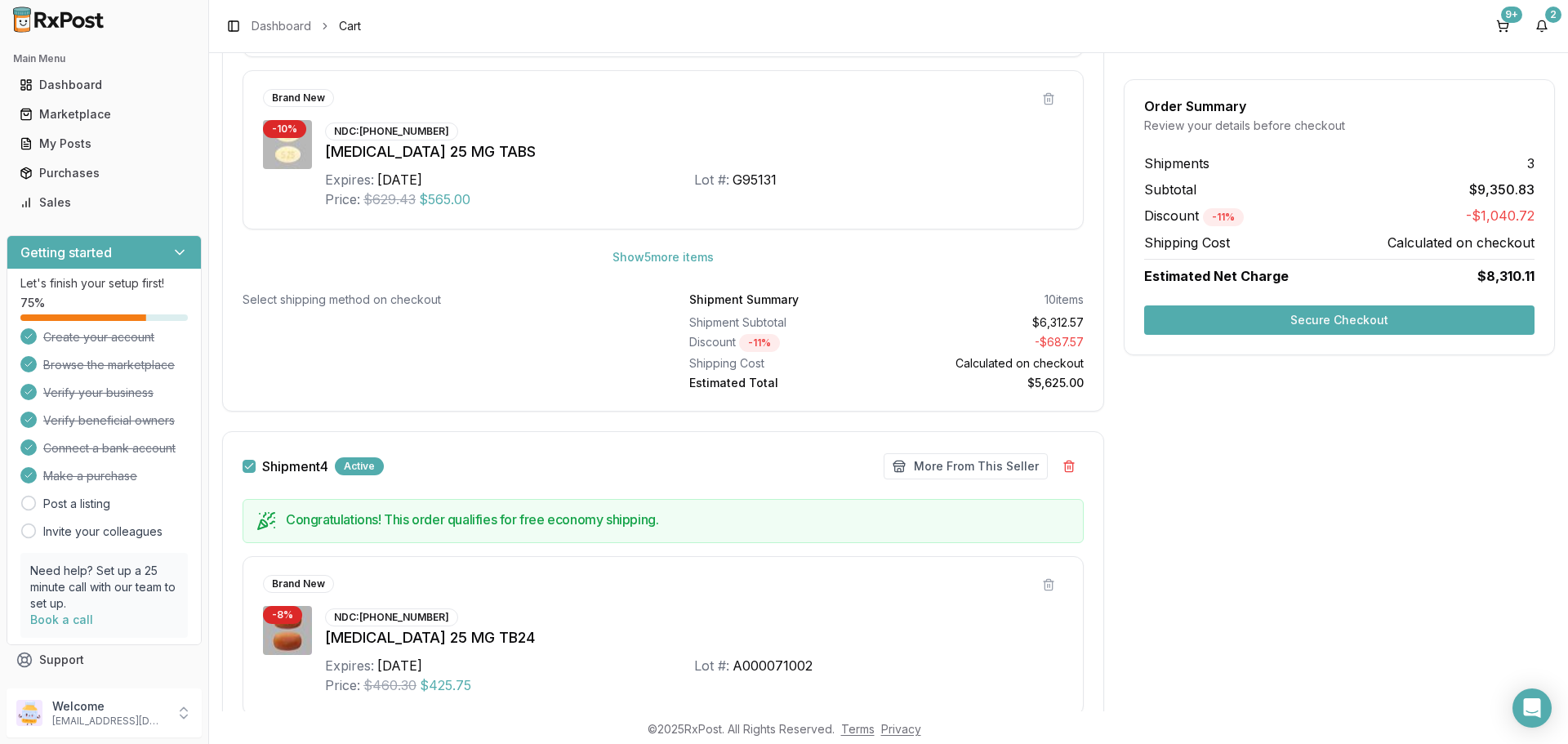
click at [251, 467] on button "Shipment 4" at bounding box center [249, 467] width 13 height 13
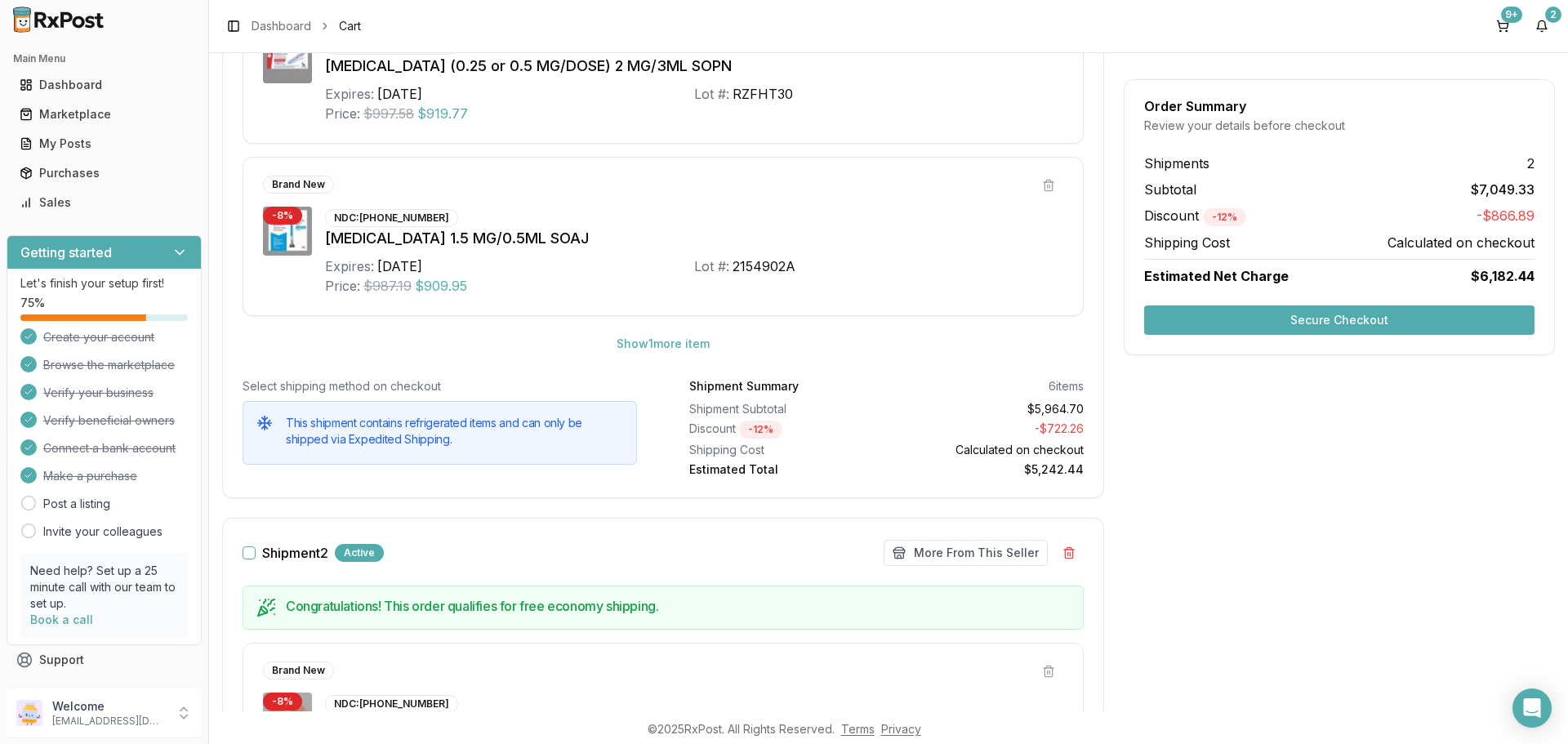
scroll to position [841, 0]
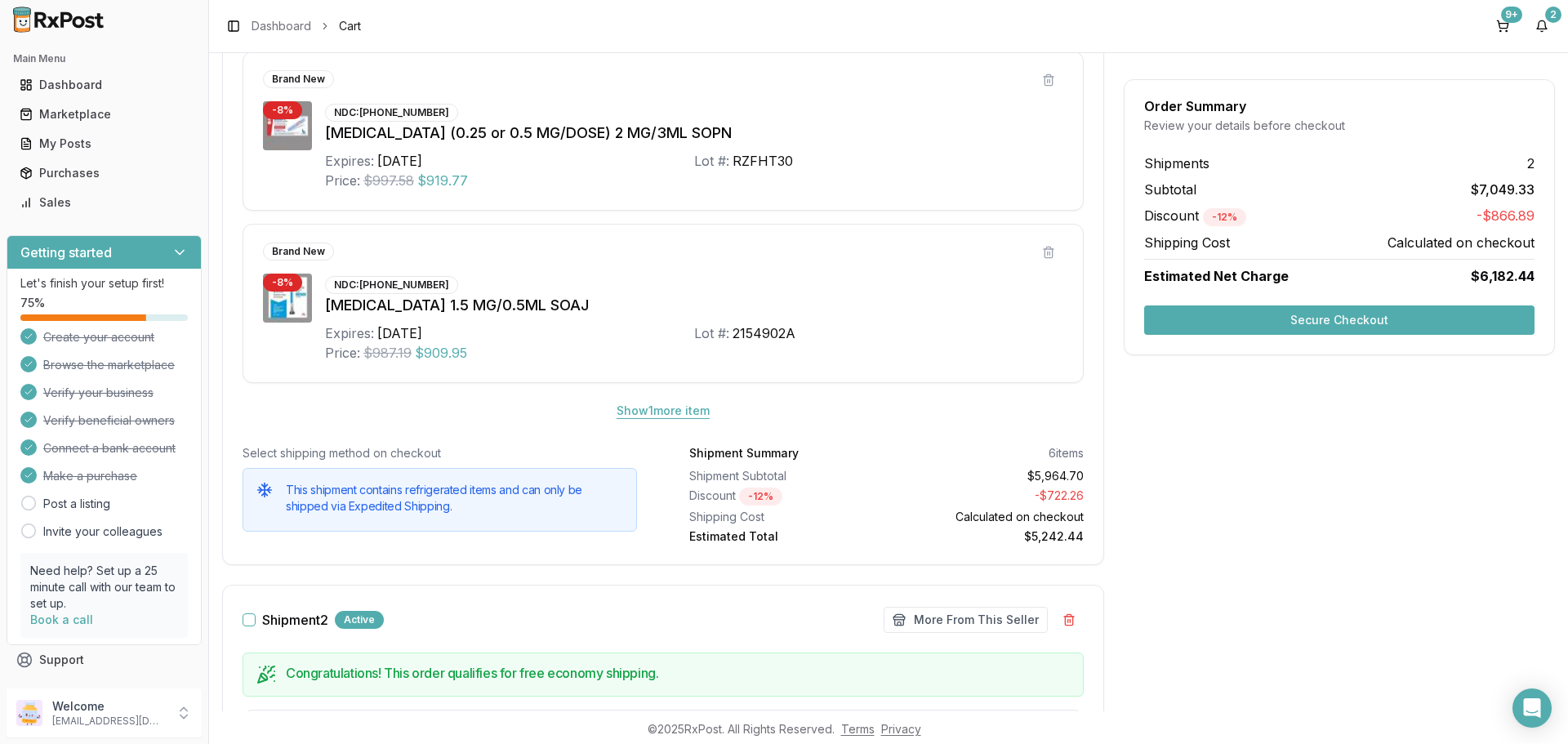
click at [659, 405] on button "Show 1 more item" at bounding box center [663, 410] width 119 height 29
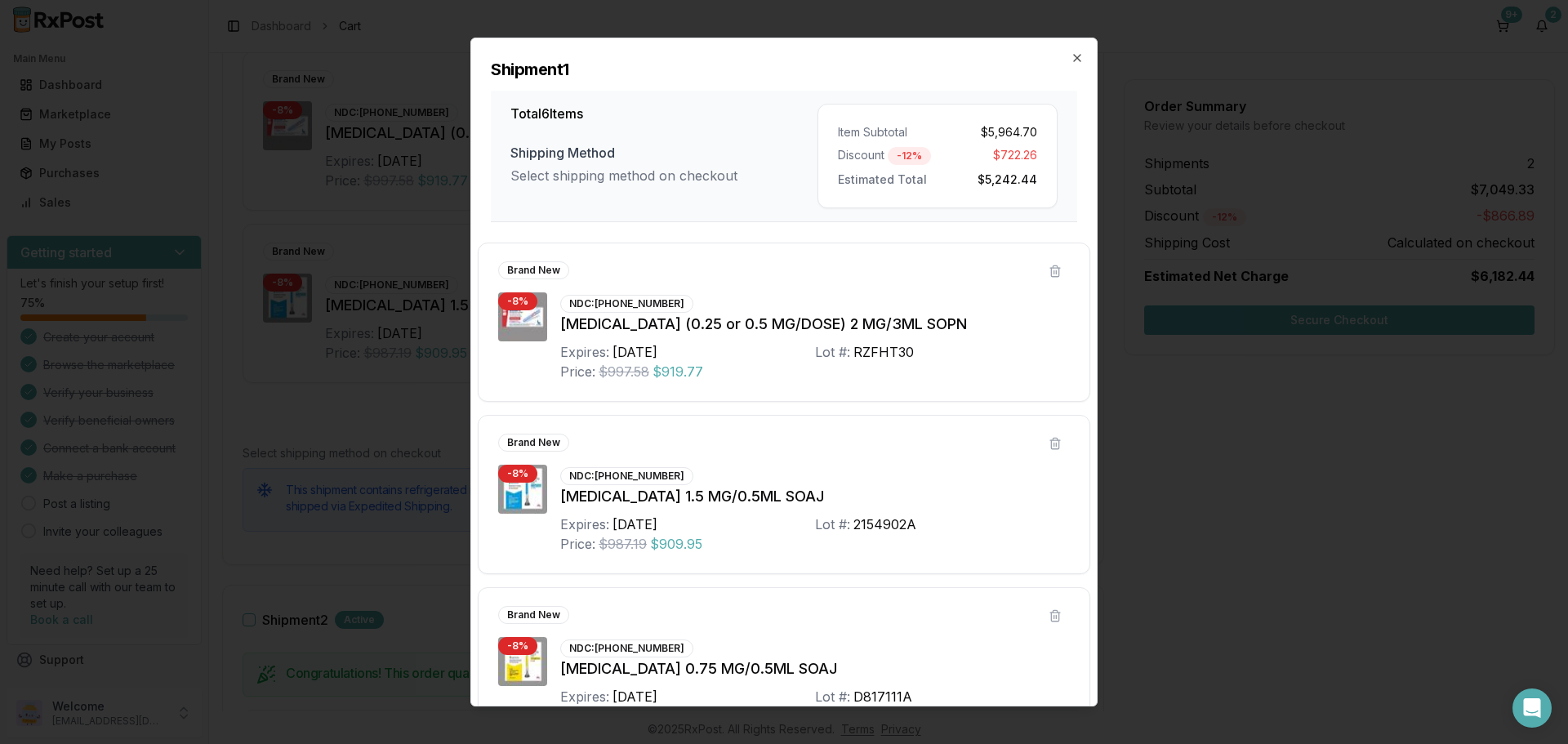
scroll to position [562, 0]
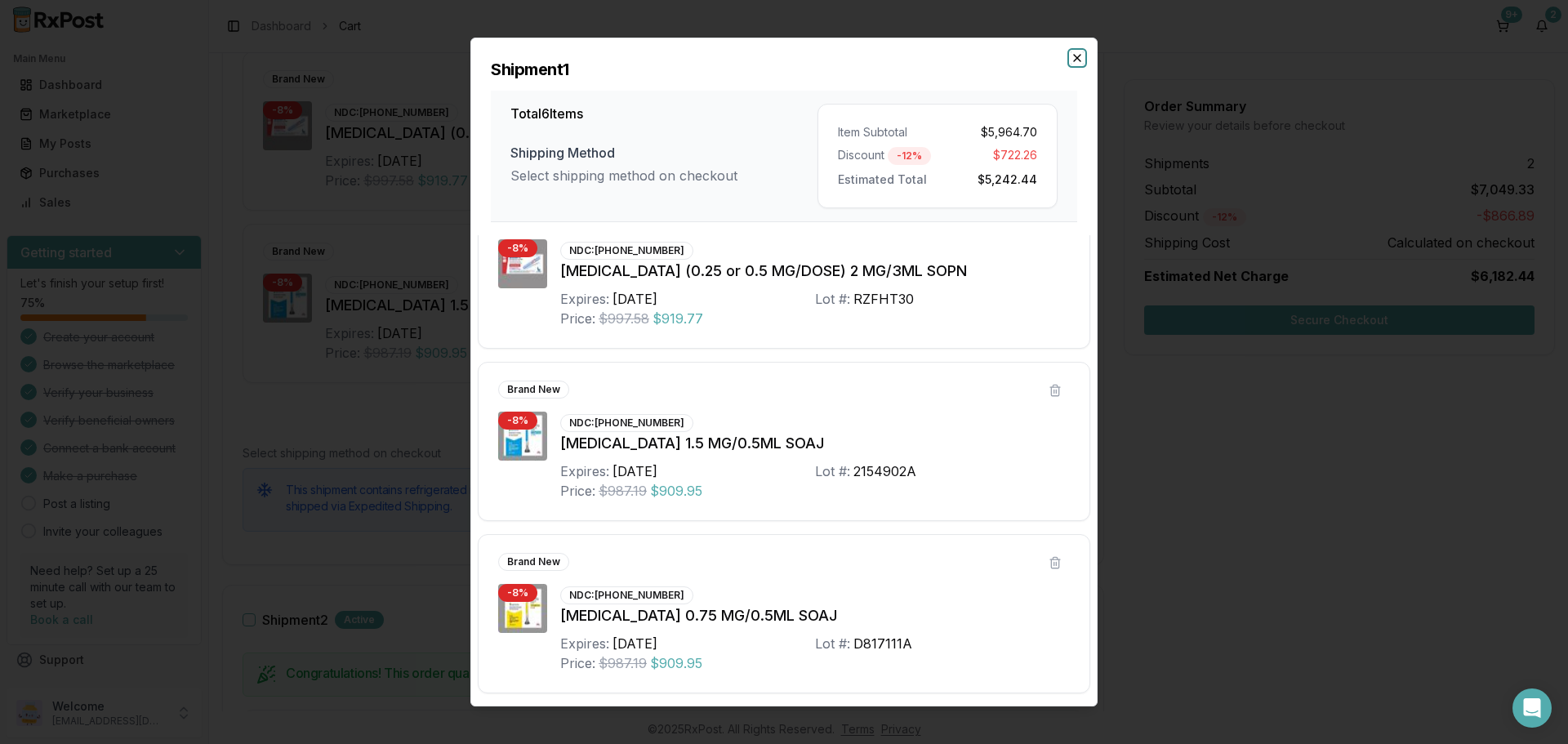
click at [1079, 57] on icon "button" at bounding box center [1077, 58] width 13 height 13
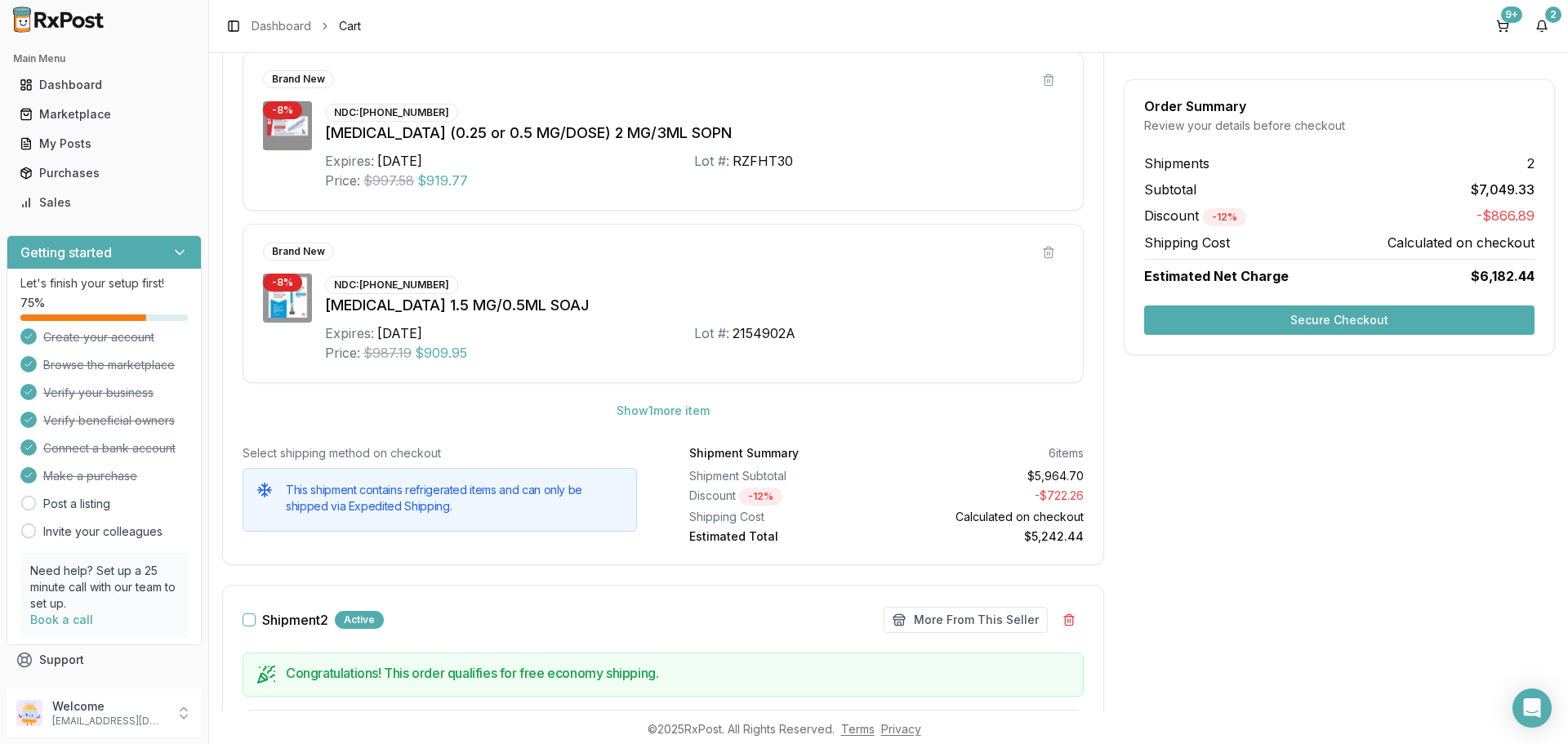
click at [1205, 324] on button "Secure Checkout" at bounding box center [1339, 320] width 390 height 29
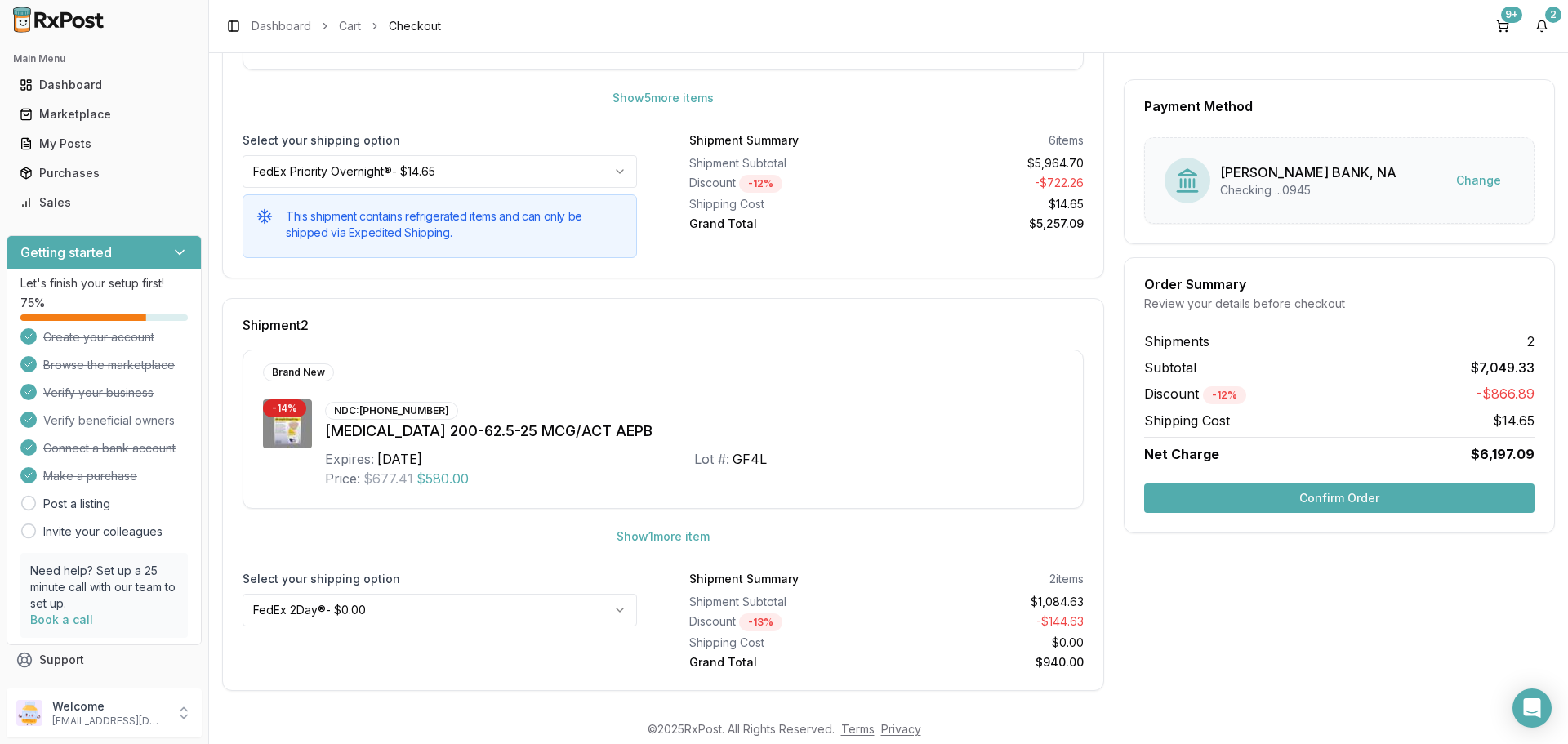
scroll to position [446, 0]
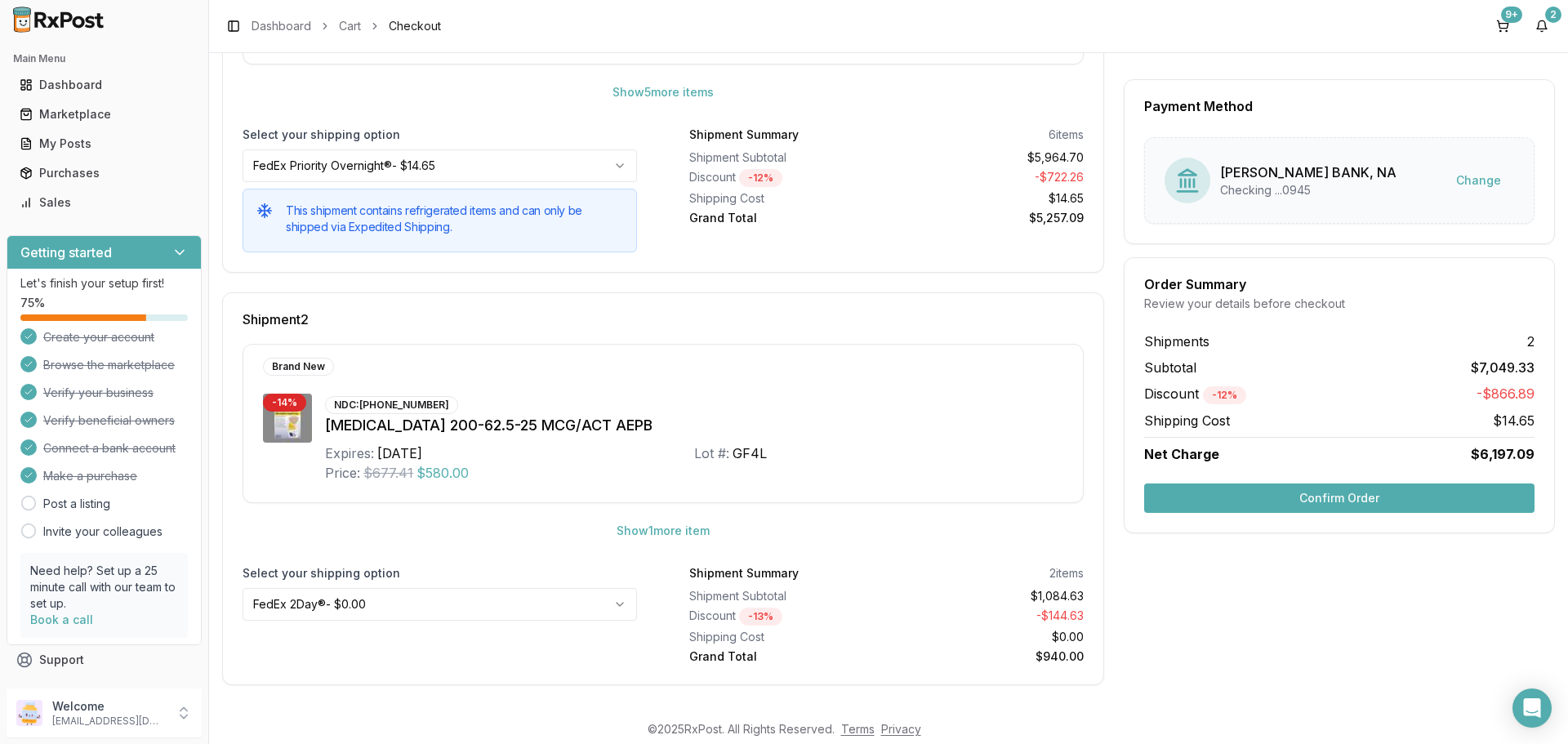
click at [1228, 504] on button "Confirm Order" at bounding box center [1339, 498] width 390 height 29
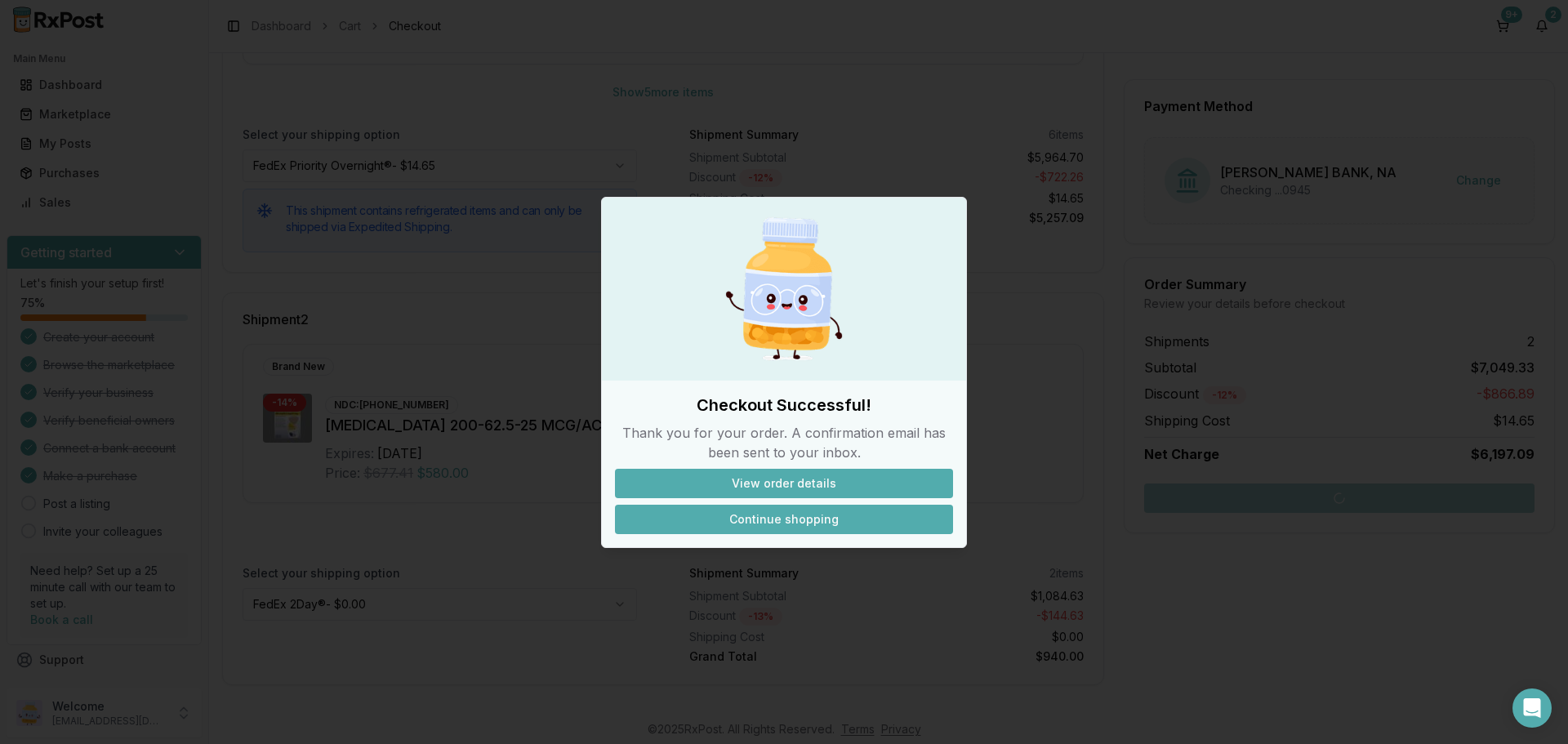
click at [775, 517] on button "Continue shopping" at bounding box center [784, 519] width 339 height 29
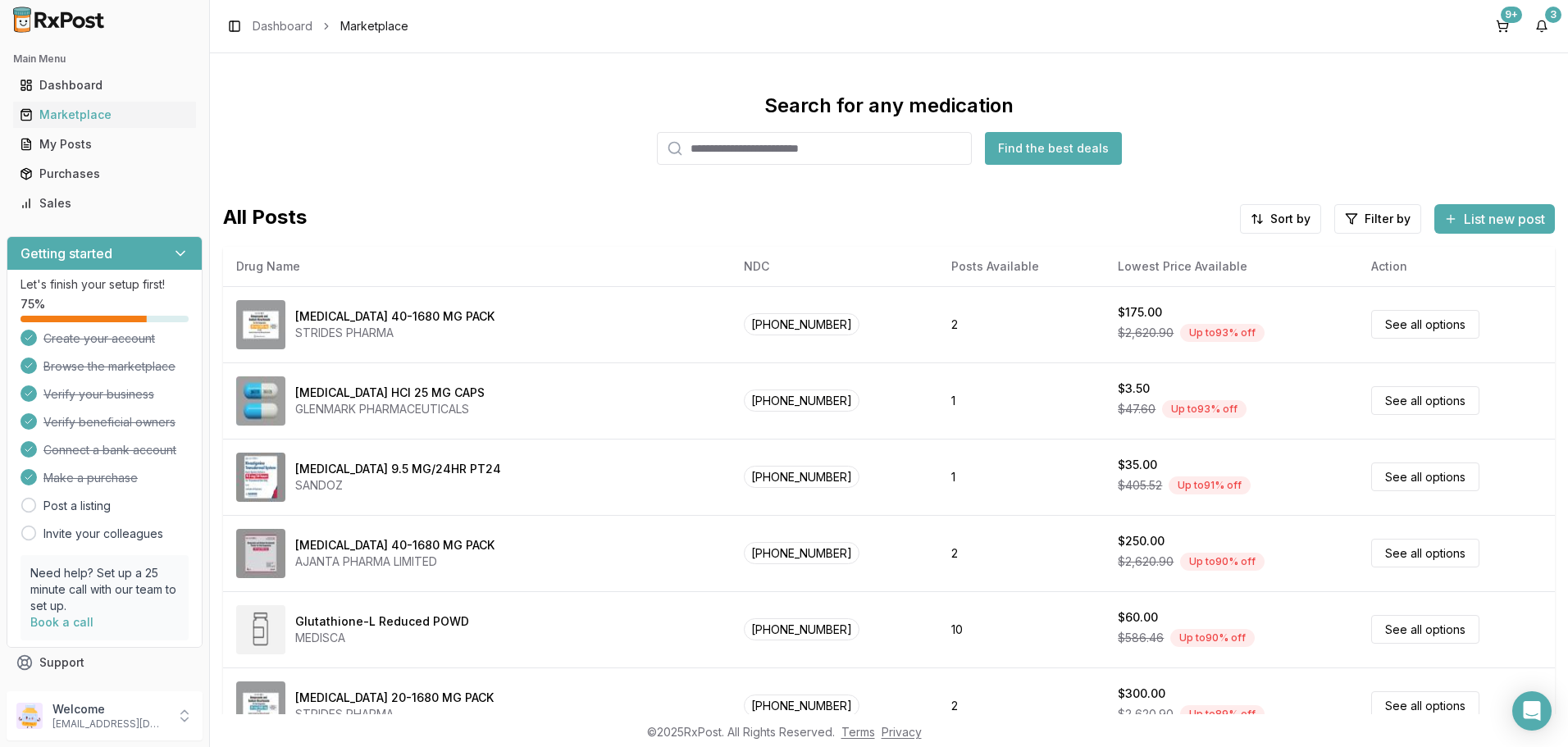
click at [773, 134] on input "search" at bounding box center [814, 148] width 315 height 33
paste input "*********"
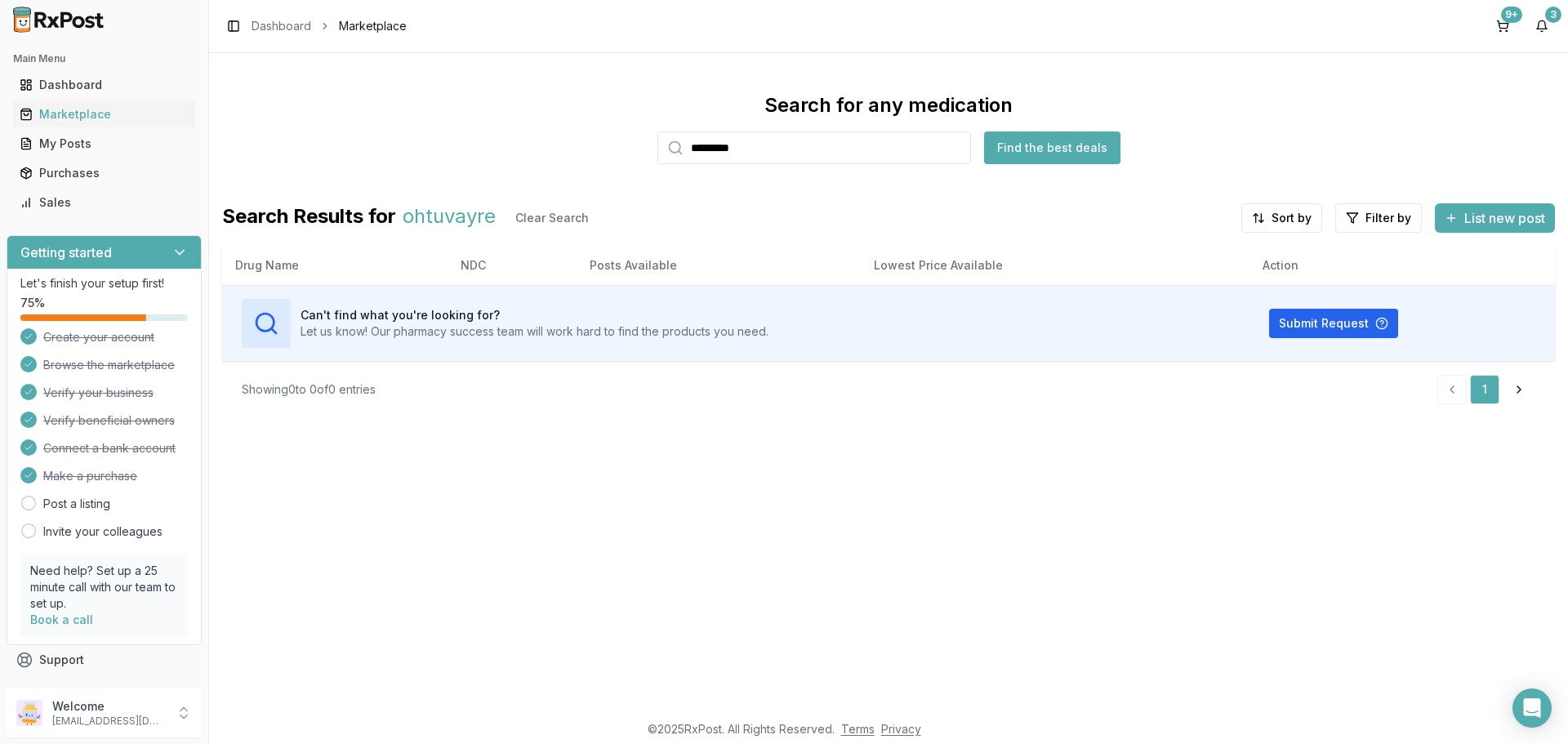
type input "*********"
